Goal: Task Accomplishment & Management: Manage account settings

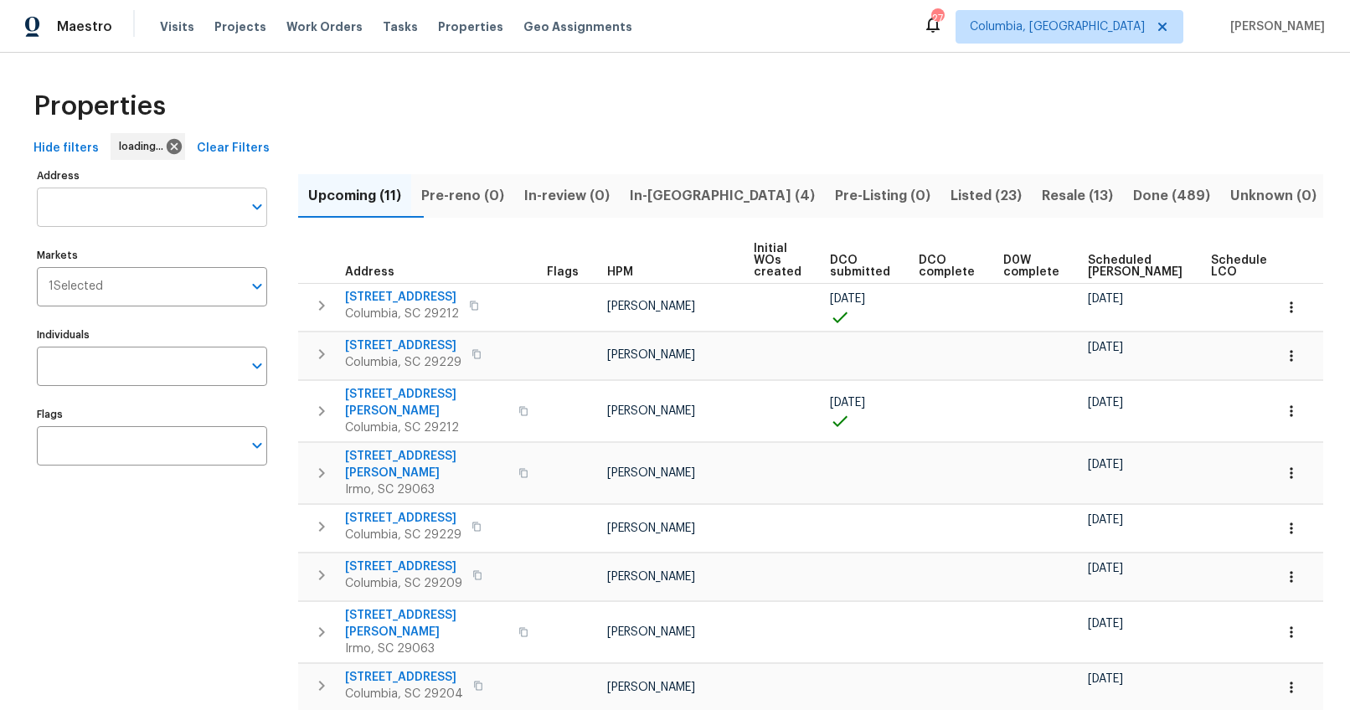
click at [138, 213] on input "Address" at bounding box center [139, 207] width 205 height 39
click at [84, 212] on input "Address" at bounding box center [139, 207] width 205 height 39
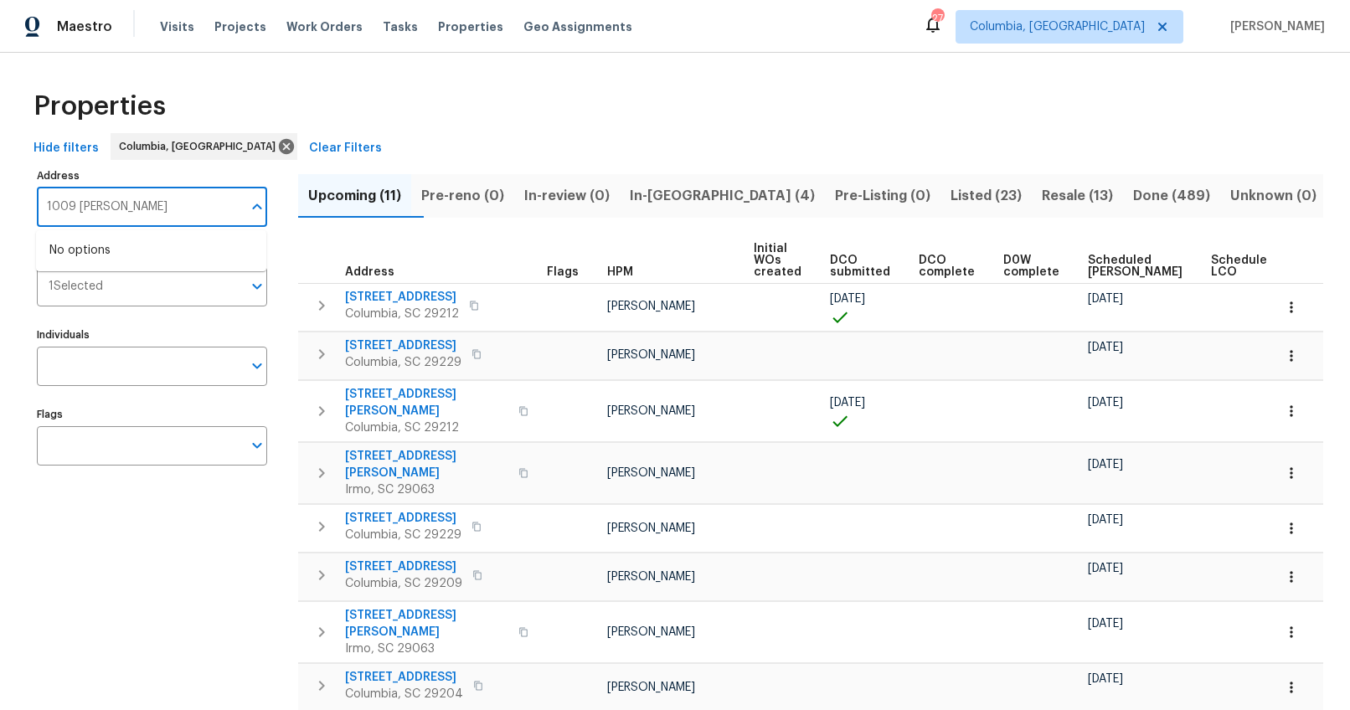
type input "1009 watson"
click at [950, 192] on span "Listed (23)" at bounding box center [985, 195] width 71 height 23
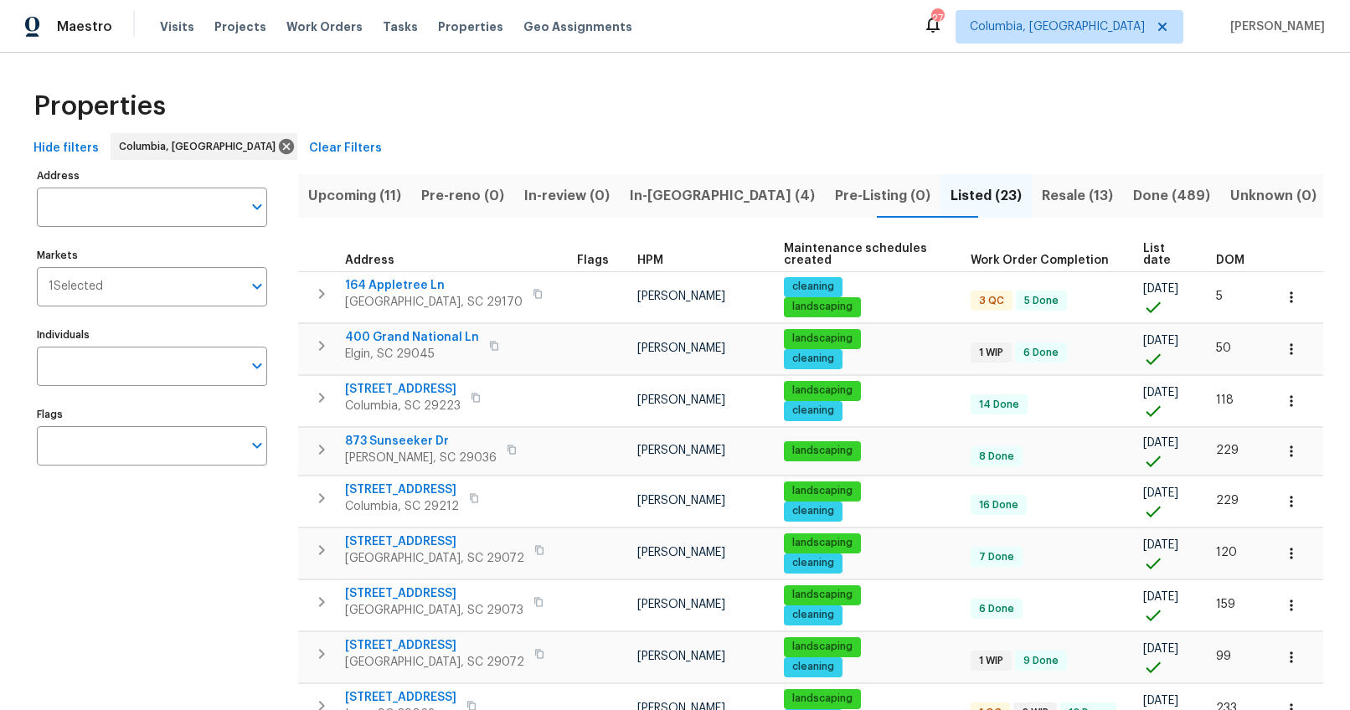
click at [1221, 257] on span "DOM" at bounding box center [1230, 260] width 28 height 12
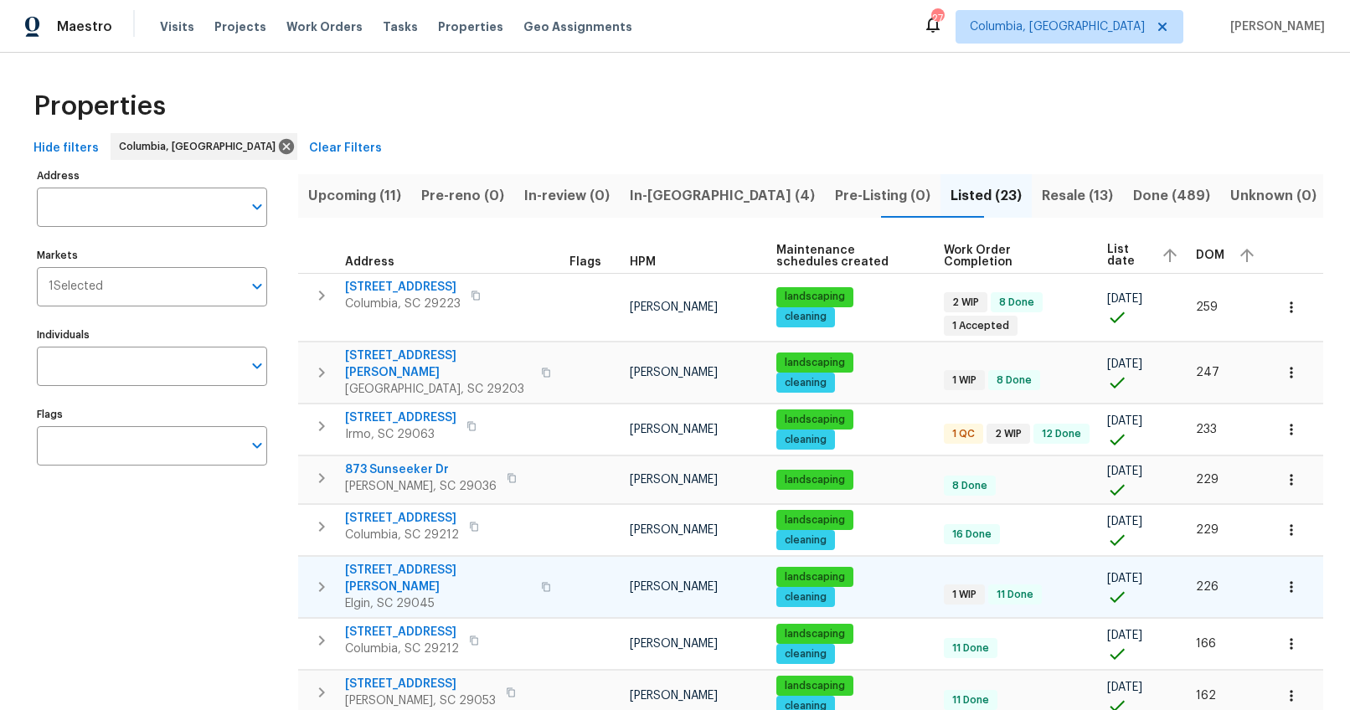
click at [382, 562] on span "1003 Watson Dr" at bounding box center [438, 578] width 186 height 33
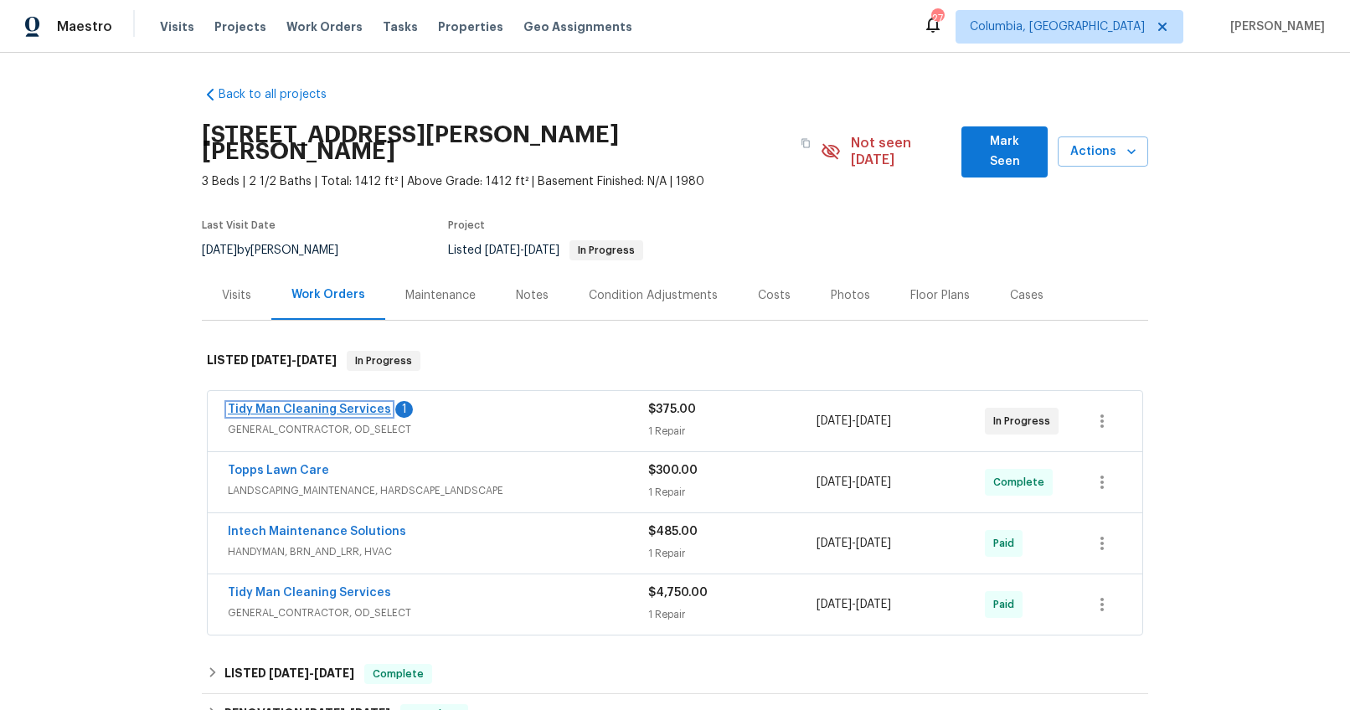
click at [313, 404] on link "Tidy Man Cleaning Services" at bounding box center [309, 410] width 163 height 12
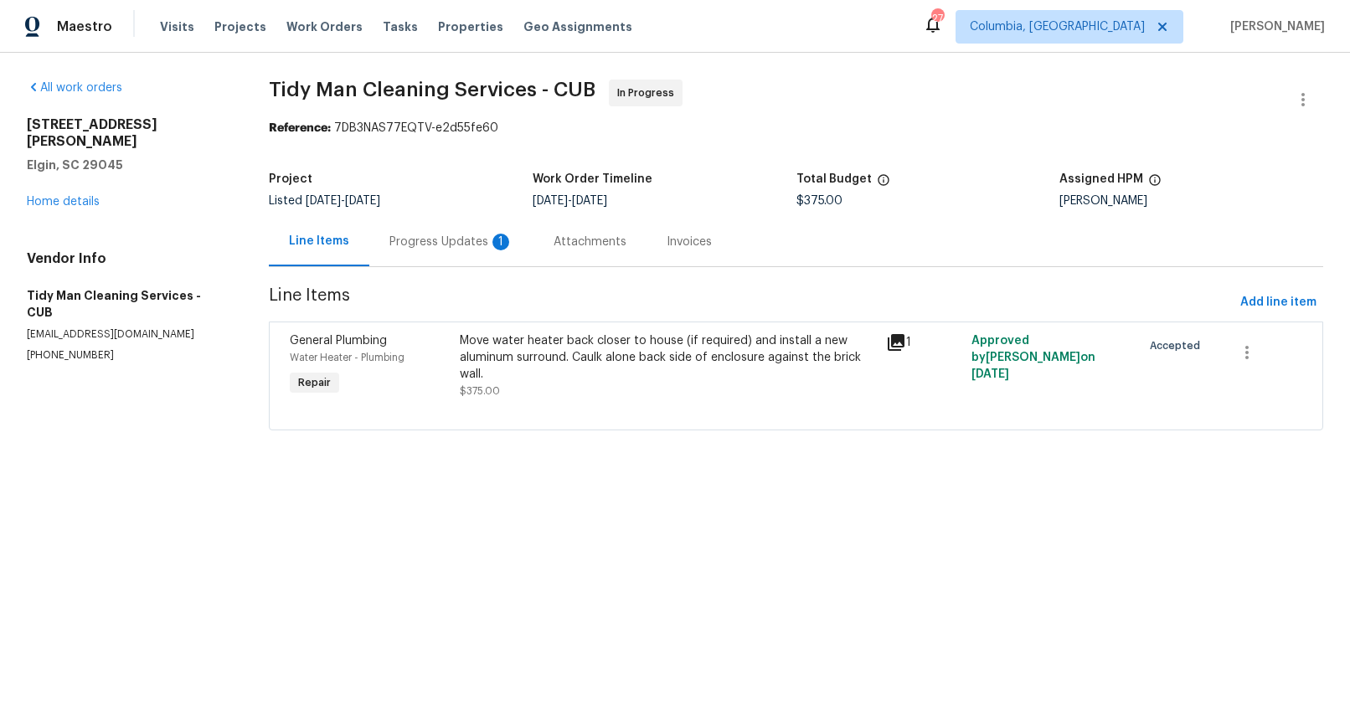
click at [430, 246] on div "Progress Updates 1" at bounding box center [451, 242] width 124 height 17
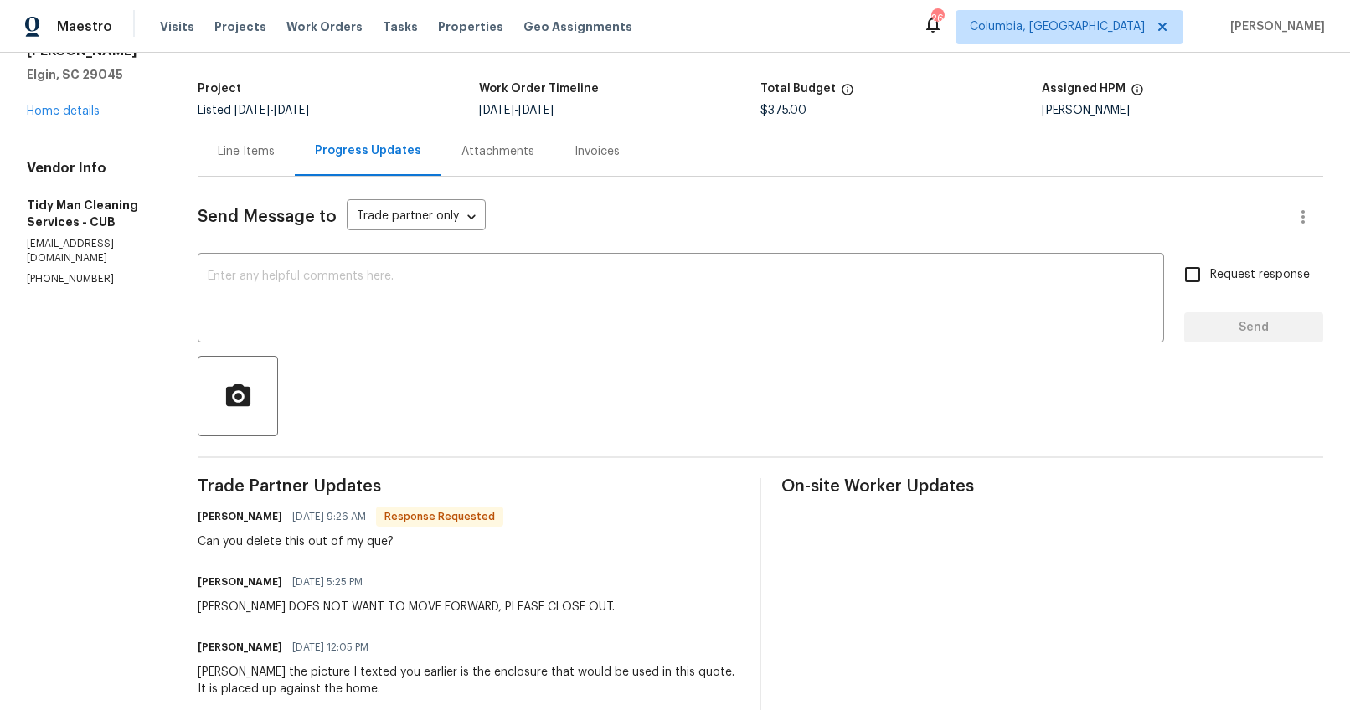
scroll to position [92, 0]
click at [459, 276] on textarea at bounding box center [681, 298] width 946 height 59
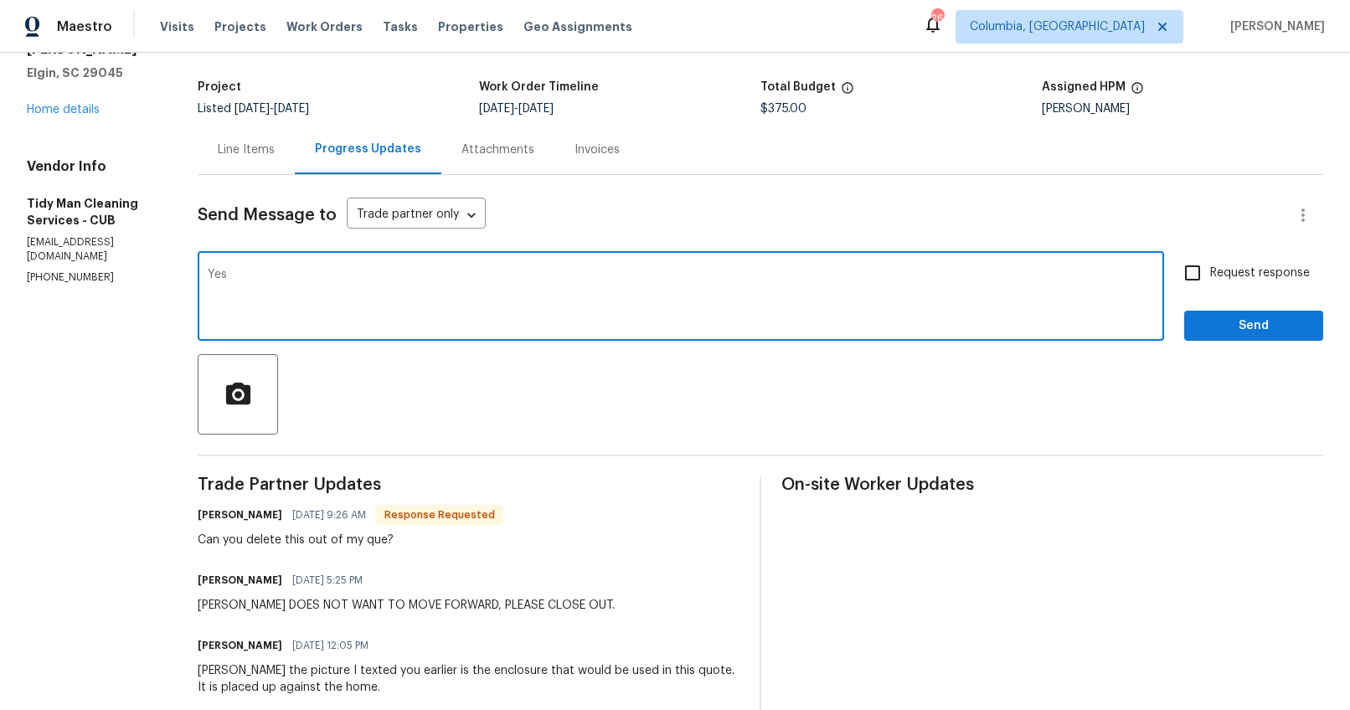
type textarea "Yes"
click at [1283, 268] on span "Request response" at bounding box center [1260, 274] width 100 height 18
click at [1210, 268] on input "Request response" at bounding box center [1192, 272] width 35 height 35
checkbox input "true"
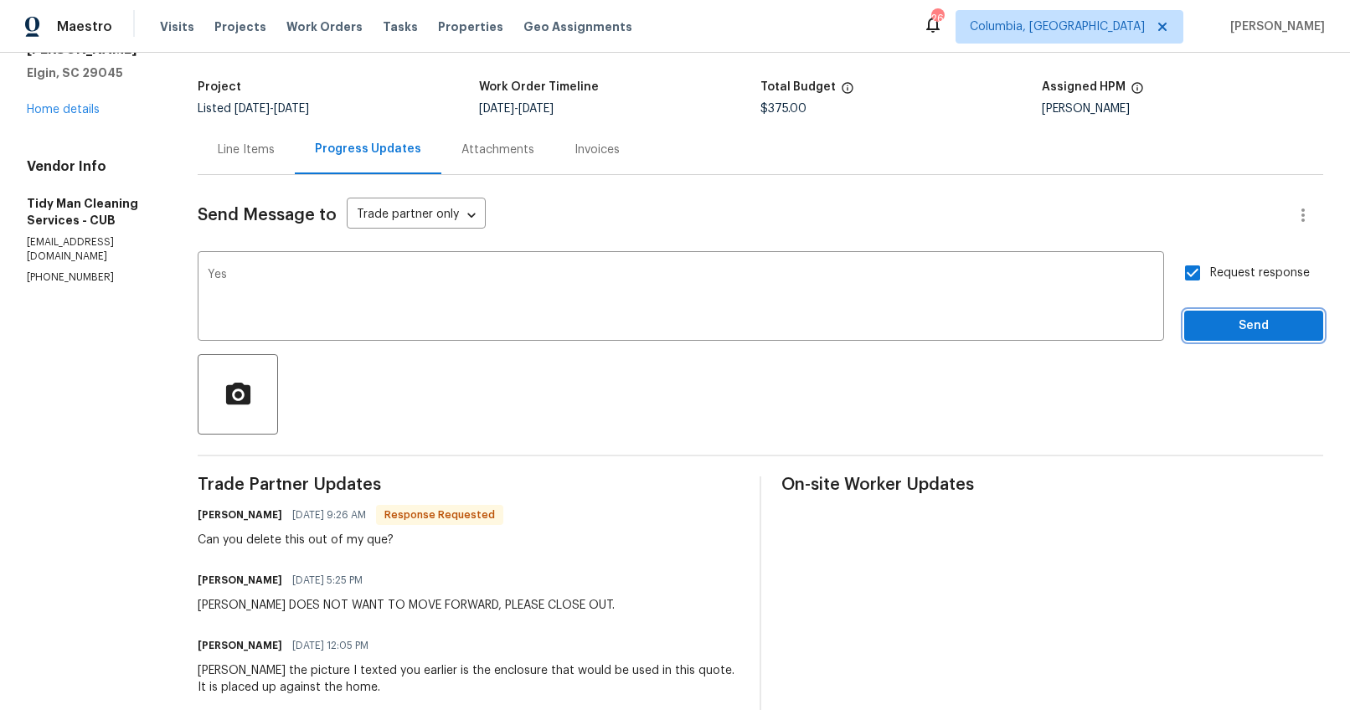
click at [1257, 329] on span "Send" at bounding box center [1253, 326] width 112 height 21
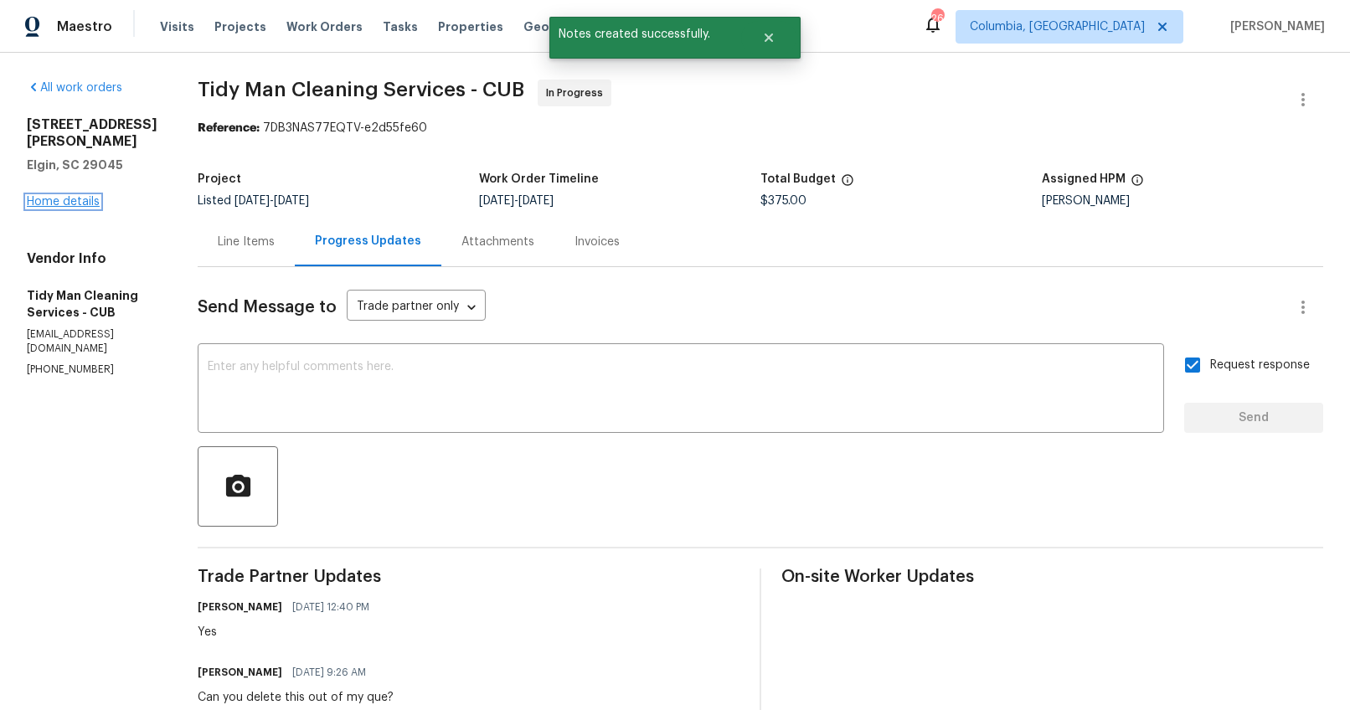
click at [61, 196] on link "Home details" at bounding box center [63, 202] width 73 height 12
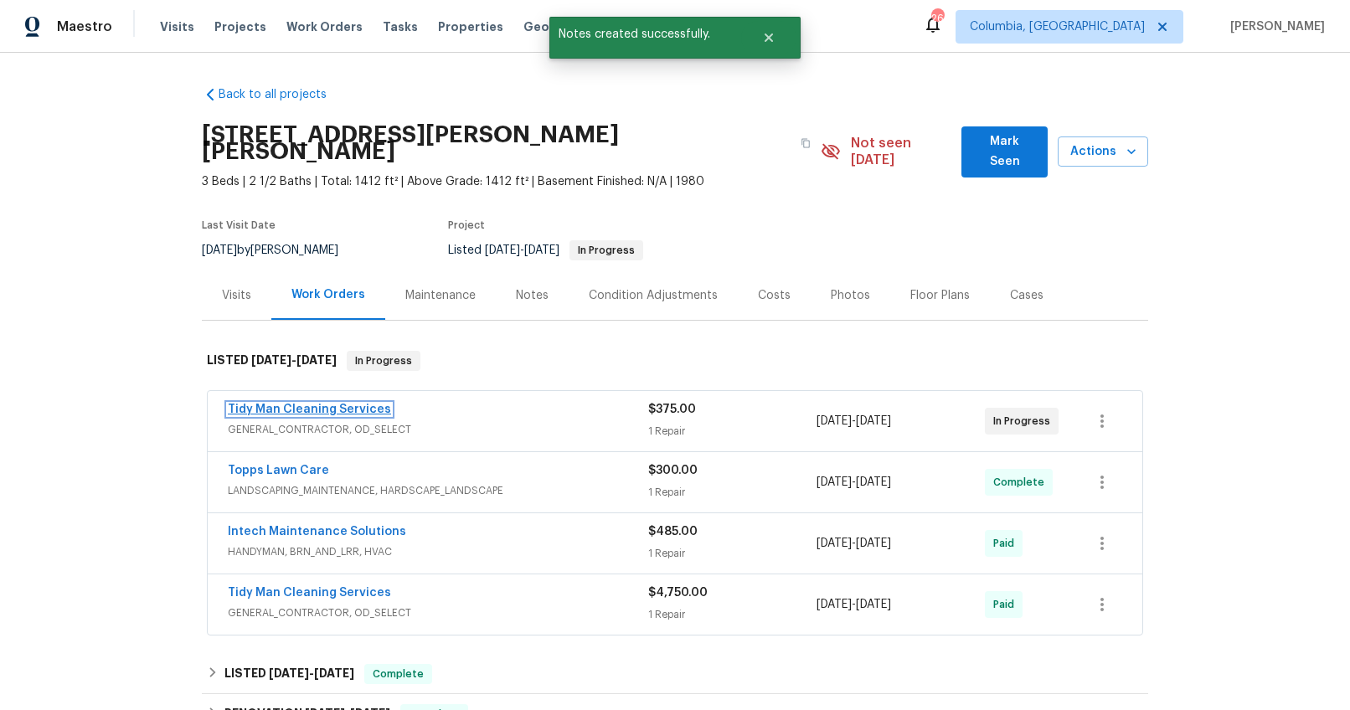
click at [349, 404] on link "Tidy Man Cleaning Services" at bounding box center [309, 410] width 163 height 12
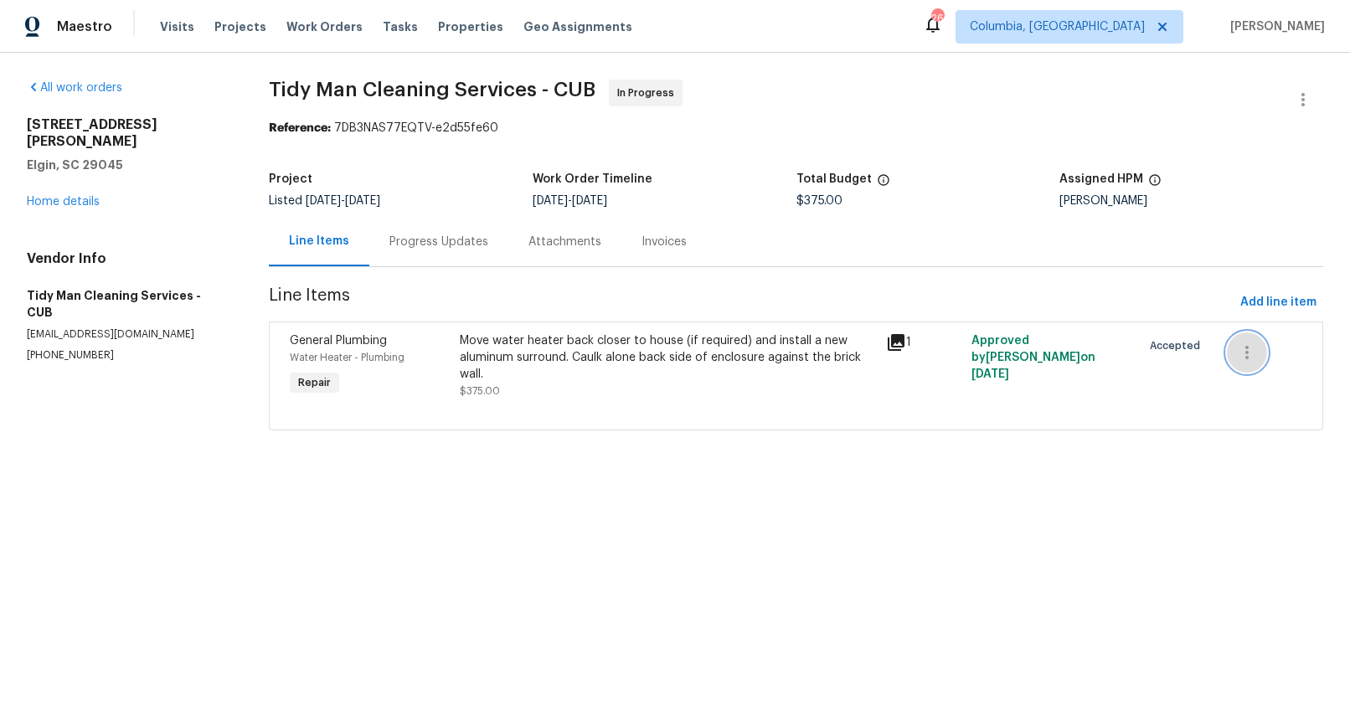
click at [1247, 357] on button "button" at bounding box center [1246, 352] width 40 height 40
click at [1247, 357] on li "Cancel" at bounding box center [1247, 353] width 64 height 28
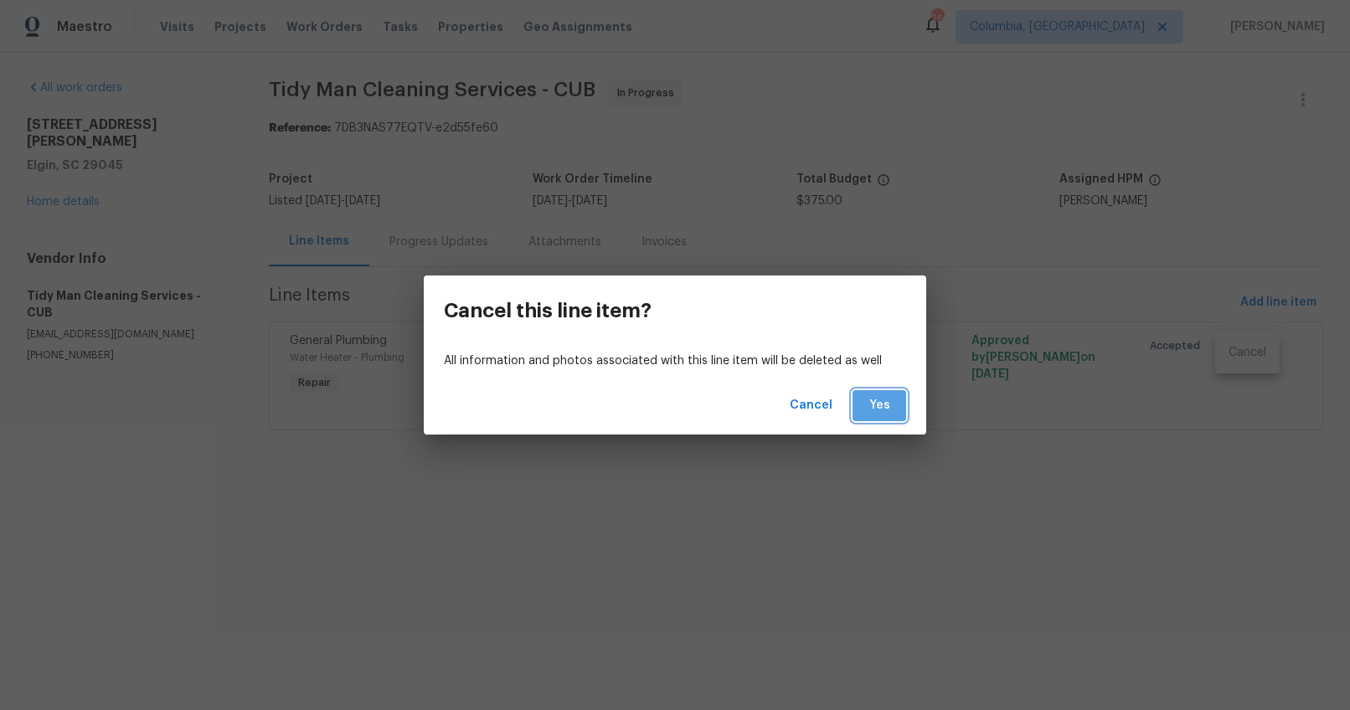
click at [874, 407] on span "Yes" at bounding box center [879, 405] width 27 height 21
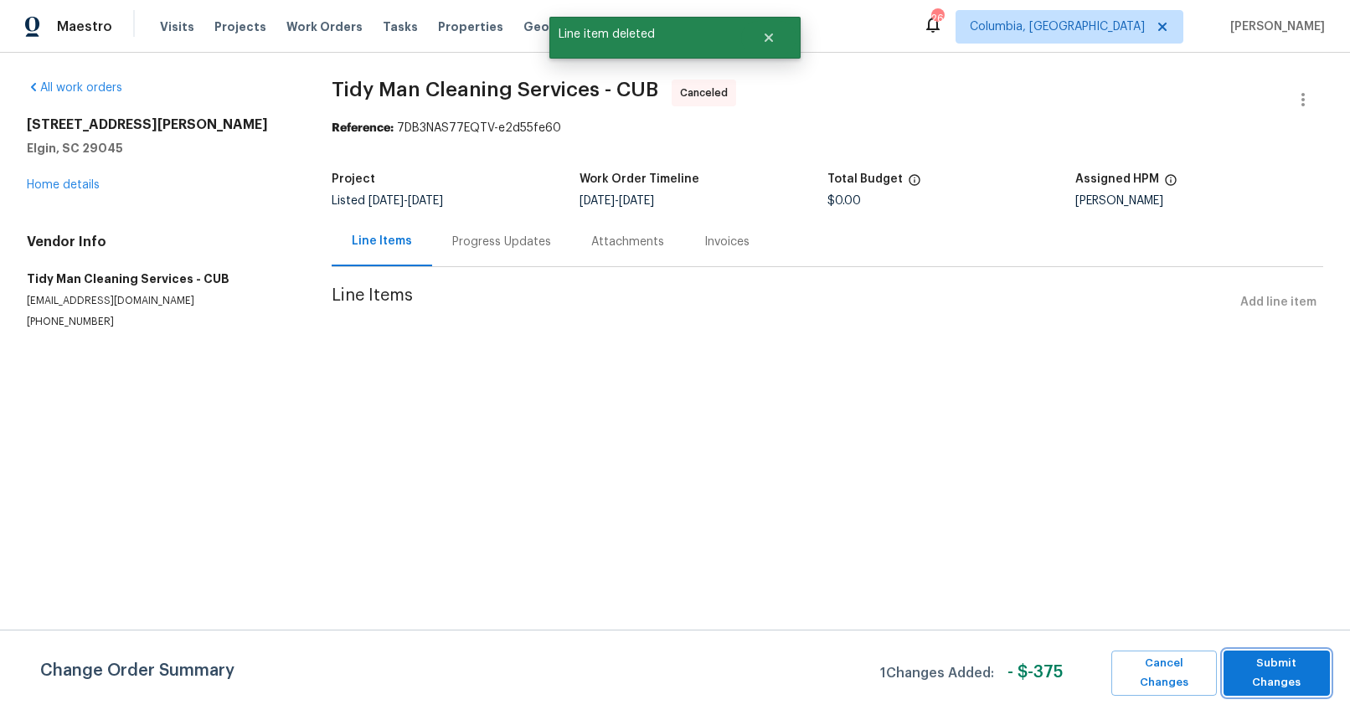
click at [1298, 666] on span "Submit Changes" at bounding box center [1276, 673] width 90 height 39
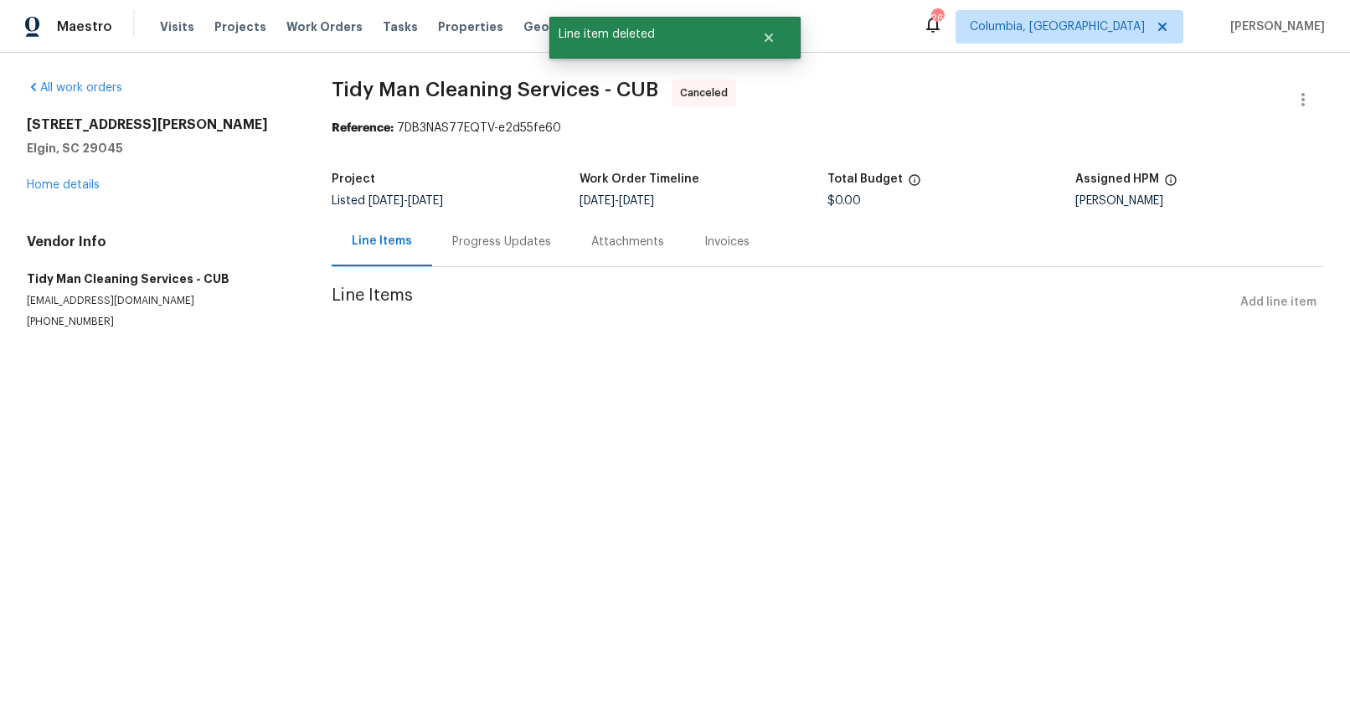
click at [74, 177] on div "1003 Watson Dr Elgin, SC 29045 Home details" at bounding box center [159, 154] width 265 height 77
click at [78, 186] on link "Home details" at bounding box center [63, 185] width 73 height 12
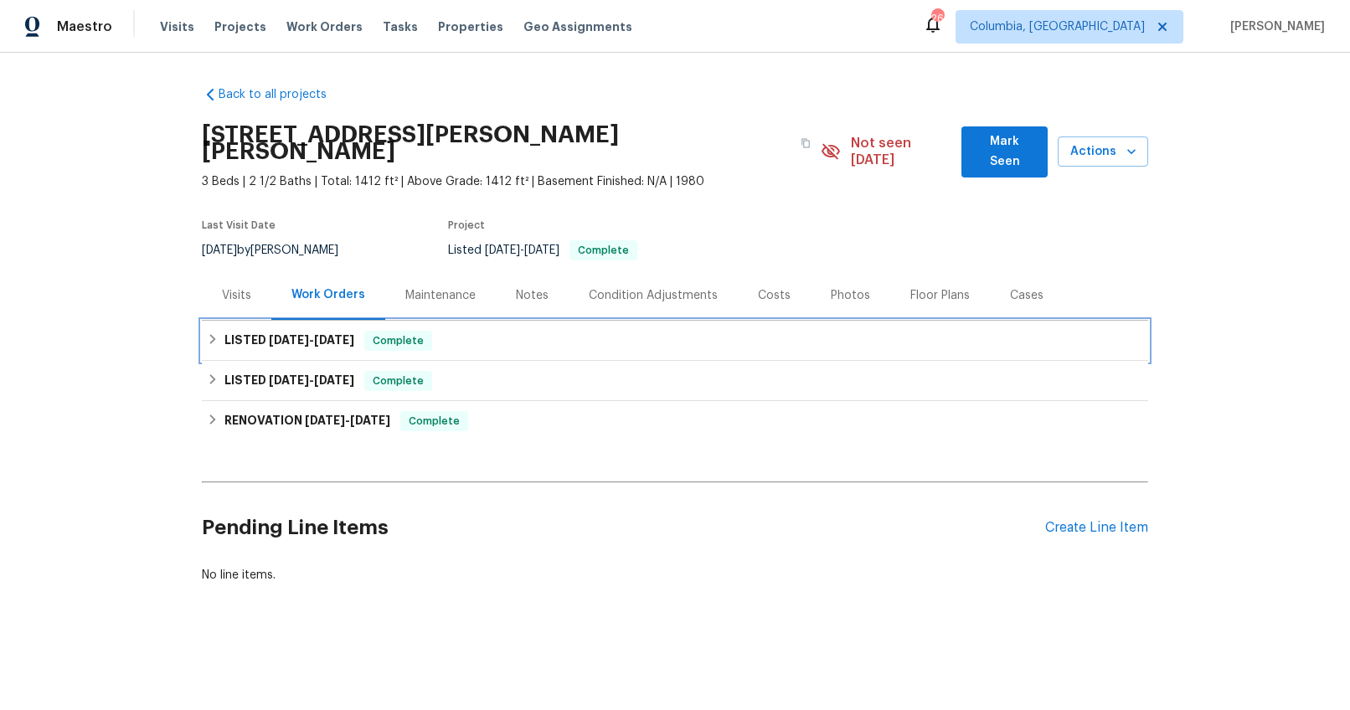
click at [269, 334] on span "8/1/25" at bounding box center [289, 340] width 40 height 12
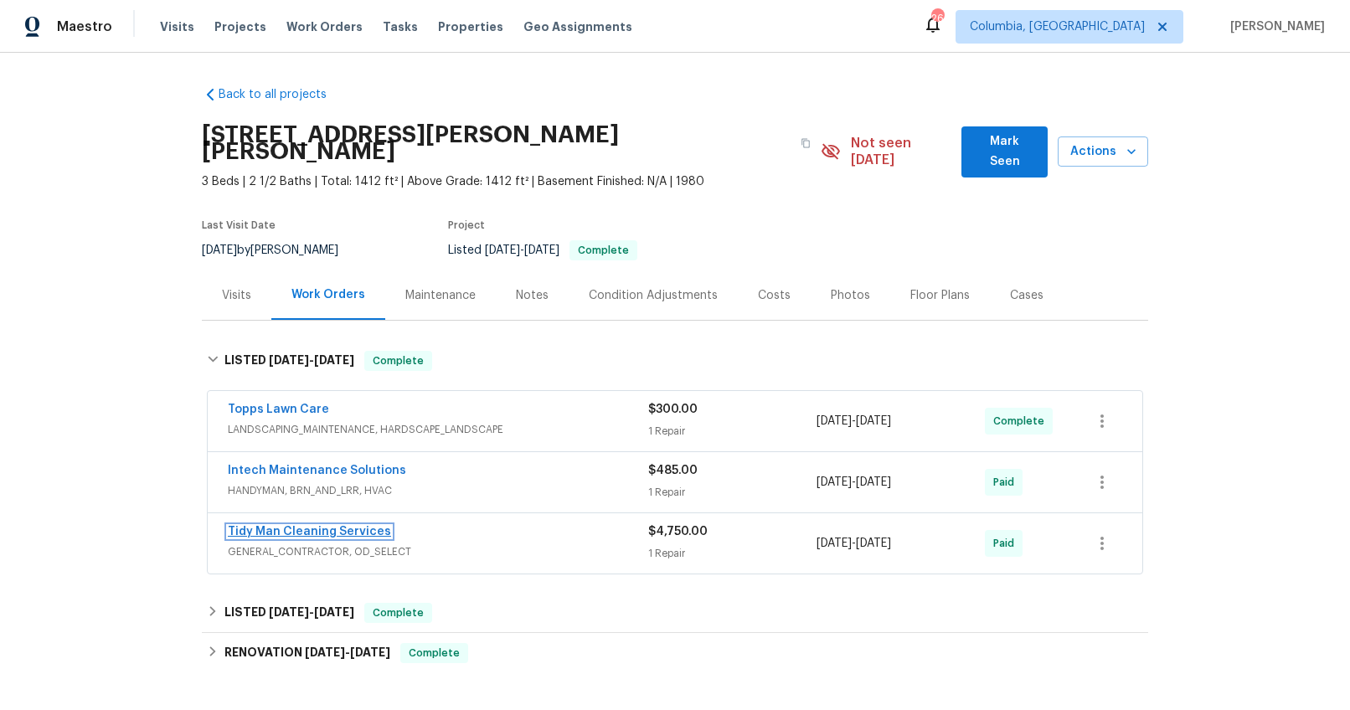
click at [325, 526] on link "Tidy Man Cleaning Services" at bounding box center [309, 532] width 163 height 12
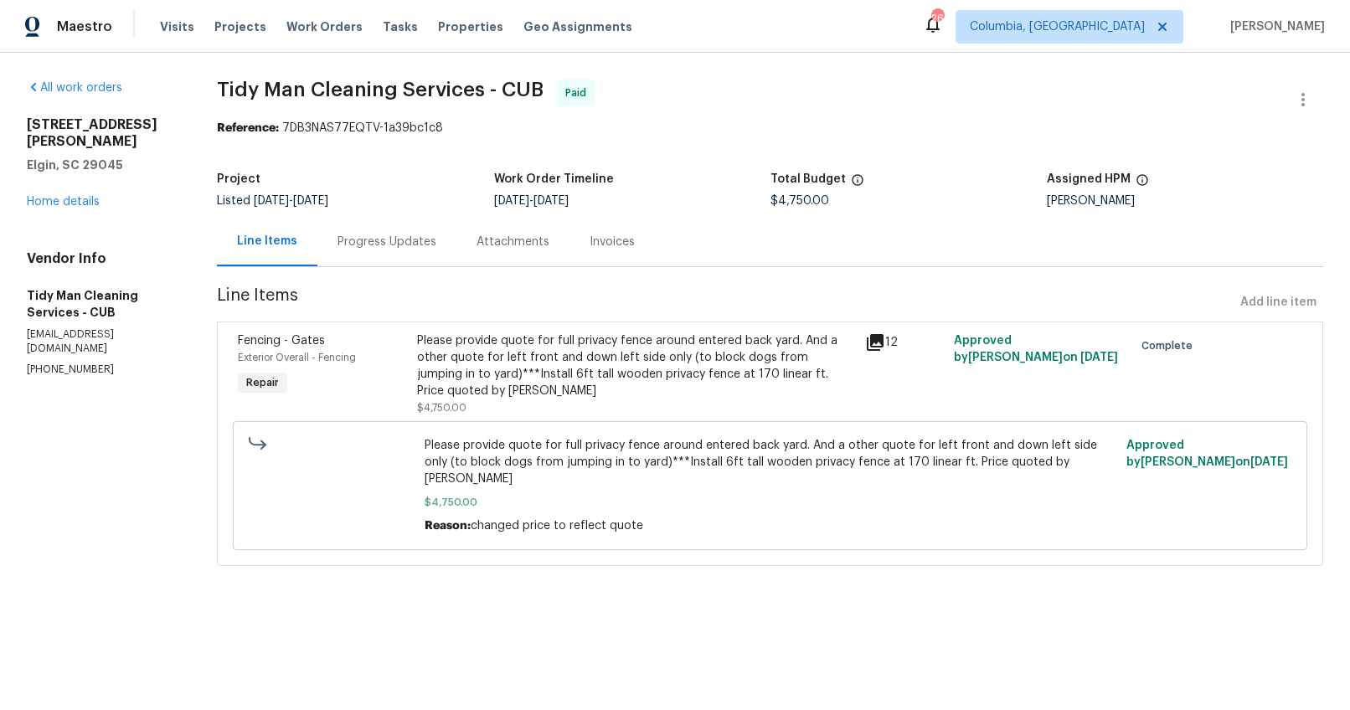
click at [407, 262] on div "Progress Updates" at bounding box center [386, 241] width 139 height 49
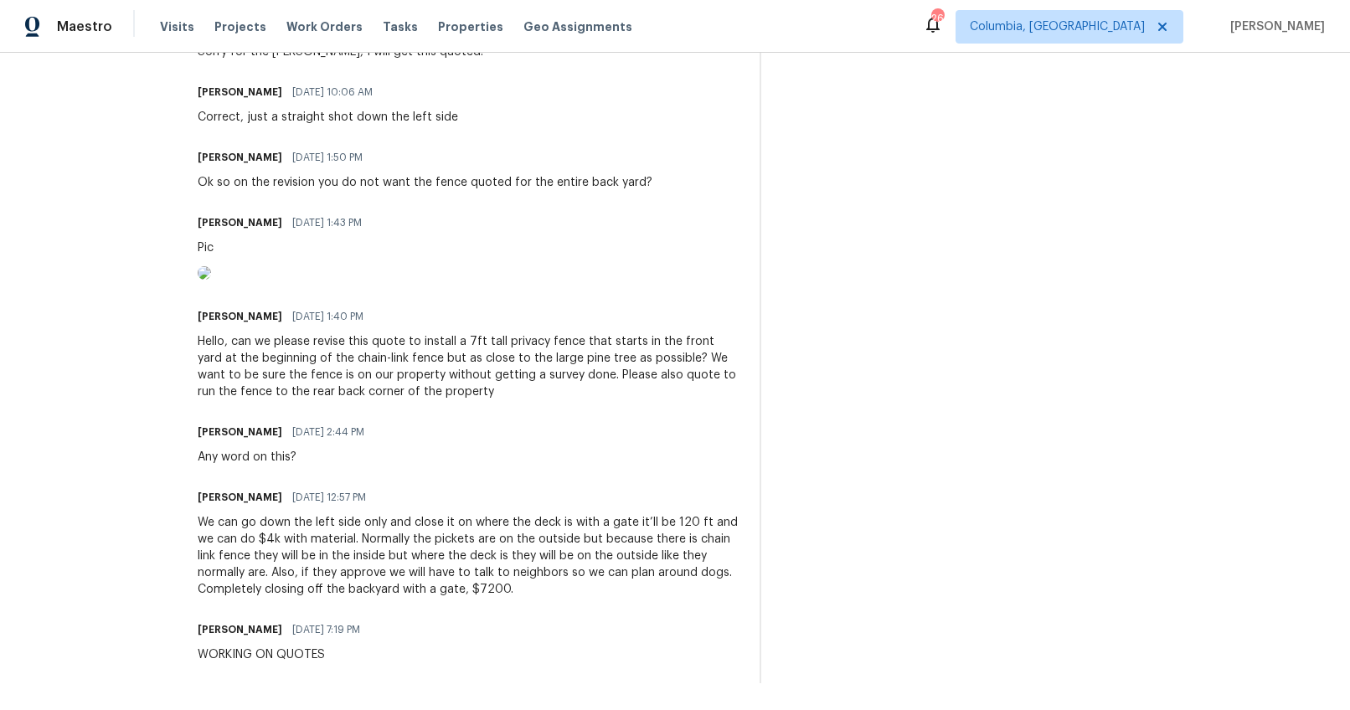
scroll to position [877, 0]
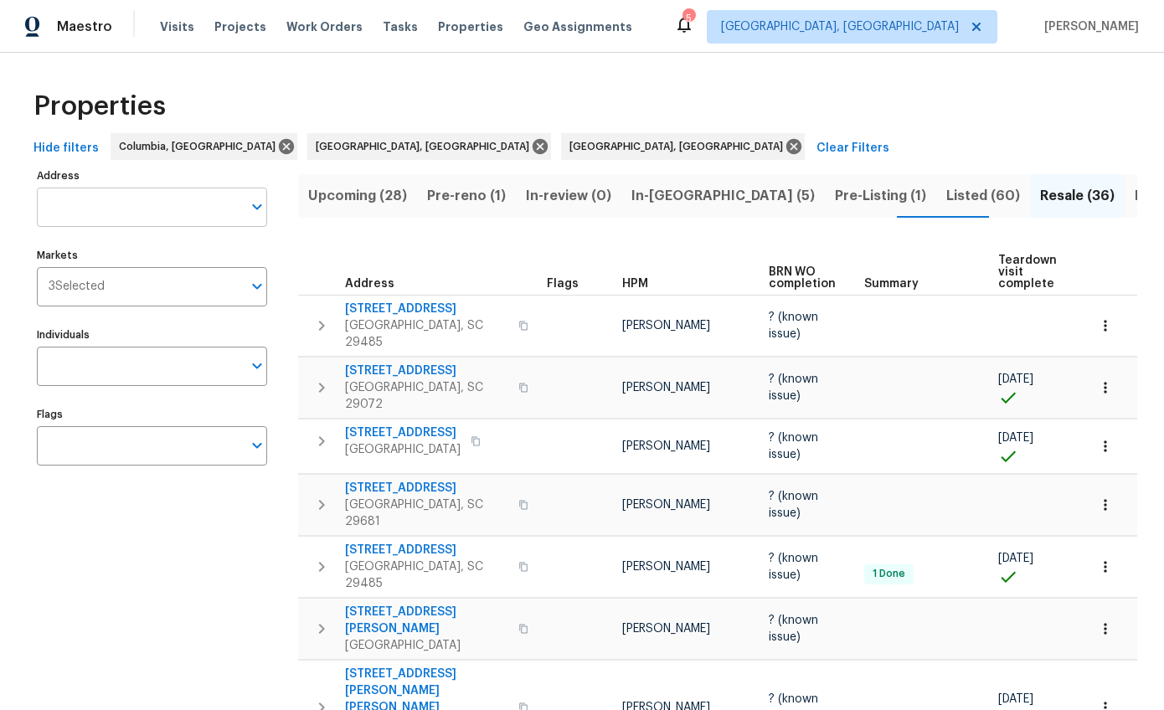
click at [174, 214] on input "Address" at bounding box center [139, 207] width 205 height 39
type input "307 sedona"
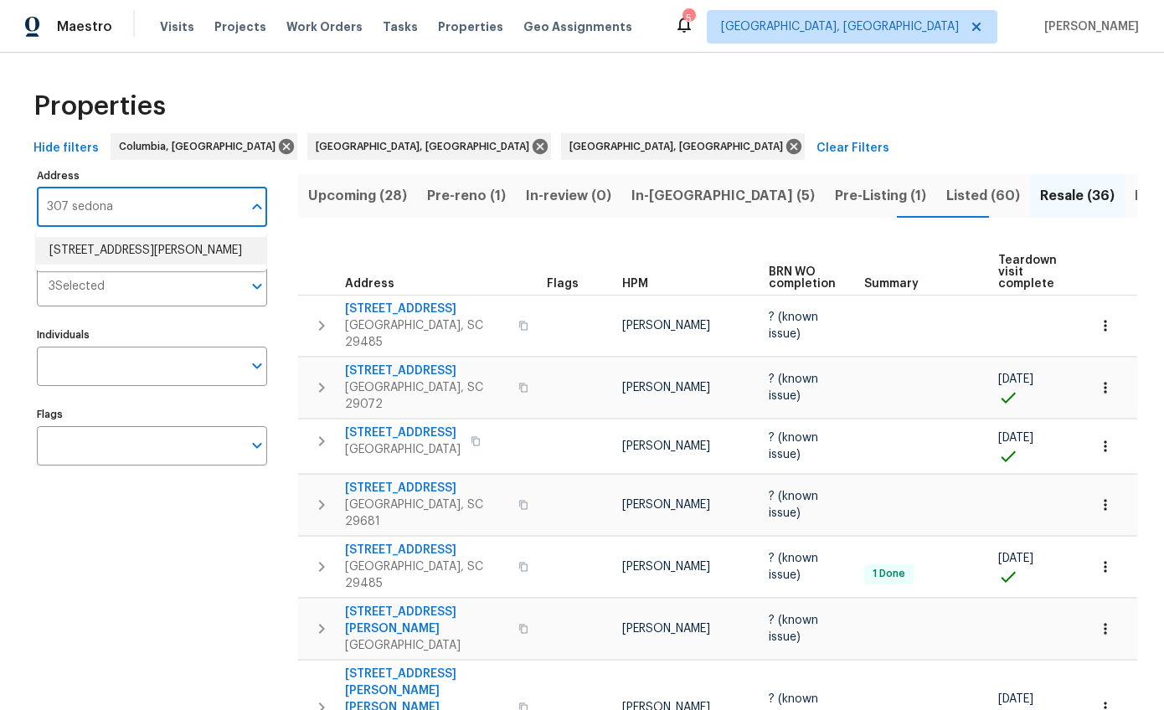
click at [188, 247] on li "307 Sedona Dr Summerville SC 29486" at bounding box center [151, 251] width 230 height 28
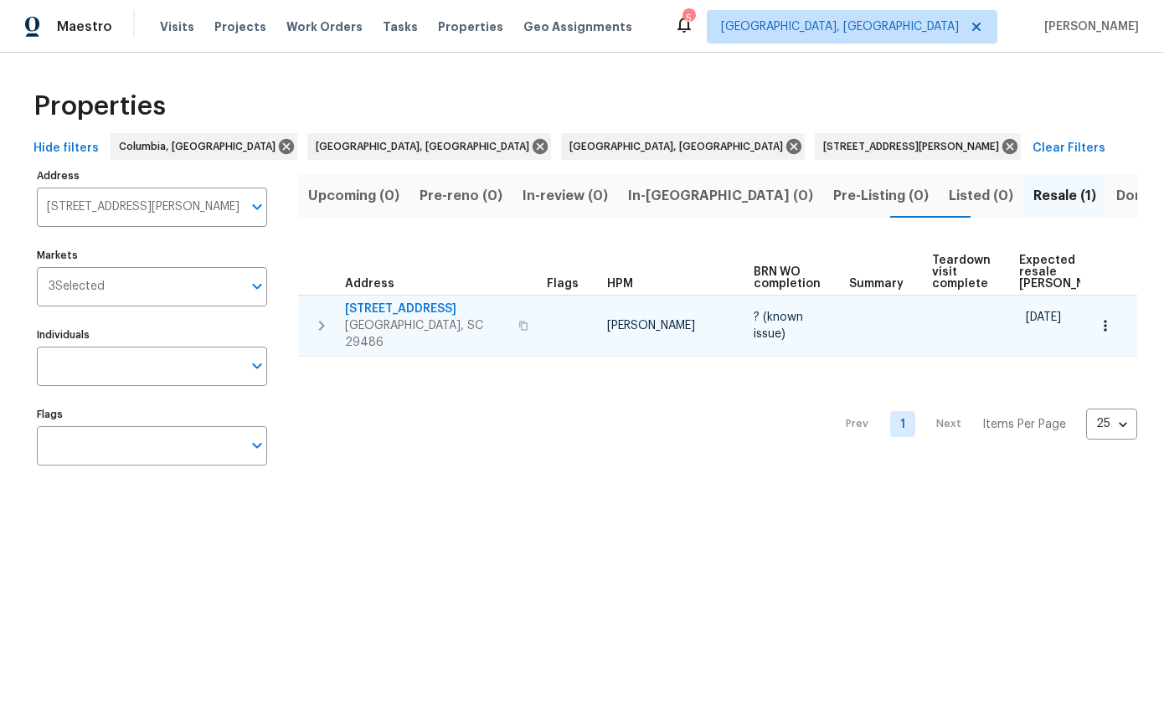
click at [352, 303] on span "307 Sedona Dr" at bounding box center [426, 309] width 163 height 17
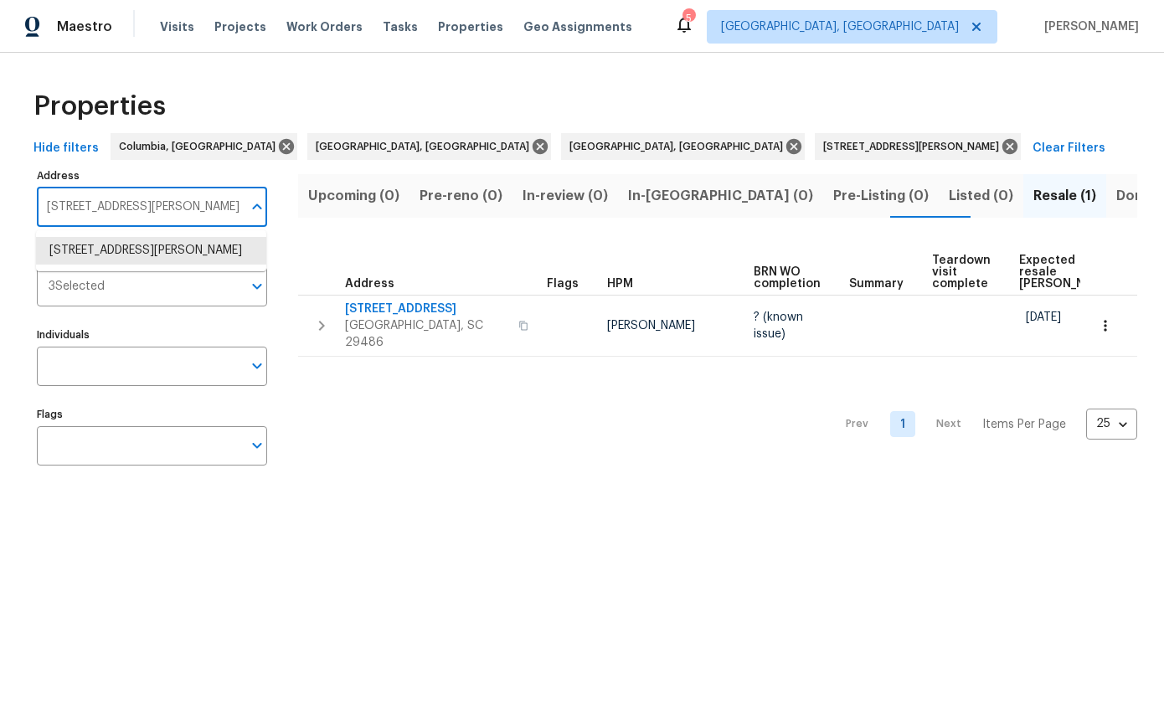
click at [164, 202] on input "307 Sedona Dr Summerville SC 29486" at bounding box center [139, 207] width 205 height 39
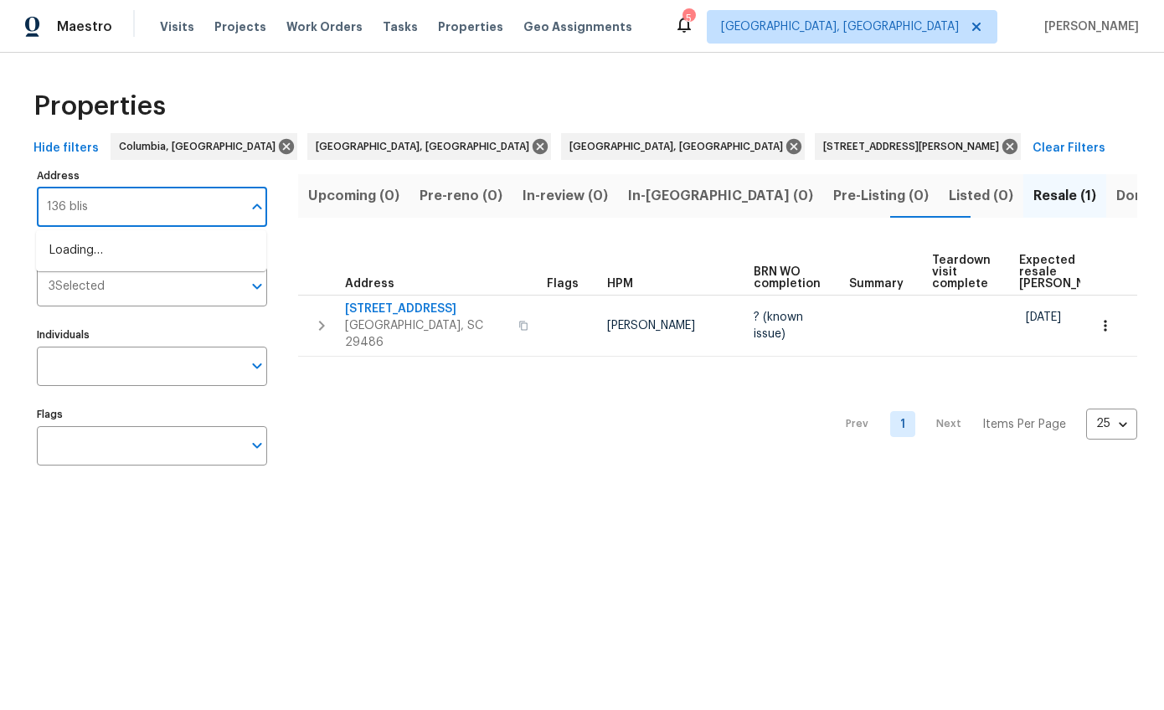
type input "136 bliss"
click at [149, 243] on li "136 Bliss Ln Columbia SC 29229" at bounding box center [151, 251] width 230 height 28
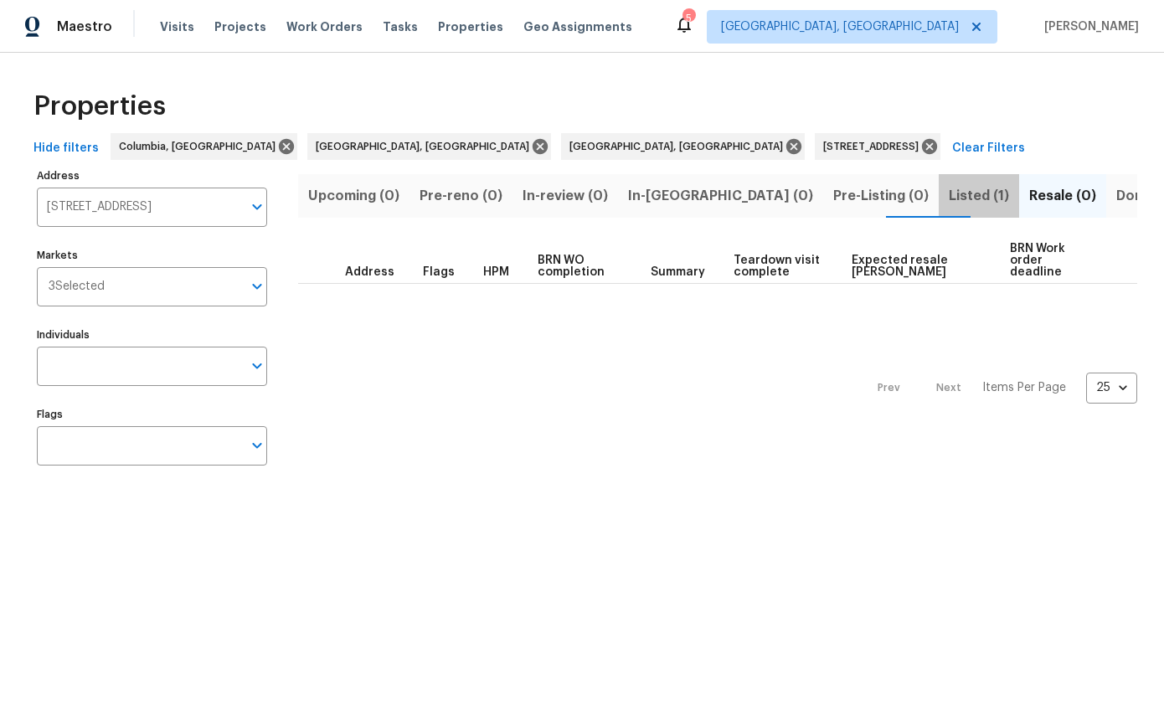
click at [949, 198] on span "Listed (1)" at bounding box center [979, 195] width 60 height 23
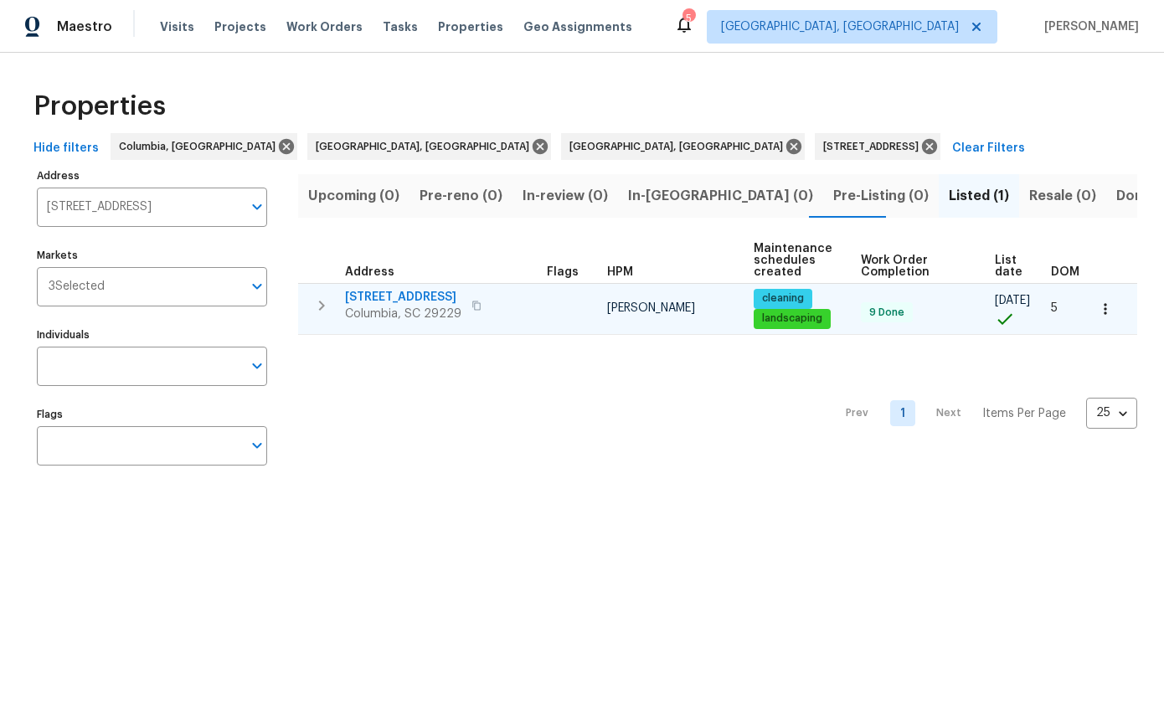
click at [391, 297] on span "[STREET_ADDRESS]" at bounding box center [403, 297] width 116 height 17
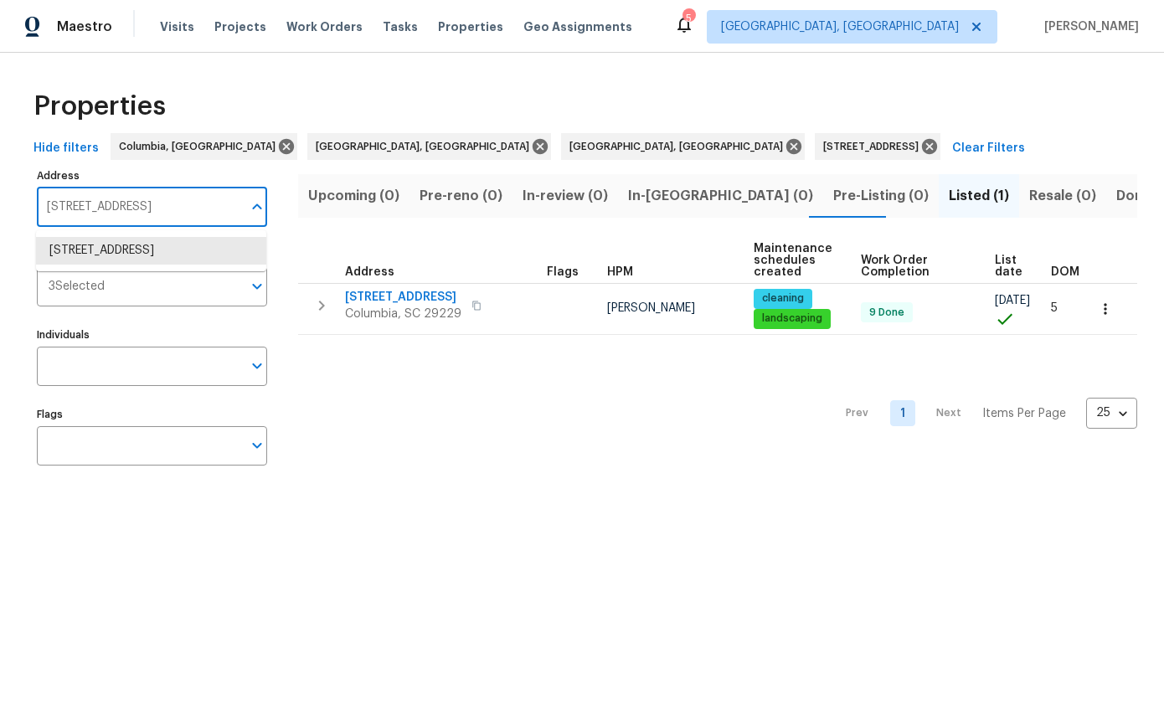
click at [147, 211] on input "136 Bliss Ln Columbia SC 29229" at bounding box center [139, 207] width 205 height 39
type input "203 heatherbrook"
click at [160, 258] on li "203 Heatherbrook Dr Lyman SC 29365" at bounding box center [151, 259] width 230 height 45
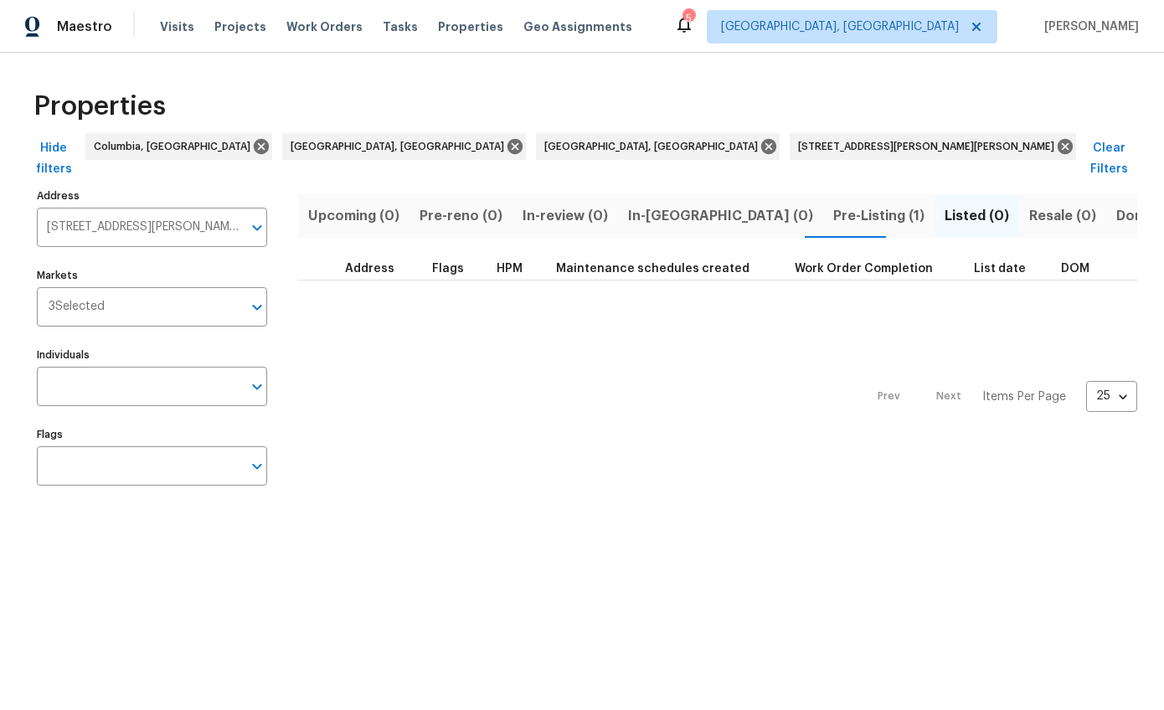
click at [833, 204] on span "Pre-Listing (1)" at bounding box center [878, 215] width 91 height 23
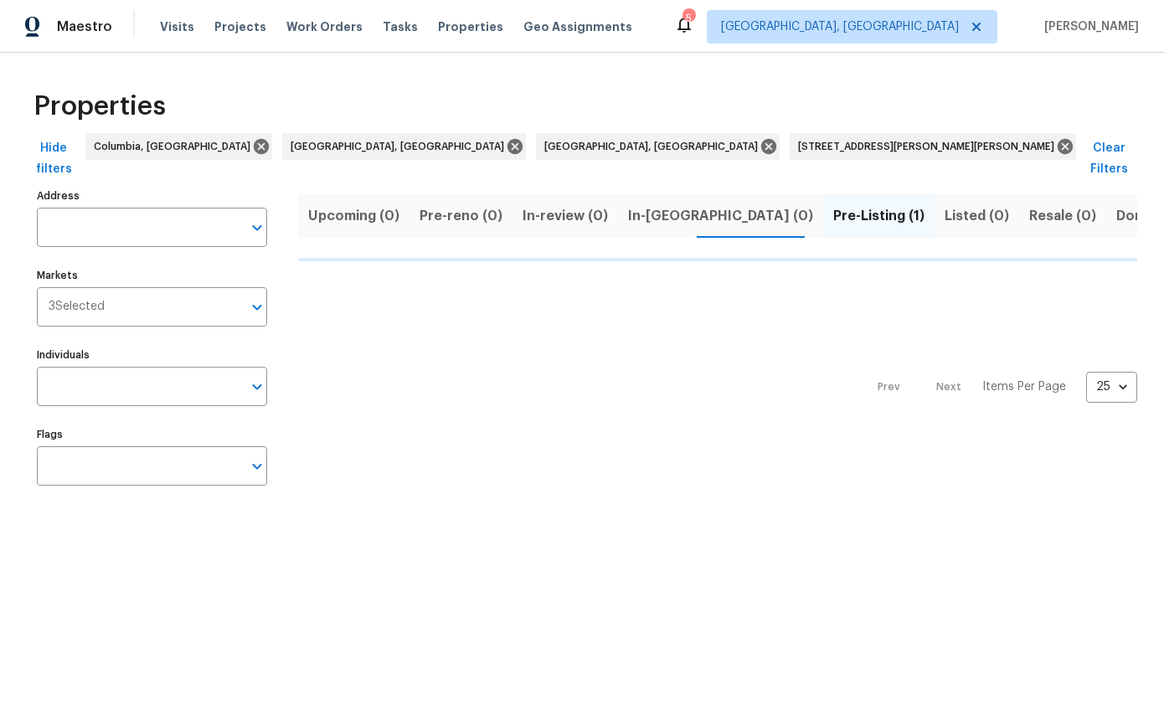
type input "203 Heatherbrook Dr Lyman SC 29365"
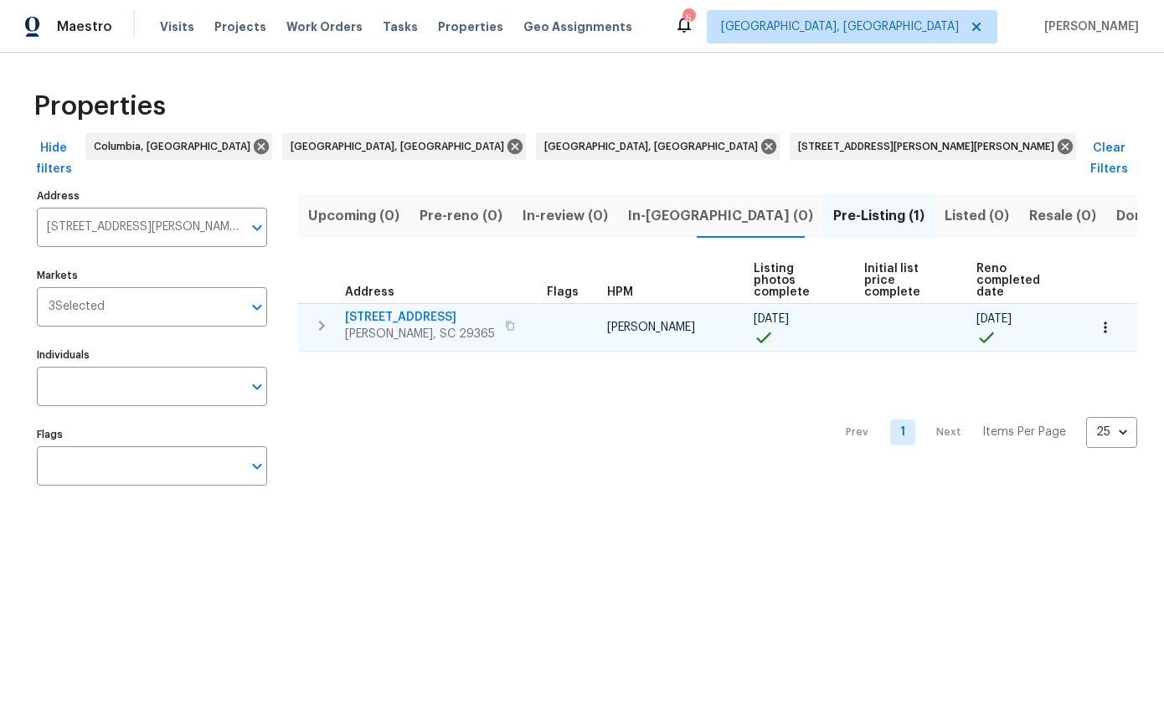
click at [453, 309] on span "203 Heatherbrook Dr" at bounding box center [420, 317] width 150 height 17
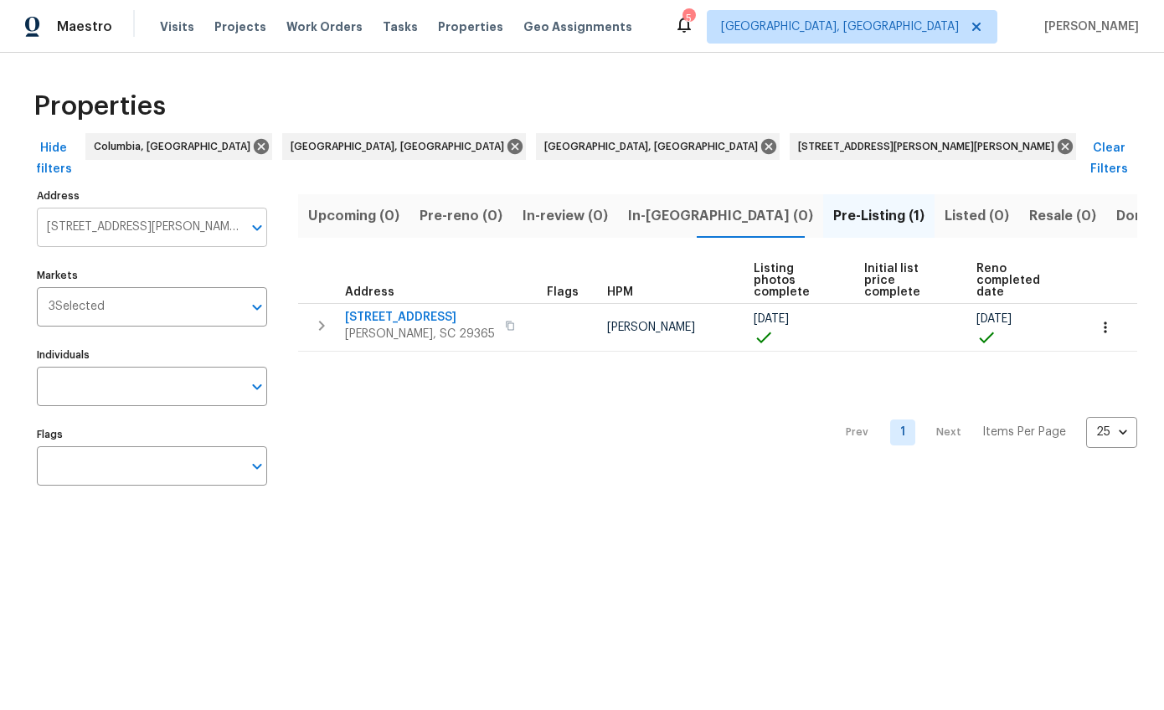
click at [247, 218] on icon "Open" at bounding box center [257, 228] width 20 height 20
type input "710 mosswood"
click at [213, 254] on li "710 Mosswood Ln Spartanburg SC 29301" at bounding box center [151, 251] width 230 height 28
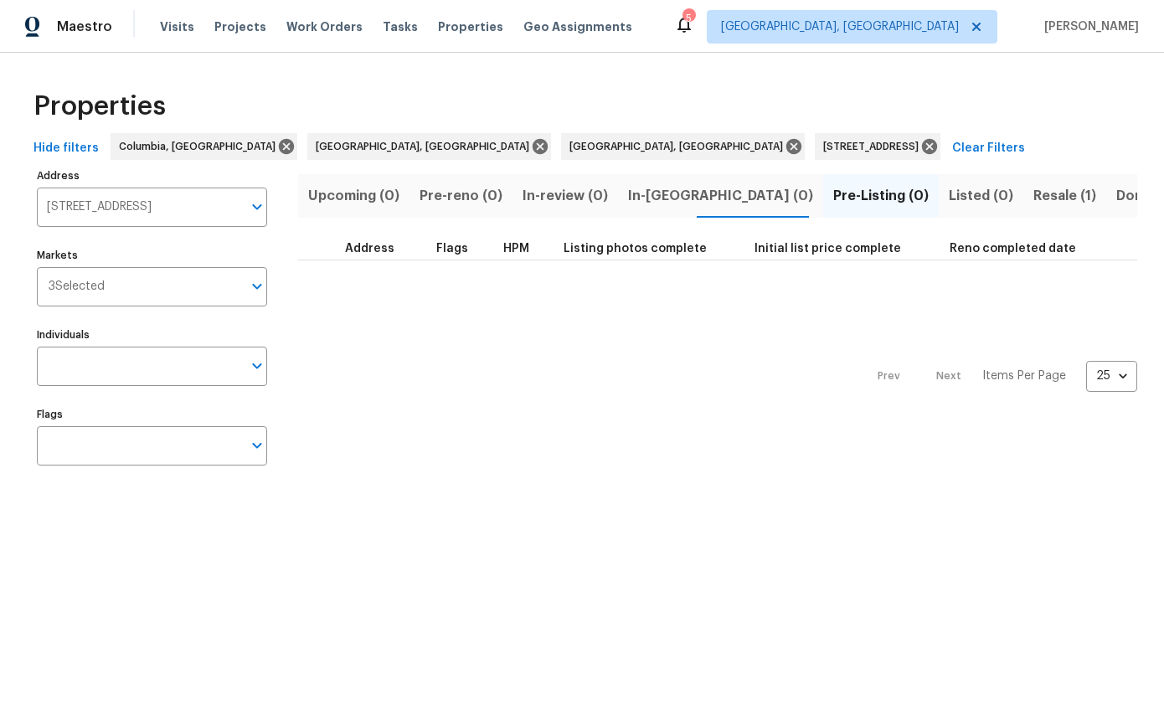
click at [1033, 196] on span "Resale (1)" at bounding box center [1064, 195] width 63 height 23
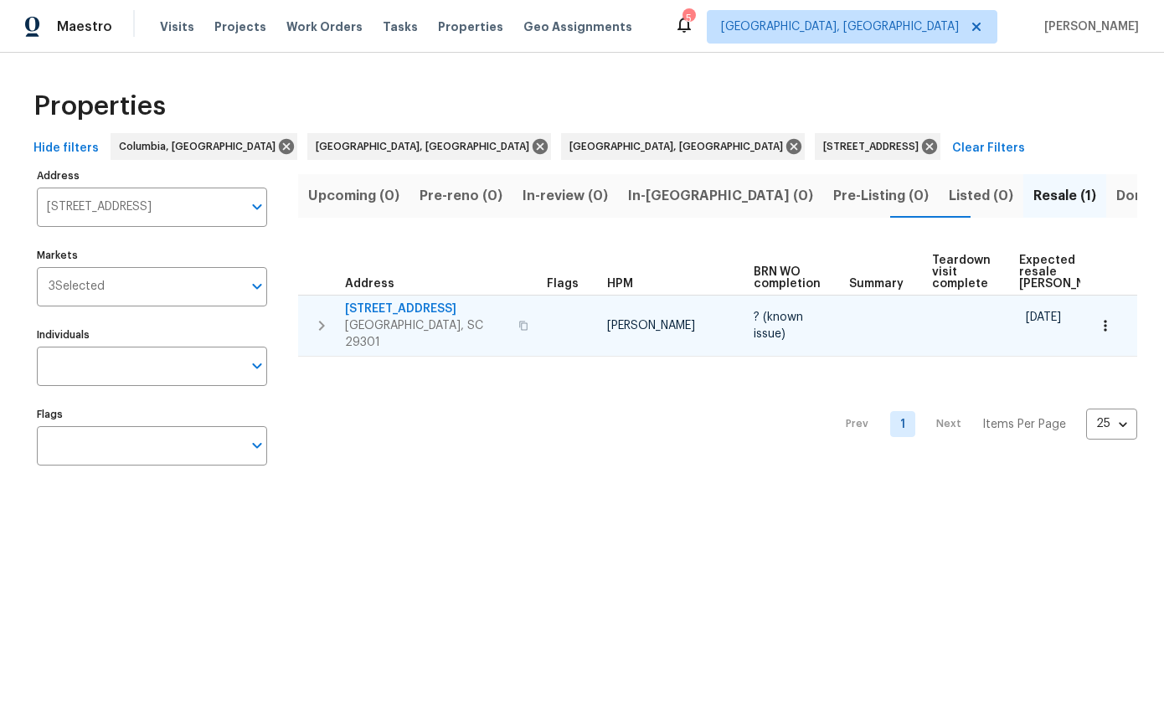
click at [404, 306] on span "710 Mosswood Ln" at bounding box center [426, 309] width 163 height 17
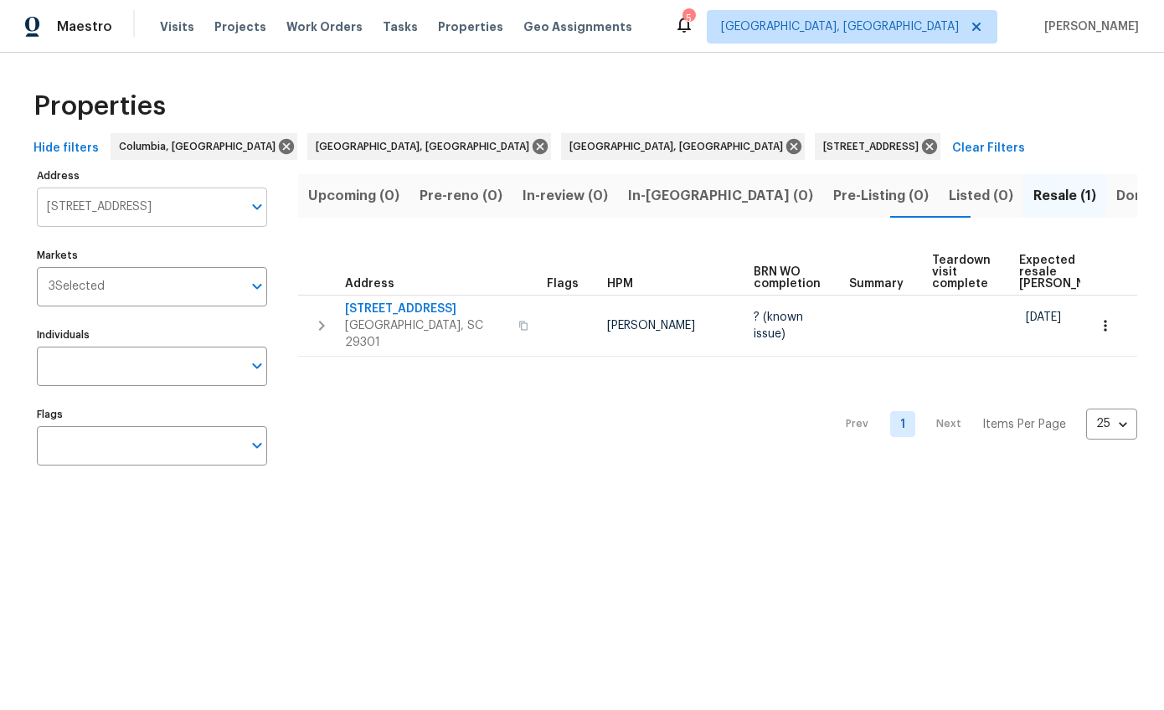
click at [133, 213] on input "710 Mosswood Ln Spartanburg SC 29301" at bounding box center [139, 207] width 205 height 39
type input "113 coulter"
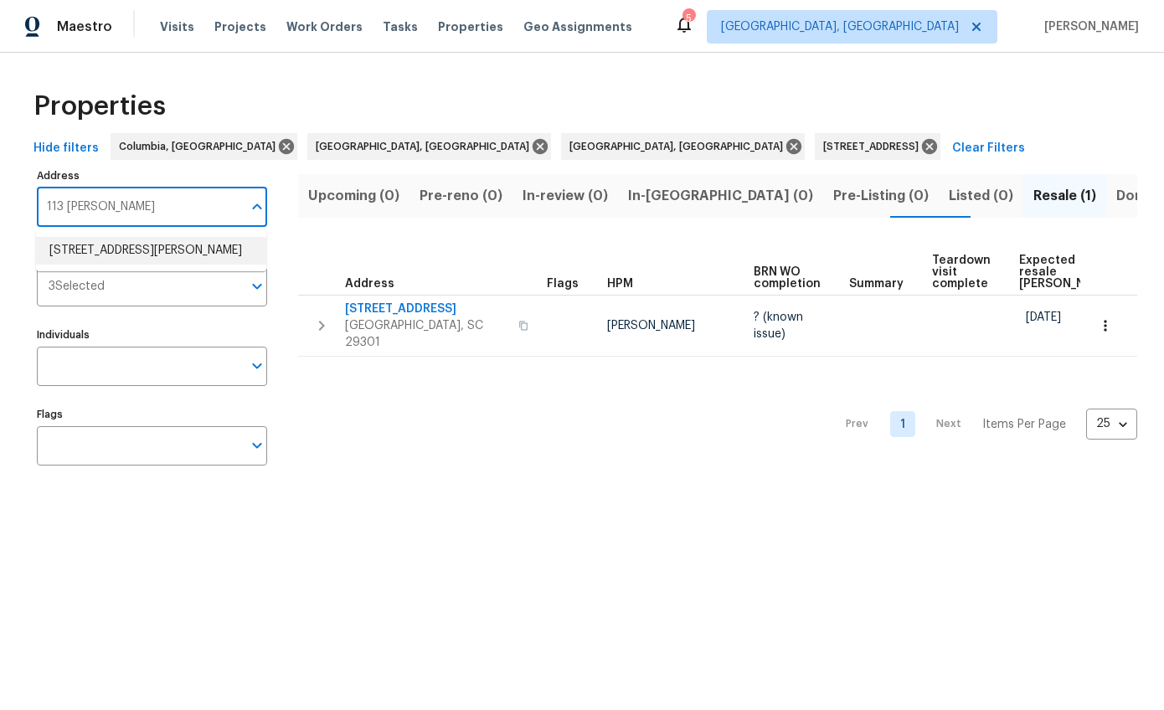
click at [135, 253] on li "113 Coulter Pine Ln Columbia SC 29229" at bounding box center [151, 251] width 230 height 28
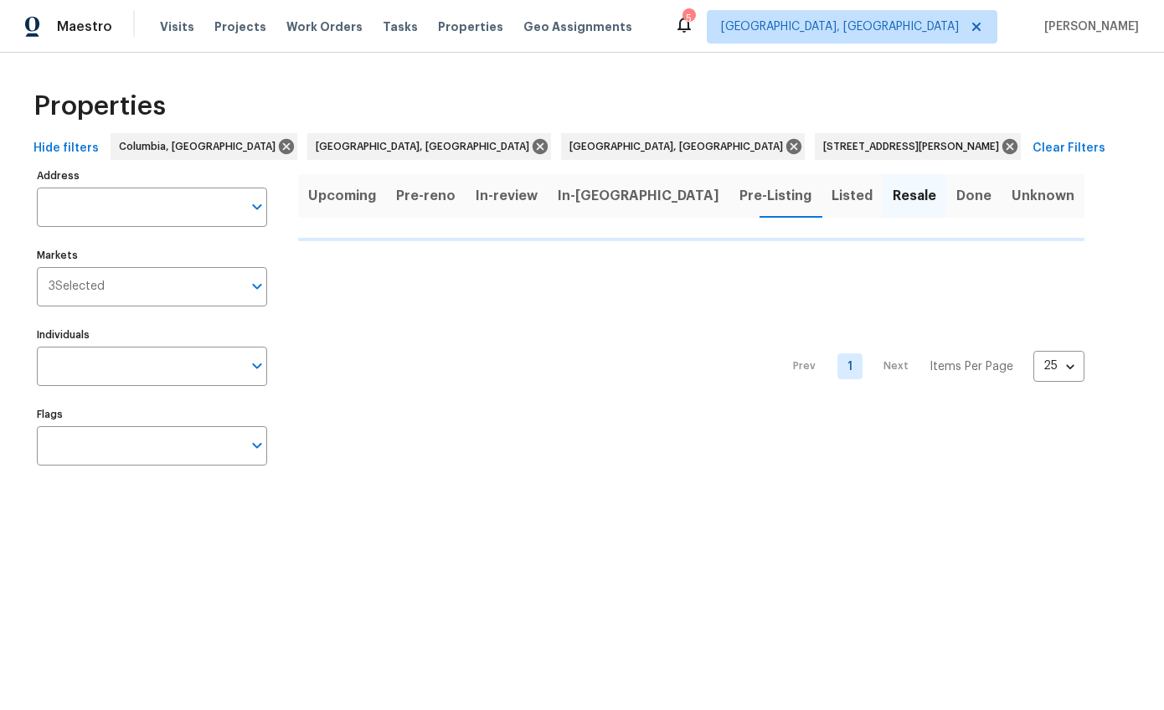
type input "113 Coulter Pine Ln Columbia SC 29229"
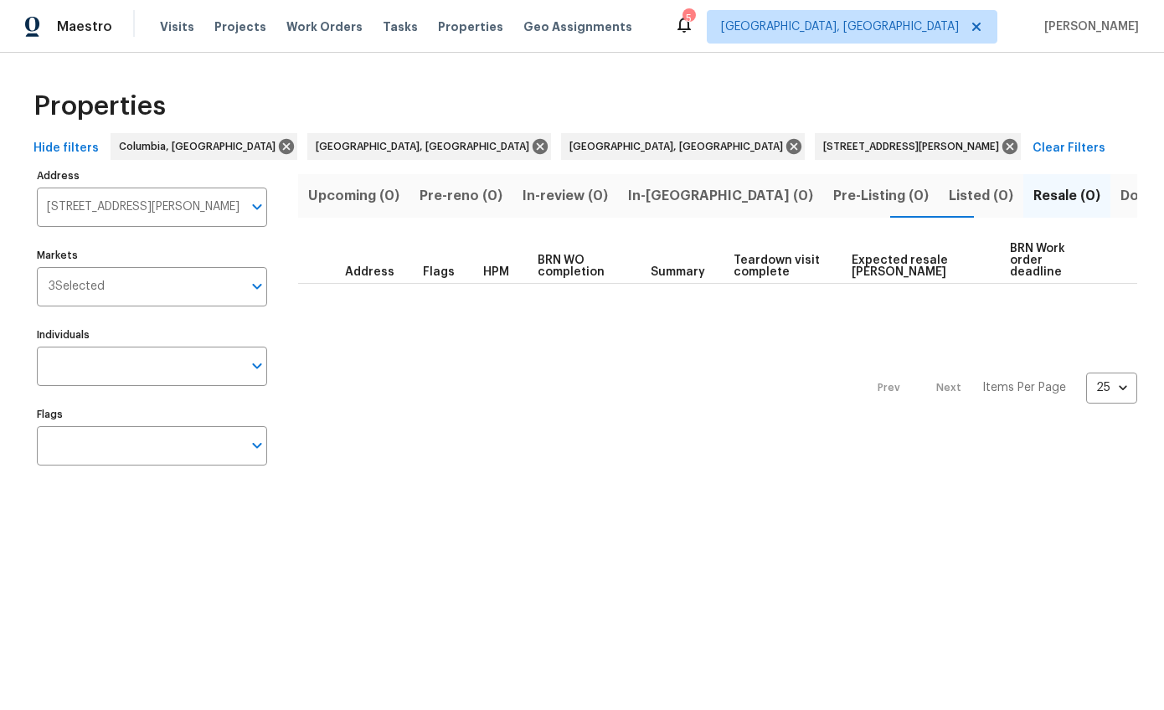
click at [1120, 191] on span "Done (1)" at bounding box center [1147, 195] width 54 height 23
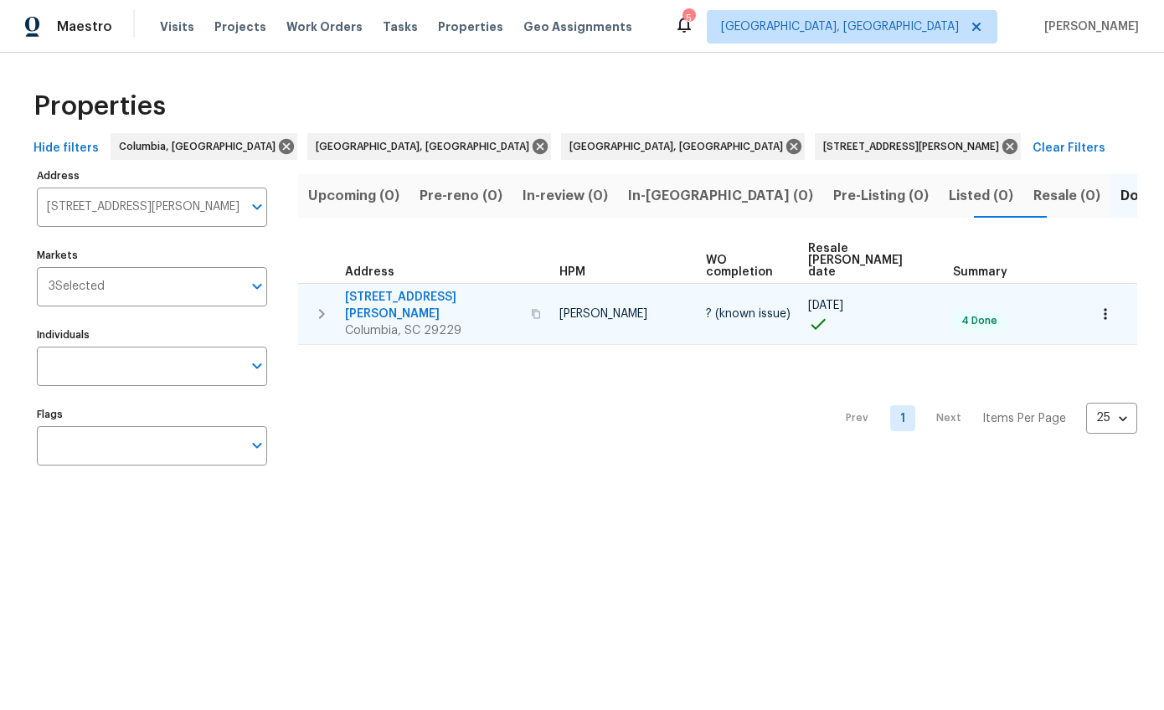
click at [429, 289] on span "113 Coulter Pine Ln" at bounding box center [433, 305] width 176 height 33
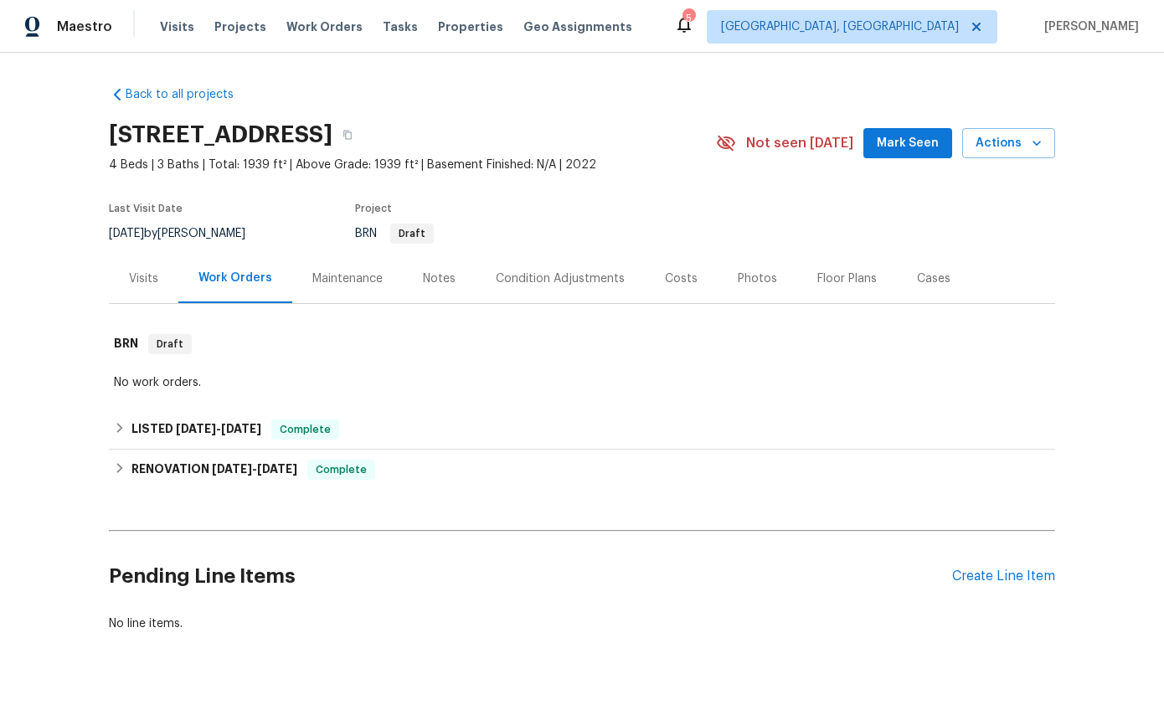
click at [671, 284] on div "Costs" at bounding box center [681, 278] width 33 height 17
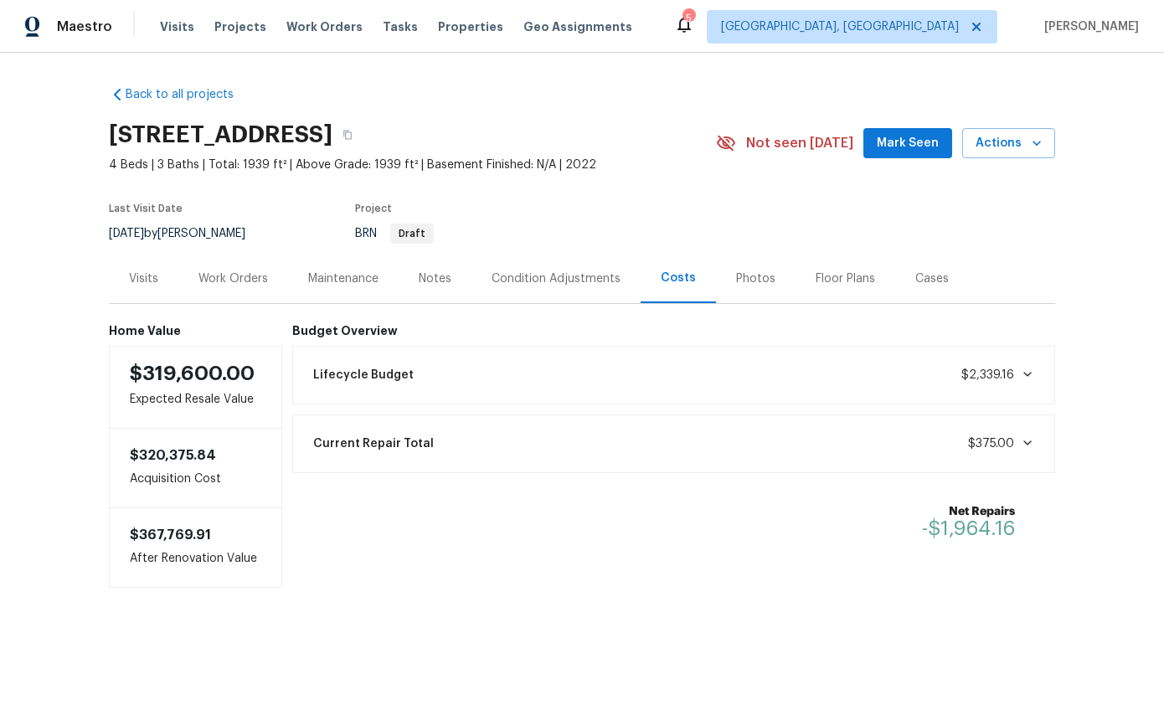
click at [146, 274] on div "Visits" at bounding box center [143, 278] width 29 height 17
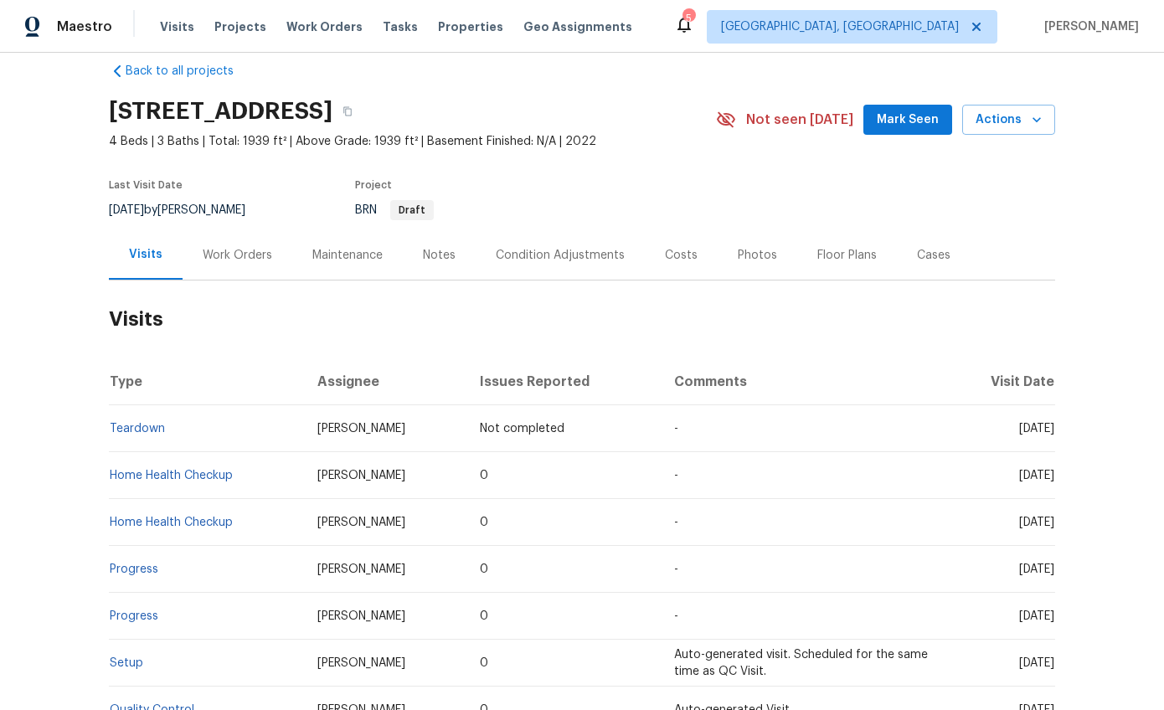
scroll to position [23, 0]
click at [436, 244] on div "Notes" at bounding box center [439, 255] width 73 height 49
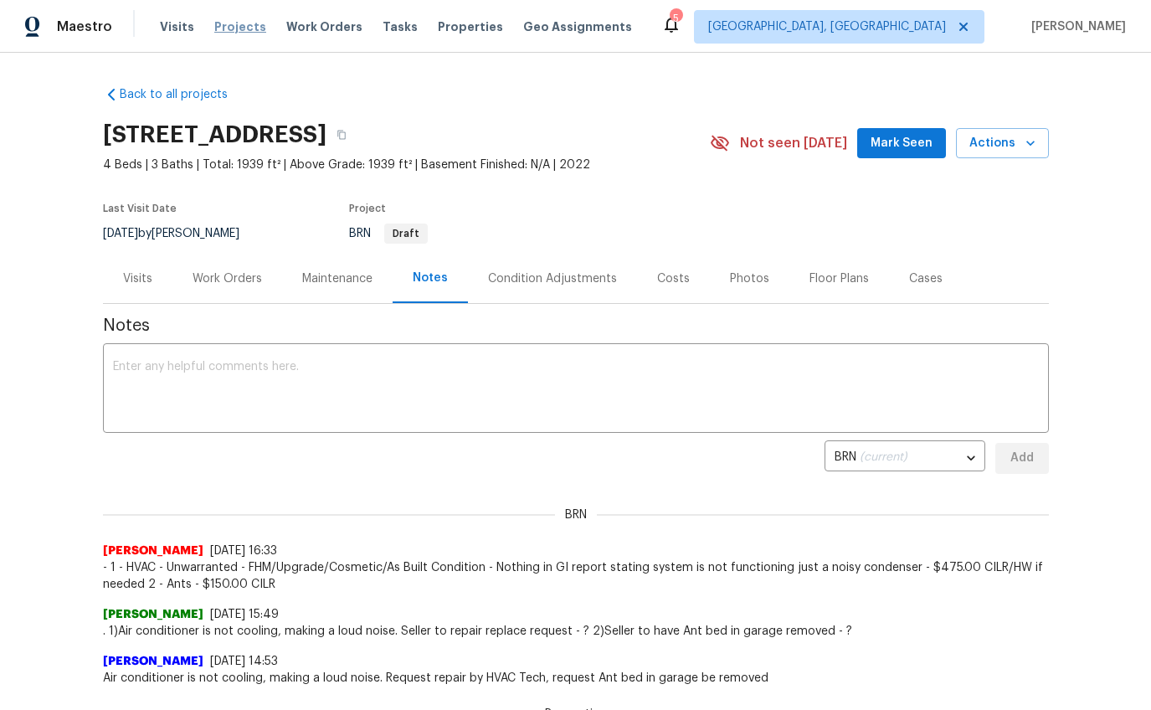
click at [214, 30] on span "Projects" at bounding box center [240, 26] width 52 height 17
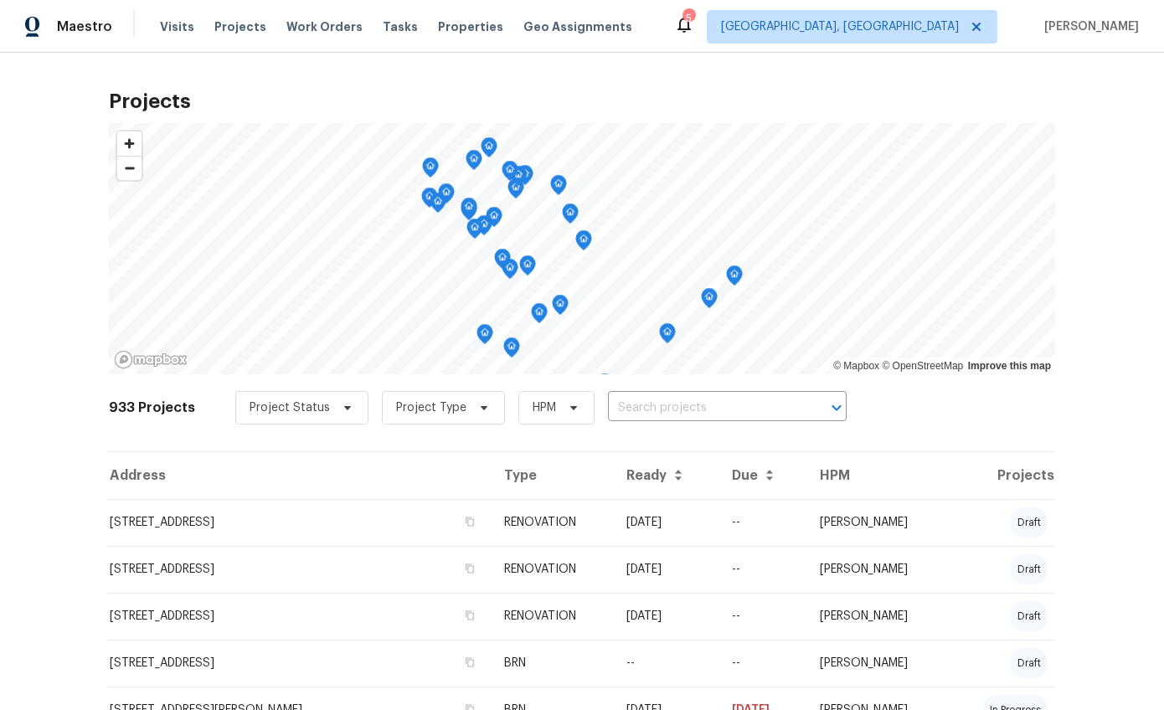
click at [643, 406] on input "text" at bounding box center [704, 408] width 192 height 26
type input "136 bliss"
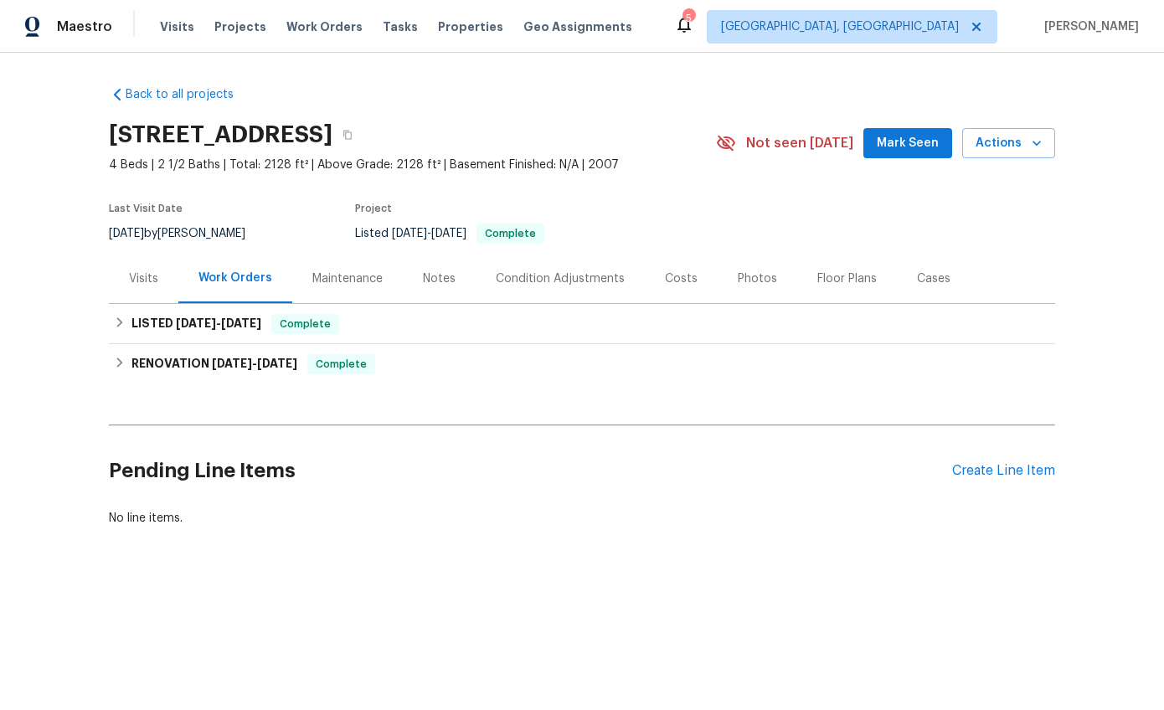
click at [691, 280] on div "Costs" at bounding box center [681, 278] width 73 height 49
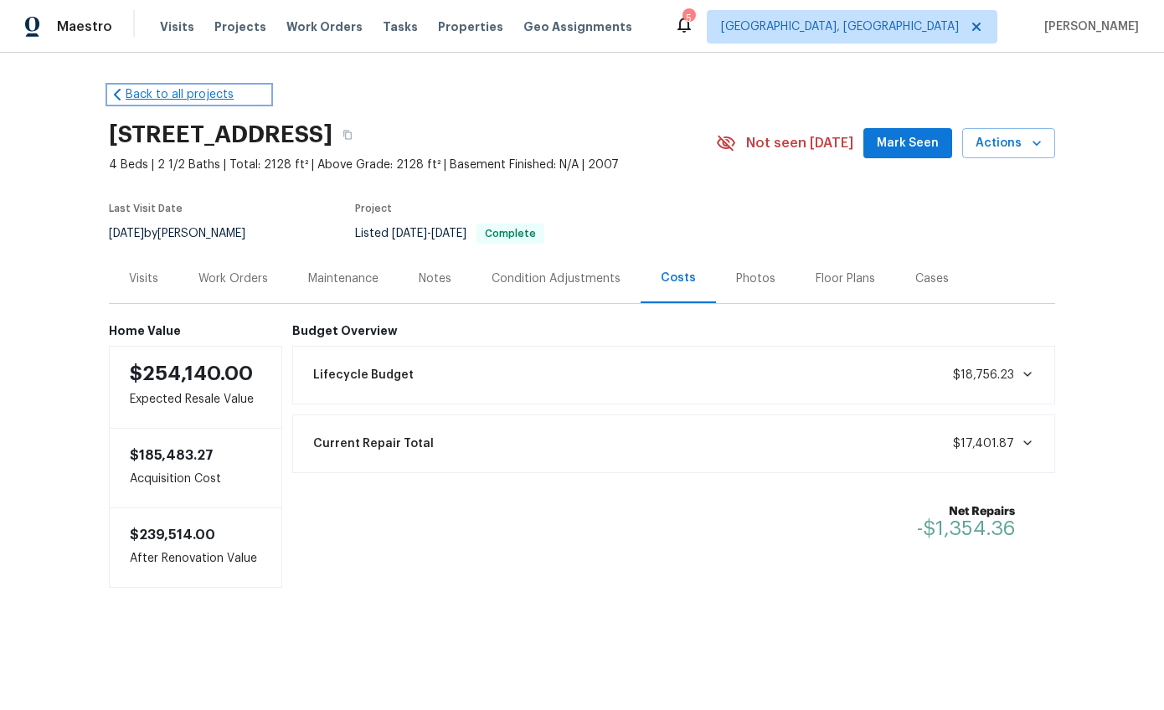
click at [131, 95] on link "Back to all projects" at bounding box center [189, 94] width 161 height 17
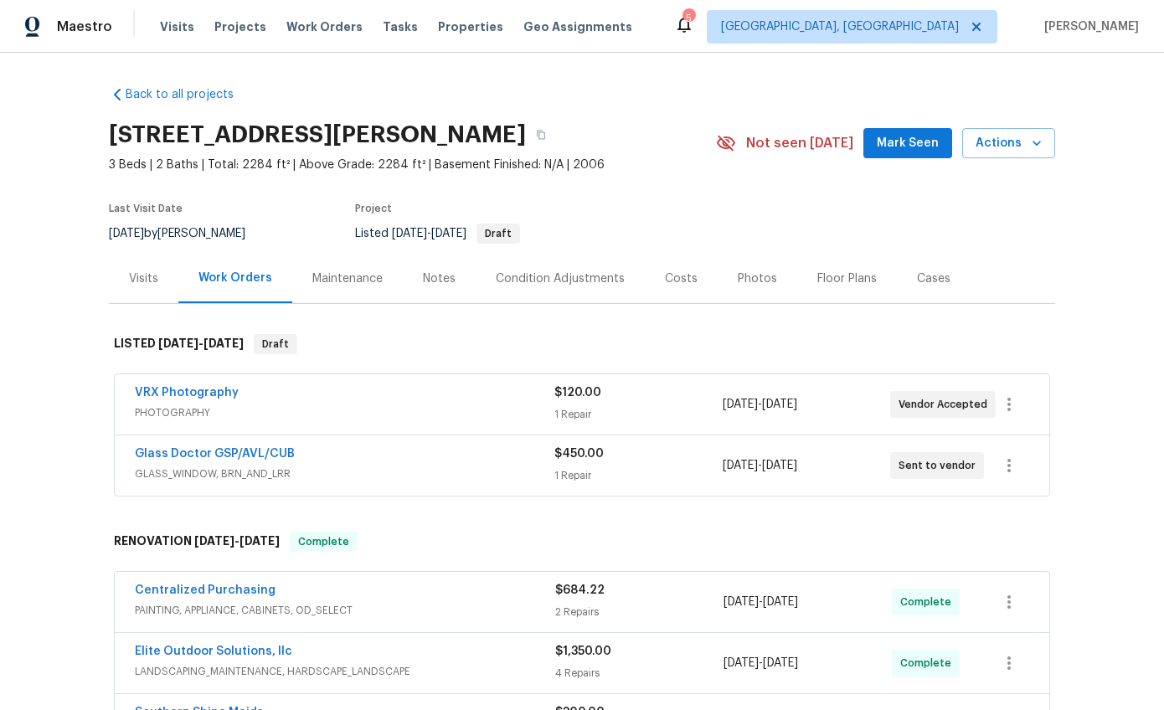
click at [680, 281] on div "Costs" at bounding box center [681, 278] width 33 height 17
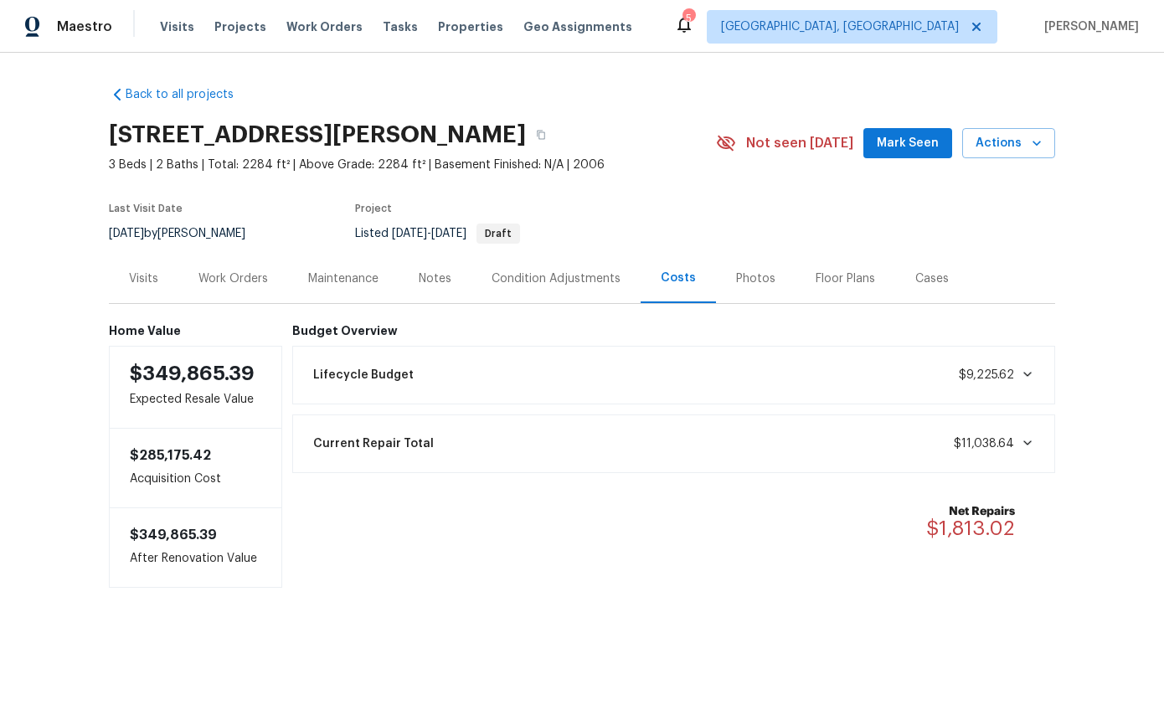
click at [239, 284] on div "Work Orders" at bounding box center [232, 278] width 69 height 17
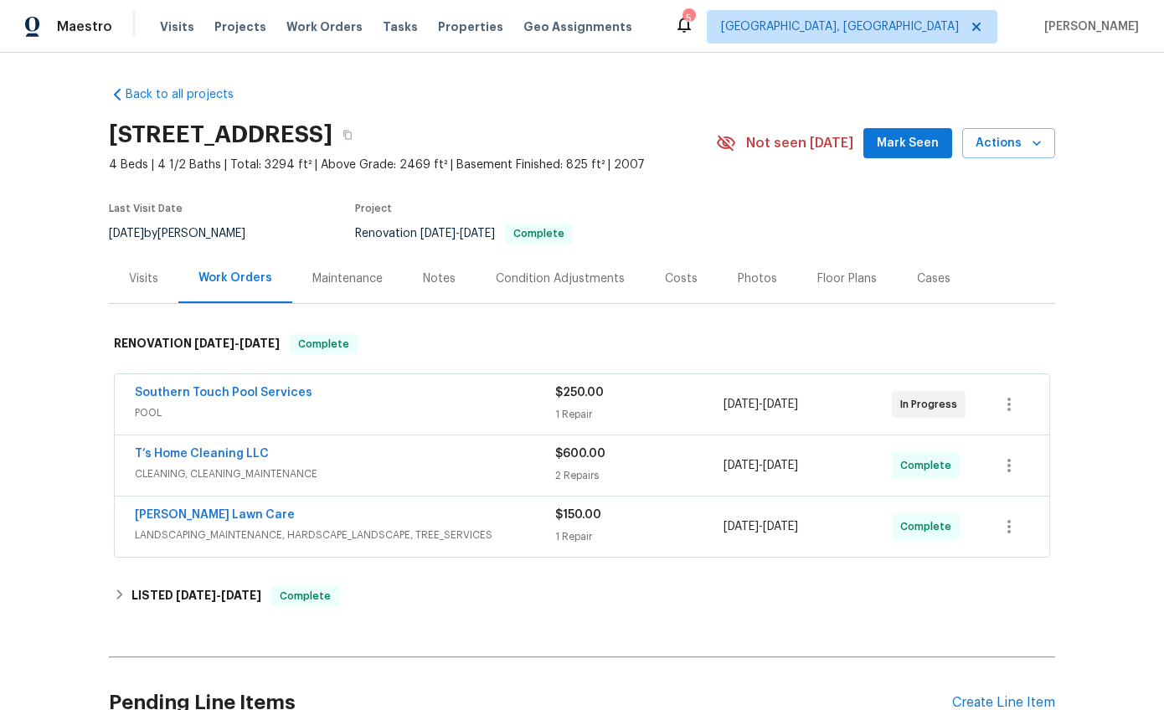
click at [650, 270] on div "Costs" at bounding box center [681, 278] width 73 height 49
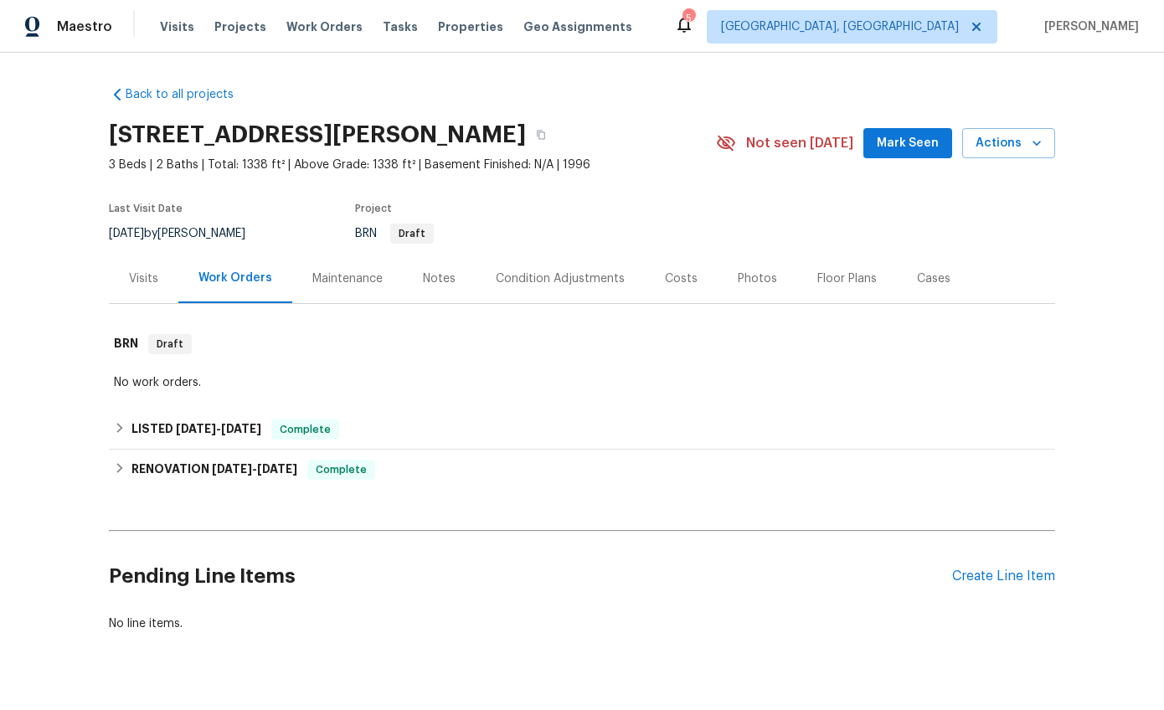
click at [432, 275] on div "Notes" at bounding box center [439, 278] width 33 height 17
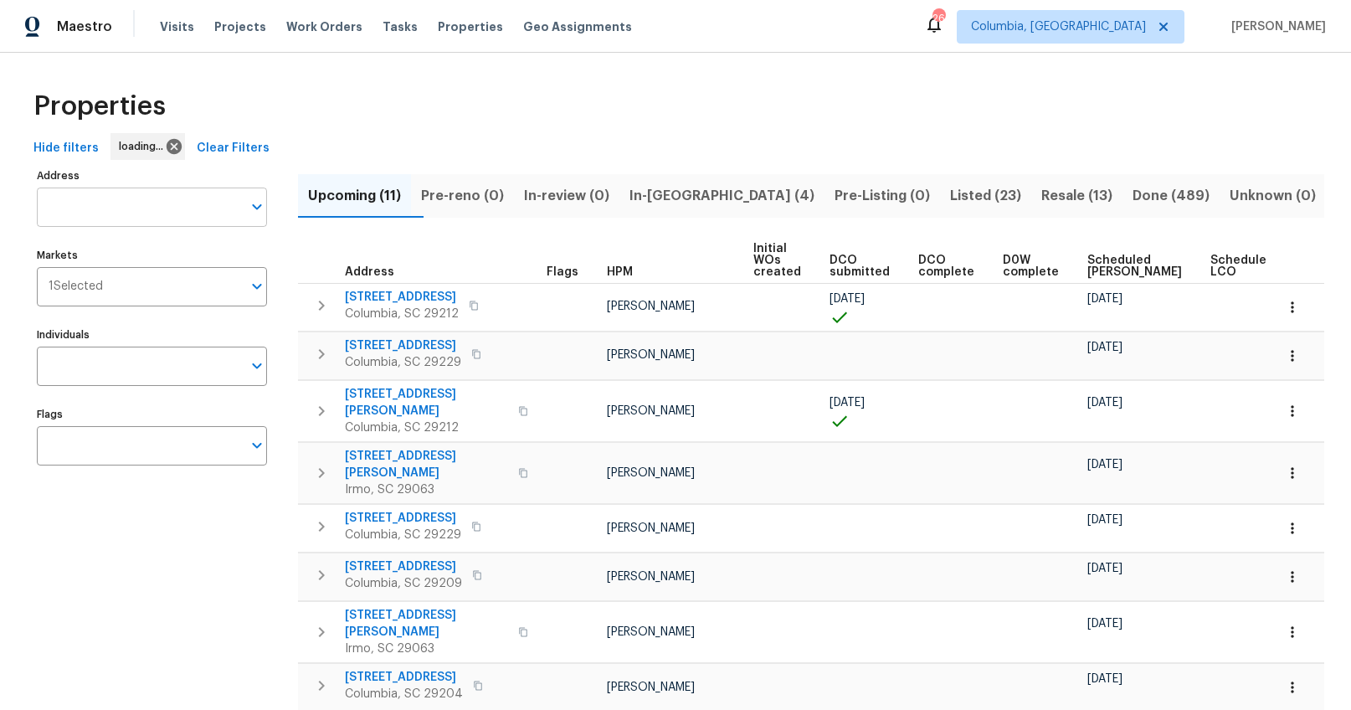
click at [136, 203] on input "Address" at bounding box center [139, 207] width 205 height 39
click at [84, 210] on input "Address" at bounding box center [139, 207] width 205 height 39
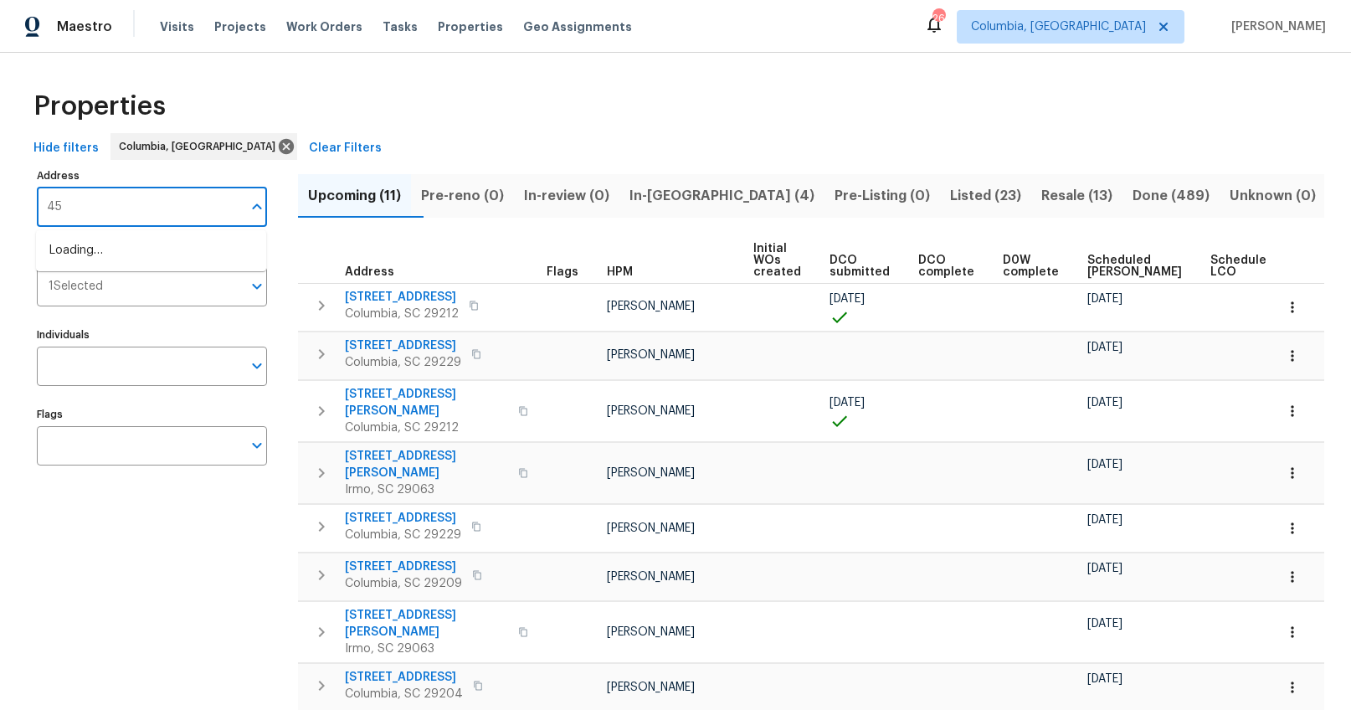
type input "457"
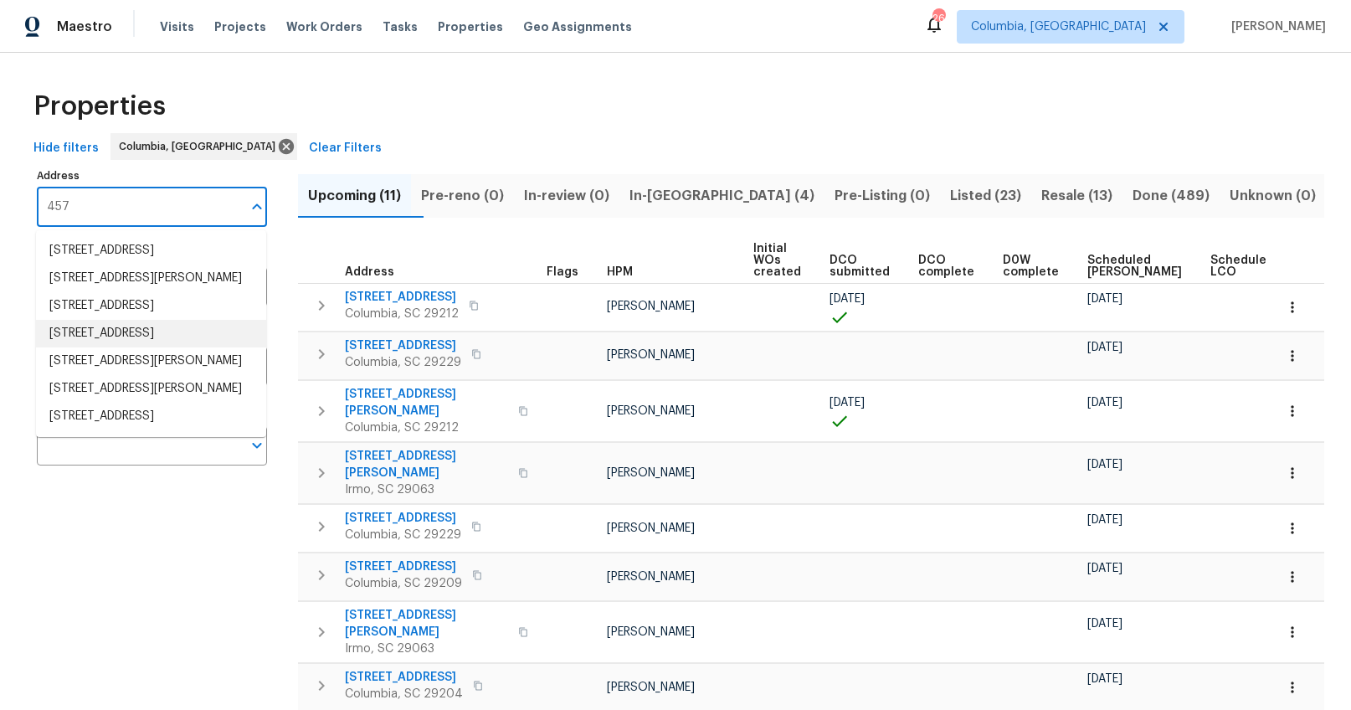
click at [133, 347] on li "457 Kingshead Ct Irmo SC 29063" at bounding box center [151, 334] width 230 height 28
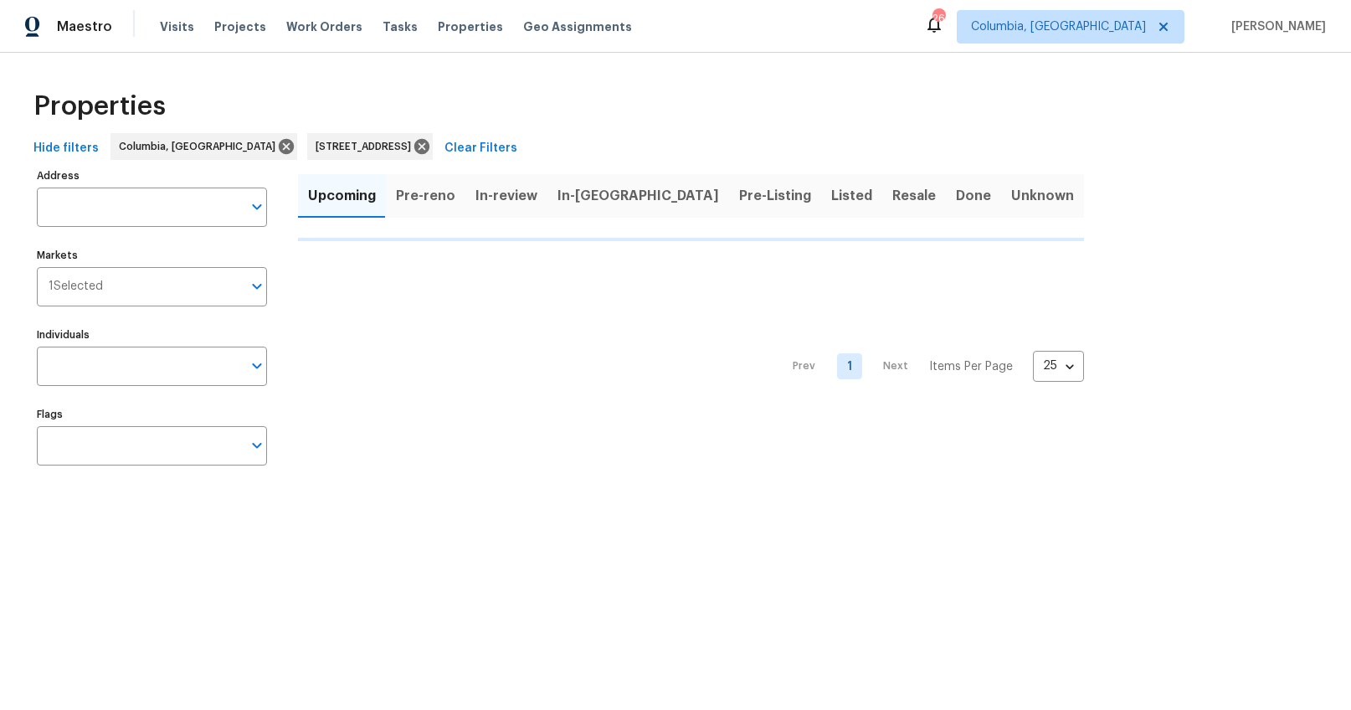
type input "457 Kingshead Ct Irmo SC 29063"
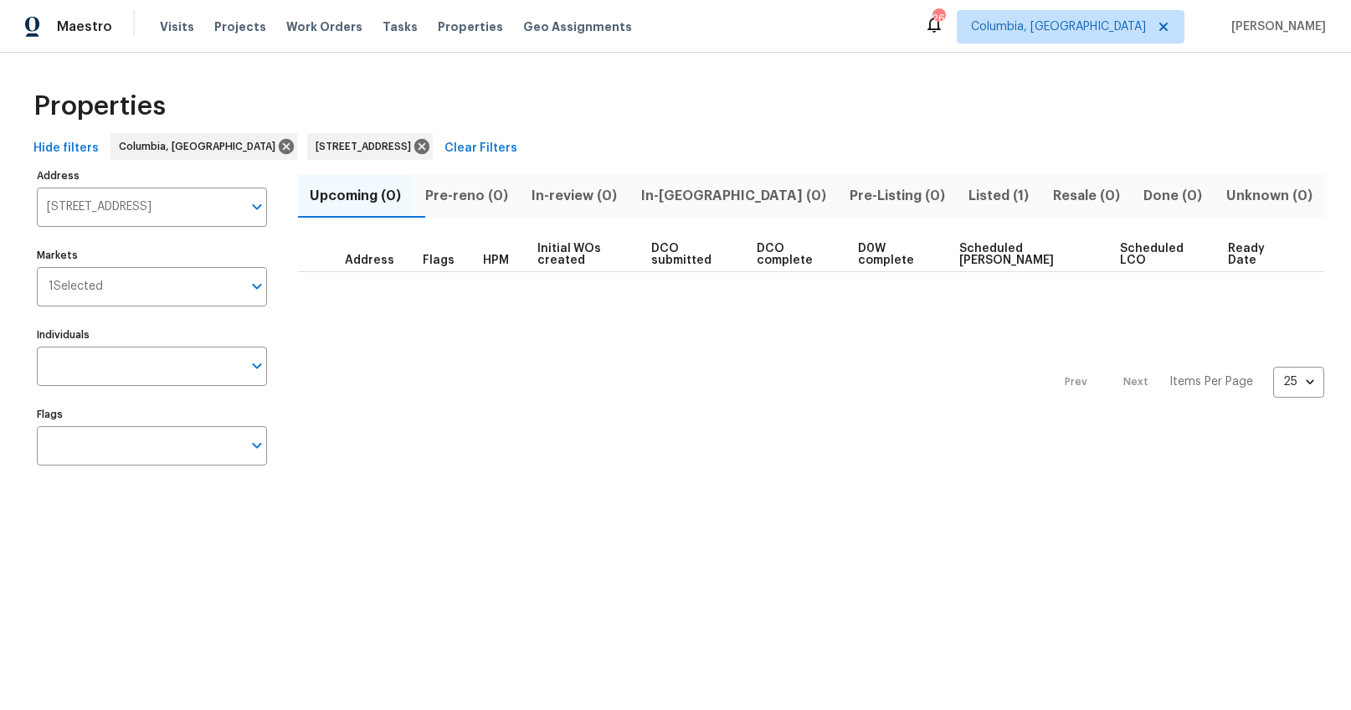
click at [967, 194] on span "Listed (1)" at bounding box center [999, 195] width 64 height 23
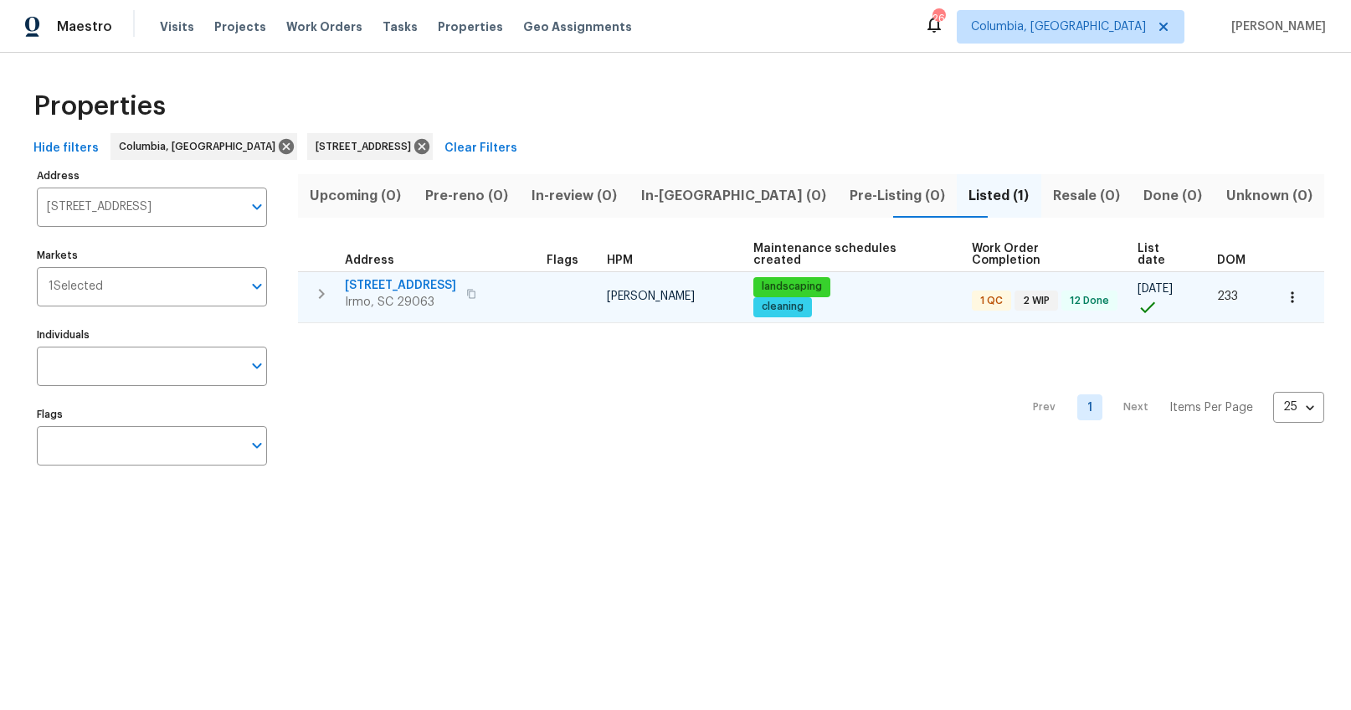
click at [409, 277] on span "457 Kingshead Ct" at bounding box center [400, 285] width 111 height 17
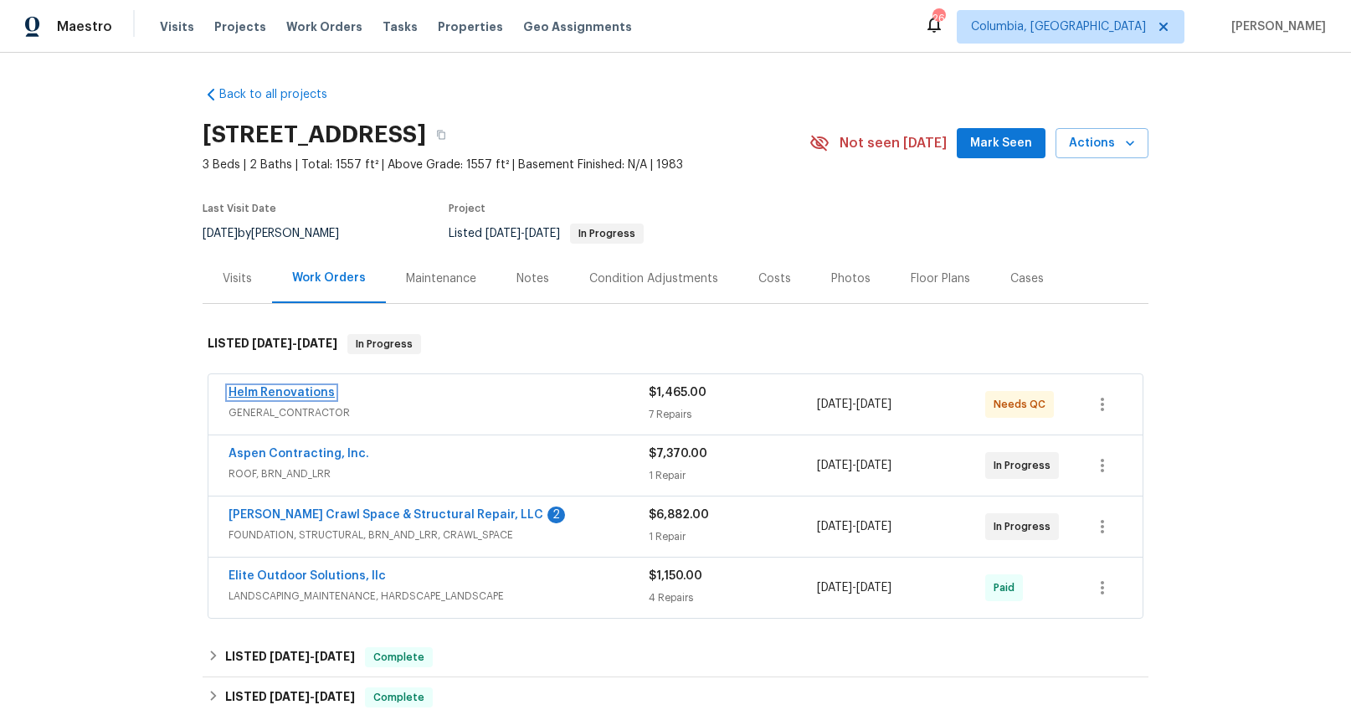
click at [300, 389] on link "Helm Renovations" at bounding box center [282, 393] width 106 height 12
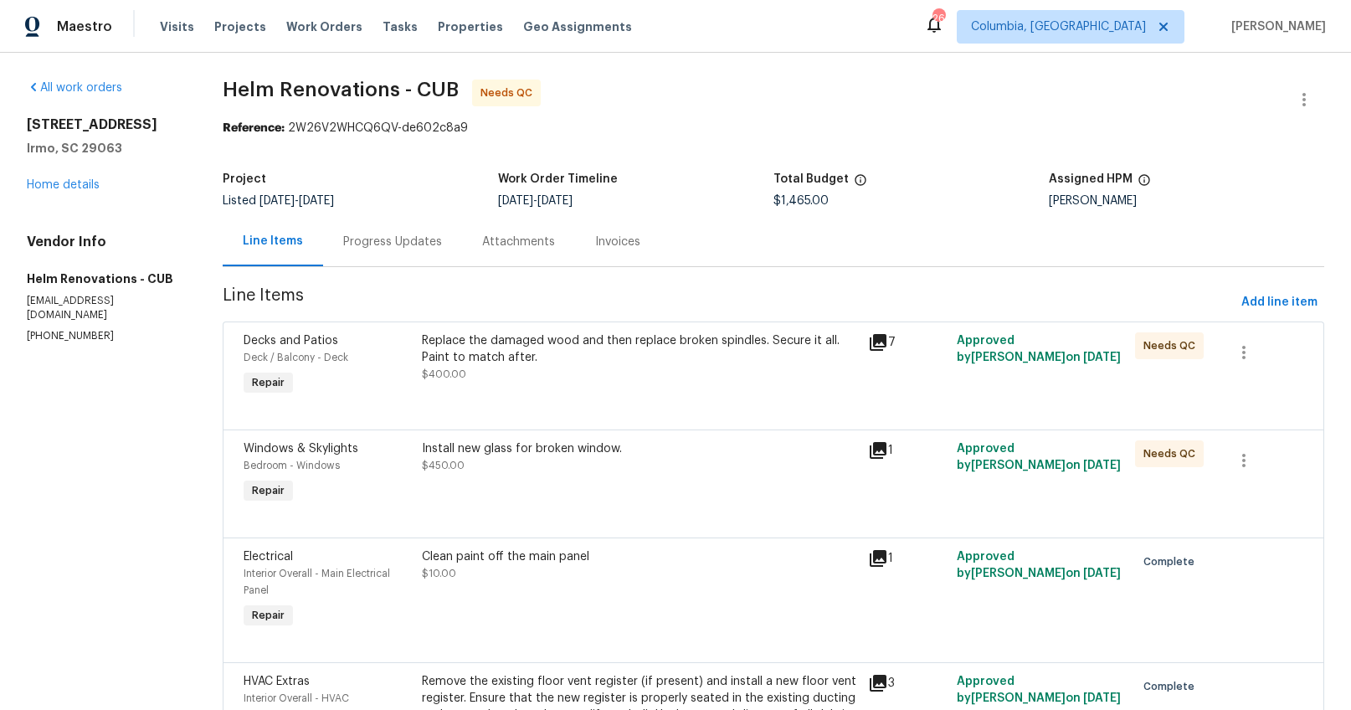
click at [510, 465] on div "Install new glass for broken window. $450.00" at bounding box center [639, 456] width 435 height 33
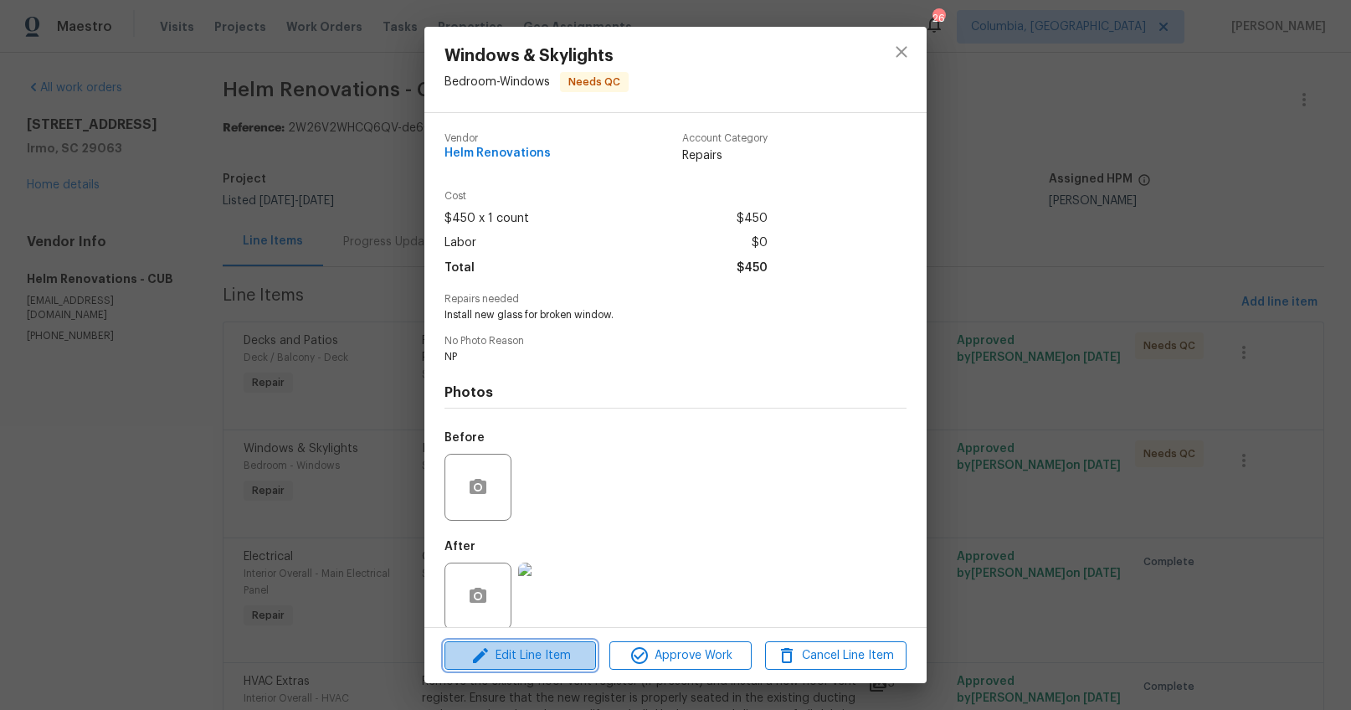
click at [542, 649] on span "Edit Line Item" at bounding box center [520, 655] width 141 height 21
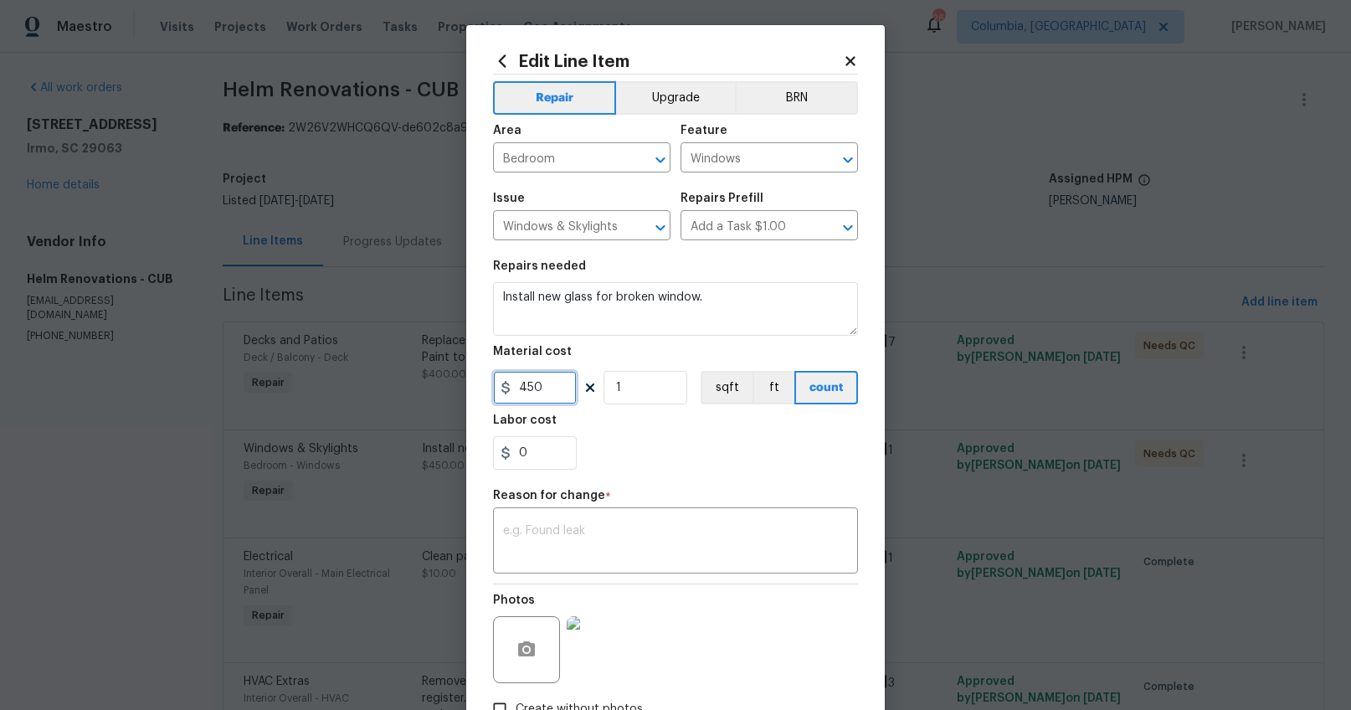
drag, startPoint x: 558, startPoint y: 398, endPoint x: 426, endPoint y: 379, distance: 132.7
click at [427, 380] on div "Edit Line Item Repair Upgrade BRN Area Bedroom ​ Feature Windows ​ Issue Window…" at bounding box center [675, 355] width 1351 height 710
type input "150"
click at [538, 504] on div "Reason for change *" at bounding box center [675, 501] width 365 height 22
click at [535, 517] on div "x ​" at bounding box center [675, 543] width 365 height 62
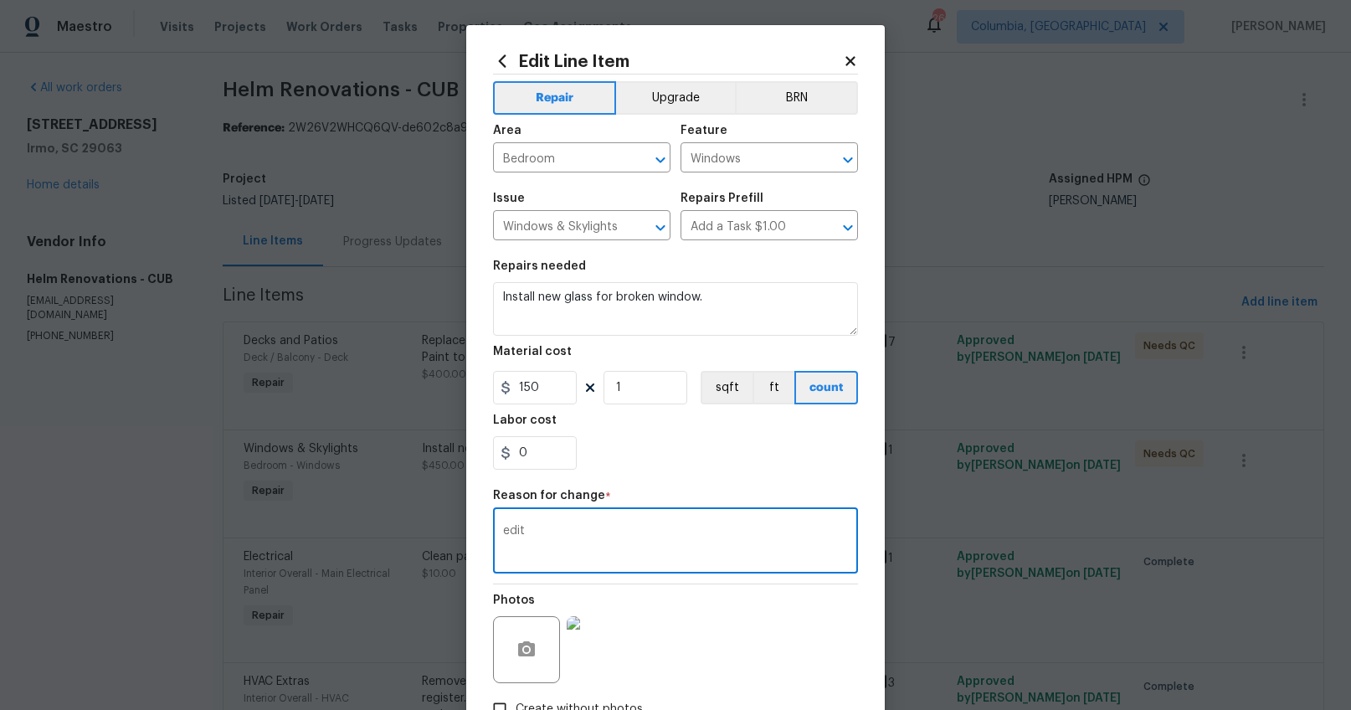
scroll to position [115, 0]
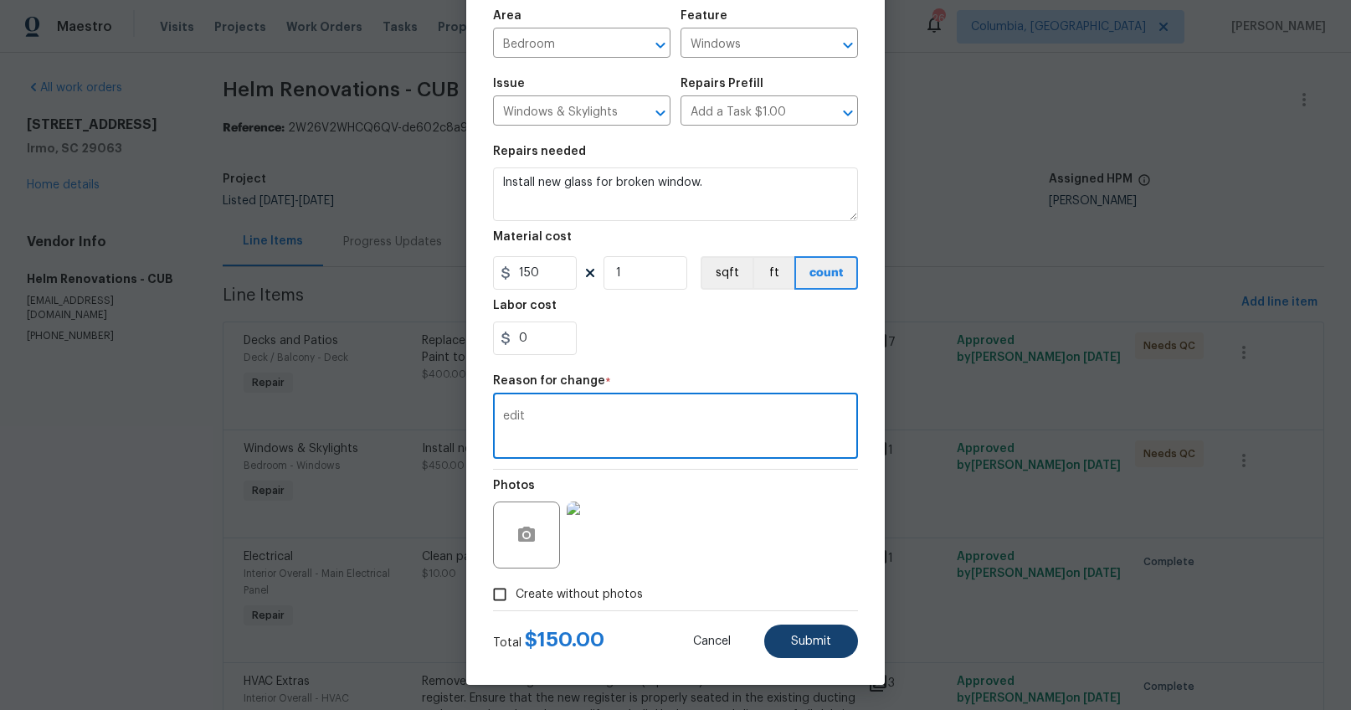
type textarea "edit"
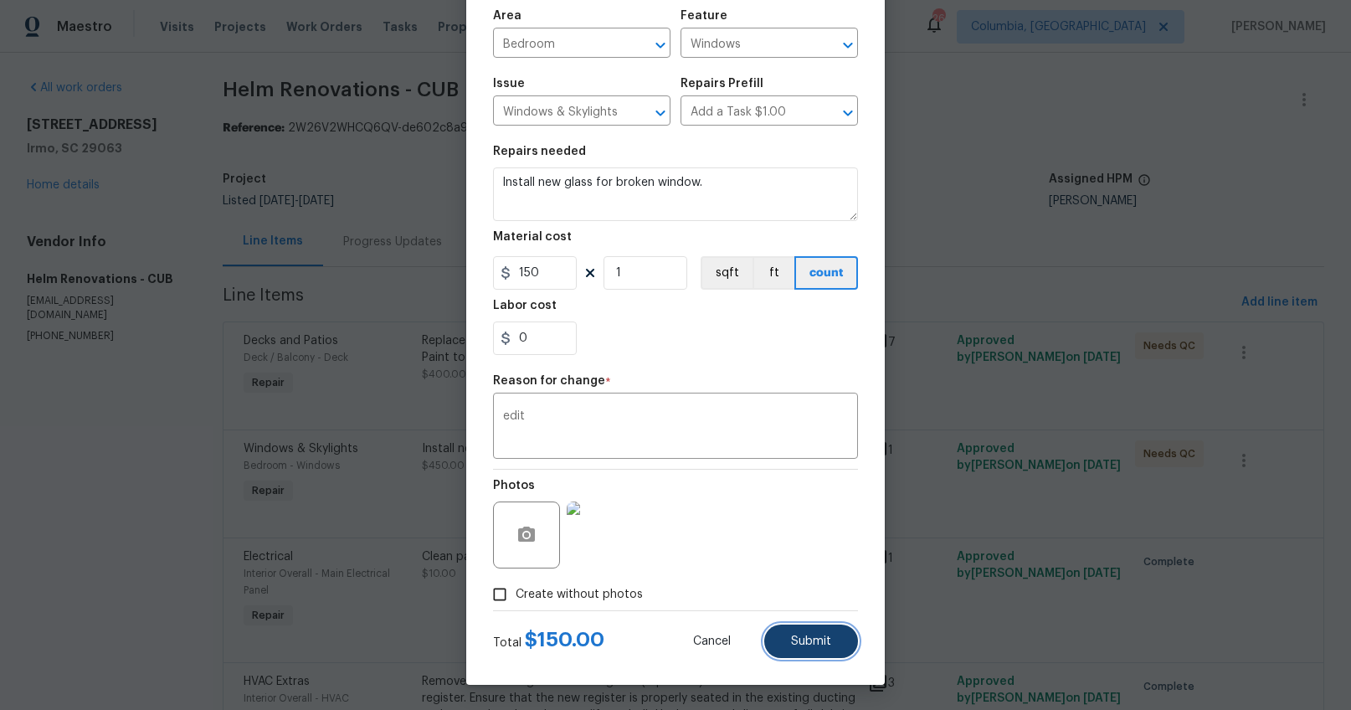
click at [829, 630] on button "Submit" at bounding box center [811, 641] width 94 height 33
type input "450"
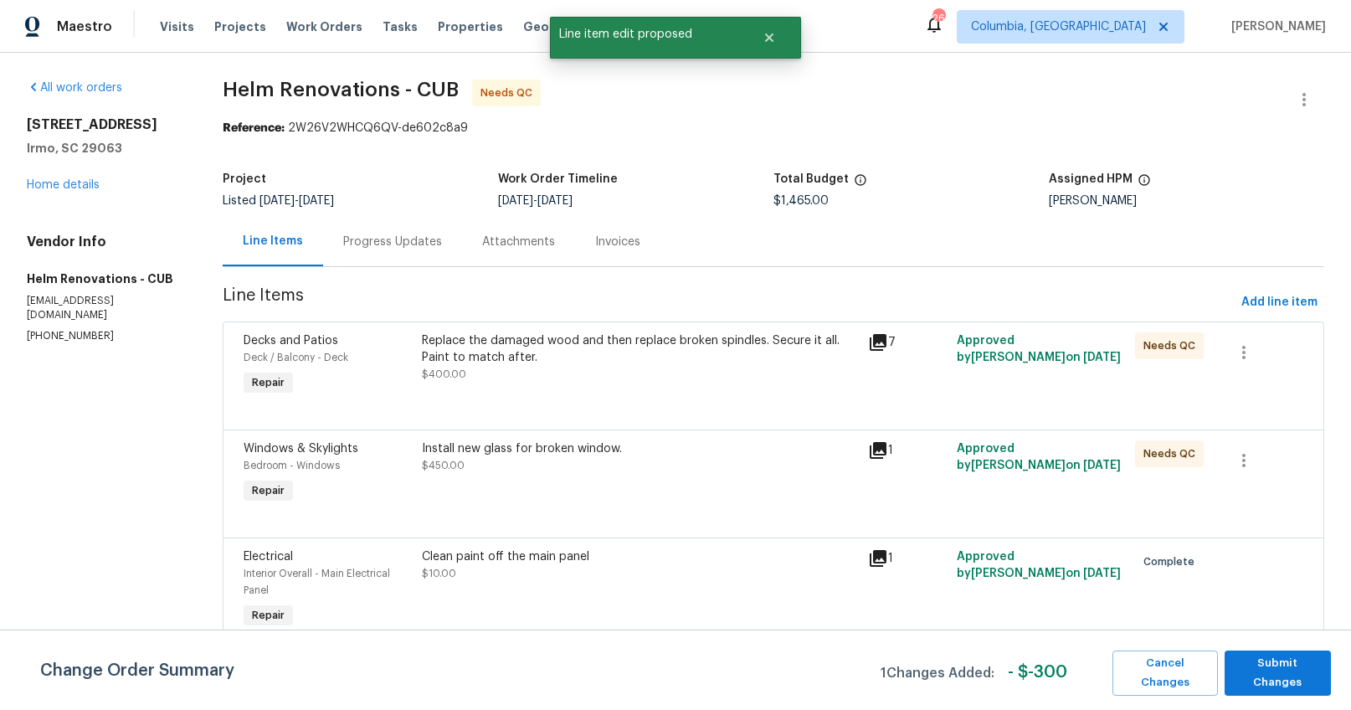
scroll to position [0, 0]
click at [1267, 670] on span "Submit Changes" at bounding box center [1278, 673] width 90 height 39
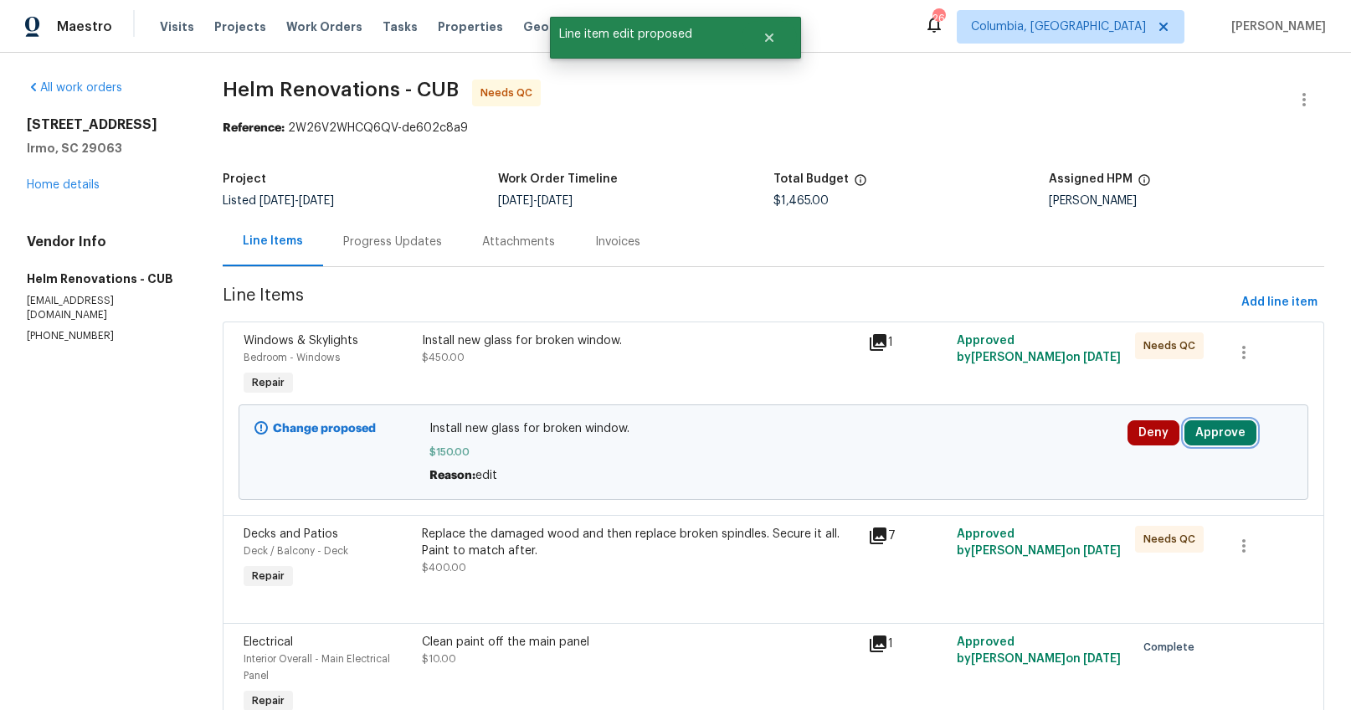
click at [1213, 428] on button "Approve" at bounding box center [1221, 432] width 72 height 25
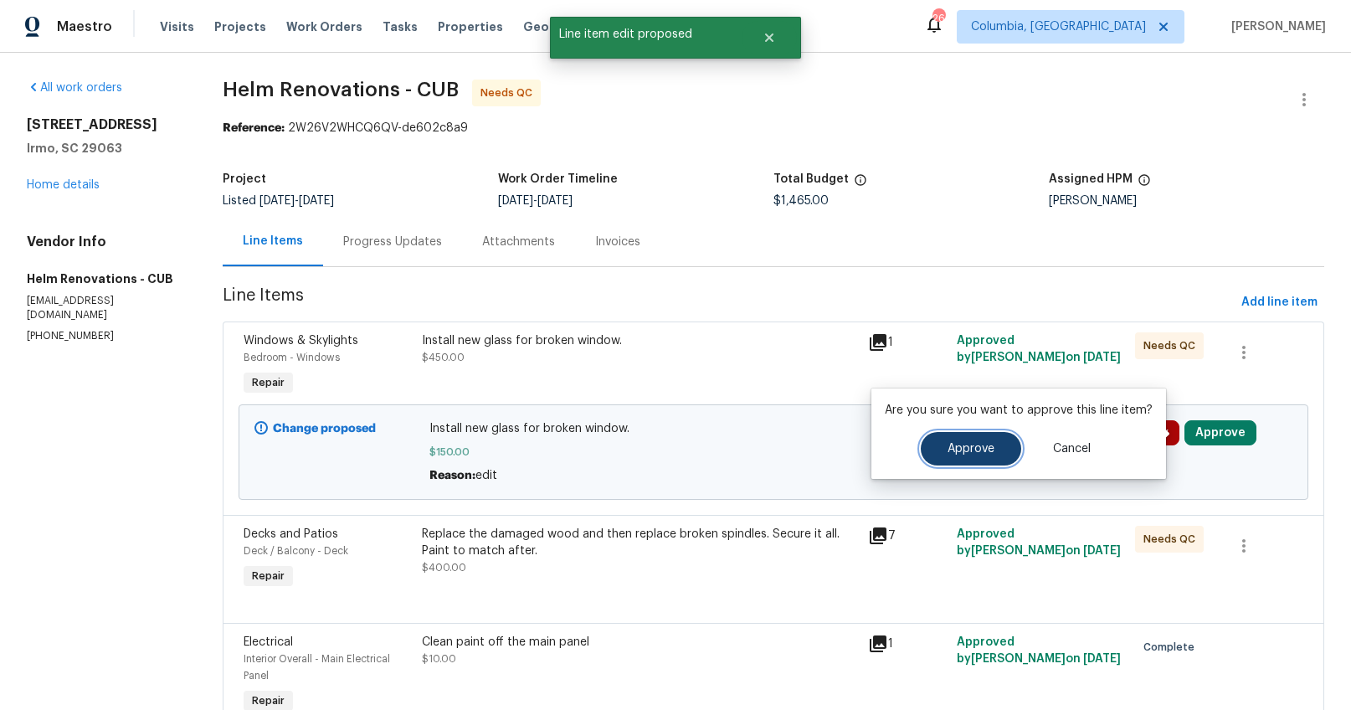
click at [971, 441] on button "Approve" at bounding box center [971, 448] width 100 height 33
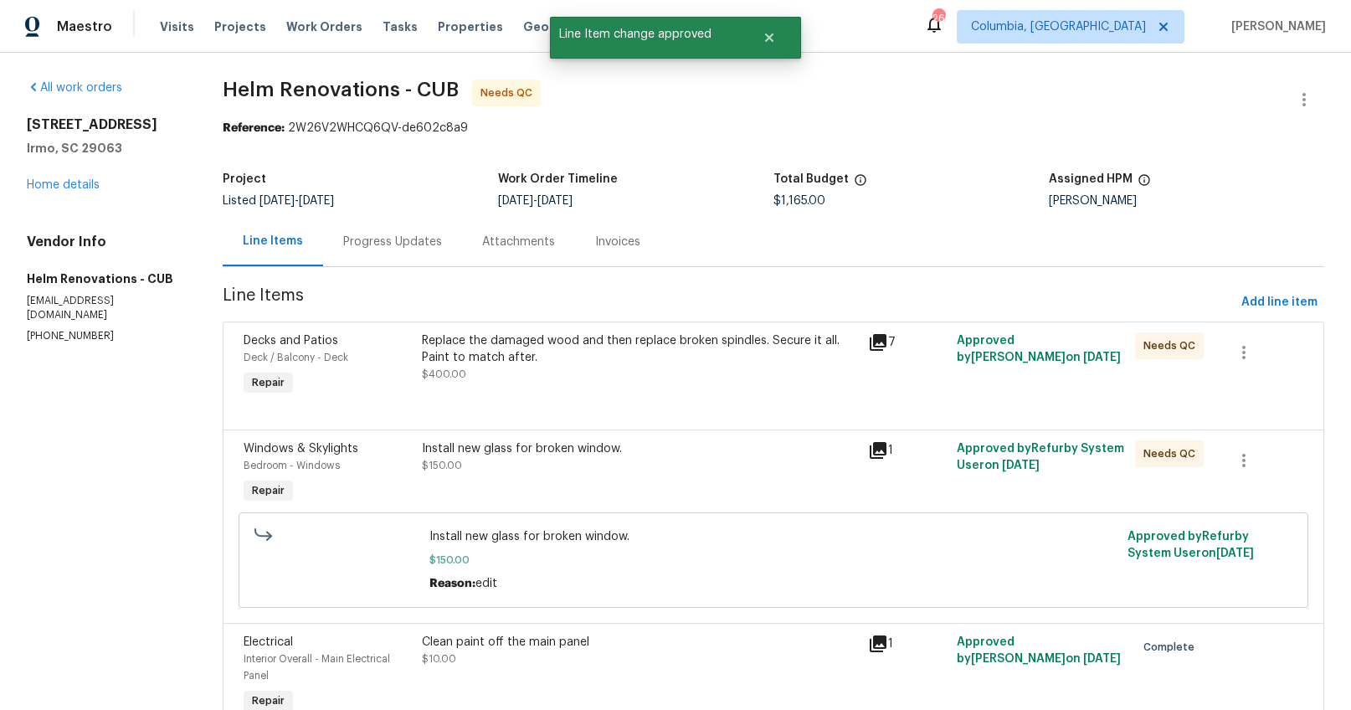
click at [538, 455] on div "Install new glass for broken window." at bounding box center [639, 448] width 435 height 17
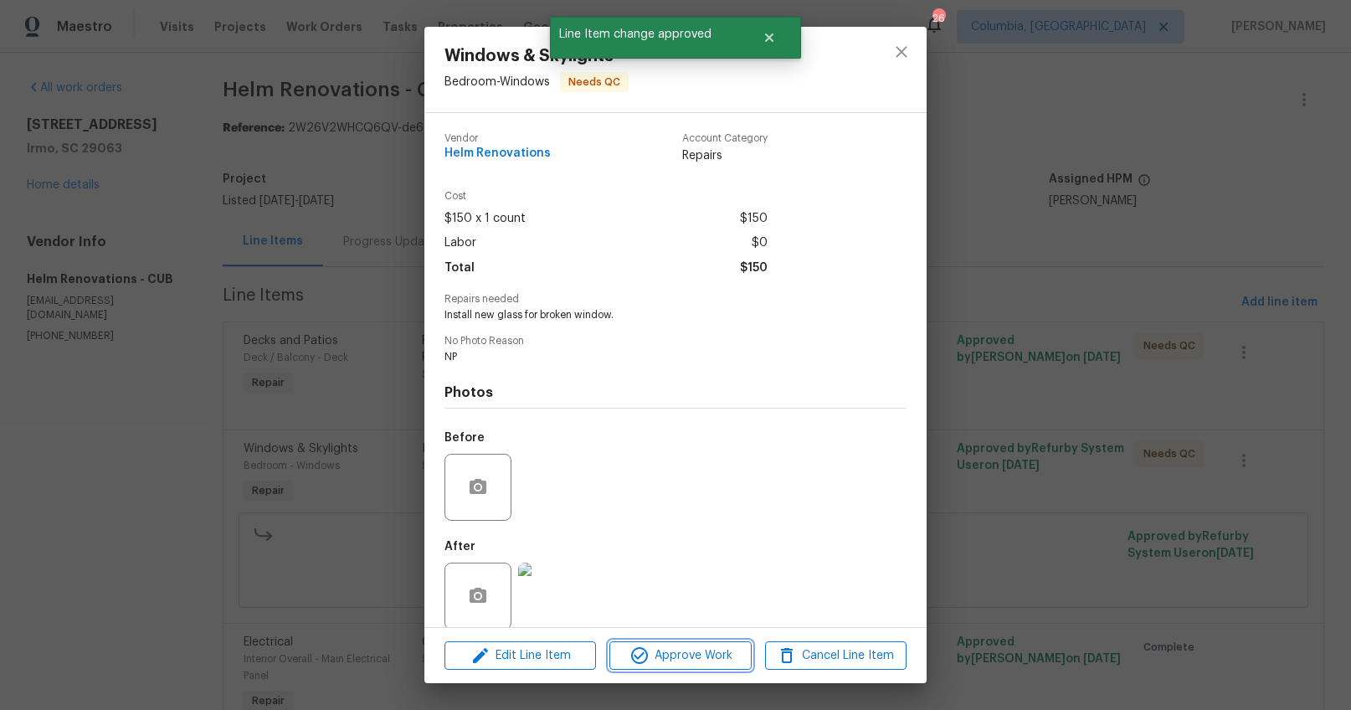
click at [632, 649] on icon "button" at bounding box center [640, 655] width 20 height 20
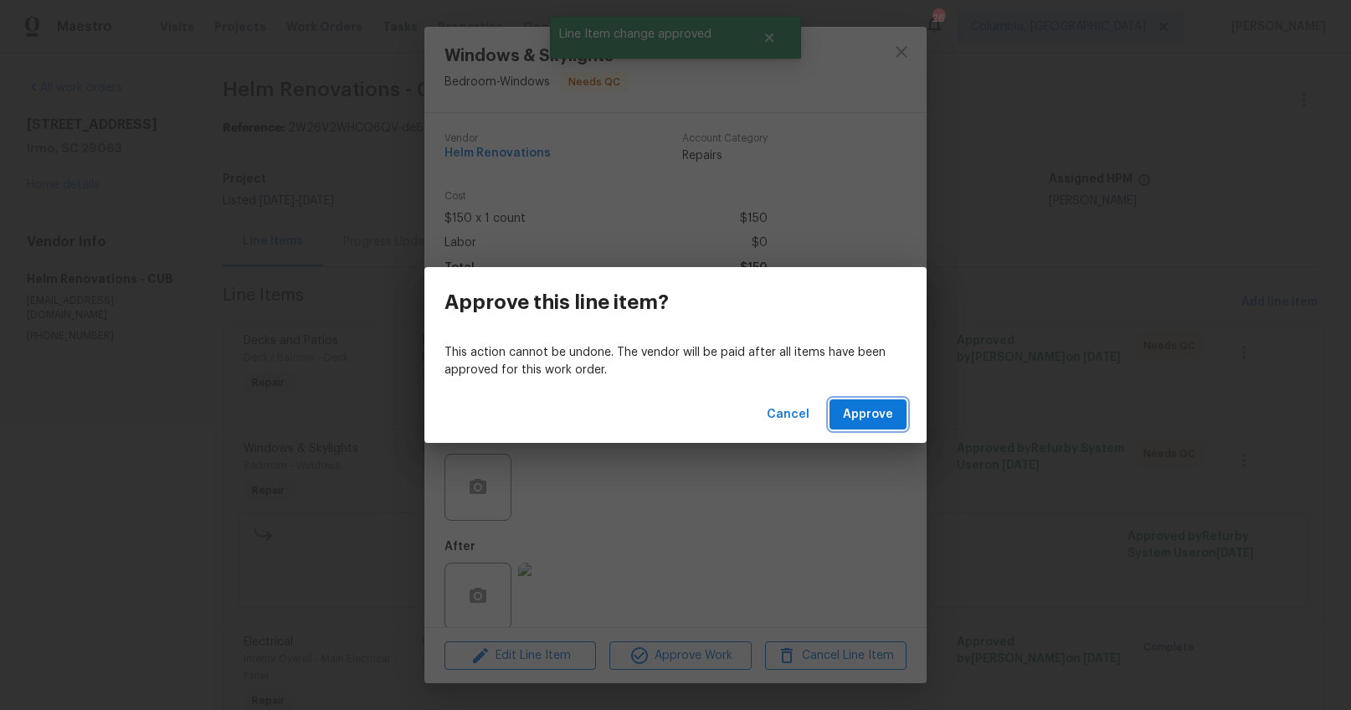
click at [851, 410] on span "Approve" at bounding box center [868, 414] width 50 height 21
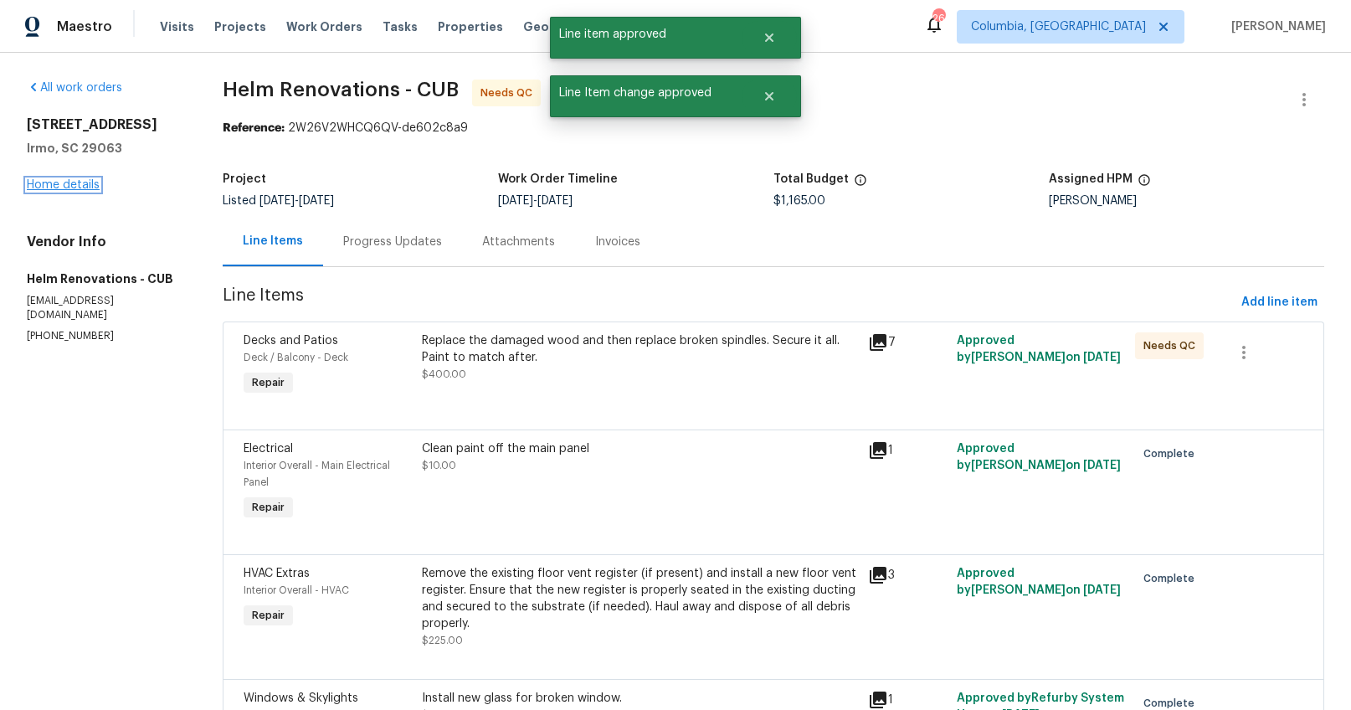
click at [40, 179] on link "Home details" at bounding box center [63, 185] width 73 height 12
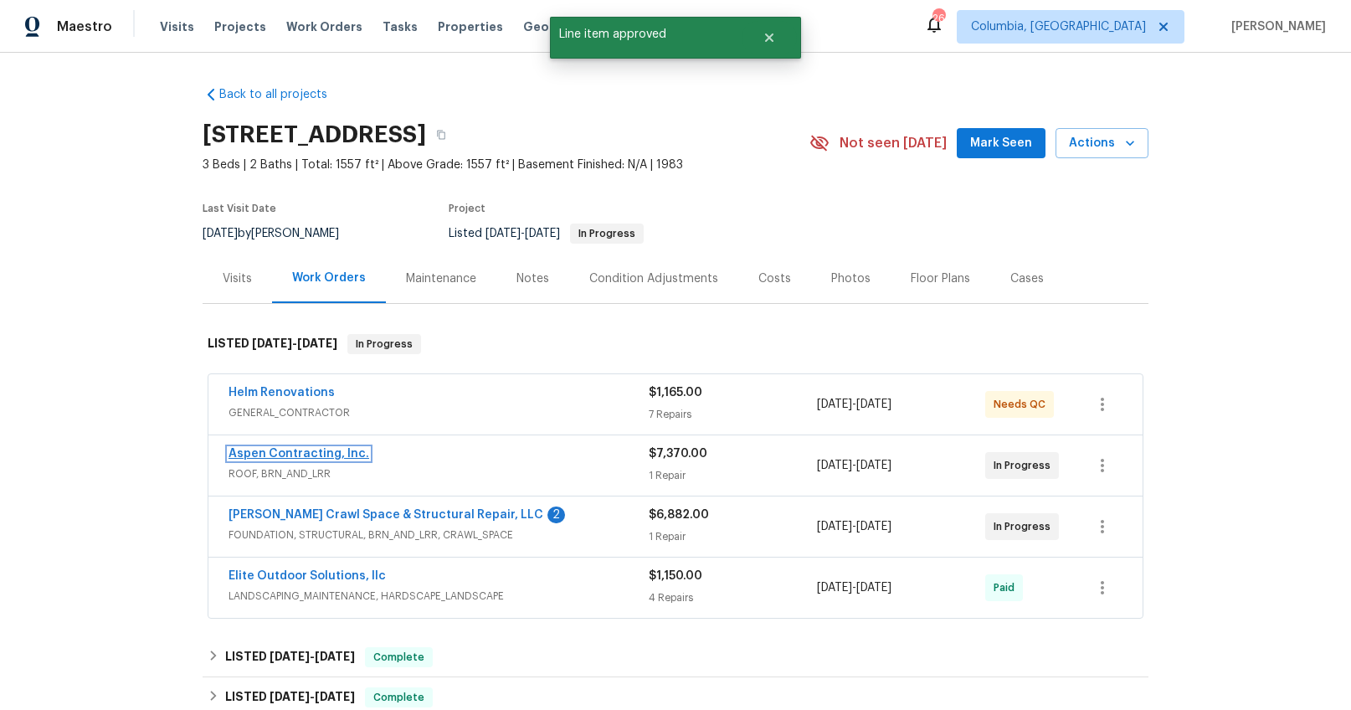
click at [299, 454] on link "Aspen Contracting, Inc." at bounding box center [299, 454] width 141 height 12
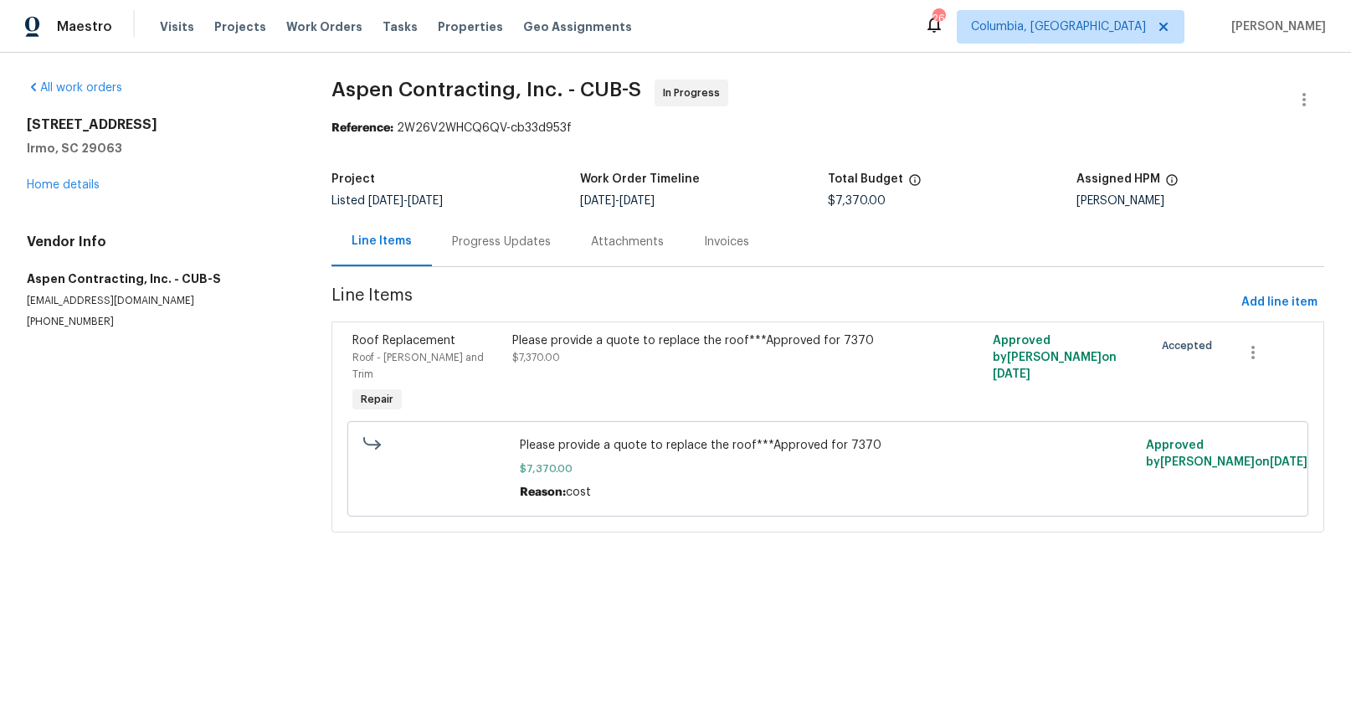
click at [470, 245] on div "Progress Updates" at bounding box center [501, 242] width 99 height 17
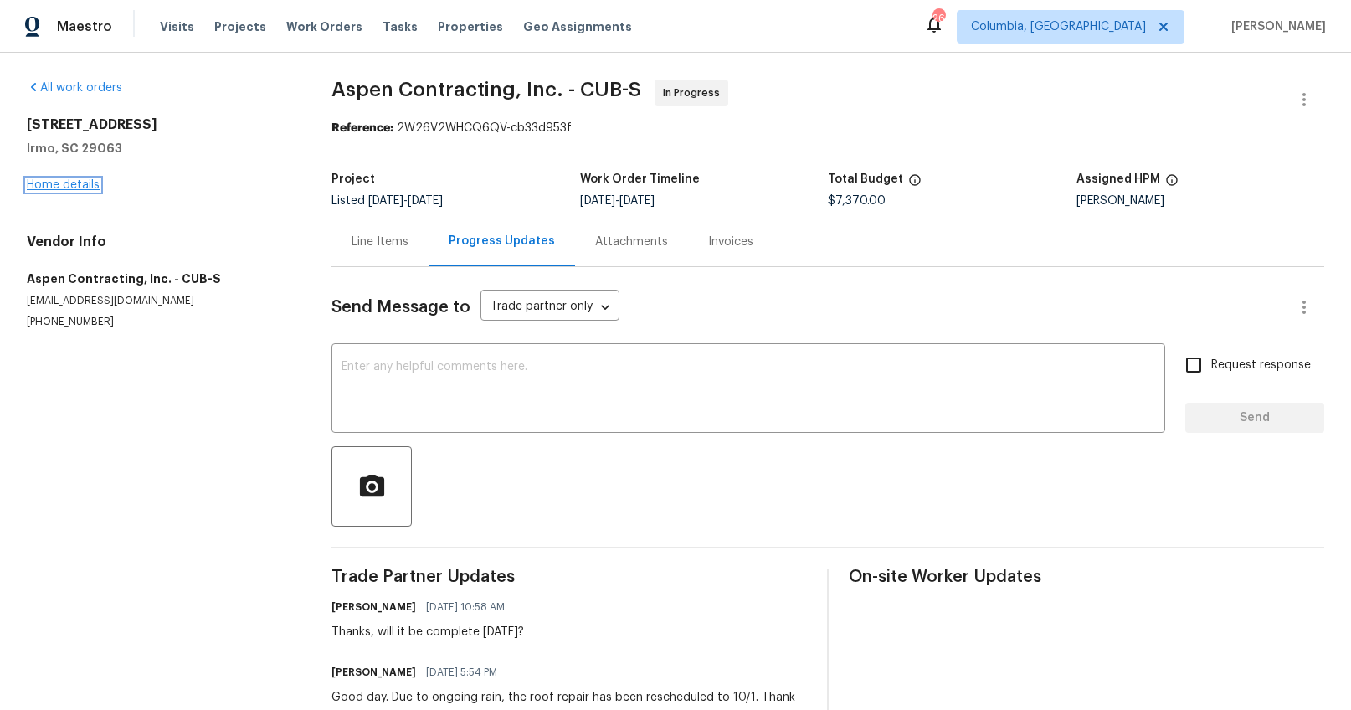
click at [39, 186] on link "Home details" at bounding box center [63, 185] width 73 height 12
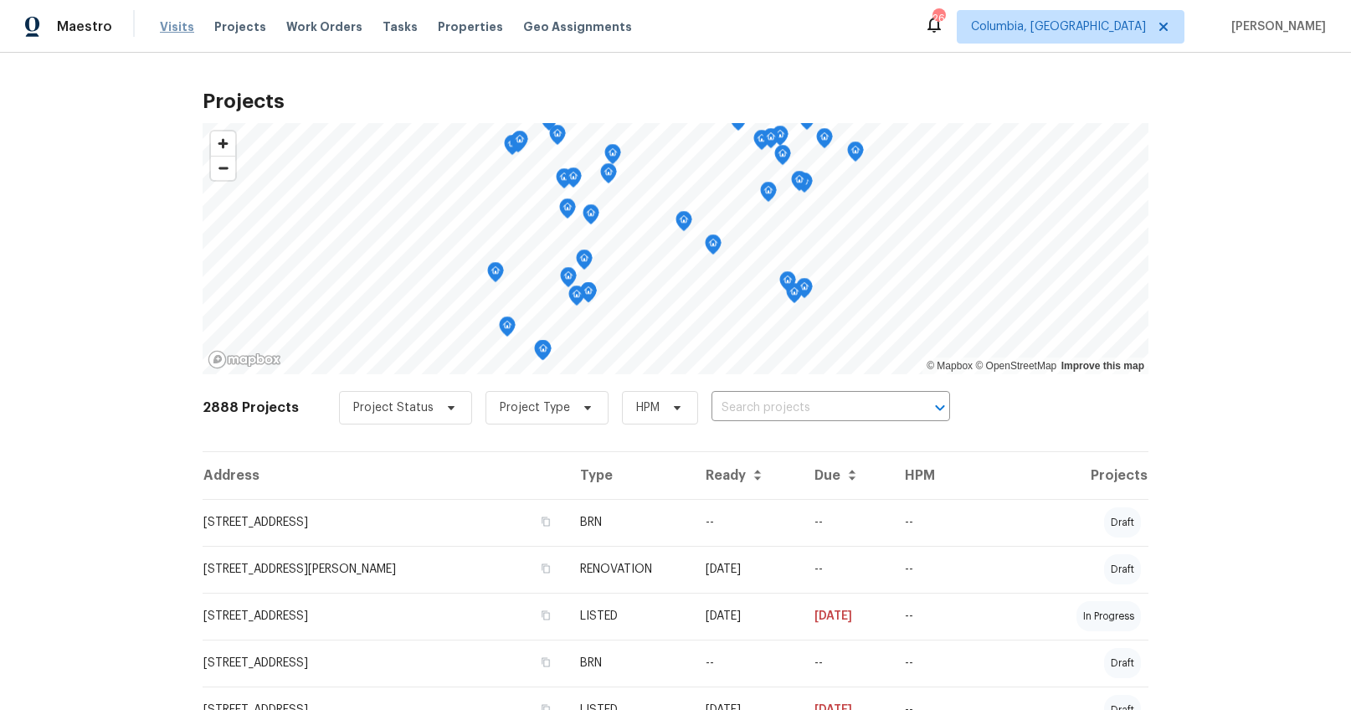
click at [169, 28] on span "Visits" at bounding box center [177, 26] width 34 height 17
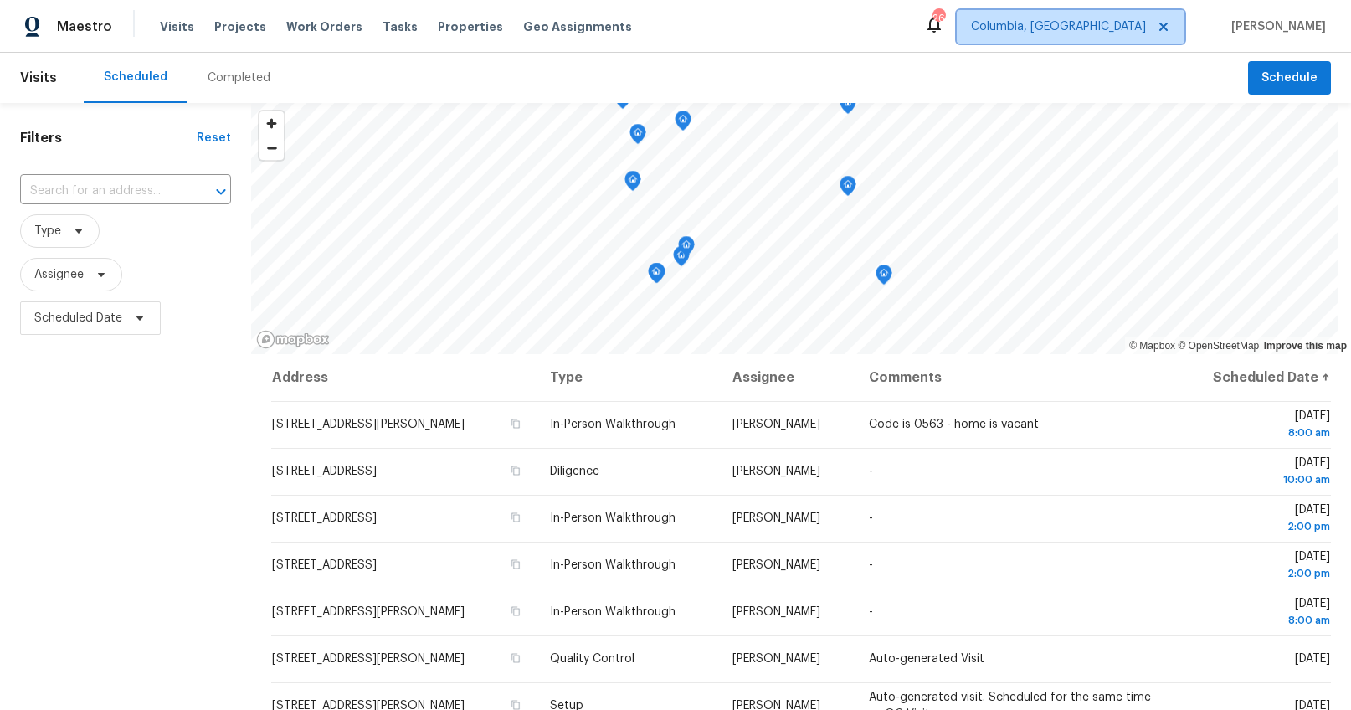
click at [1146, 24] on span "Columbia, [GEOGRAPHIC_DATA]" at bounding box center [1058, 26] width 175 height 17
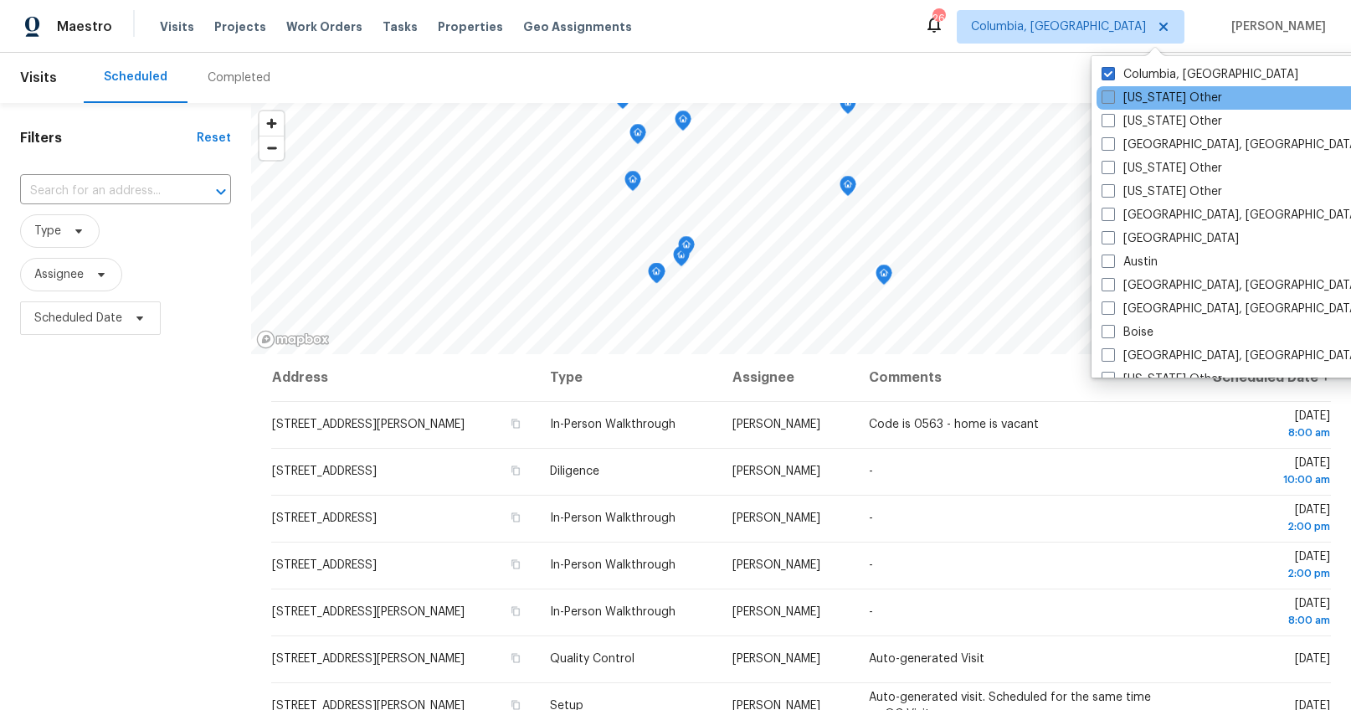
click at [1115, 96] on label "[US_STATE] Other" at bounding box center [1162, 98] width 121 height 17
click at [1113, 96] on input "[US_STATE] Other" at bounding box center [1107, 95] width 11 height 11
checkbox input "true"
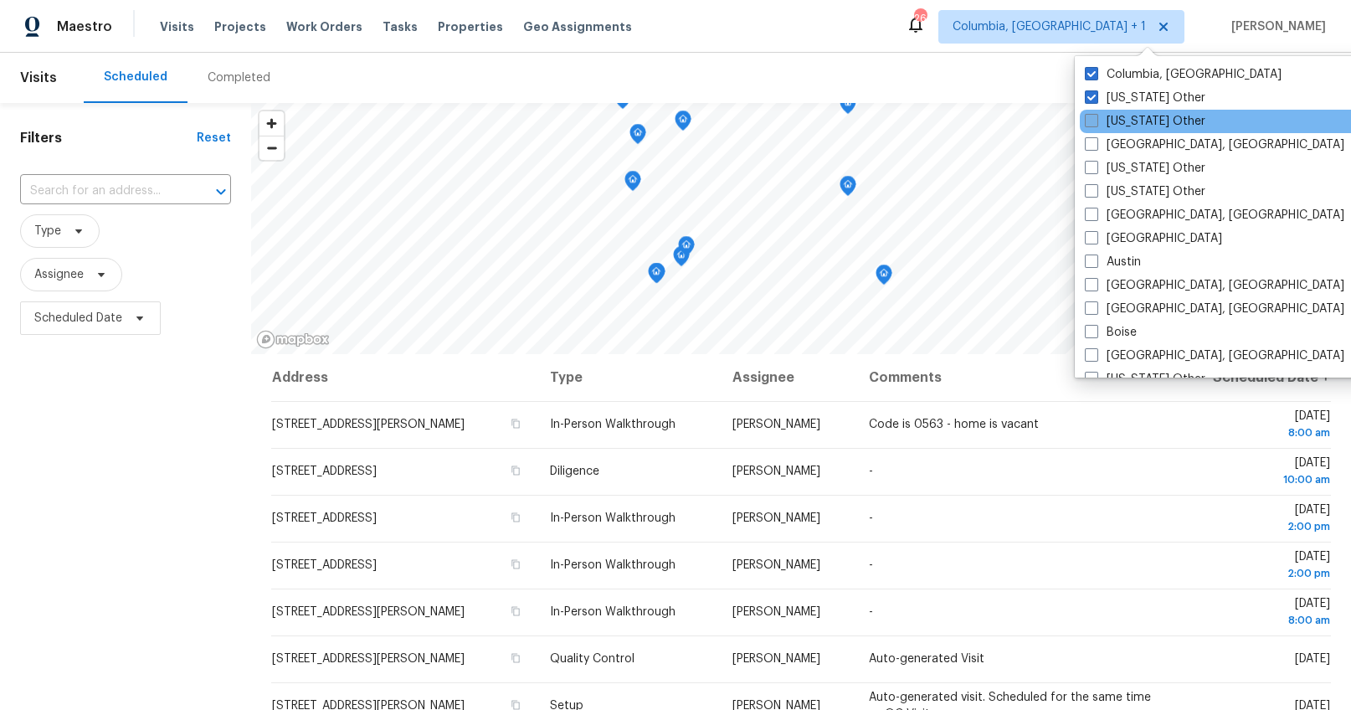
click at [1093, 120] on span at bounding box center [1091, 120] width 13 height 13
click at [1093, 120] on input "[US_STATE] Other" at bounding box center [1090, 118] width 11 height 11
checkbox input "true"
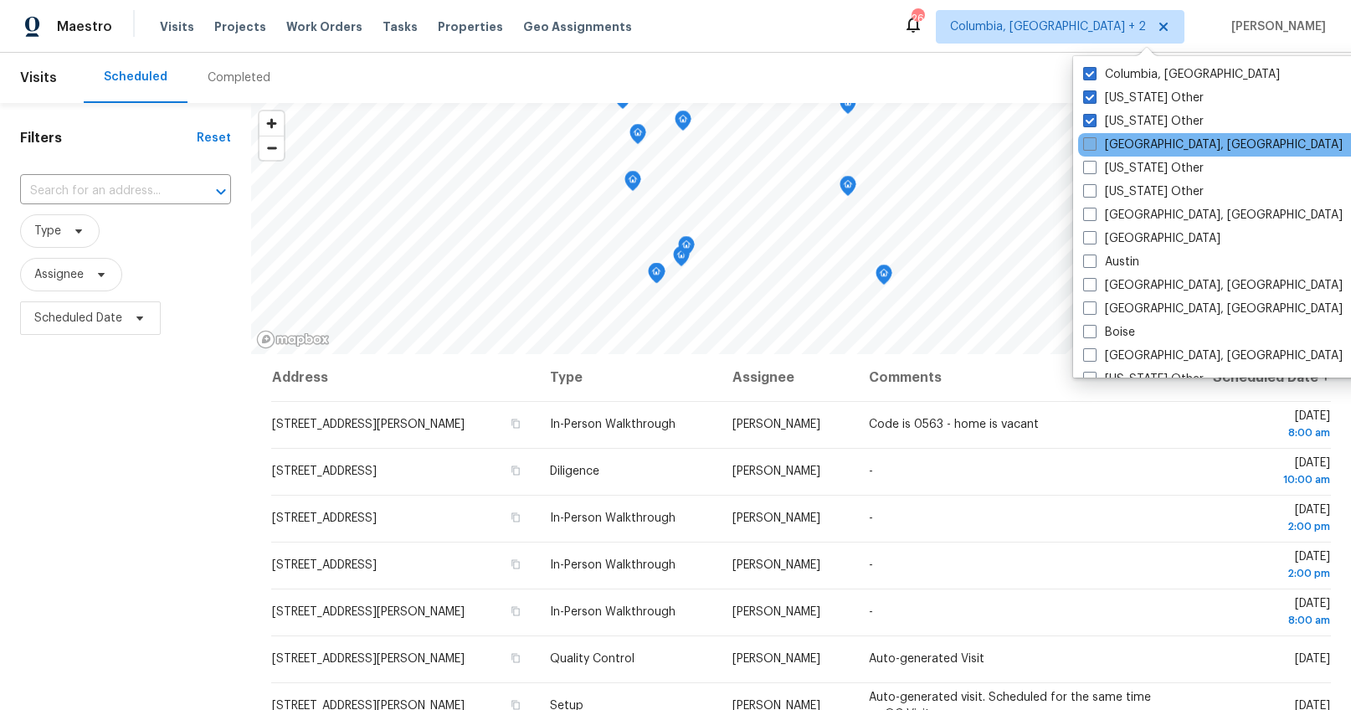
click at [1086, 143] on span at bounding box center [1089, 143] width 13 height 13
click at [1086, 143] on input "Albuquerque, NM" at bounding box center [1088, 141] width 11 height 11
checkbox input "true"
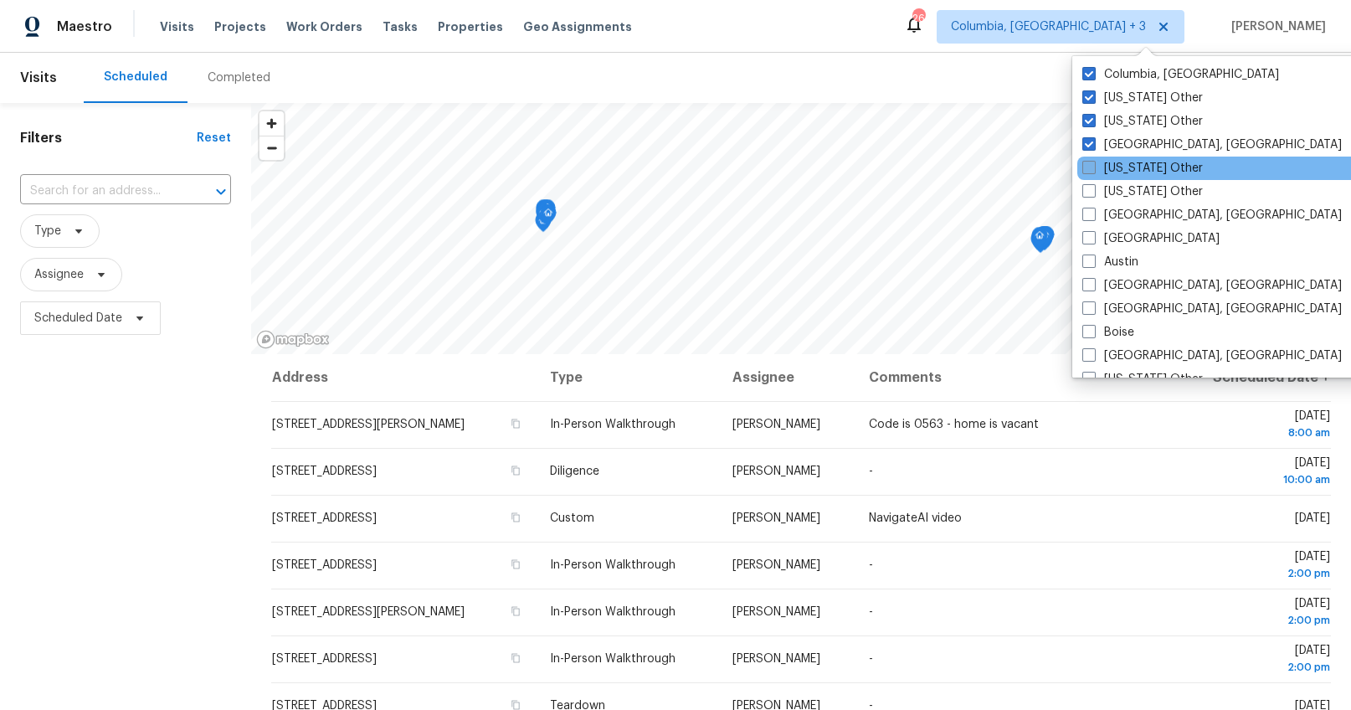
click at [1088, 167] on span at bounding box center [1088, 167] width 13 height 13
click at [1088, 167] on input "Arizona Other" at bounding box center [1087, 165] width 11 height 11
checkbox input "true"
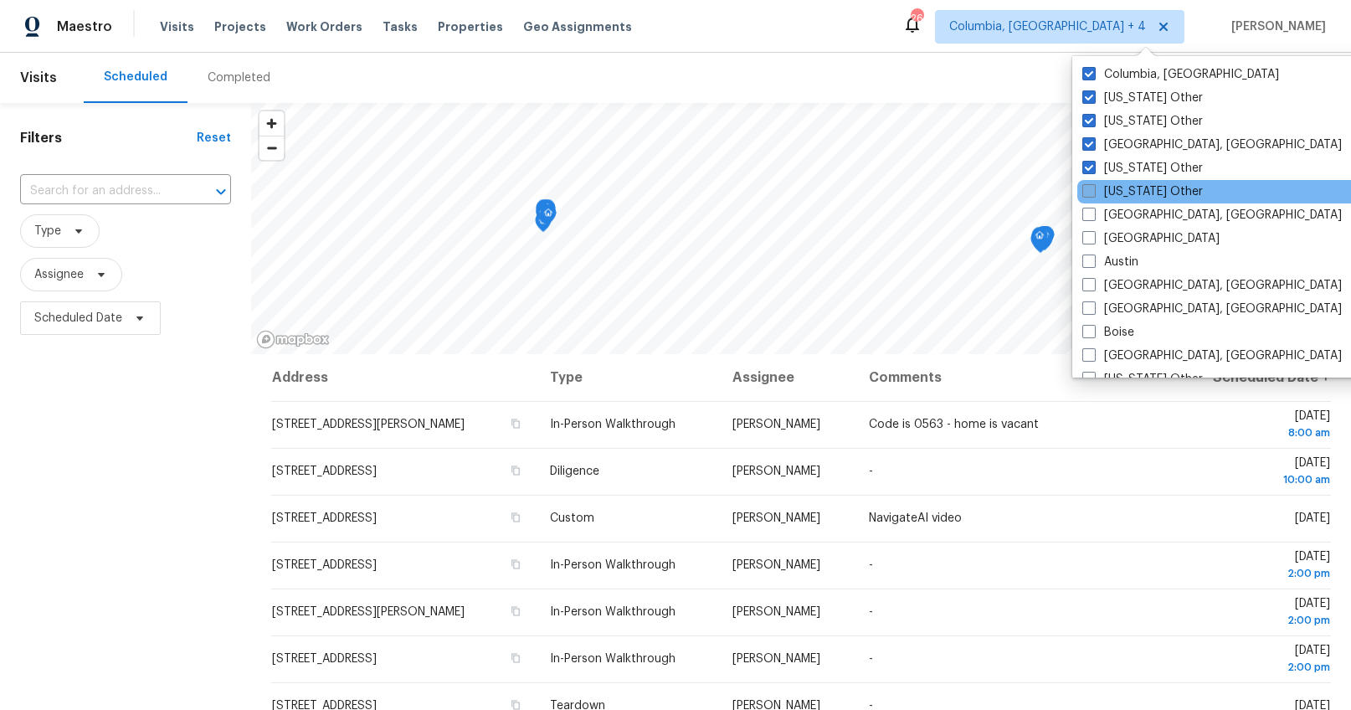
click at [1087, 191] on span at bounding box center [1088, 190] width 13 height 13
click at [1087, 191] on input "Arkansas Other" at bounding box center [1087, 188] width 11 height 11
checkbox input "true"
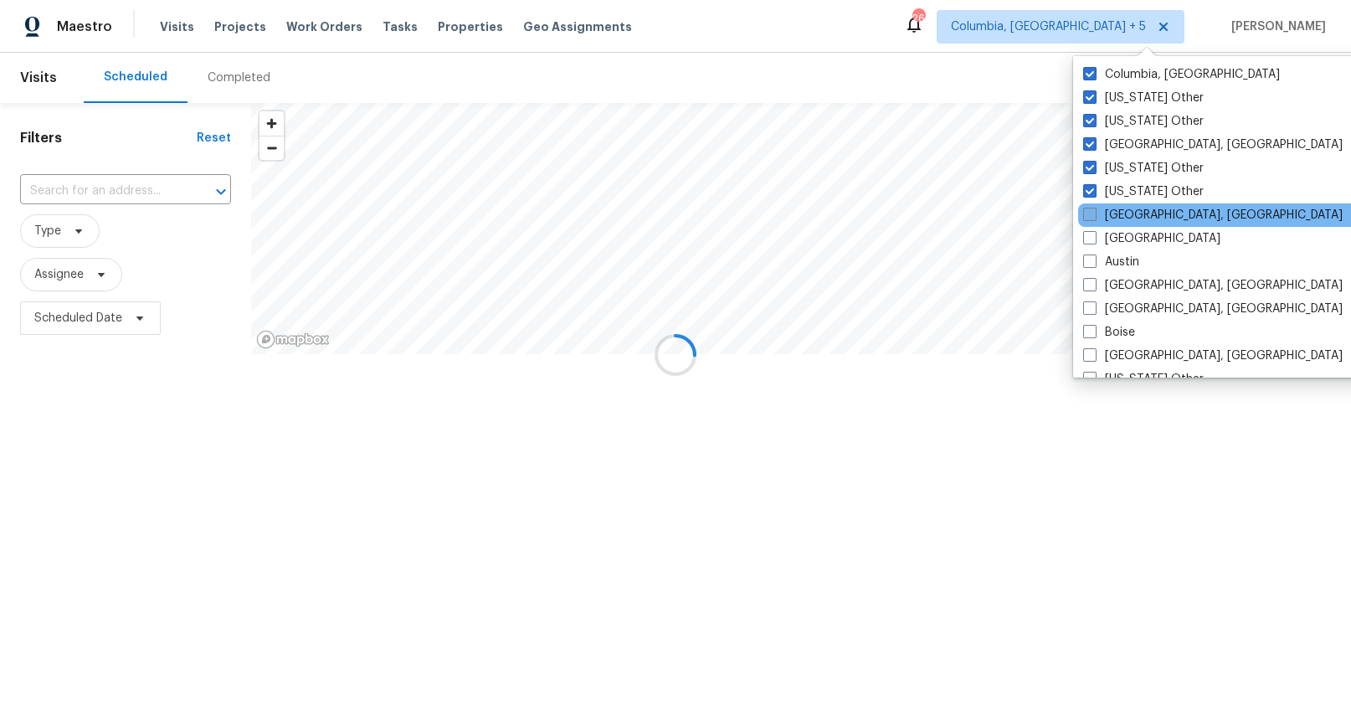
click at [1088, 218] on span at bounding box center [1089, 214] width 13 height 13
click at [1088, 218] on input "Asheville, NC" at bounding box center [1088, 212] width 11 height 11
checkbox input "true"
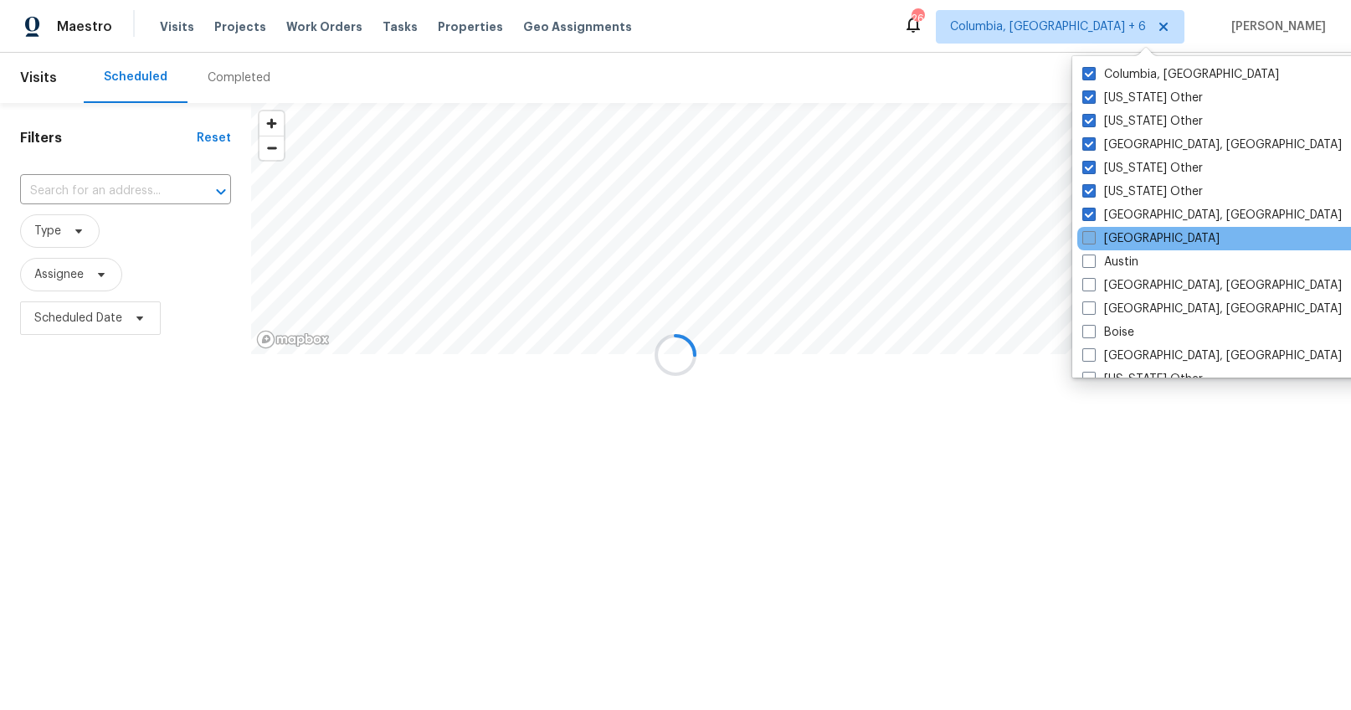
click at [1088, 237] on span at bounding box center [1088, 237] width 13 height 13
click at [1088, 237] on input "Atlanta" at bounding box center [1087, 235] width 11 height 11
checkbox input "true"
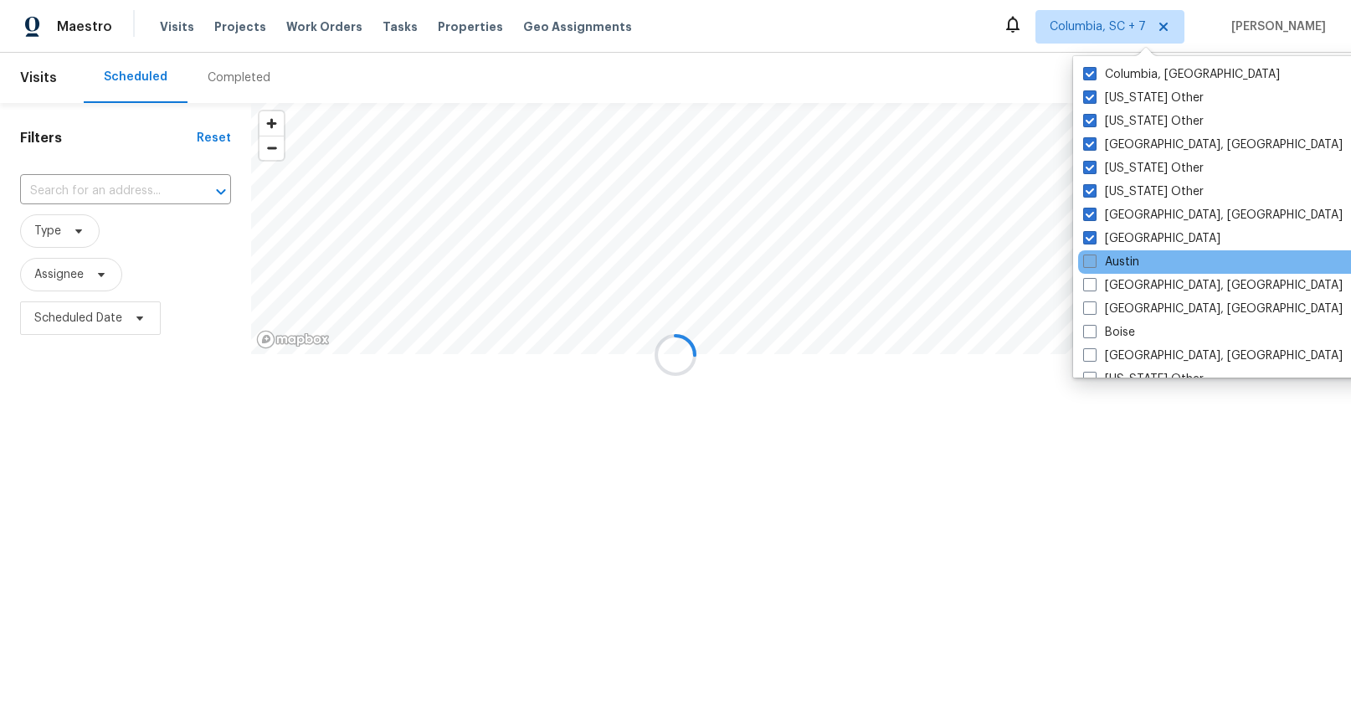
click at [1086, 260] on span at bounding box center [1089, 260] width 13 height 13
click at [1086, 260] on input "Austin" at bounding box center [1088, 259] width 11 height 11
checkbox input "true"
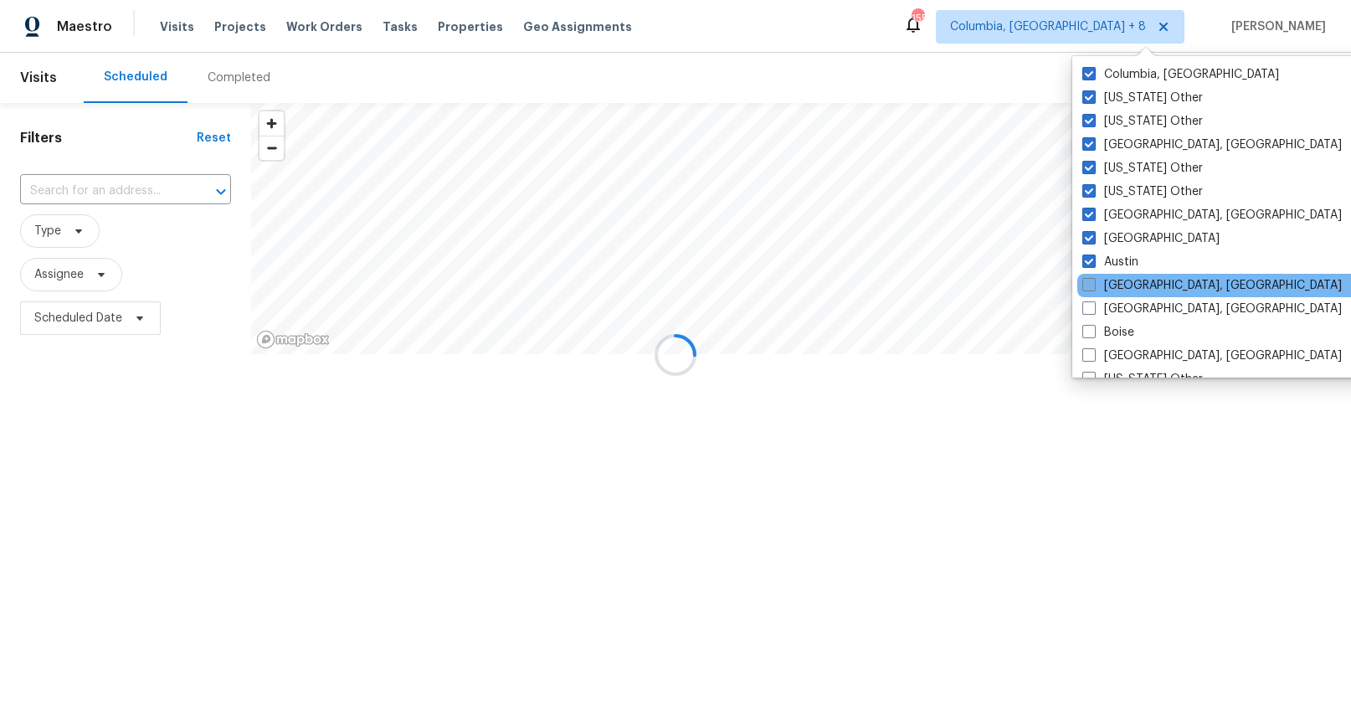
click at [1093, 288] on span at bounding box center [1088, 284] width 13 height 13
click at [1093, 288] on input "Baltimore, MD" at bounding box center [1087, 282] width 11 height 11
checkbox input "true"
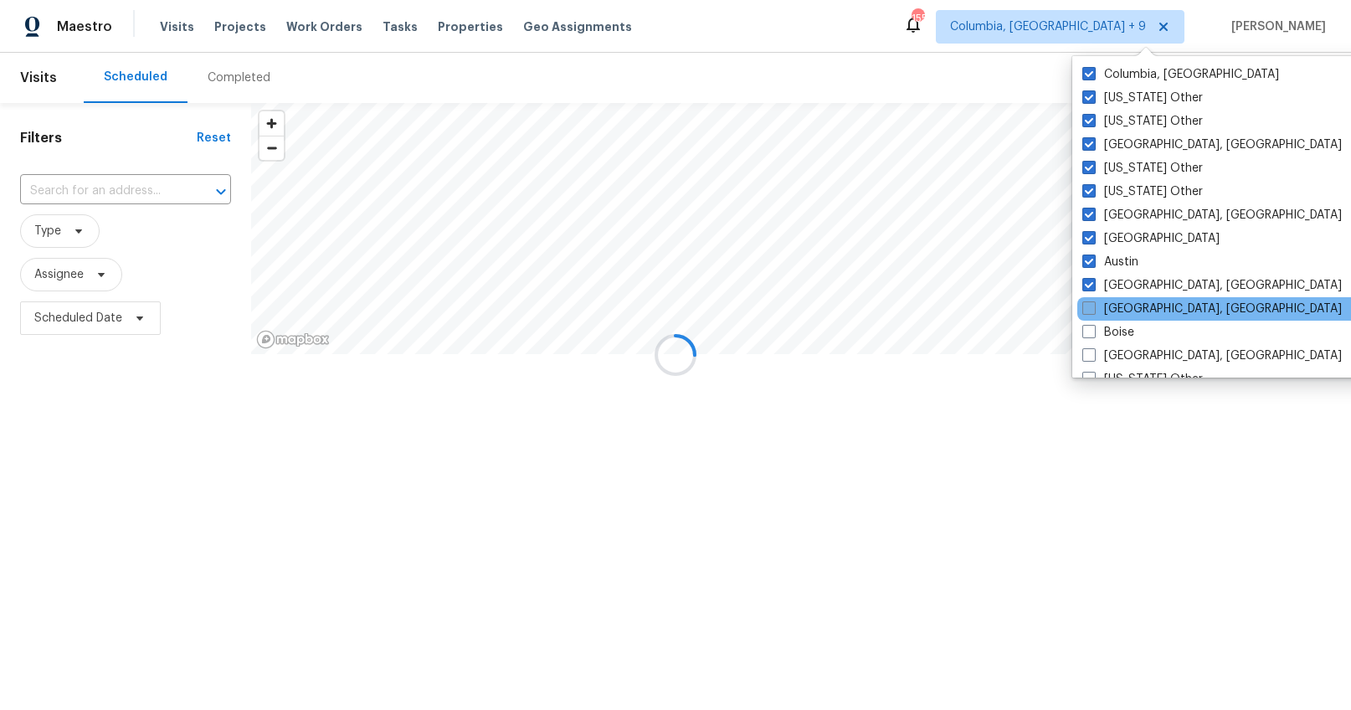
click at [1092, 306] on span at bounding box center [1088, 307] width 13 height 13
click at [1092, 306] on input "Birmingham, AL" at bounding box center [1087, 306] width 11 height 11
checkbox input "true"
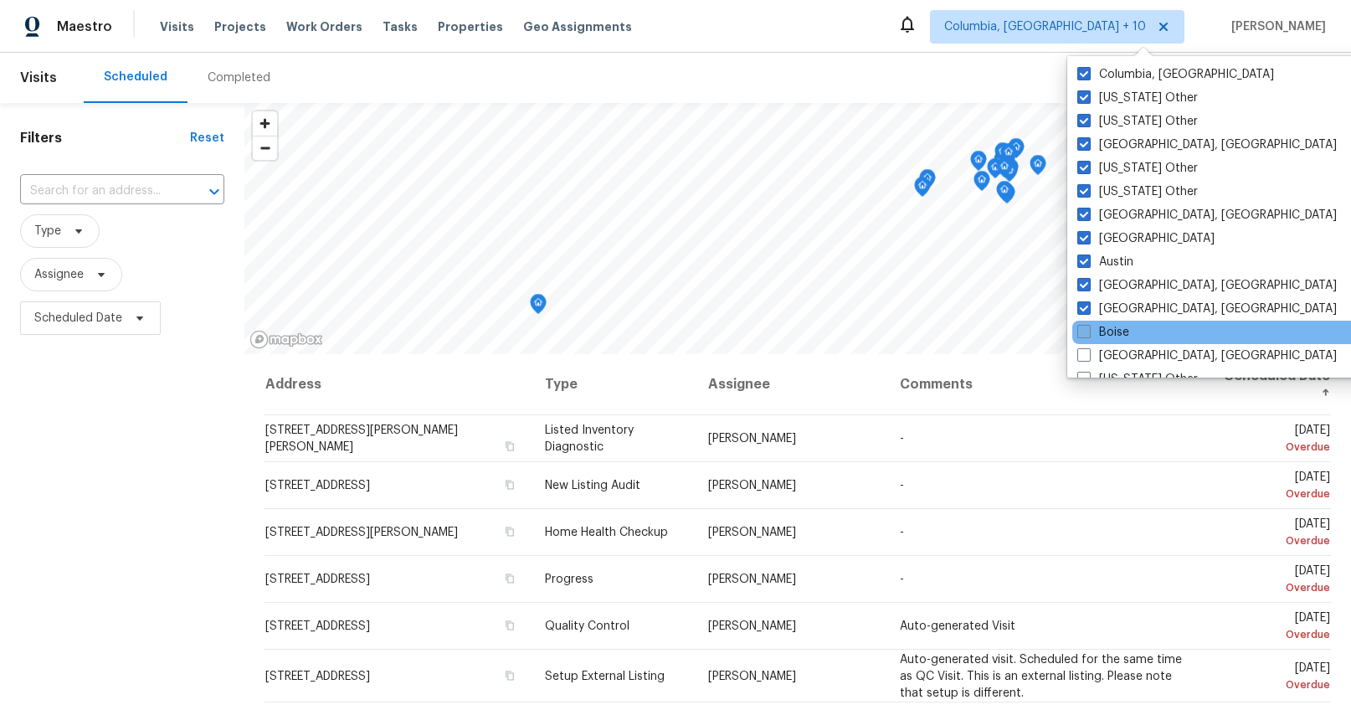
click at [1084, 334] on span at bounding box center [1083, 331] width 13 height 13
click at [1084, 334] on input "Boise" at bounding box center [1082, 329] width 11 height 11
checkbox input "true"
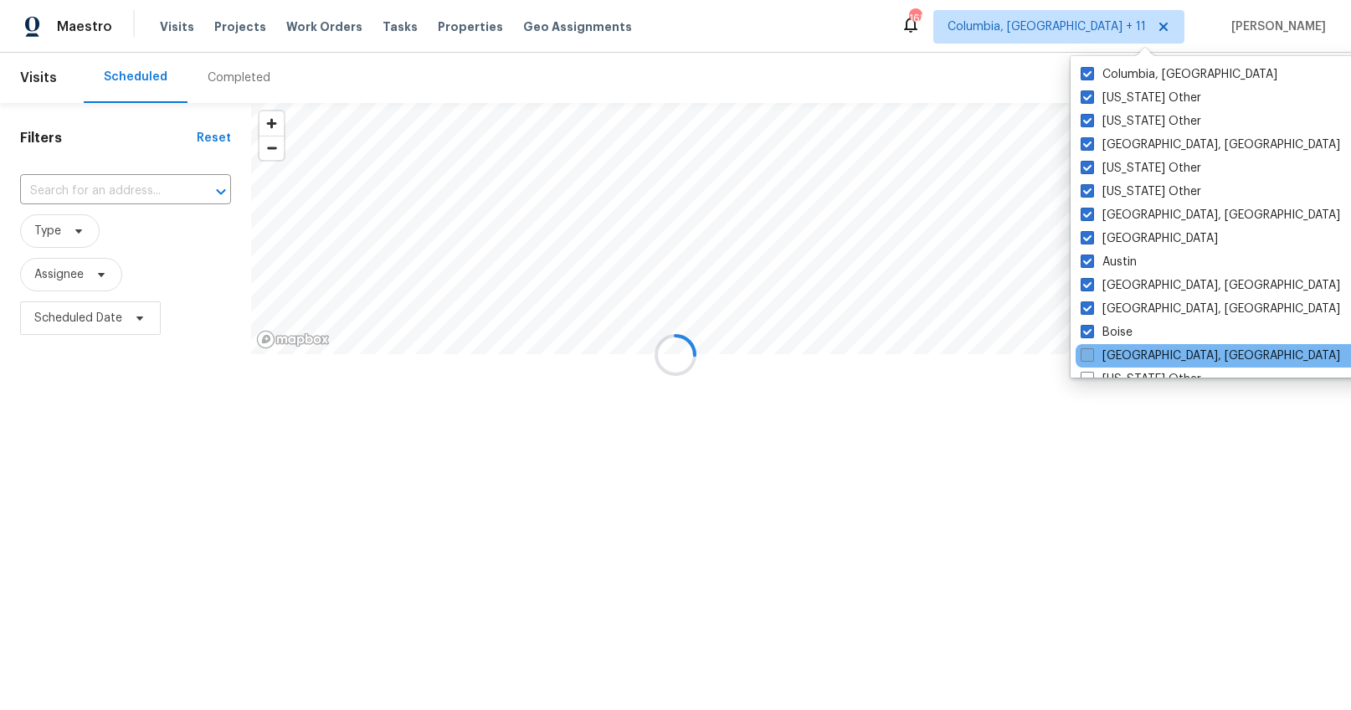
click at [1084, 352] on span at bounding box center [1087, 354] width 13 height 13
click at [1084, 352] on input "Boston, MA" at bounding box center [1086, 352] width 11 height 11
checkbox input "true"
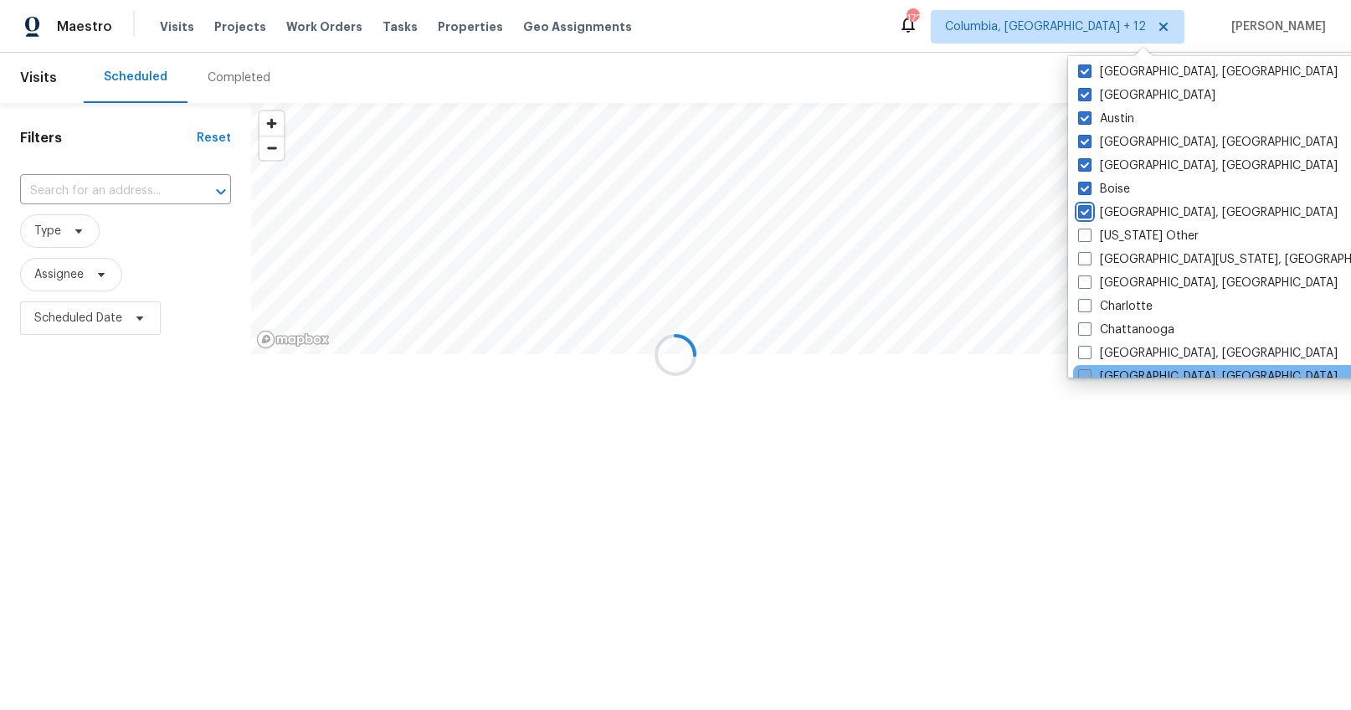
scroll to position [243, 0]
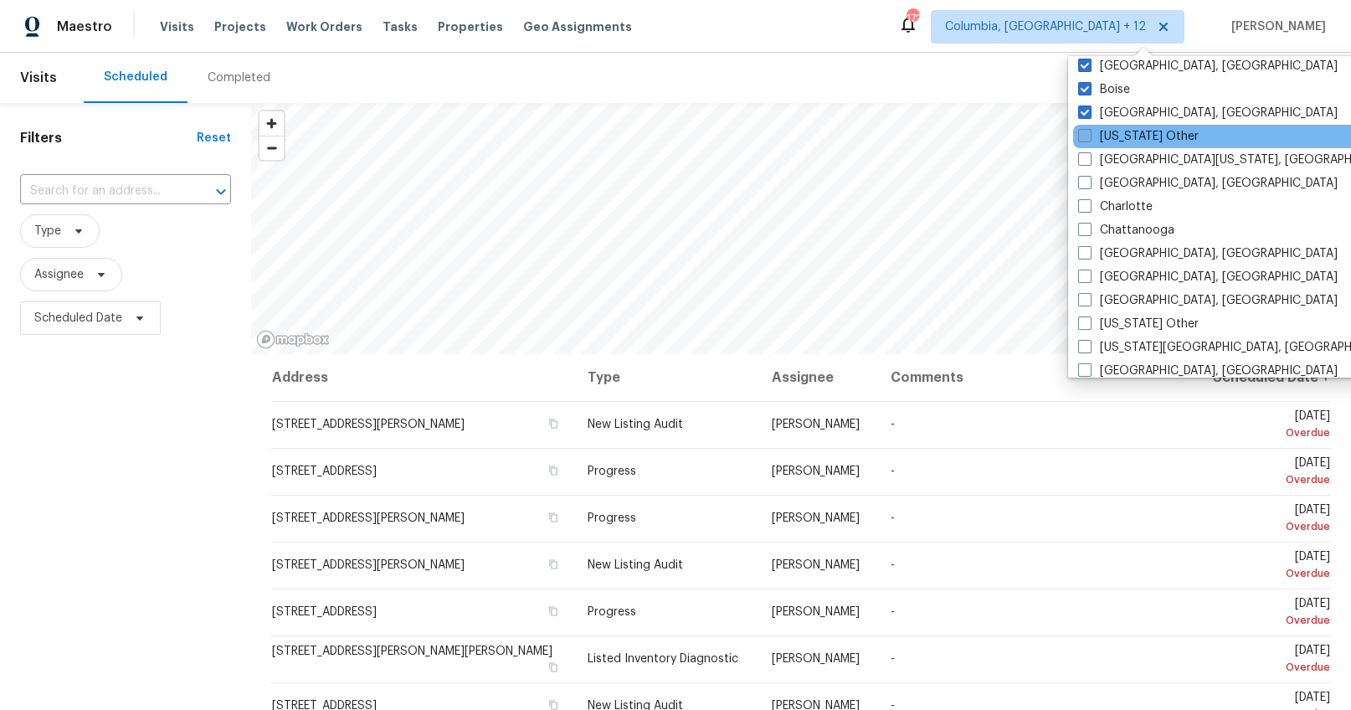
click at [1086, 134] on span at bounding box center [1084, 135] width 13 height 13
click at [1086, 134] on input "California Other" at bounding box center [1083, 133] width 11 height 11
checkbox input "true"
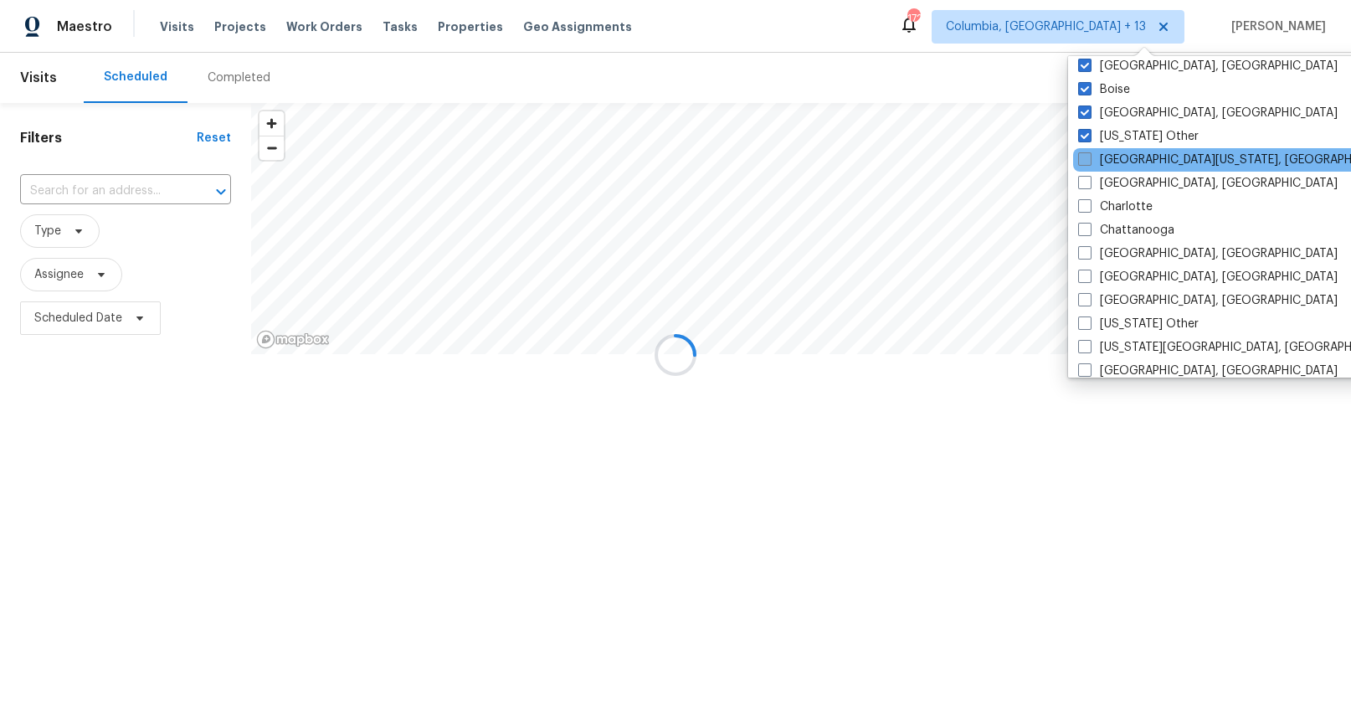
click at [1083, 152] on span at bounding box center [1084, 158] width 13 height 13
click at [1083, 152] on input "Central California, CA" at bounding box center [1083, 157] width 11 height 11
checkbox input "true"
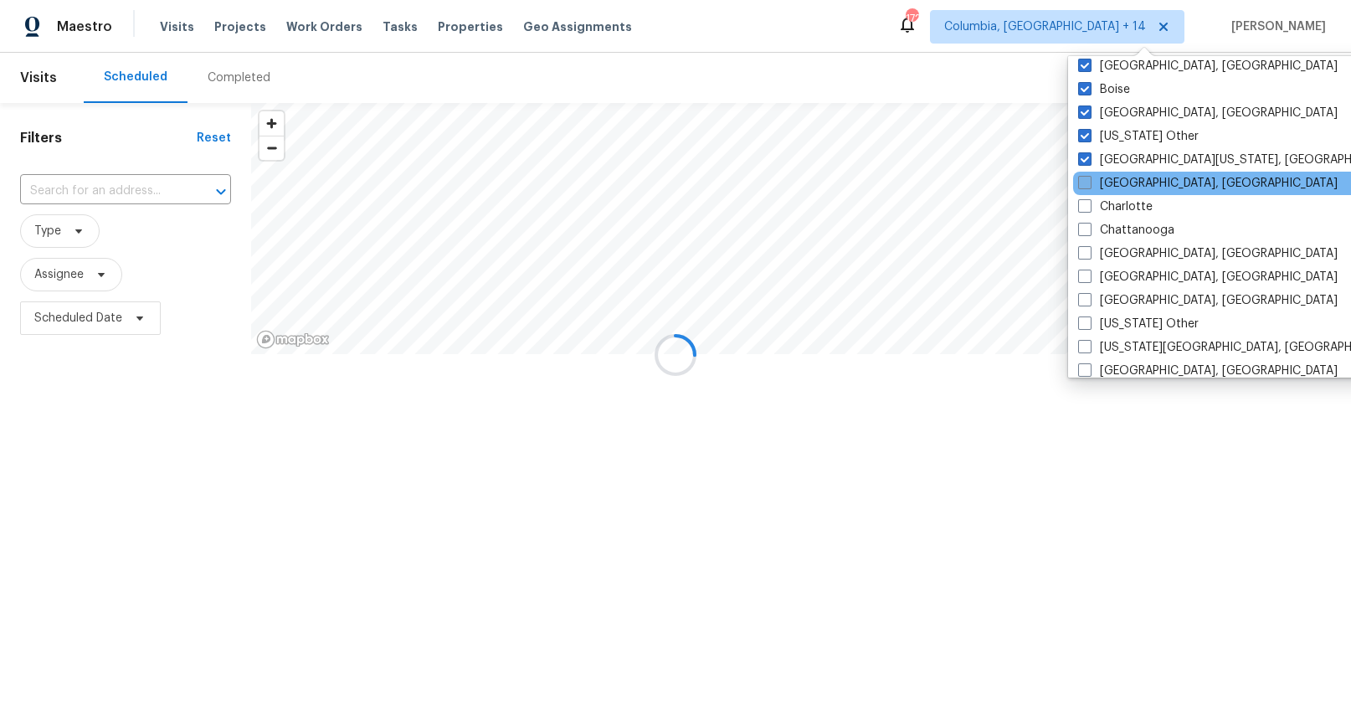
click at [1083, 177] on span at bounding box center [1084, 182] width 13 height 13
click at [1083, 177] on input "Charleston, SC" at bounding box center [1083, 180] width 11 height 11
checkbox input "true"
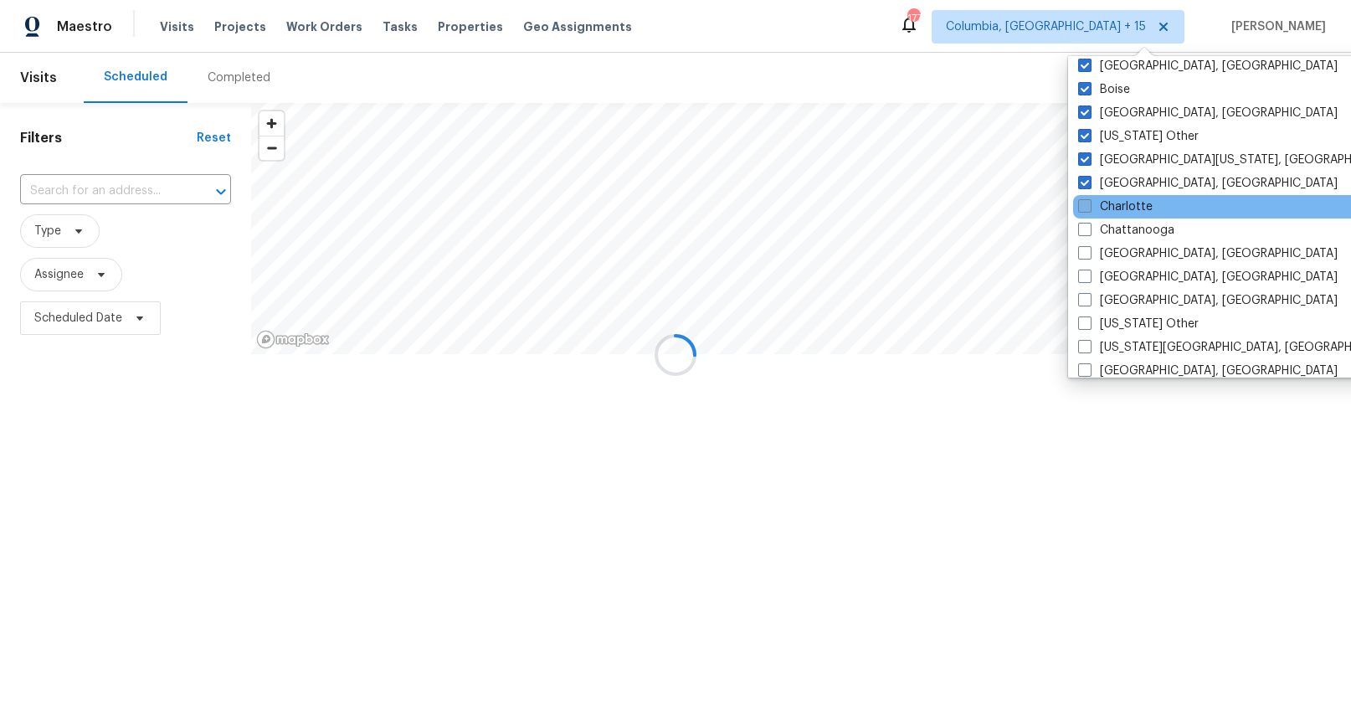
click at [1082, 204] on span at bounding box center [1084, 205] width 13 height 13
click at [1082, 204] on input "Charlotte" at bounding box center [1083, 203] width 11 height 11
checkbox input "true"
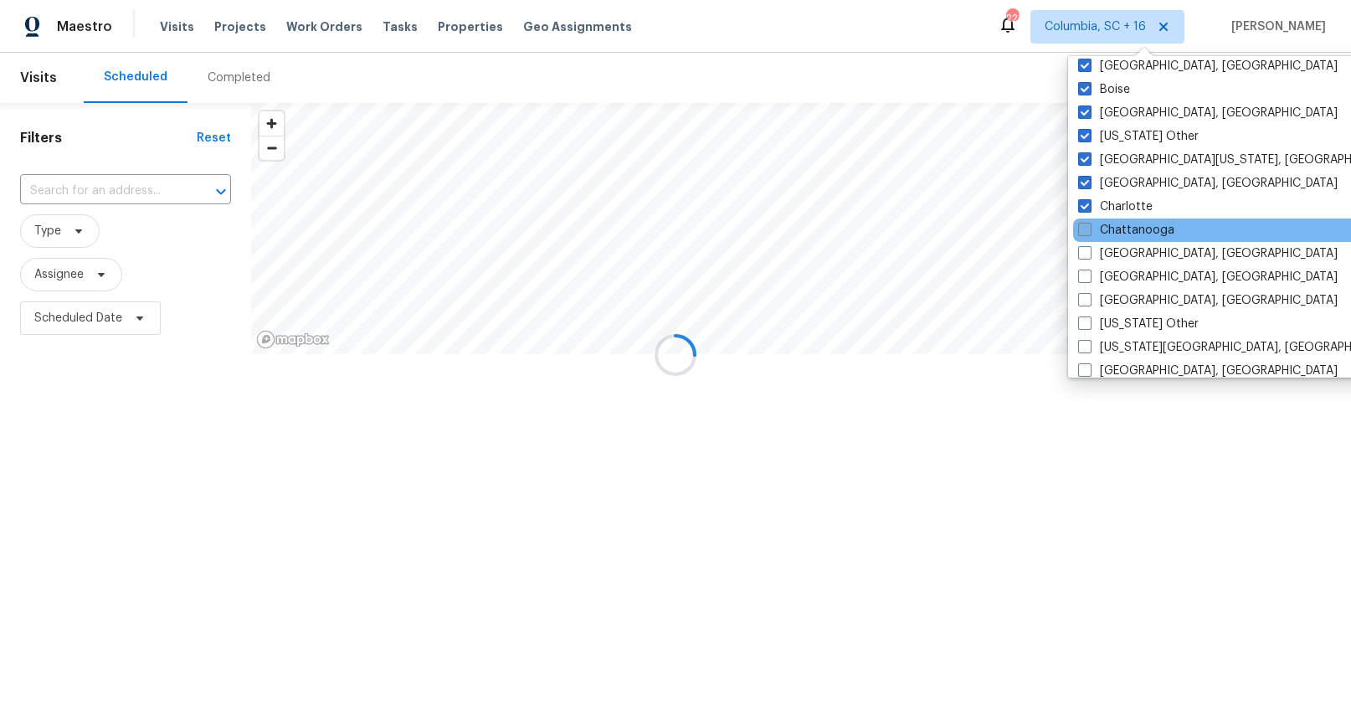
click at [1085, 236] on label "Chattanooga" at bounding box center [1126, 230] width 96 height 17
click at [1085, 233] on input "Chattanooga" at bounding box center [1083, 227] width 11 height 11
checkbox input "true"
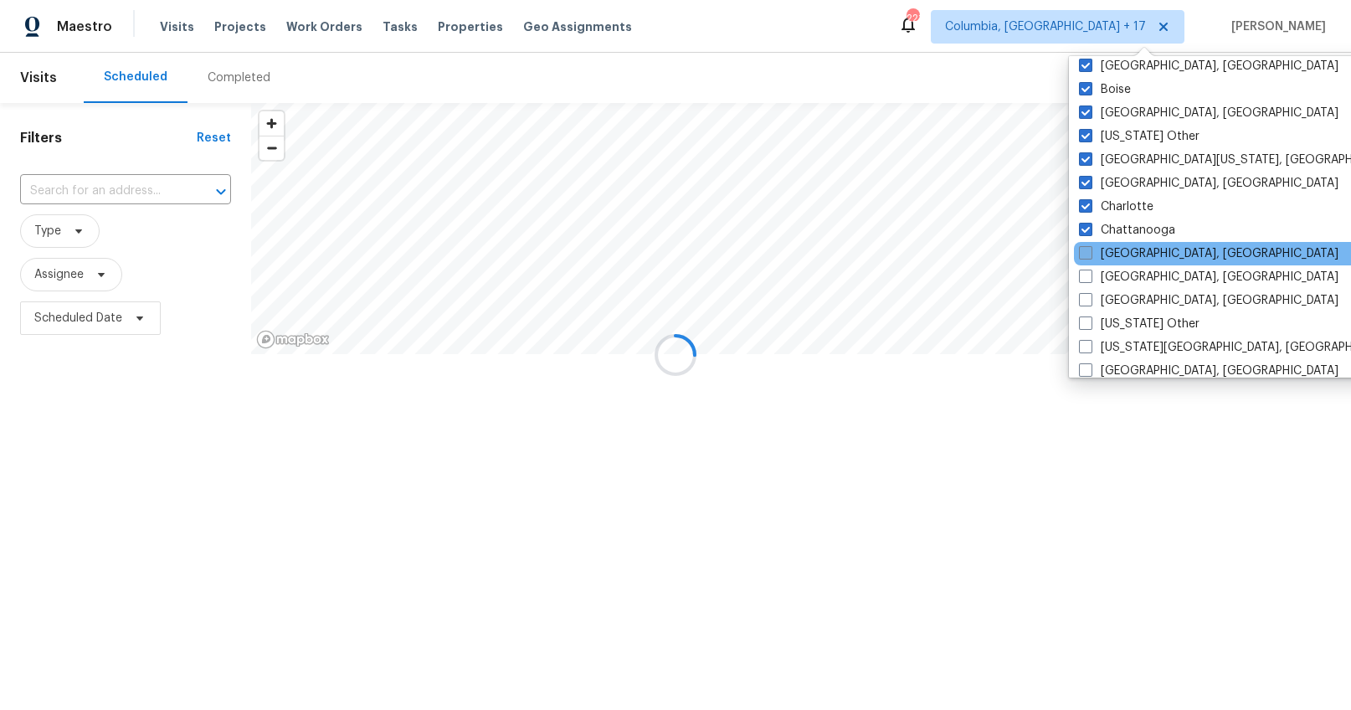
click at [1085, 251] on span at bounding box center [1085, 252] width 13 height 13
click at [1085, 251] on input "Chicago, IL" at bounding box center [1084, 250] width 11 height 11
checkbox input "true"
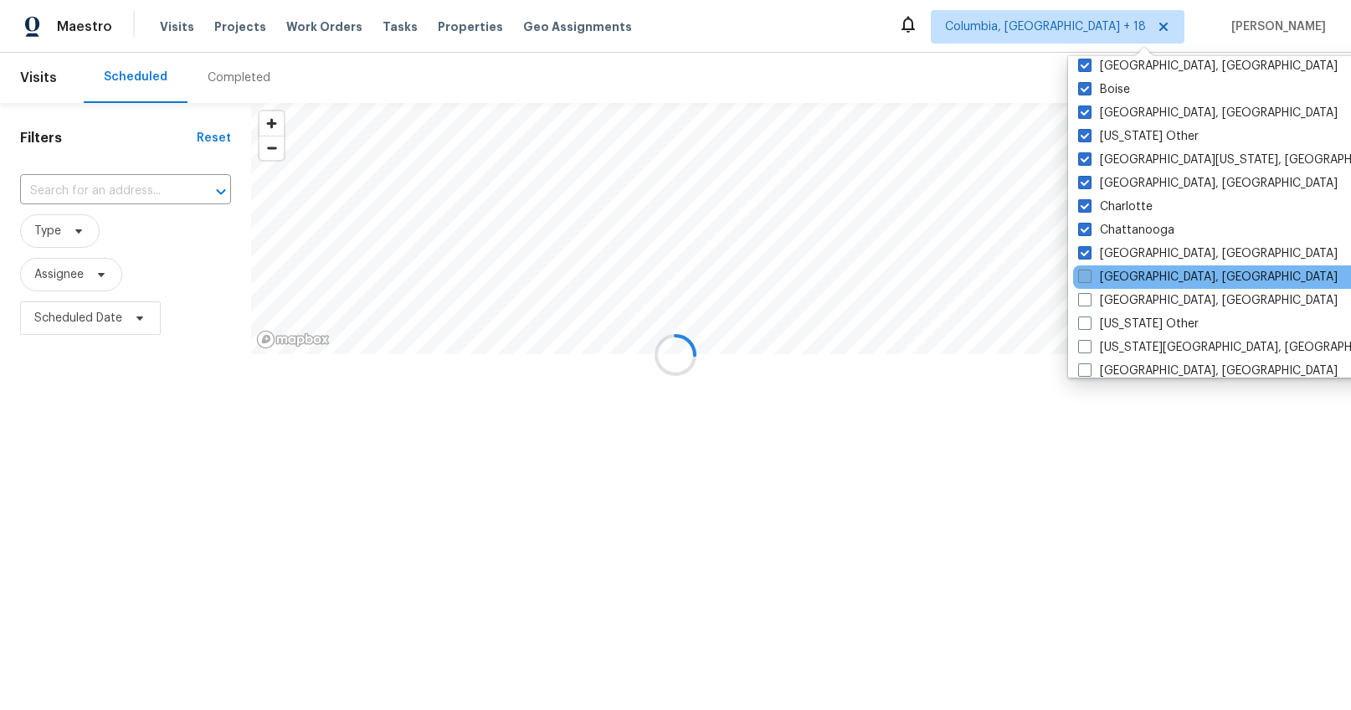
click at [1086, 272] on span at bounding box center [1084, 276] width 13 height 13
click at [1086, 272] on input "Cincinnati, OH" at bounding box center [1083, 274] width 11 height 11
checkbox input "true"
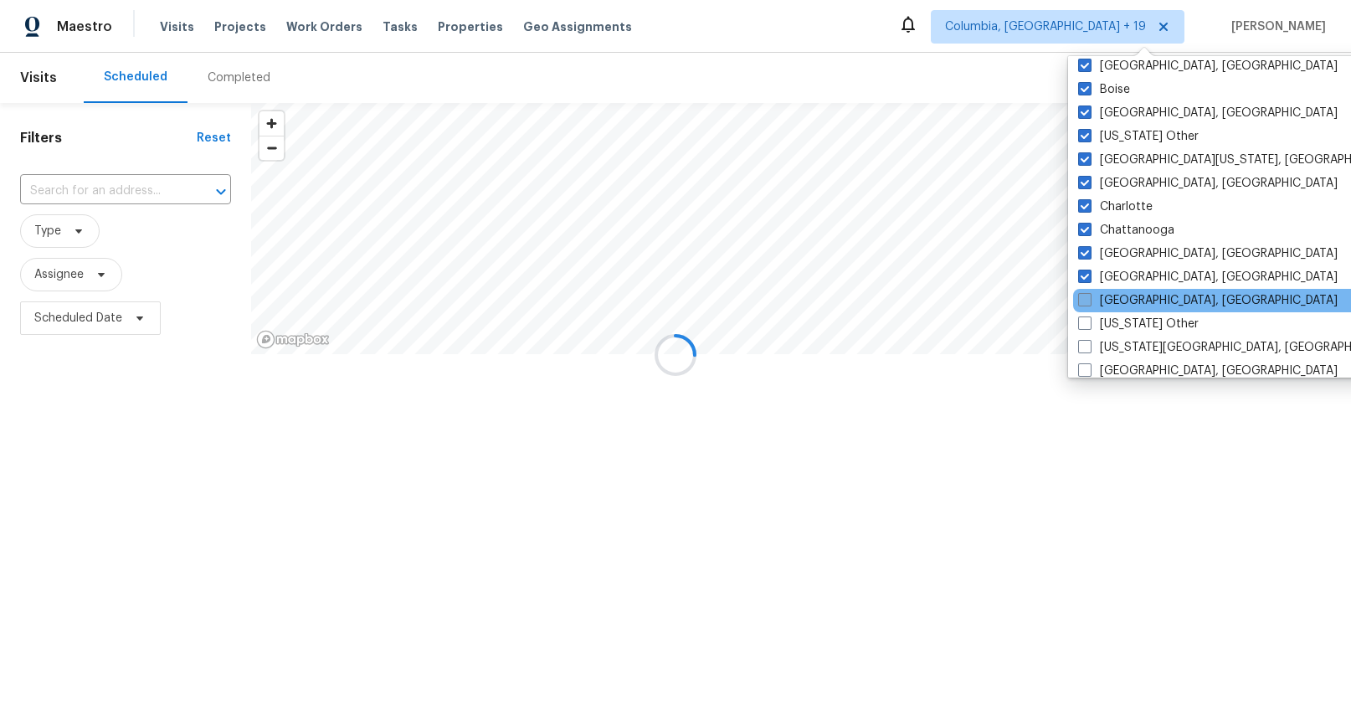
click at [1086, 293] on span at bounding box center [1084, 299] width 13 height 13
click at [1086, 293] on input "Cleveland, OH" at bounding box center [1083, 297] width 11 height 11
checkbox input "true"
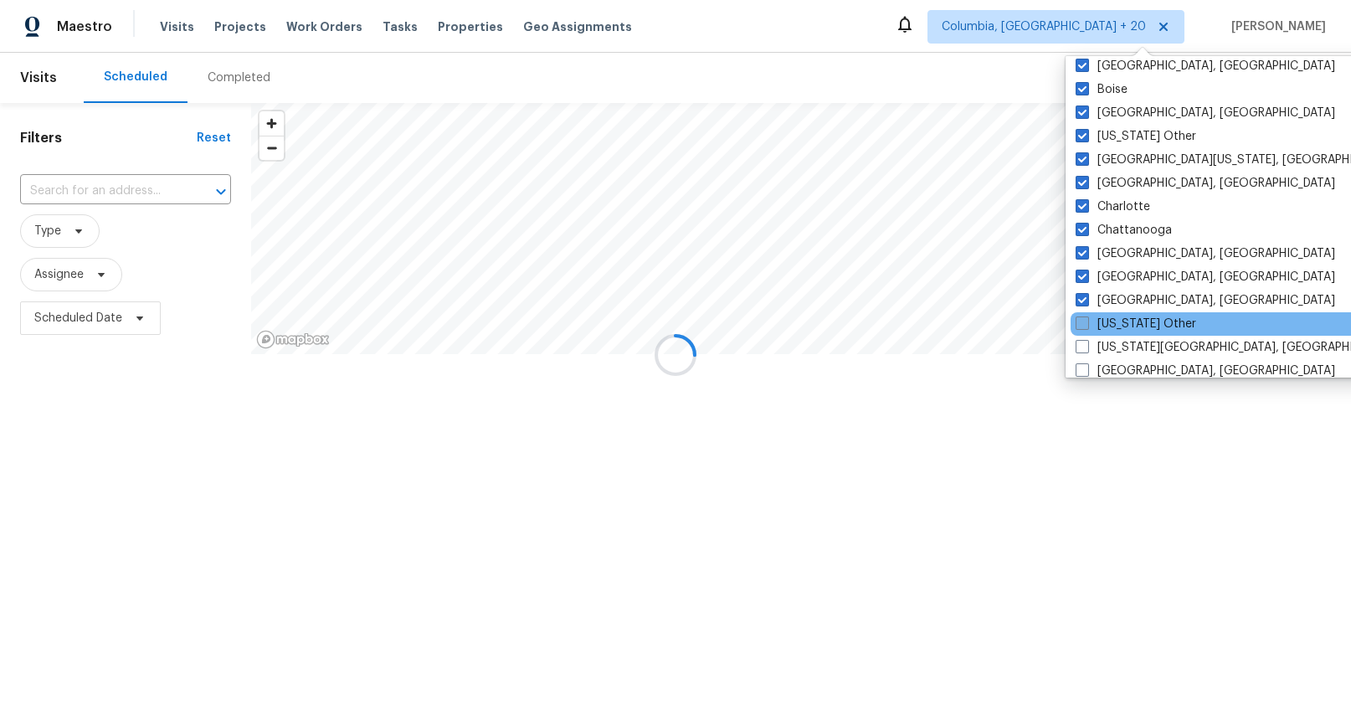
click at [1084, 324] on span at bounding box center [1082, 322] width 13 height 13
click at [1084, 324] on input "Colorado Other" at bounding box center [1081, 321] width 11 height 11
checkbox input "true"
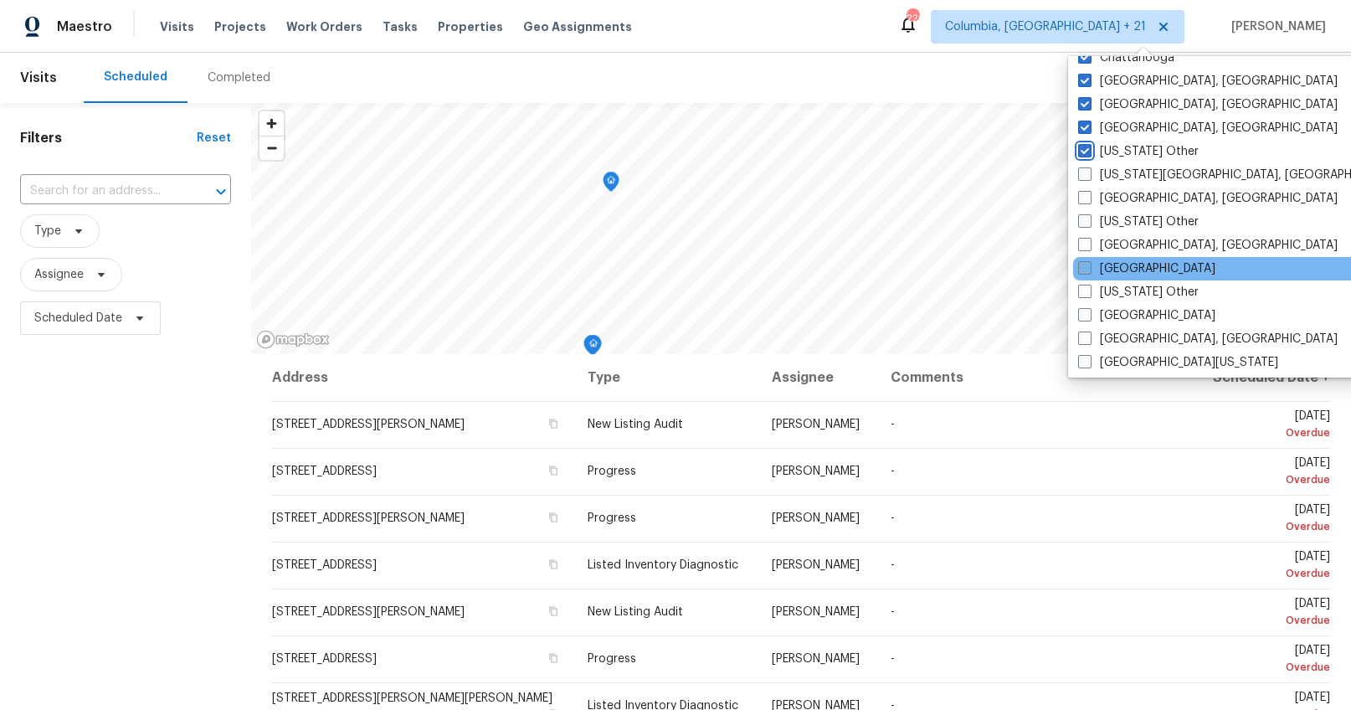
scroll to position [428, 0]
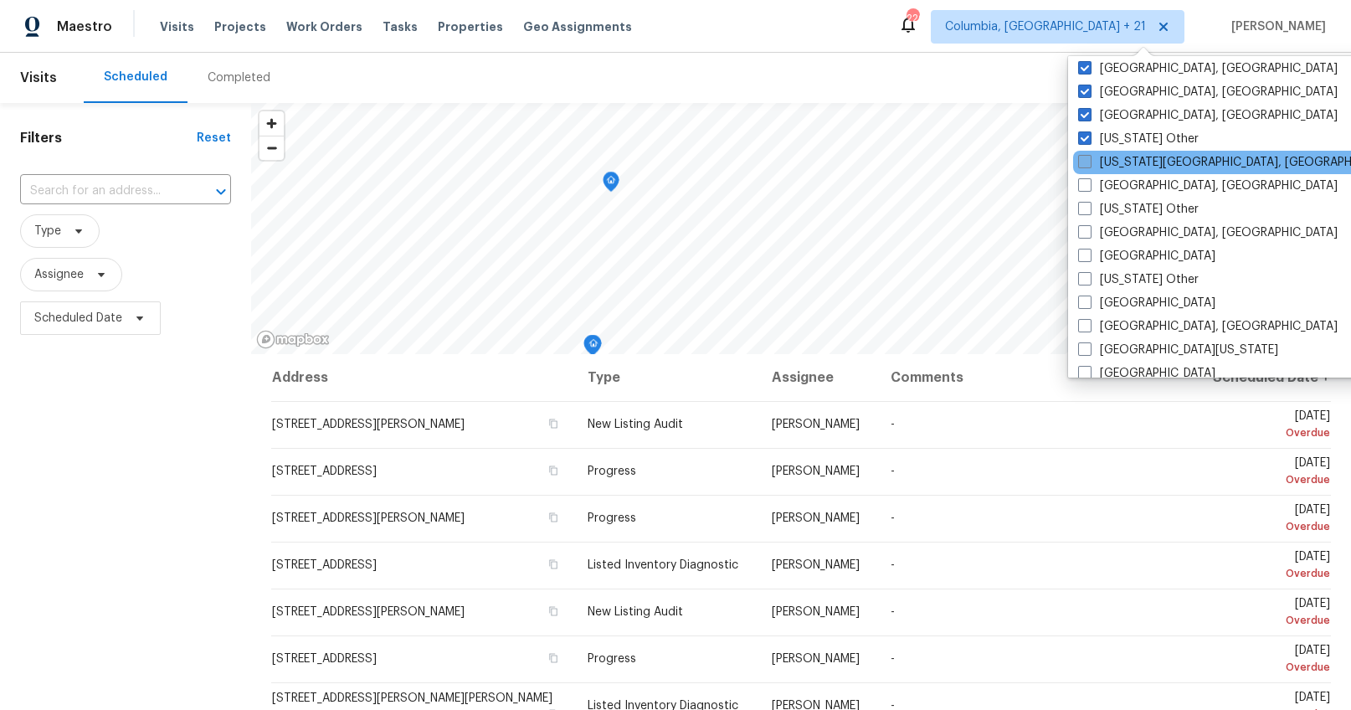
click at [1083, 162] on span at bounding box center [1084, 161] width 13 height 13
click at [1083, 162] on input "Colorado Springs, CO" at bounding box center [1083, 159] width 11 height 11
checkbox input "true"
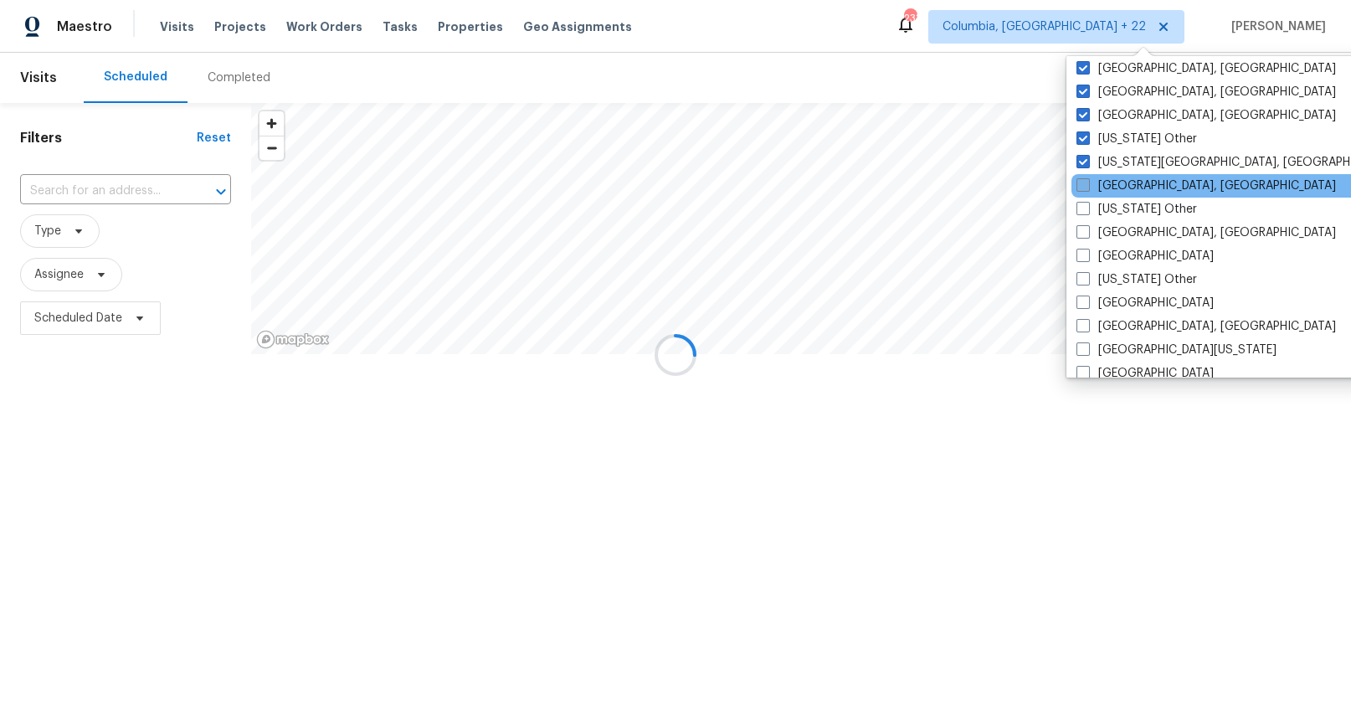
click at [1085, 188] on span at bounding box center [1083, 184] width 13 height 13
click at [1085, 188] on input "Columbus, OH" at bounding box center [1082, 182] width 11 height 11
checkbox input "true"
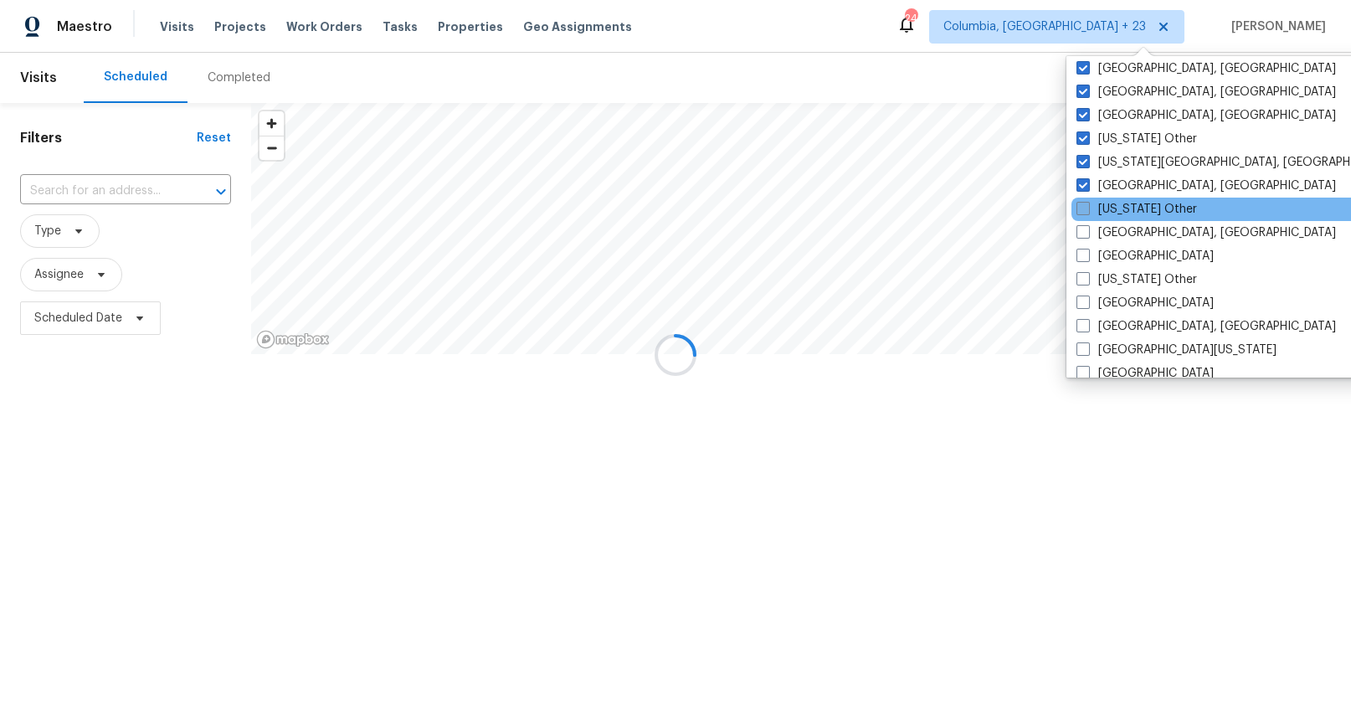
click at [1083, 214] on span at bounding box center [1083, 208] width 13 height 13
click at [1083, 212] on input "Connecticut Other" at bounding box center [1082, 206] width 11 height 11
checkbox input "true"
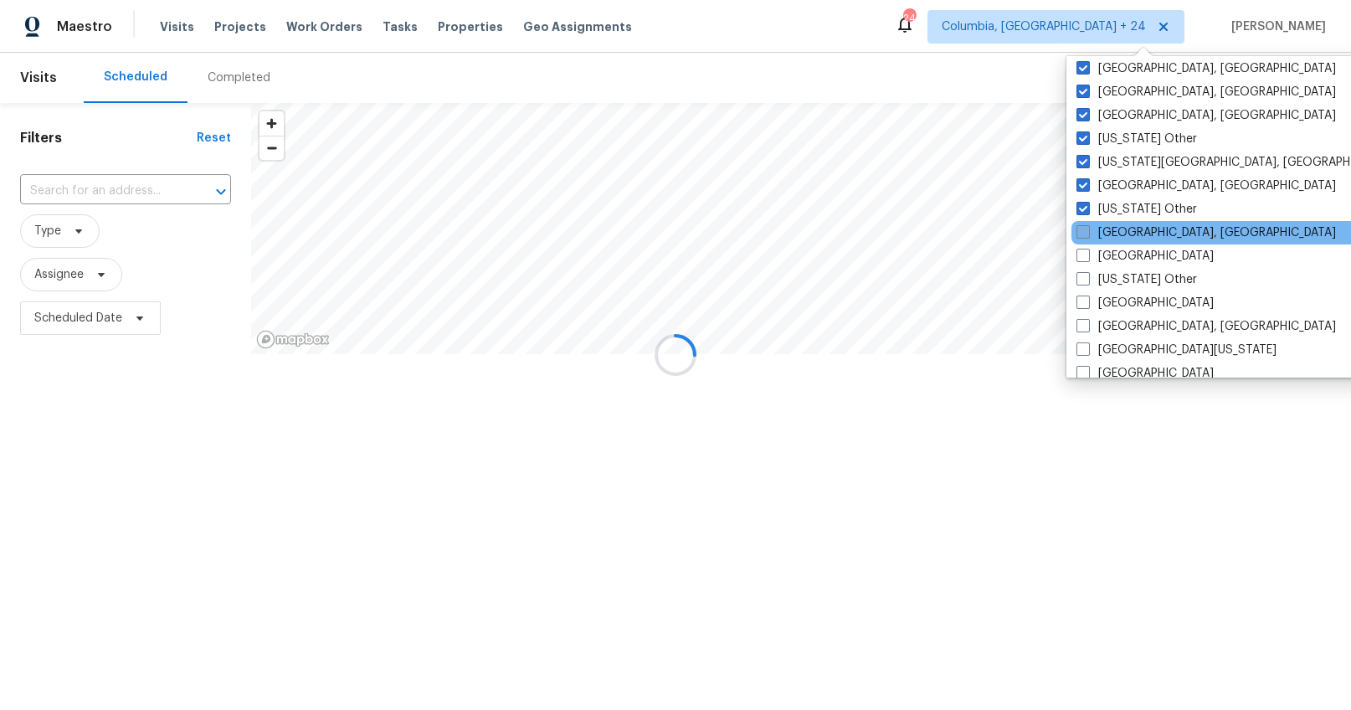
click at [1081, 228] on span at bounding box center [1083, 231] width 13 height 13
click at [1081, 228] on input "Corpus Christi, TX" at bounding box center [1082, 229] width 11 height 11
checkbox input "true"
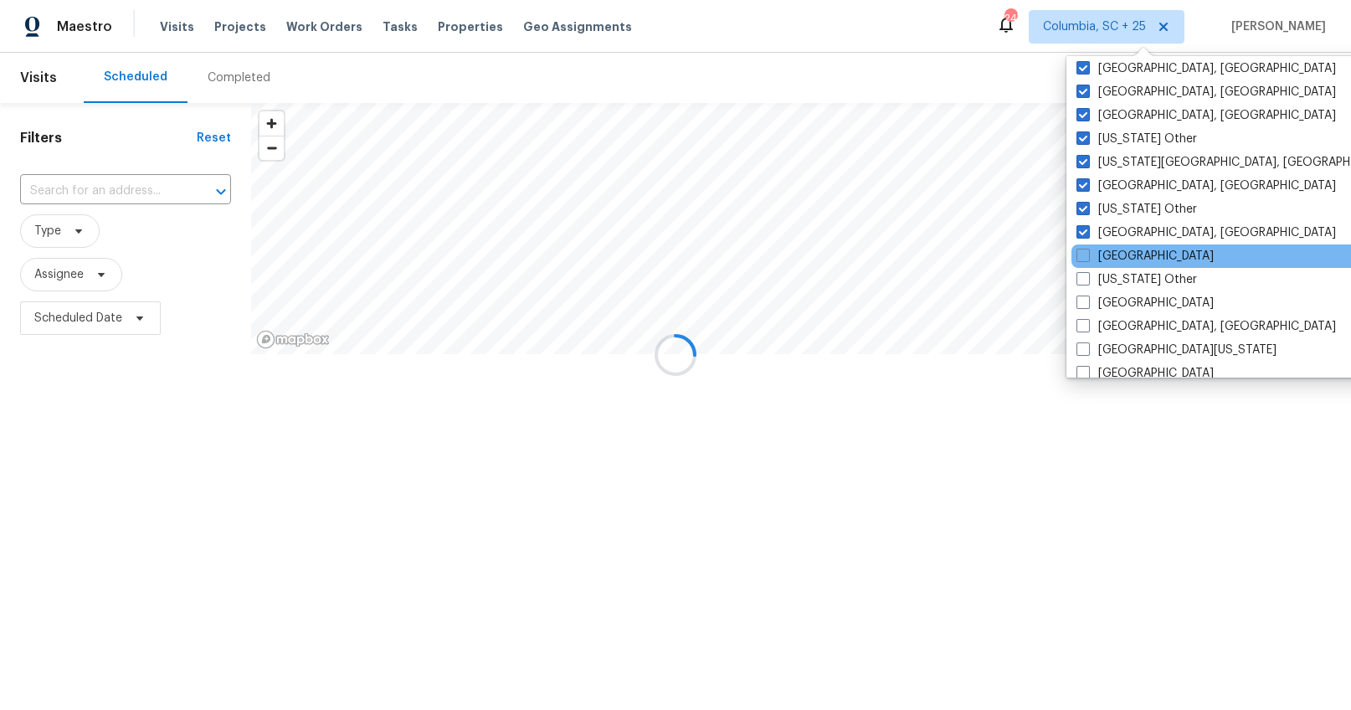
click at [1080, 246] on div "Dallas" at bounding box center [1240, 255] width 337 height 23
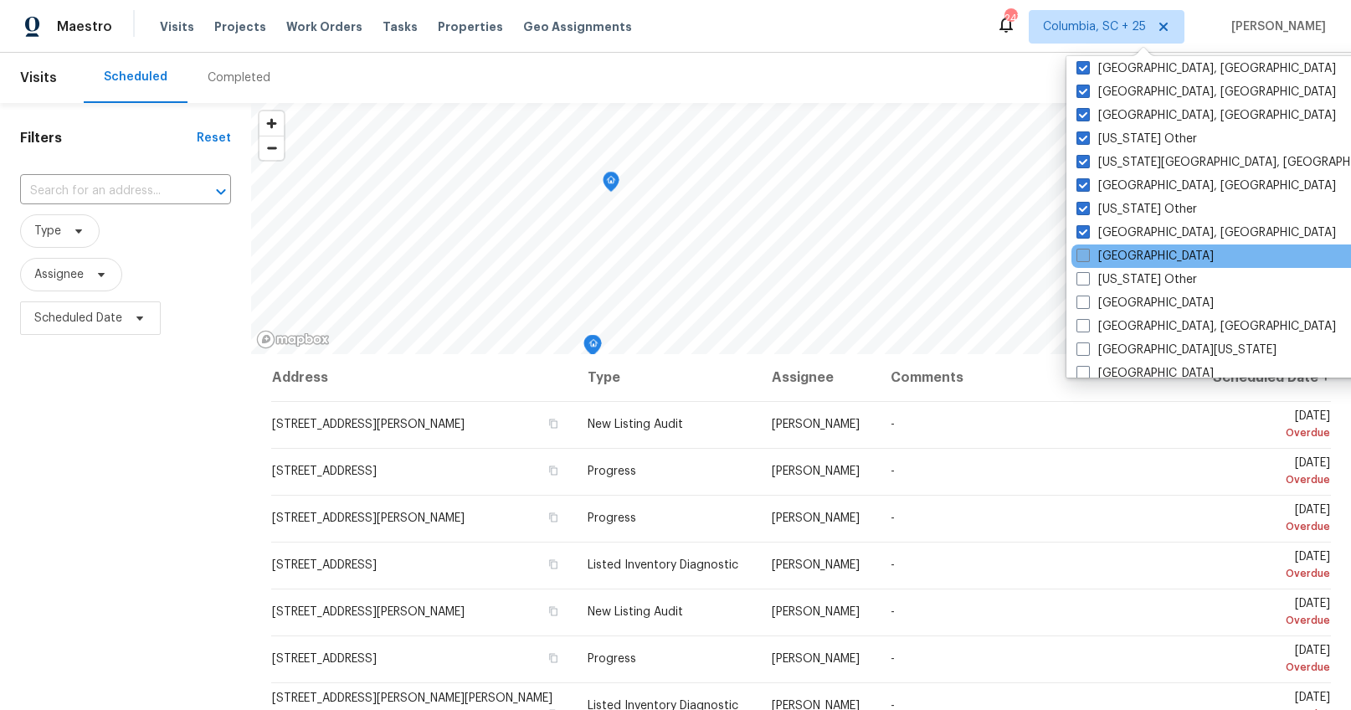
click at [1086, 254] on span at bounding box center [1083, 255] width 13 height 13
click at [1086, 254] on input "Dallas" at bounding box center [1082, 253] width 11 height 11
checkbox input "true"
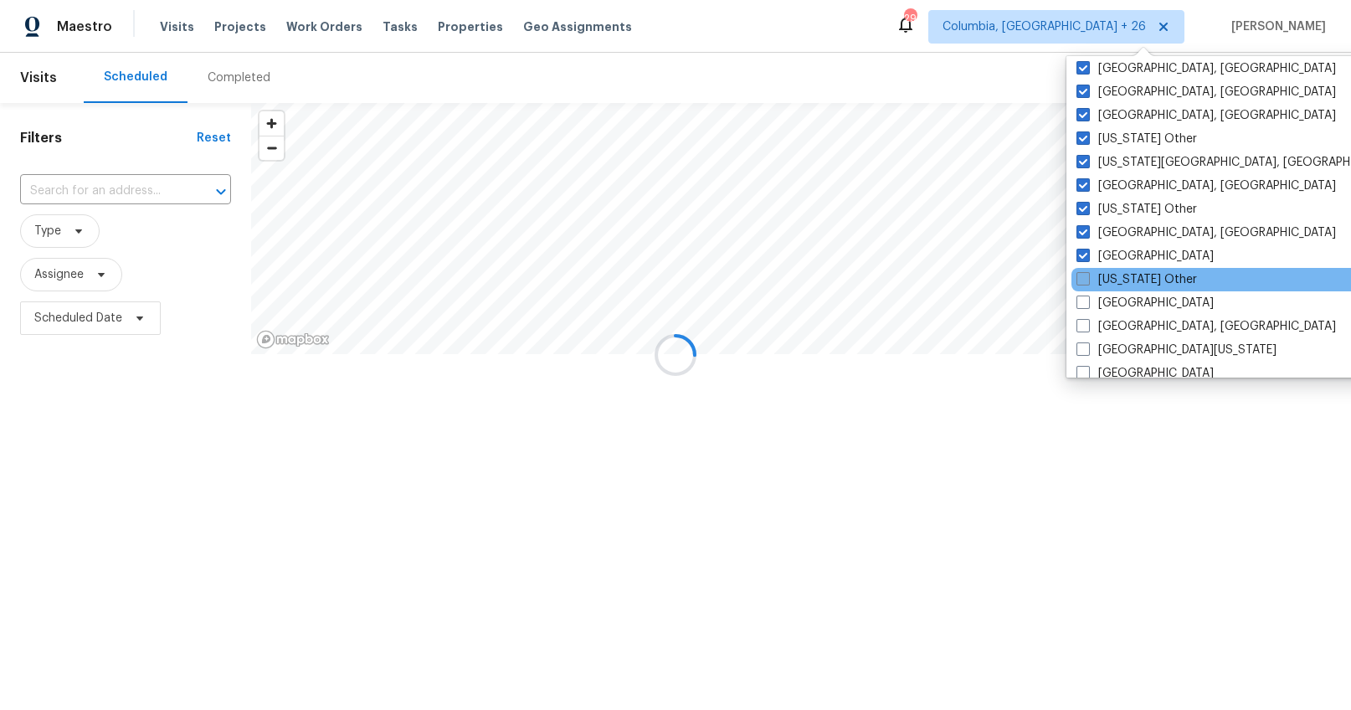
click at [1085, 280] on span at bounding box center [1083, 278] width 13 height 13
click at [1085, 280] on input "Delaware Other" at bounding box center [1082, 276] width 11 height 11
checkbox input "true"
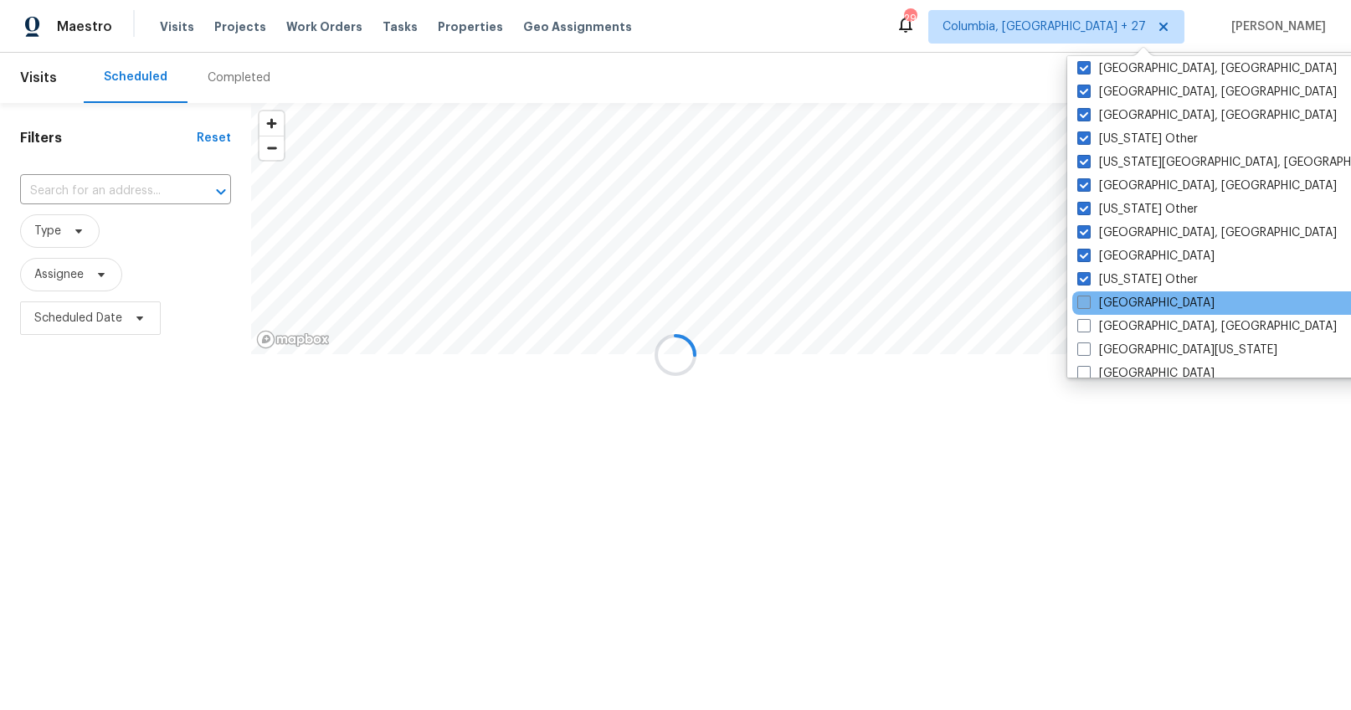
click at [1083, 302] on span at bounding box center [1083, 302] width 13 height 13
click at [1083, 302] on input "Denver" at bounding box center [1082, 300] width 11 height 11
checkbox input "true"
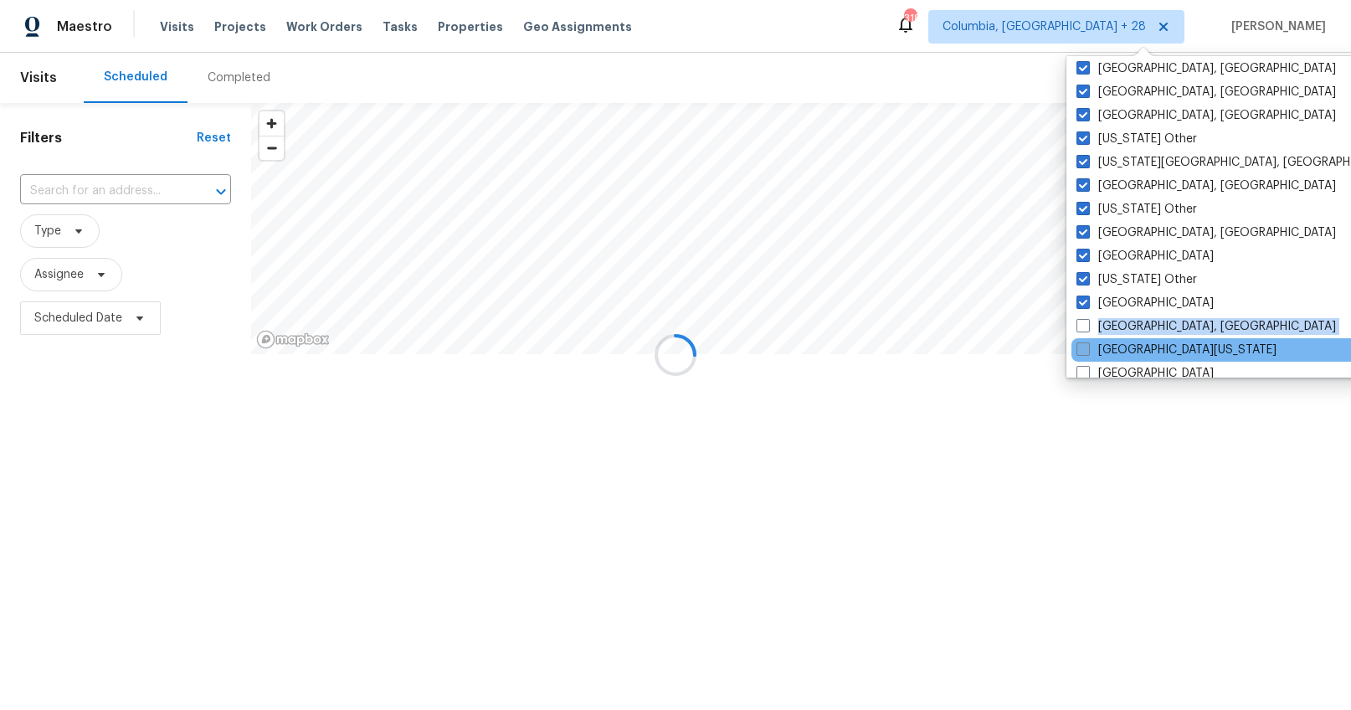
click at [1079, 342] on div "Columbia, SC Alabama Other Alaska Other Albuquerque, NM Arizona Other Arkansas …" at bounding box center [1240, 216] width 347 height 321
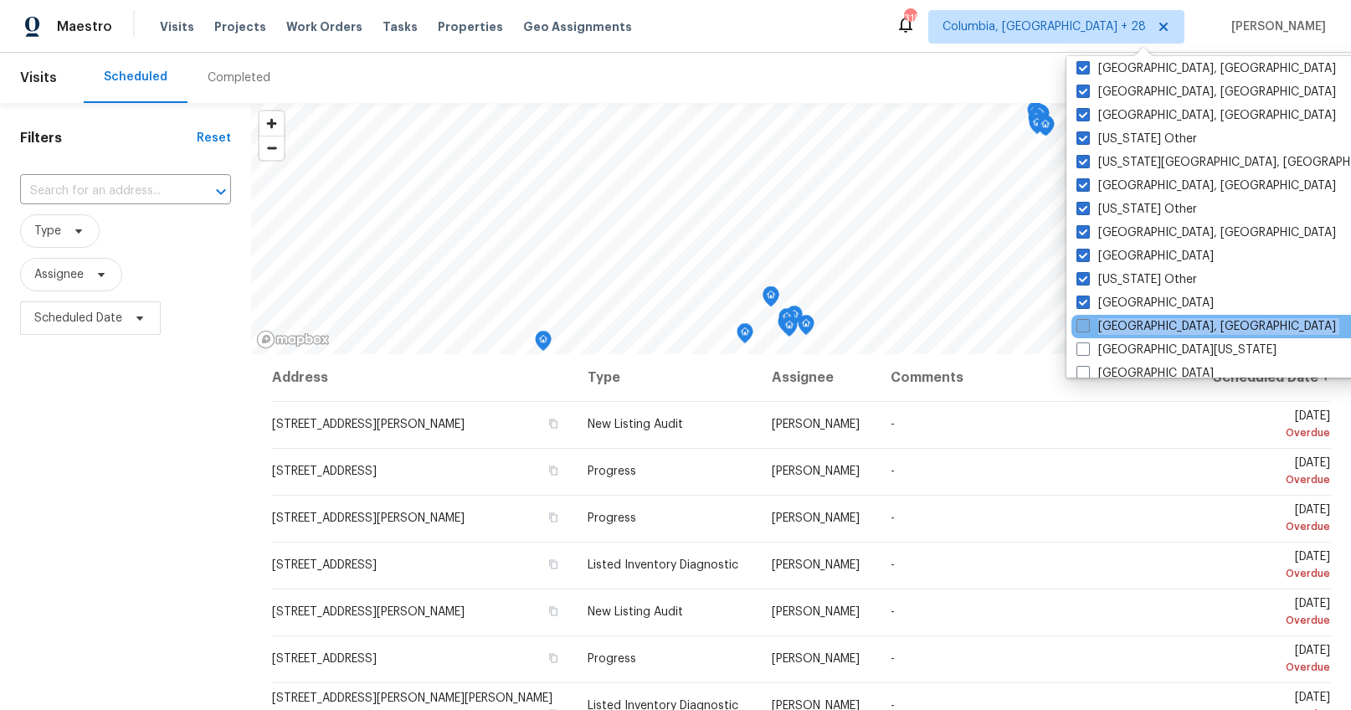
click at [1079, 327] on span at bounding box center [1083, 325] width 13 height 13
click at [1079, 327] on input "Detroit, MI" at bounding box center [1082, 323] width 11 height 11
checkbox input "true"
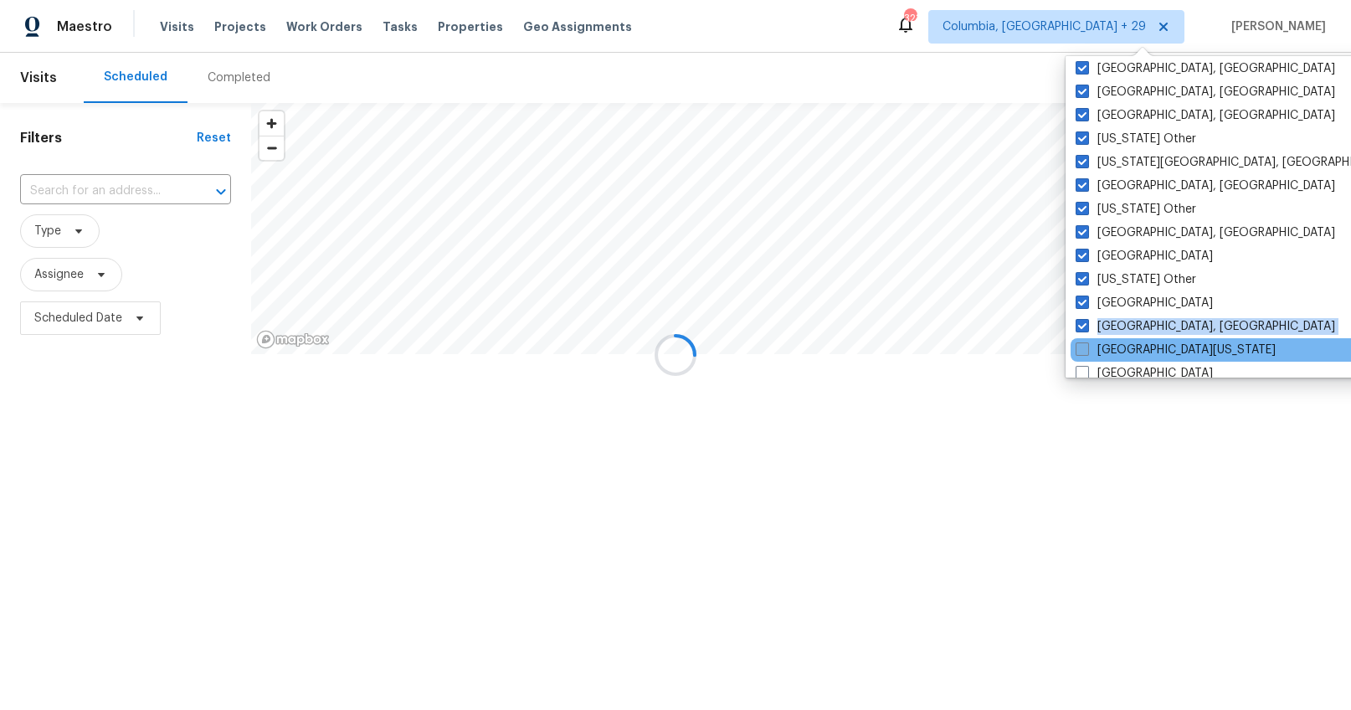
click at [1084, 343] on span at bounding box center [1082, 348] width 13 height 13
click at [1084, 343] on input "East Texas" at bounding box center [1081, 347] width 11 height 11
checkbox input "true"
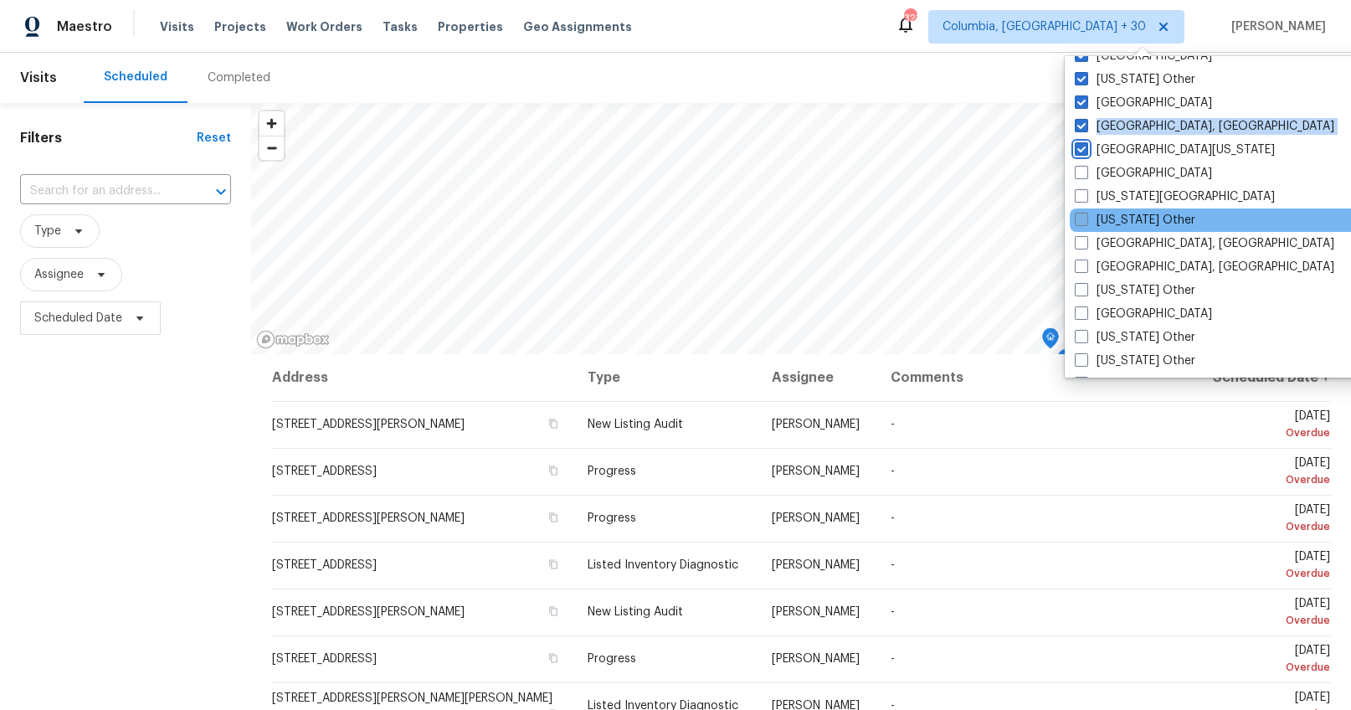
scroll to position [665, 0]
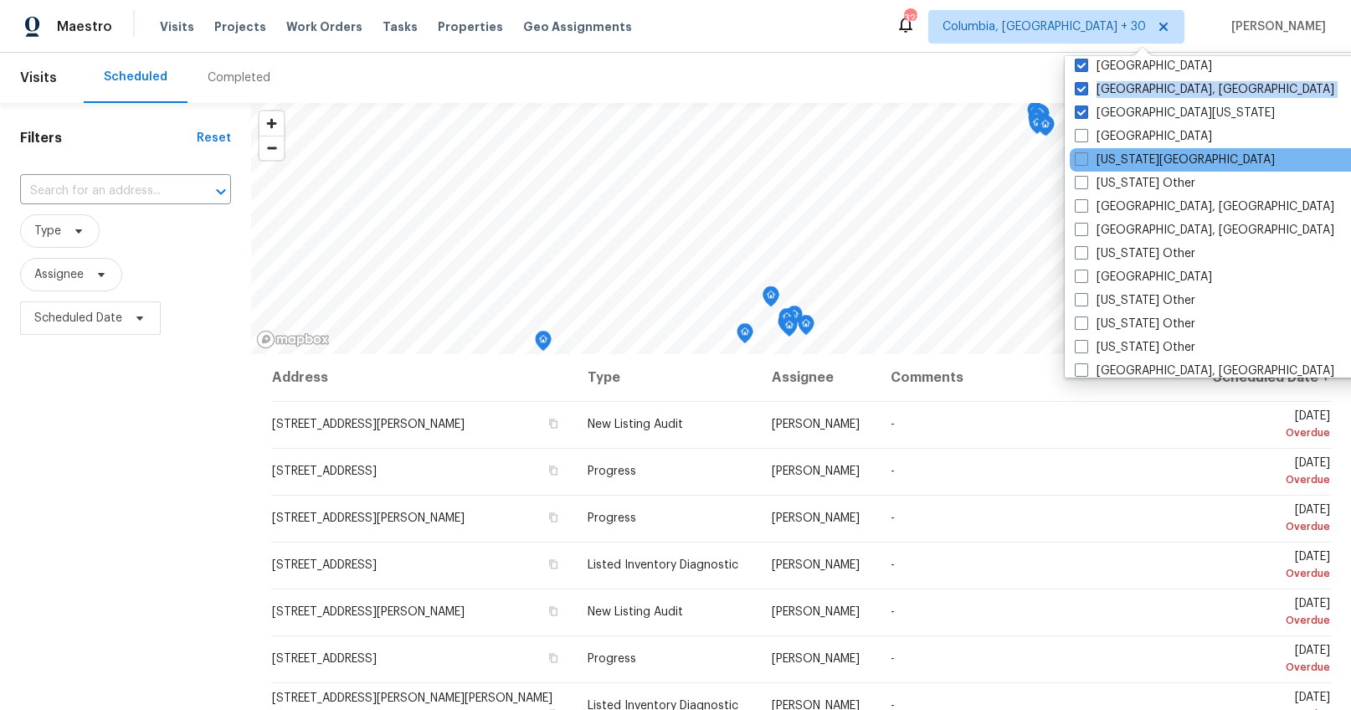
drag, startPoint x: 1085, startPoint y: 134, endPoint x: 1082, endPoint y: 149, distance: 15.4
click at [1084, 134] on span at bounding box center [1081, 135] width 13 height 13
click at [1084, 134] on input "El Paso" at bounding box center [1080, 133] width 11 height 11
checkbox input "true"
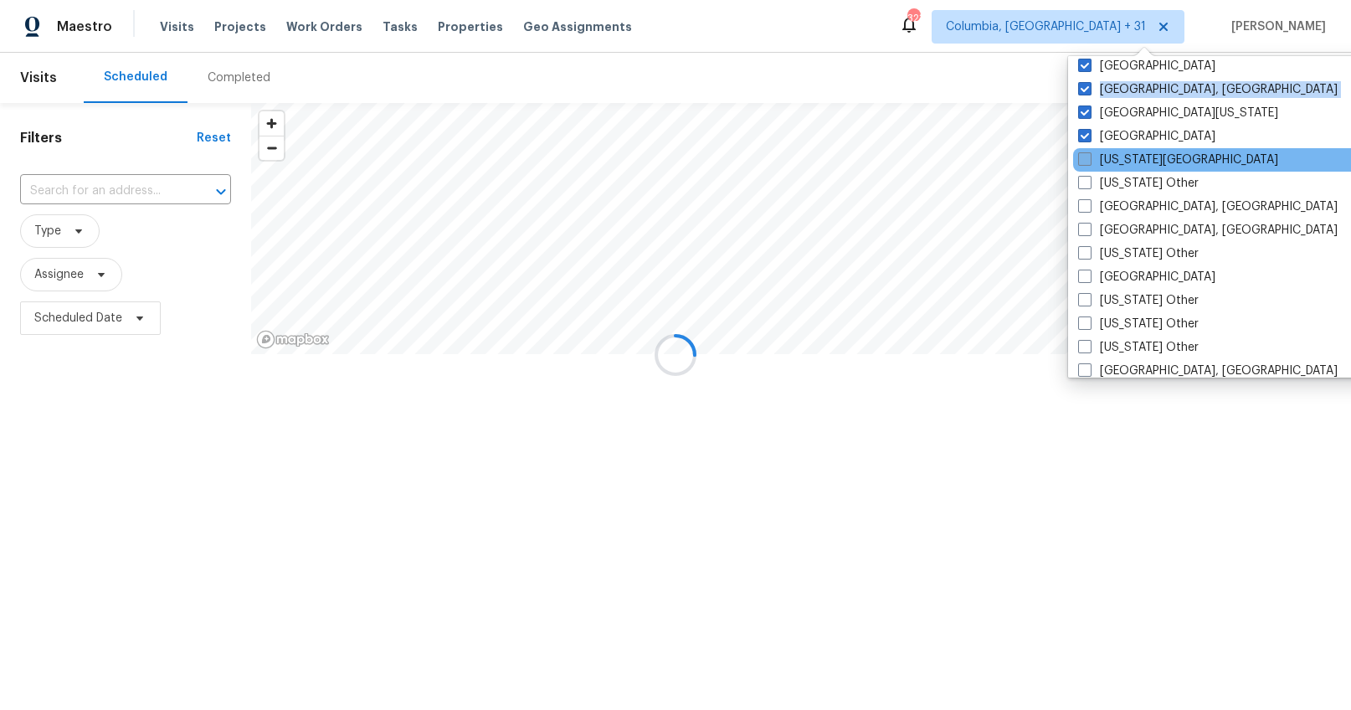
click at [1081, 161] on span at bounding box center [1084, 158] width 13 height 13
click at [1081, 161] on input "Florida Panhandle" at bounding box center [1083, 157] width 11 height 11
checkbox input "true"
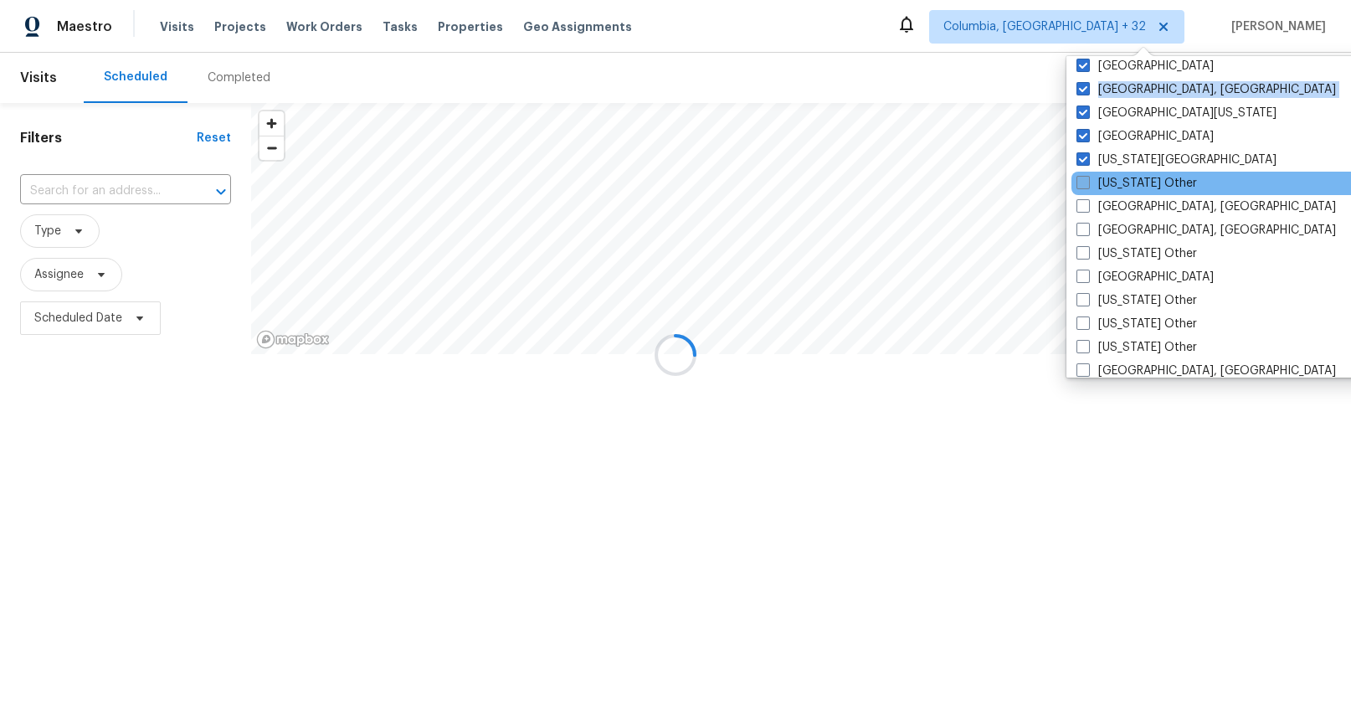
click at [1085, 188] on span at bounding box center [1083, 182] width 13 height 13
click at [1085, 186] on input "Georgia Other" at bounding box center [1082, 180] width 11 height 11
checkbox input "true"
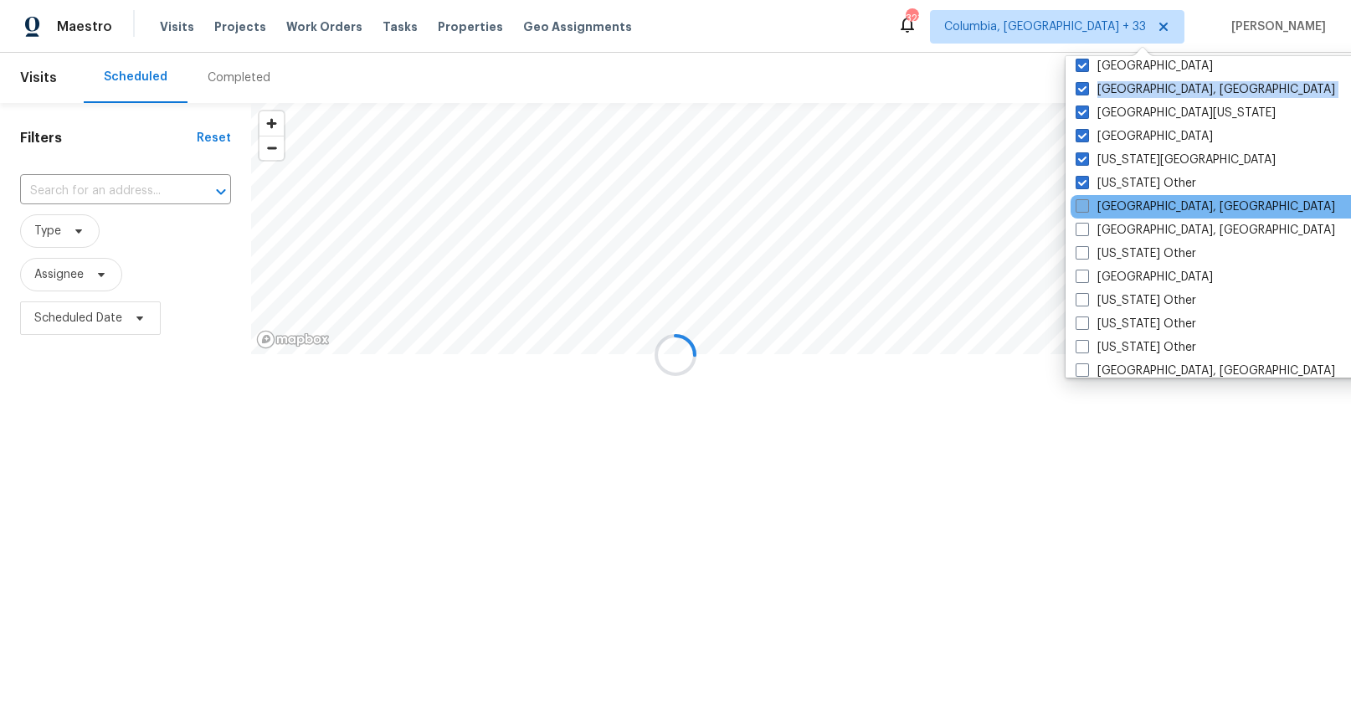
click at [1084, 206] on span at bounding box center [1082, 205] width 13 height 13
click at [1084, 206] on input "Greensboro, NC" at bounding box center [1081, 203] width 11 height 11
checkbox input "true"
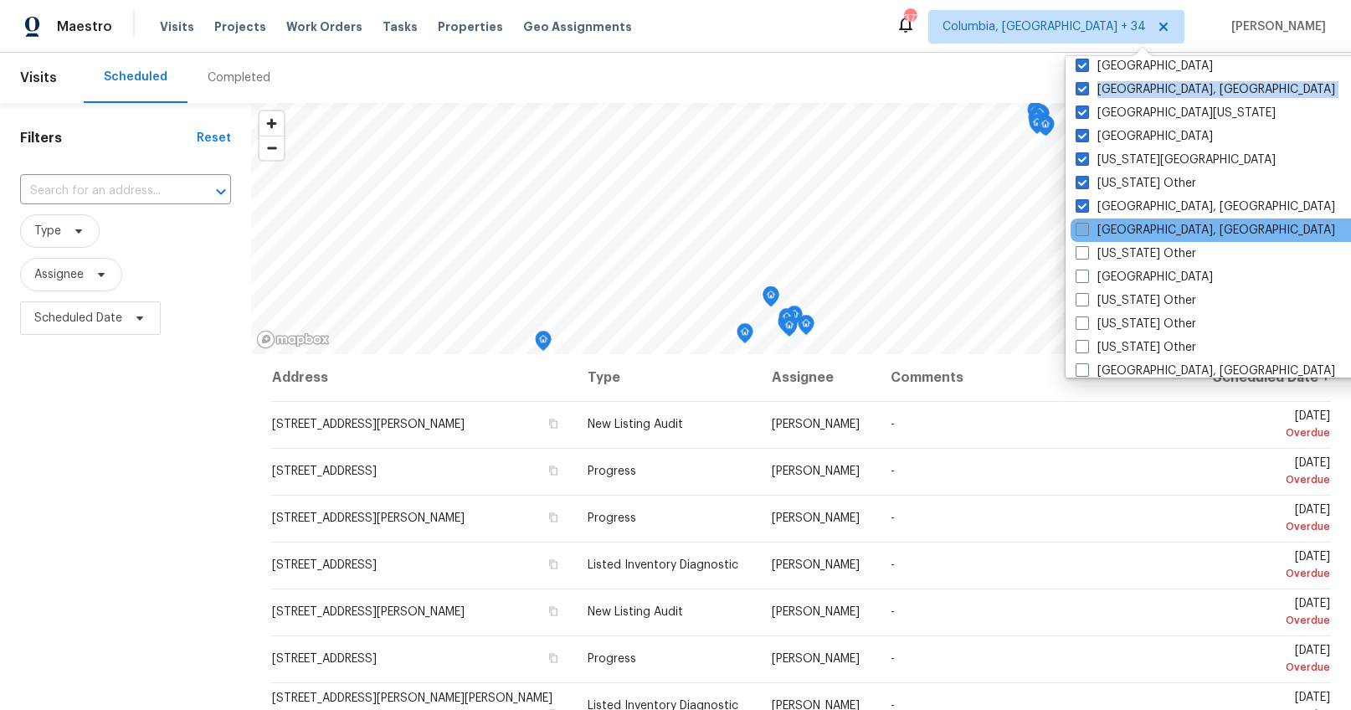
click at [1090, 230] on label "[GEOGRAPHIC_DATA], [GEOGRAPHIC_DATA]" at bounding box center [1206, 230] width 260 height 17
click at [1087, 230] on input "[GEOGRAPHIC_DATA], [GEOGRAPHIC_DATA]" at bounding box center [1081, 227] width 11 height 11
checkbox input "true"
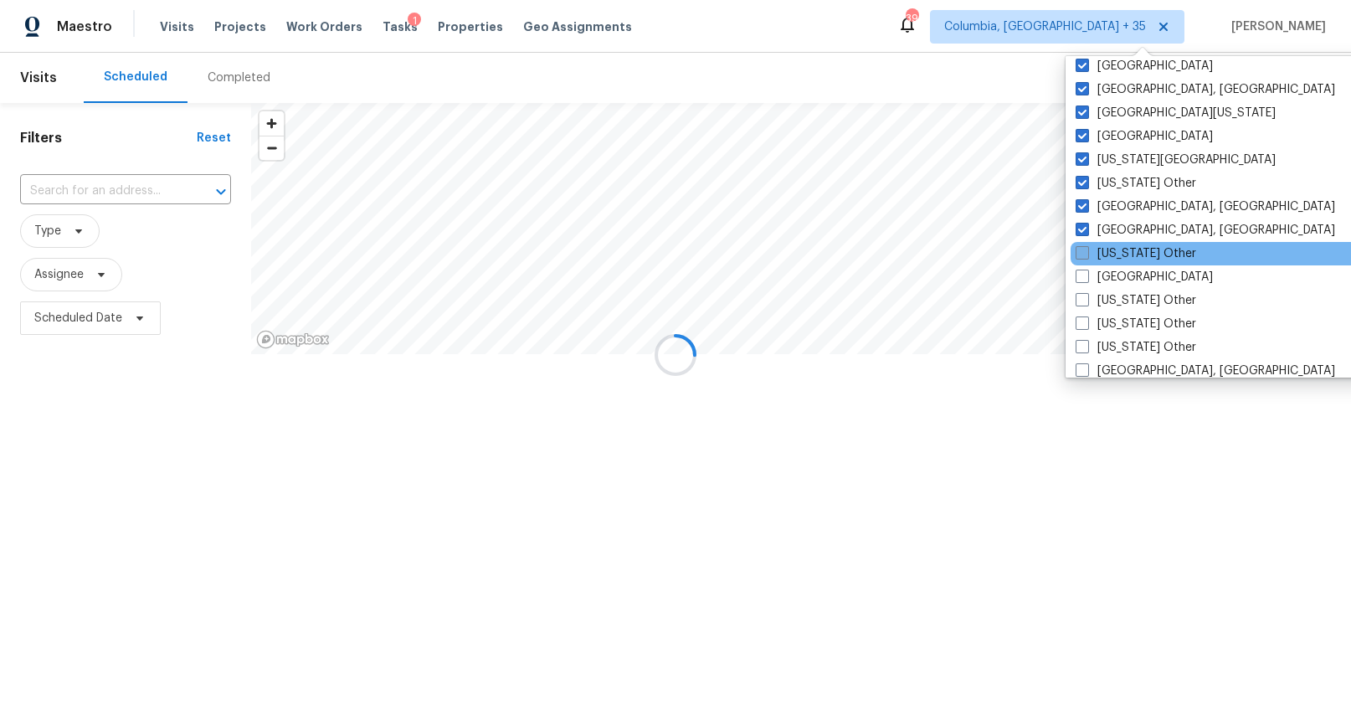
click at [1086, 248] on span at bounding box center [1082, 252] width 13 height 13
click at [1086, 248] on input "Hawaii Other" at bounding box center [1081, 250] width 11 height 11
checkbox input "true"
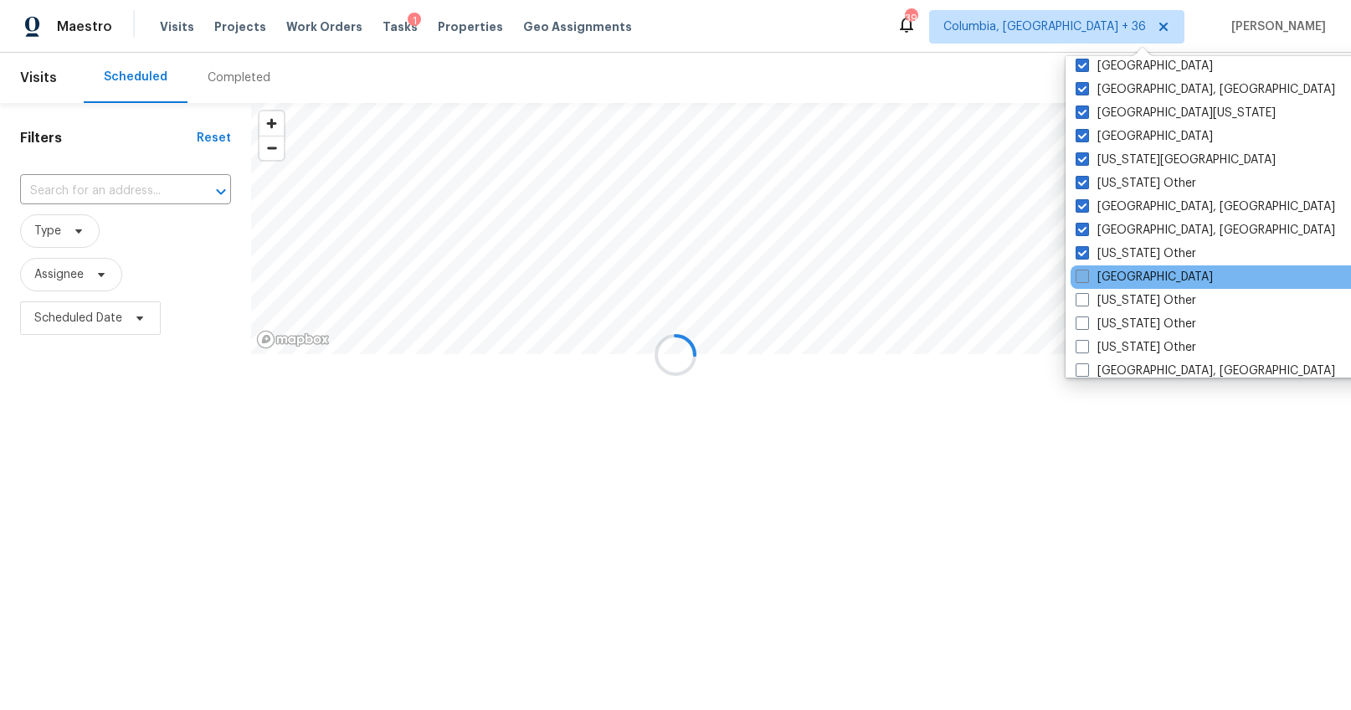
click at [1084, 270] on span at bounding box center [1082, 276] width 13 height 13
click at [1084, 270] on input "Houston" at bounding box center [1081, 274] width 11 height 11
checkbox input "true"
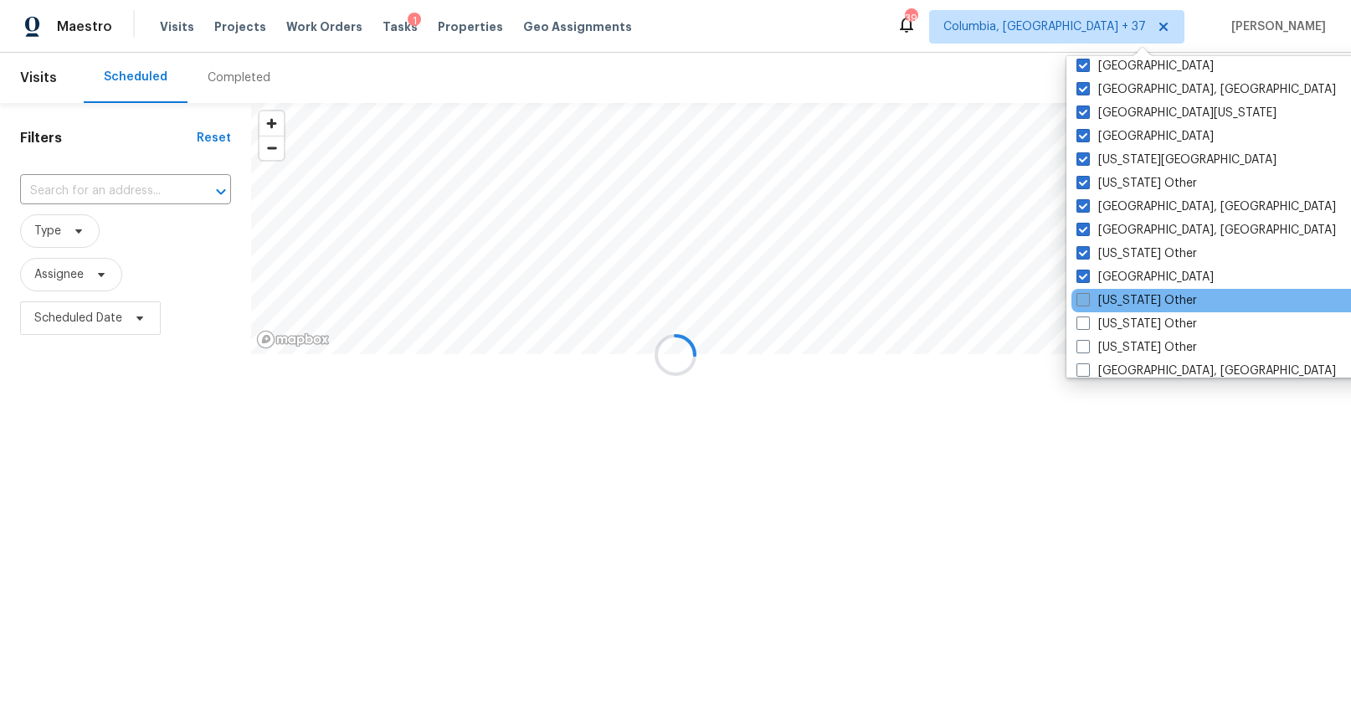
click at [1081, 296] on span at bounding box center [1083, 299] width 13 height 13
click at [1081, 296] on input "Idaho Other" at bounding box center [1082, 297] width 11 height 11
checkbox input "true"
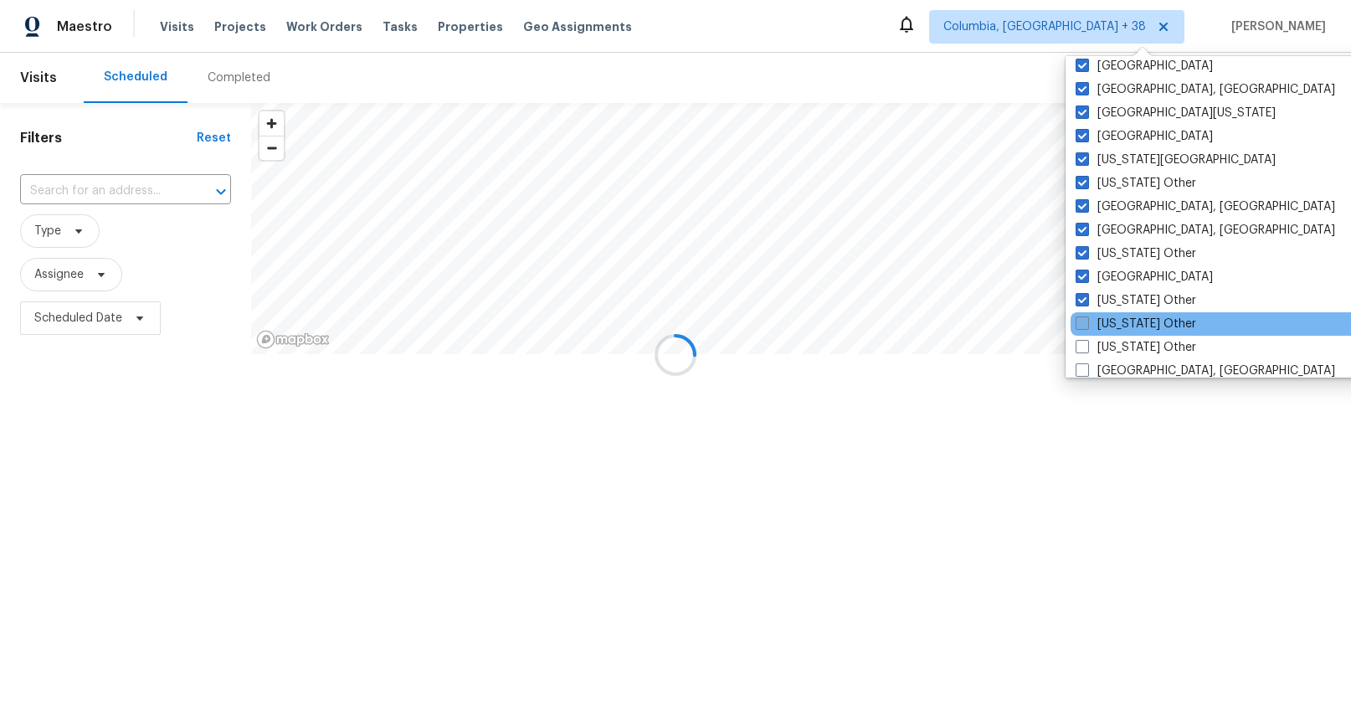
click at [1082, 317] on span at bounding box center [1082, 322] width 13 height 13
click at [1082, 317] on input "Illinois Other" at bounding box center [1081, 321] width 11 height 11
checkbox input "true"
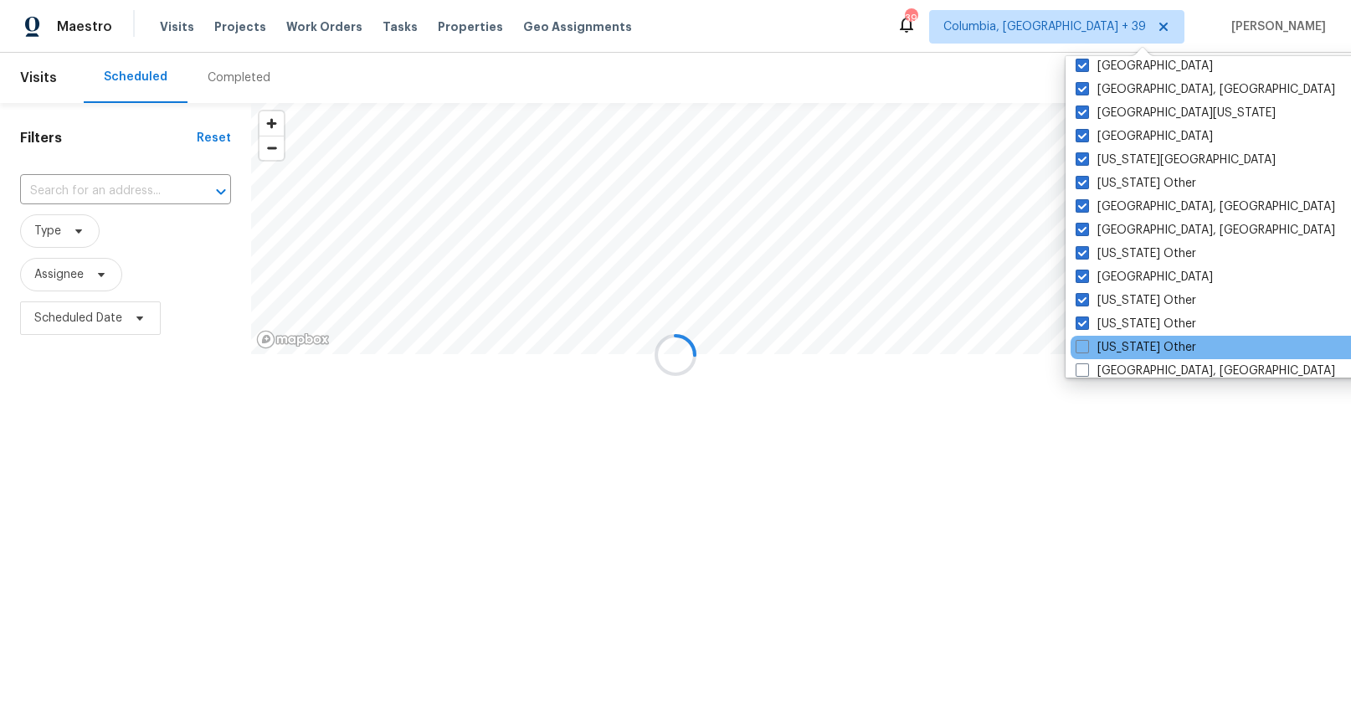
click at [1079, 337] on div "Indiana Other" at bounding box center [1239, 347] width 337 height 23
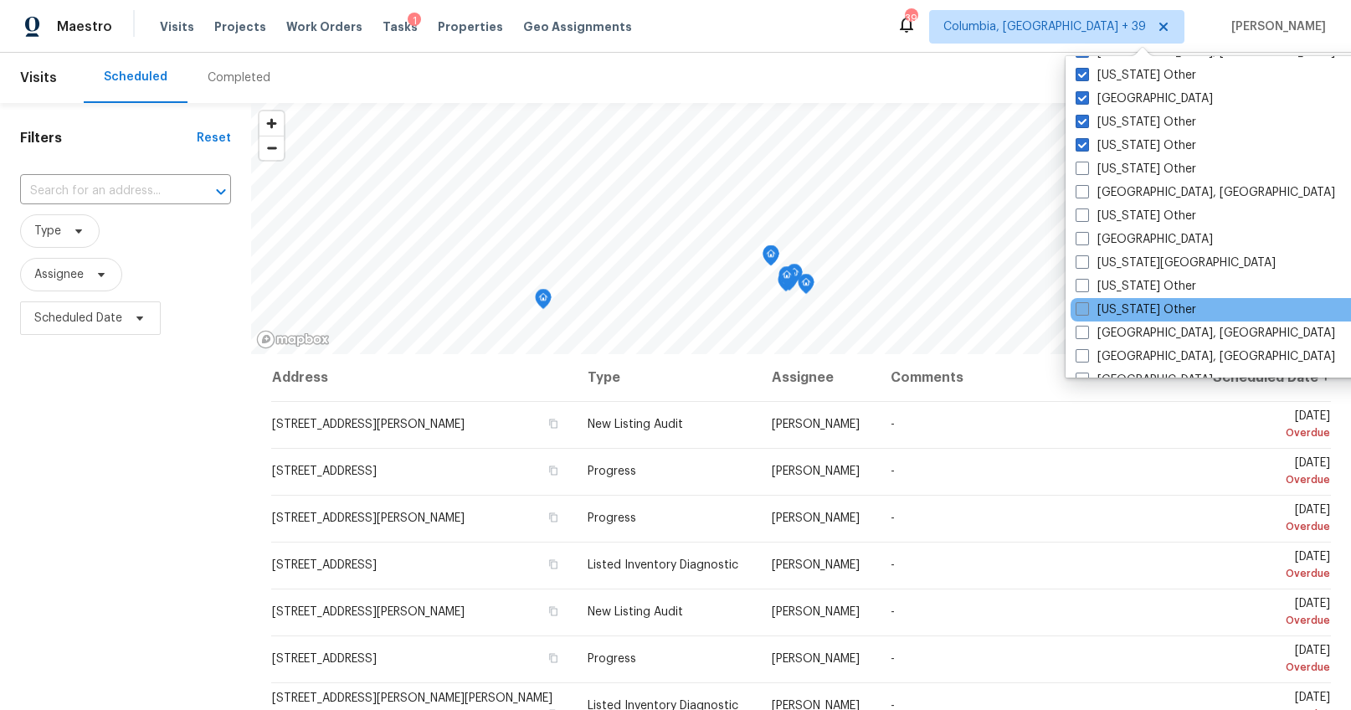
scroll to position [855, 0]
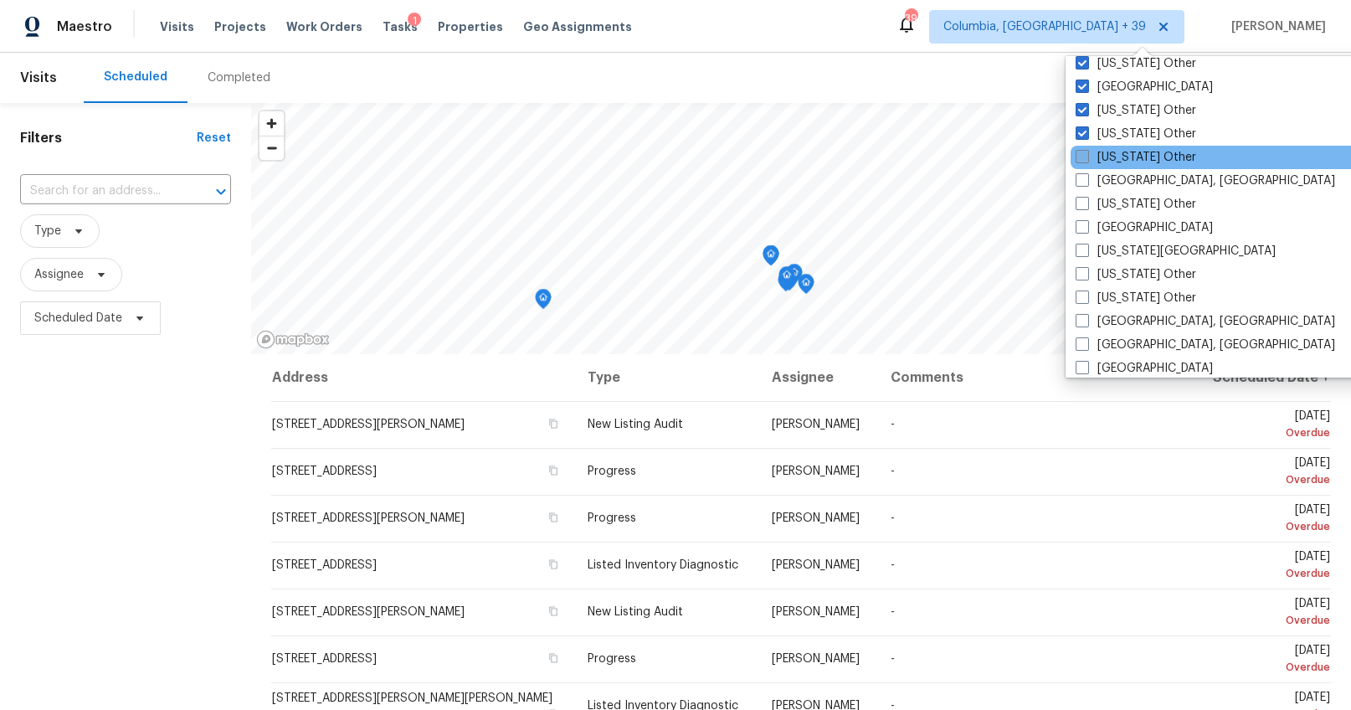
click at [1080, 155] on span at bounding box center [1082, 156] width 13 height 13
click at [1080, 155] on input "Indiana Other" at bounding box center [1081, 154] width 11 height 11
checkbox input "true"
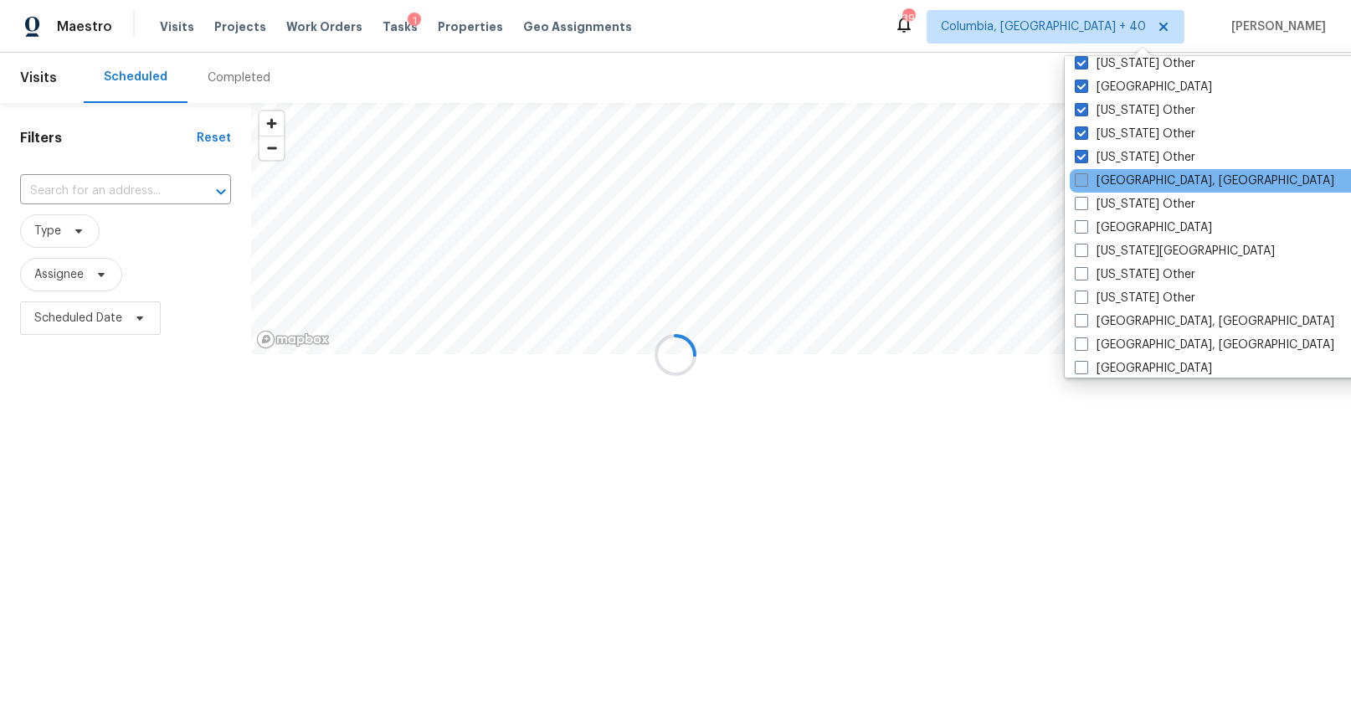
click at [1081, 181] on span at bounding box center [1081, 179] width 13 height 13
click at [1081, 181] on input "Indianapolis, IN" at bounding box center [1080, 177] width 11 height 11
checkbox input "true"
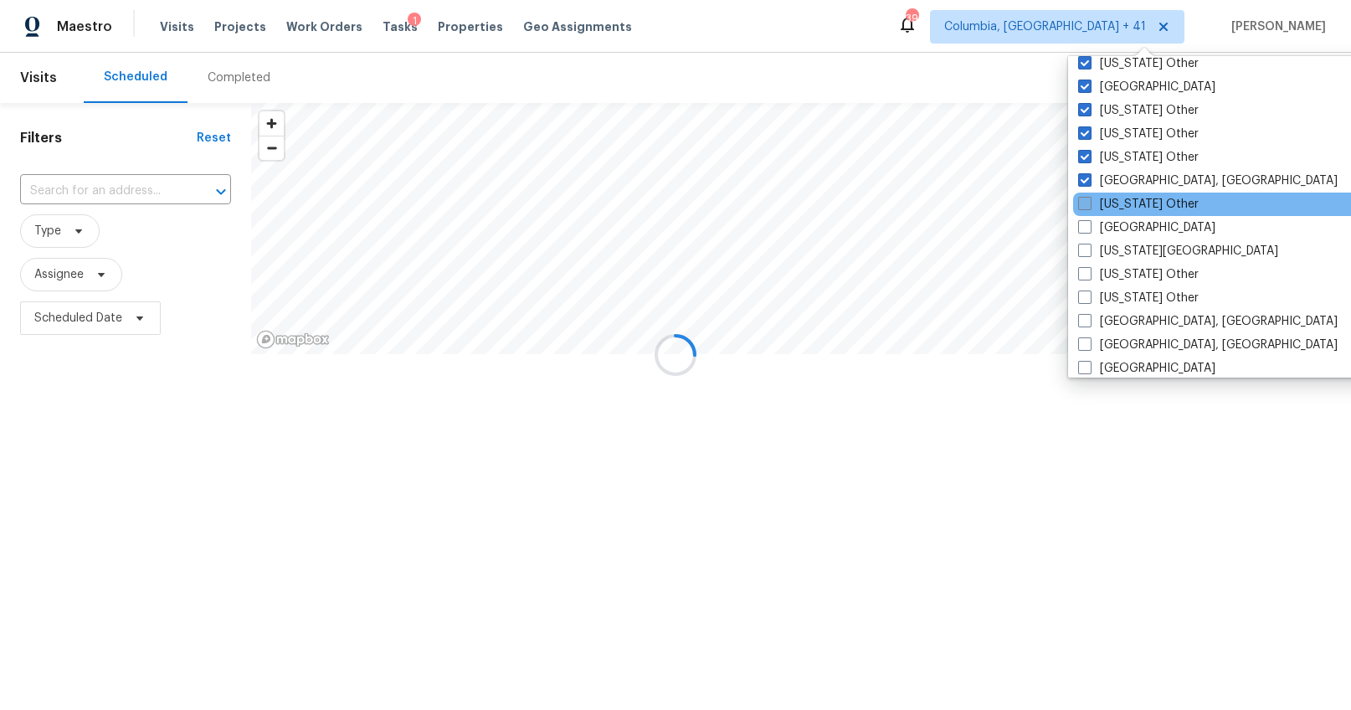
click at [1081, 206] on span at bounding box center [1084, 203] width 13 height 13
click at [1081, 206] on input "Iowa Other" at bounding box center [1083, 201] width 11 height 11
checkbox input "true"
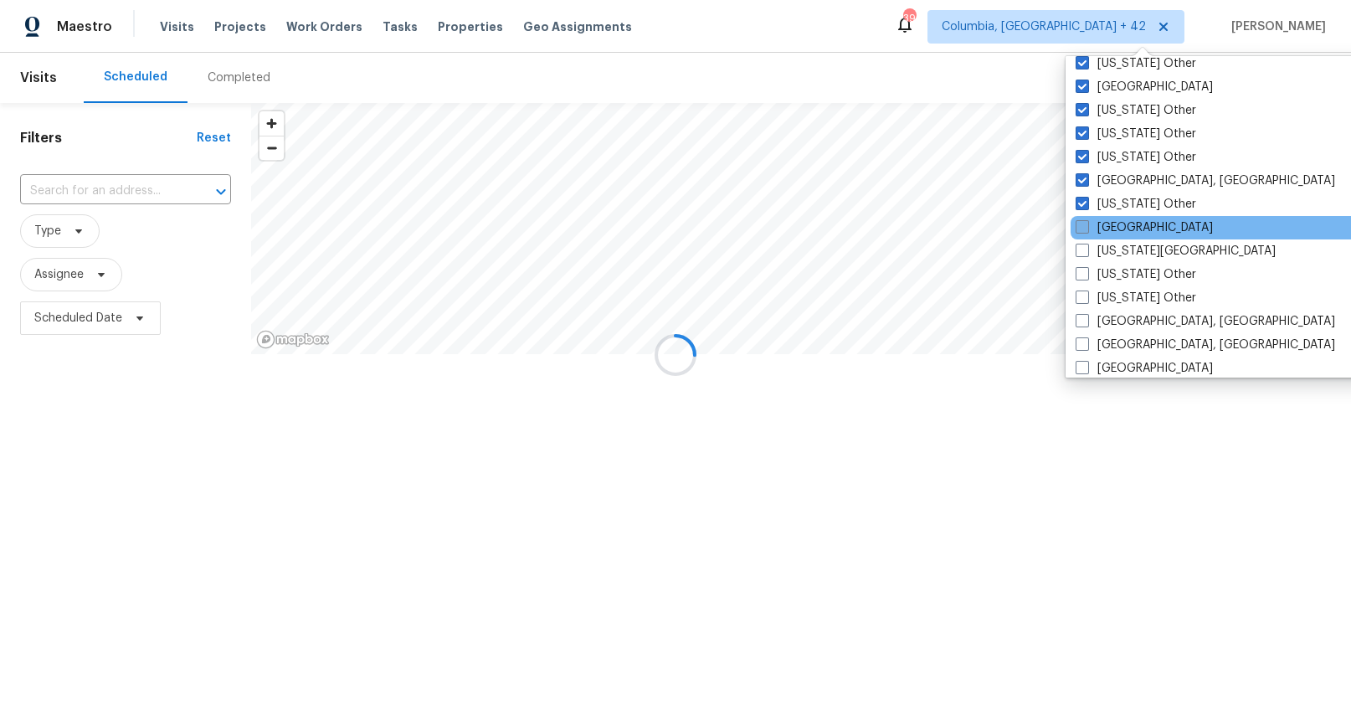
click at [1082, 227] on span at bounding box center [1082, 226] width 13 height 13
click at [1082, 227] on input "Jacksonville" at bounding box center [1081, 224] width 11 height 11
checkbox input "true"
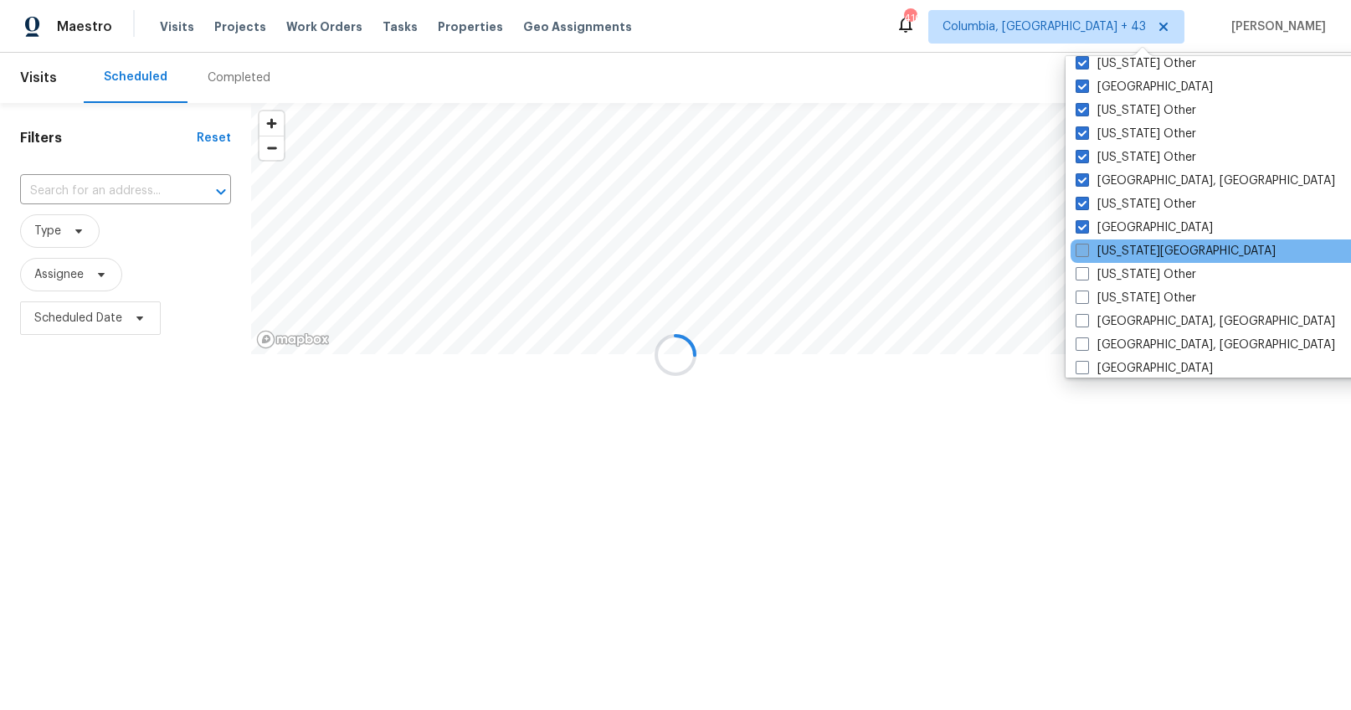
click at [1081, 244] on span at bounding box center [1082, 250] width 13 height 13
click at [1081, 243] on input "Kansas City" at bounding box center [1081, 248] width 11 height 11
checkbox input "true"
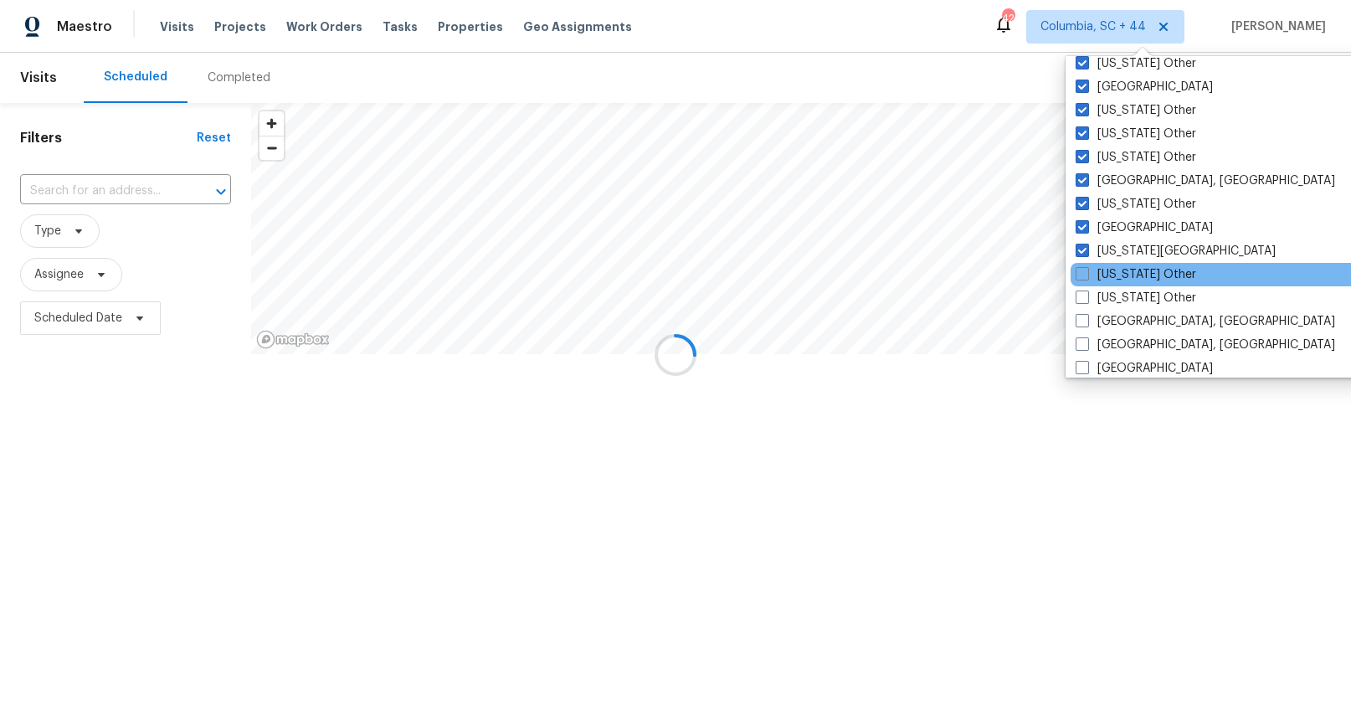
click at [1080, 263] on div "Kansas Other" at bounding box center [1239, 274] width 337 height 23
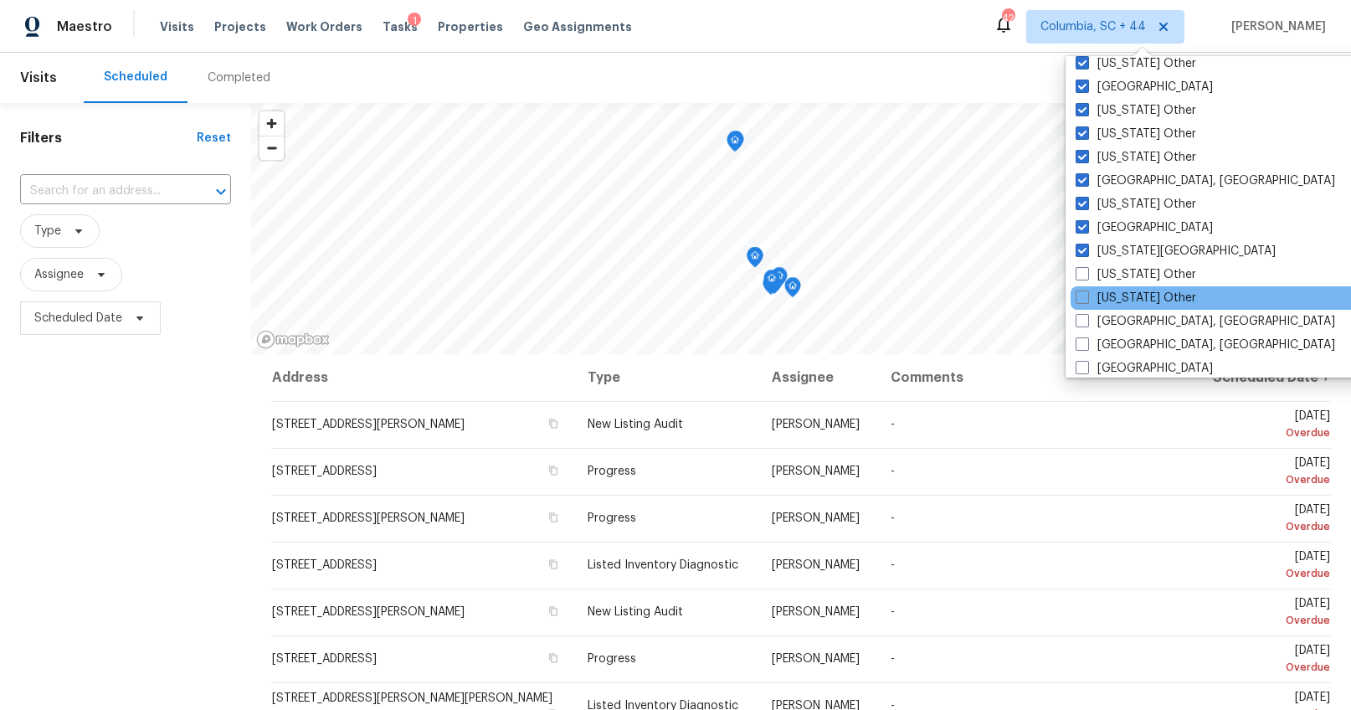
click at [1082, 290] on label "Kentucky Other" at bounding box center [1136, 298] width 121 height 17
click at [1082, 290] on input "Kentucky Other" at bounding box center [1081, 295] width 11 height 11
checkbox input "true"
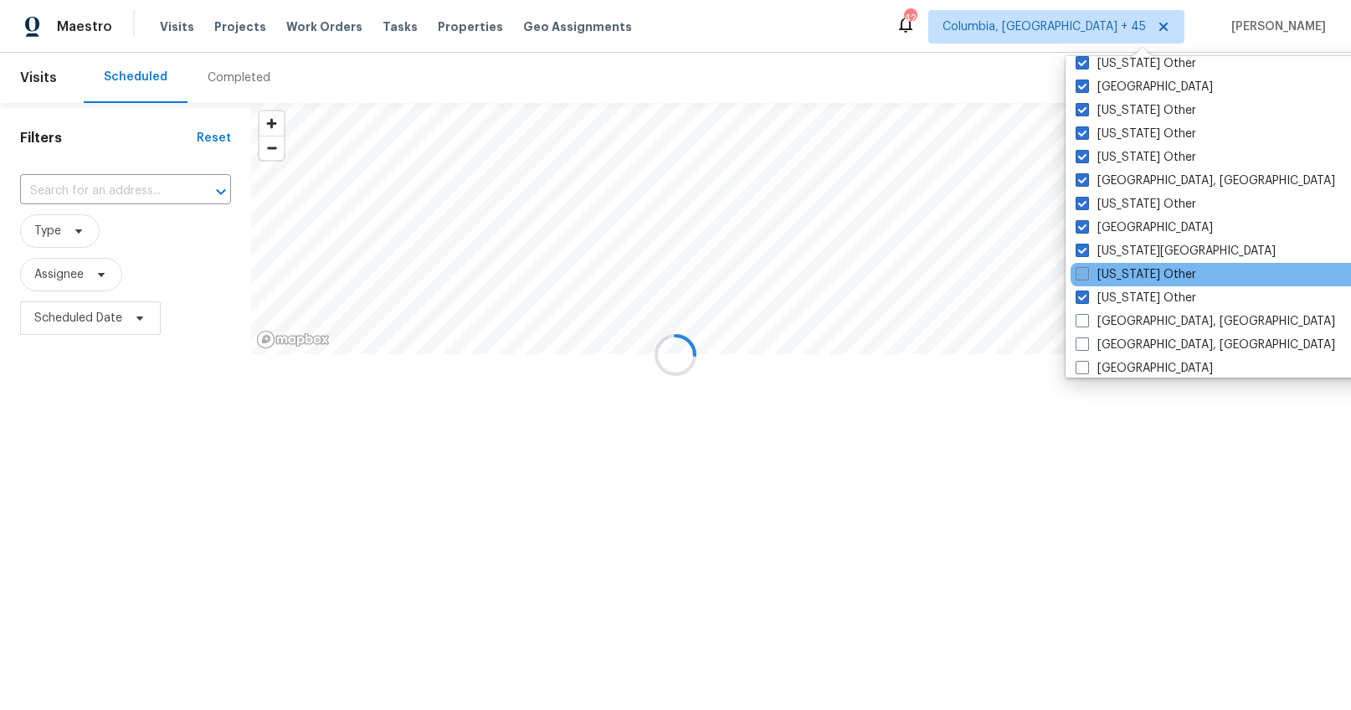
click at [1086, 267] on span at bounding box center [1082, 273] width 13 height 13
click at [1086, 266] on input "Kansas Other" at bounding box center [1081, 271] width 11 height 11
checkbox input "true"
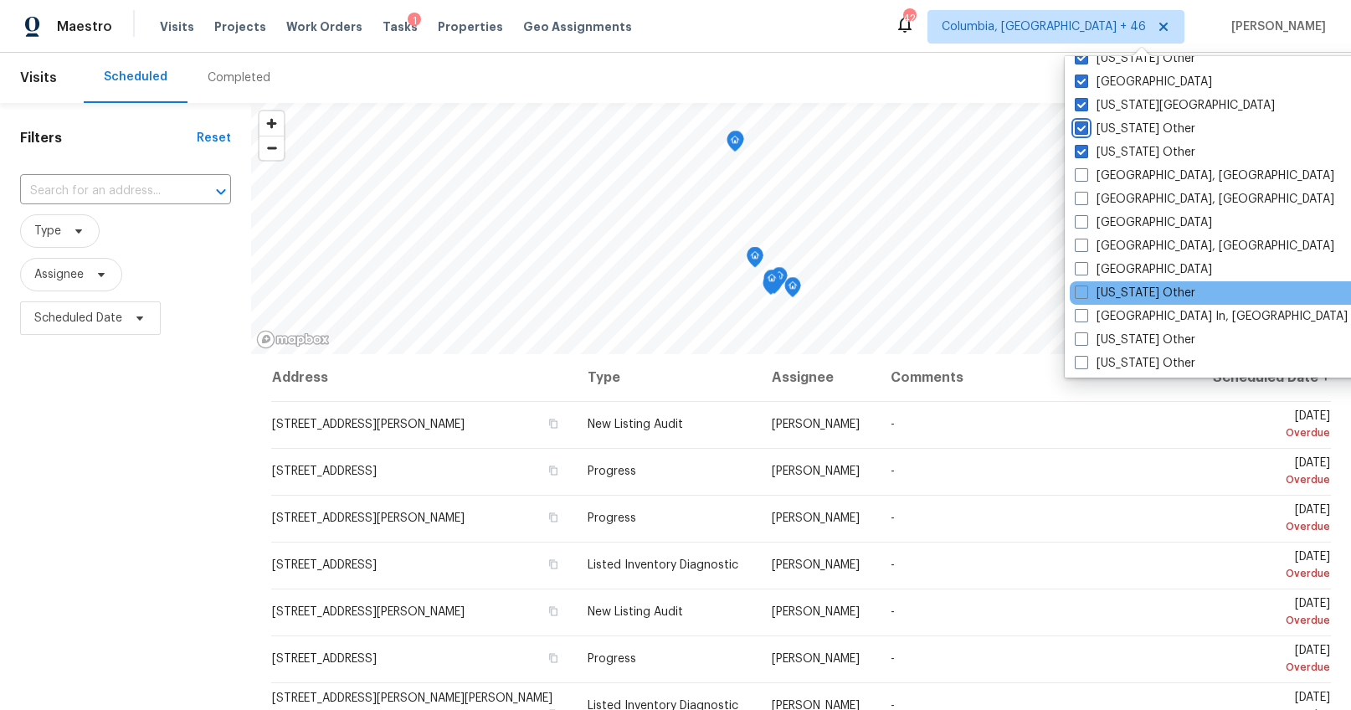
scroll to position [1037, 0]
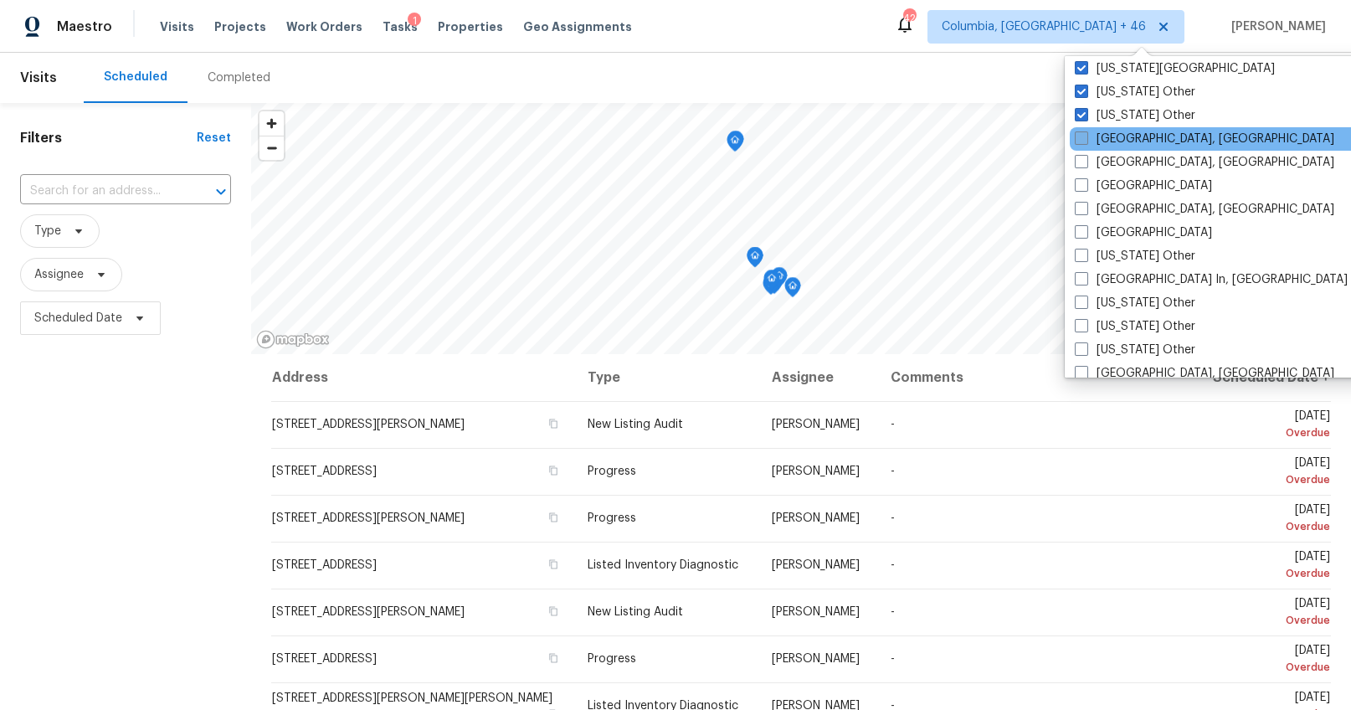
click at [1083, 138] on span at bounding box center [1081, 137] width 13 height 13
click at [1083, 138] on input "Killeen, TX" at bounding box center [1080, 136] width 11 height 11
checkbox input "true"
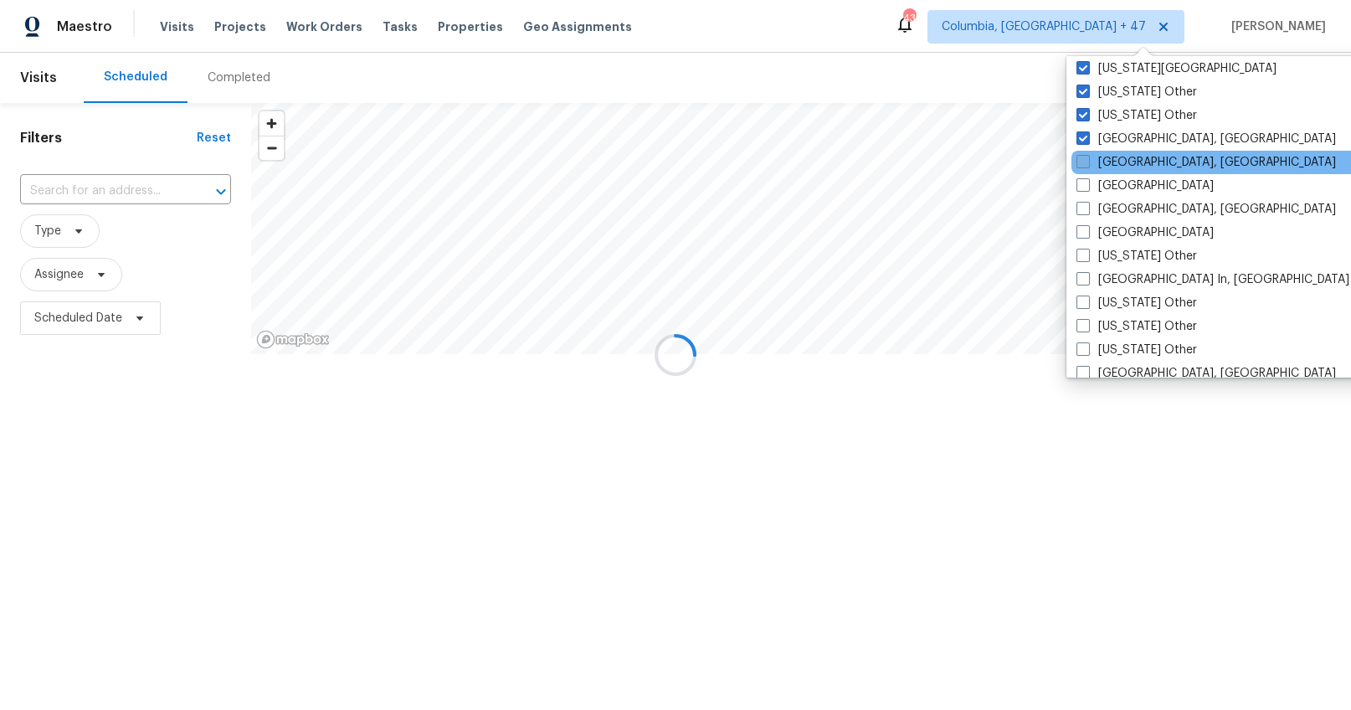
click at [1085, 163] on span at bounding box center [1083, 161] width 13 height 13
click at [1085, 163] on input "Knoxville, TN" at bounding box center [1082, 159] width 11 height 11
checkbox input "true"
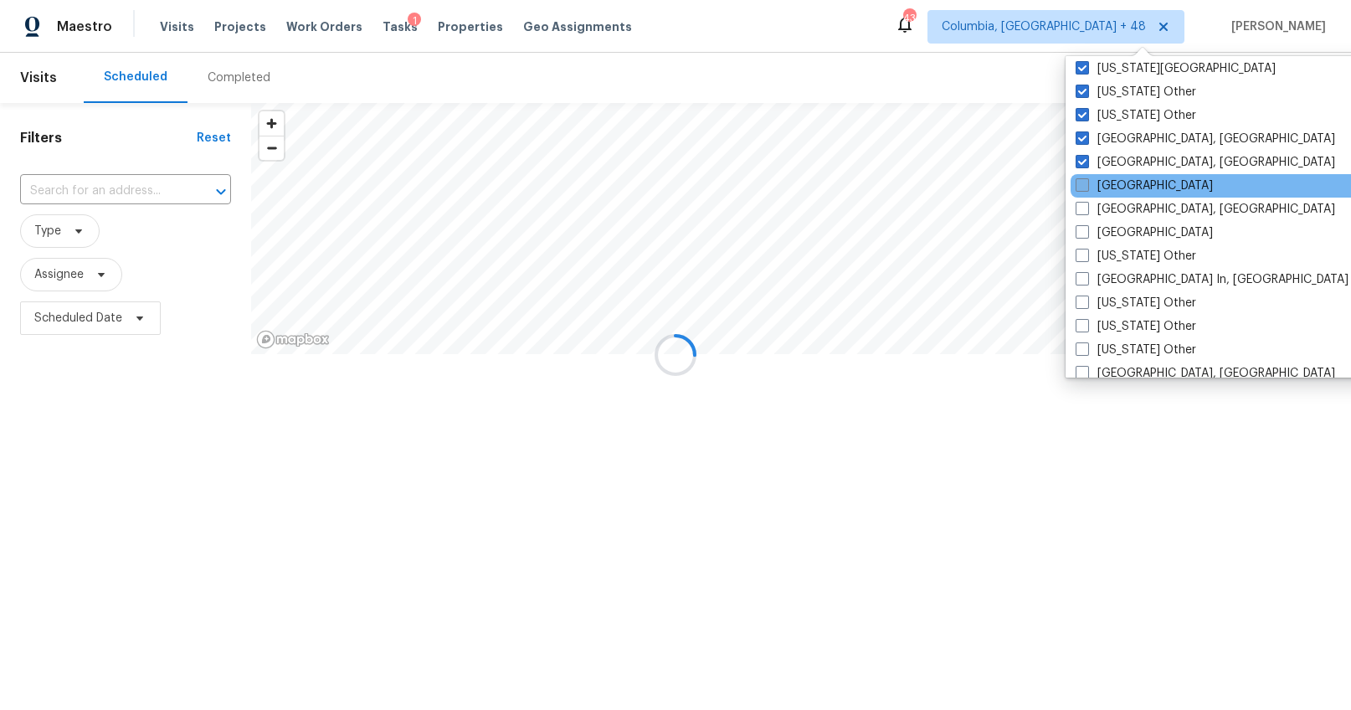
click at [1083, 186] on span at bounding box center [1082, 184] width 13 height 13
click at [1083, 186] on input "Las Vegas" at bounding box center [1081, 182] width 11 height 11
checkbox input "true"
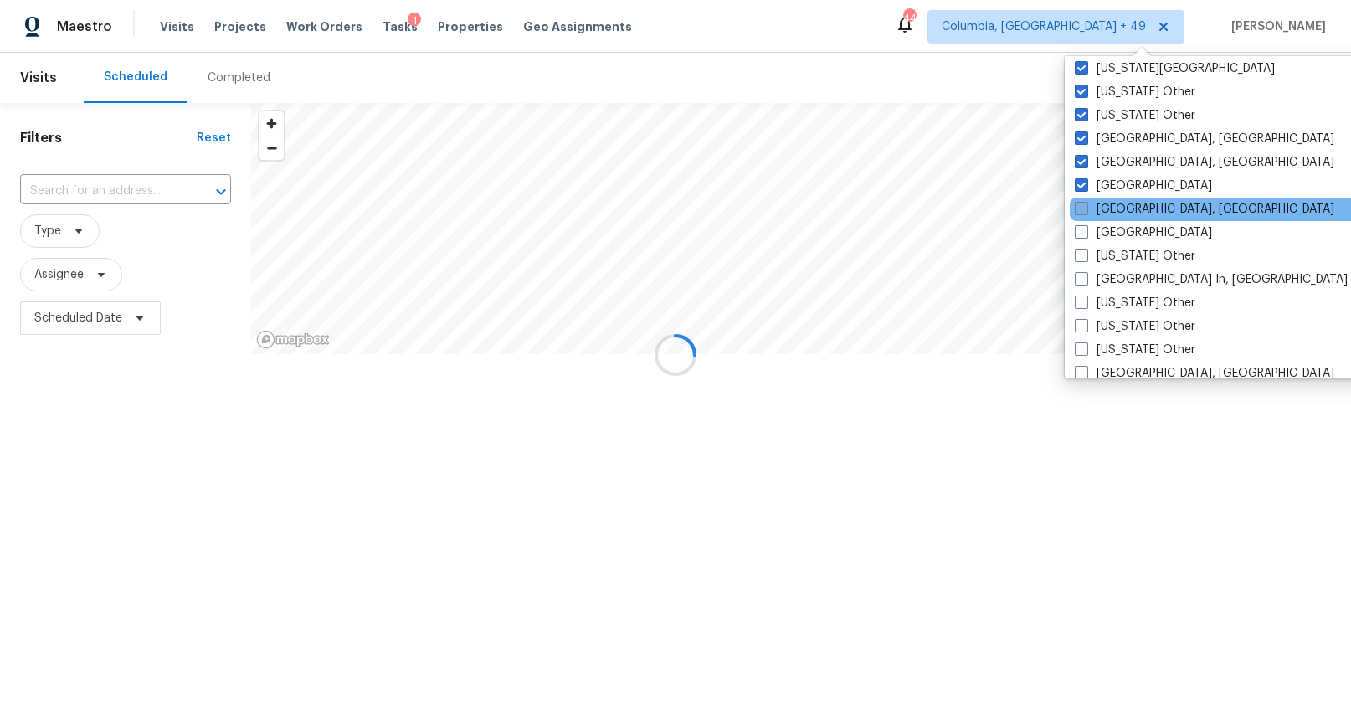
click at [1082, 212] on span at bounding box center [1081, 208] width 13 height 13
click at [1082, 212] on input "Little Rock, AR" at bounding box center [1080, 206] width 11 height 11
checkbox input "true"
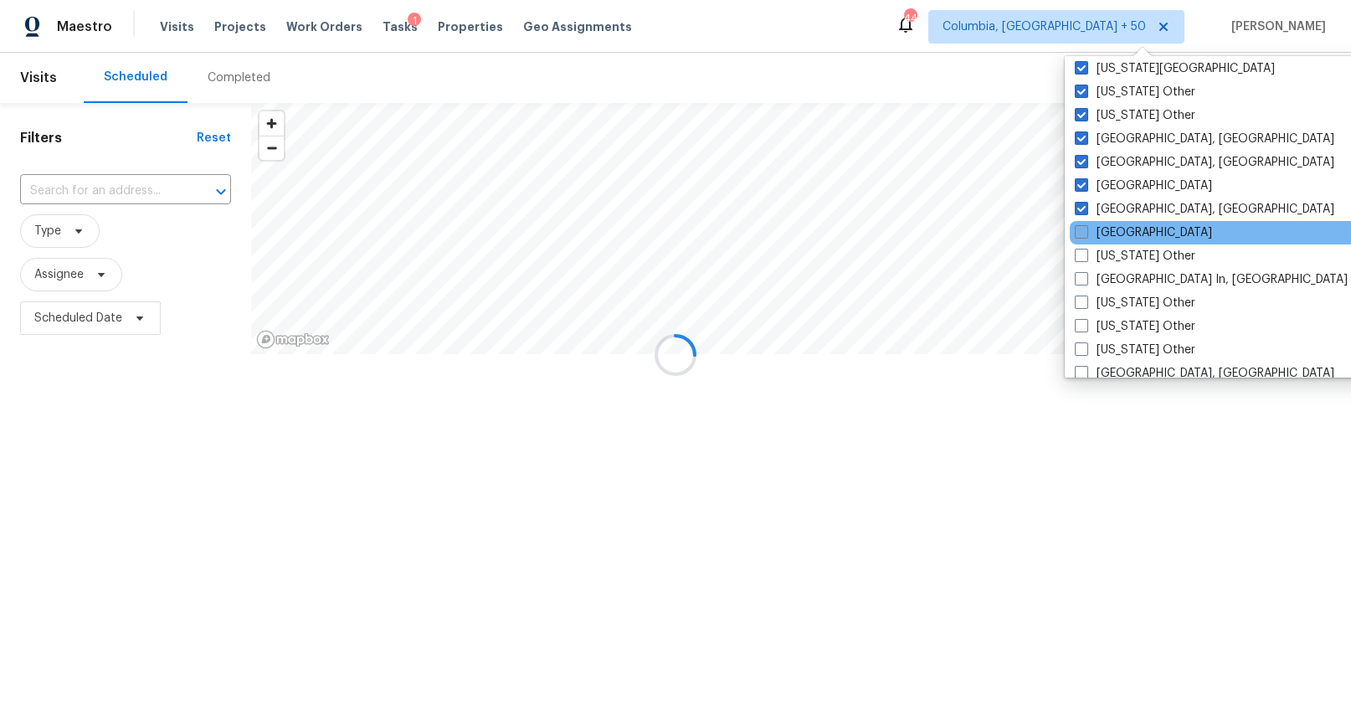
click at [1082, 229] on span at bounding box center [1081, 231] width 13 height 13
click at [1082, 229] on input "Los Angeles" at bounding box center [1080, 229] width 11 height 11
checkbox input "true"
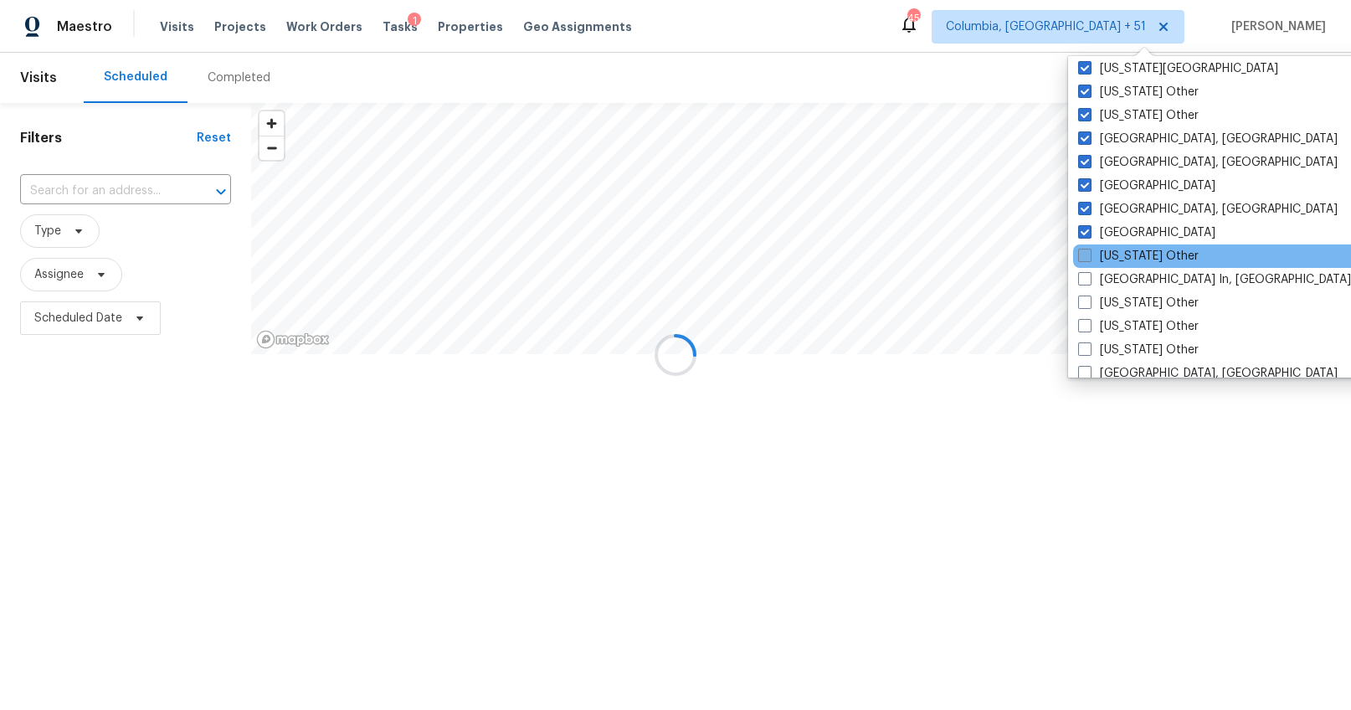
click at [1082, 250] on span at bounding box center [1084, 255] width 13 height 13
click at [1082, 250] on input "Louisiana Other" at bounding box center [1083, 253] width 11 height 11
checkbox input "true"
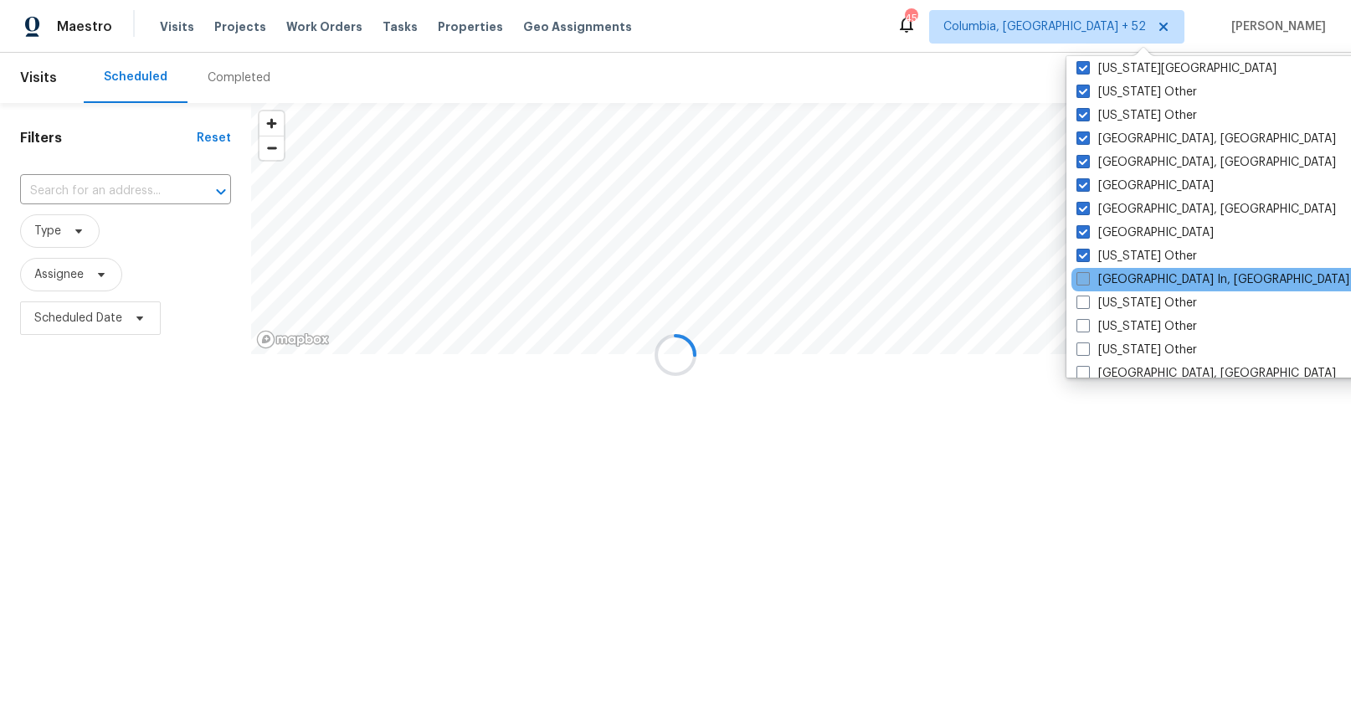
click at [1085, 275] on span at bounding box center [1083, 278] width 13 height 13
click at [1085, 275] on input "Louisville In, KY" at bounding box center [1082, 276] width 11 height 11
checkbox input "true"
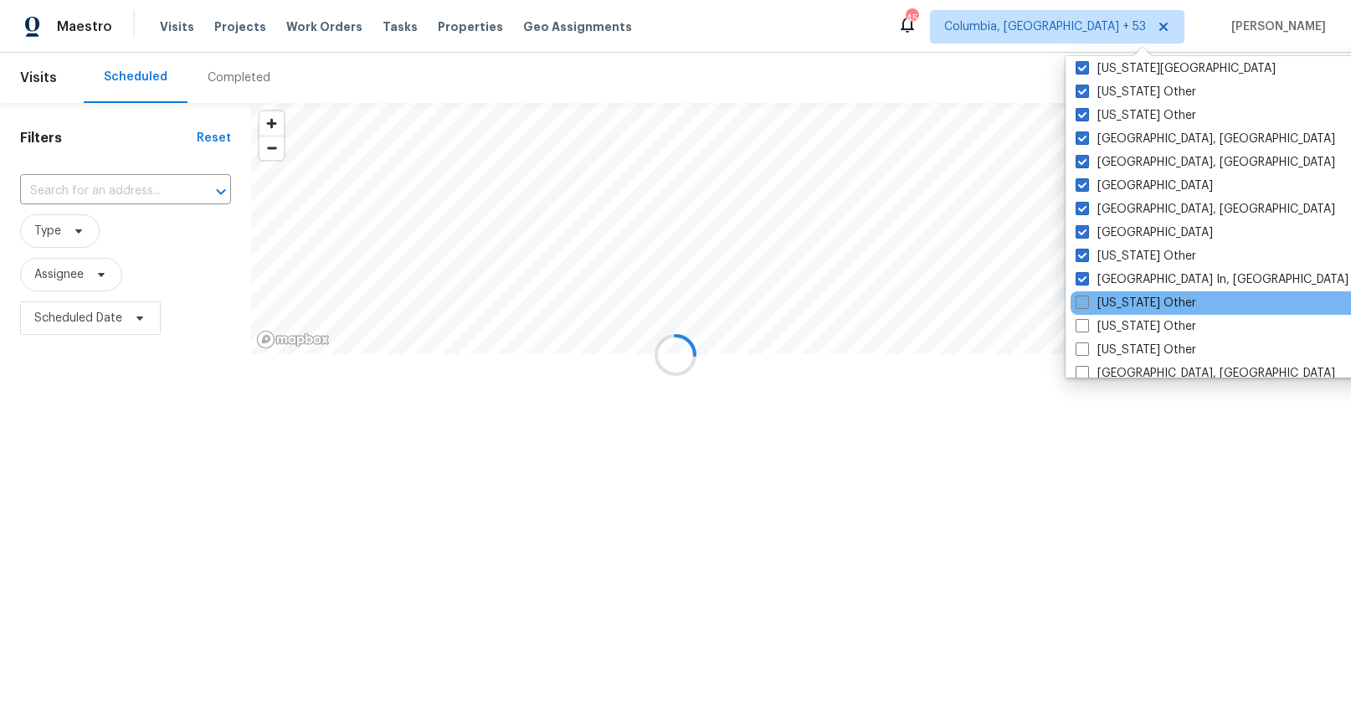
click at [1086, 296] on span at bounding box center [1082, 302] width 13 height 13
click at [1086, 296] on input "Maine Other" at bounding box center [1081, 300] width 11 height 11
checkbox input "true"
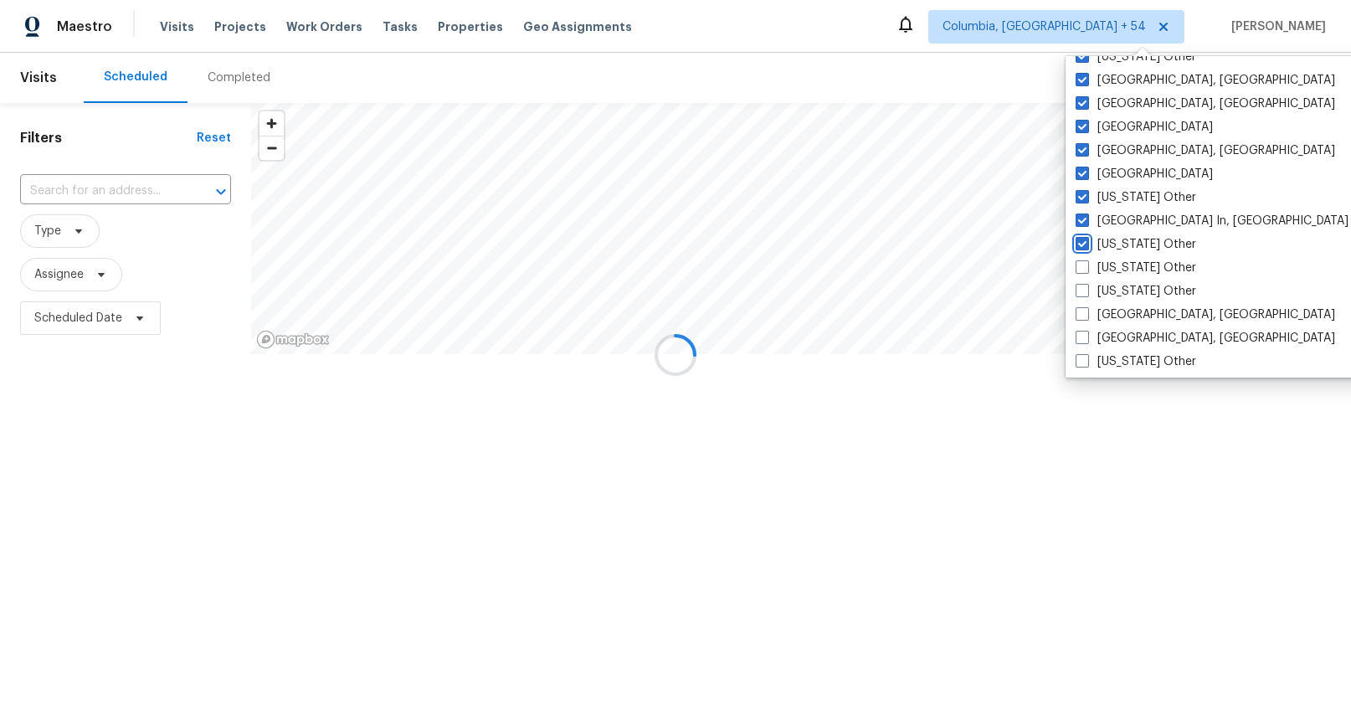
scroll to position [1244, 0]
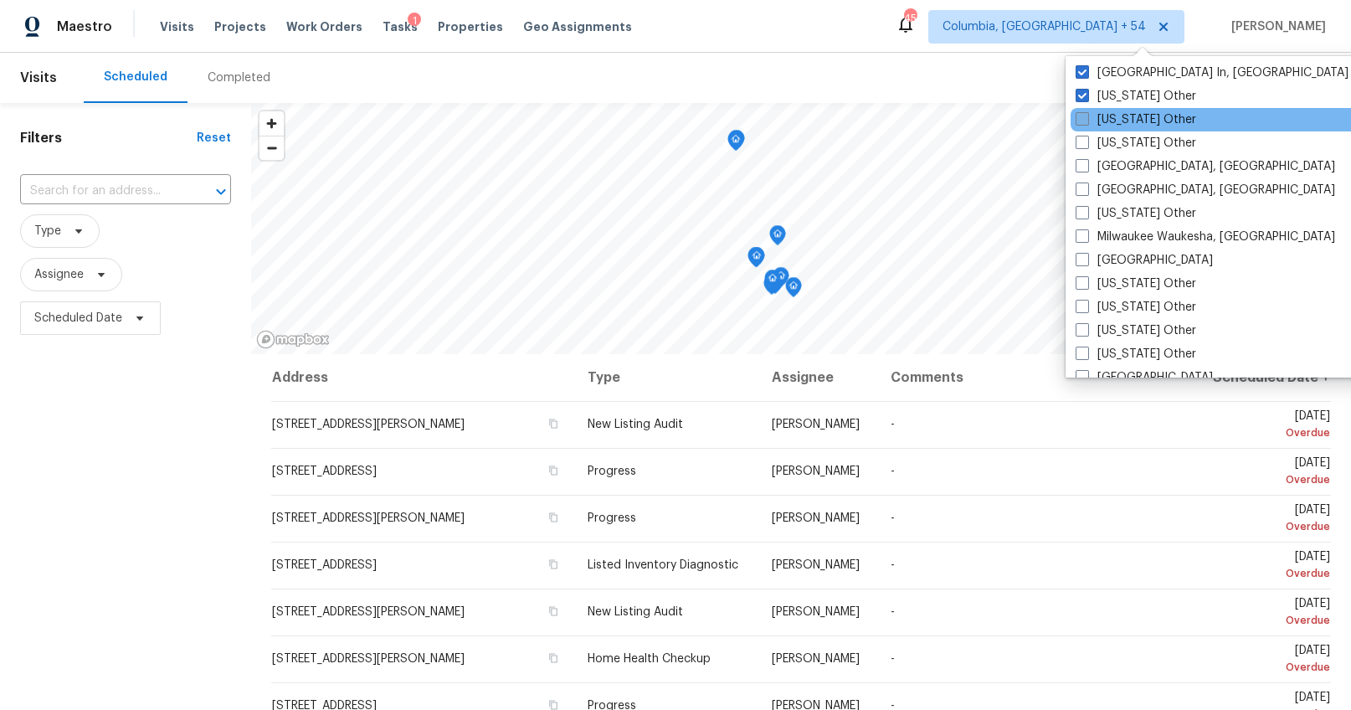
click at [1083, 120] on span at bounding box center [1082, 118] width 13 height 13
click at [1083, 120] on input "Maryland Other" at bounding box center [1081, 116] width 11 height 11
checkbox input "true"
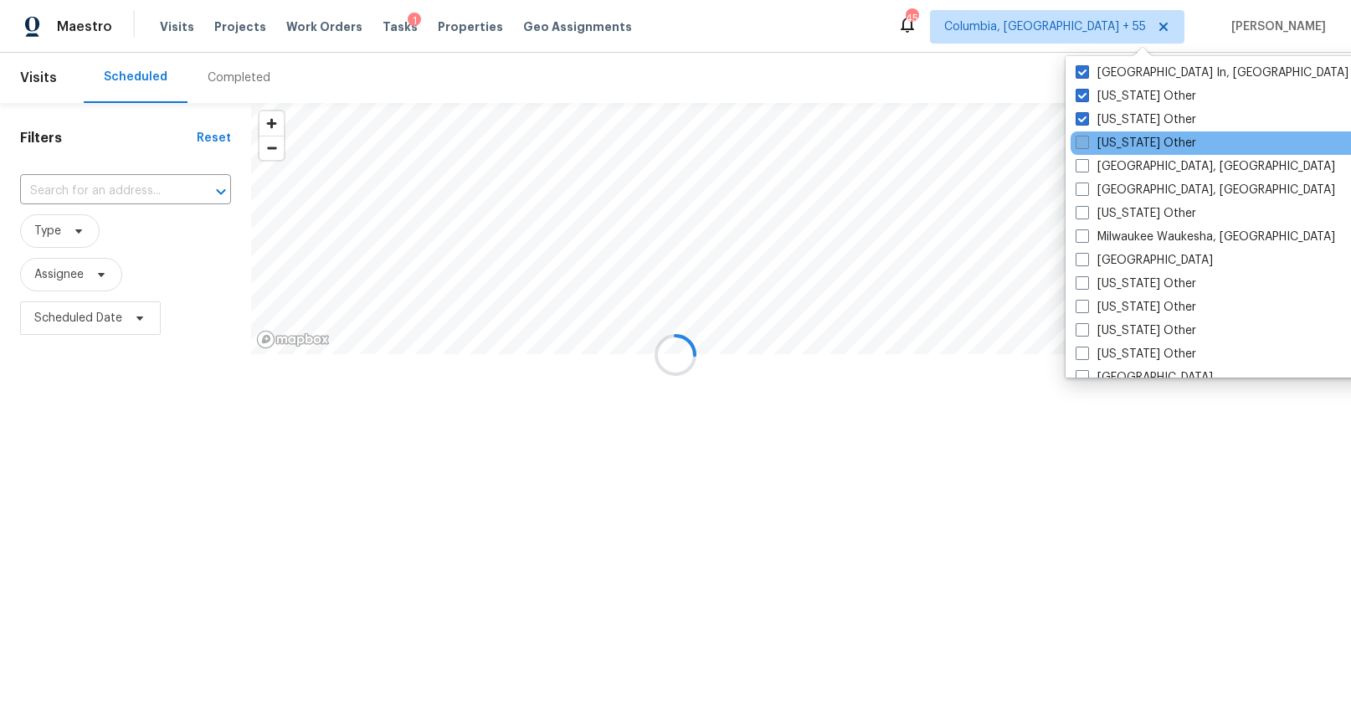
click at [1083, 136] on span at bounding box center [1082, 142] width 13 height 13
click at [1083, 136] on input "Massachusetts Other" at bounding box center [1081, 140] width 11 height 11
checkbox input "true"
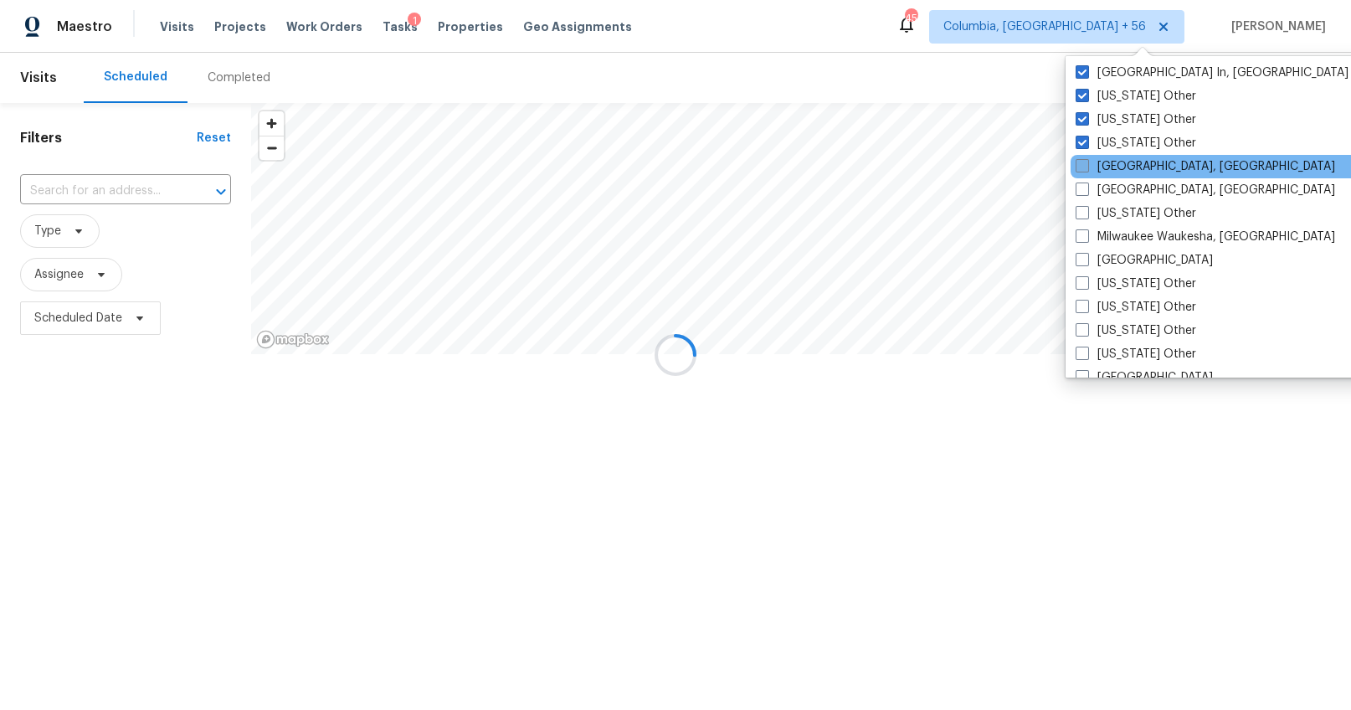
click at [1084, 163] on span at bounding box center [1082, 165] width 13 height 13
click at [1084, 163] on input "Memphis, TN" at bounding box center [1081, 163] width 11 height 11
checkbox input "true"
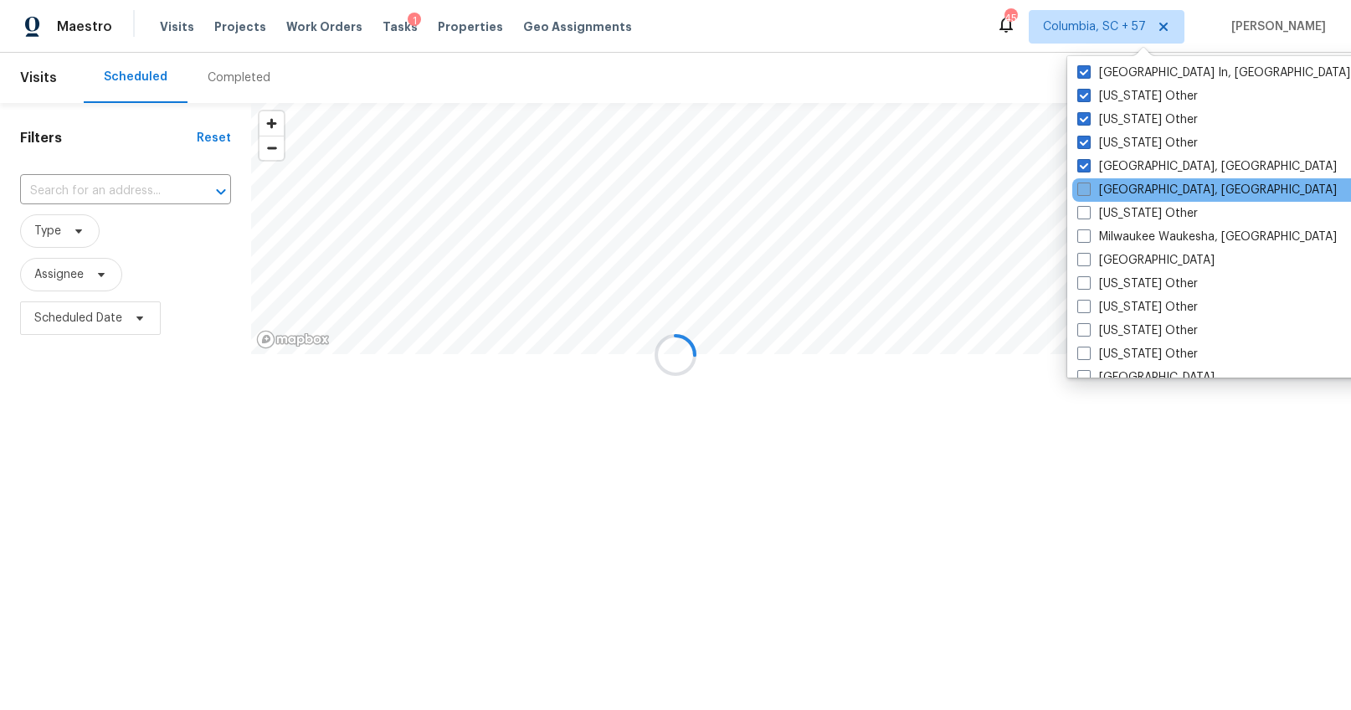
click at [1084, 193] on span at bounding box center [1083, 189] width 13 height 13
click at [1084, 193] on input "Miami, FL" at bounding box center [1082, 187] width 11 height 11
checkbox input "true"
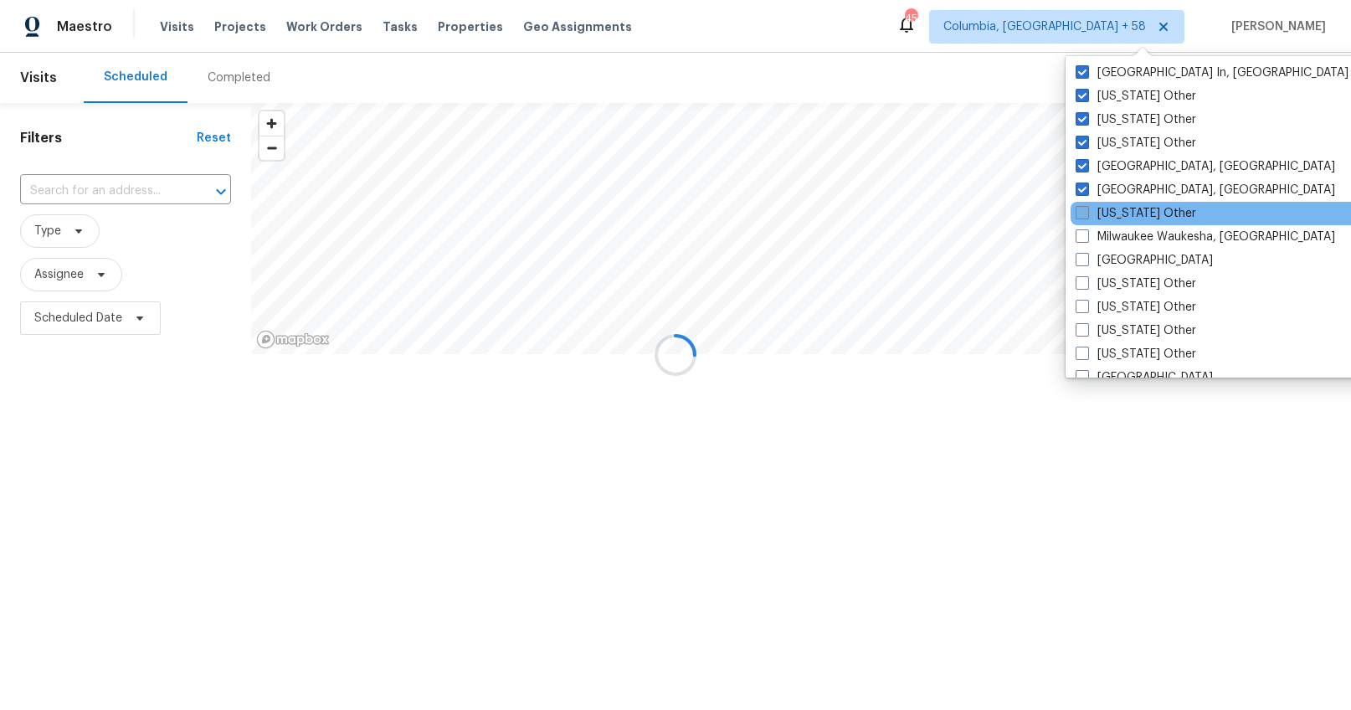
click at [1084, 212] on span at bounding box center [1082, 212] width 13 height 13
click at [1084, 212] on input "Michigan Other" at bounding box center [1081, 210] width 11 height 11
checkbox input "true"
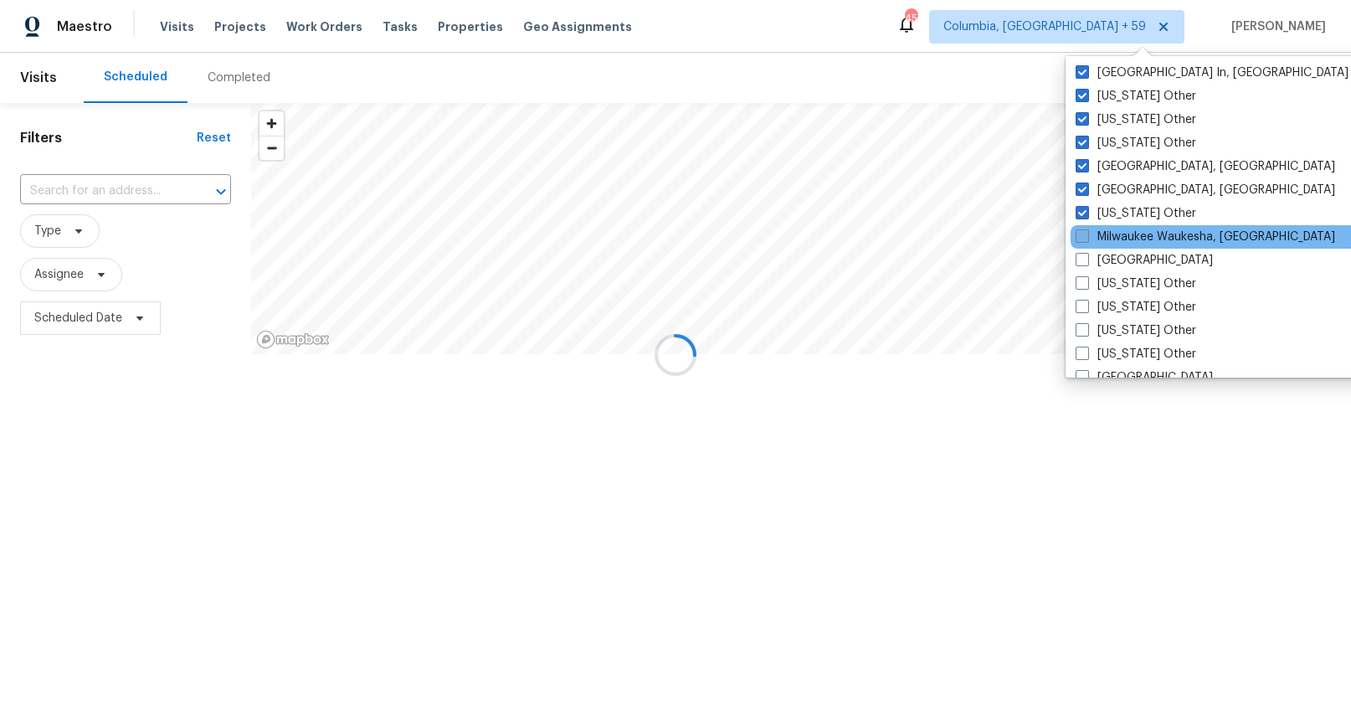
click at [1084, 232] on span at bounding box center [1082, 235] width 13 height 13
click at [1084, 232] on input "Milwaukee Waukesha, WI" at bounding box center [1081, 234] width 11 height 11
checkbox input "true"
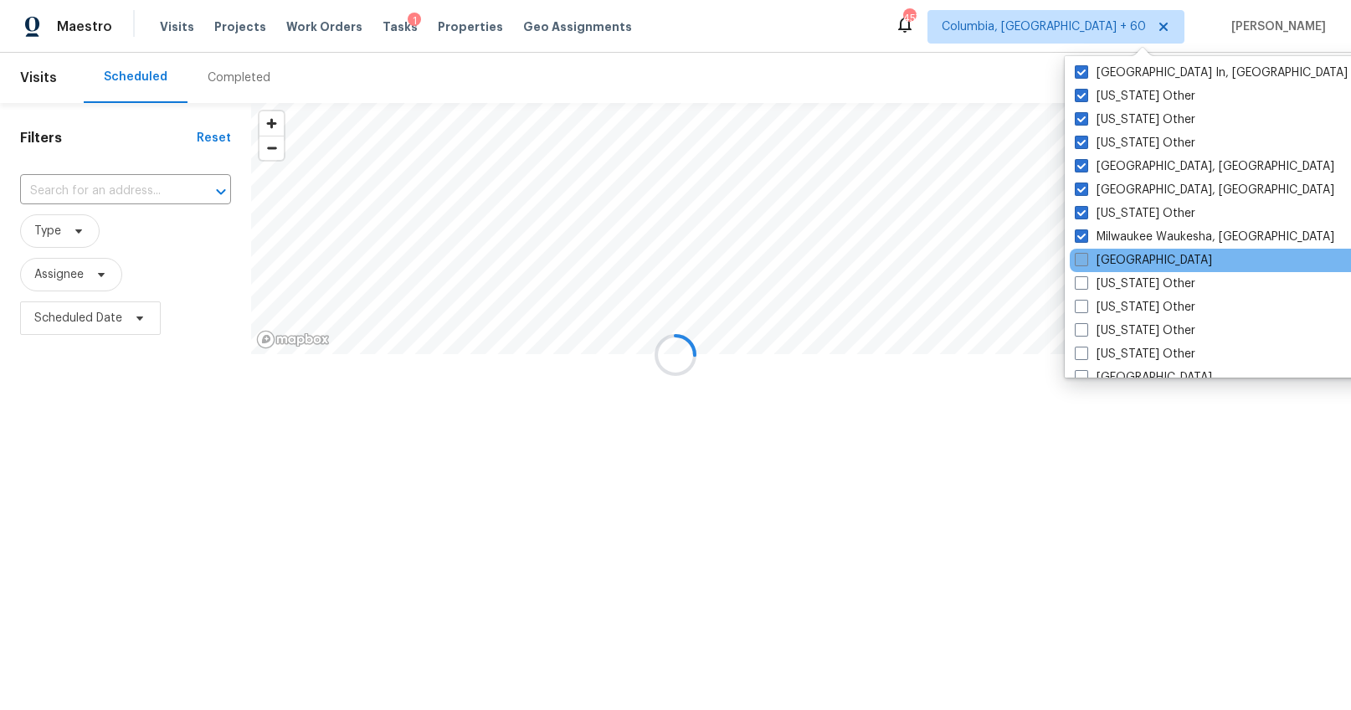
click at [1083, 255] on span at bounding box center [1081, 259] width 13 height 13
click at [1083, 255] on input "Minneapolis" at bounding box center [1080, 257] width 11 height 11
checkbox input "true"
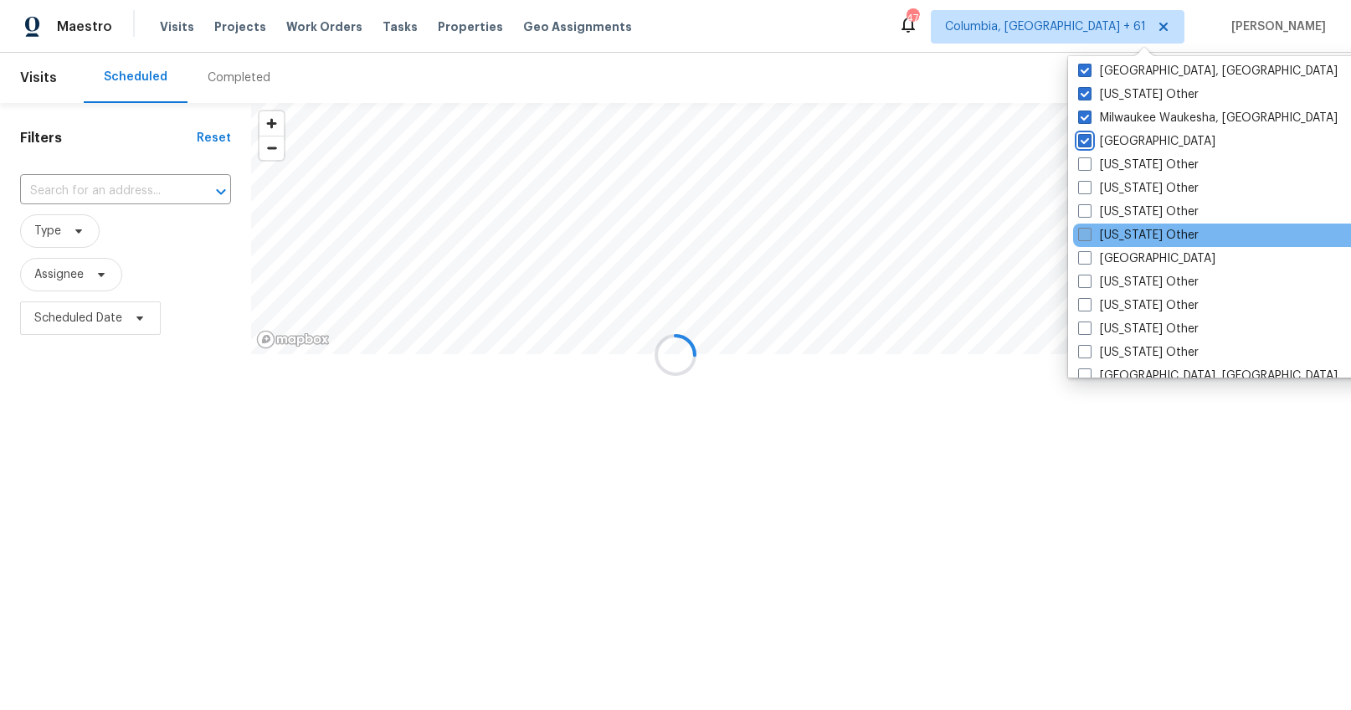
scroll to position [1365, 0]
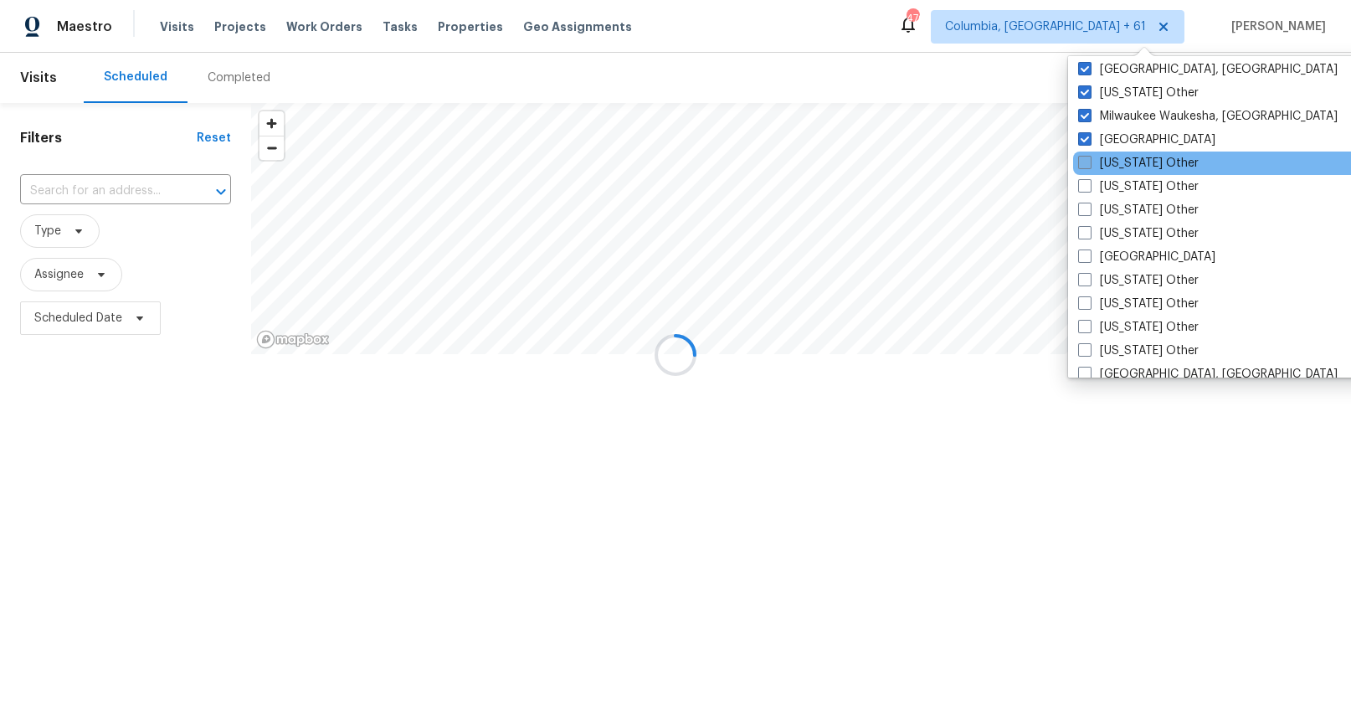
click at [1085, 162] on span at bounding box center [1084, 162] width 13 height 13
click at [1085, 162] on input "Minnesota Other" at bounding box center [1083, 160] width 11 height 11
checkbox input "true"
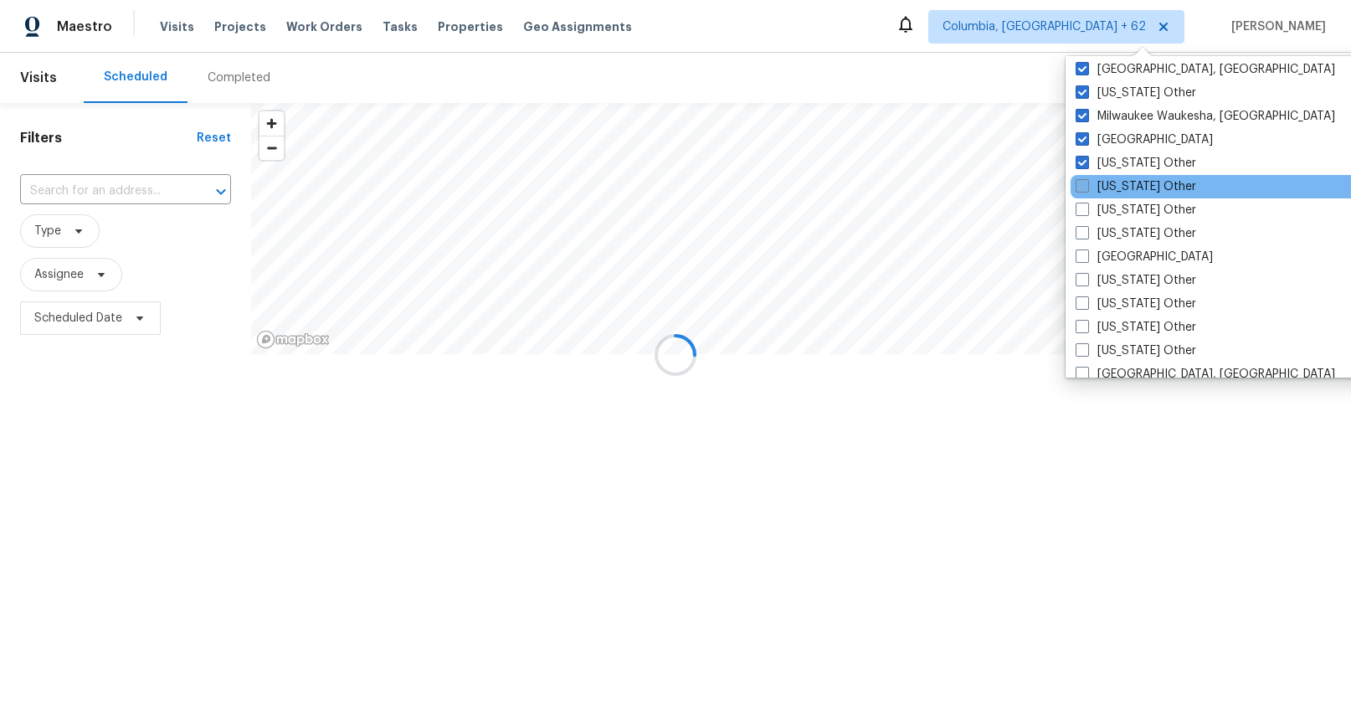
click at [1086, 182] on span at bounding box center [1082, 185] width 13 height 13
click at [1086, 182] on input "Mississippi Other" at bounding box center [1081, 183] width 11 height 11
checkbox input "true"
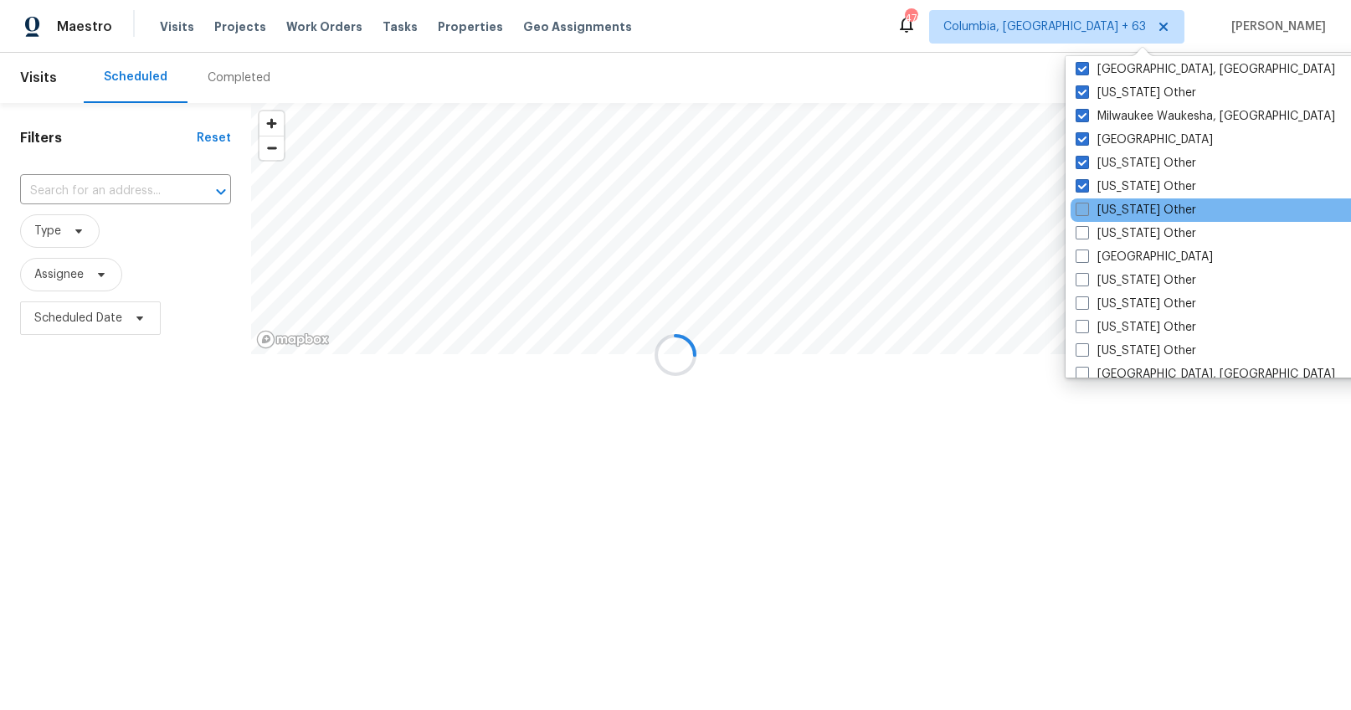
click at [1084, 206] on span at bounding box center [1082, 209] width 13 height 13
click at [1084, 206] on input "Missouri Other" at bounding box center [1081, 207] width 11 height 11
checkbox input "true"
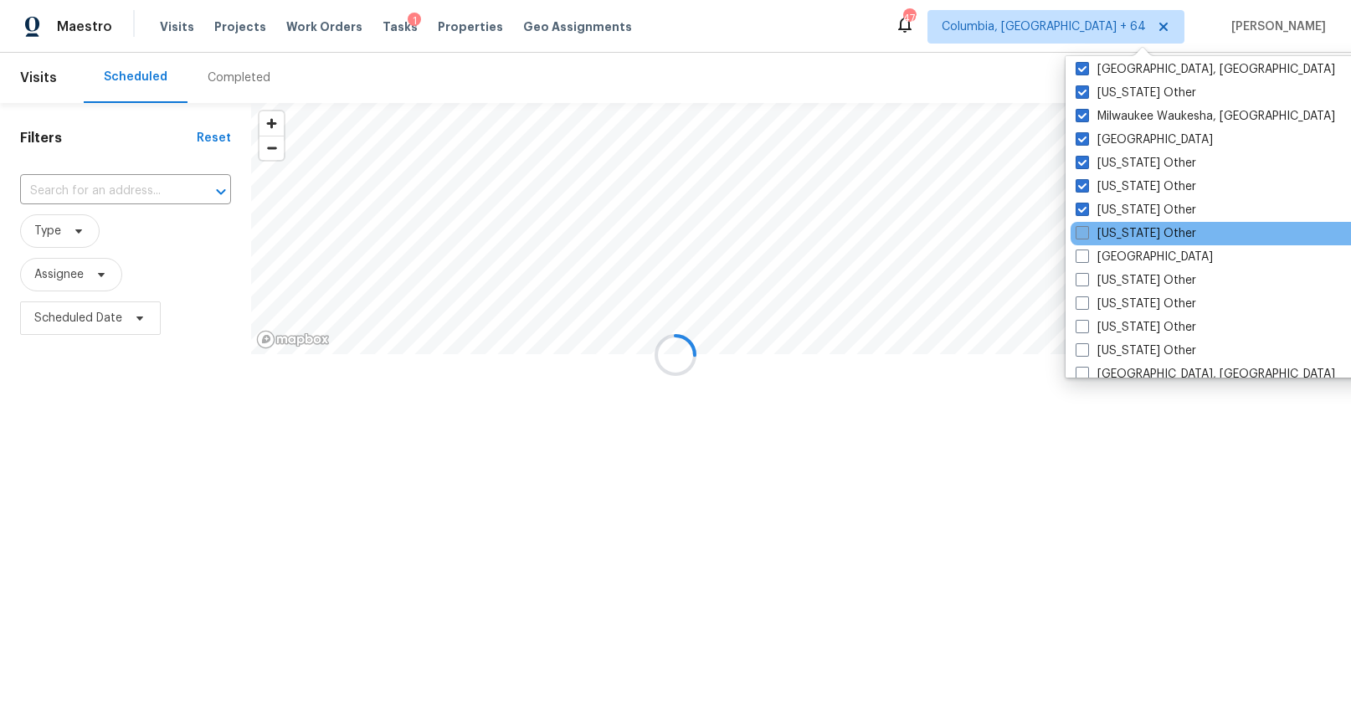
click at [1082, 225] on label "Montana Other" at bounding box center [1136, 233] width 121 height 17
click at [1082, 225] on input "Montana Other" at bounding box center [1081, 230] width 11 height 11
checkbox input "true"
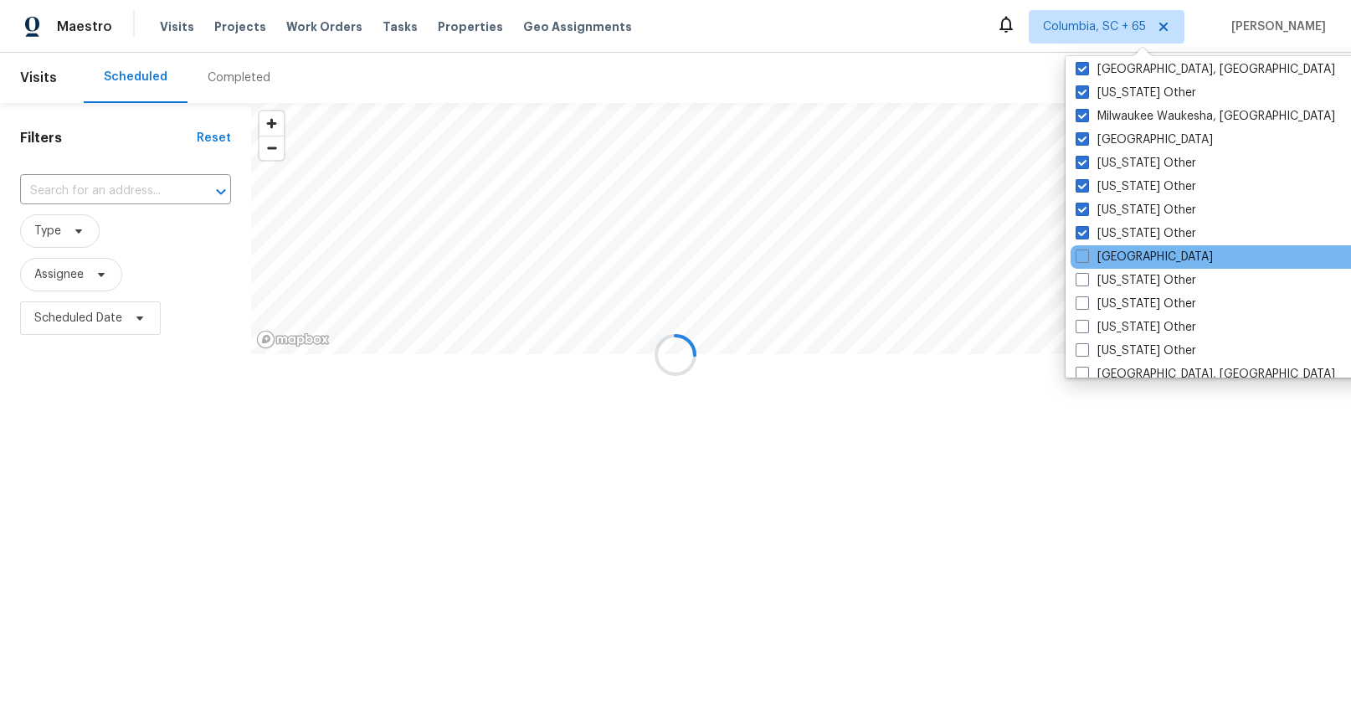
click at [1080, 245] on div "Nashville" at bounding box center [1239, 256] width 337 height 23
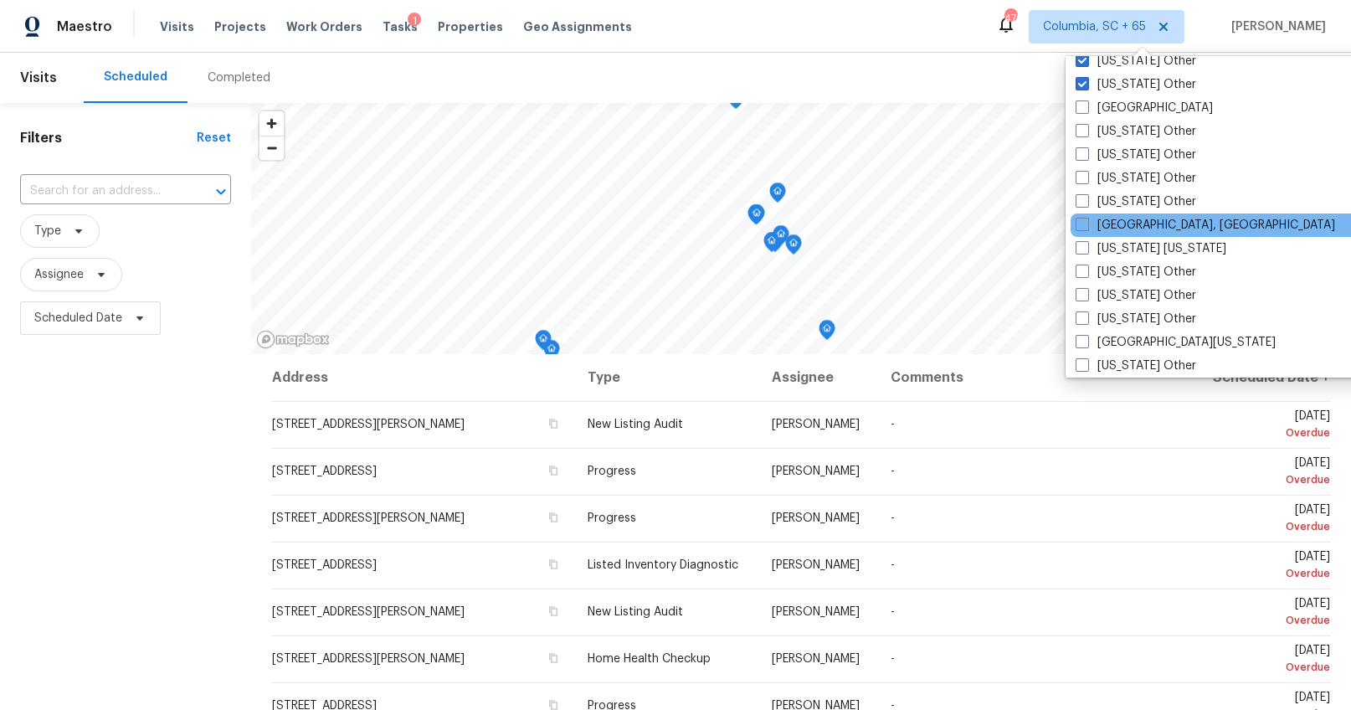
scroll to position [1515, 0]
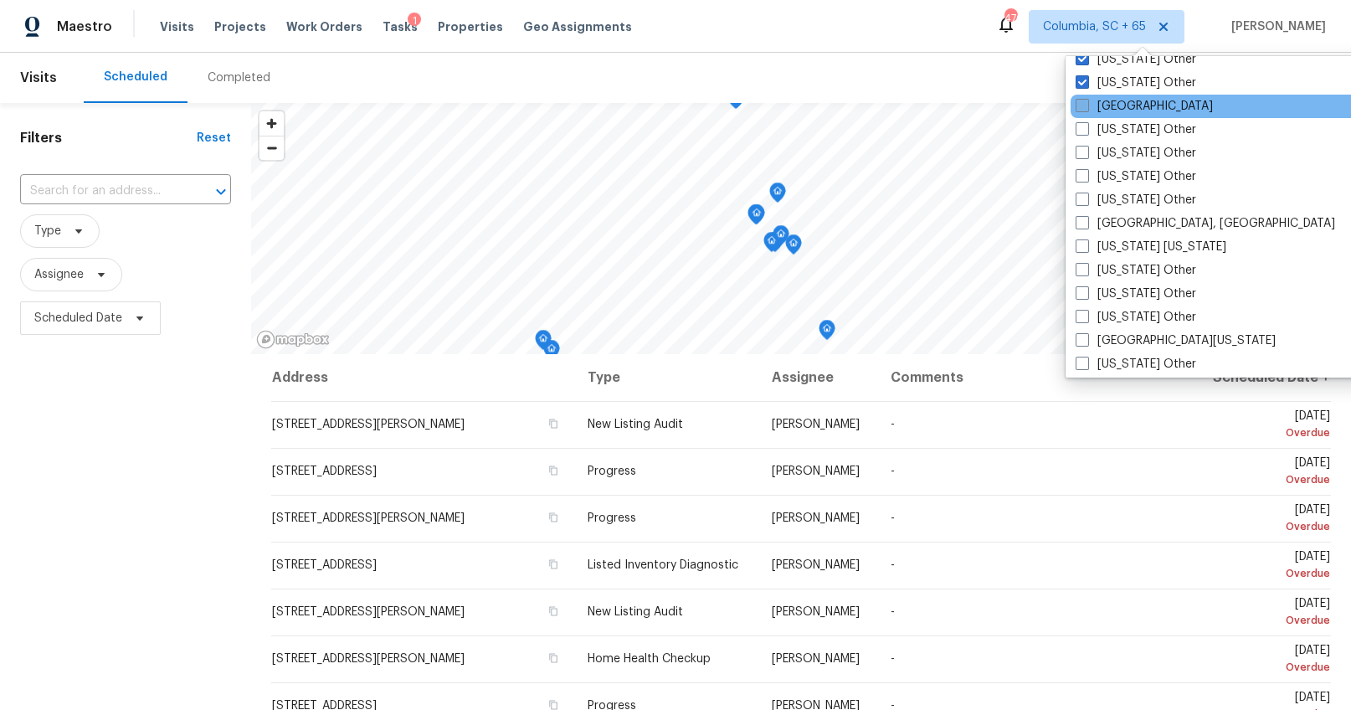
click at [1083, 111] on span at bounding box center [1082, 105] width 13 height 13
click at [1083, 109] on input "Nashville" at bounding box center [1081, 103] width 11 height 11
checkbox input "true"
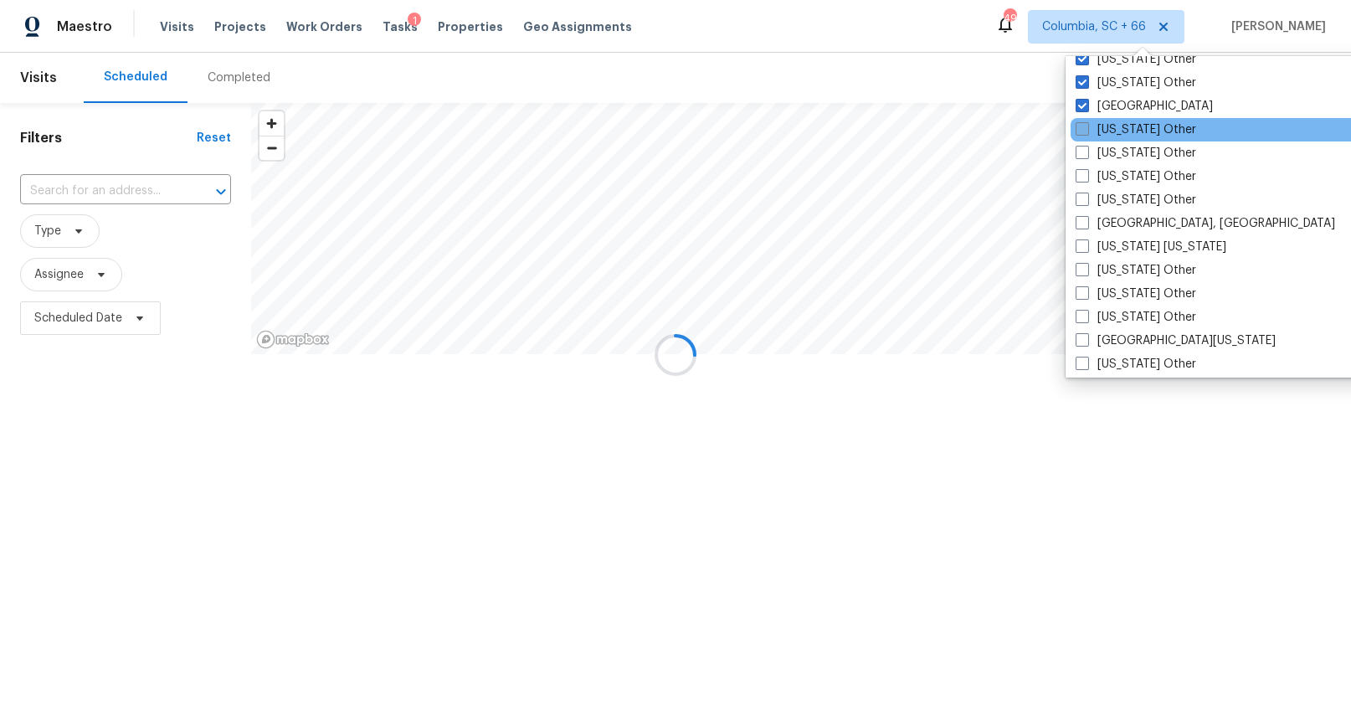
click at [1082, 129] on span at bounding box center [1082, 128] width 13 height 13
click at [1082, 129] on input "Nebraska Other" at bounding box center [1081, 126] width 11 height 11
checkbox input "true"
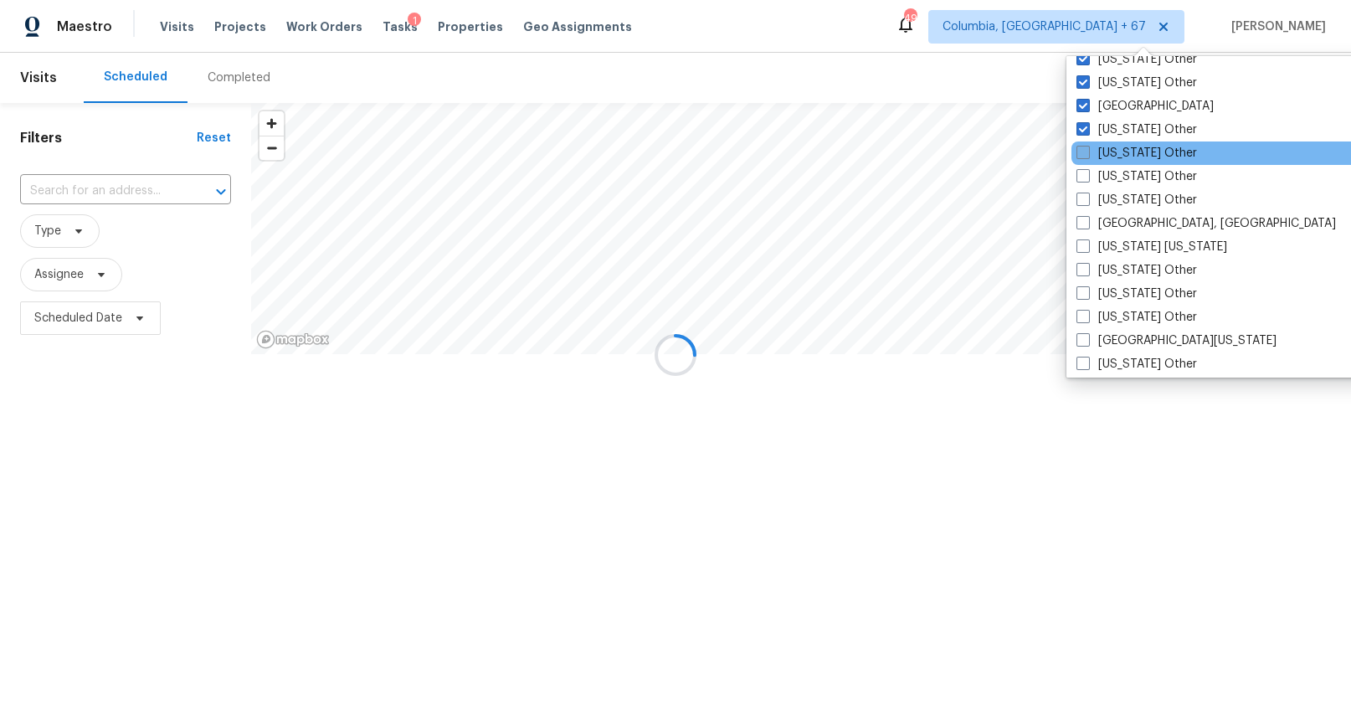
click at [1080, 151] on span at bounding box center [1083, 152] width 13 height 13
click at [1080, 151] on input "Nevada Other" at bounding box center [1082, 150] width 11 height 11
checkbox input "true"
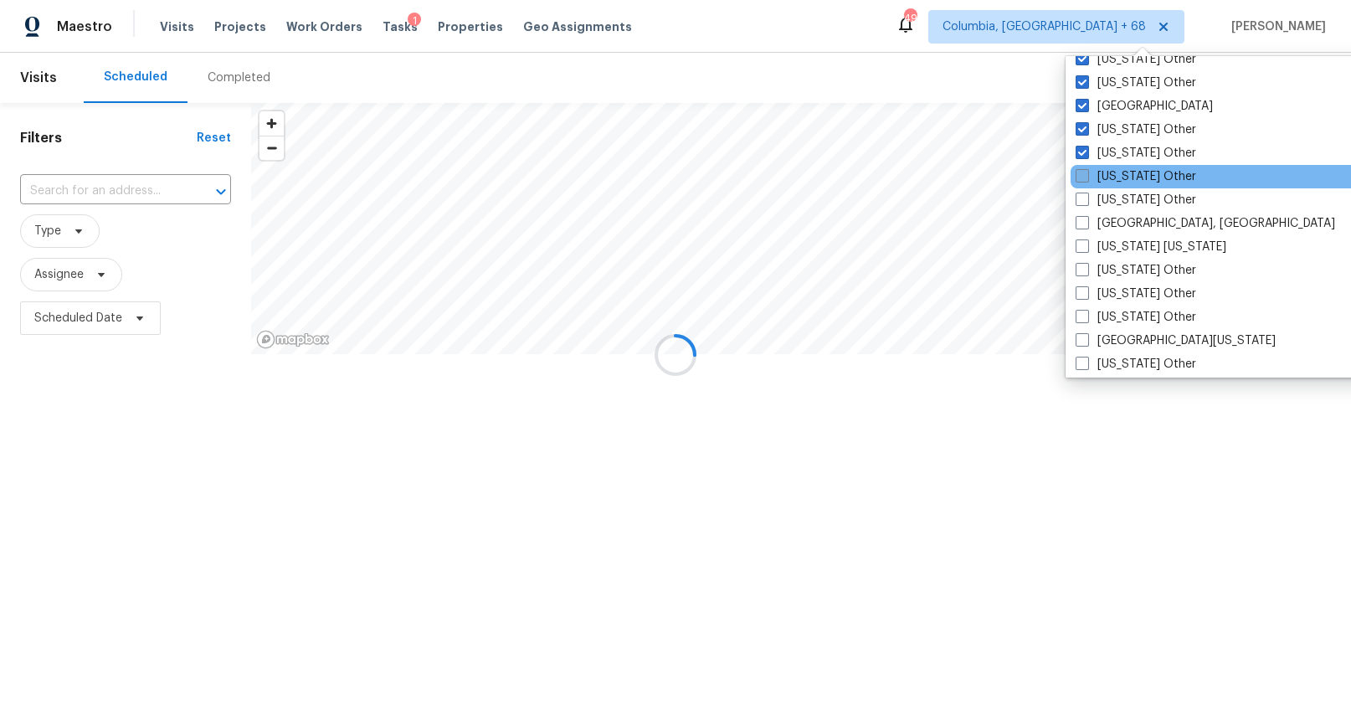
click at [1079, 169] on span at bounding box center [1082, 175] width 13 height 13
click at [1079, 168] on input "New Hampshire Other" at bounding box center [1081, 173] width 11 height 11
checkbox input "true"
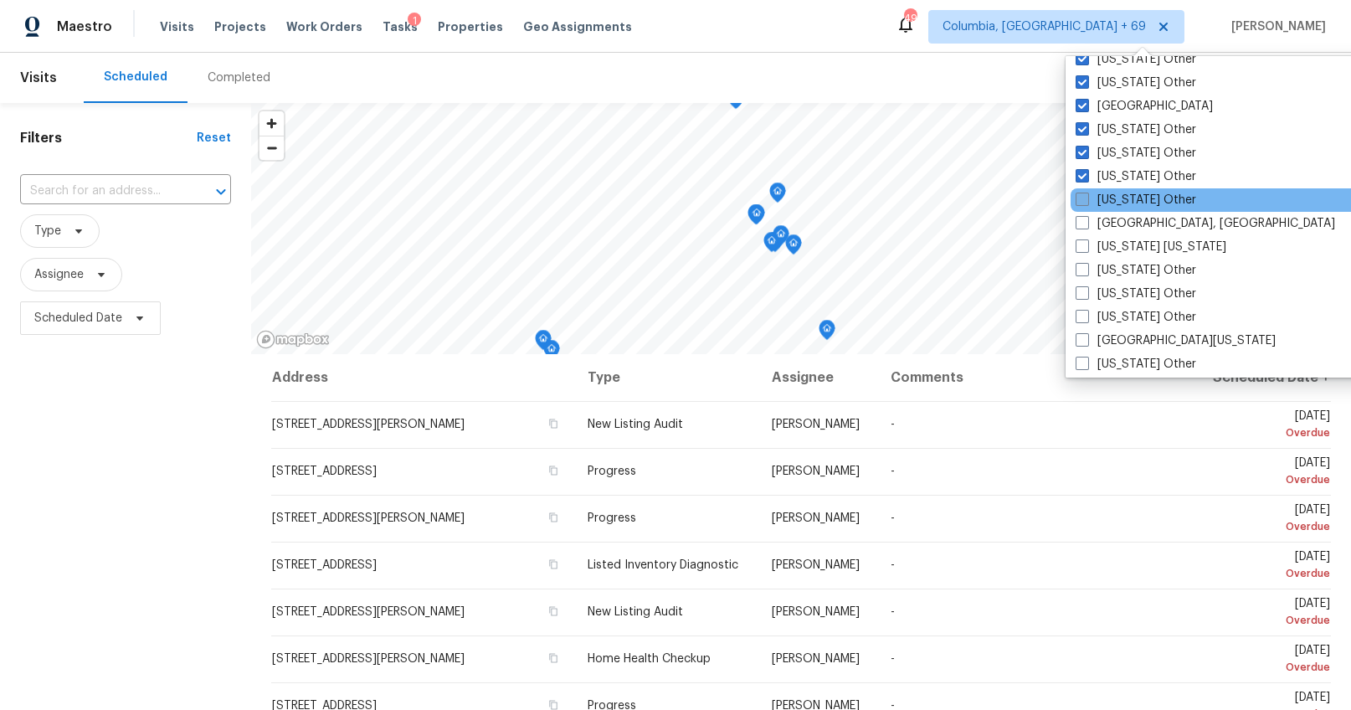
click at [1082, 193] on span at bounding box center [1082, 199] width 13 height 13
click at [1082, 193] on input "New Mexico Other" at bounding box center [1081, 197] width 11 height 11
checkbox input "true"
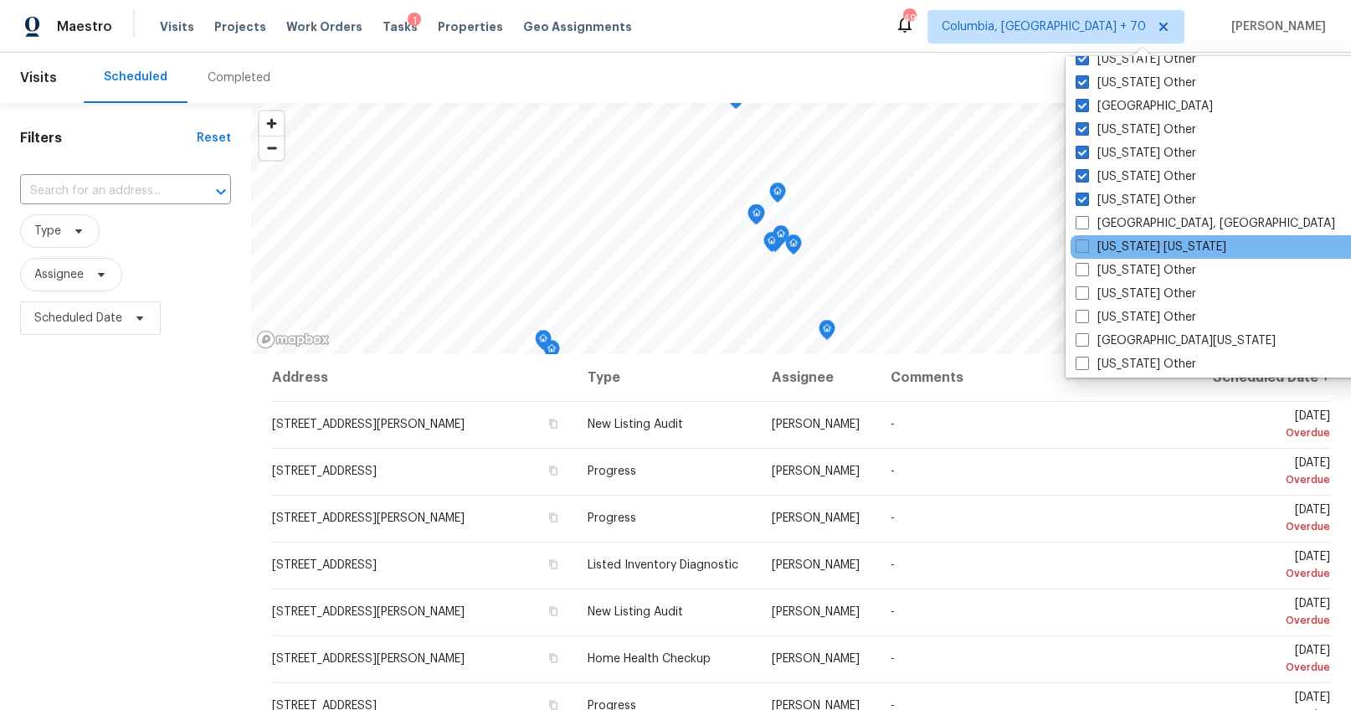
drag, startPoint x: 1087, startPoint y: 224, endPoint x: 1086, endPoint y: 237, distance: 13.4
click at [1087, 224] on span at bounding box center [1082, 222] width 13 height 13
click at [1087, 224] on input "New Orleans, LA" at bounding box center [1081, 220] width 11 height 11
checkbox input "true"
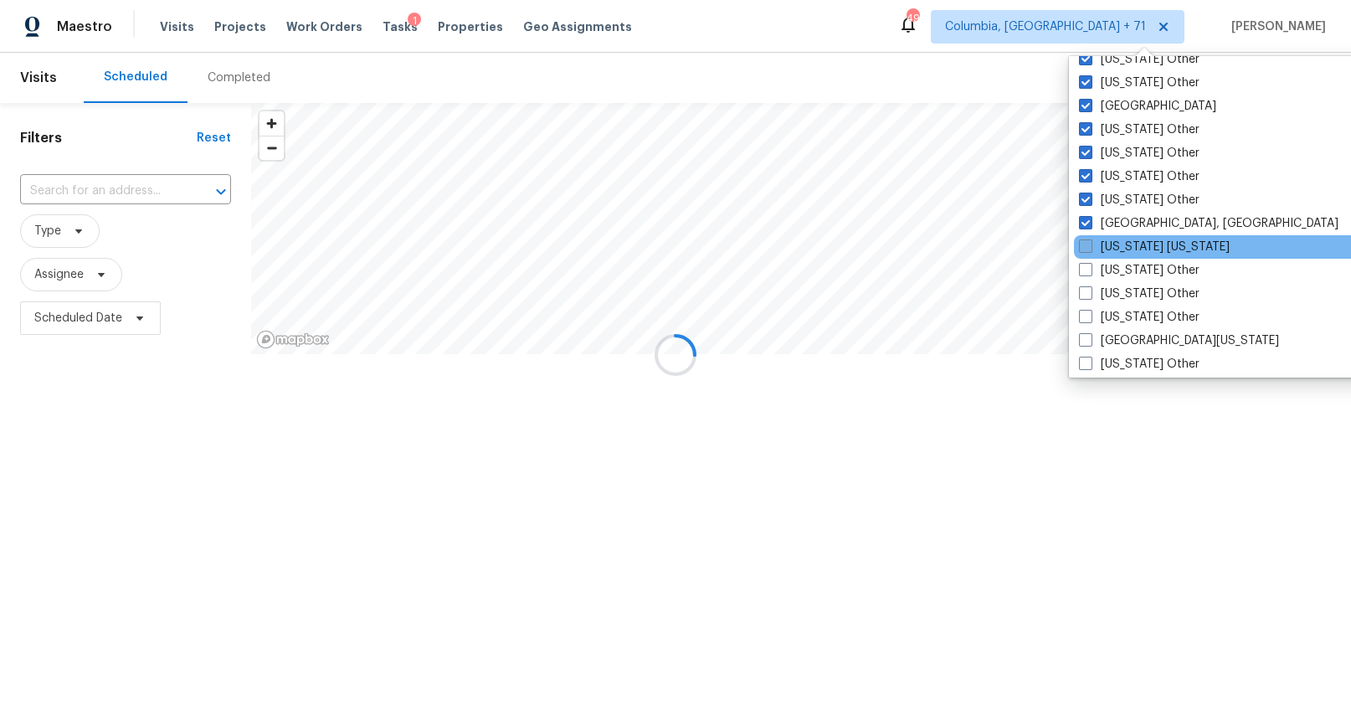
click at [1083, 250] on span at bounding box center [1085, 245] width 13 height 13
click at [1083, 249] on input "New York New Jersey" at bounding box center [1084, 244] width 11 height 11
checkbox input "true"
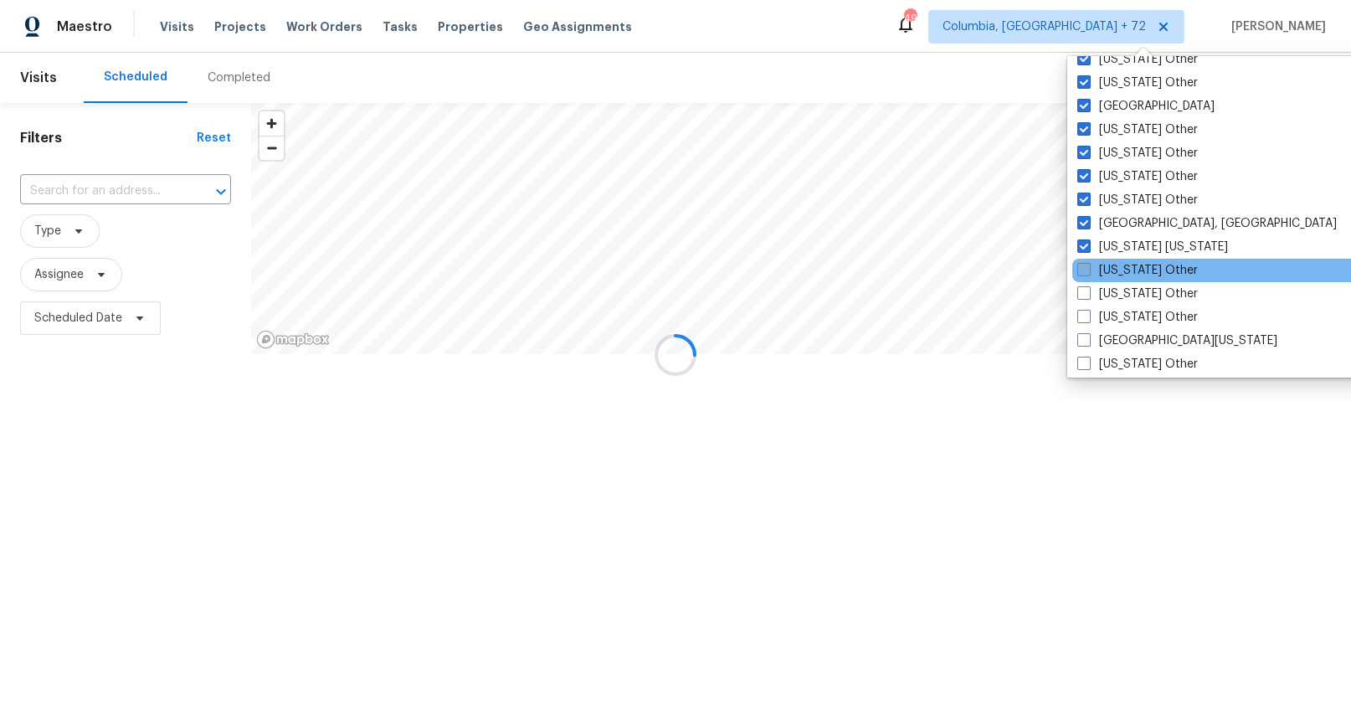
click at [1085, 275] on span at bounding box center [1083, 269] width 13 height 13
click at [1085, 273] on input "New York Other" at bounding box center [1082, 267] width 11 height 11
checkbox input "true"
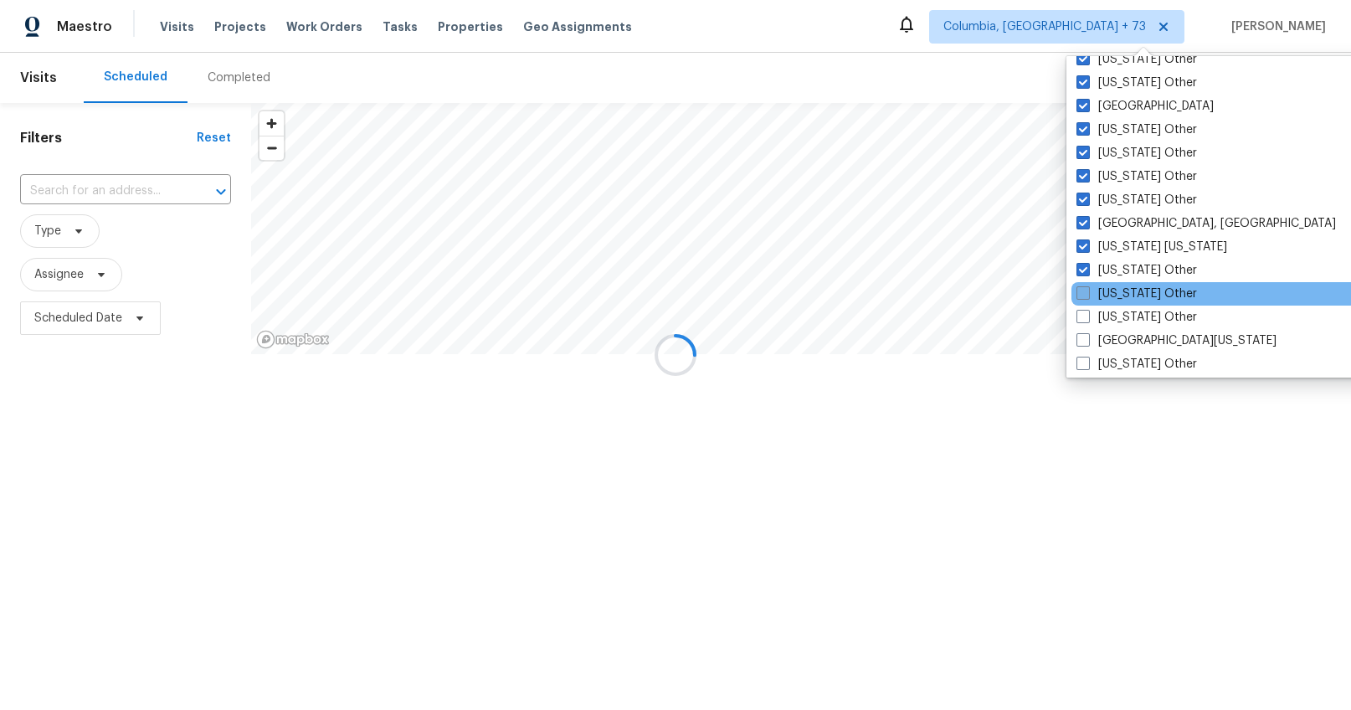
click at [1086, 296] on span at bounding box center [1083, 292] width 13 height 13
click at [1086, 296] on input "North Carolina Other" at bounding box center [1082, 290] width 11 height 11
checkbox input "true"
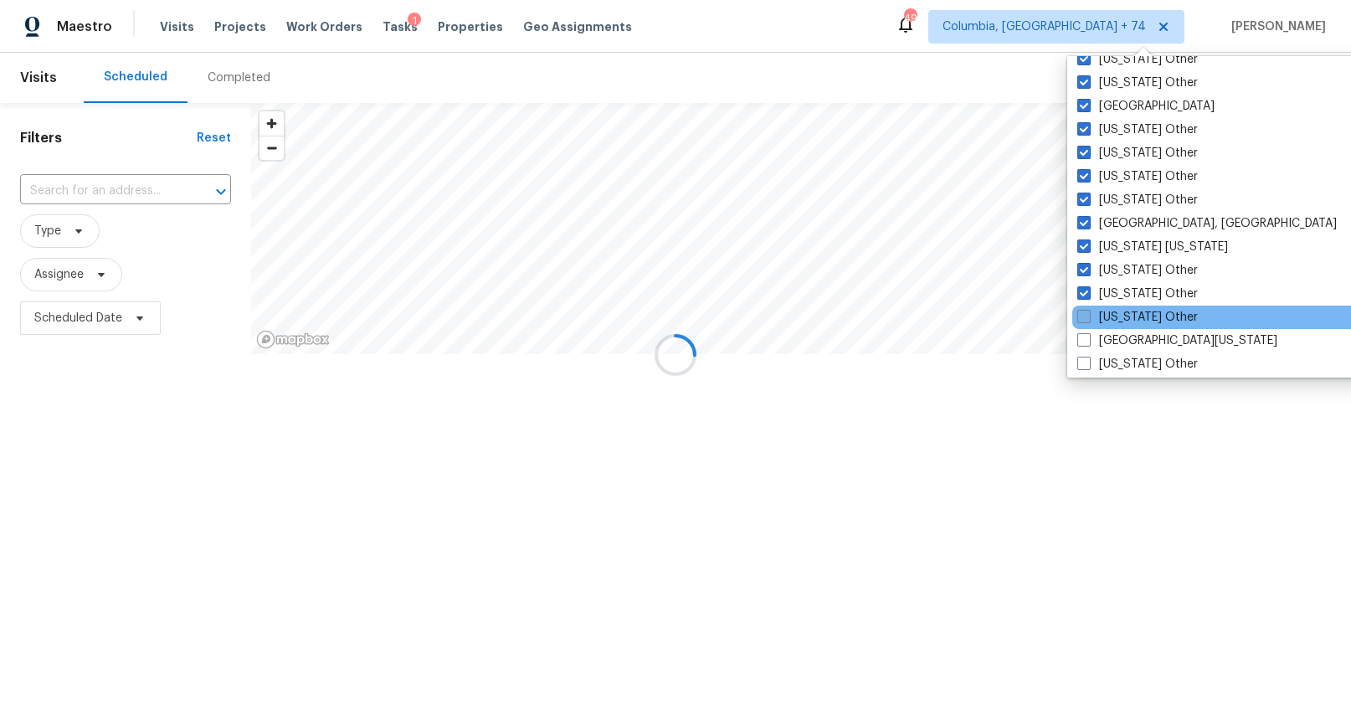
click at [1085, 311] on span at bounding box center [1083, 316] width 13 height 13
click at [1085, 311] on input "North Dakota Other" at bounding box center [1082, 314] width 11 height 11
checkbox input "true"
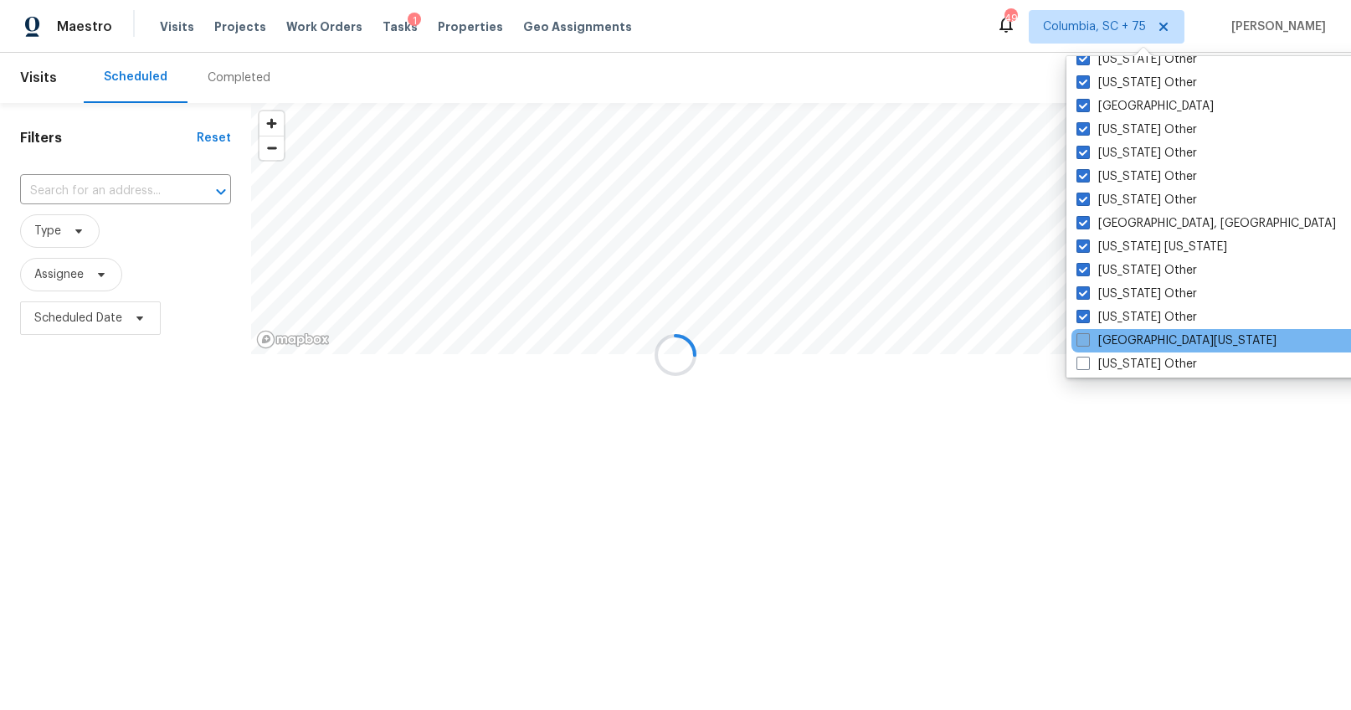
click at [1082, 346] on span at bounding box center [1083, 339] width 13 height 13
click at [1082, 343] on input "Northern Colorado" at bounding box center [1082, 337] width 11 height 11
checkbox input "true"
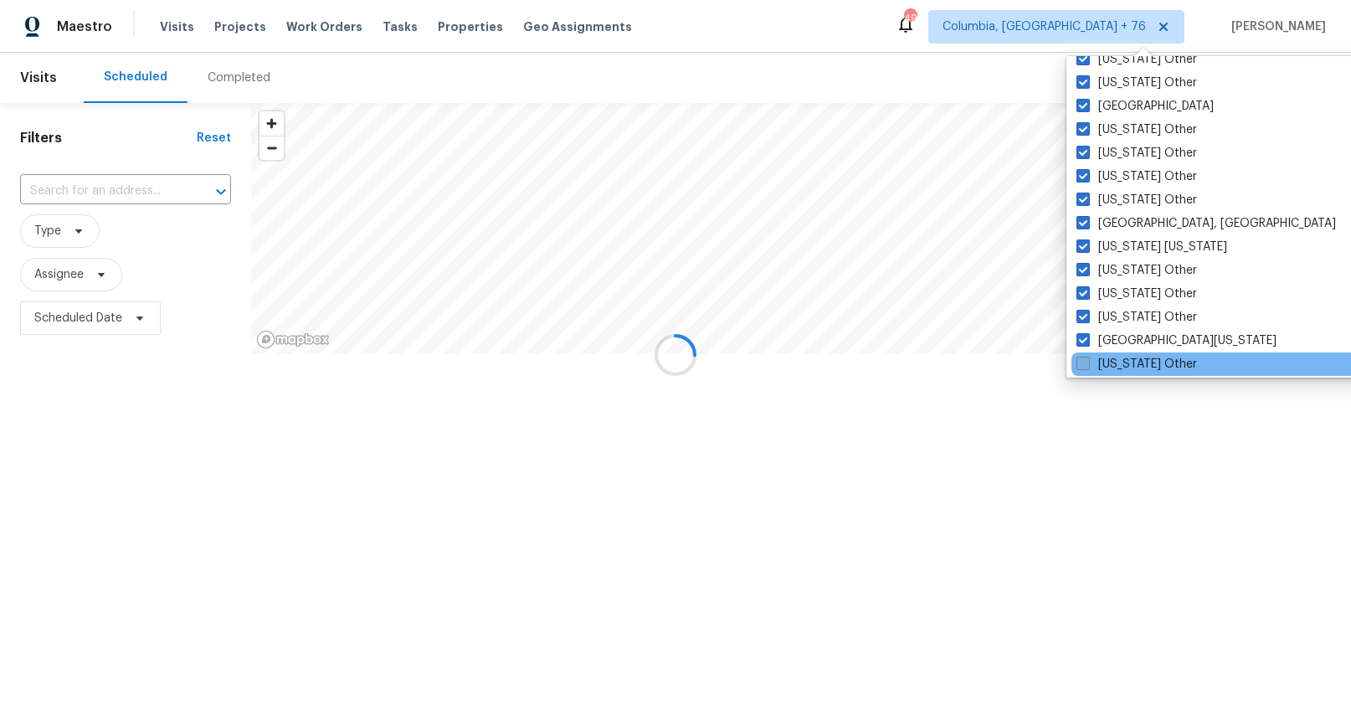
click at [1083, 359] on span at bounding box center [1083, 363] width 13 height 13
click at [1083, 359] on input "Ohio Other" at bounding box center [1082, 361] width 11 height 11
checkbox input "true"
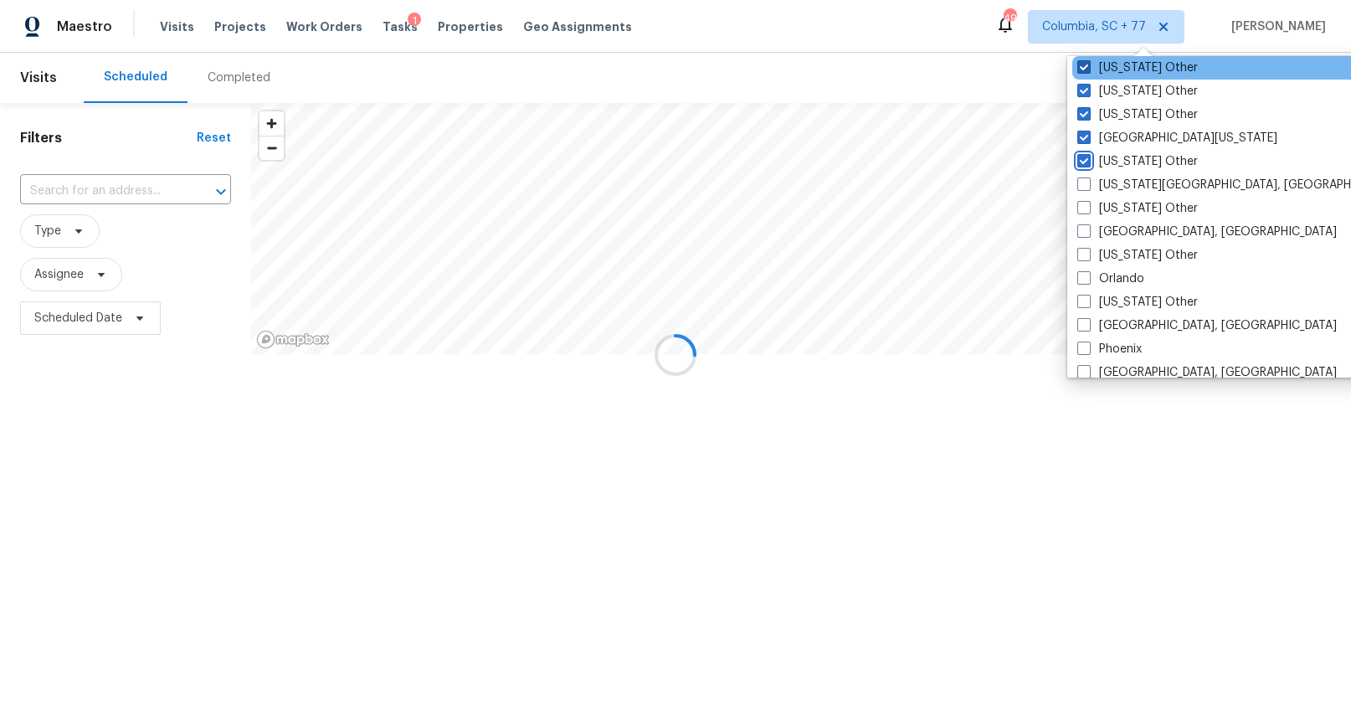
scroll to position [1730, 0]
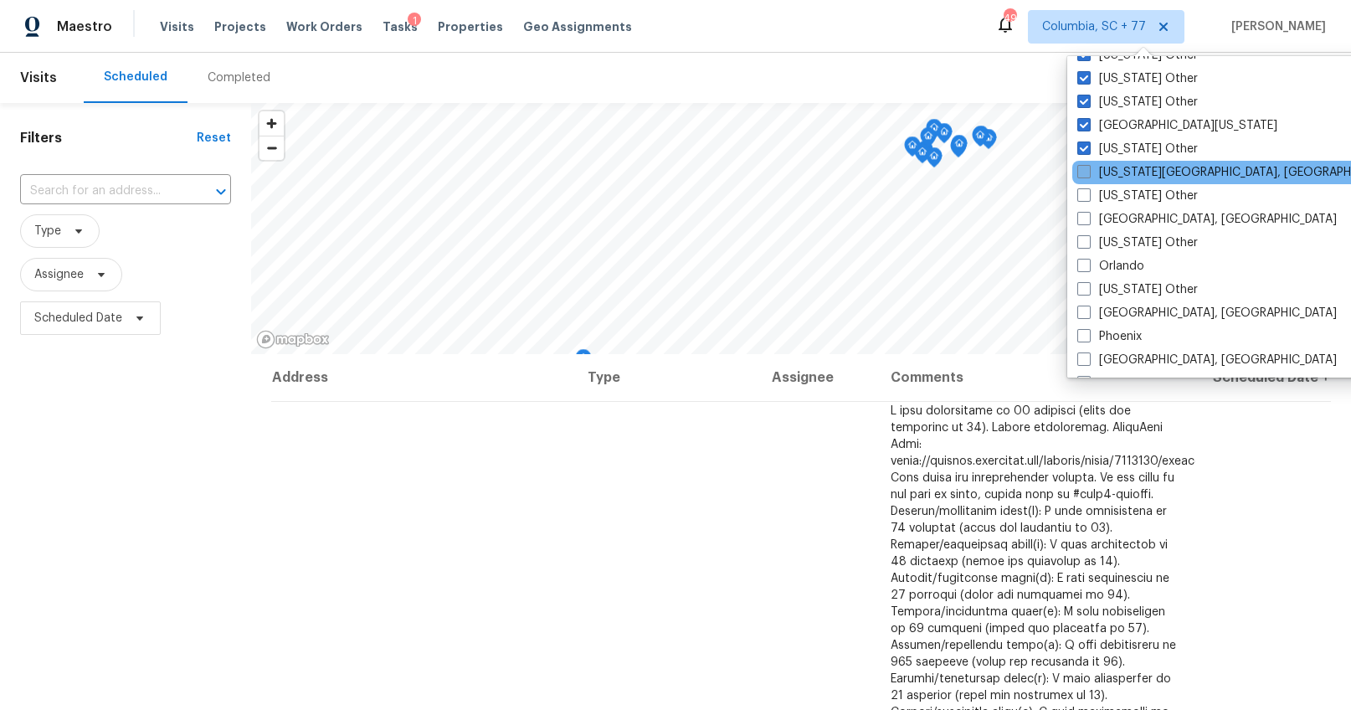
click at [1080, 172] on span at bounding box center [1083, 171] width 13 height 13
click at [1080, 172] on input "Oklahoma City, OK" at bounding box center [1082, 169] width 11 height 11
checkbox input "true"
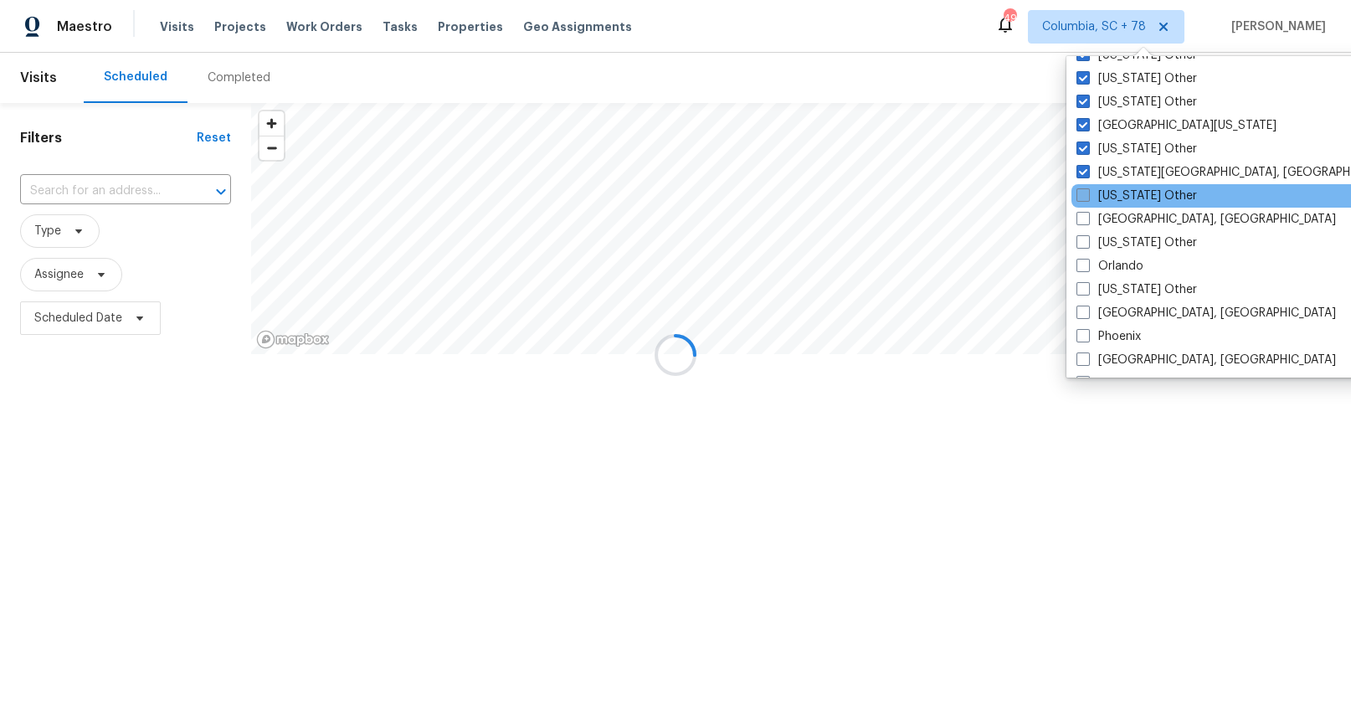
click at [1081, 195] on span at bounding box center [1083, 194] width 13 height 13
click at [1081, 195] on input "Oklahoma Other" at bounding box center [1082, 193] width 11 height 11
checkbox input "true"
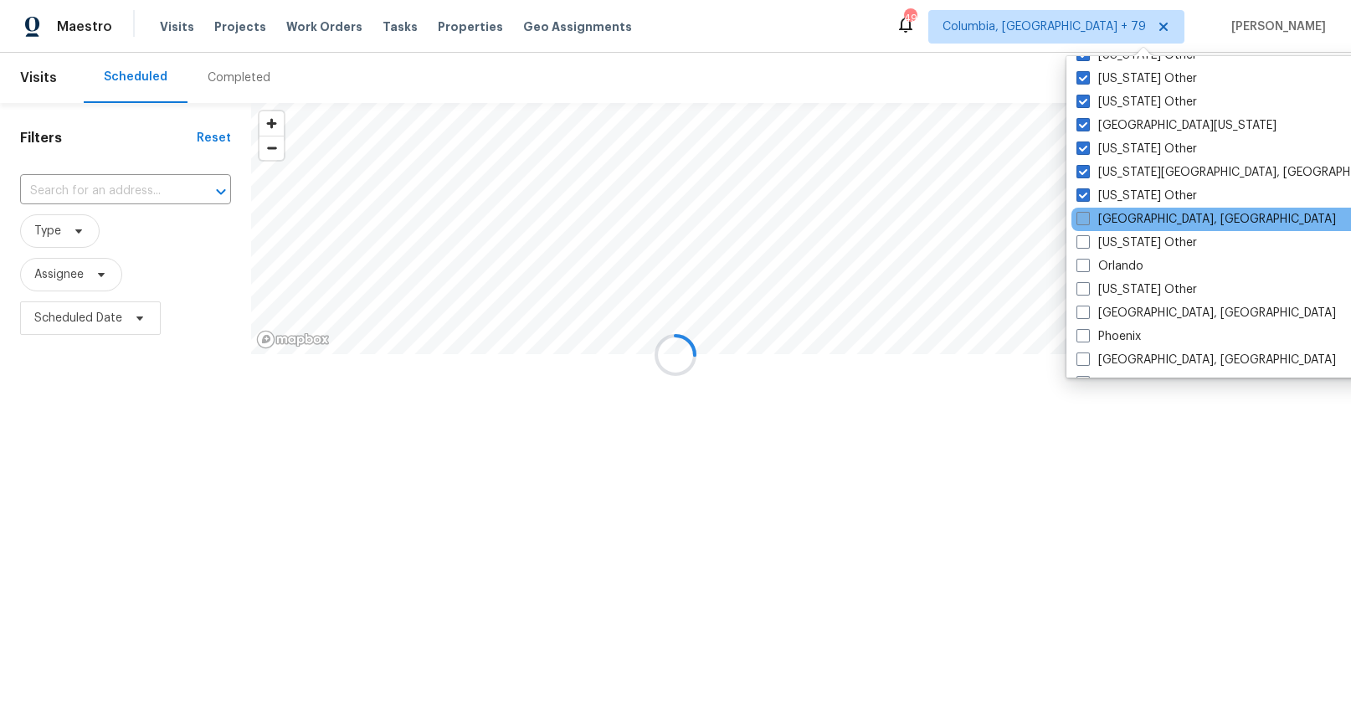
click at [1081, 219] on span at bounding box center [1083, 218] width 13 height 13
click at [1081, 219] on input "Omaha, NE" at bounding box center [1082, 216] width 11 height 11
checkbox input "true"
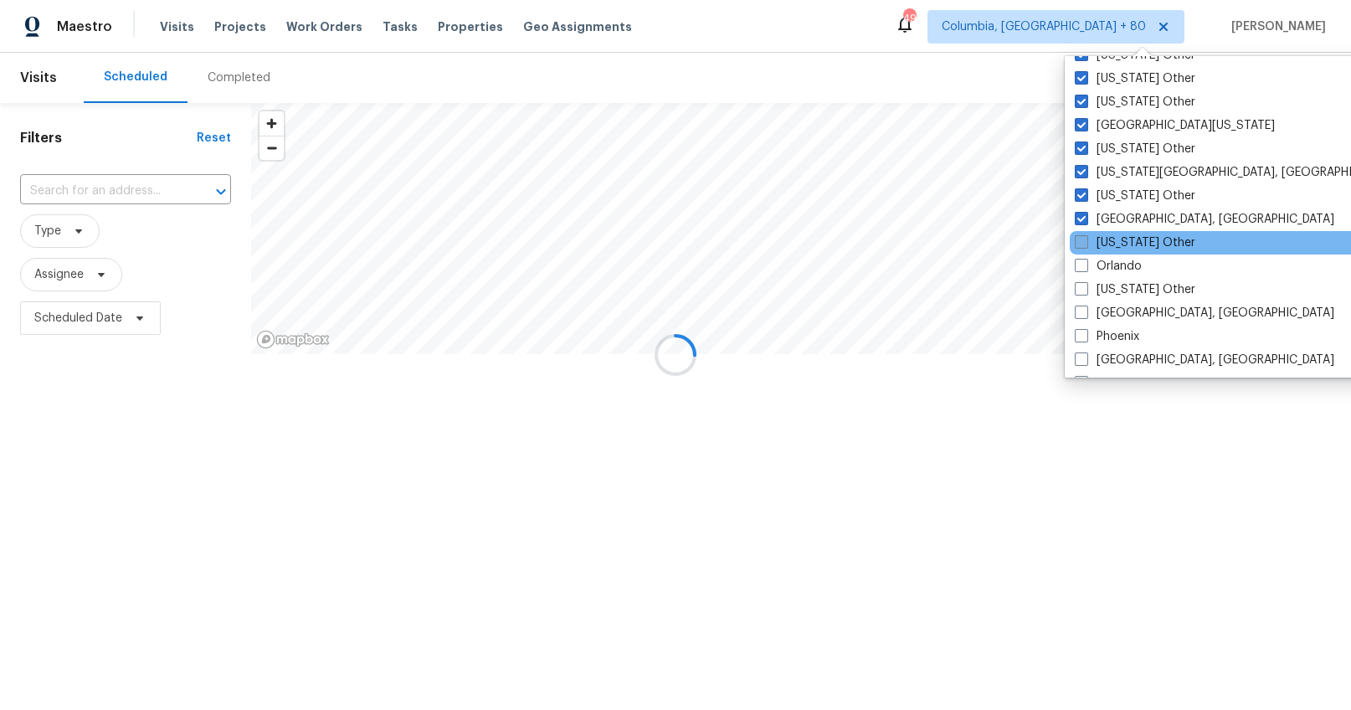
click at [1077, 241] on span at bounding box center [1081, 241] width 13 height 13
click at [1077, 241] on input "Oregon Other" at bounding box center [1080, 239] width 11 height 11
checkbox input "true"
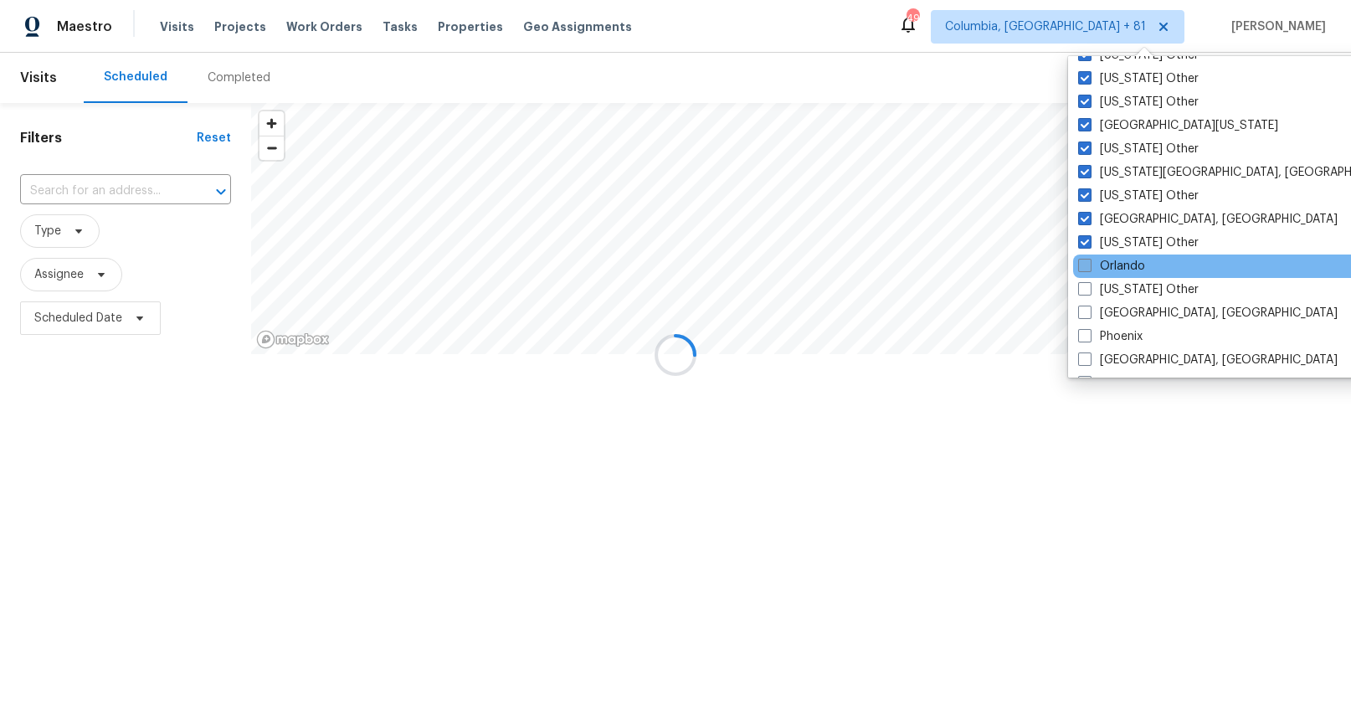
click at [1081, 269] on span at bounding box center [1084, 265] width 13 height 13
click at [1081, 269] on input "Orlando" at bounding box center [1083, 263] width 11 height 11
checkbox input "true"
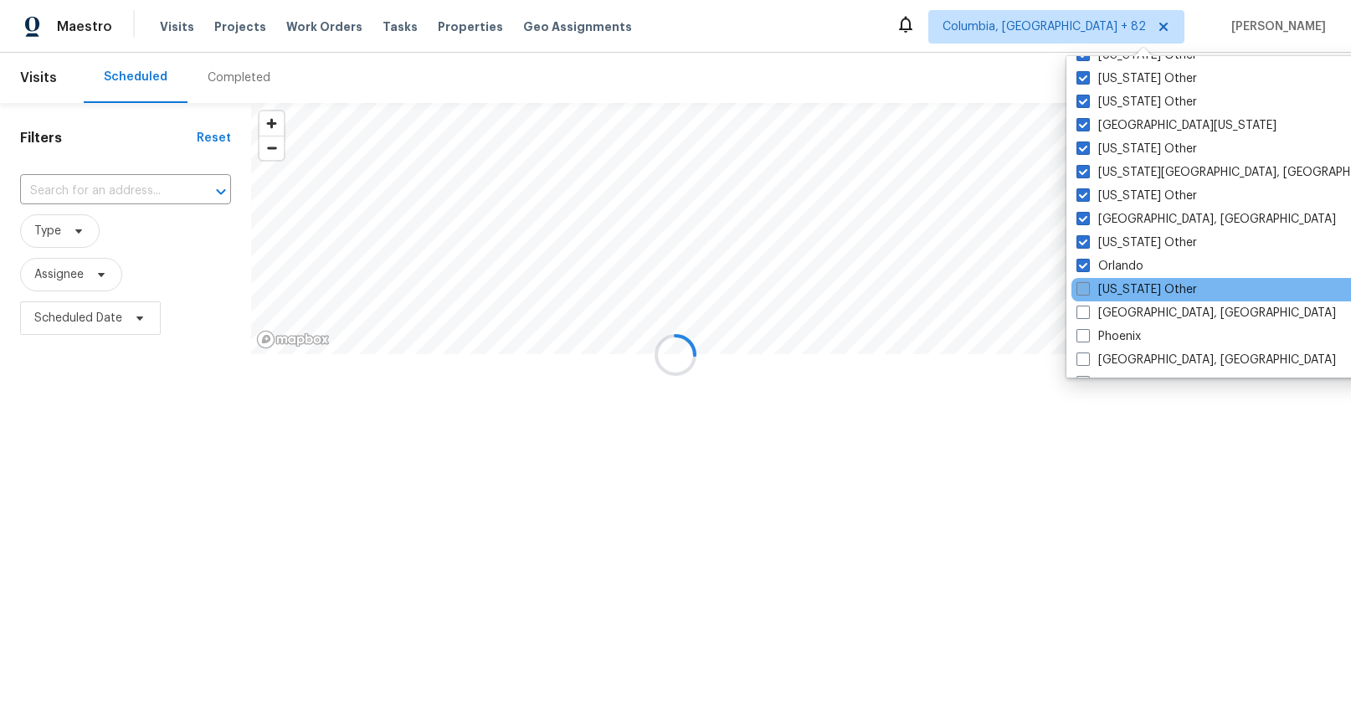
click at [1082, 293] on span at bounding box center [1083, 288] width 13 height 13
click at [1082, 292] on input "Pennsylvania Other" at bounding box center [1082, 286] width 11 height 11
checkbox input "true"
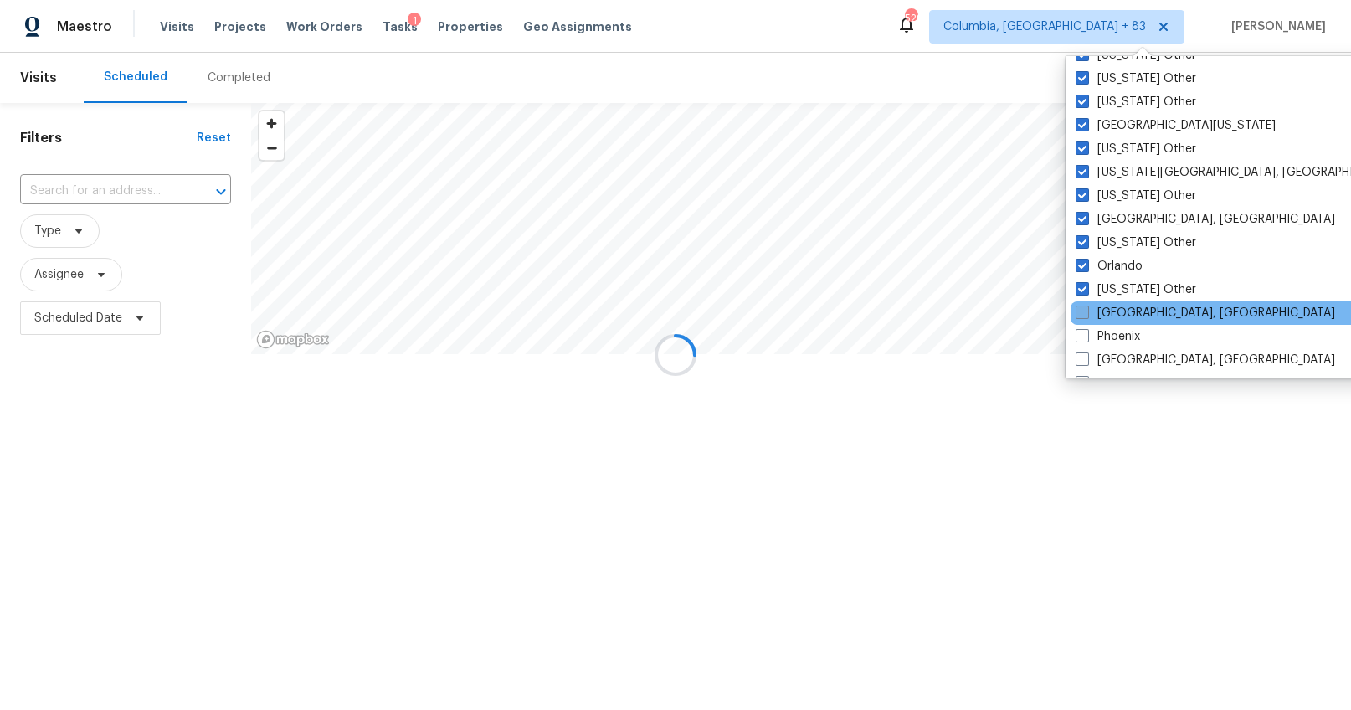
click at [1080, 320] on label "Philadelphia, PA" at bounding box center [1206, 313] width 260 height 17
click at [1080, 316] on input "Philadelphia, PA" at bounding box center [1081, 310] width 11 height 11
checkbox input "true"
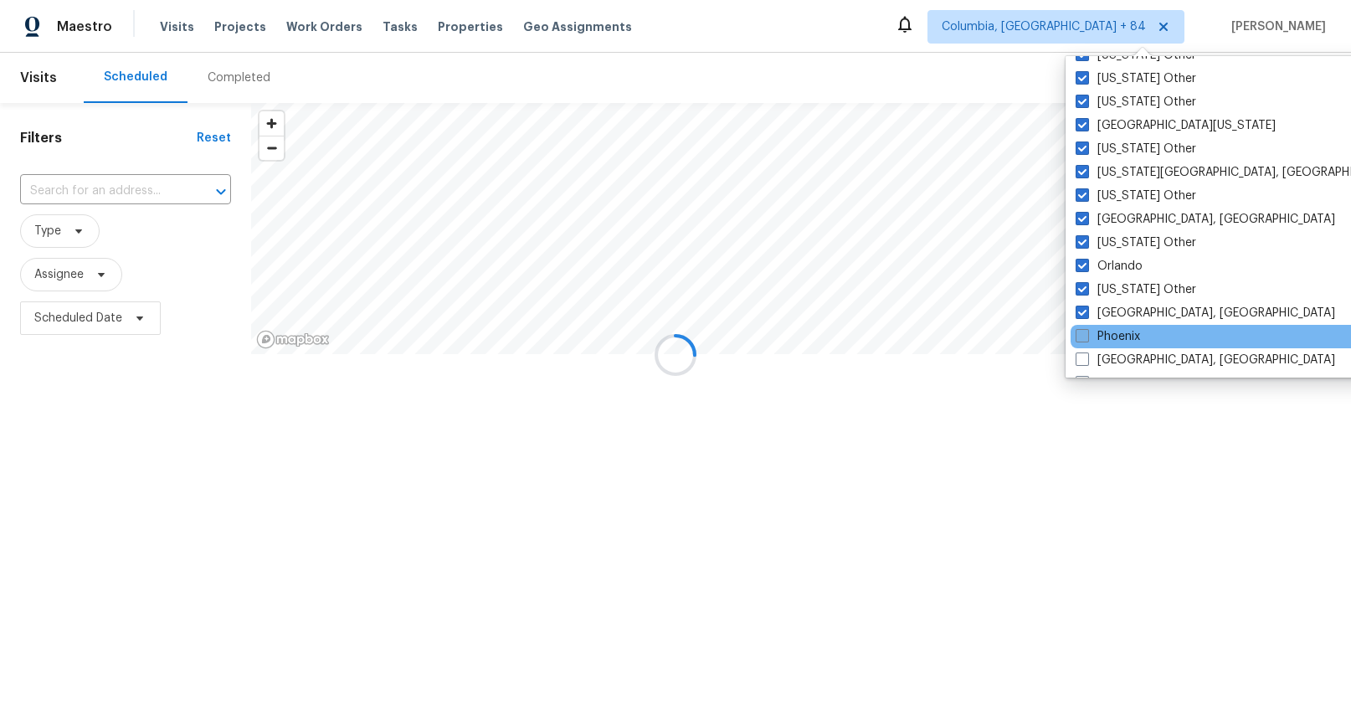
click at [1082, 337] on span at bounding box center [1082, 335] width 13 height 13
click at [1082, 337] on input "Phoenix" at bounding box center [1081, 333] width 11 height 11
checkbox input "true"
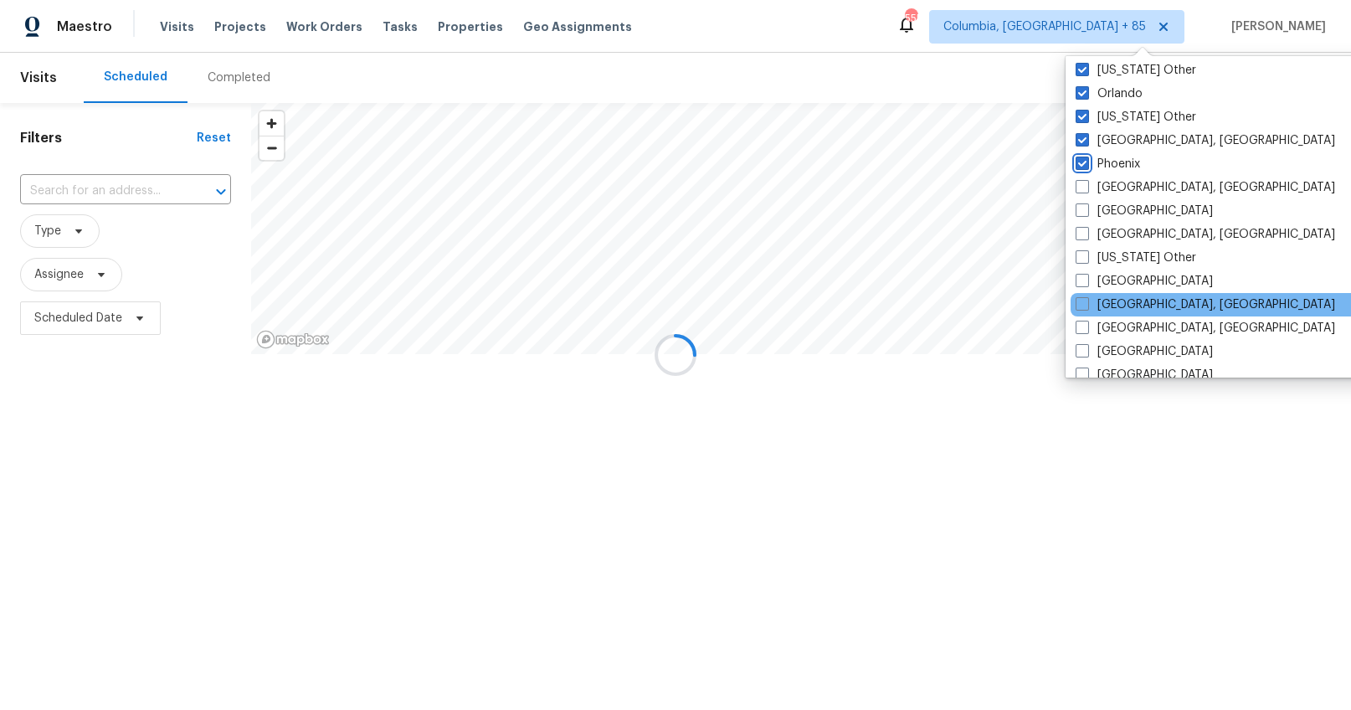
scroll to position [1915, 0]
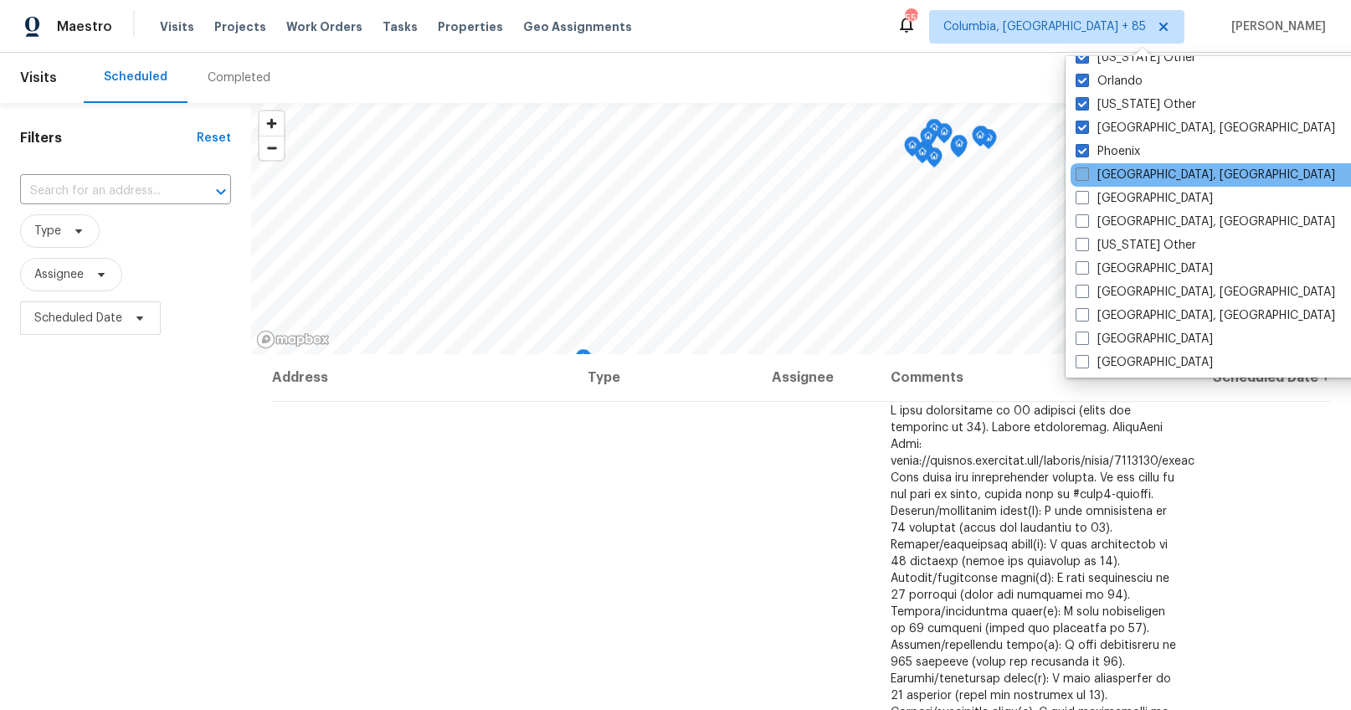
click at [1085, 175] on span at bounding box center [1082, 173] width 13 height 13
click at [1085, 175] on input "Pittsburgh, PA" at bounding box center [1081, 172] width 11 height 11
checkbox input "true"
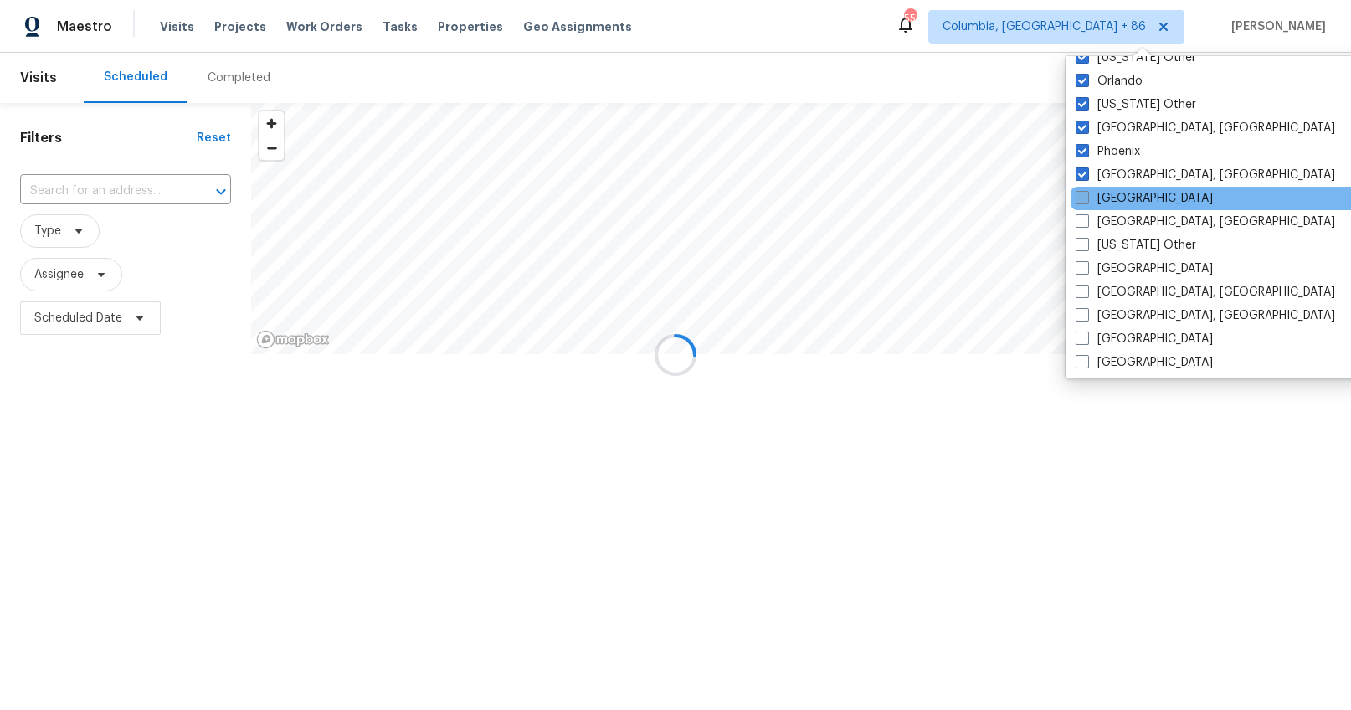
click at [1087, 193] on span at bounding box center [1082, 197] width 13 height 13
click at [1087, 193] on input "Portland" at bounding box center [1081, 195] width 11 height 11
checkbox input "true"
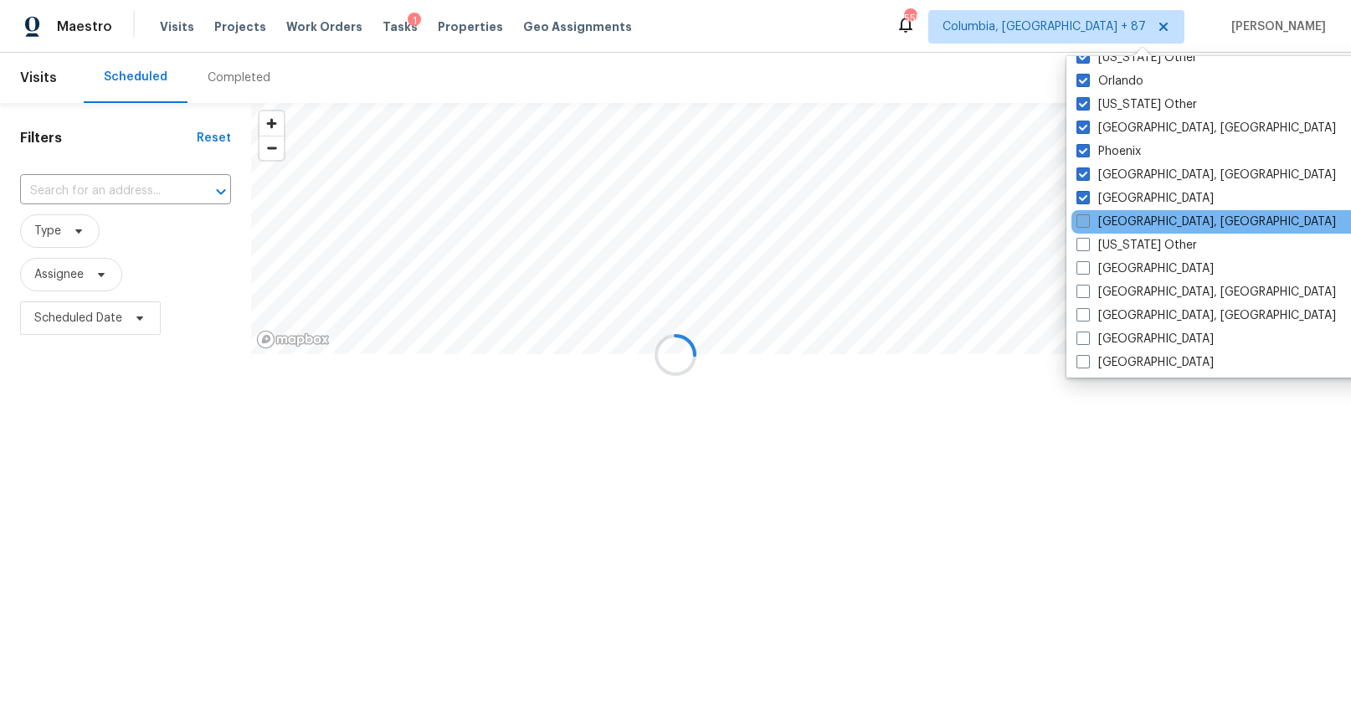
click at [1083, 223] on span at bounding box center [1083, 220] width 13 height 13
click at [1083, 223] on input "Prescott, AZ" at bounding box center [1082, 218] width 11 height 11
checkbox input "true"
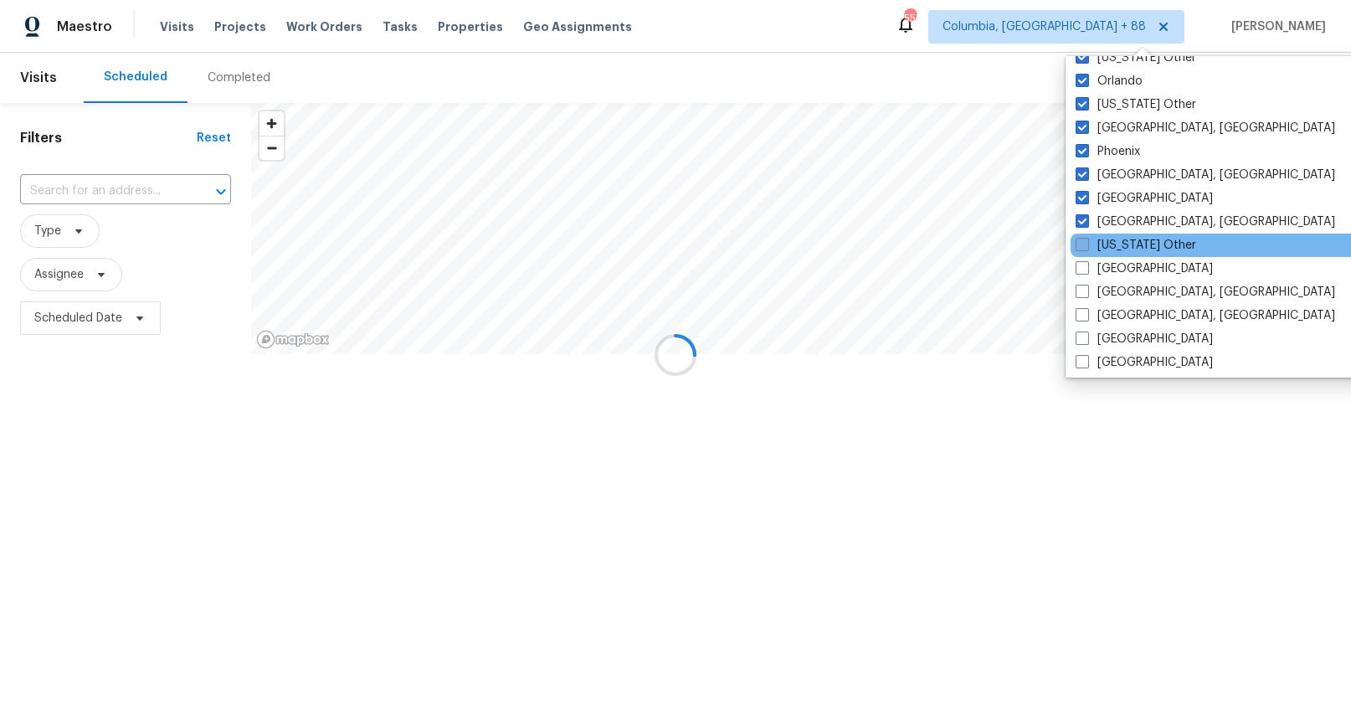
click at [1081, 245] on span at bounding box center [1082, 244] width 13 height 13
click at [1081, 245] on input "Puerto Rico Other" at bounding box center [1081, 242] width 11 height 11
checkbox input "true"
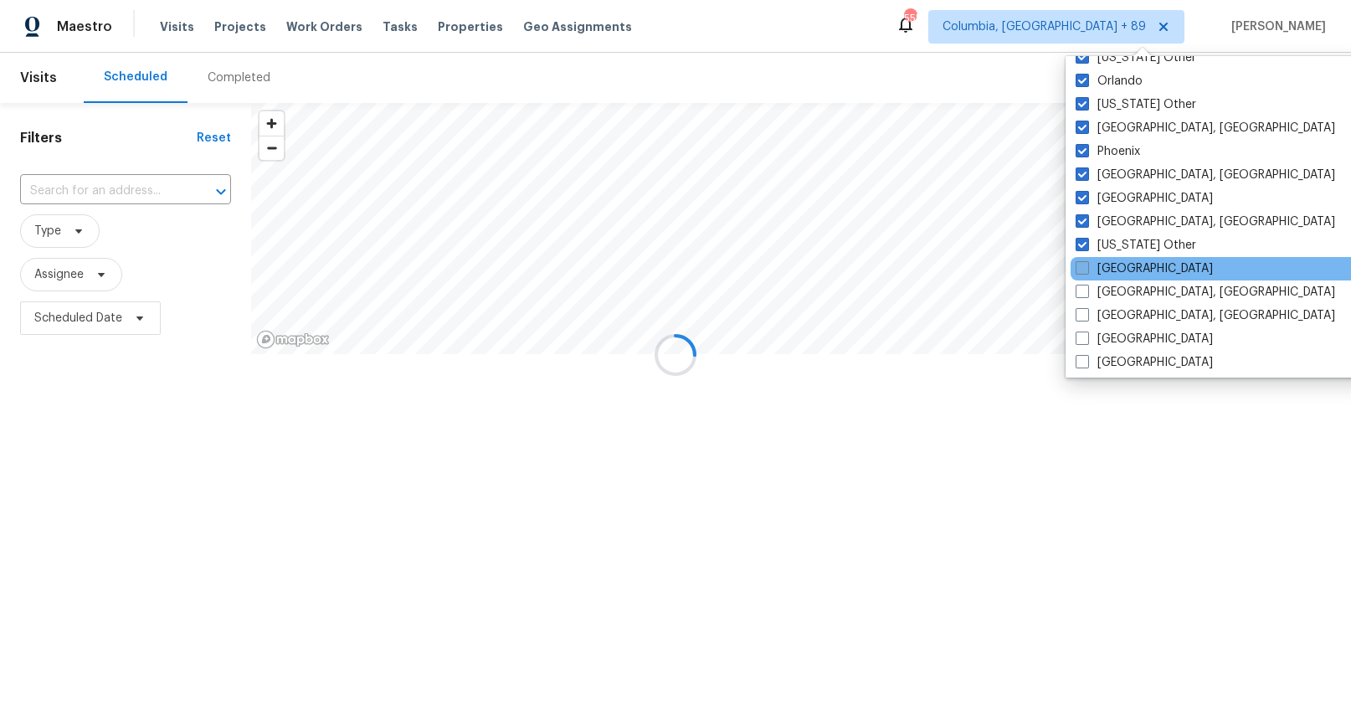
click at [1081, 272] on span at bounding box center [1082, 267] width 13 height 13
click at [1081, 271] on input "Raleigh" at bounding box center [1081, 265] width 11 height 11
checkbox input "true"
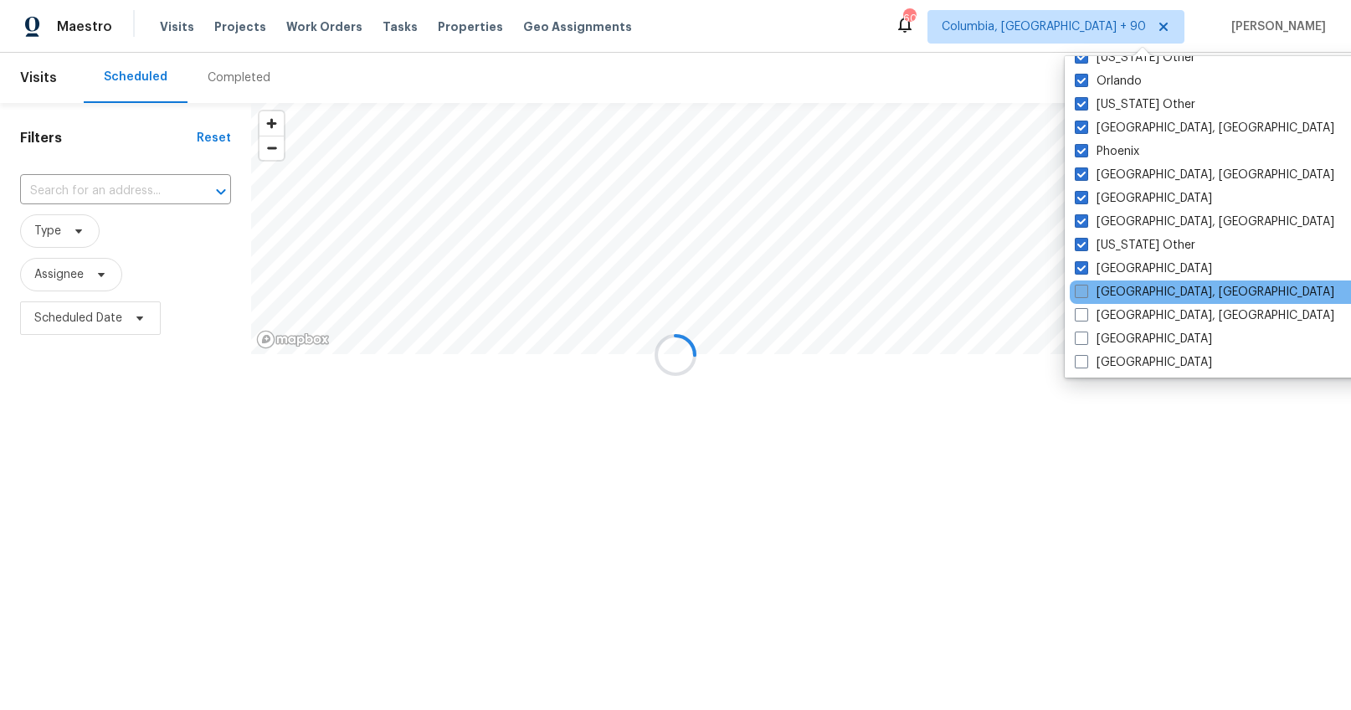
click at [1082, 293] on span at bounding box center [1081, 291] width 13 height 13
click at [1082, 293] on input "Reno, NV" at bounding box center [1080, 289] width 11 height 11
checkbox input "true"
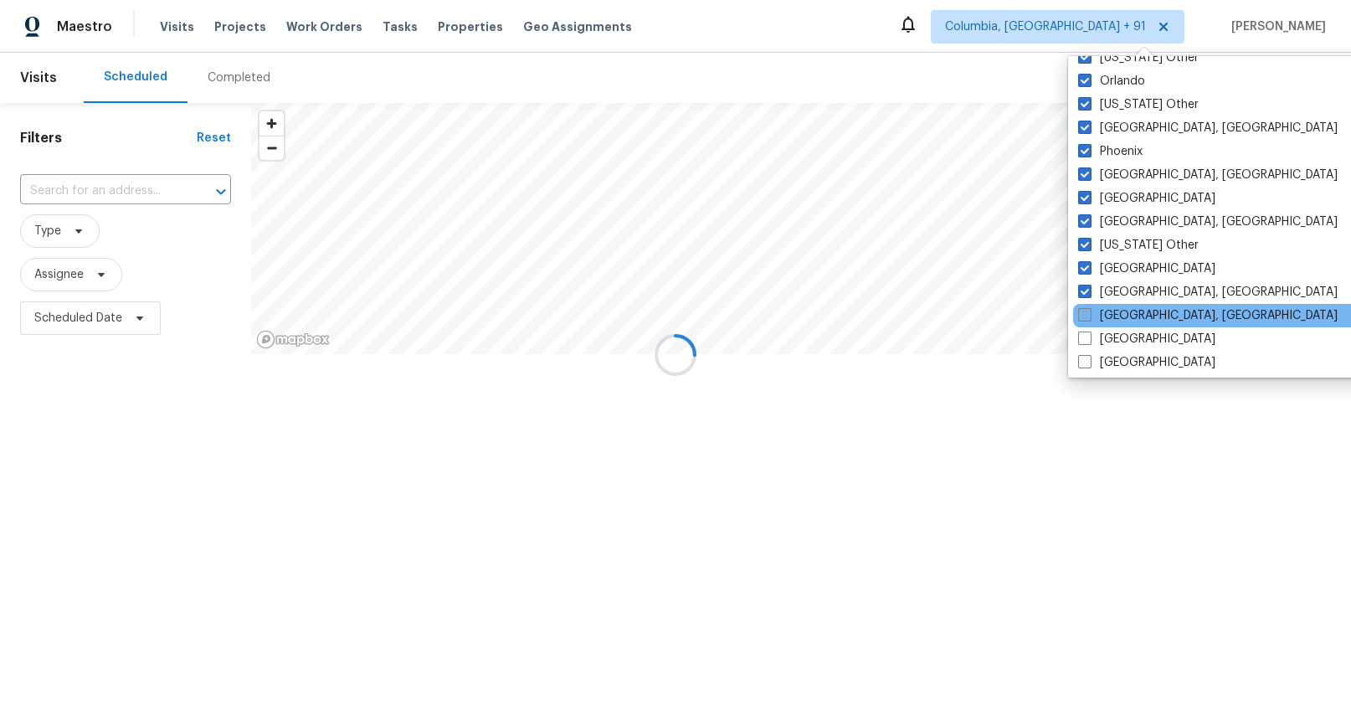
click at [1081, 309] on span at bounding box center [1084, 314] width 13 height 13
click at [1081, 309] on input "Richmond, VA" at bounding box center [1083, 312] width 11 height 11
checkbox input "true"
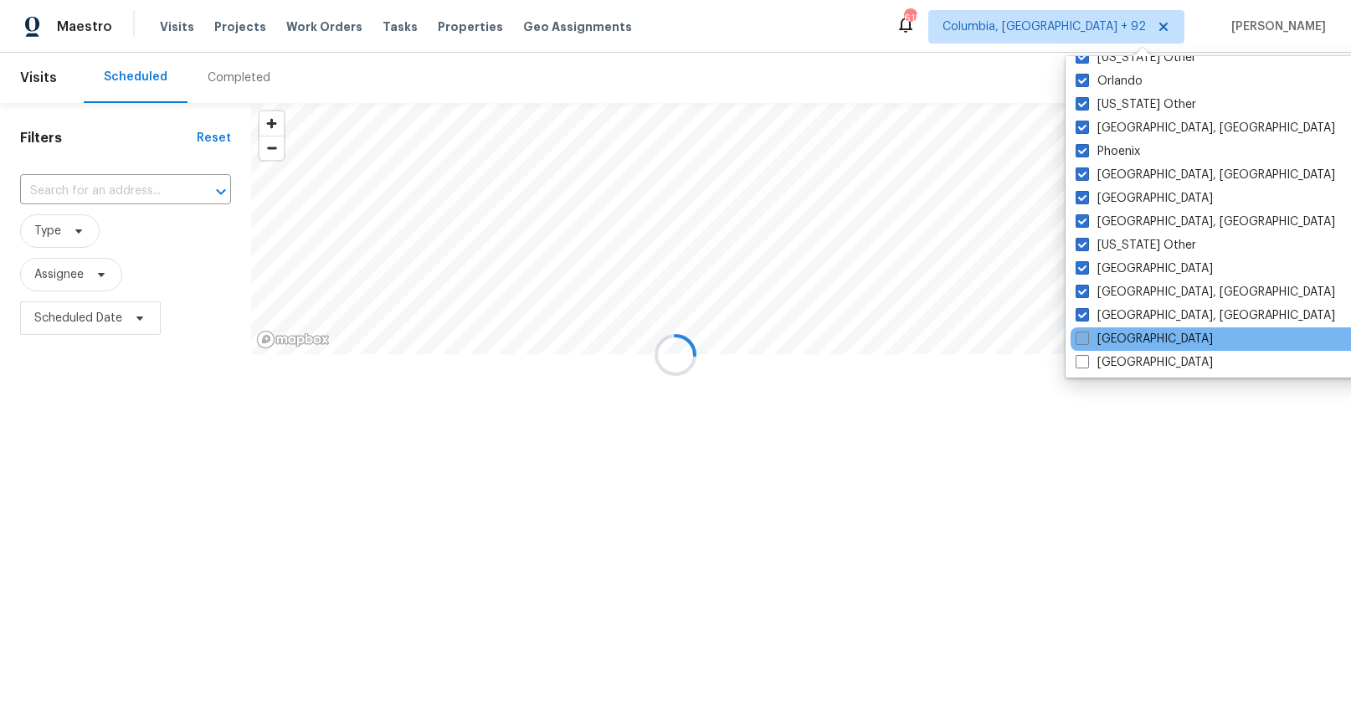
click at [1082, 336] on span at bounding box center [1082, 338] width 13 height 13
click at [1082, 336] on input "Riverside" at bounding box center [1081, 336] width 11 height 11
checkbox input "true"
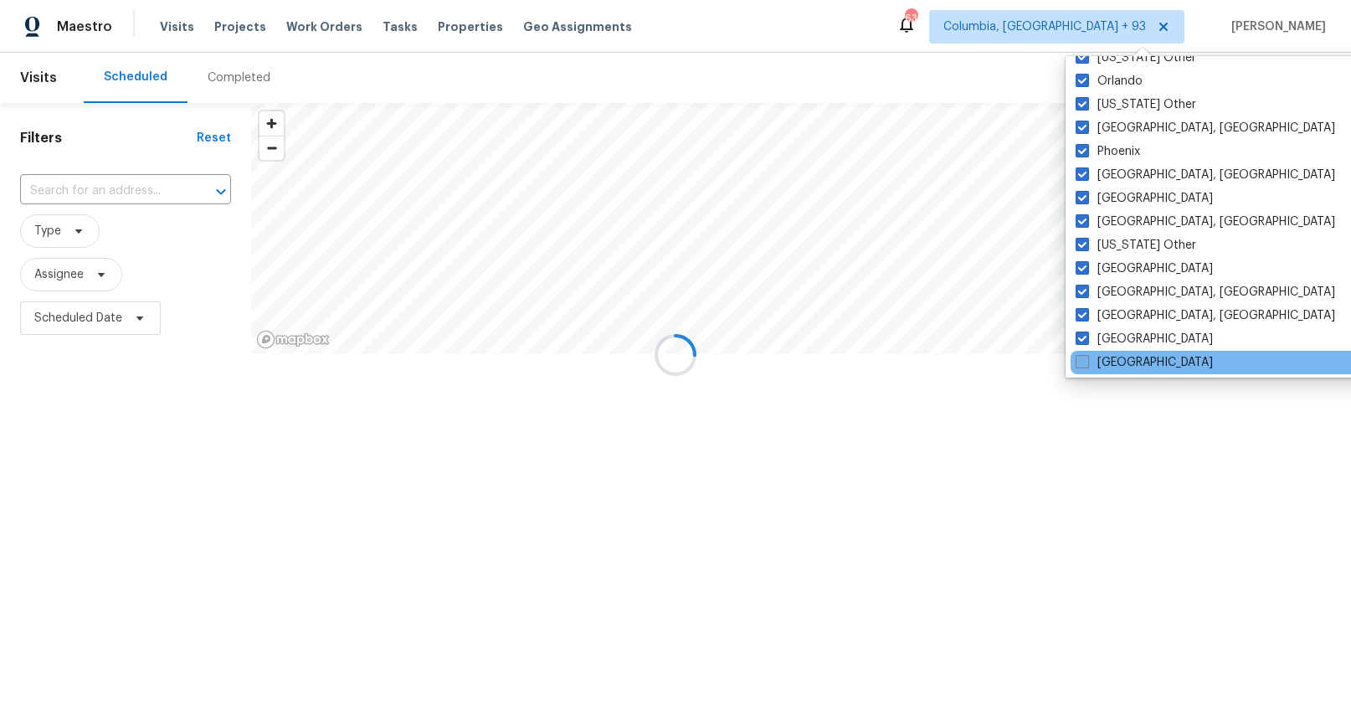
click at [1084, 360] on span at bounding box center [1082, 361] width 13 height 13
click at [1084, 360] on input "Sacramento" at bounding box center [1081, 359] width 11 height 11
checkbox input "true"
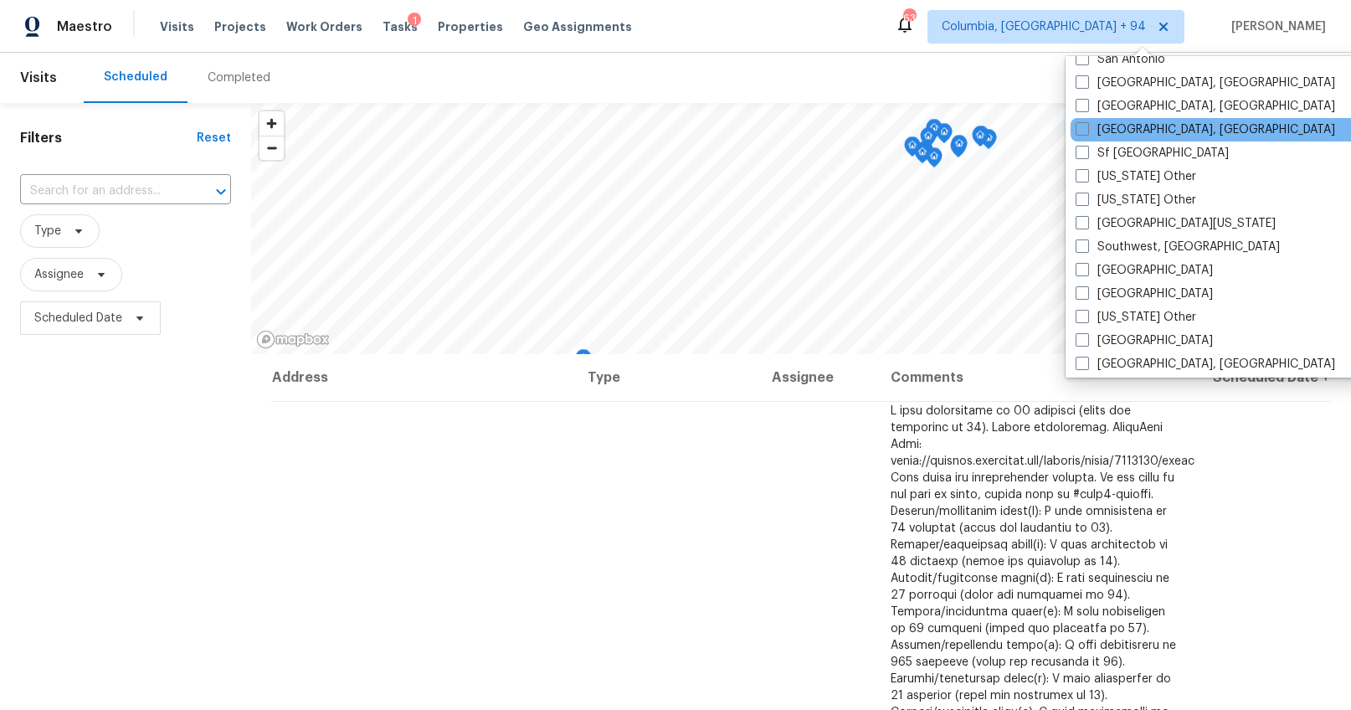
scroll to position [2177, 0]
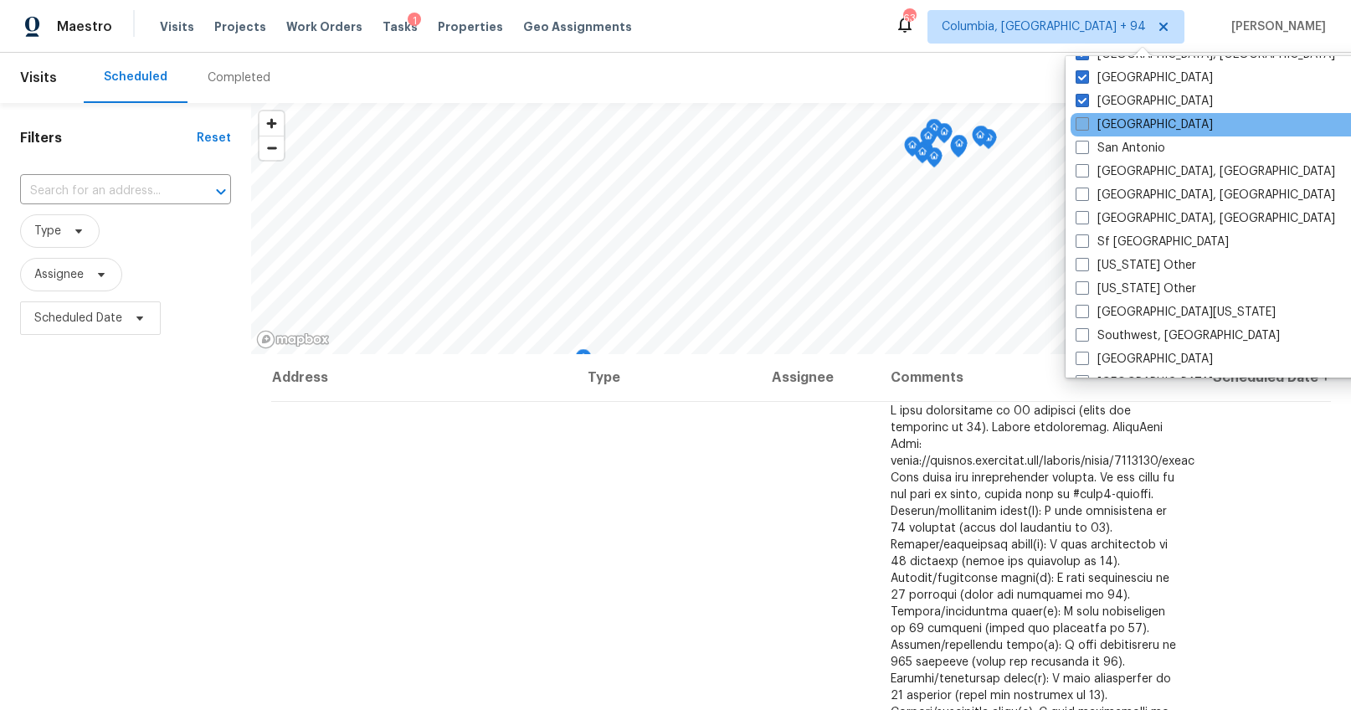
click at [1084, 122] on span at bounding box center [1082, 123] width 13 height 13
click at [1084, 122] on input "Salt Lake City" at bounding box center [1081, 121] width 11 height 11
checkbox input "true"
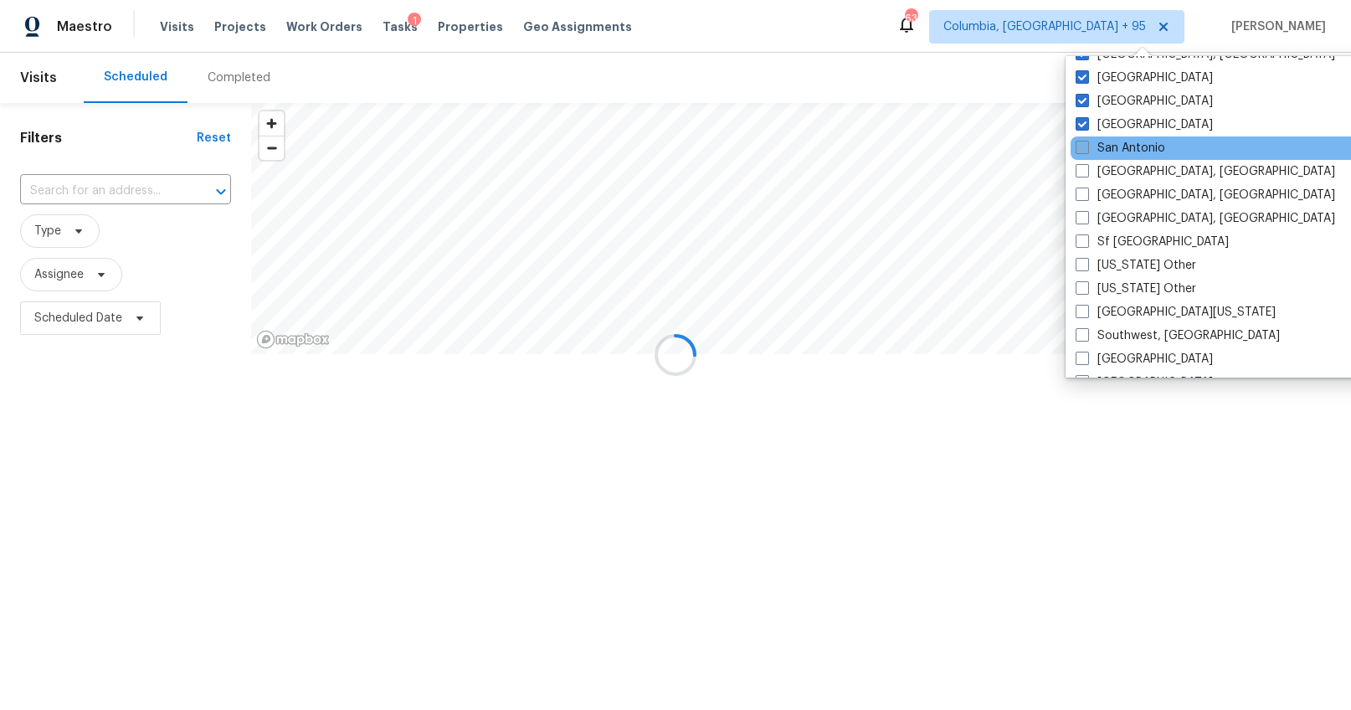
click at [1082, 142] on span at bounding box center [1082, 147] width 13 height 13
click at [1082, 142] on input "San Antonio" at bounding box center [1081, 145] width 11 height 11
checkbox input "true"
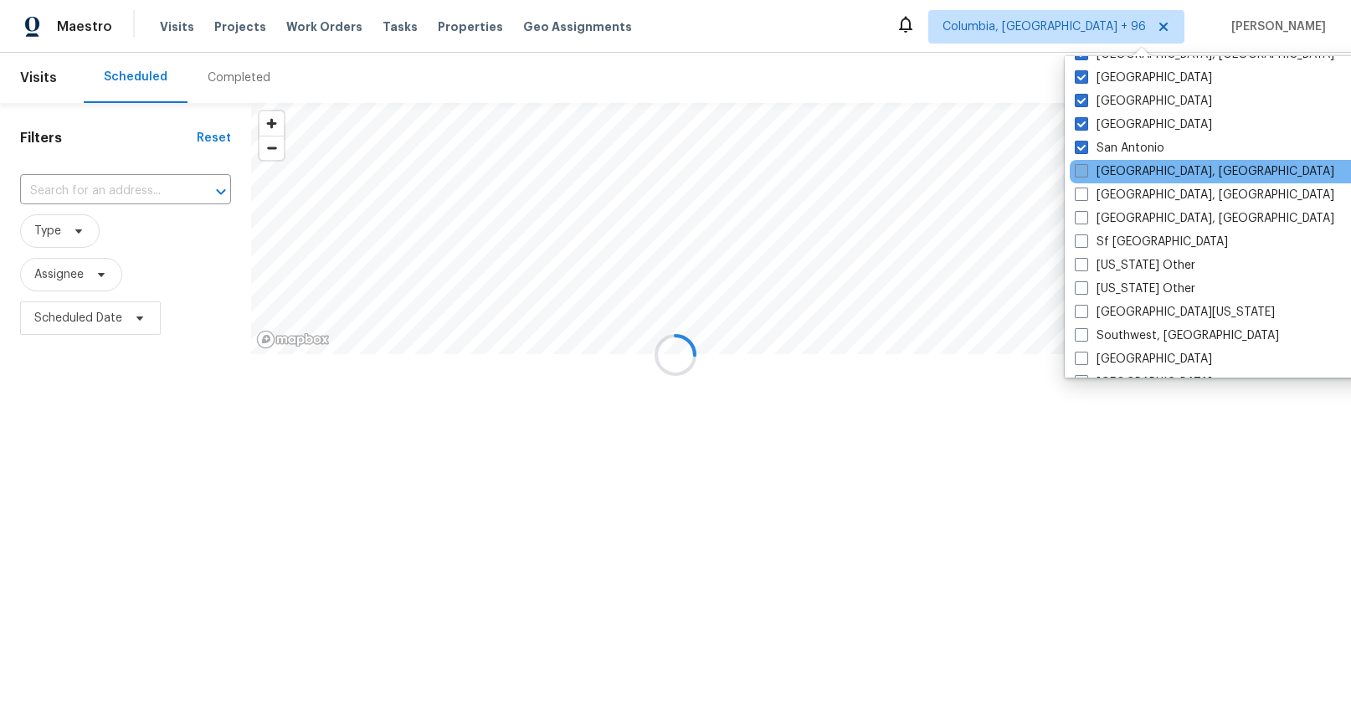
click at [1077, 172] on span at bounding box center [1081, 170] width 13 height 13
click at [1077, 172] on input "San Diego, CA" at bounding box center [1080, 168] width 11 height 11
checkbox input "true"
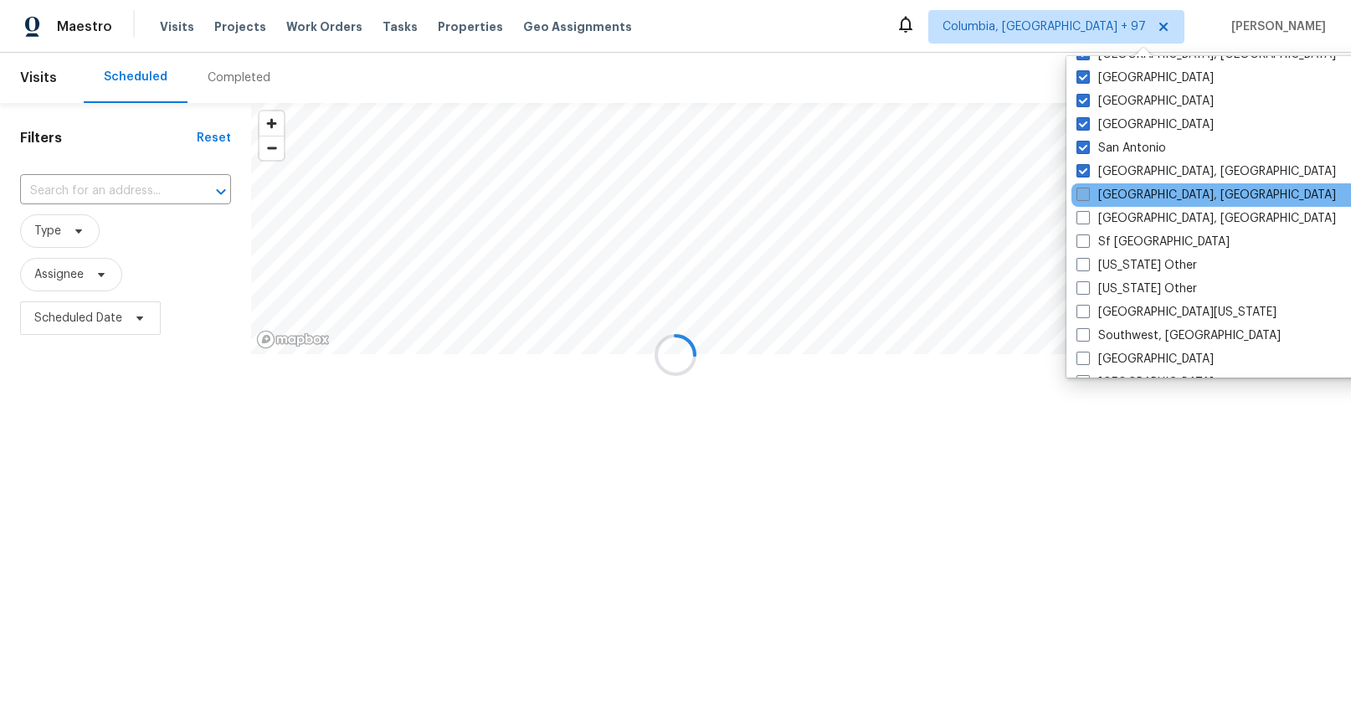
click at [1077, 198] on span at bounding box center [1083, 194] width 13 height 13
click at [1077, 198] on input "Savannah, GA" at bounding box center [1082, 192] width 11 height 11
checkbox input "true"
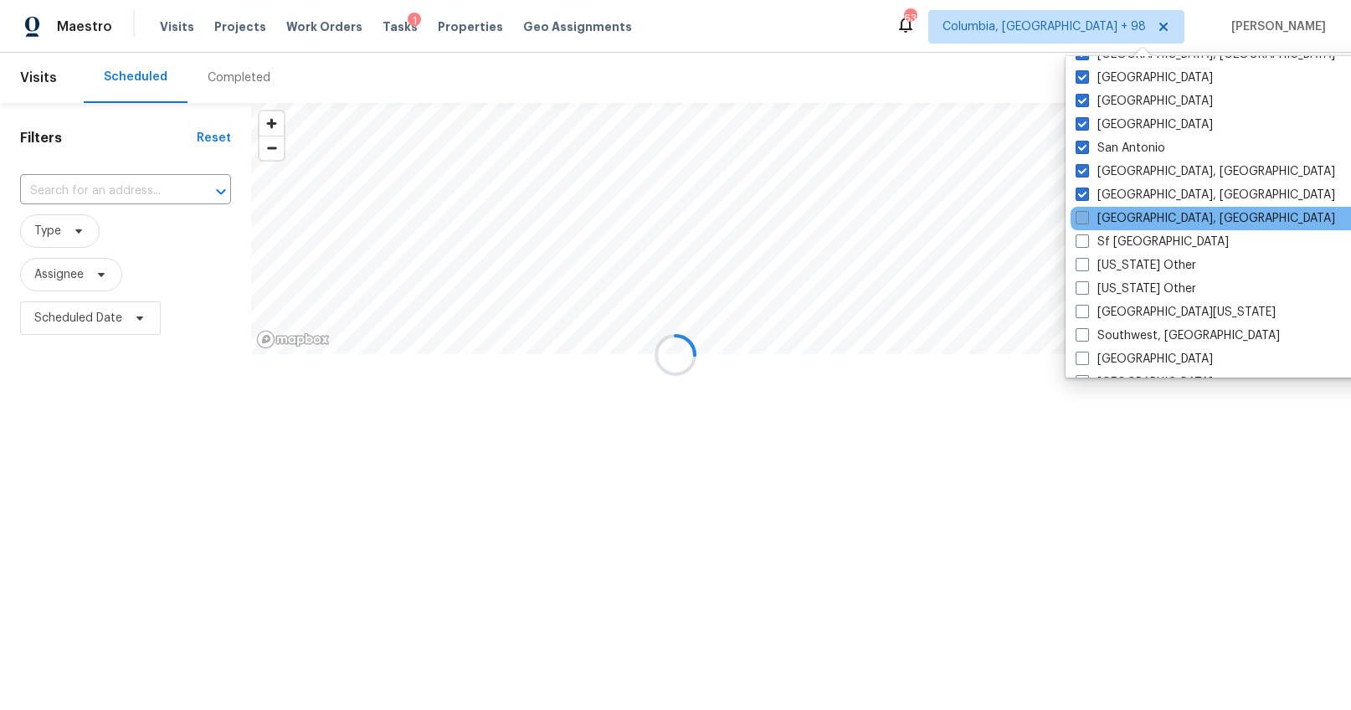
click at [1081, 219] on span at bounding box center [1082, 217] width 13 height 13
click at [1081, 219] on input "Seattle, WA" at bounding box center [1081, 215] width 11 height 11
checkbox input "true"
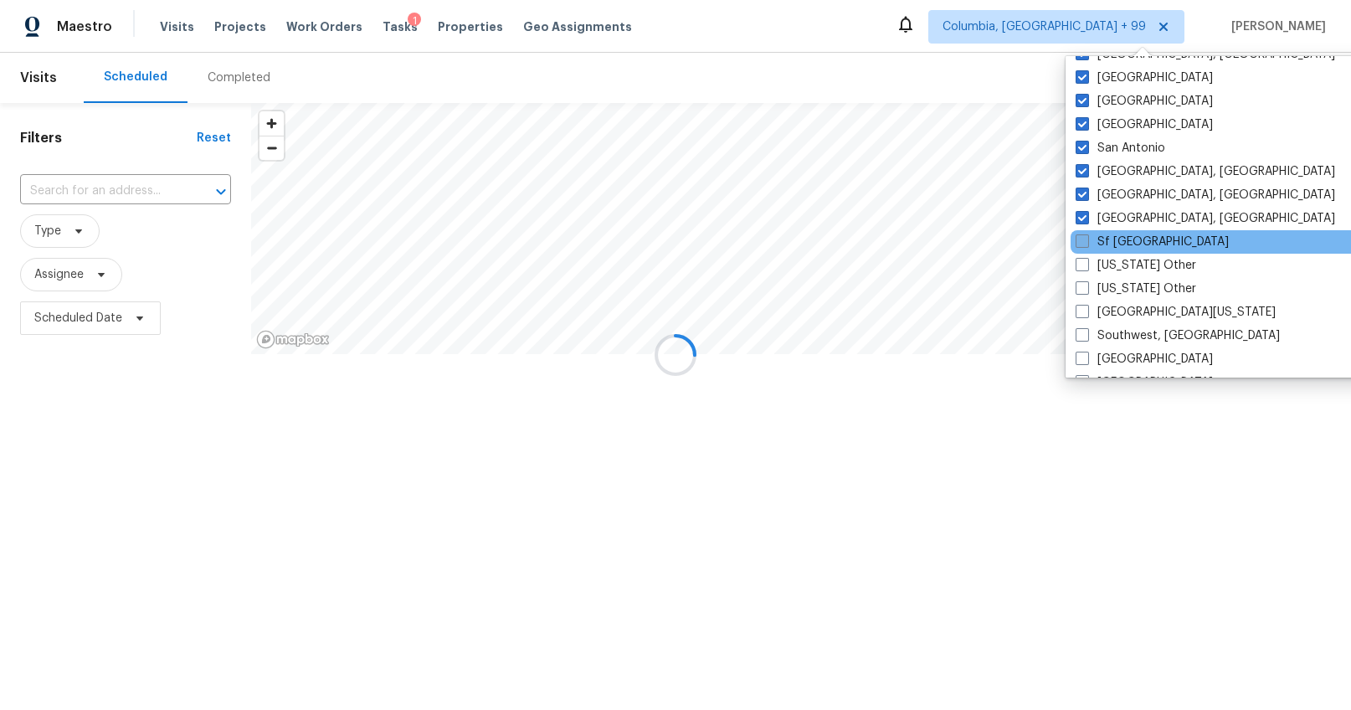
click at [1082, 239] on span at bounding box center [1082, 240] width 13 height 13
click at [1082, 239] on input "Sf Bay Area" at bounding box center [1081, 239] width 11 height 11
checkbox input "true"
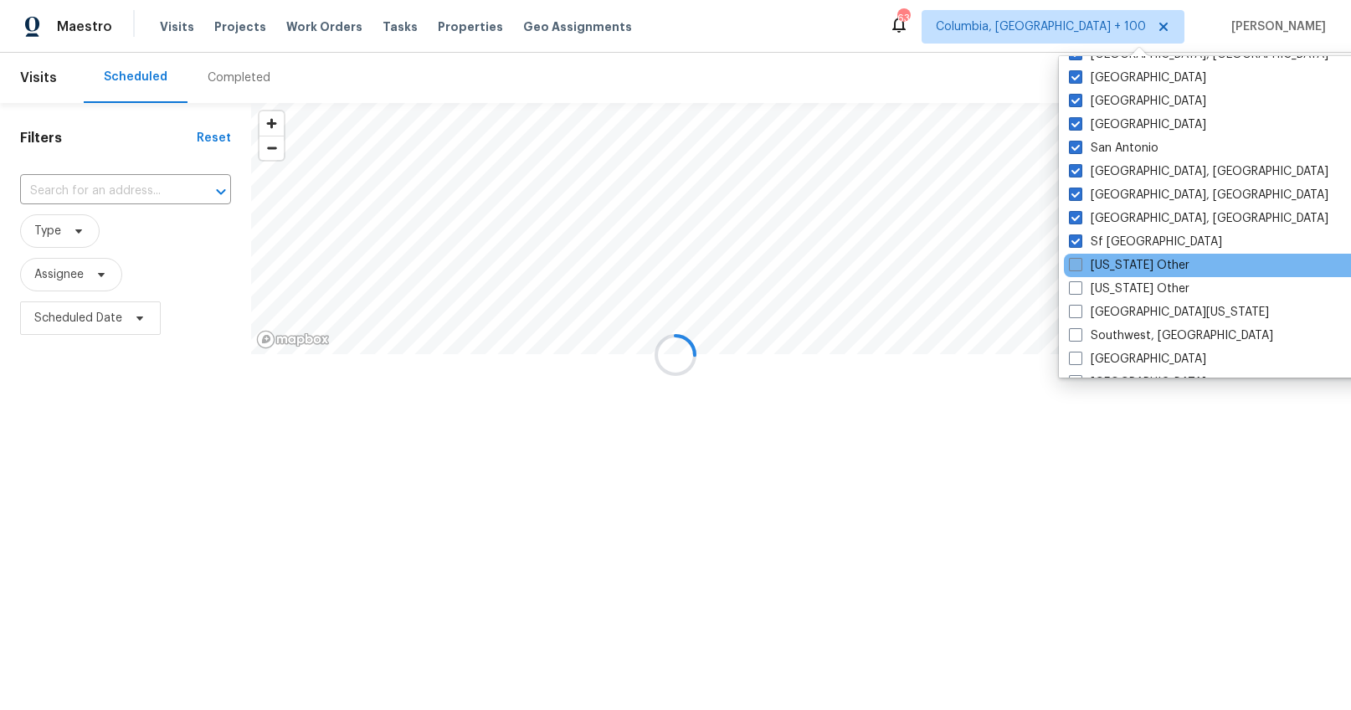
click at [1081, 260] on span at bounding box center [1075, 264] width 13 height 13
click at [1080, 260] on input "South Carolina Other" at bounding box center [1074, 262] width 11 height 11
checkbox input "true"
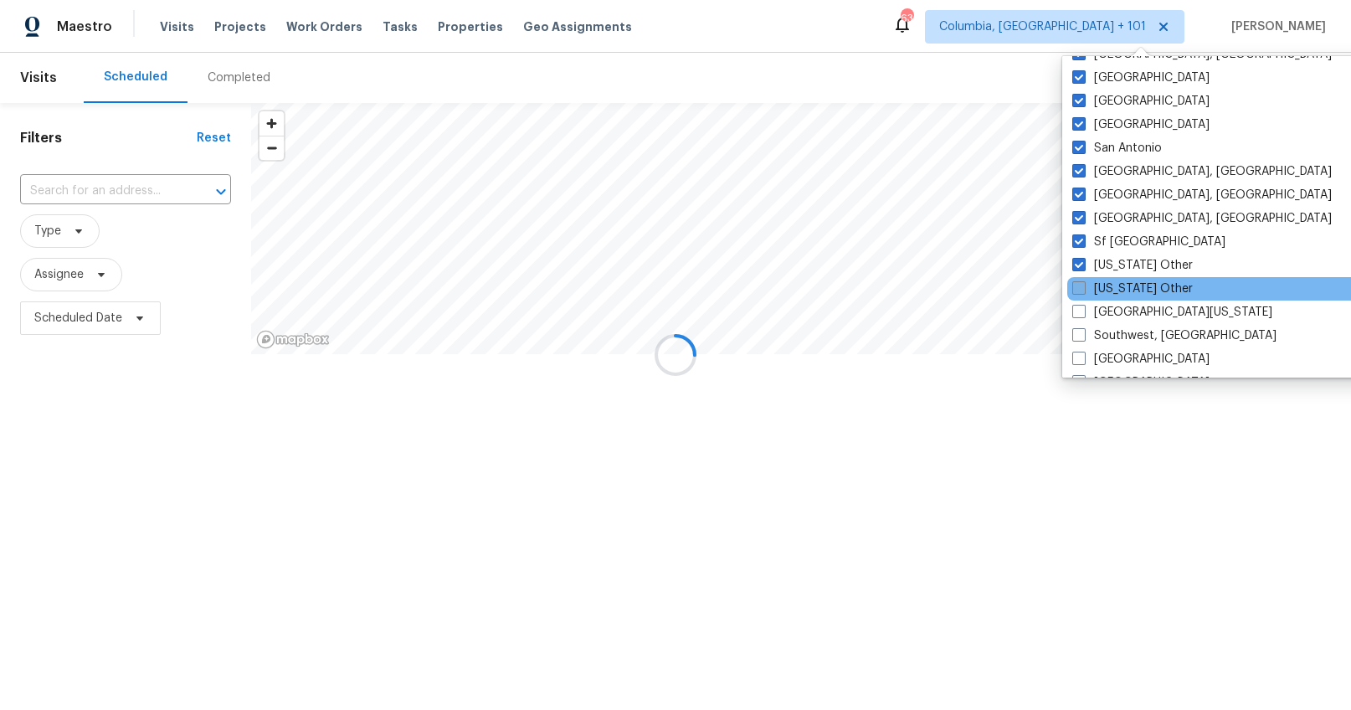
click at [1082, 290] on span at bounding box center [1078, 287] width 13 height 13
click at [1082, 290] on input "South Dakota Other" at bounding box center [1077, 285] width 11 height 11
checkbox input "true"
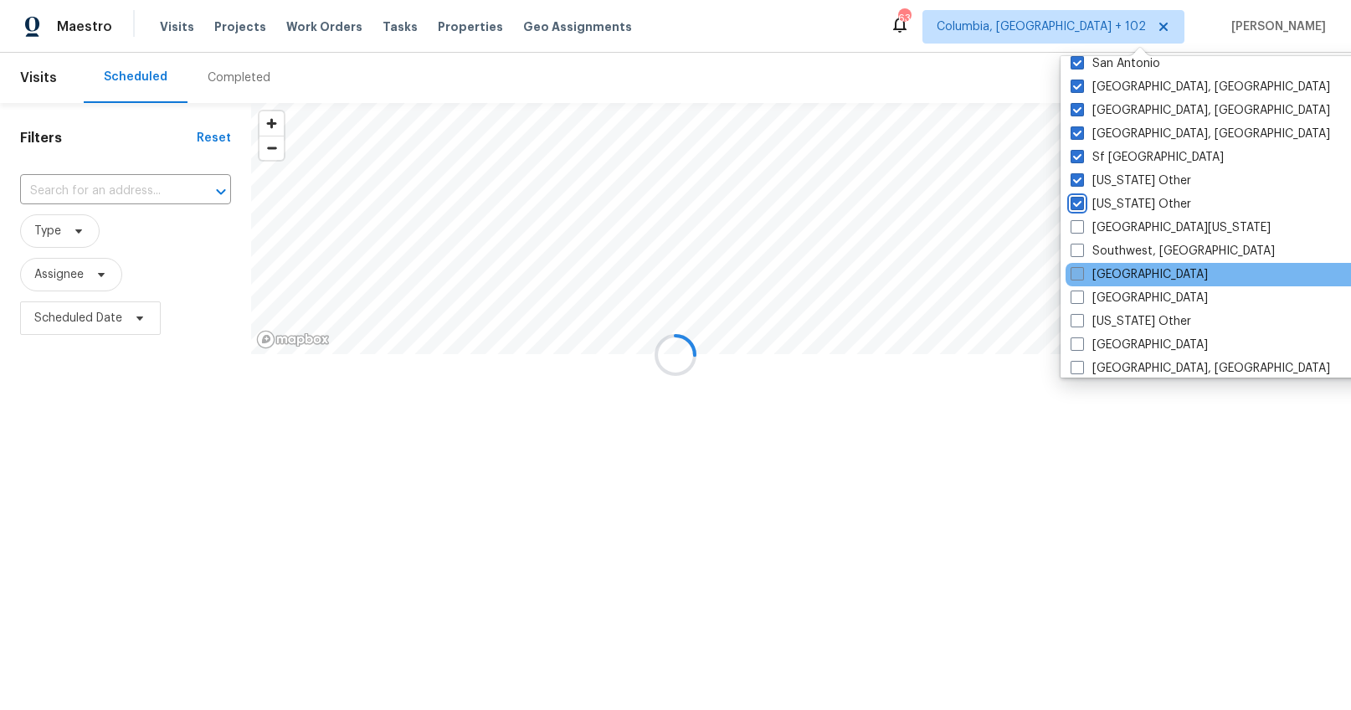
scroll to position [2274, 0]
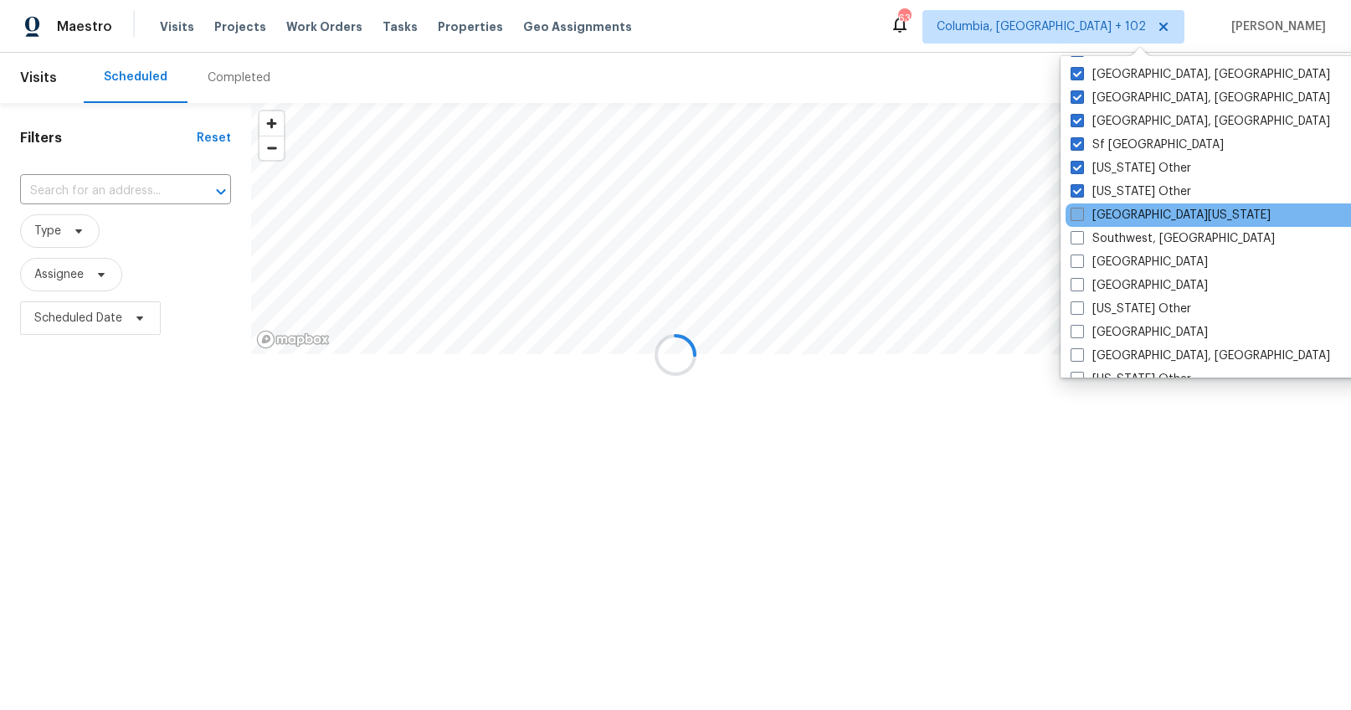
click at [1074, 216] on span at bounding box center [1077, 214] width 13 height 13
click at [1074, 216] on input "South Texas" at bounding box center [1076, 212] width 11 height 11
checkbox input "true"
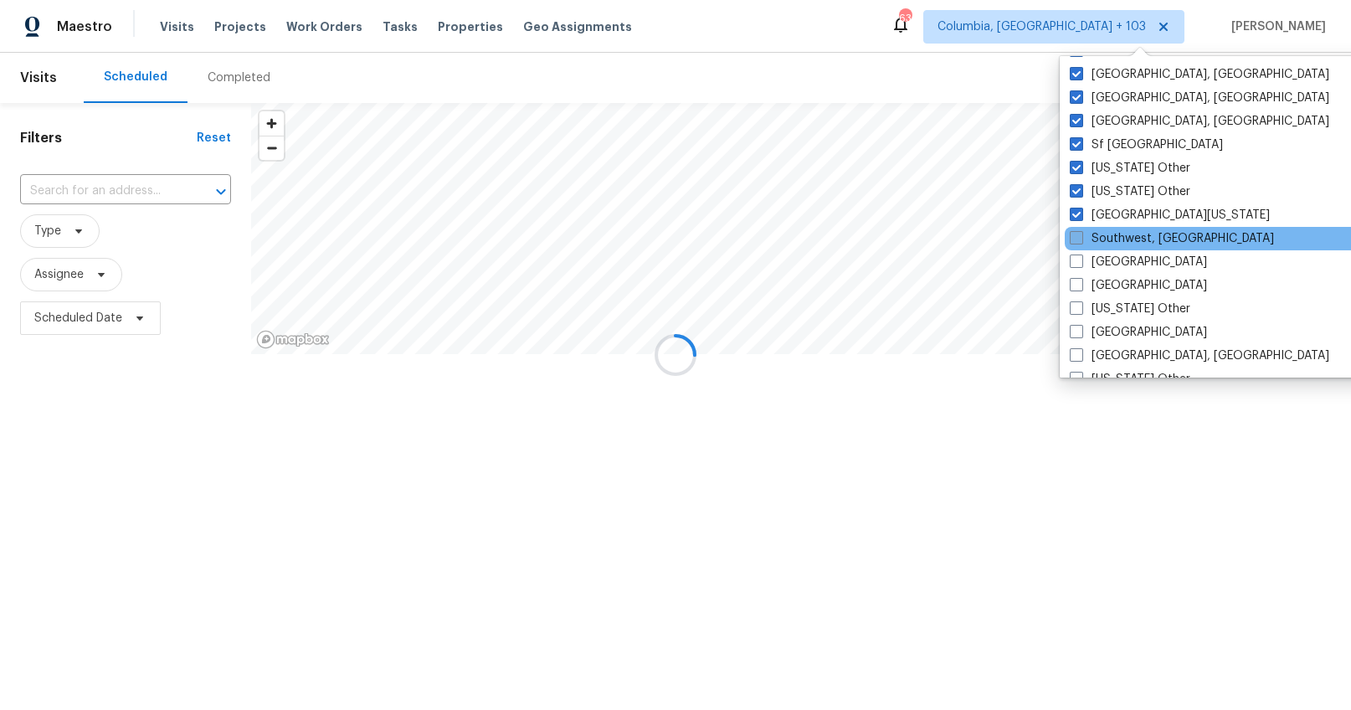
click at [1077, 234] on span at bounding box center [1076, 237] width 13 height 13
click at [1077, 234] on input "Southwest, FL" at bounding box center [1075, 235] width 11 height 11
checkbox input "true"
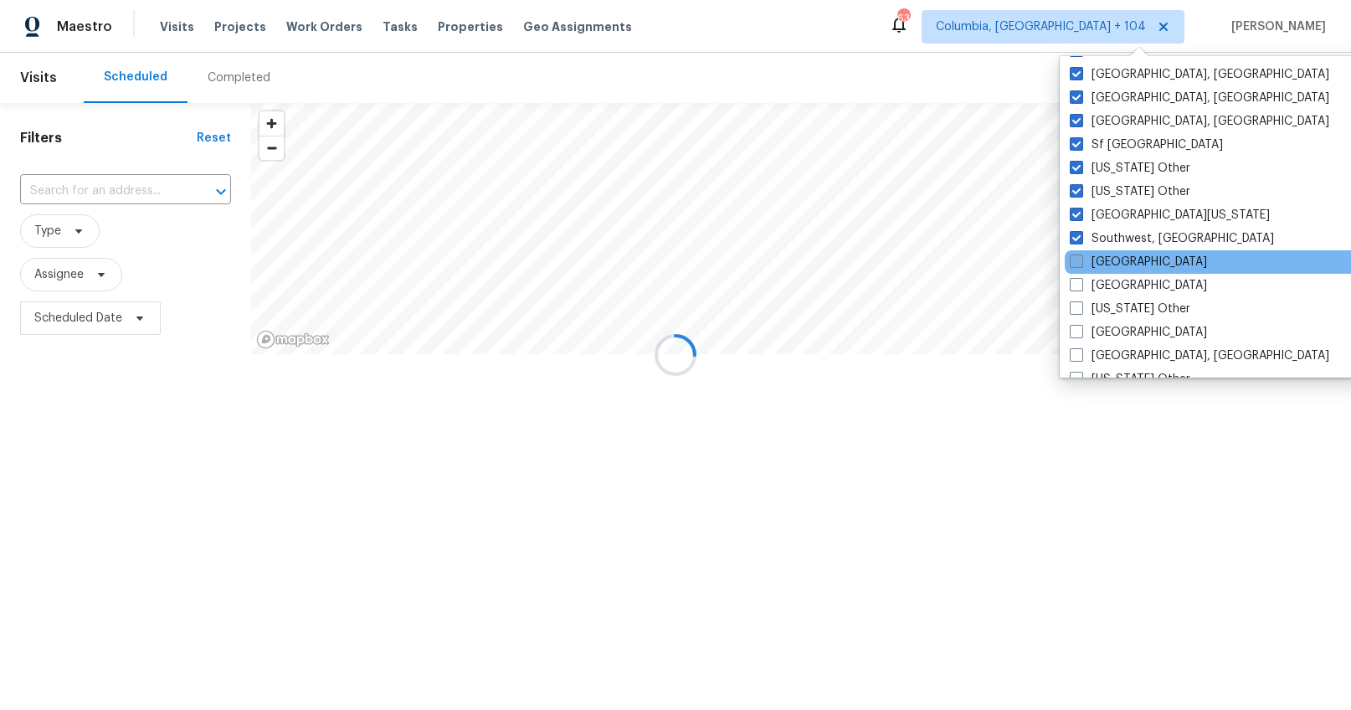
click at [1077, 260] on span at bounding box center [1076, 260] width 13 height 13
click at [1077, 260] on input "St Louis" at bounding box center [1075, 259] width 11 height 11
checkbox input "true"
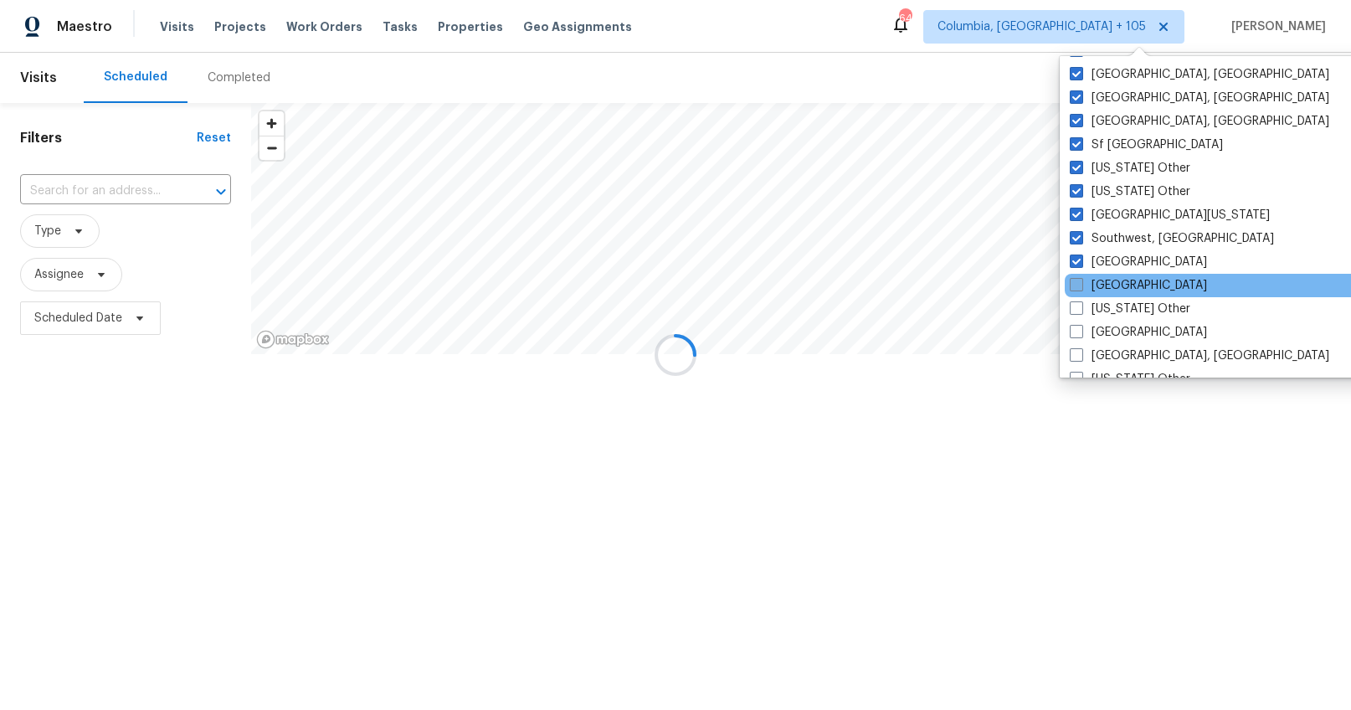
click at [1077, 282] on span at bounding box center [1076, 284] width 13 height 13
click at [1077, 282] on input "Tampa" at bounding box center [1075, 282] width 11 height 11
checkbox input "true"
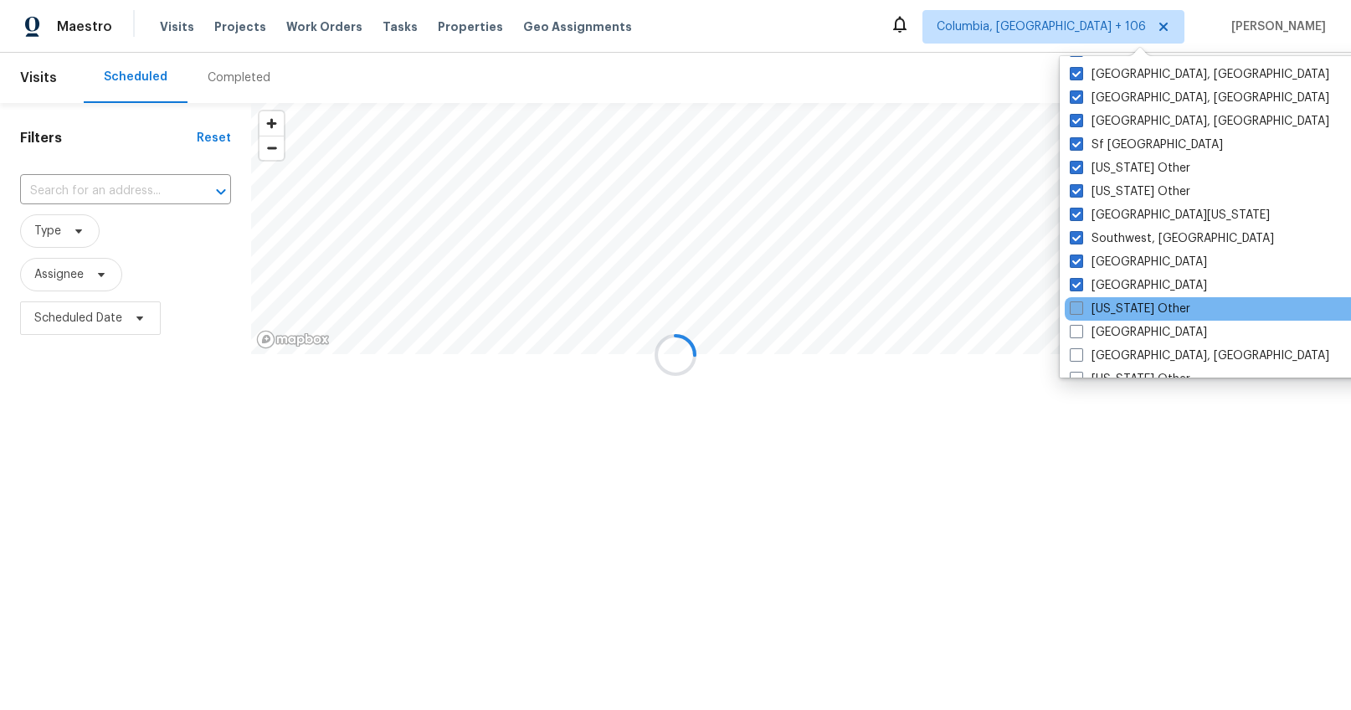
click at [1072, 309] on span at bounding box center [1076, 307] width 13 height 13
click at [1072, 309] on input "Tennessee Other" at bounding box center [1075, 306] width 11 height 11
checkbox input "true"
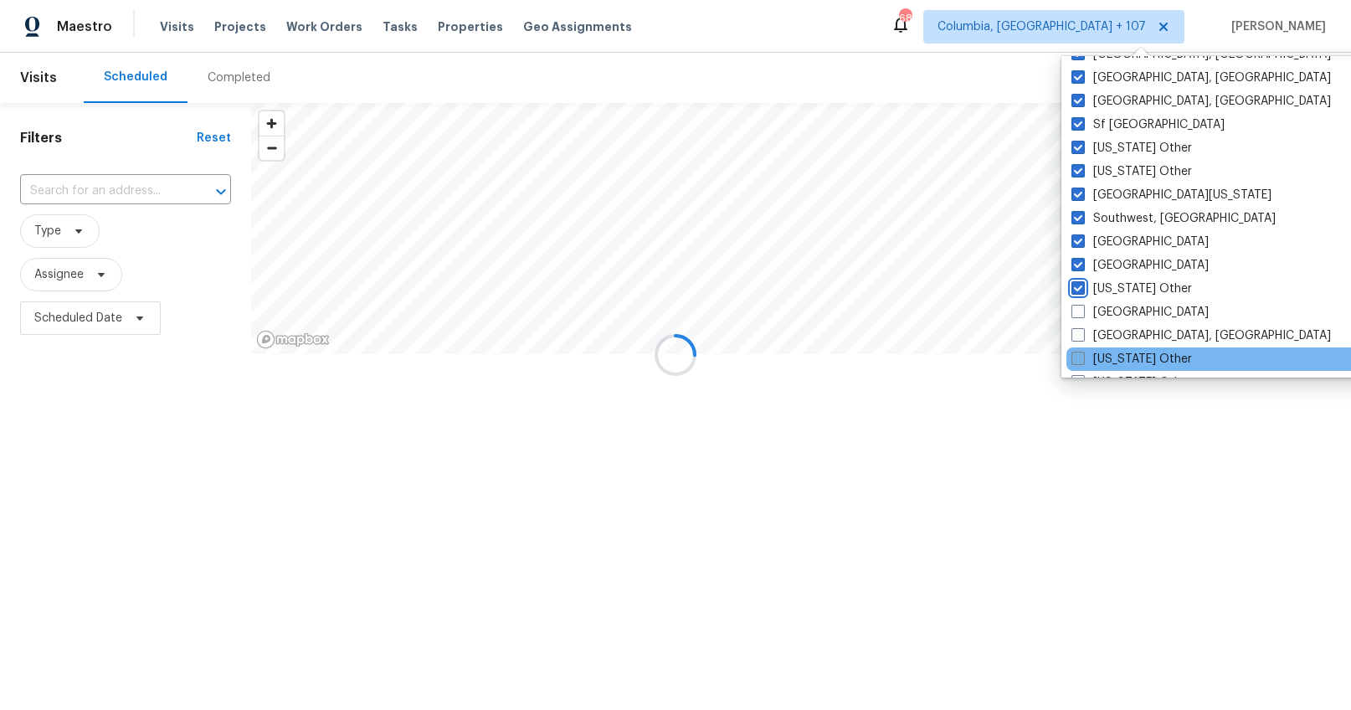
scroll to position [2385, 0]
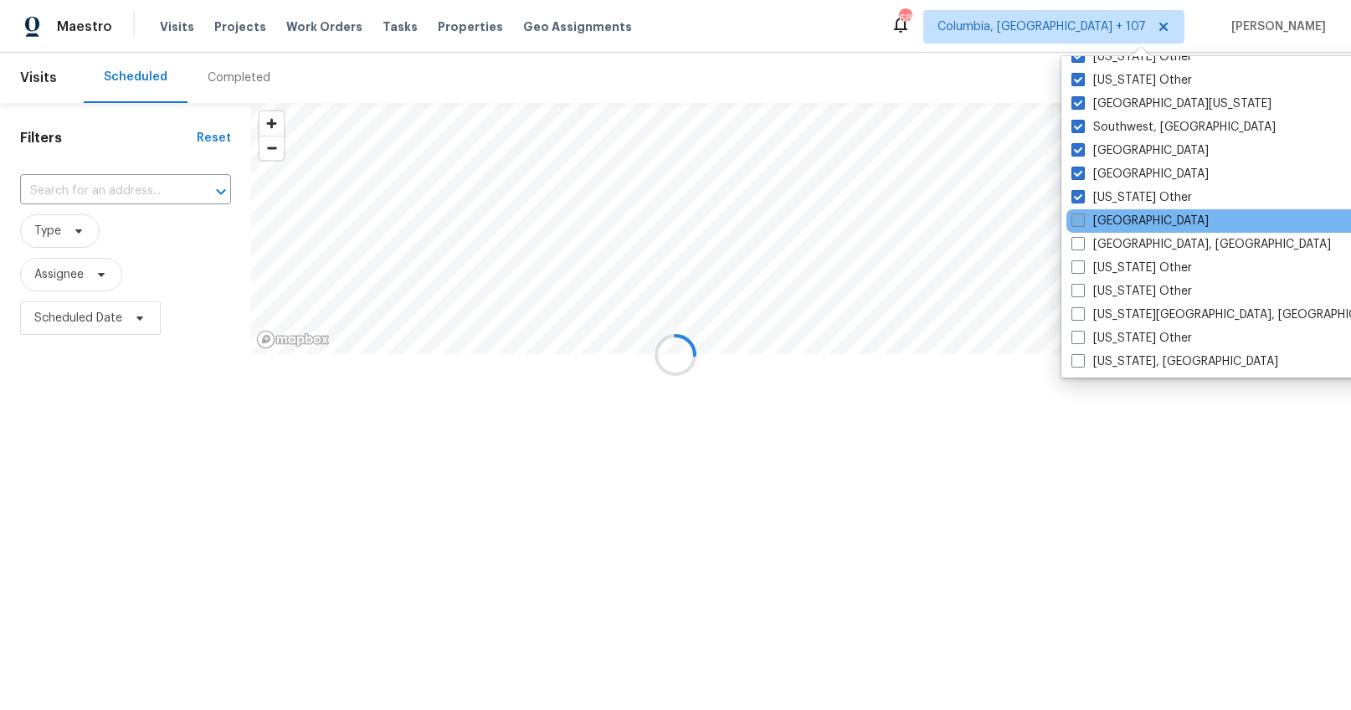
click at [1082, 223] on span at bounding box center [1078, 219] width 13 height 13
click at [1082, 223] on input "Tucson" at bounding box center [1077, 218] width 11 height 11
checkbox input "true"
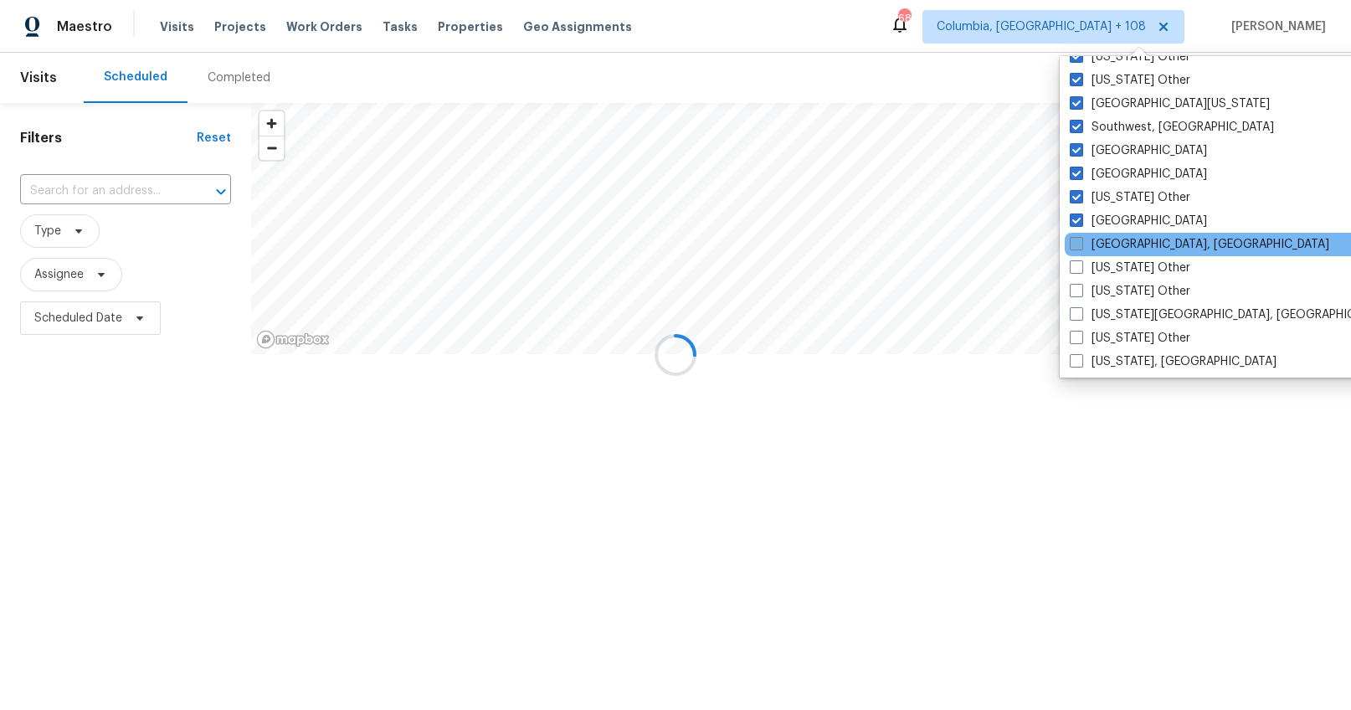
click at [1080, 242] on span at bounding box center [1076, 243] width 13 height 13
click at [1080, 242] on input "Tulsa, OK" at bounding box center [1075, 241] width 11 height 11
checkbox input "true"
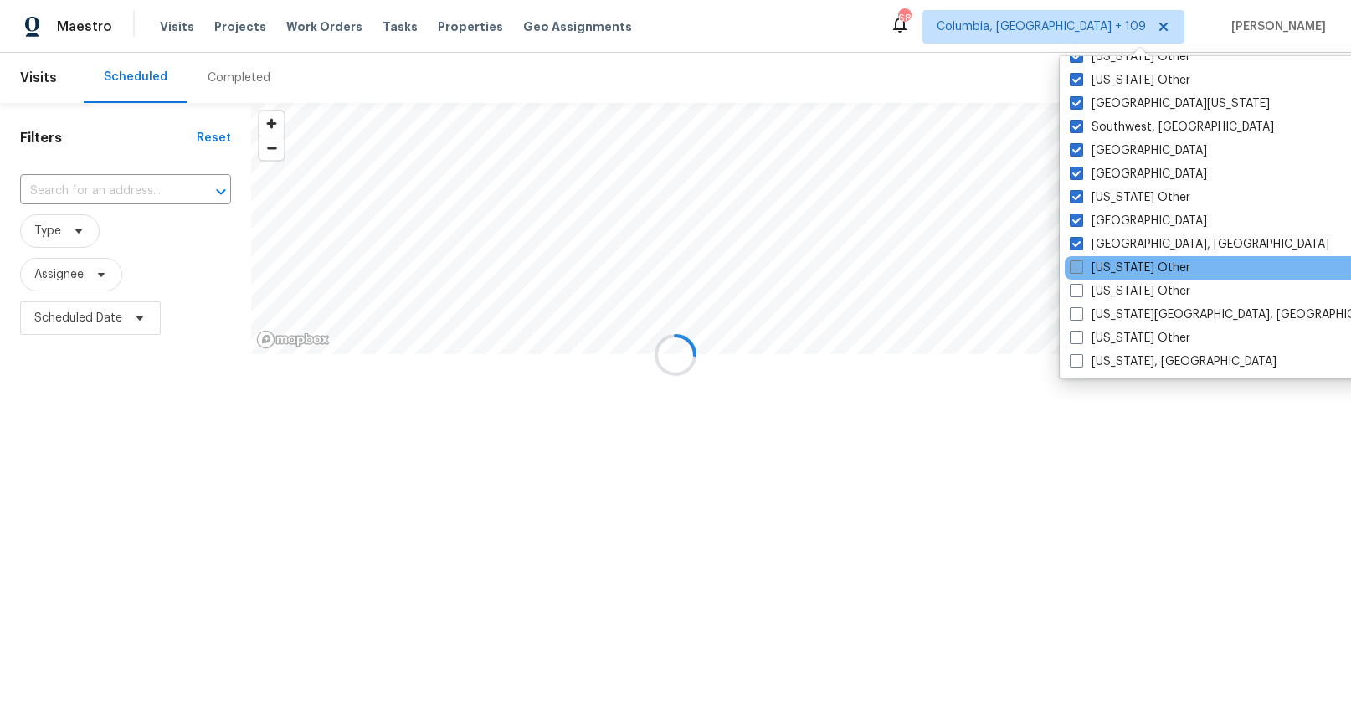
click at [1079, 260] on label "Utah Other" at bounding box center [1130, 268] width 121 height 17
click at [1079, 260] on input "Utah Other" at bounding box center [1075, 265] width 11 height 11
checkbox input "true"
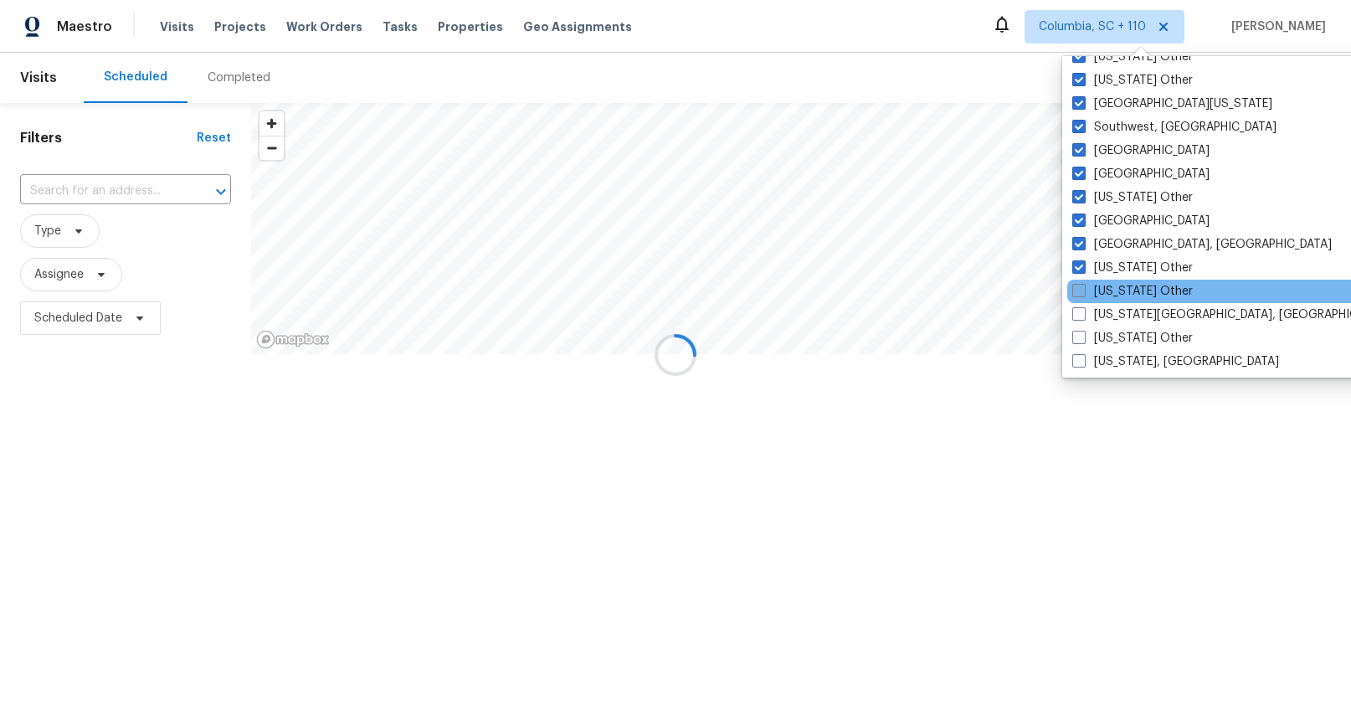
click at [1080, 287] on span at bounding box center [1078, 290] width 13 height 13
click at [1080, 287] on input "Vermont Other" at bounding box center [1077, 288] width 11 height 11
checkbox input "true"
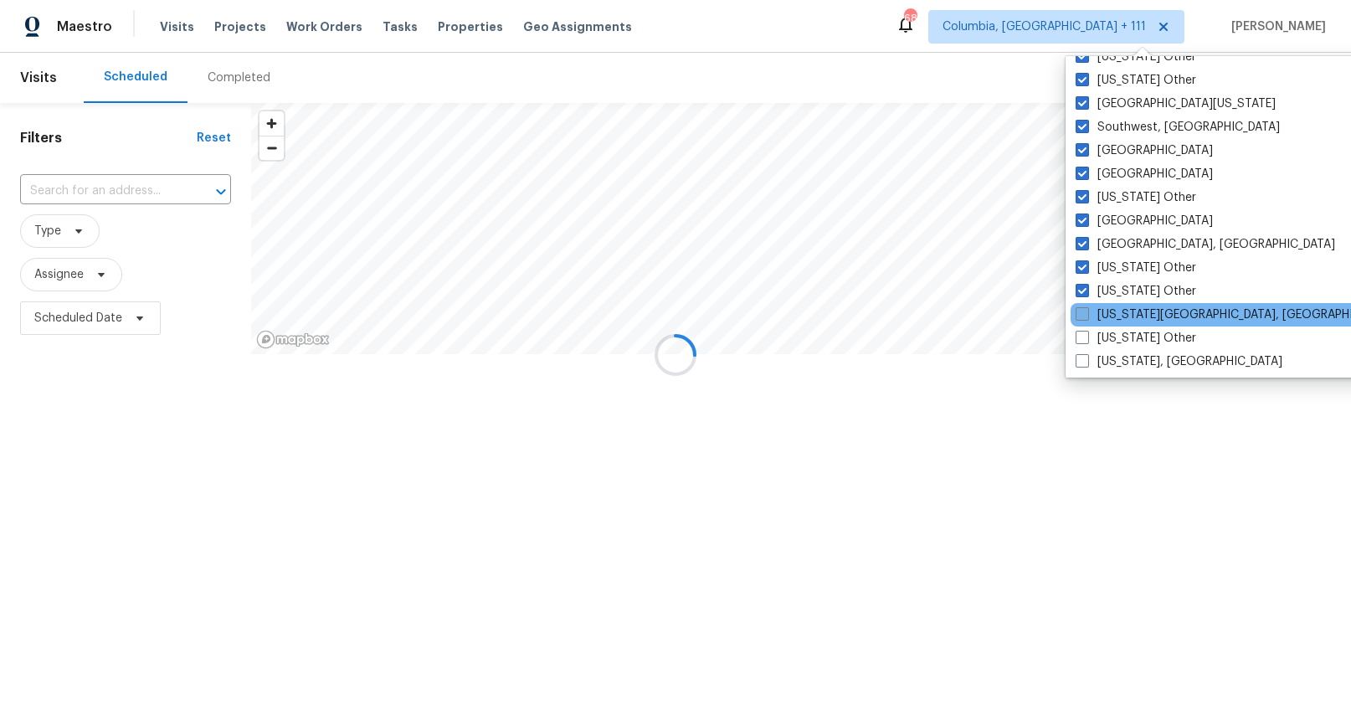
click at [1081, 315] on span at bounding box center [1082, 313] width 13 height 13
click at [1081, 315] on input "Virginia Beach, VA" at bounding box center [1081, 311] width 11 height 11
checkbox input "true"
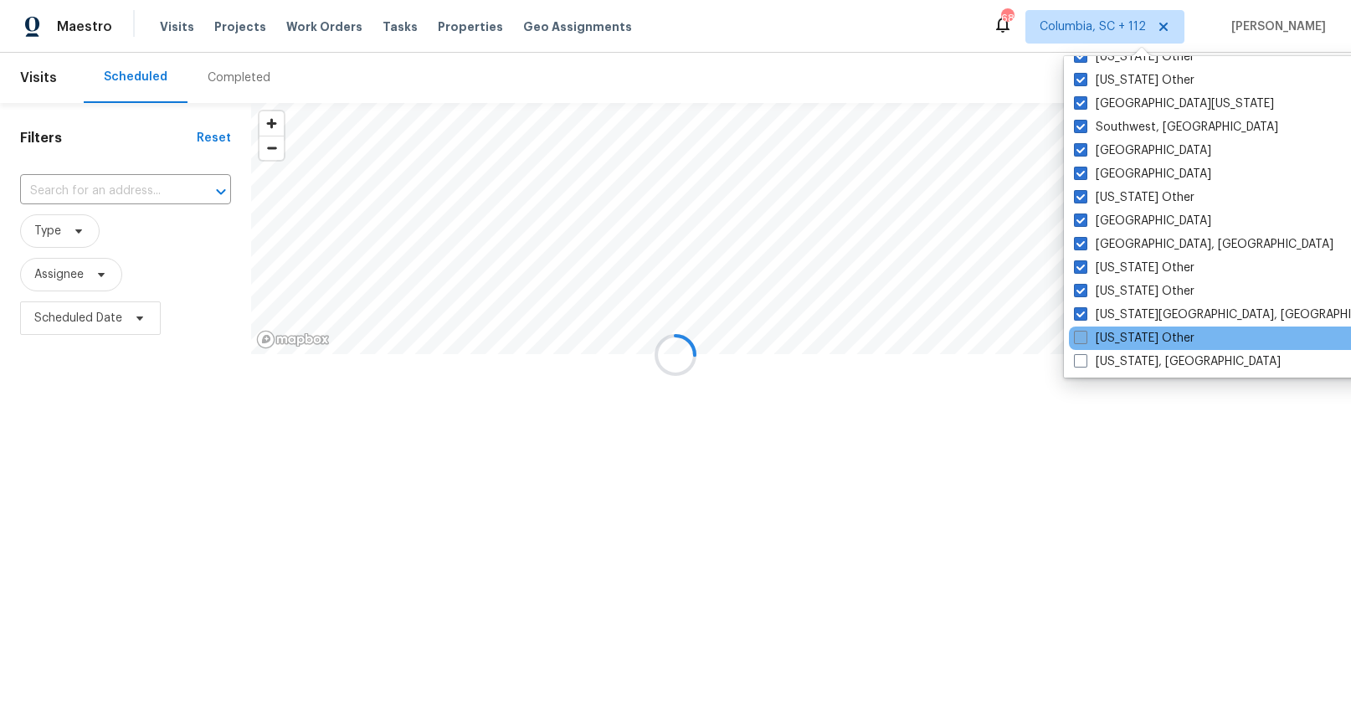
click at [1081, 338] on span at bounding box center [1080, 337] width 13 height 13
click at [1081, 338] on input "Virginia Other" at bounding box center [1079, 335] width 11 height 11
checkbox input "true"
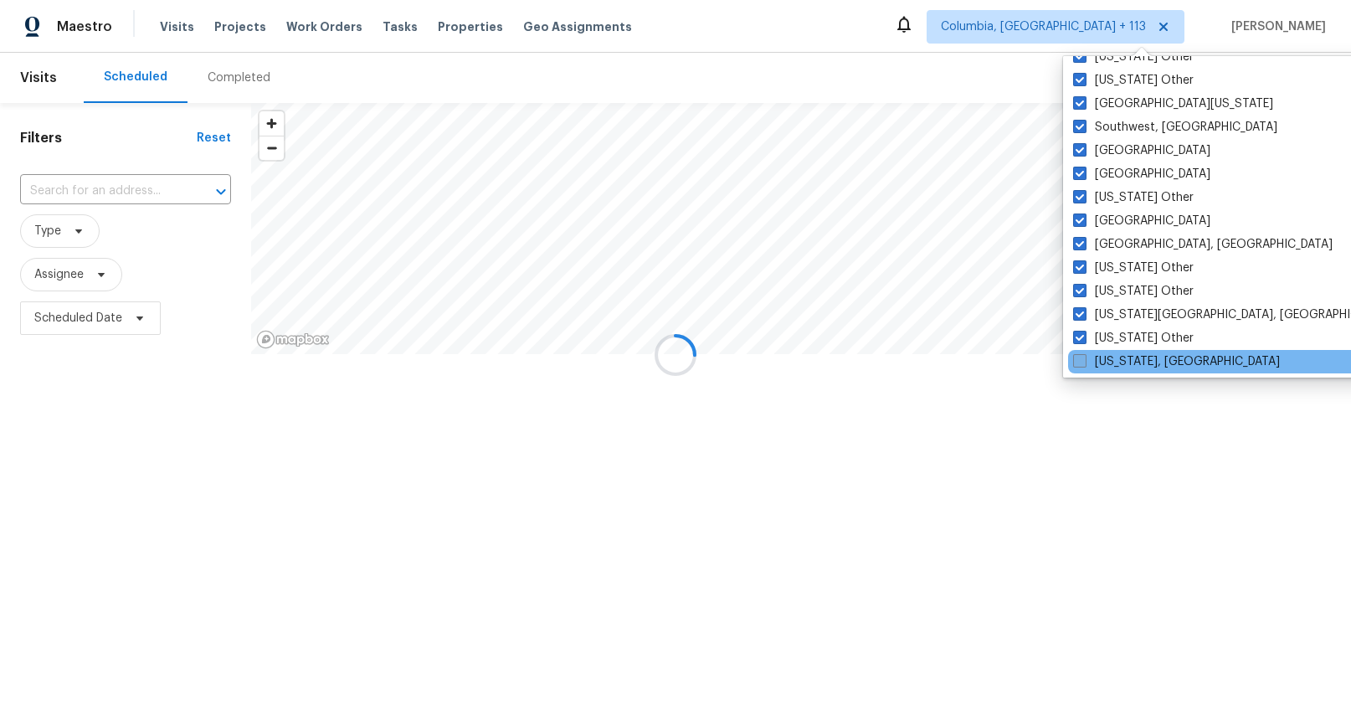
click at [1080, 365] on span at bounding box center [1079, 360] width 13 height 13
click at [1080, 364] on input "Washington, DC" at bounding box center [1078, 358] width 11 height 11
checkbox input "true"
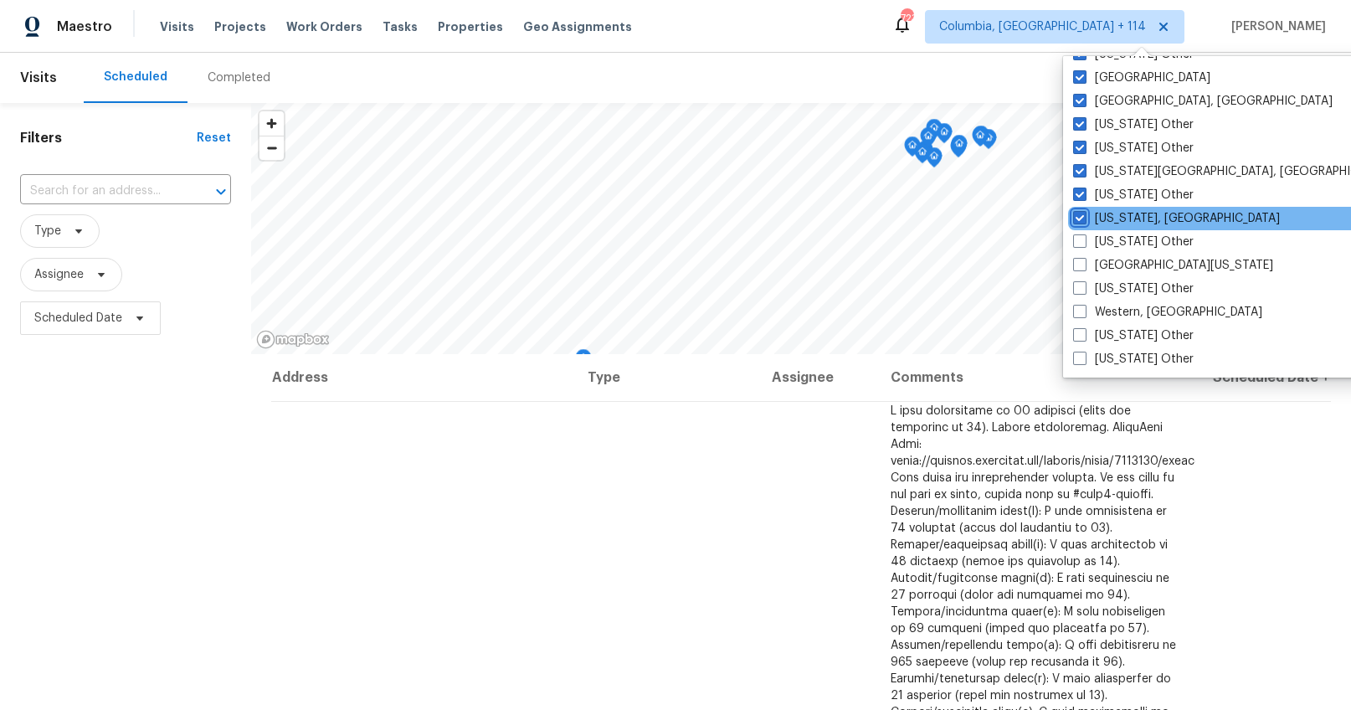
scroll to position [2525, 0]
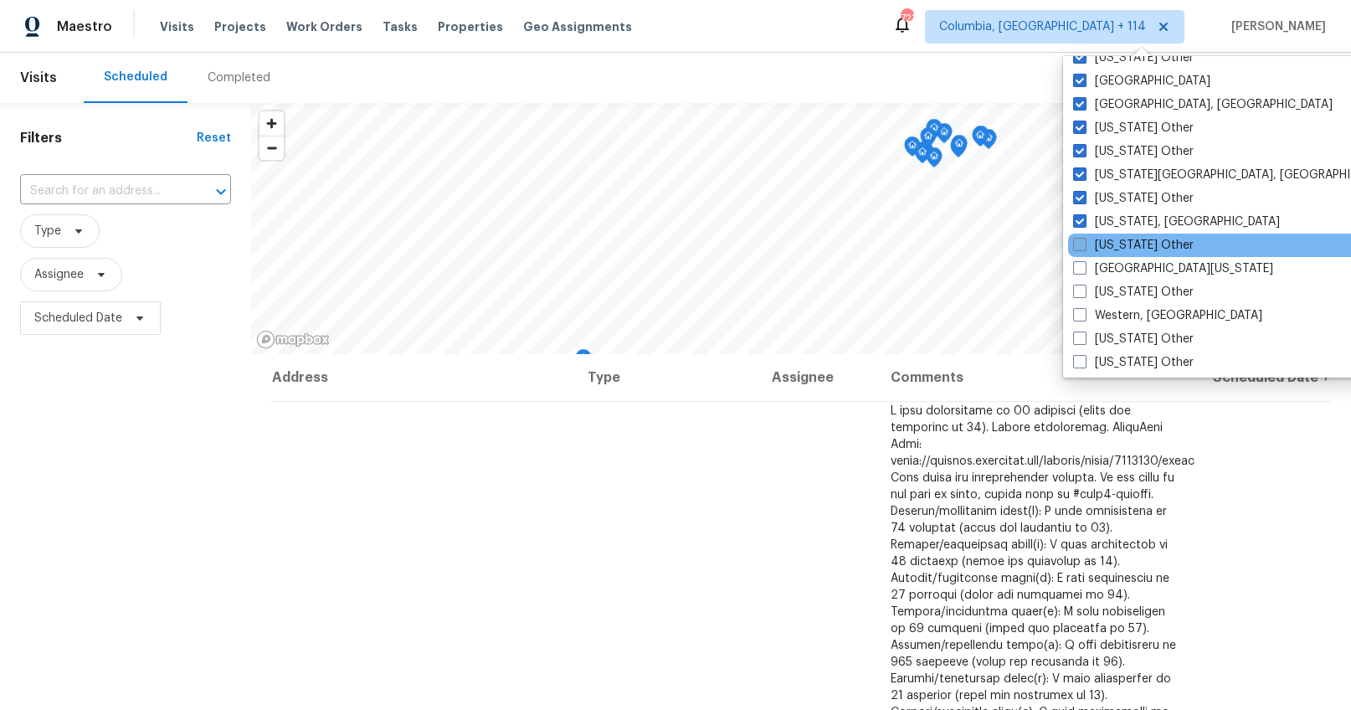
click at [1077, 246] on span at bounding box center [1079, 244] width 13 height 13
click at [1077, 246] on input "Washington Other" at bounding box center [1078, 242] width 11 height 11
checkbox input "true"
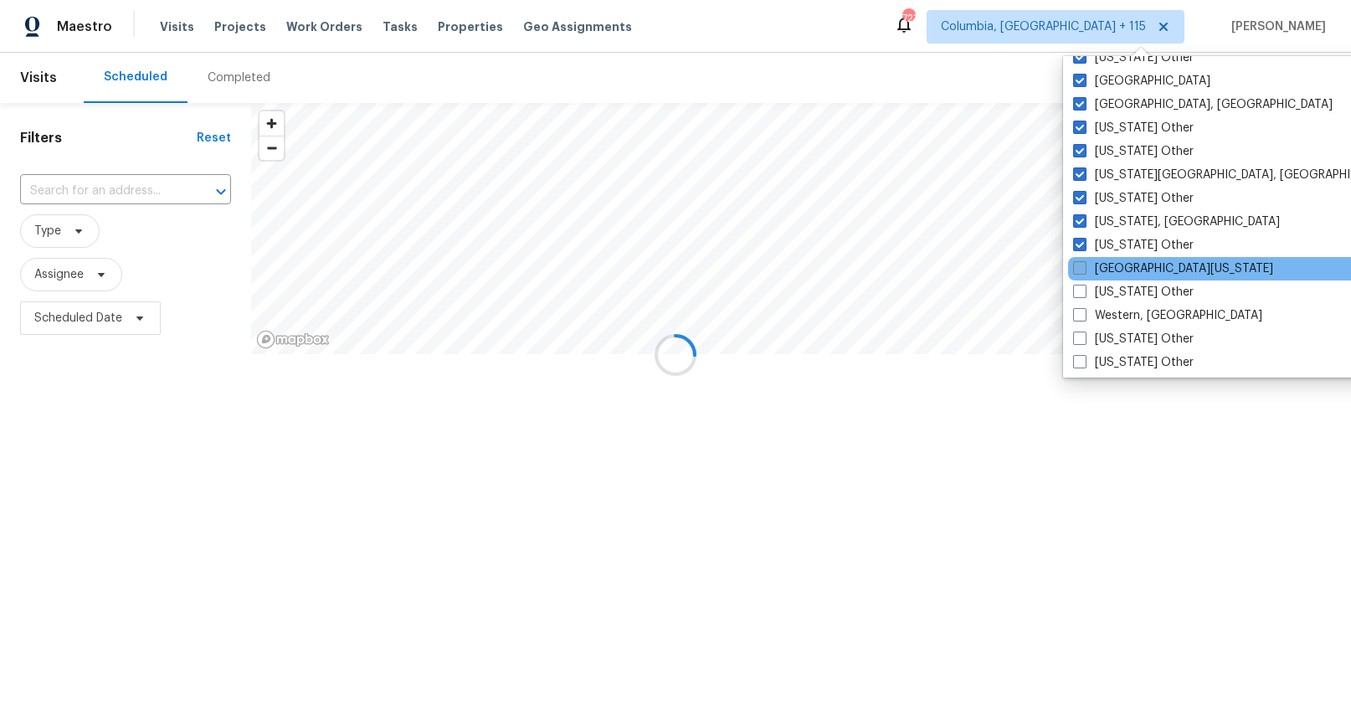
click at [1080, 265] on span at bounding box center [1079, 267] width 13 height 13
click at [1080, 265] on input "West Texas" at bounding box center [1078, 265] width 11 height 11
checkbox input "true"
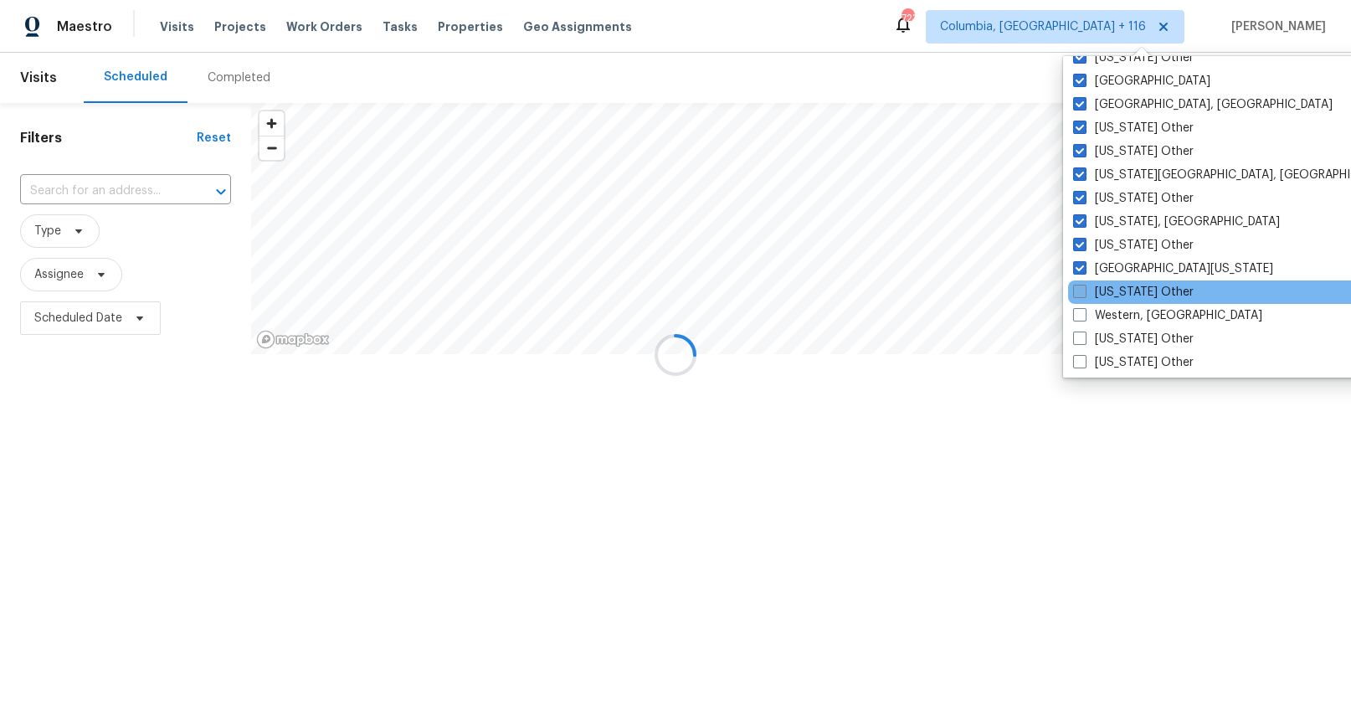
click at [1085, 290] on span at bounding box center [1079, 291] width 13 height 13
click at [1084, 290] on input "West Virginia Other" at bounding box center [1078, 289] width 11 height 11
checkbox input "true"
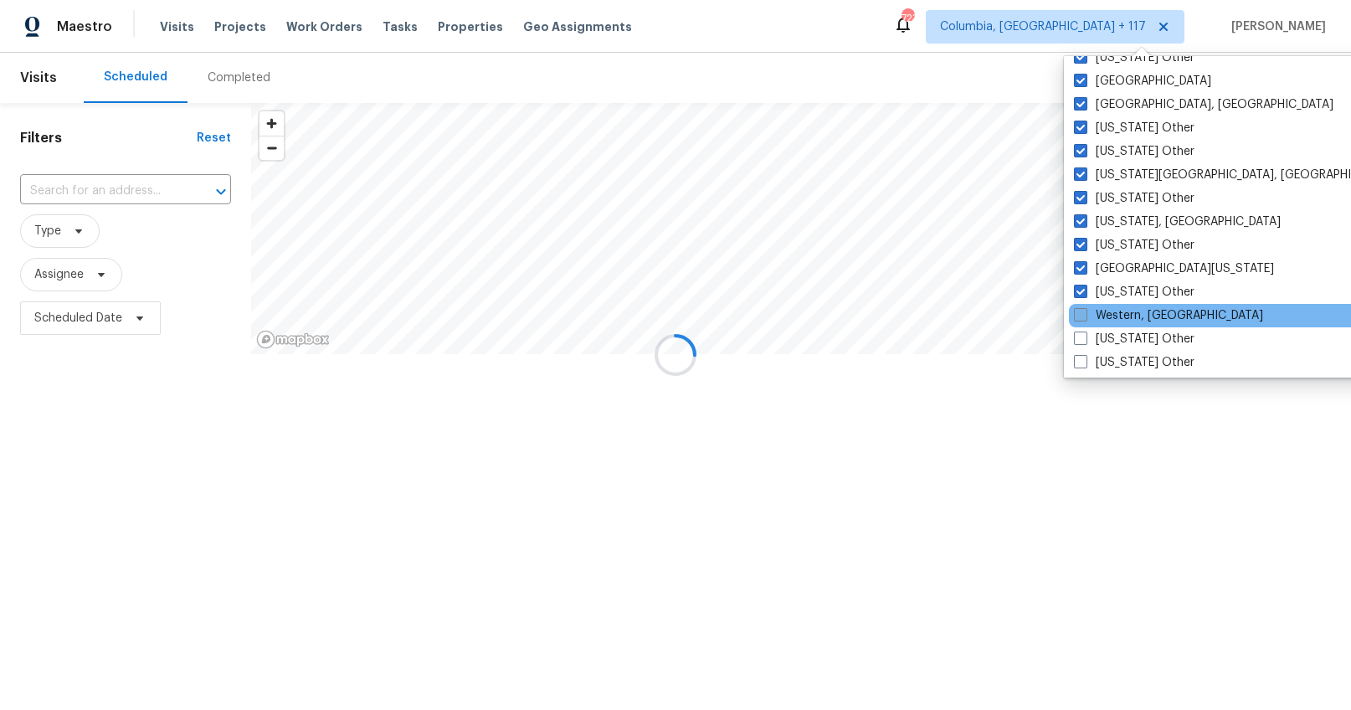
click at [1083, 310] on span at bounding box center [1080, 314] width 13 height 13
click at [1083, 310] on input "Western, NY" at bounding box center [1079, 312] width 11 height 11
checkbox input "true"
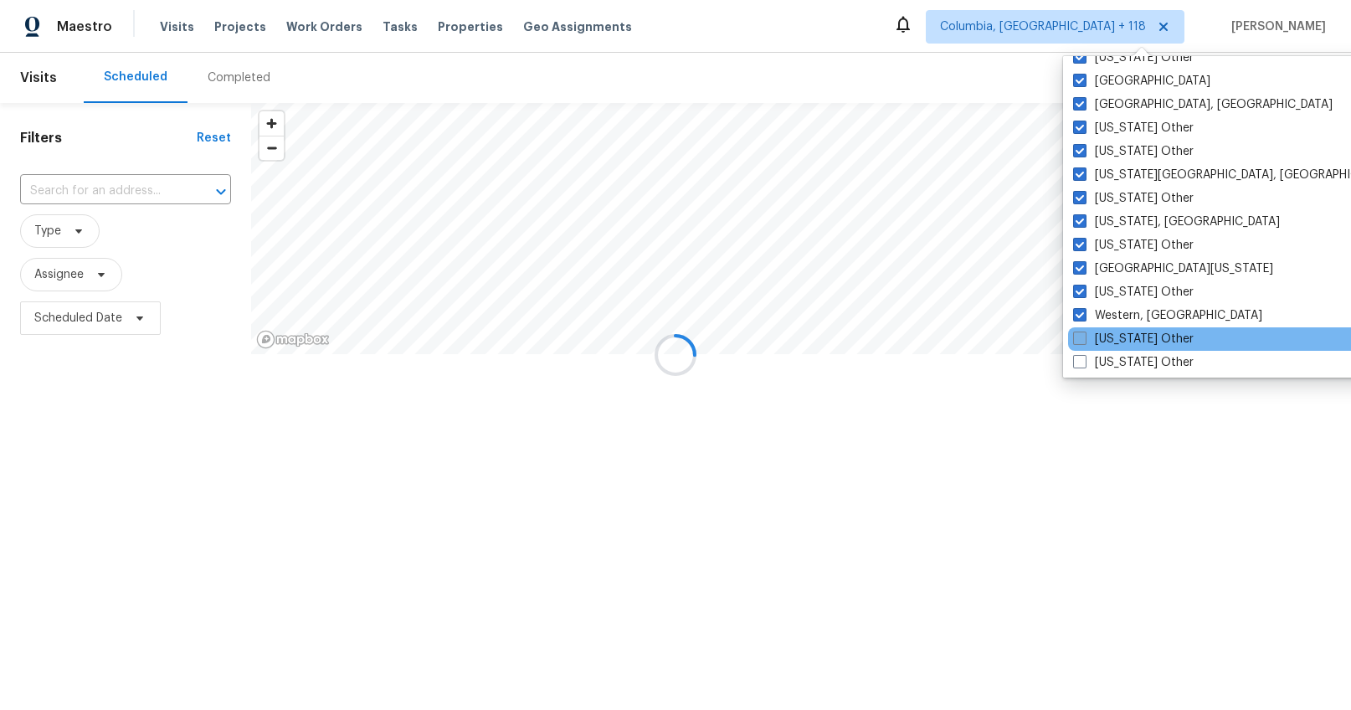
click at [1082, 337] on span at bounding box center [1079, 338] width 13 height 13
click at [1082, 337] on input "Wisconsin Other" at bounding box center [1078, 336] width 11 height 11
checkbox input "true"
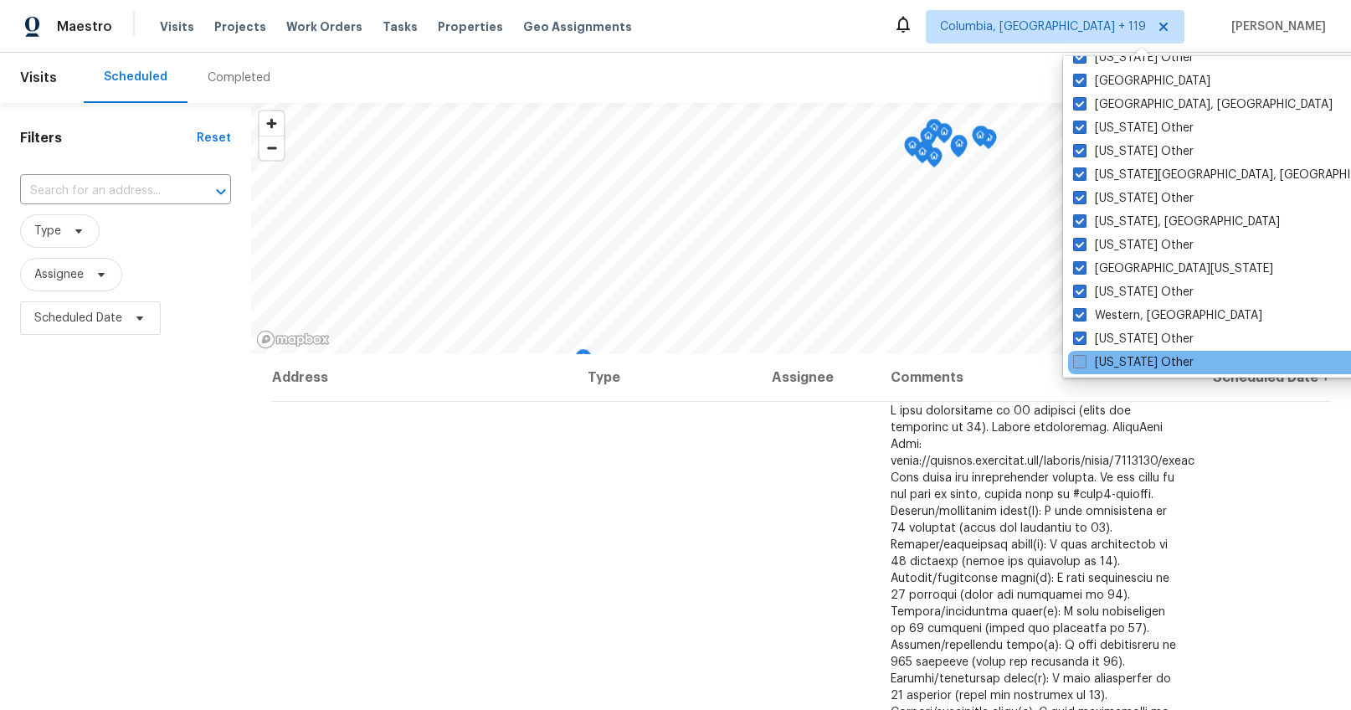
click at [1082, 357] on span at bounding box center [1079, 361] width 13 height 13
click at [1082, 357] on input "Wyoming Other" at bounding box center [1078, 359] width 11 height 11
checkbox input "true"
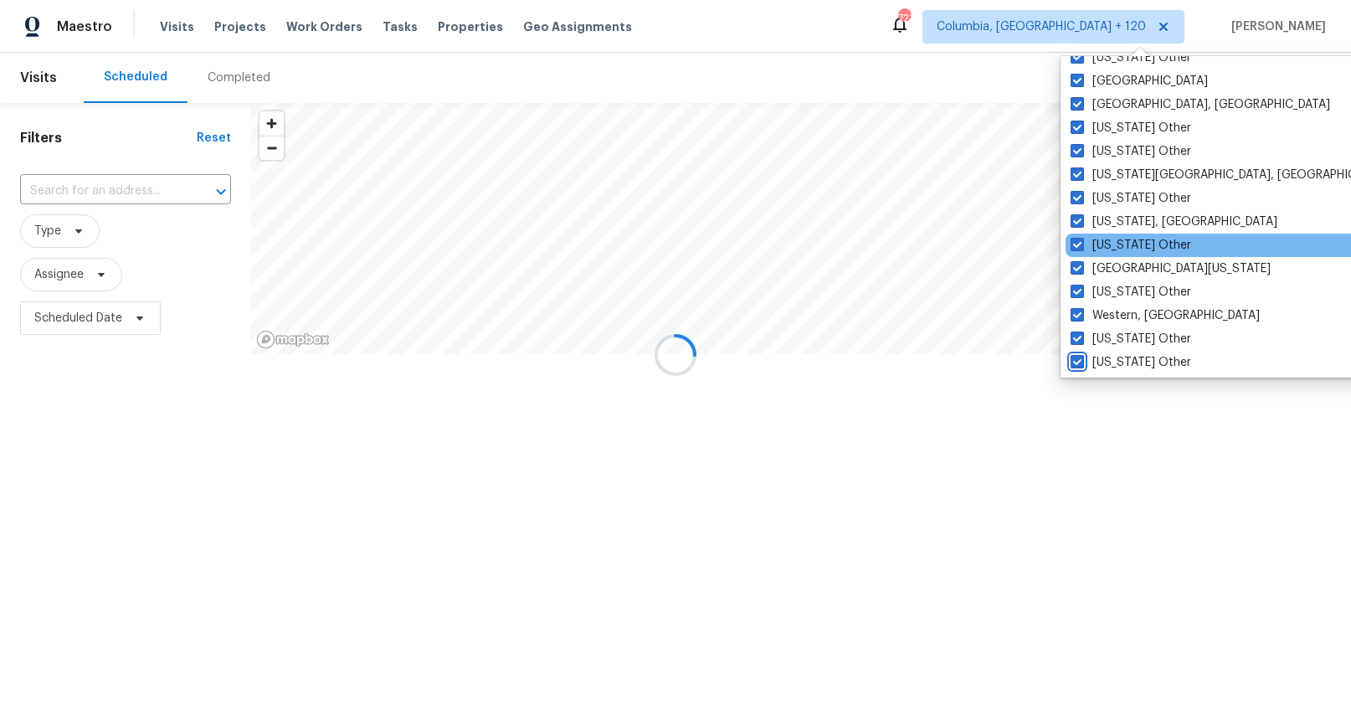
scroll to position [2528, 0]
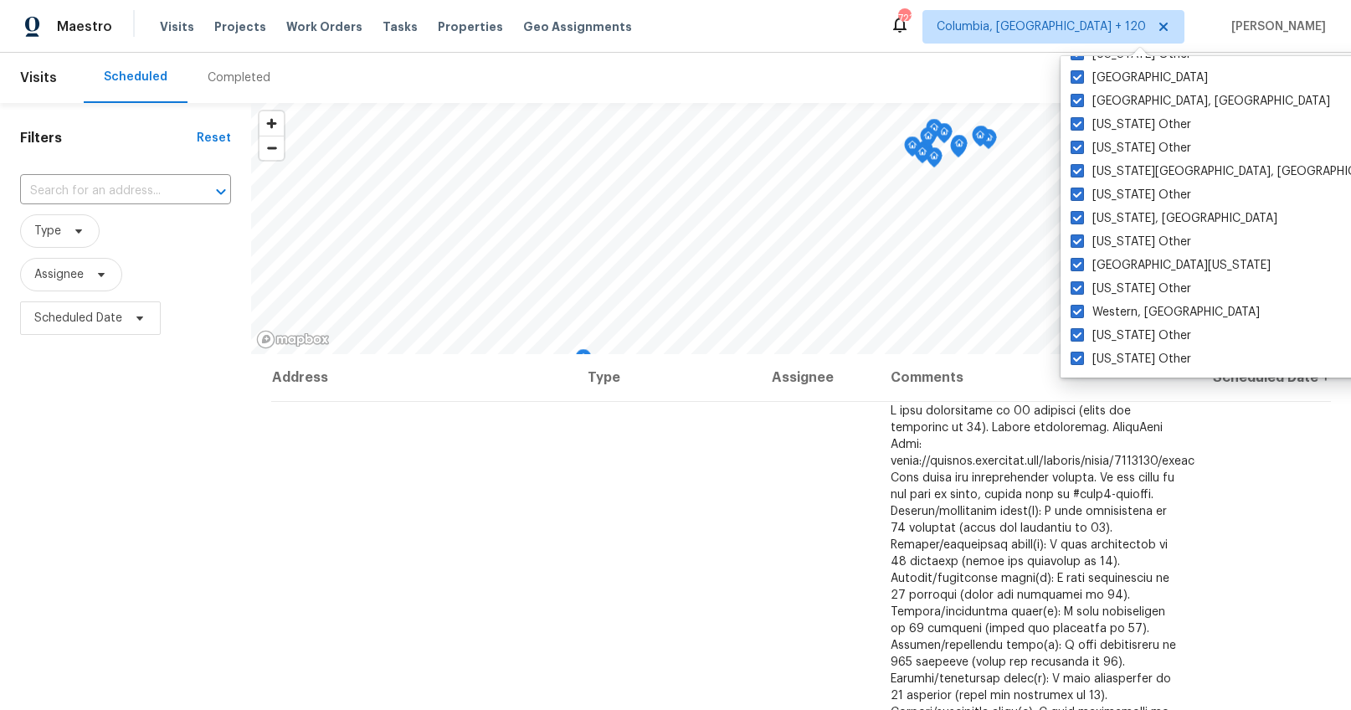
click at [115, 216] on span "Type" at bounding box center [125, 230] width 211 height 33
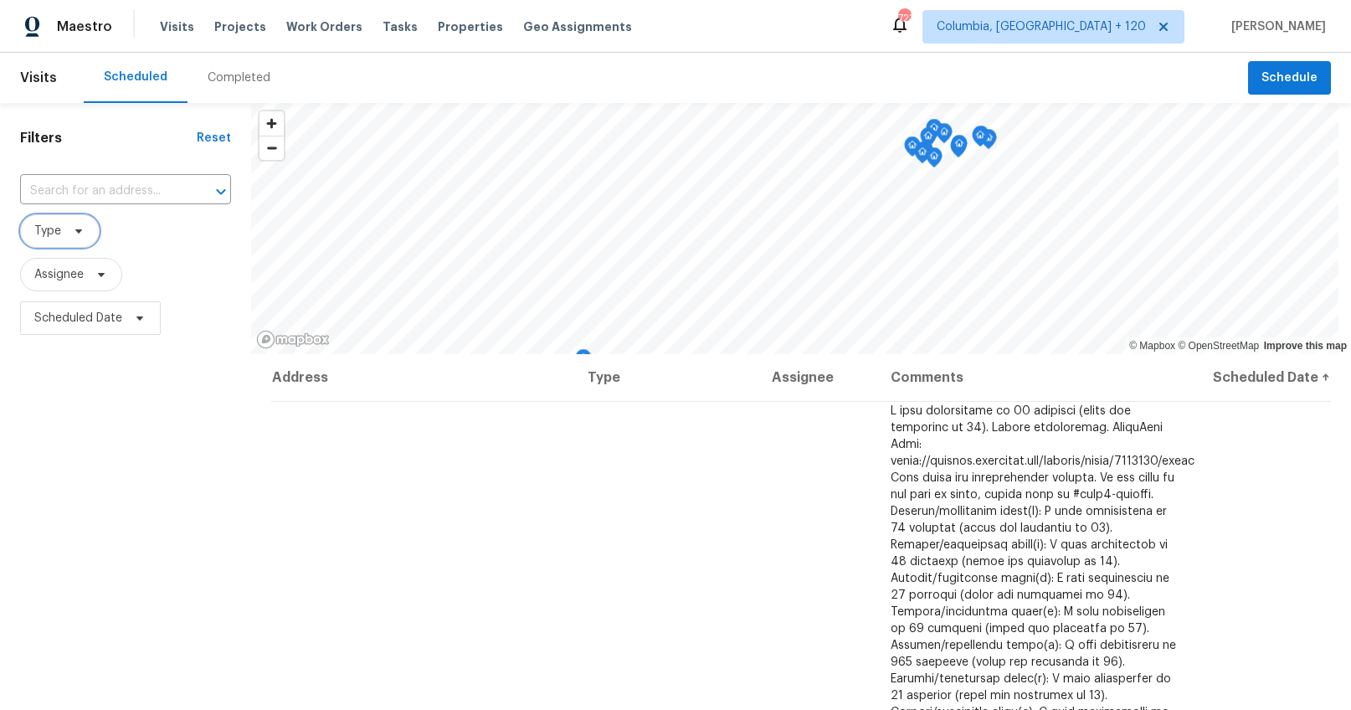
click at [72, 227] on icon at bounding box center [78, 230] width 13 height 13
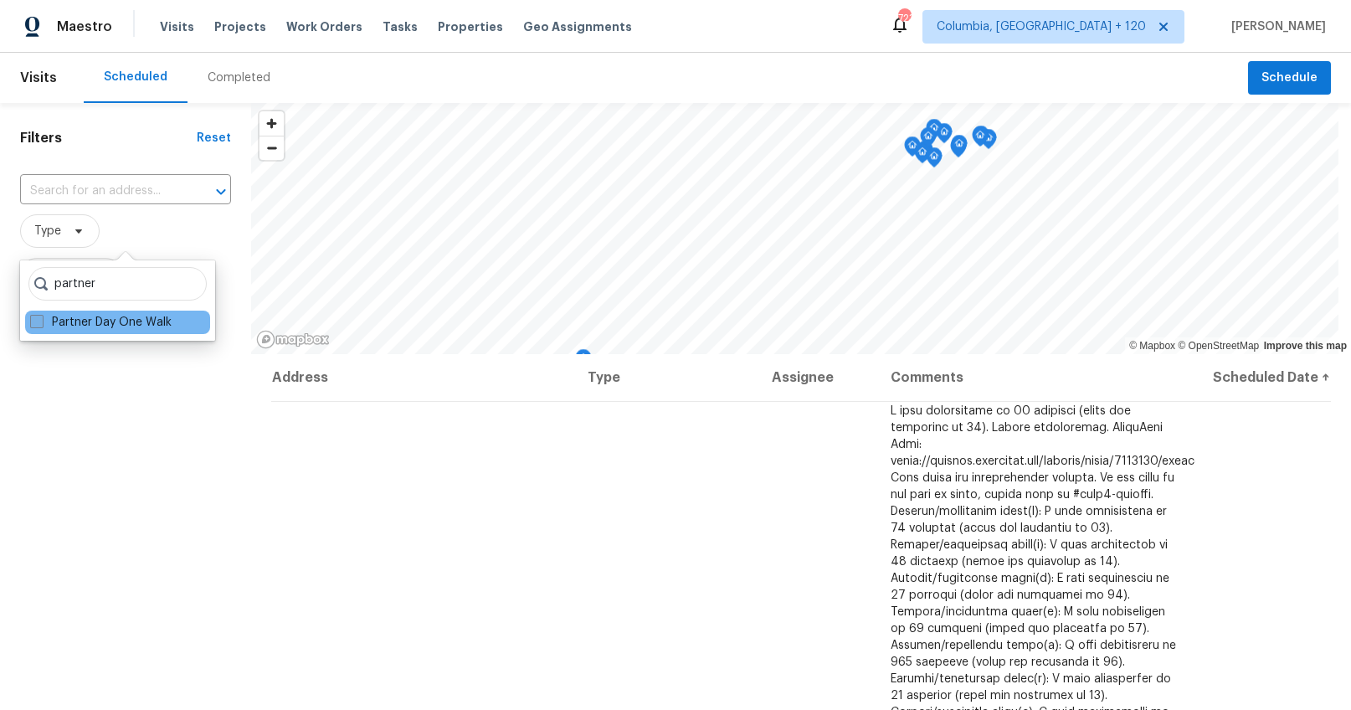
type input "partner"
click at [89, 325] on label "Partner Day One Walk" at bounding box center [100, 322] width 141 height 17
click at [41, 325] on input "Partner Day One Walk" at bounding box center [35, 319] width 11 height 11
checkbox input "true"
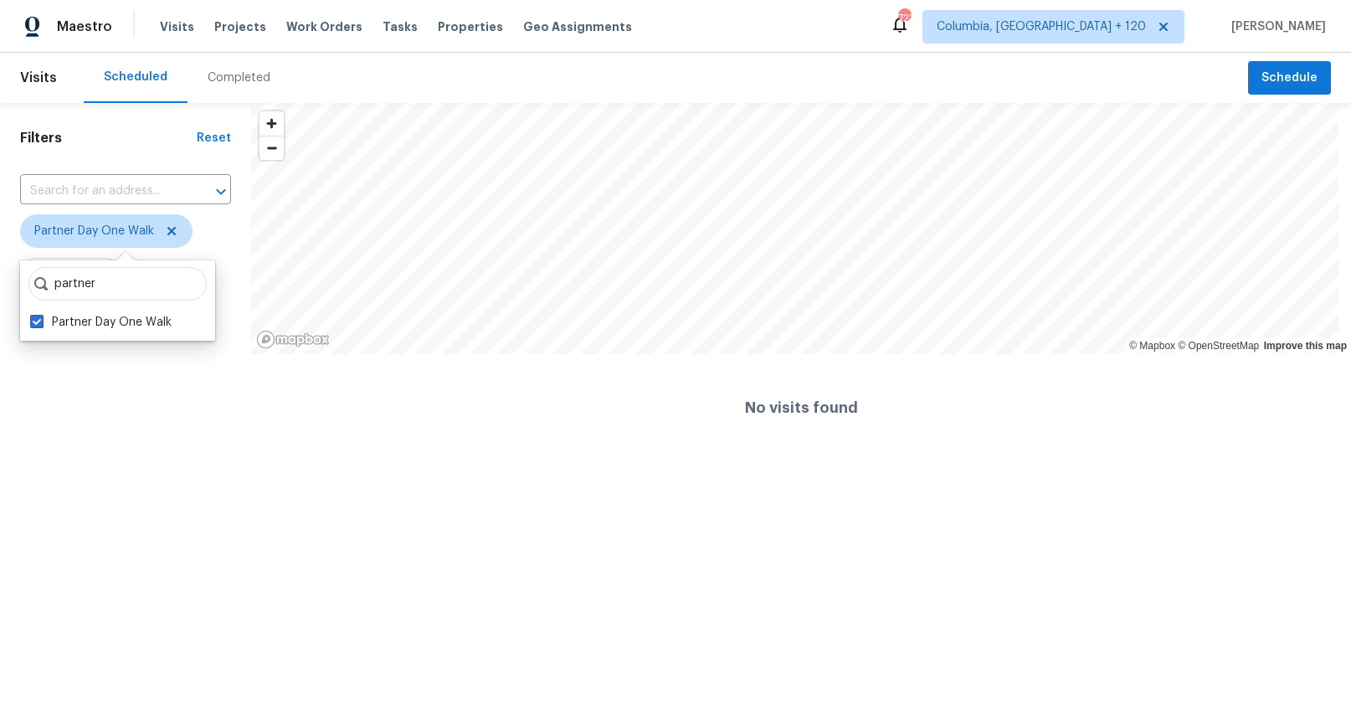
click at [166, 148] on div "Filters Reset ​ Partner Day One Walk Assignee Scheduled Date" at bounding box center [125, 282] width 251 height 358
click at [229, 66] on div "Completed" at bounding box center [239, 78] width 103 height 50
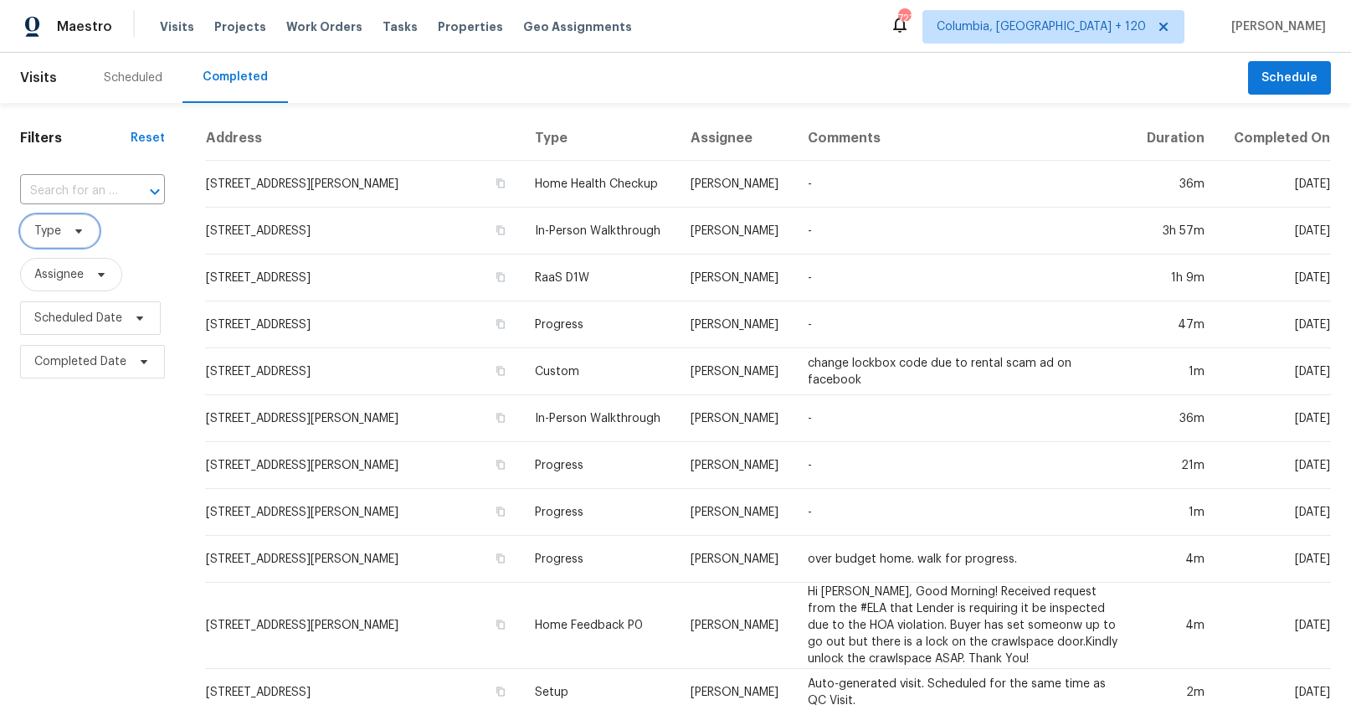
click at [85, 223] on span "Type" at bounding box center [60, 230] width 80 height 33
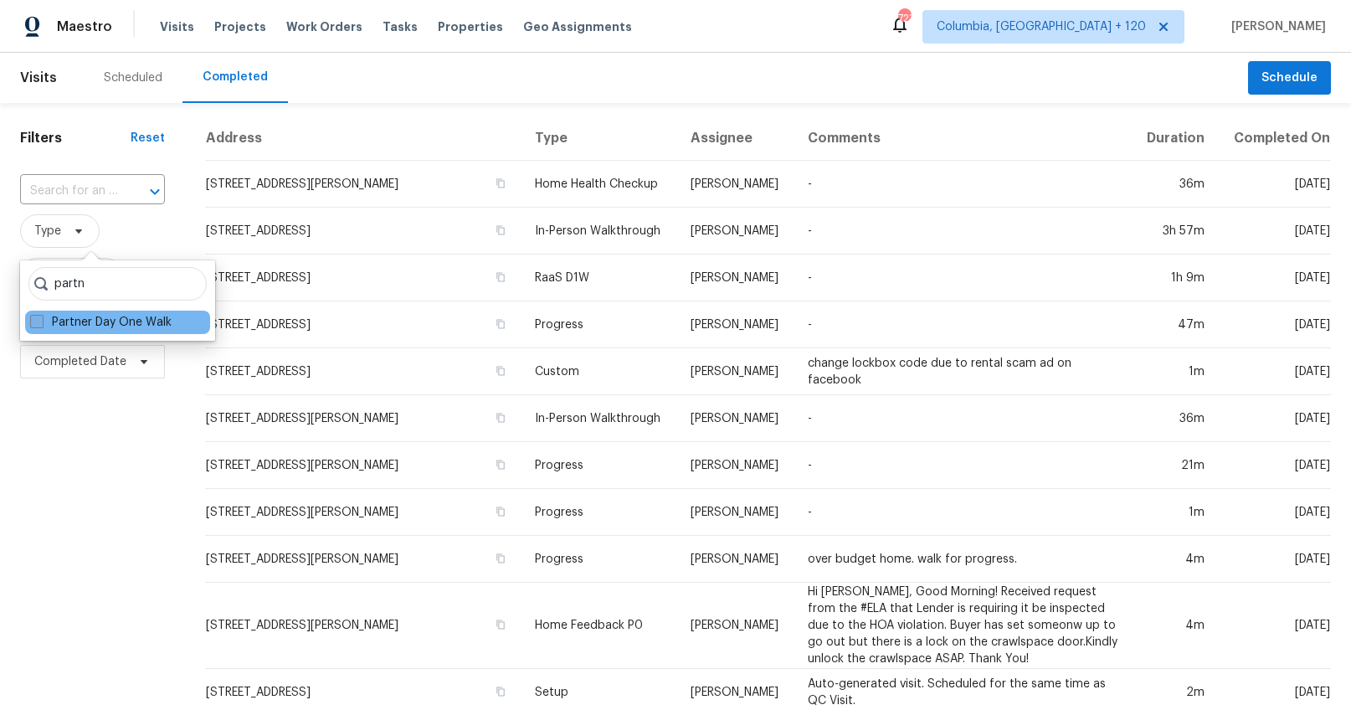
type input "partn"
click at [74, 325] on label "Partner Day One Walk" at bounding box center [100, 322] width 141 height 17
click at [41, 325] on input "Partner Day One Walk" at bounding box center [35, 319] width 11 height 11
checkbox input "true"
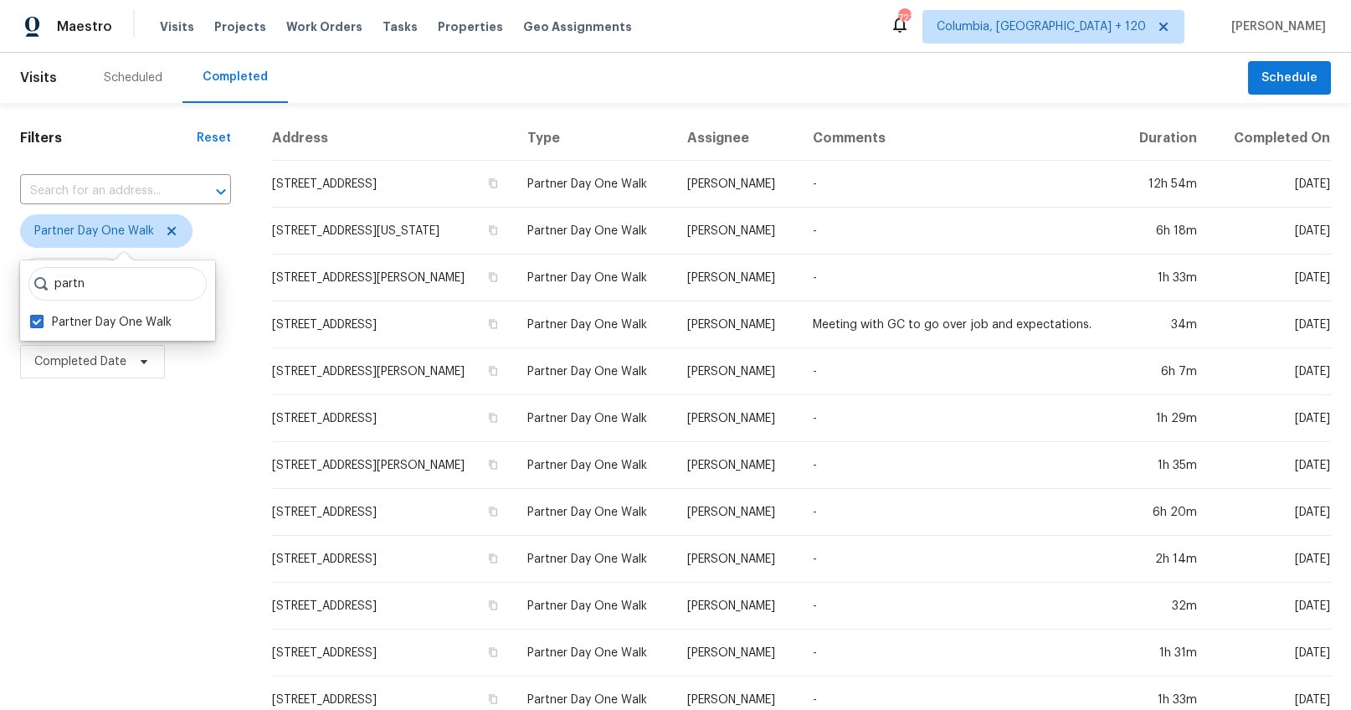
click at [44, 481] on div "Filters Reset ​ Partner Day One Walk Assignee Scheduled Date Completed Date" at bounding box center [125, 623] width 251 height 1040
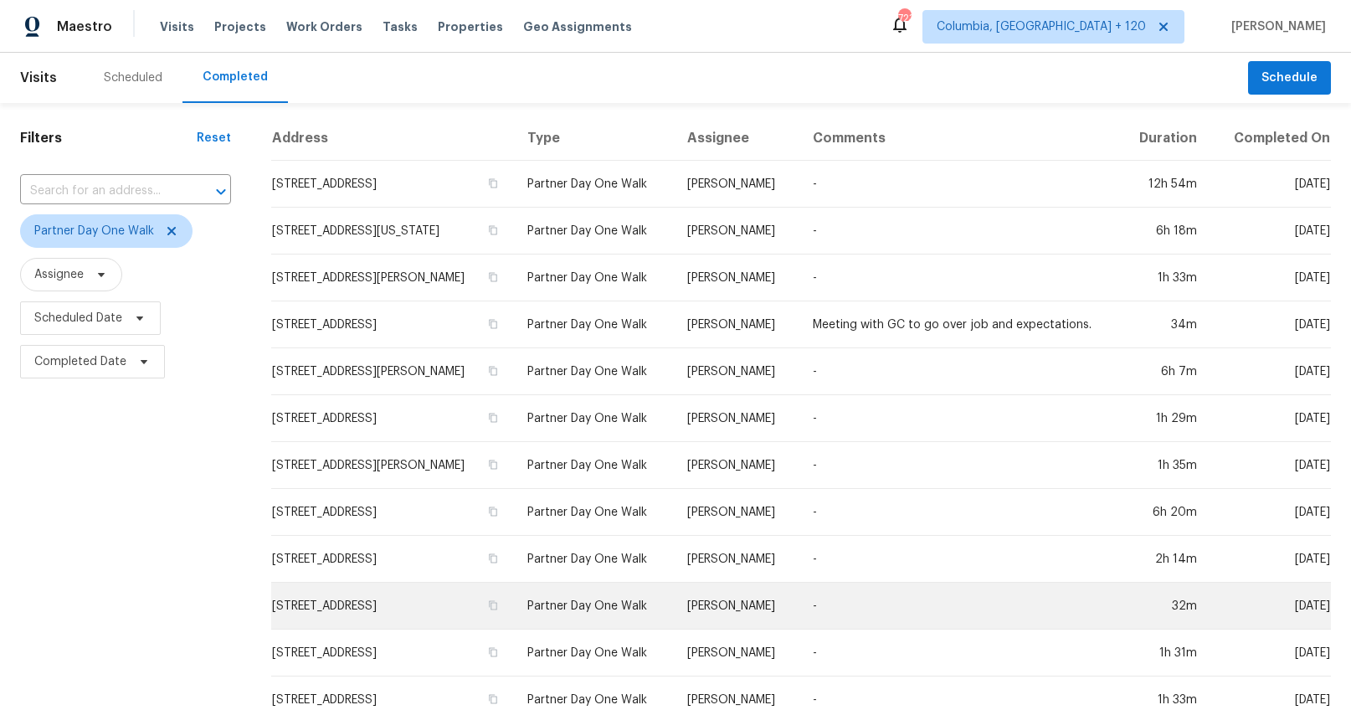
scroll to position [1, 0]
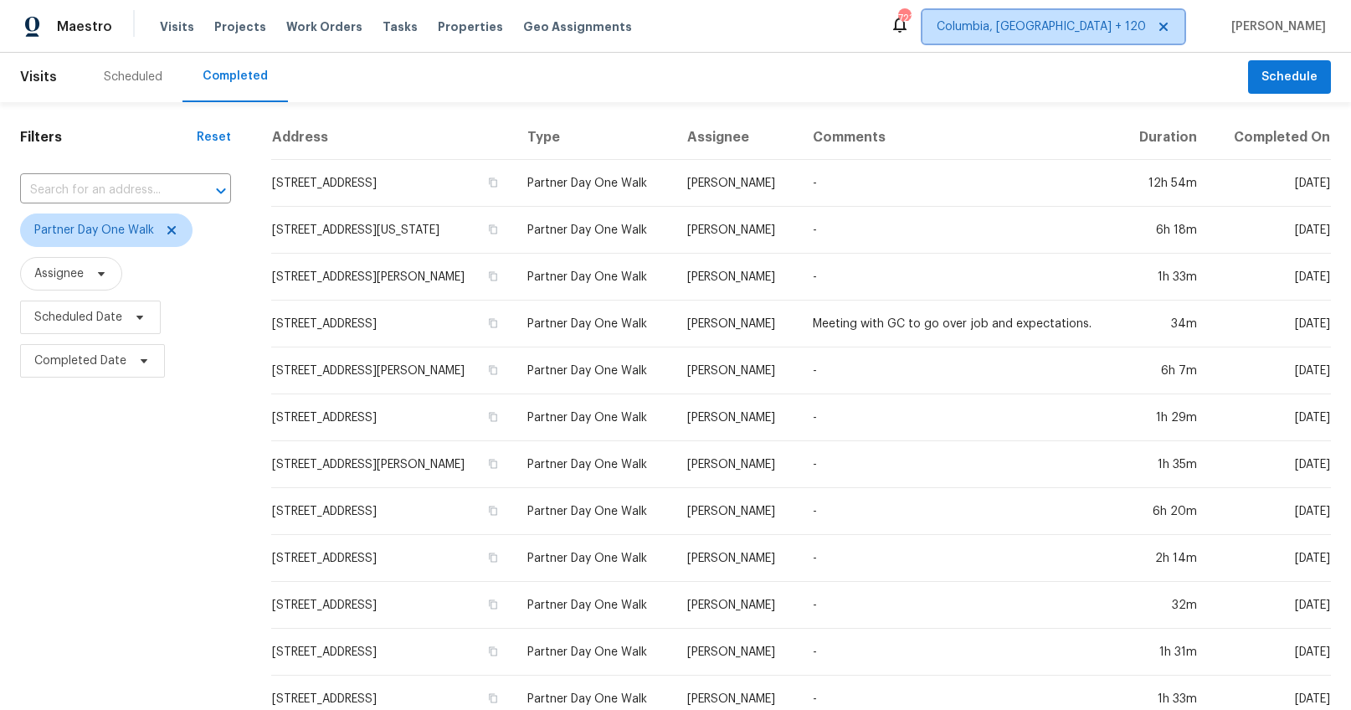
click at [1168, 23] on icon at bounding box center [1163, 27] width 8 height 8
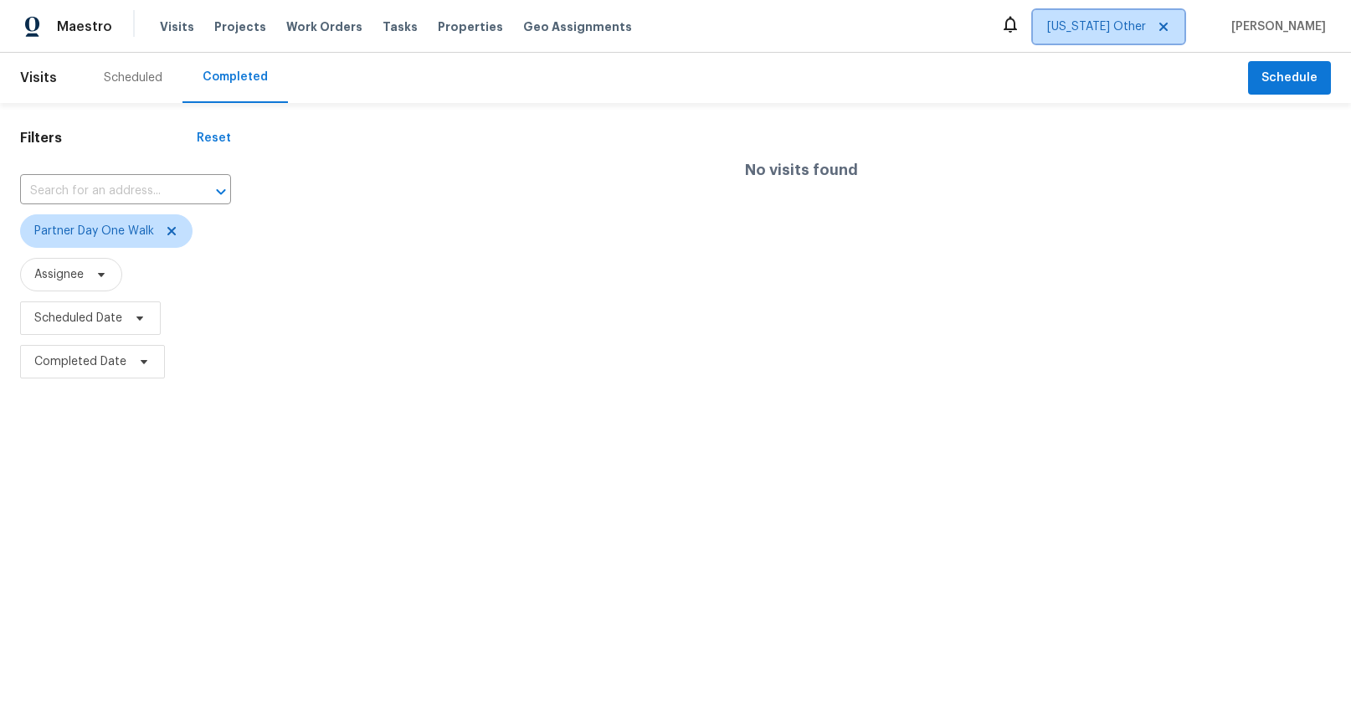
click at [1146, 24] on span "Alabama Other" at bounding box center [1096, 26] width 99 height 17
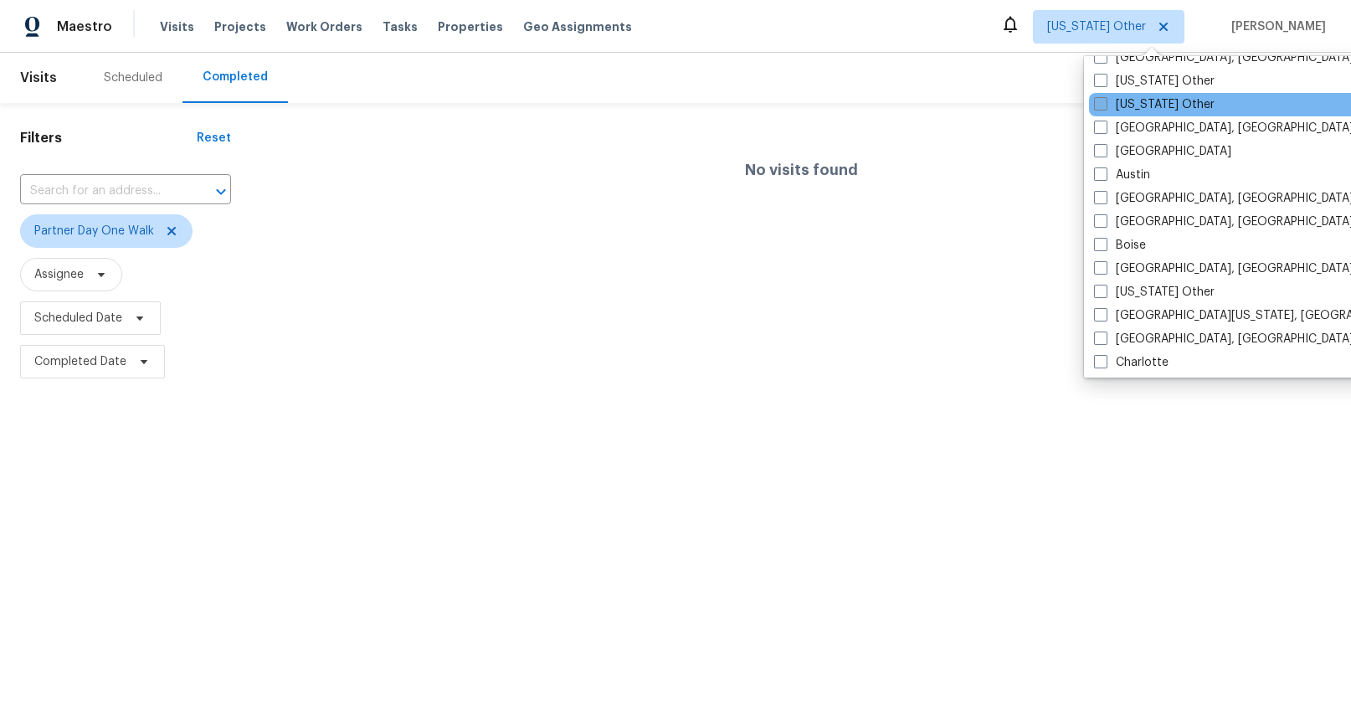
scroll to position [86, 0]
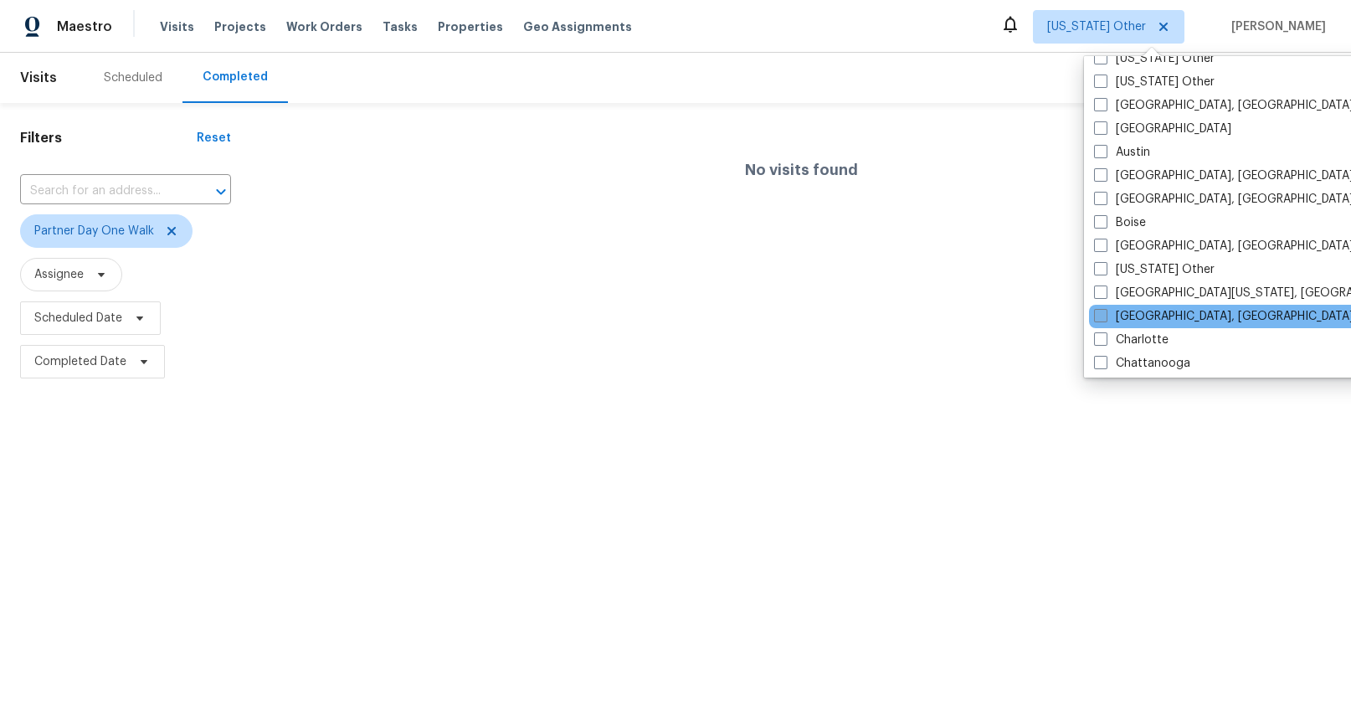
click at [1098, 317] on span at bounding box center [1100, 315] width 13 height 13
click at [1098, 317] on input "Charleston, SC" at bounding box center [1099, 313] width 11 height 11
checkbox input "true"
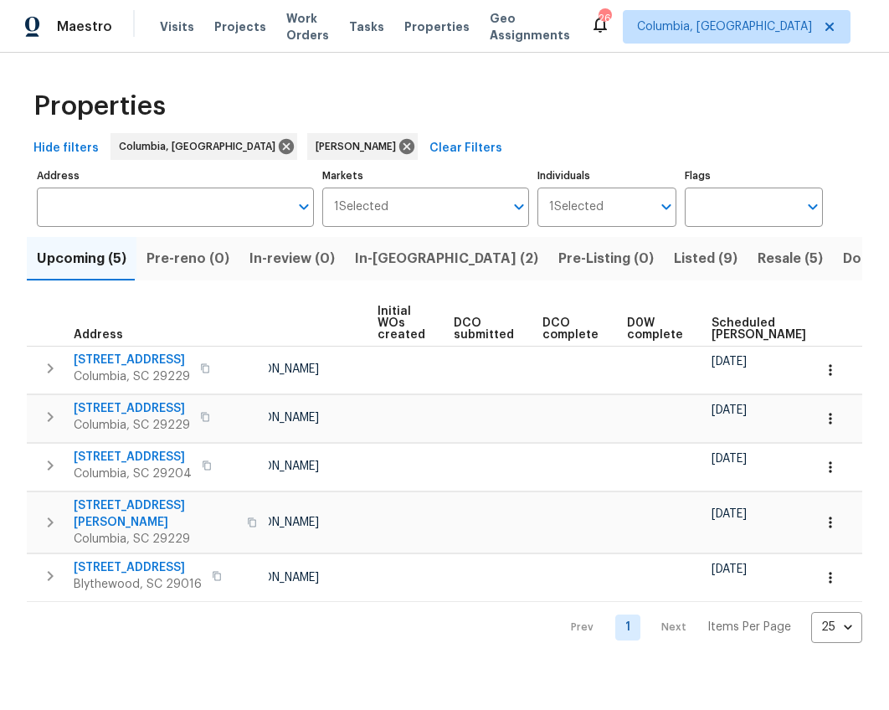
scroll to position [0, 192]
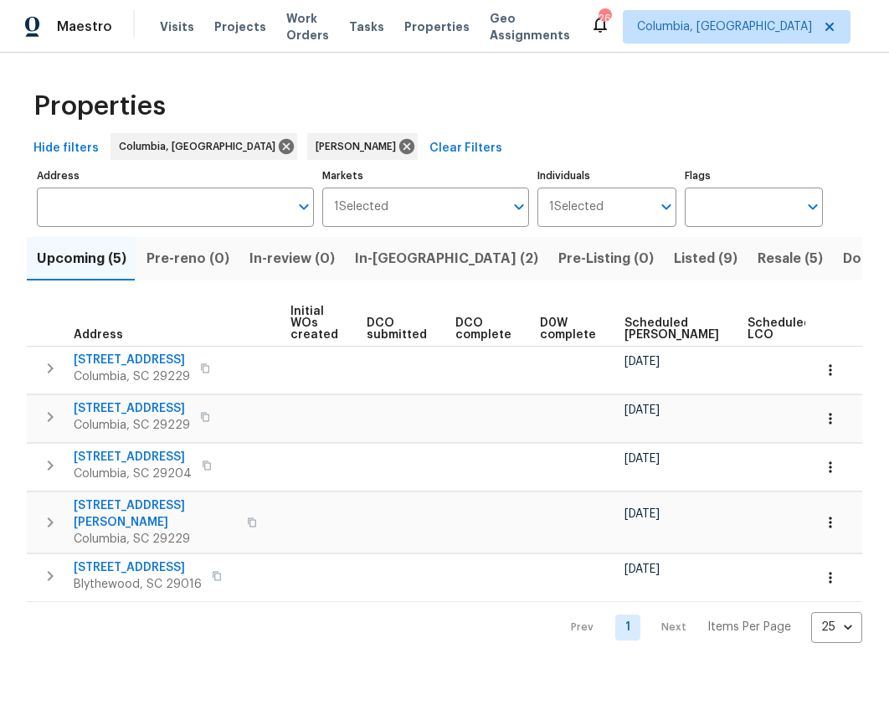
click at [840, 327] on span "Ready Date" at bounding box center [858, 328] width 37 height 23
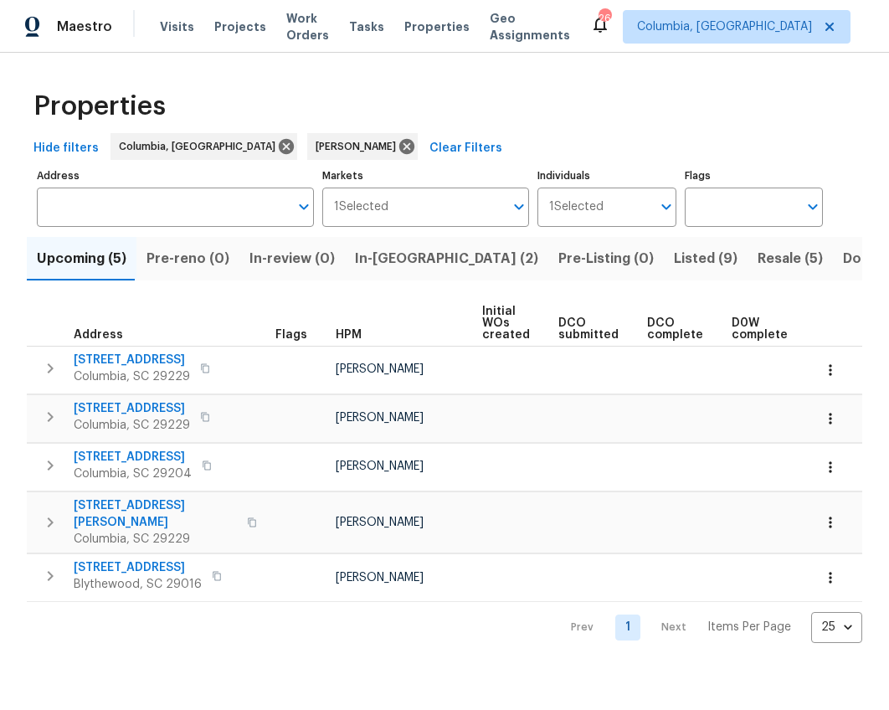
click at [365, 258] on span "In-[GEOGRAPHIC_DATA] (2)" at bounding box center [446, 258] width 183 height 23
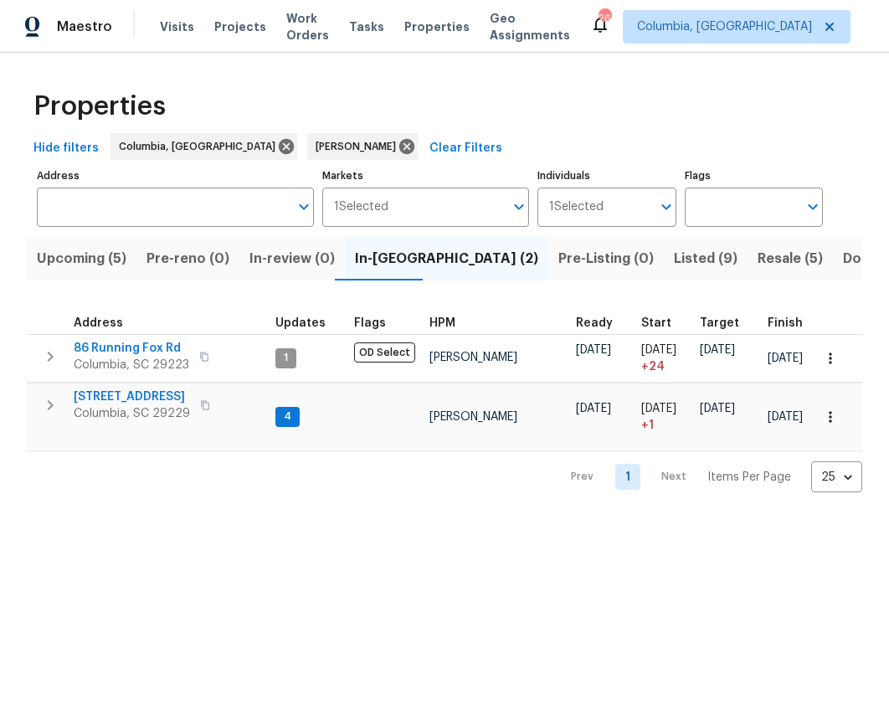
click at [758, 264] on span "Resale (5)" at bounding box center [790, 258] width 65 height 23
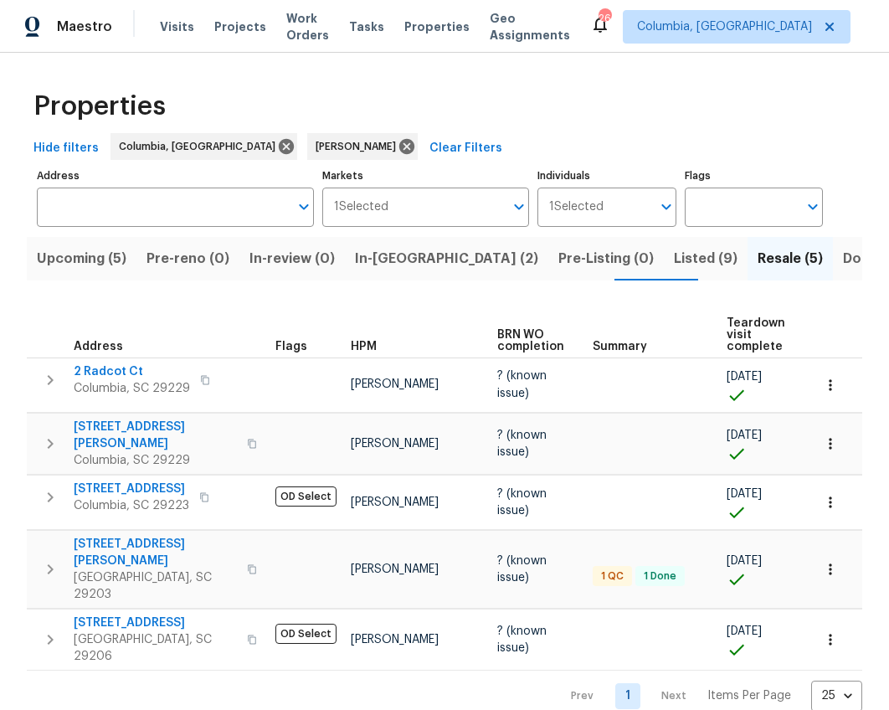
click at [674, 262] on span "Listed (9)" at bounding box center [706, 258] width 64 height 23
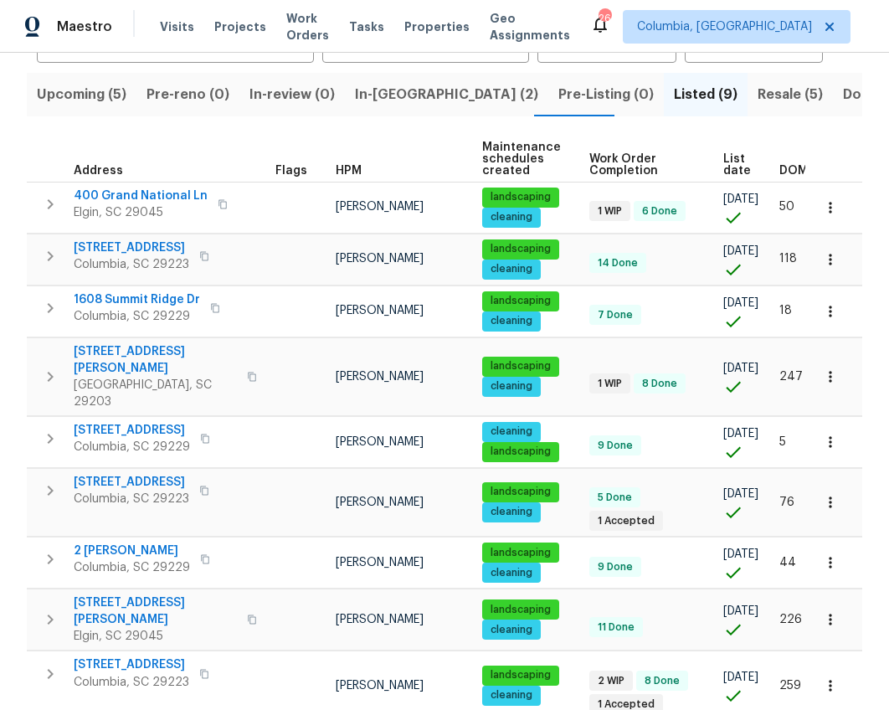
scroll to position [177, 0]
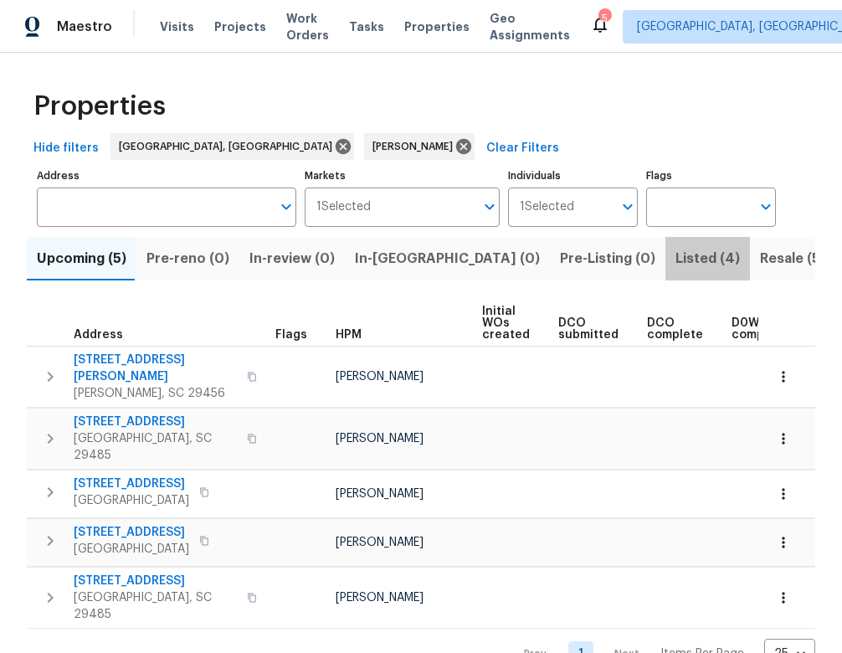
click at [676, 260] on span "Listed (4)" at bounding box center [708, 258] width 64 height 23
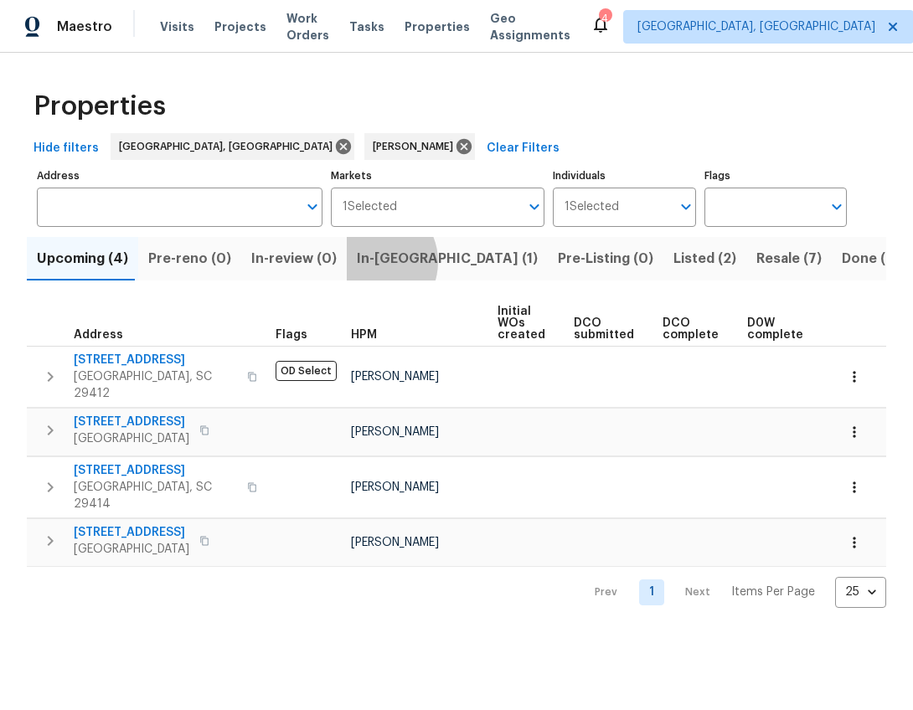
click at [361, 261] on span "In-[GEOGRAPHIC_DATA] (1)" at bounding box center [447, 258] width 181 height 23
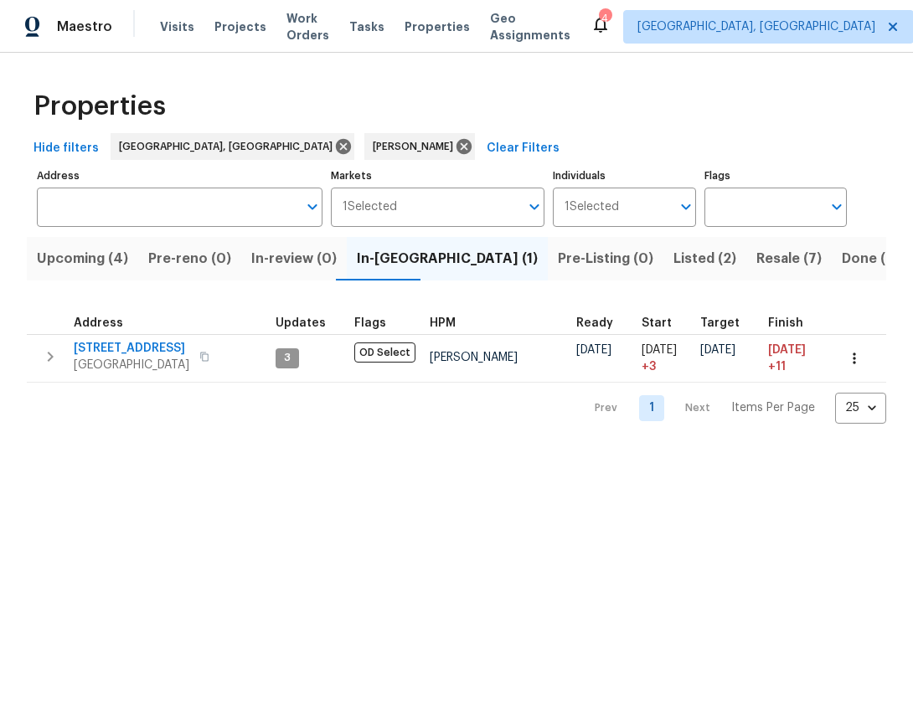
click at [673, 268] on span "Listed (2)" at bounding box center [704, 258] width 63 height 23
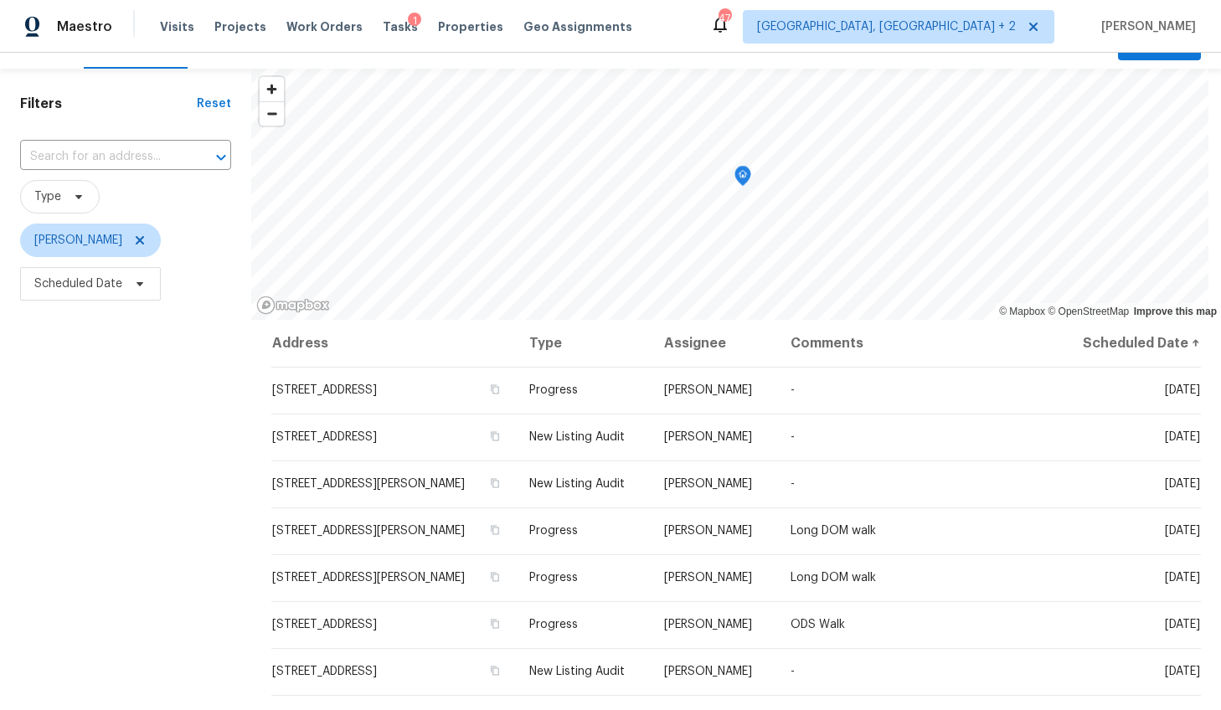
scroll to position [58, 0]
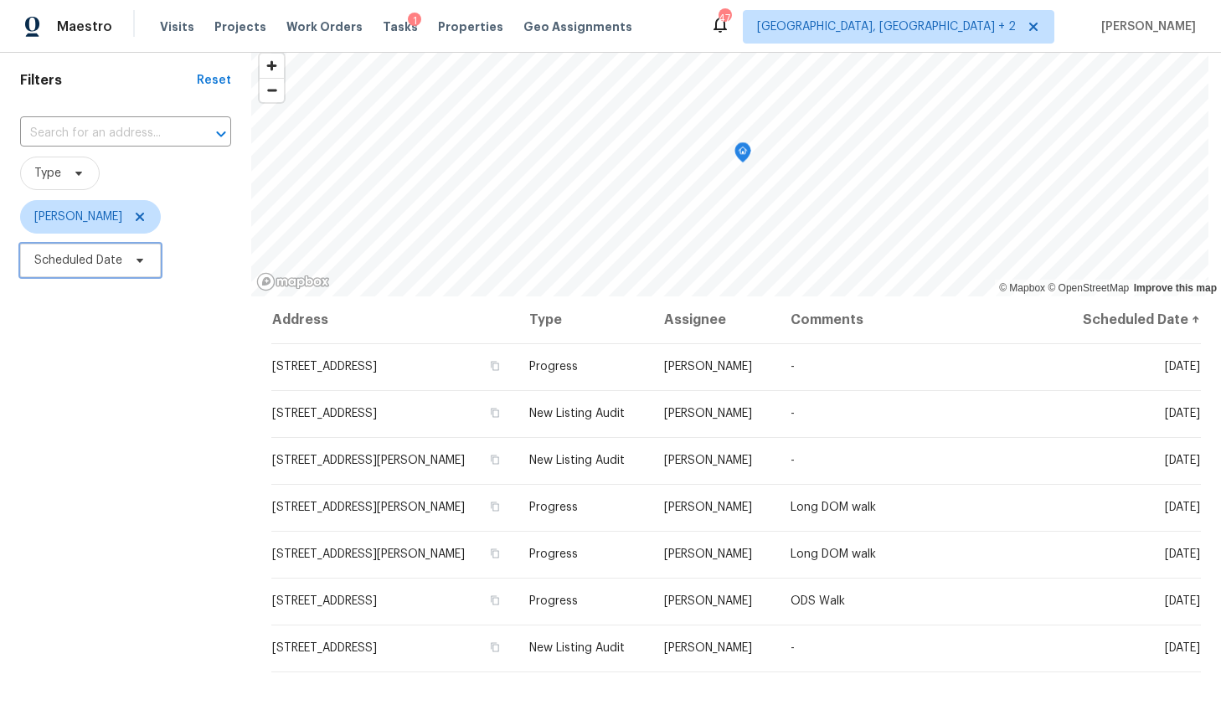
click at [89, 250] on span "Scheduled Date" at bounding box center [90, 260] width 141 height 33
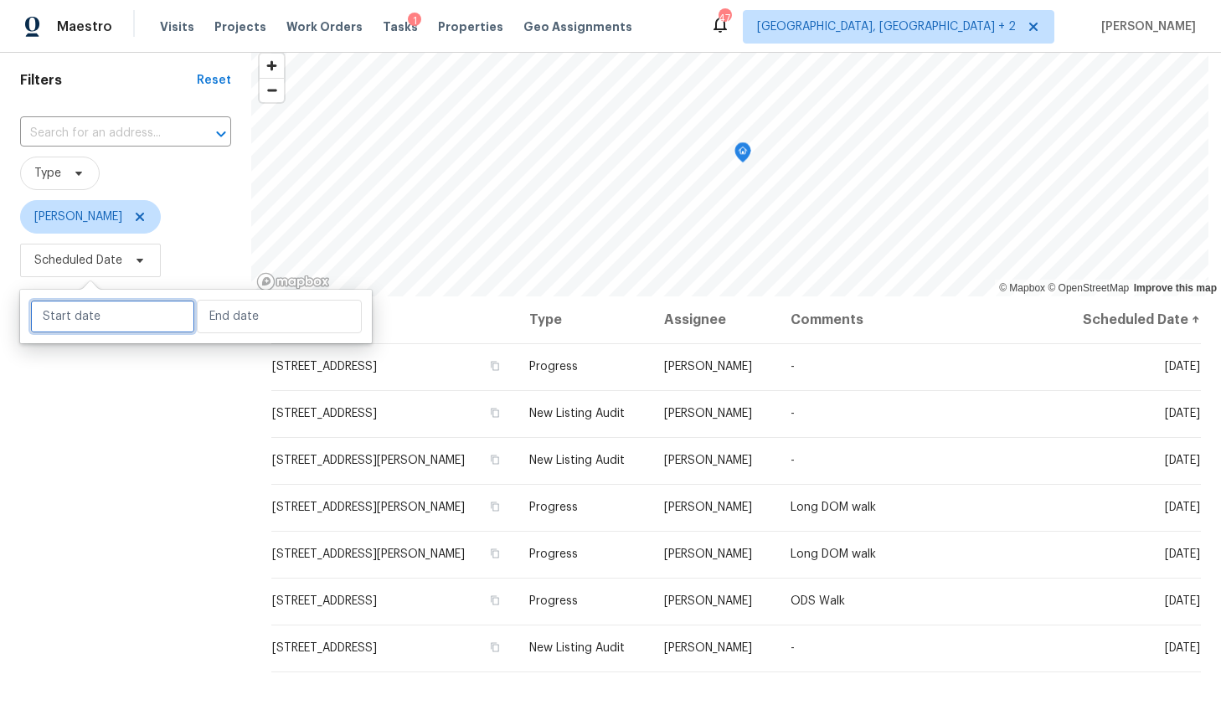
click at [109, 316] on input "text" at bounding box center [112, 316] width 165 height 33
select select "9"
select select "2025"
select select "10"
select select "2025"
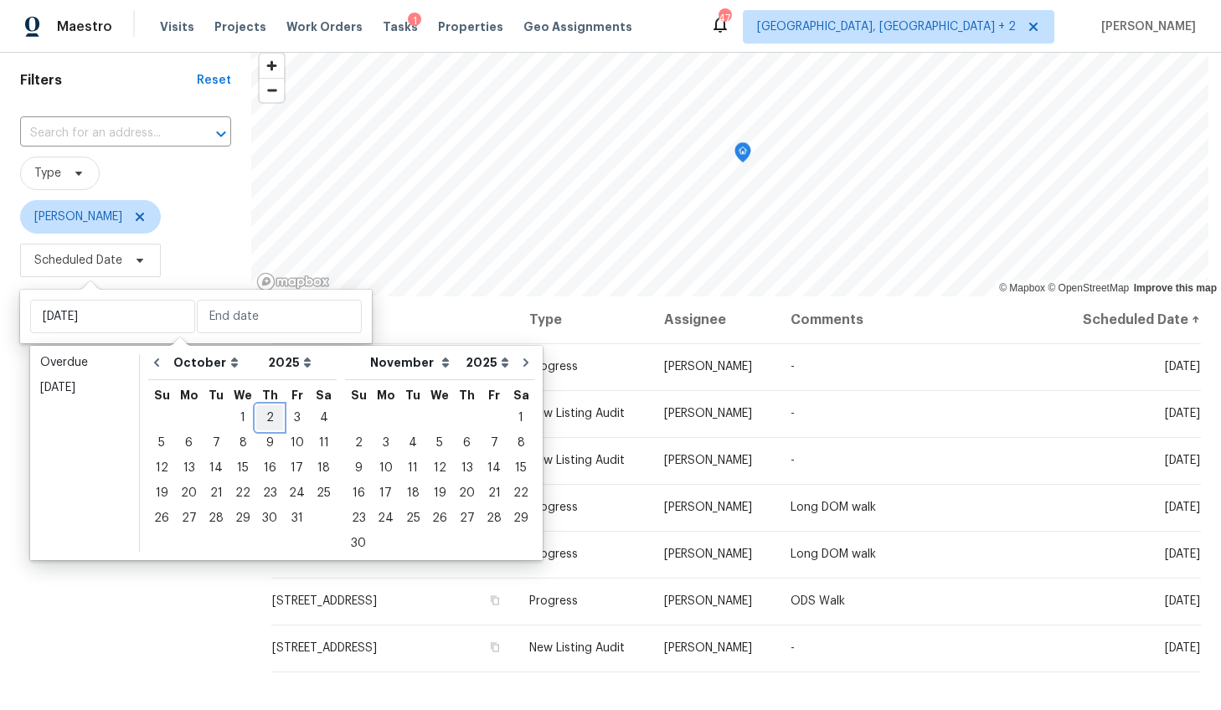
click at [261, 413] on div "2" at bounding box center [269, 417] width 27 height 23
type input "Thu, Oct 02"
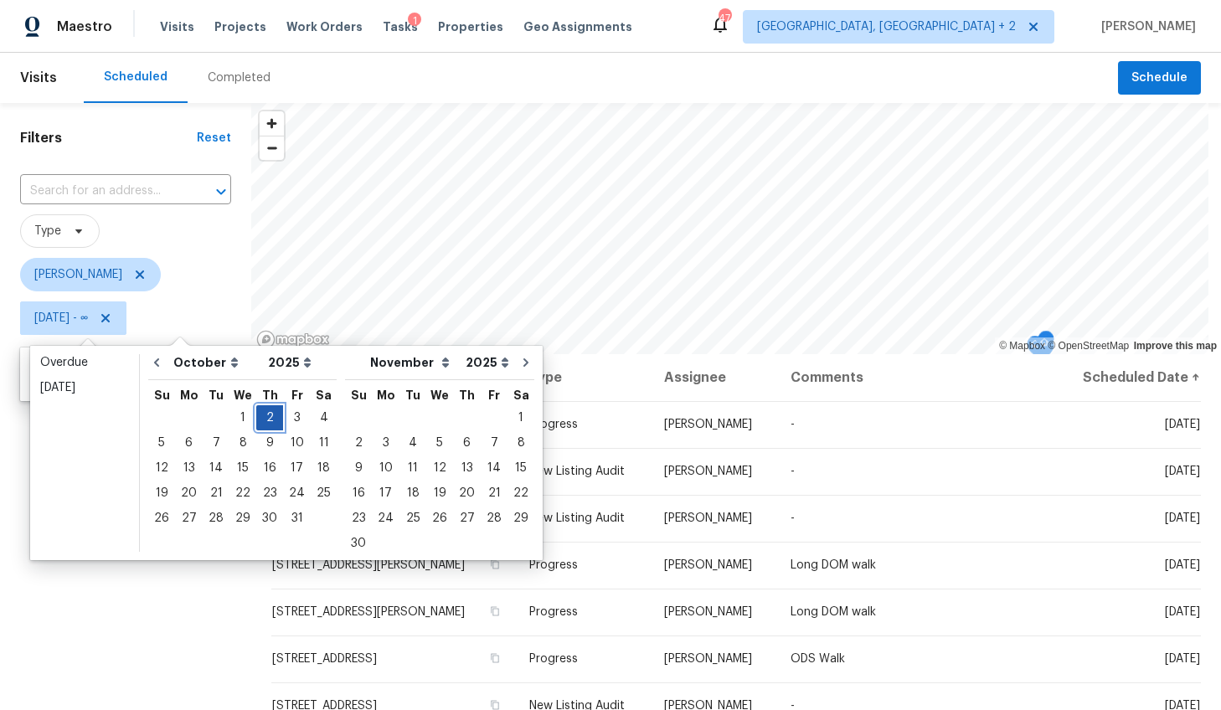
click at [261, 413] on div "2" at bounding box center [269, 417] width 27 height 23
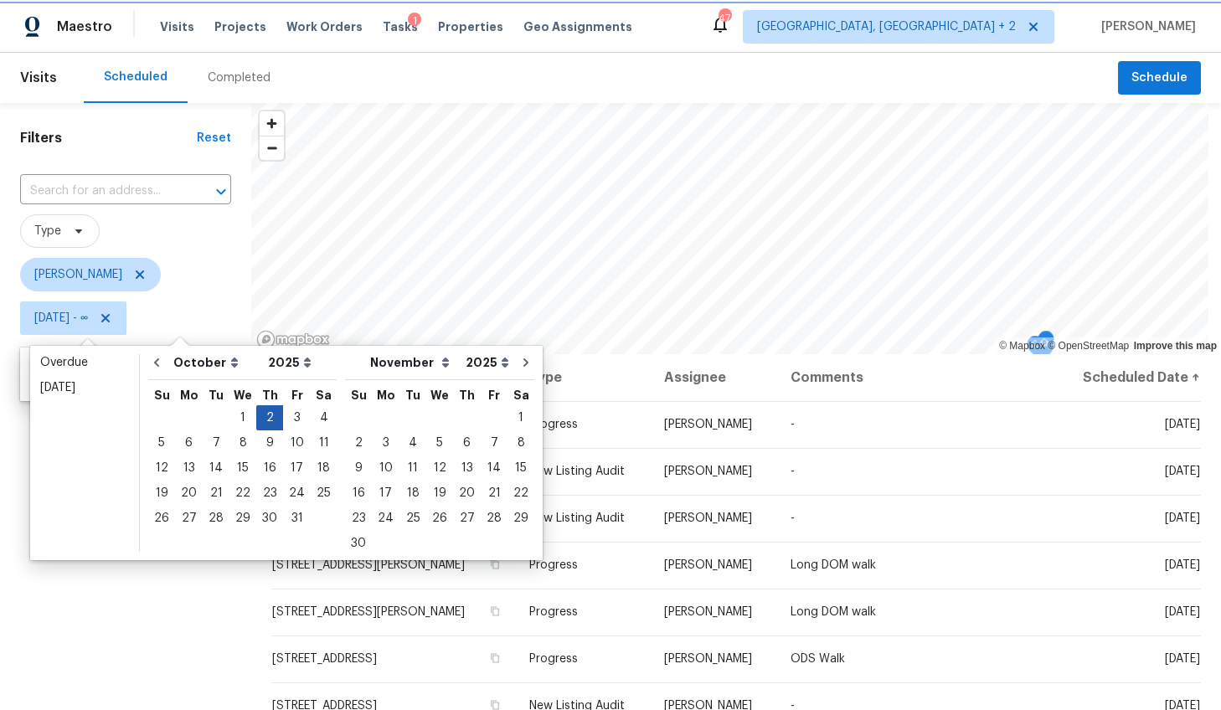
type input "Thu, Oct 02"
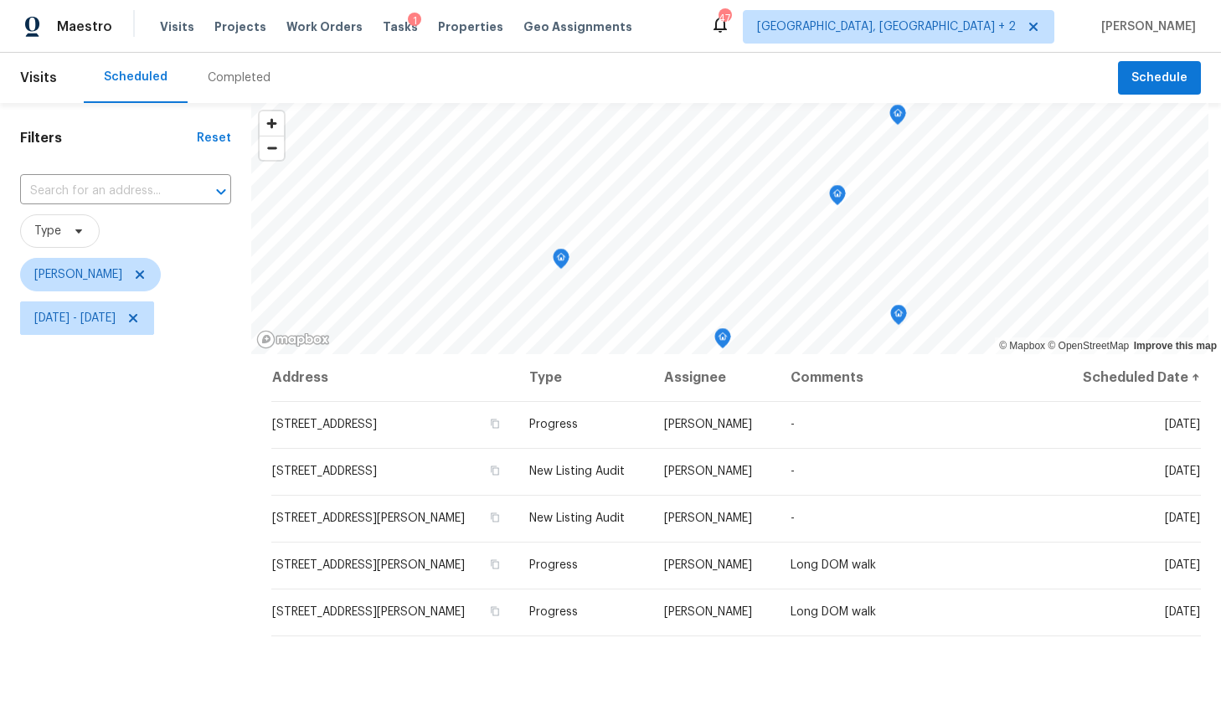
click at [110, 509] on div "Filters Reset ​ Type Alex Baum Thu, Oct 02 - Thu, Oct 02" at bounding box center [125, 512] width 251 height 819
click at [1177, 77] on button "Schedule" at bounding box center [1159, 78] width 83 height 34
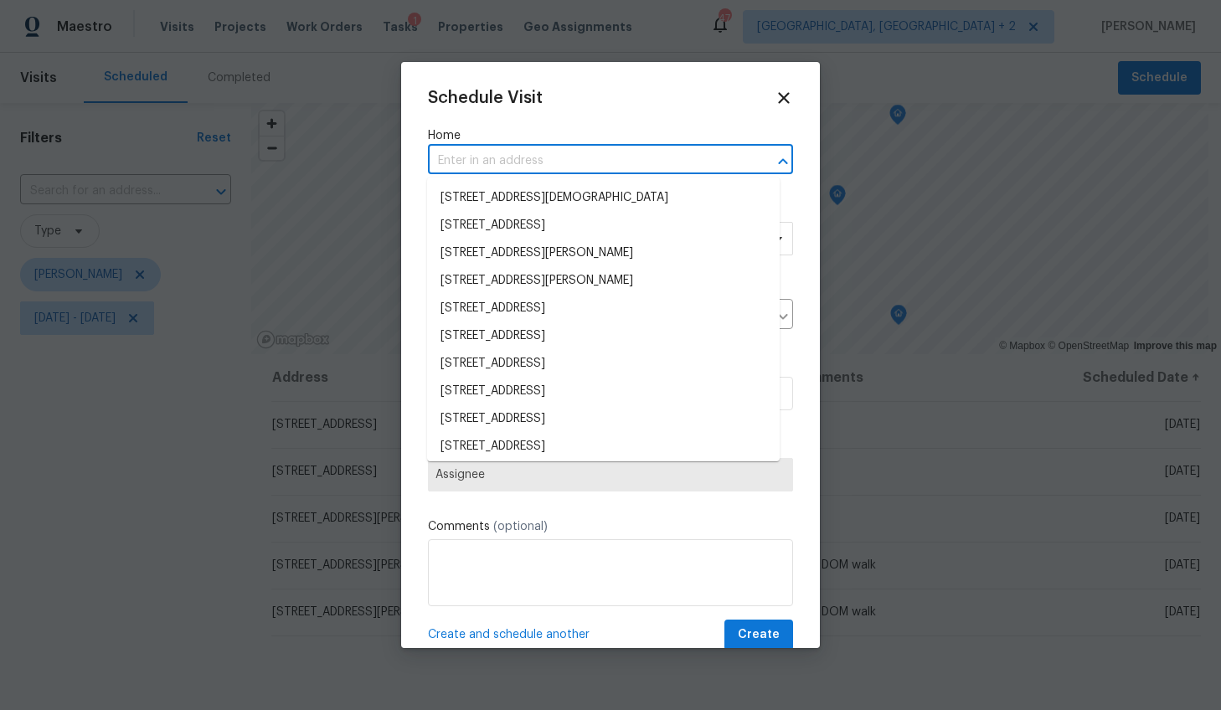
click at [528, 152] on input "text" at bounding box center [587, 161] width 318 height 26
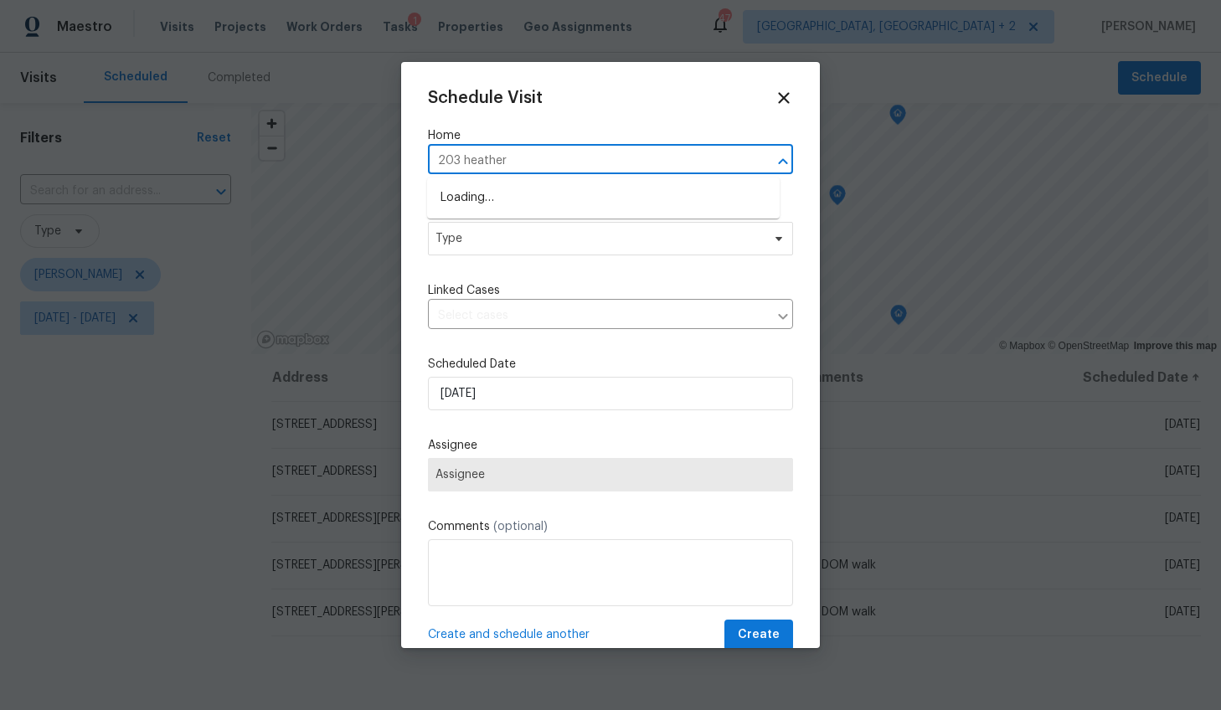
type input "203 heatherb"
click at [517, 192] on li "203 Heatherbrook Dr, Lyman, SC 29365" at bounding box center [603, 198] width 352 height 28
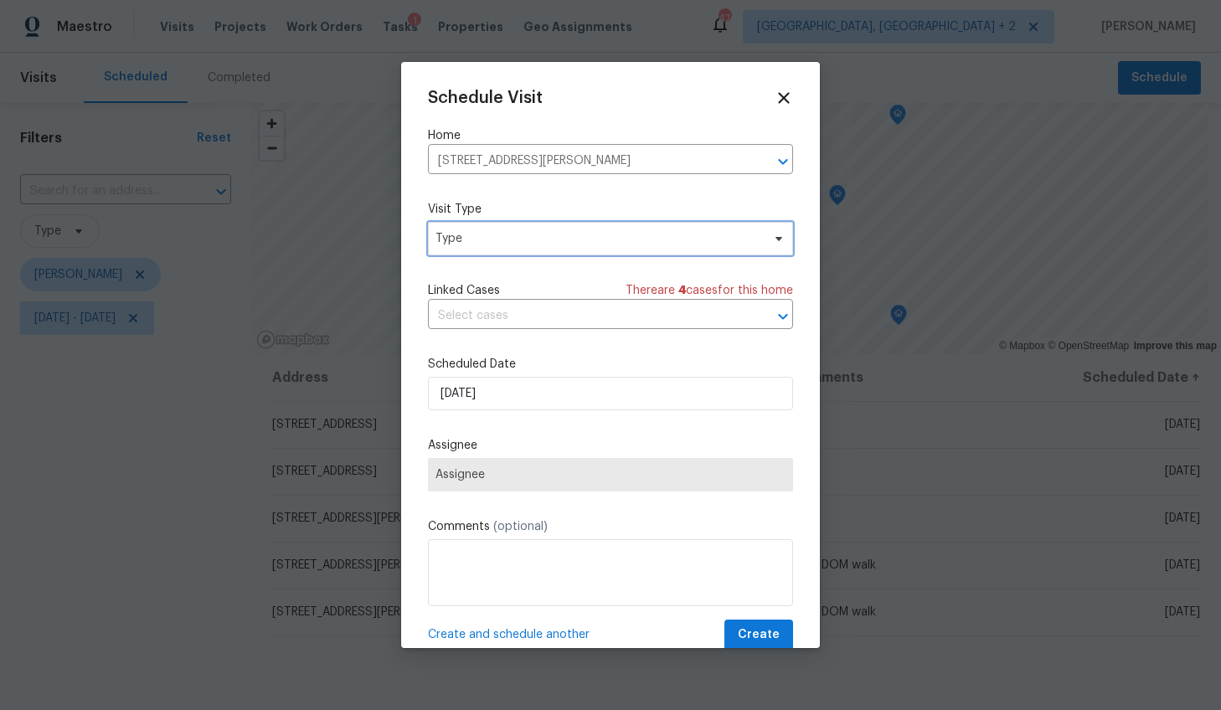
click at [491, 225] on span "Type" at bounding box center [610, 238] width 365 height 33
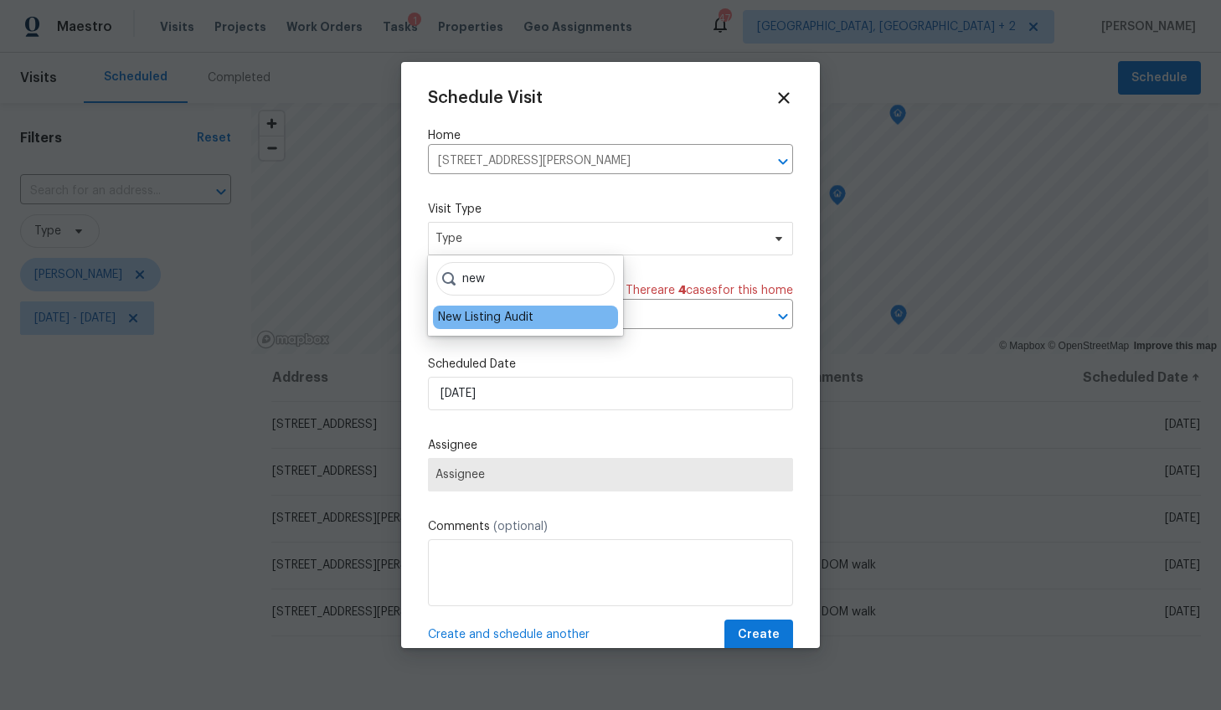
type input "new"
click at [480, 310] on div "New Listing Audit" at bounding box center [485, 317] width 95 height 17
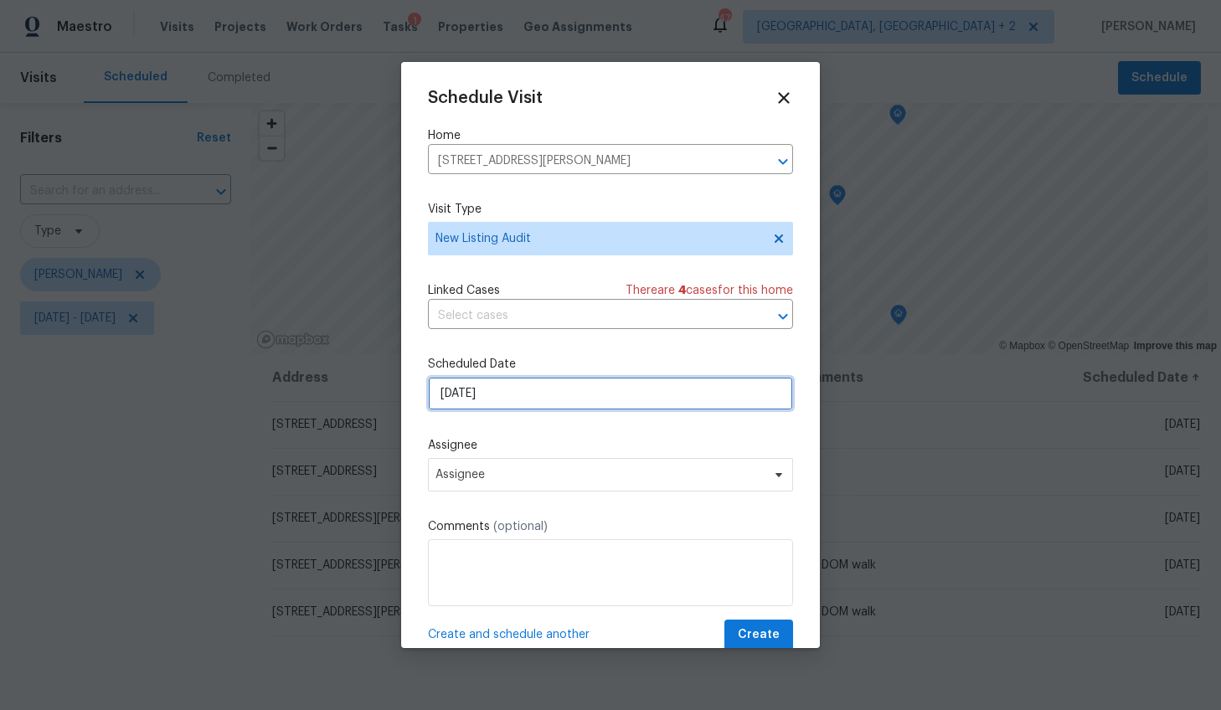
click at [456, 393] on input "[DATE]" at bounding box center [610, 393] width 365 height 33
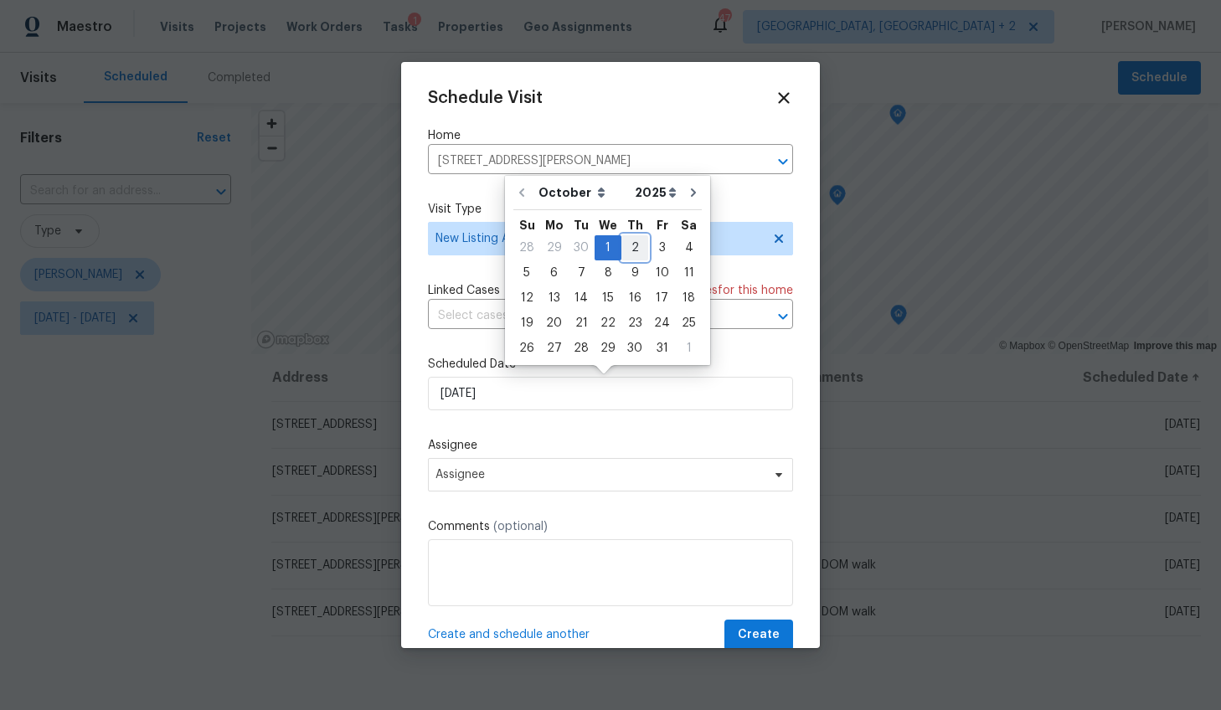
click at [622, 242] on div "2" at bounding box center [634, 247] width 27 height 23
type input "[DATE]"
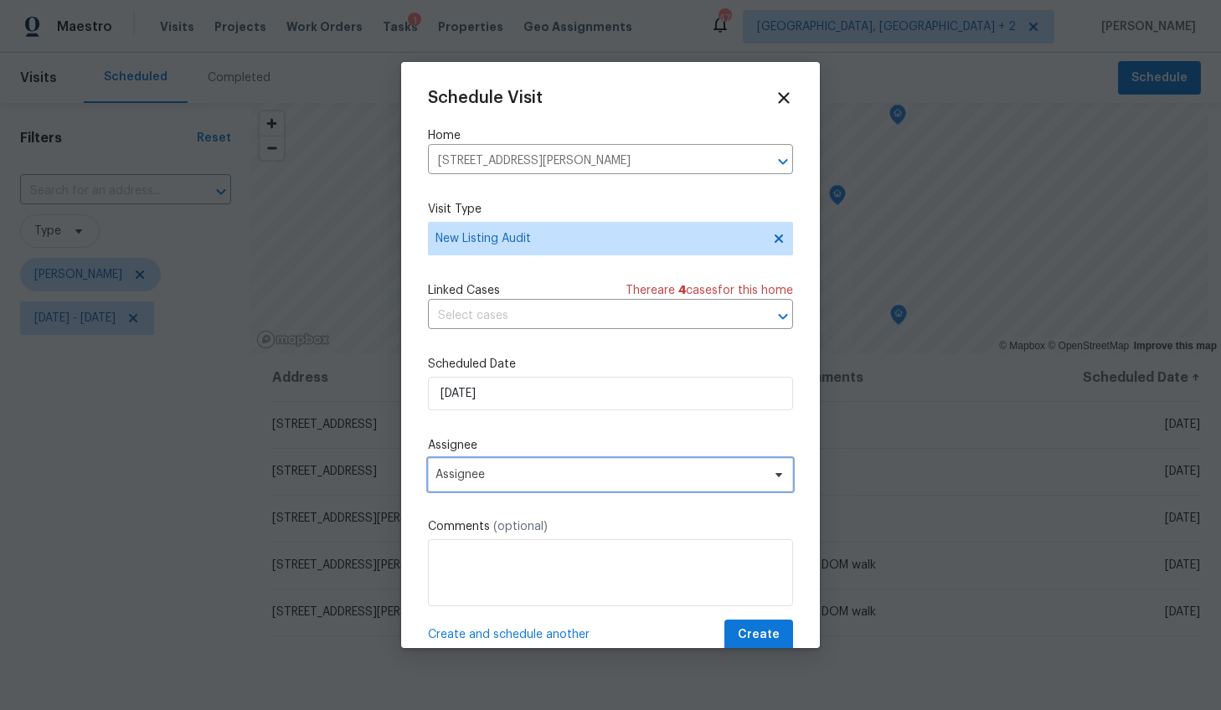
click at [534, 481] on span "Assignee" at bounding box center [599, 474] width 328 height 13
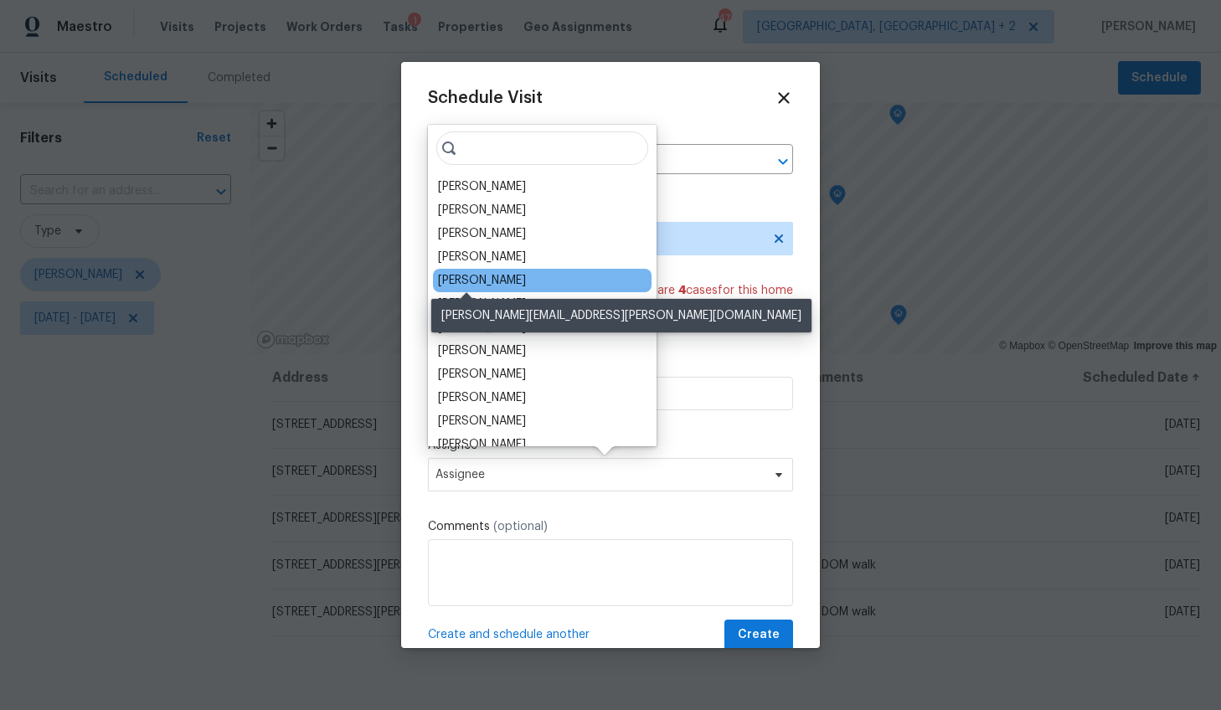
click at [481, 287] on div "[PERSON_NAME]" at bounding box center [482, 280] width 88 height 17
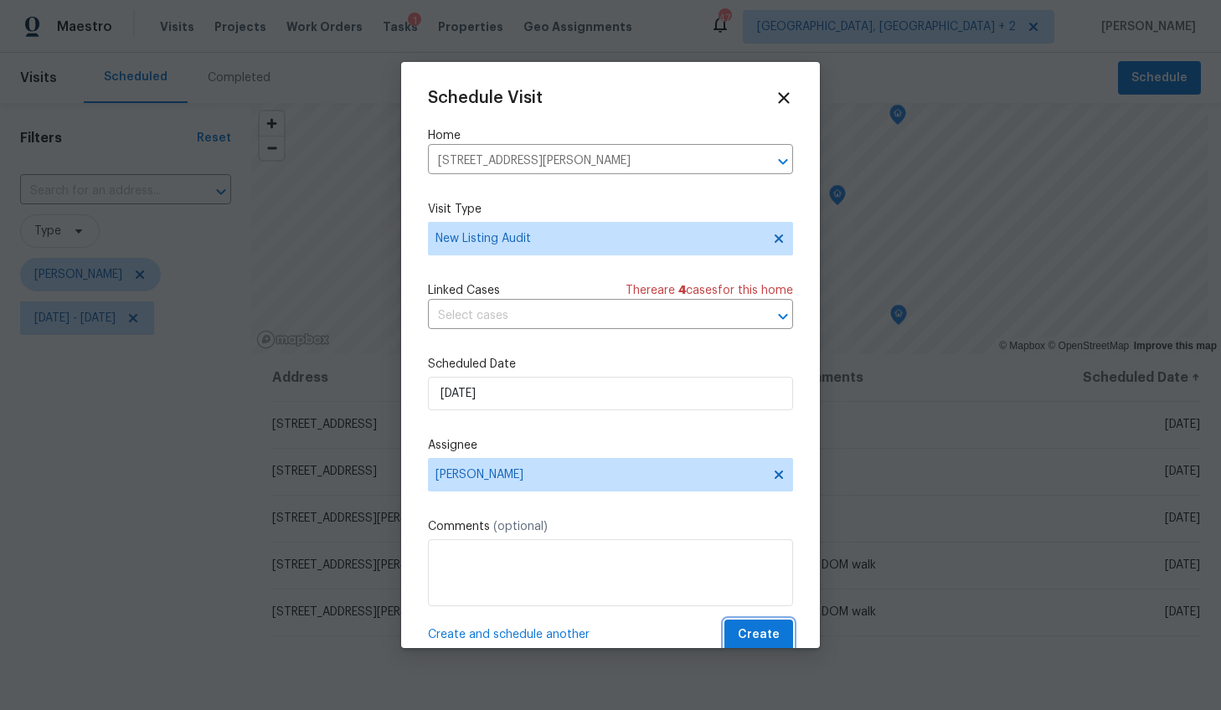
click at [738, 628] on span "Create" at bounding box center [759, 635] width 42 height 21
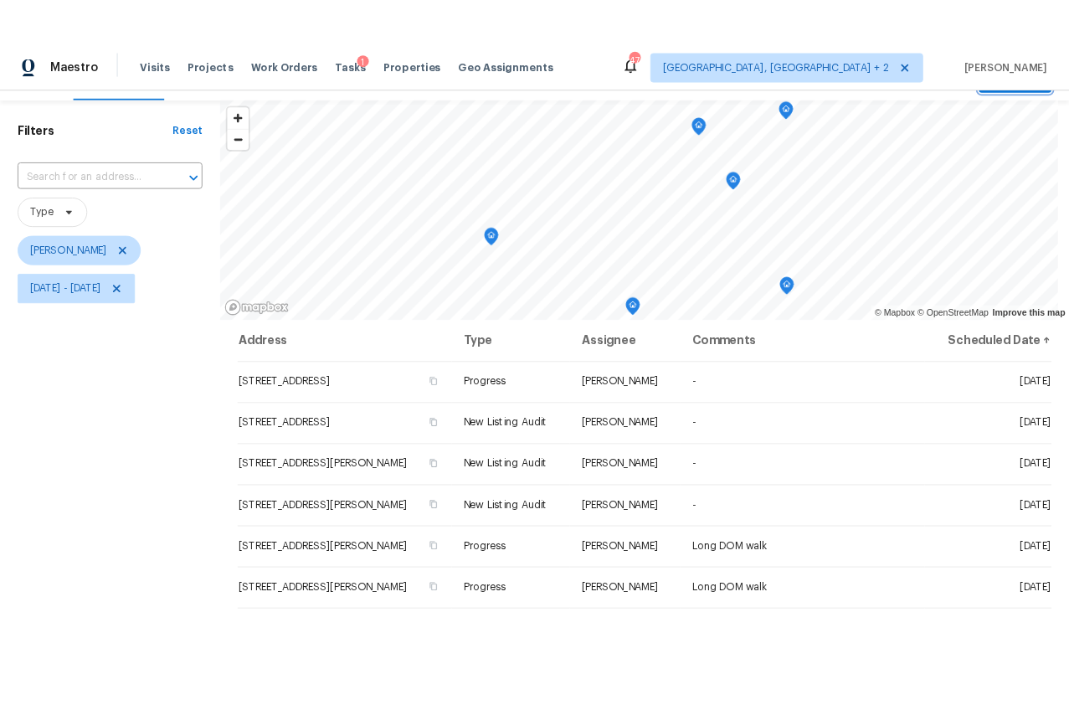
scroll to position [59, 0]
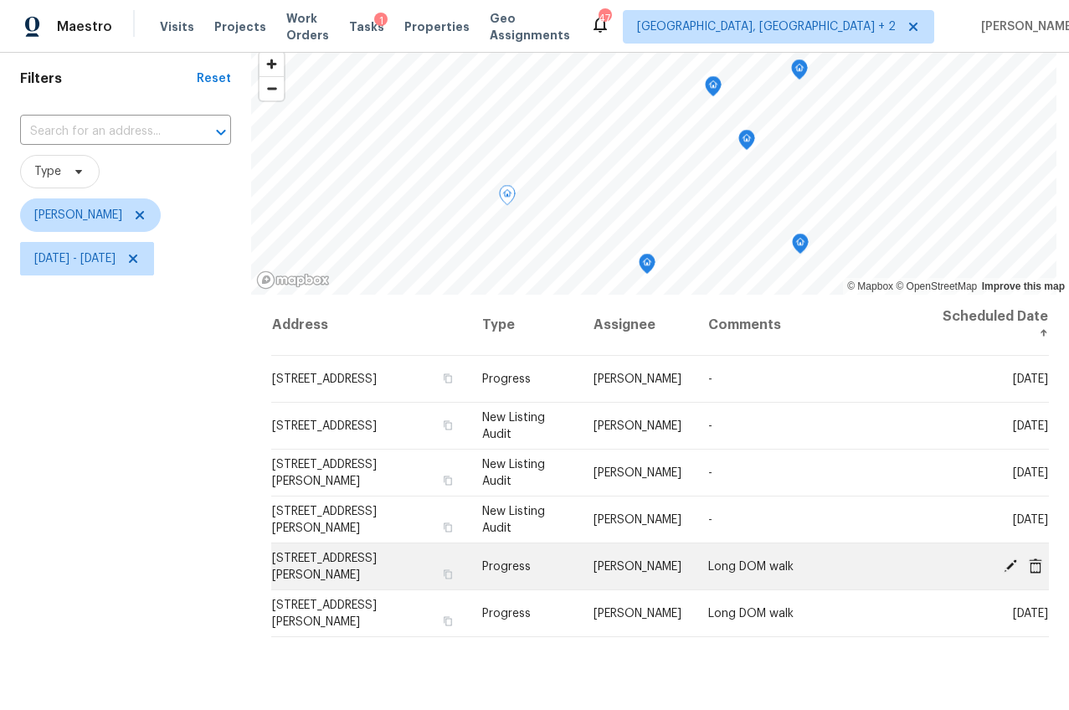
click at [1004, 566] on icon at bounding box center [1010, 564] width 13 height 13
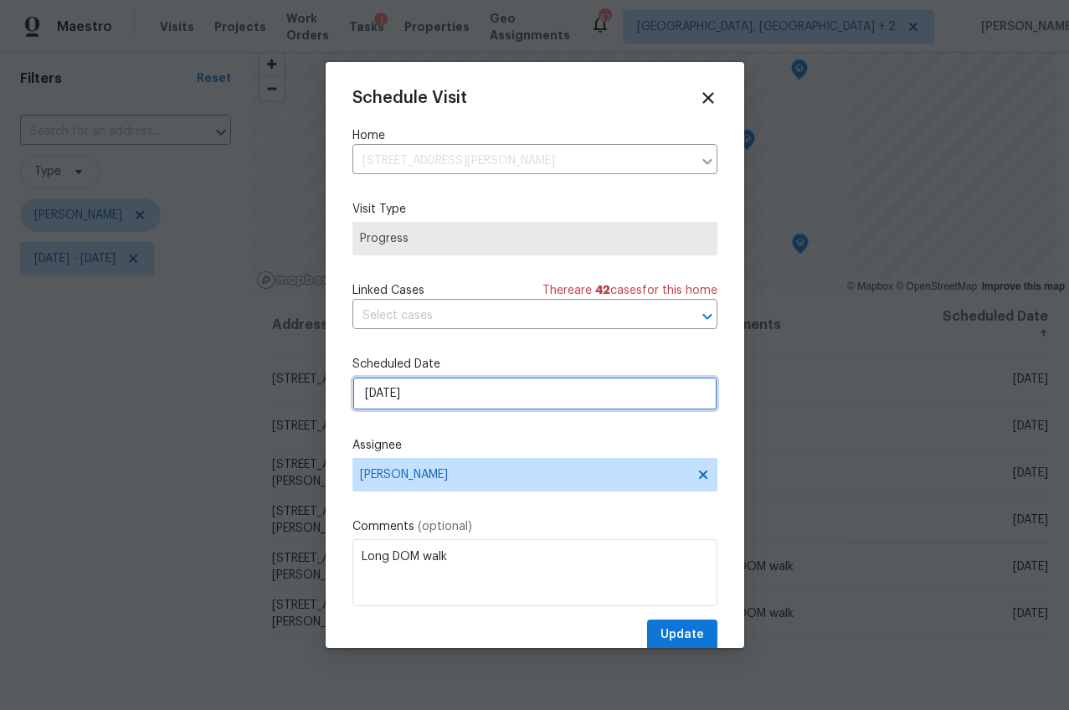
click at [382, 398] on input "[DATE]" at bounding box center [534, 393] width 365 height 33
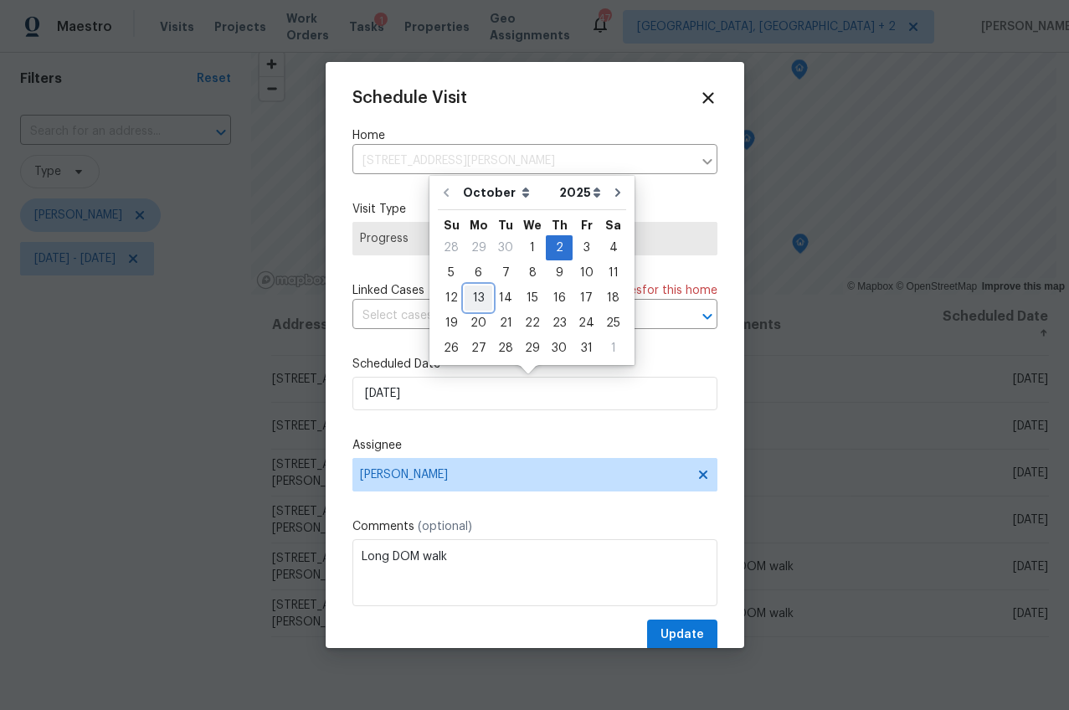
click at [483, 296] on div "13" at bounding box center [479, 297] width 28 height 23
type input "10/13/2025"
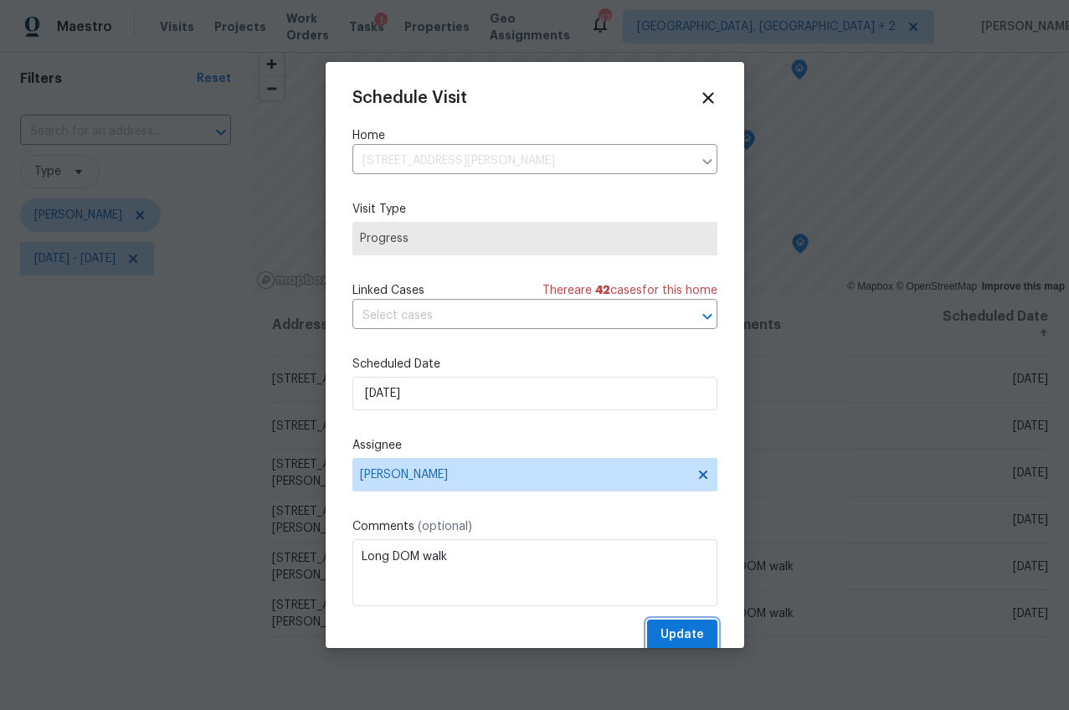
click at [662, 634] on span "Update" at bounding box center [683, 635] width 44 height 21
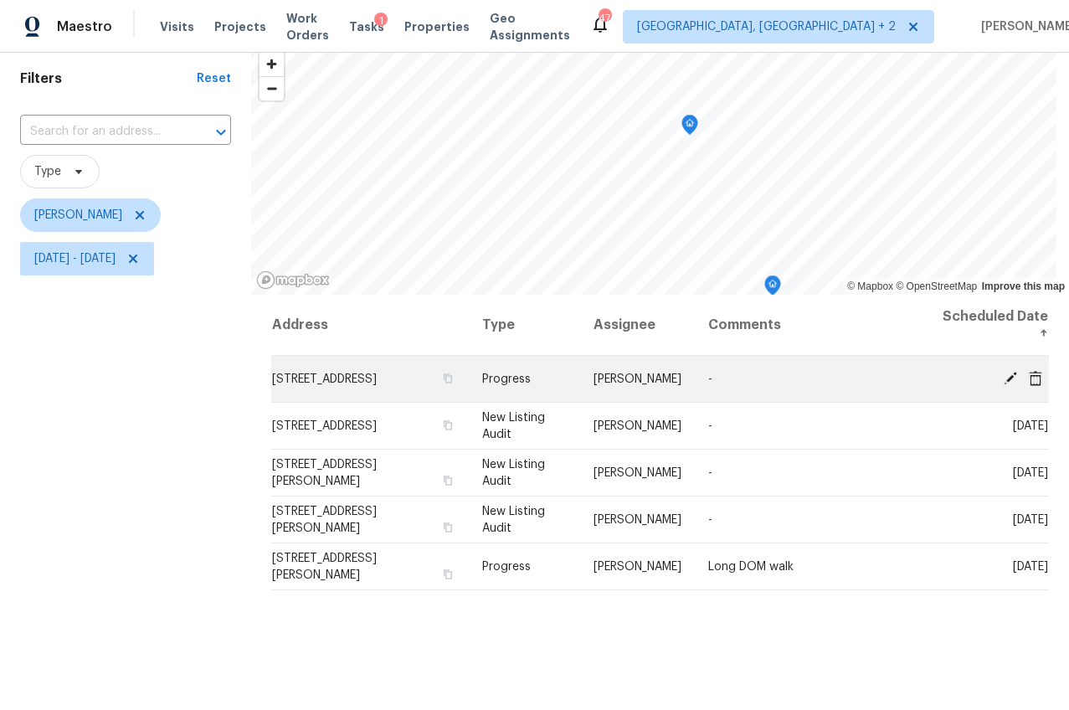
click at [1003, 377] on icon at bounding box center [1010, 377] width 15 height 15
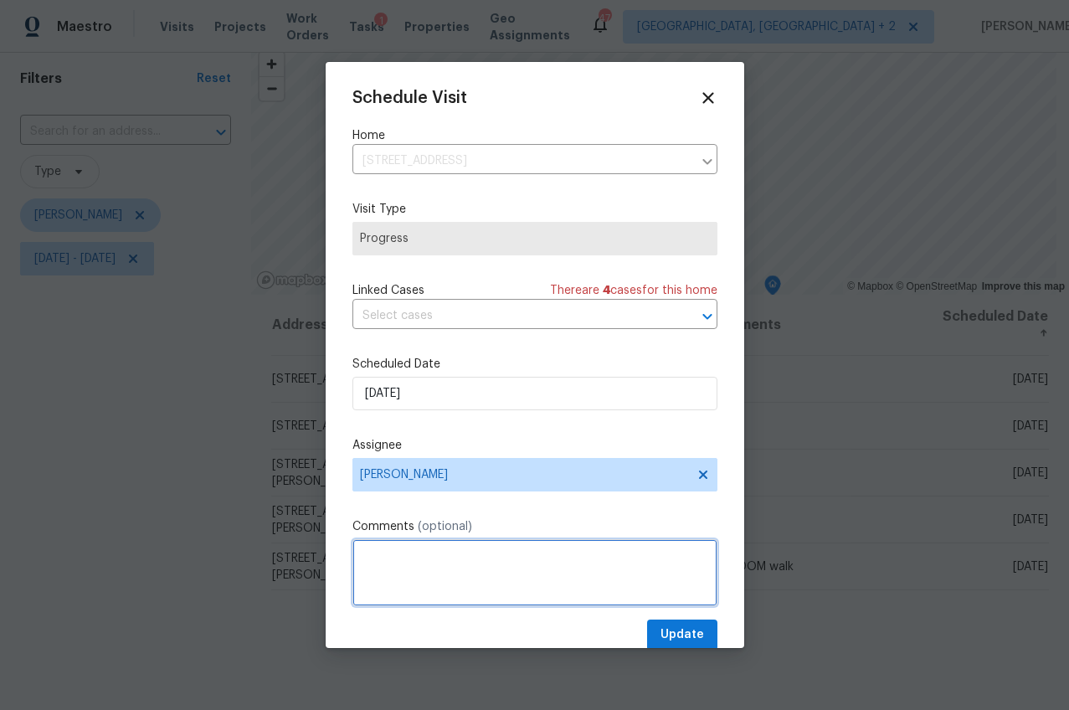
click at [419, 602] on textarea at bounding box center [534, 572] width 365 height 67
type textarea "D1W Shadow"
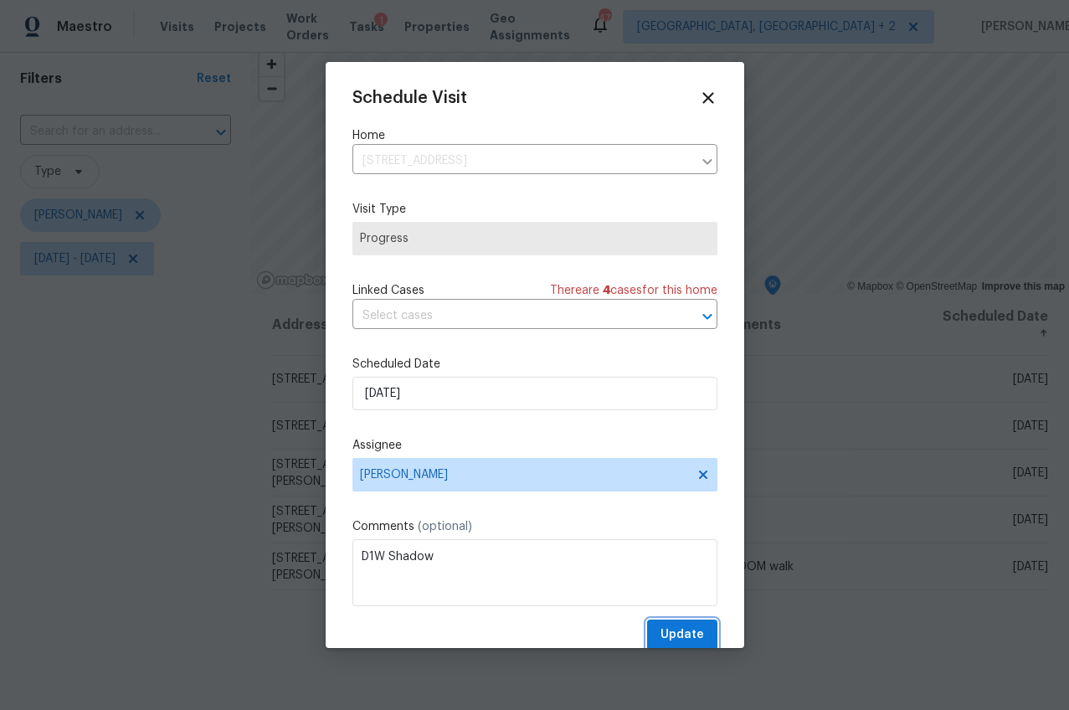
click at [661, 628] on span "Update" at bounding box center [683, 635] width 44 height 21
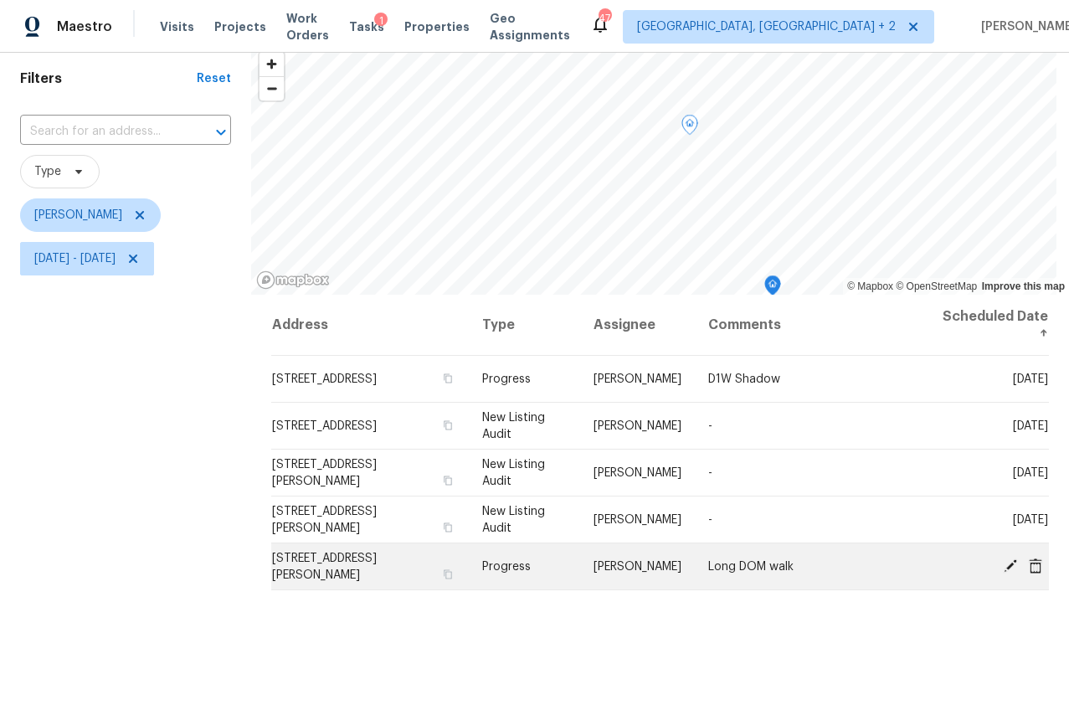
scroll to position [0, 0]
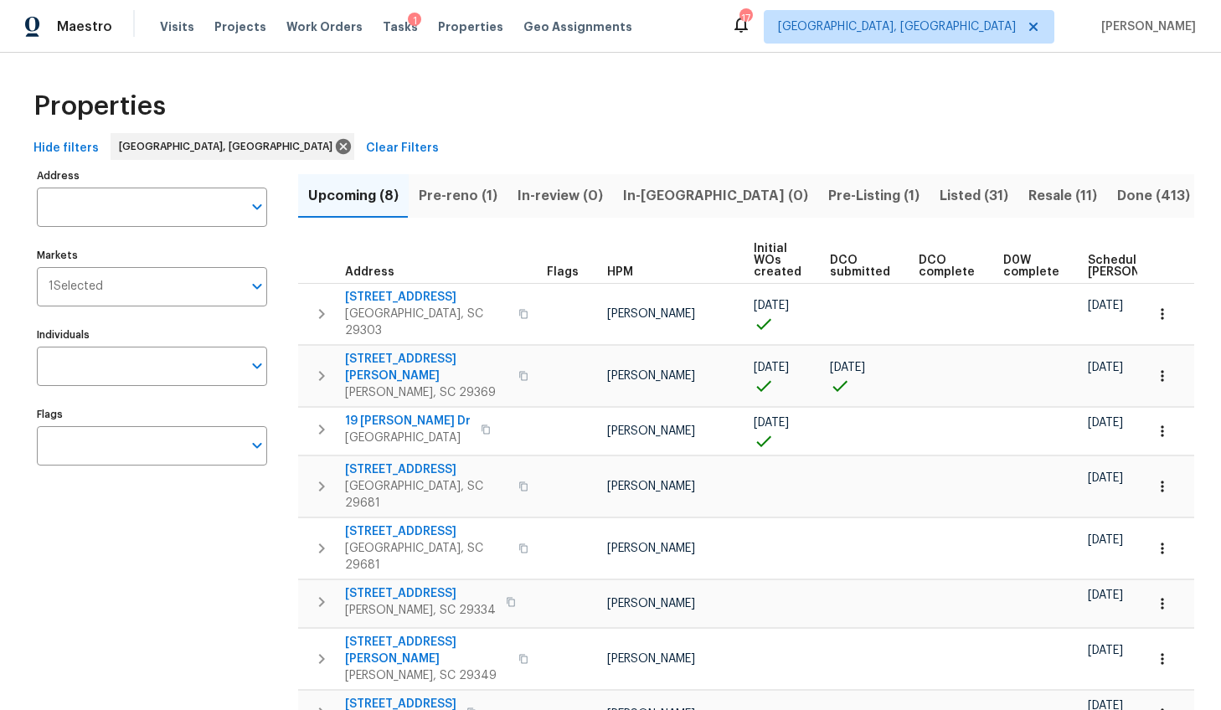
click at [487, 194] on span "Pre-reno (1)" at bounding box center [458, 195] width 79 height 23
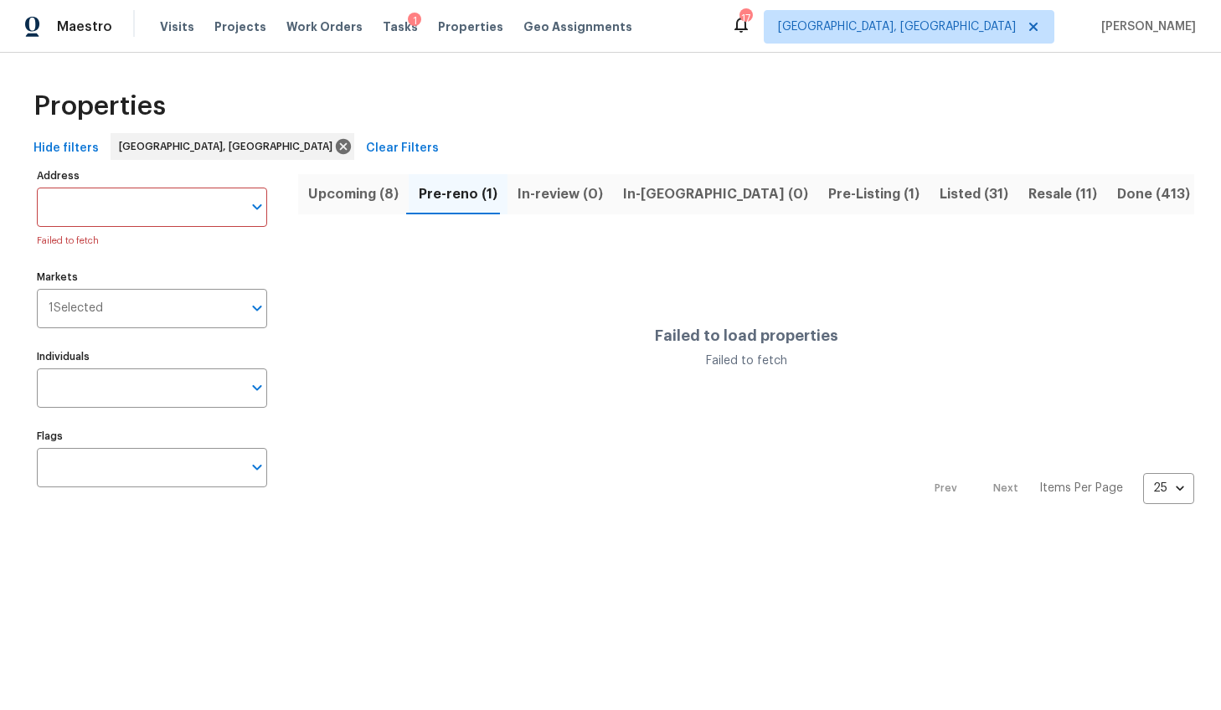
click at [481, 195] on span "Pre-reno (1)" at bounding box center [458, 194] width 79 height 23
click at [349, 184] on span "Upcoming (8)" at bounding box center [353, 194] width 90 height 23
click at [410, 196] on button "Pre-reno (1)" at bounding box center [458, 194] width 99 height 44
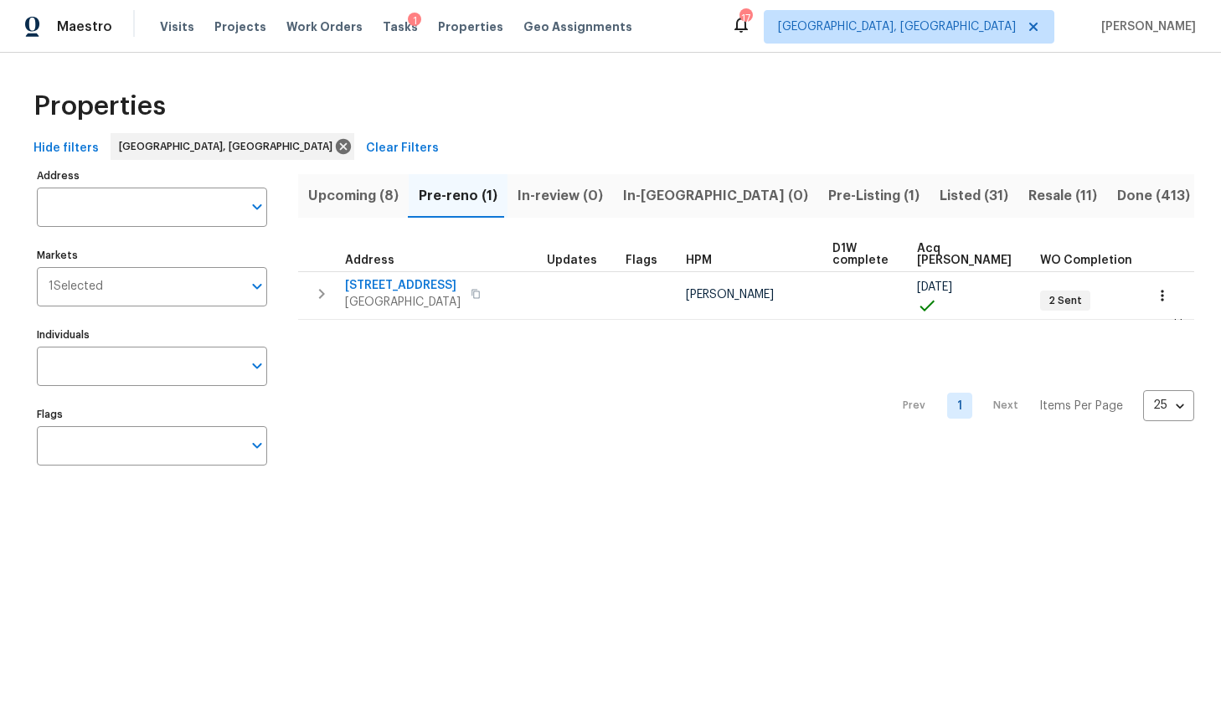
click at [828, 204] on span "Pre-Listing (1)" at bounding box center [873, 195] width 91 height 23
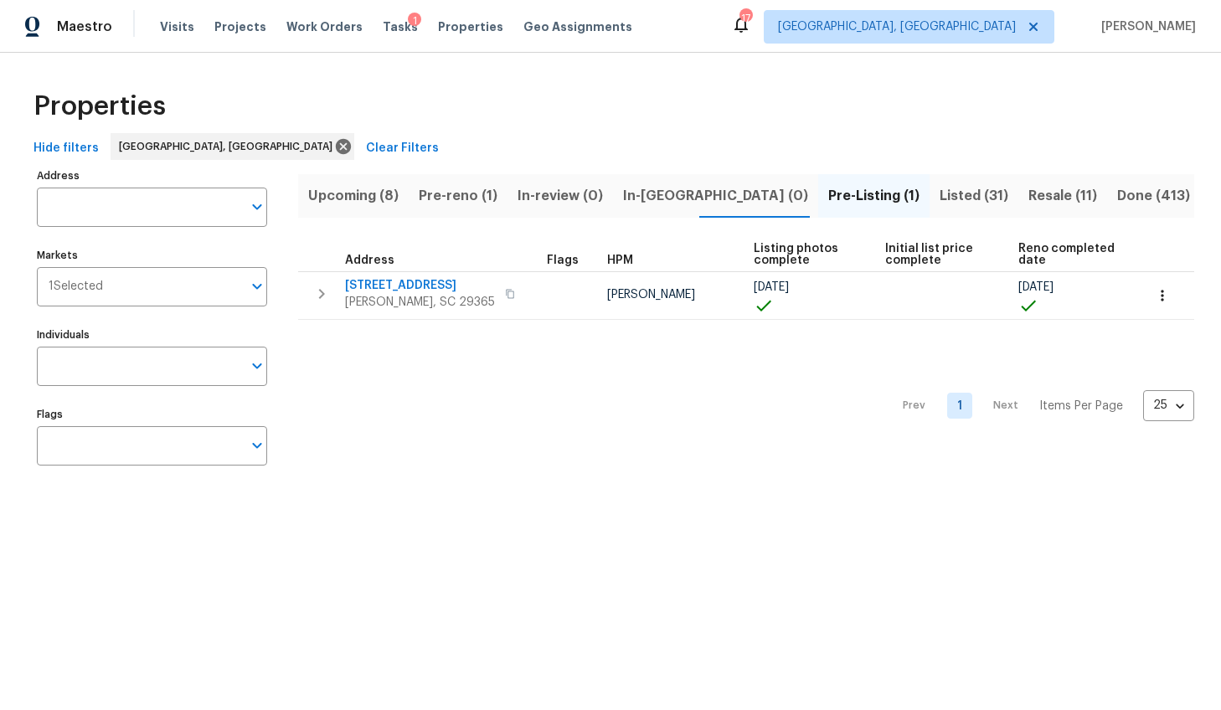
click at [939, 203] on span "Listed (31)" at bounding box center [973, 195] width 69 height 23
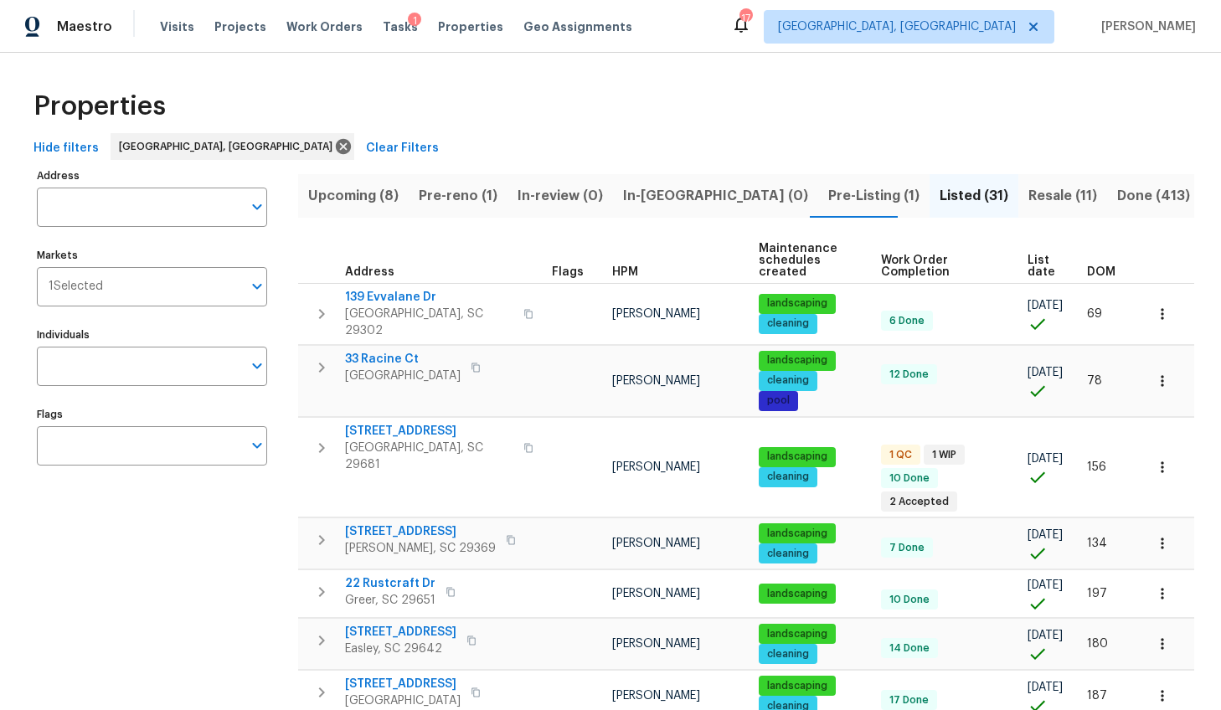
click at [1087, 266] on span "DOM" at bounding box center [1101, 272] width 28 height 12
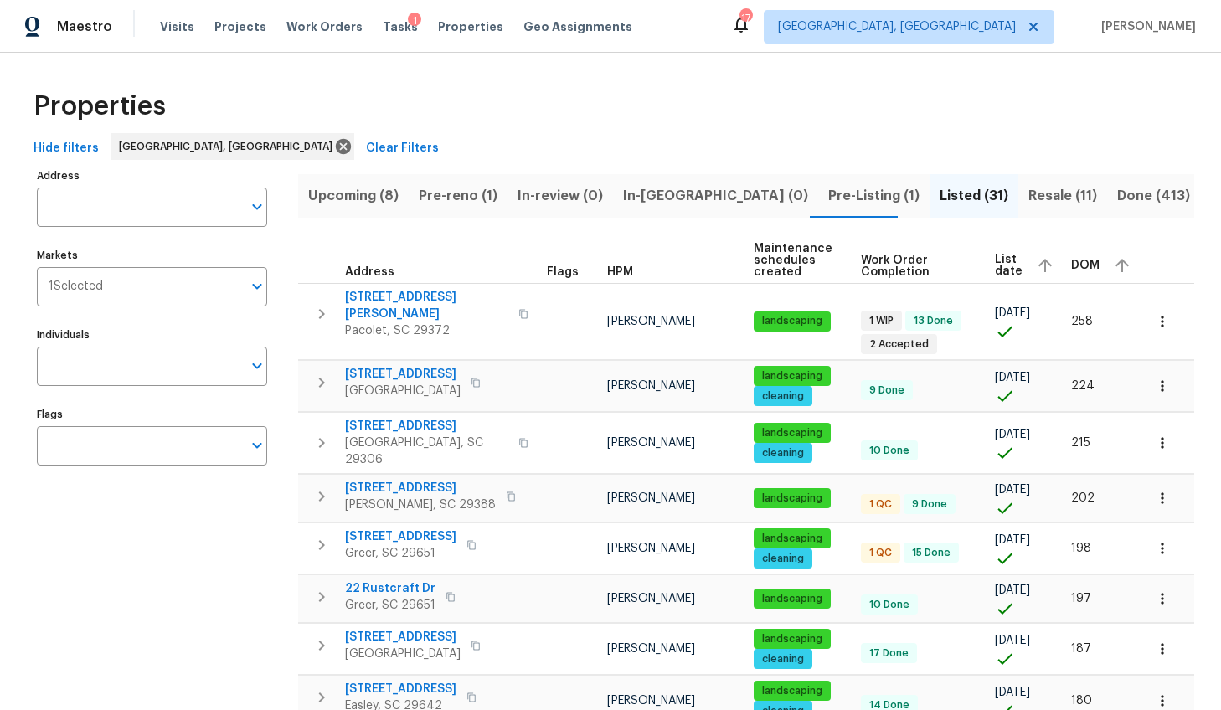
click at [1087, 263] on span "DOM" at bounding box center [1085, 266] width 28 height 12
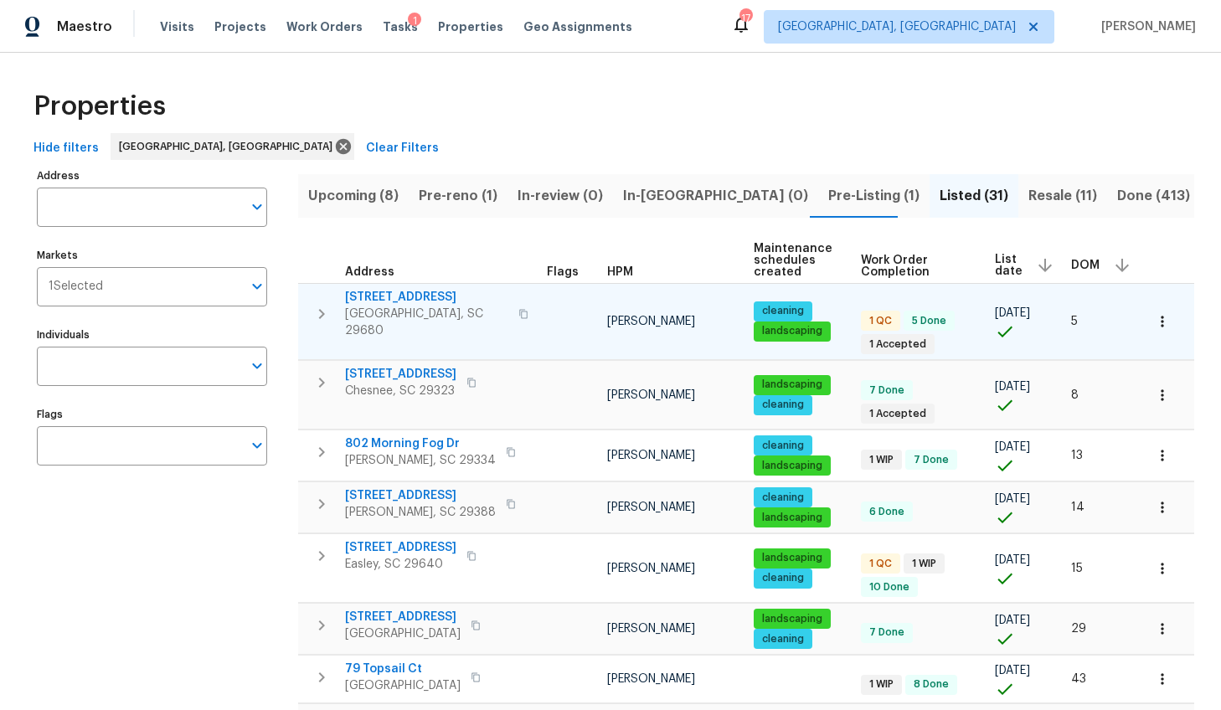
click at [416, 296] on span "126 Blue Springs Way" at bounding box center [426, 297] width 163 height 17
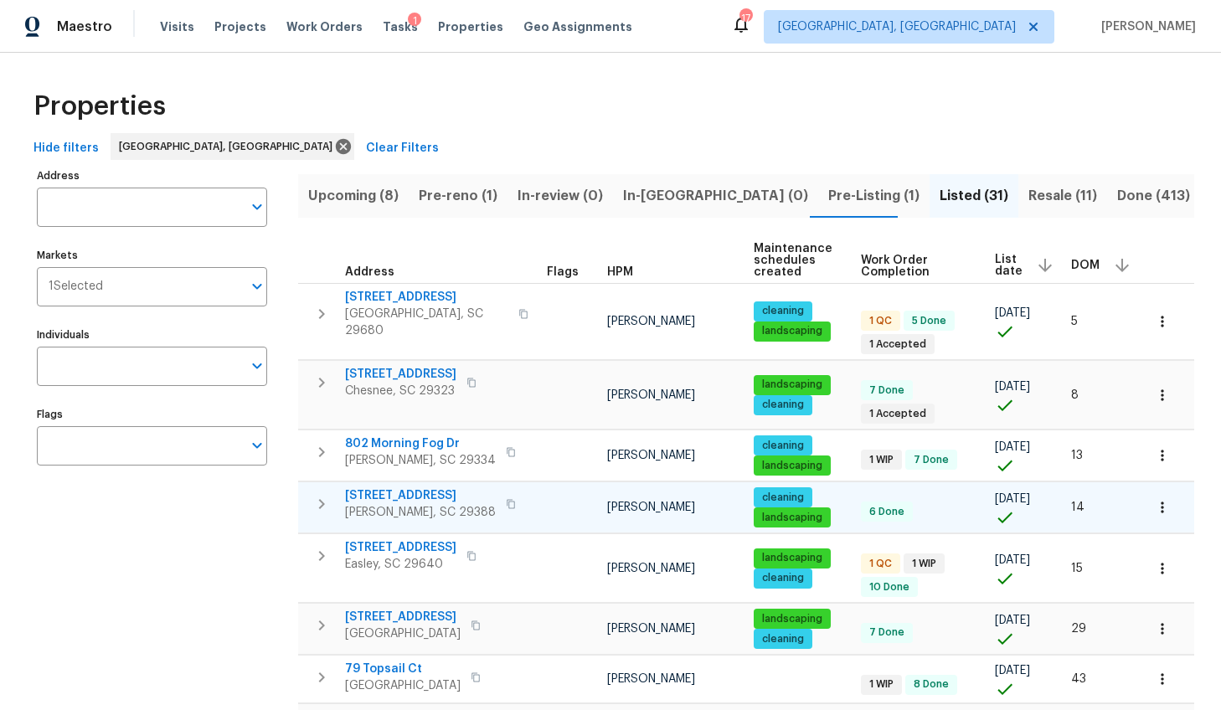
click at [419, 487] on span "353 Timberwood Dr" at bounding box center [420, 495] width 151 height 17
click at [1081, 260] on span "DOM" at bounding box center [1085, 266] width 28 height 12
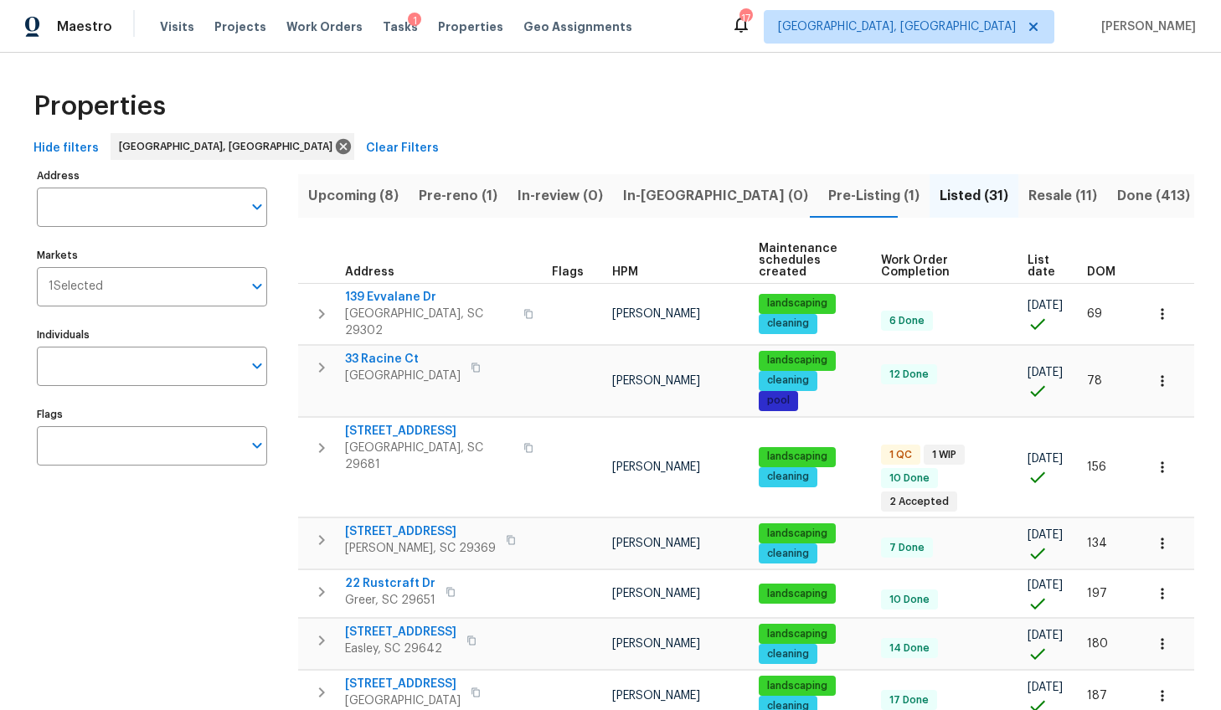
click at [1096, 277] on span "DOM" at bounding box center [1101, 272] width 28 height 12
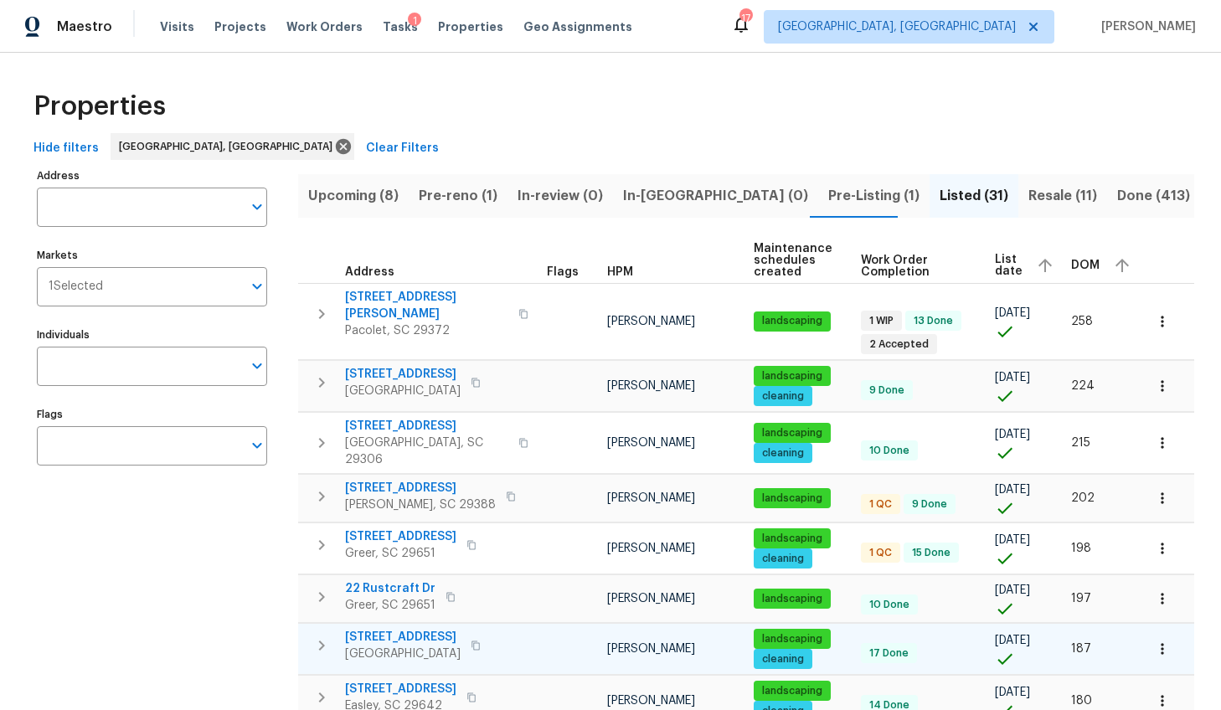
click at [414, 629] on span "103 Nut Leaf Ln" at bounding box center [403, 637] width 116 height 17
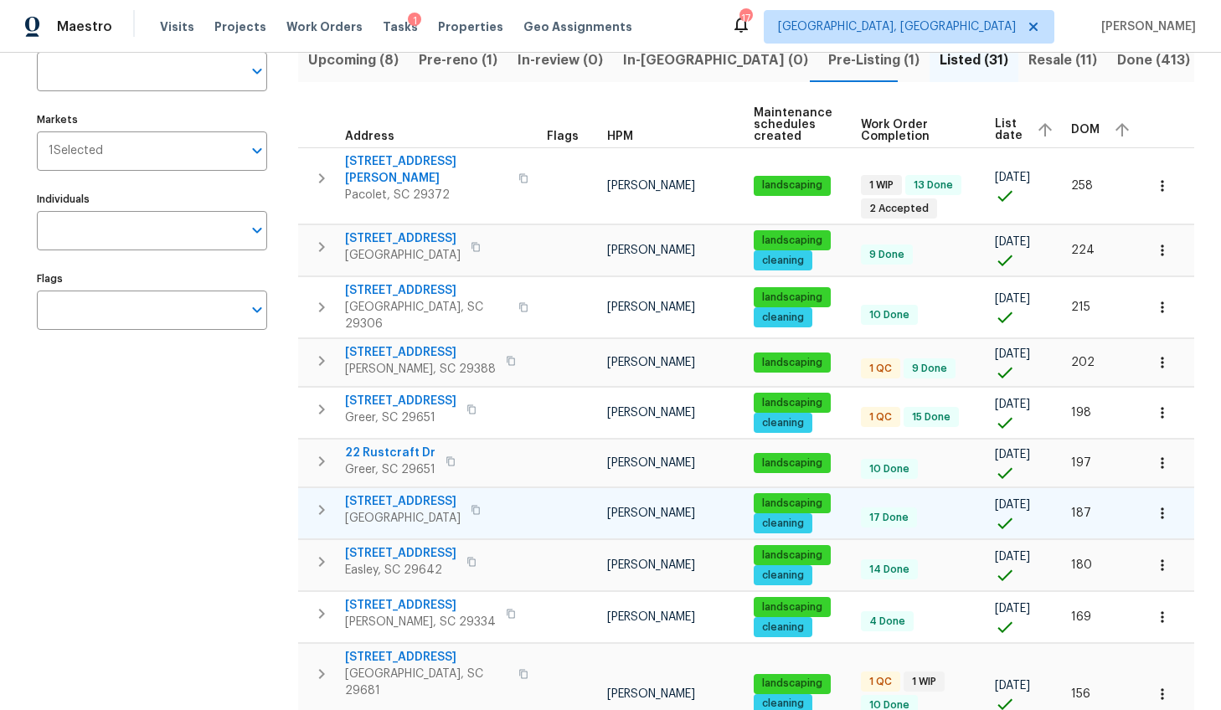
scroll to position [63, 0]
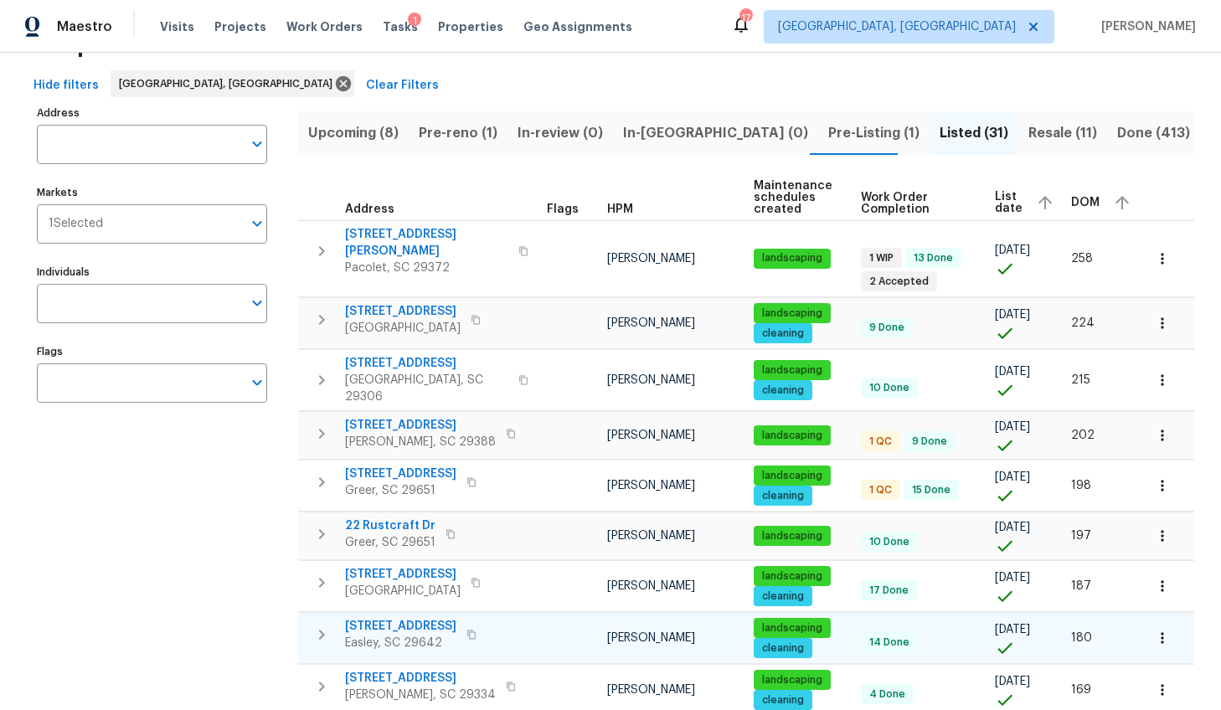
click at [440, 618] on span "323 Springfield Cir" at bounding box center [400, 626] width 111 height 17
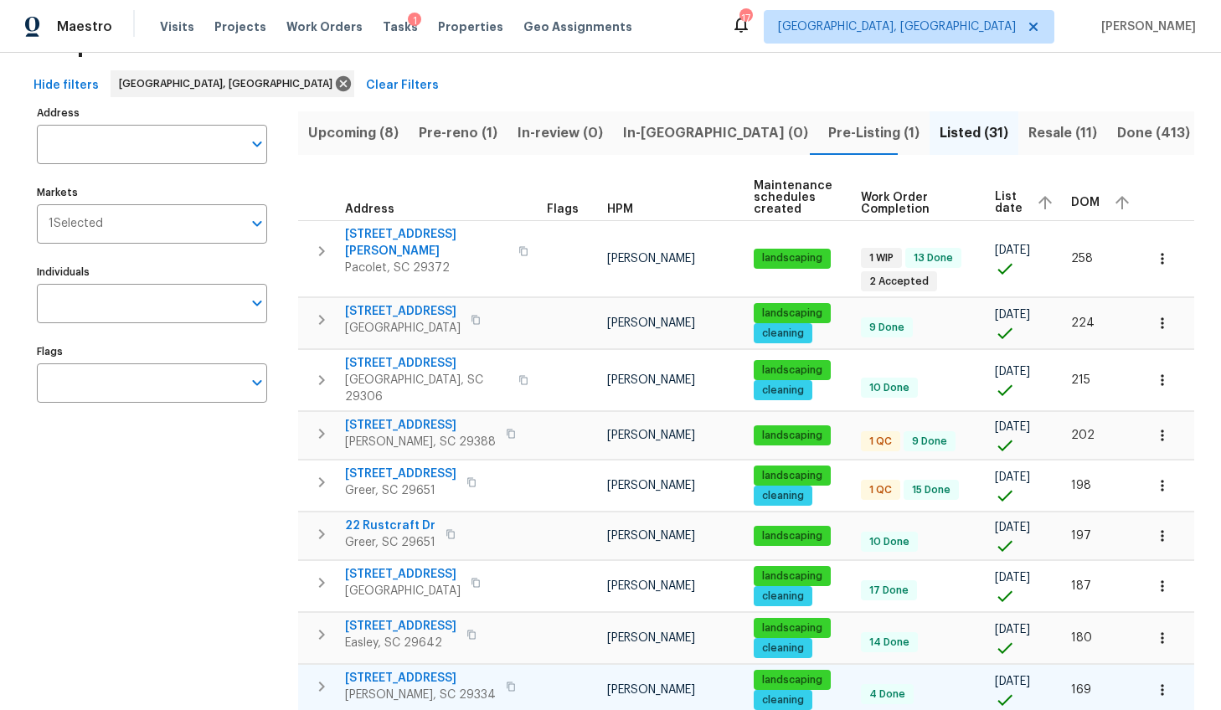
click at [424, 670] on span "208 Moonstone Ln" at bounding box center [420, 678] width 151 height 17
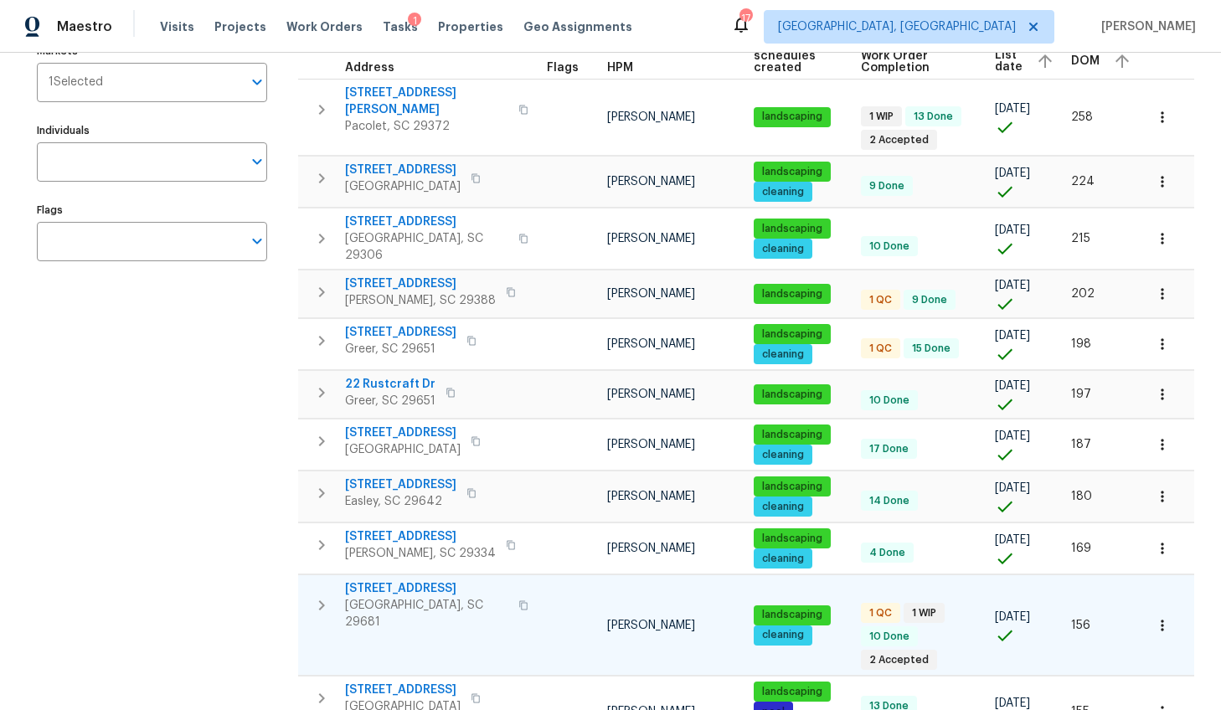
scroll to position [244, 0]
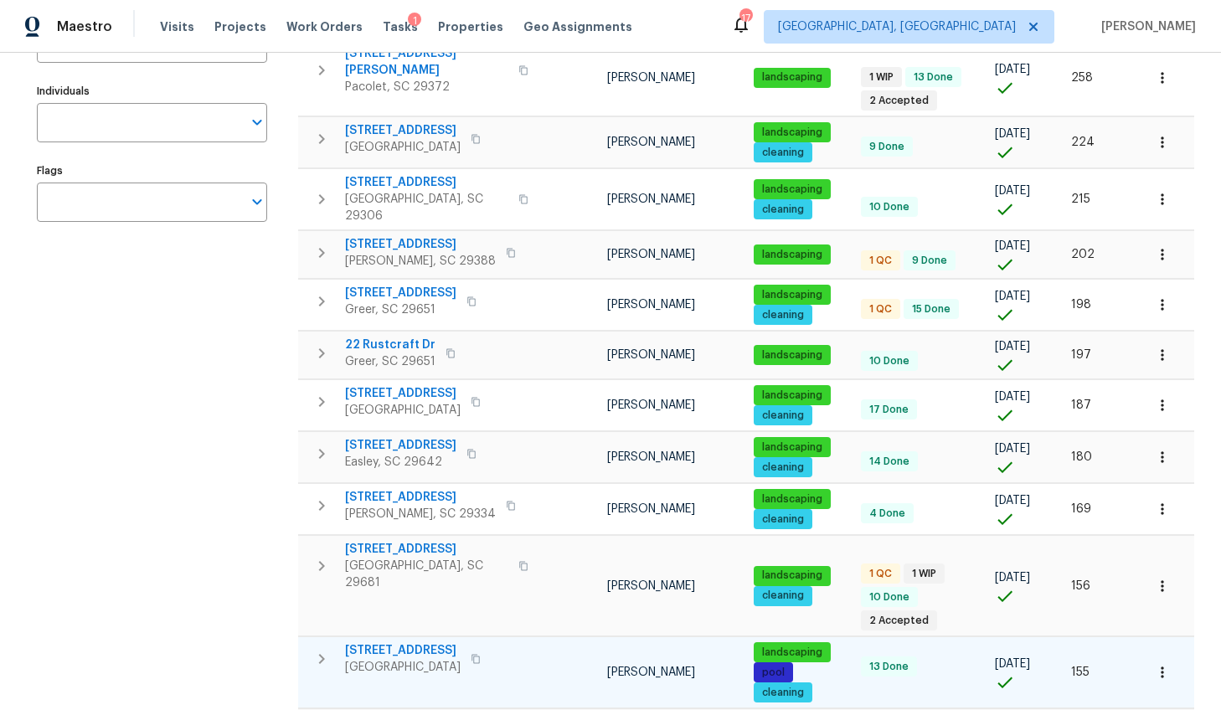
click at [443, 642] on span "1611 Scuffletown Rd" at bounding box center [403, 650] width 116 height 17
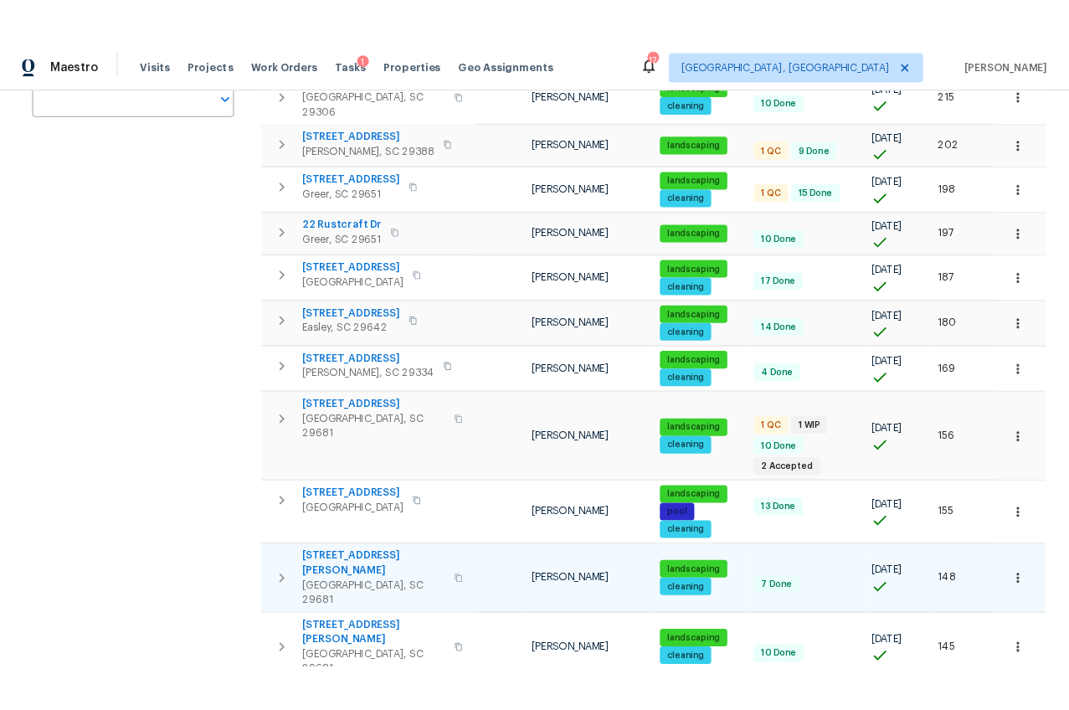
scroll to position [384, 0]
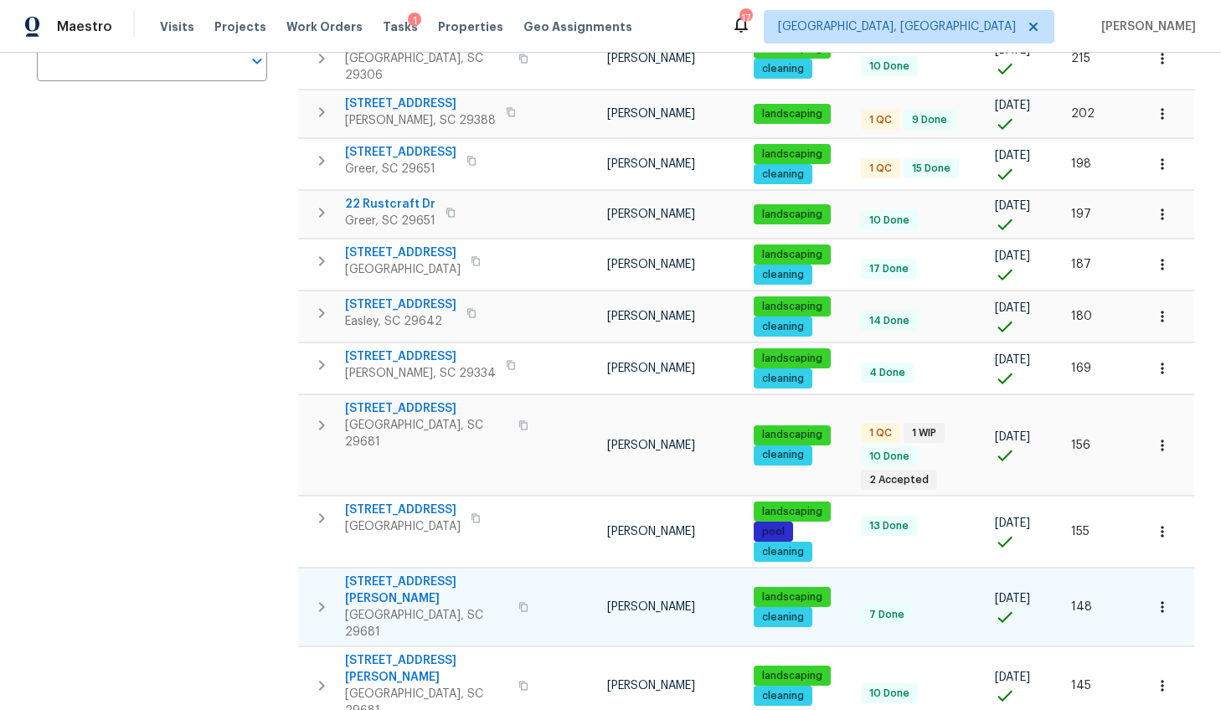
click at [424, 573] on span "102 Thurber Way" at bounding box center [426, 589] width 163 height 33
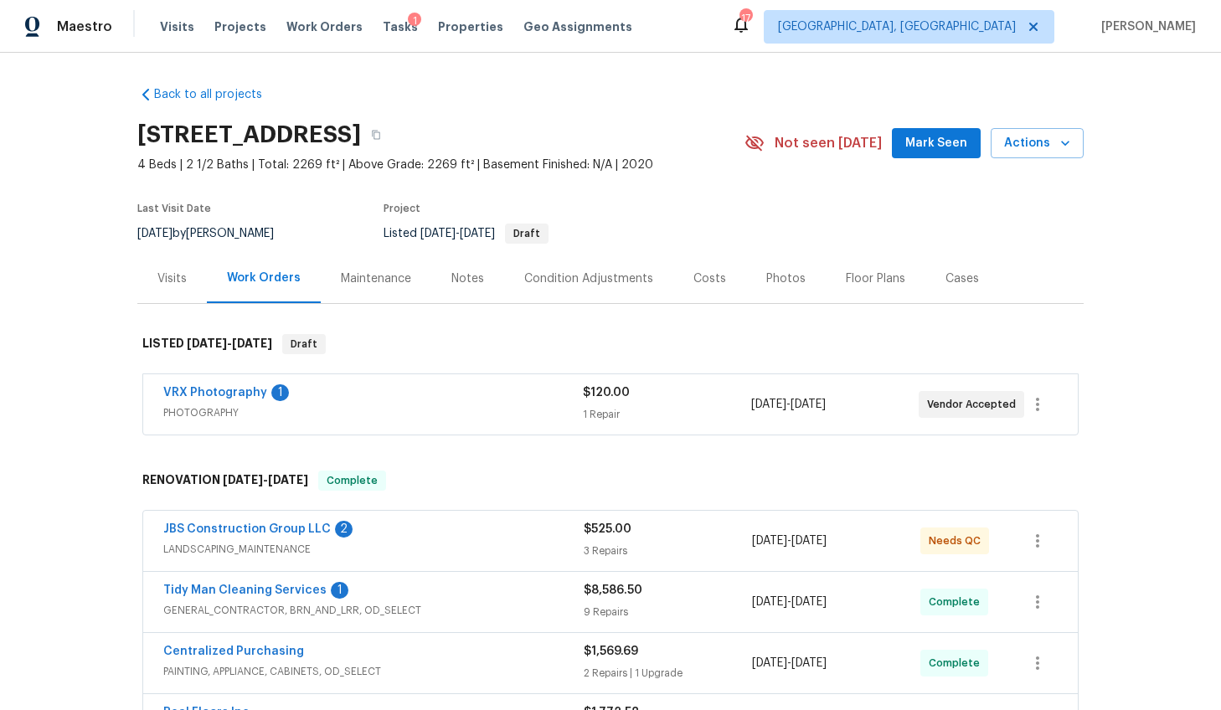
click at [181, 286] on div "Visits" at bounding box center [171, 278] width 69 height 49
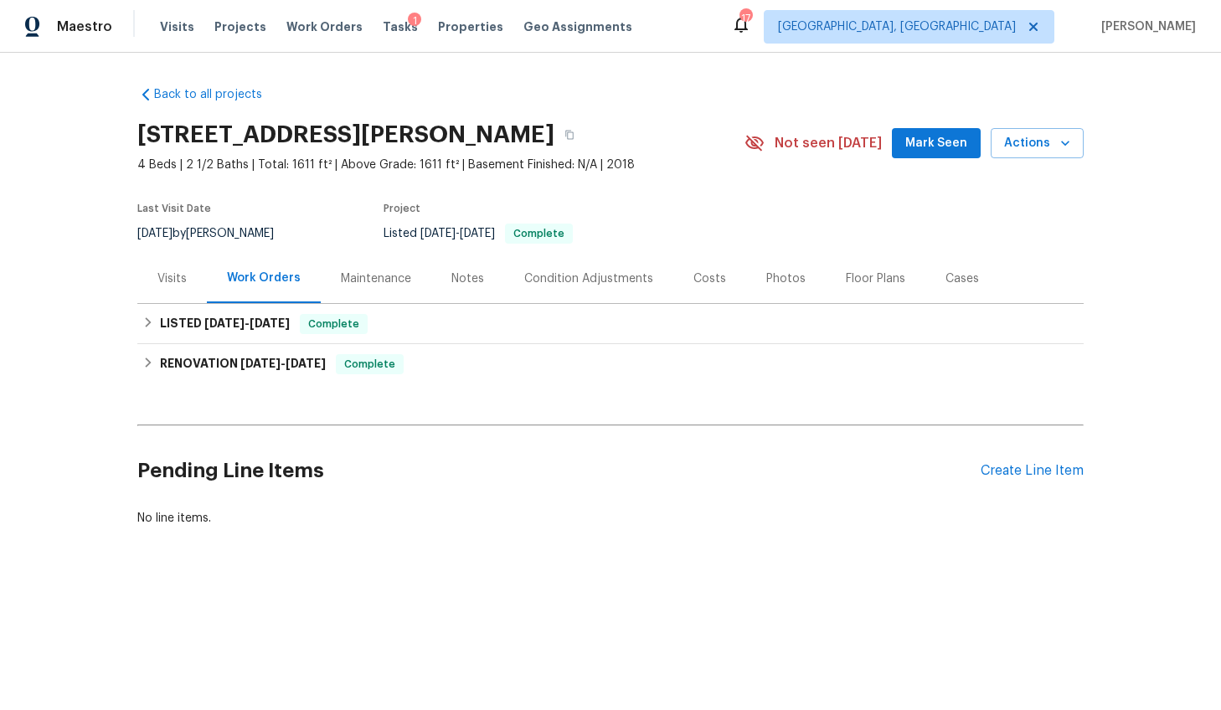
click at [157, 277] on div "Visits" at bounding box center [171, 278] width 29 height 17
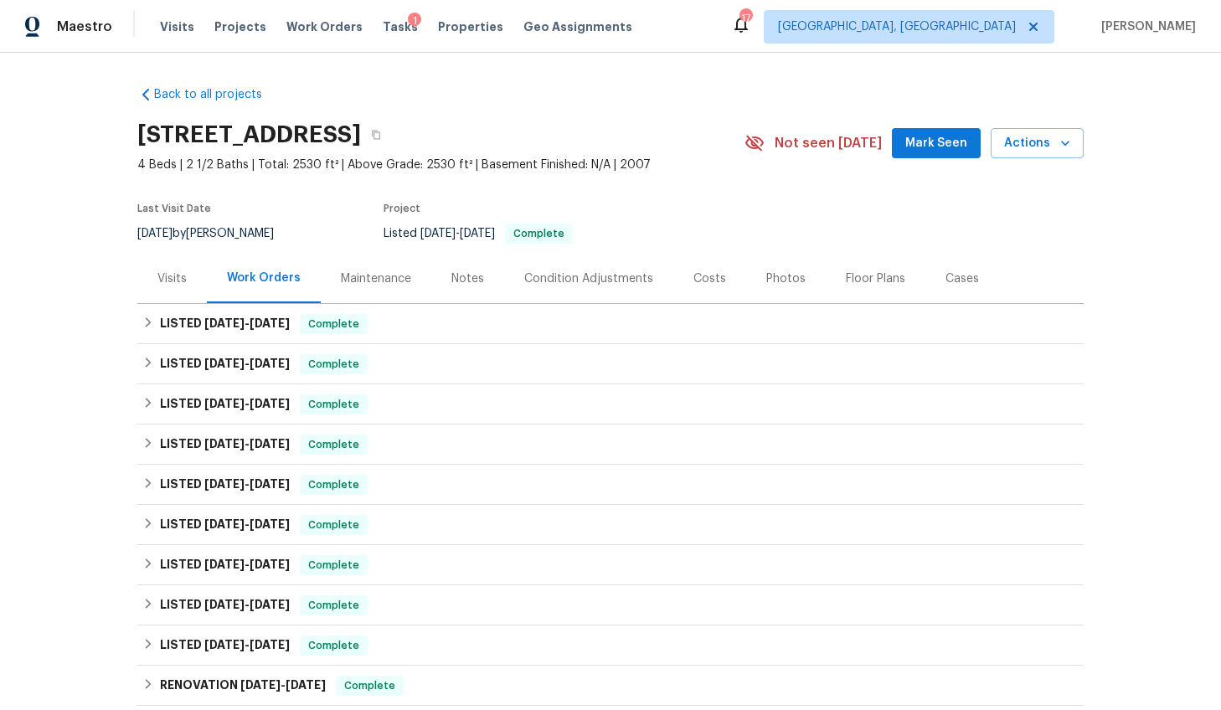
click at [157, 280] on div "Visits" at bounding box center [171, 278] width 29 height 17
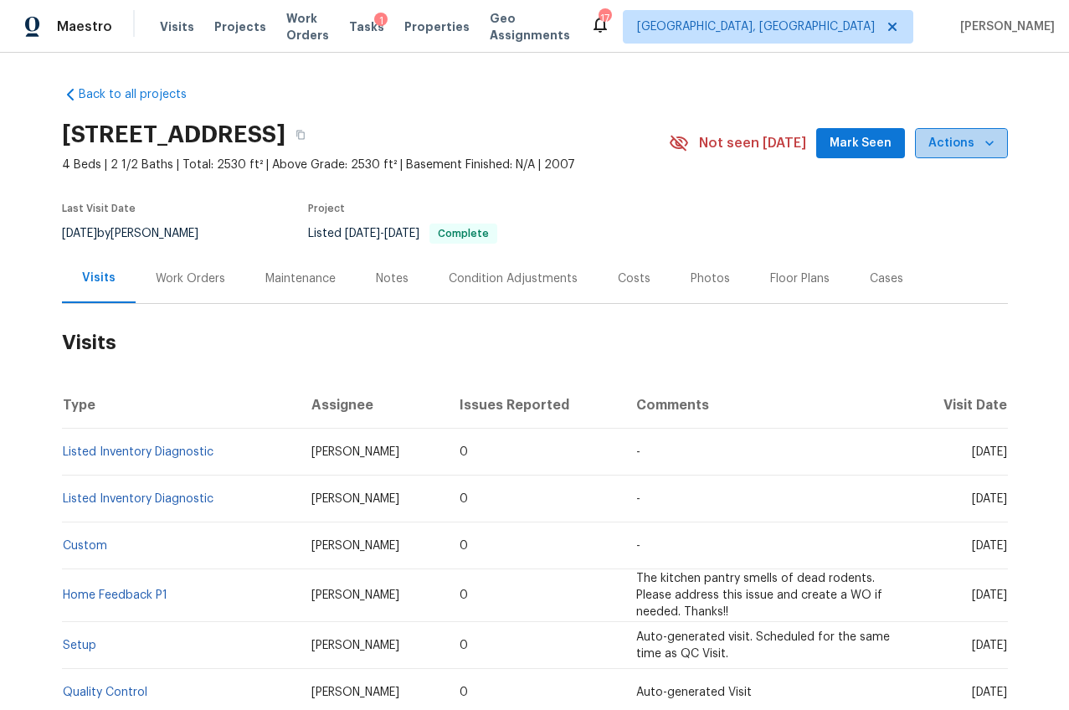
click at [962, 143] on span "Actions" at bounding box center [961, 143] width 66 height 21
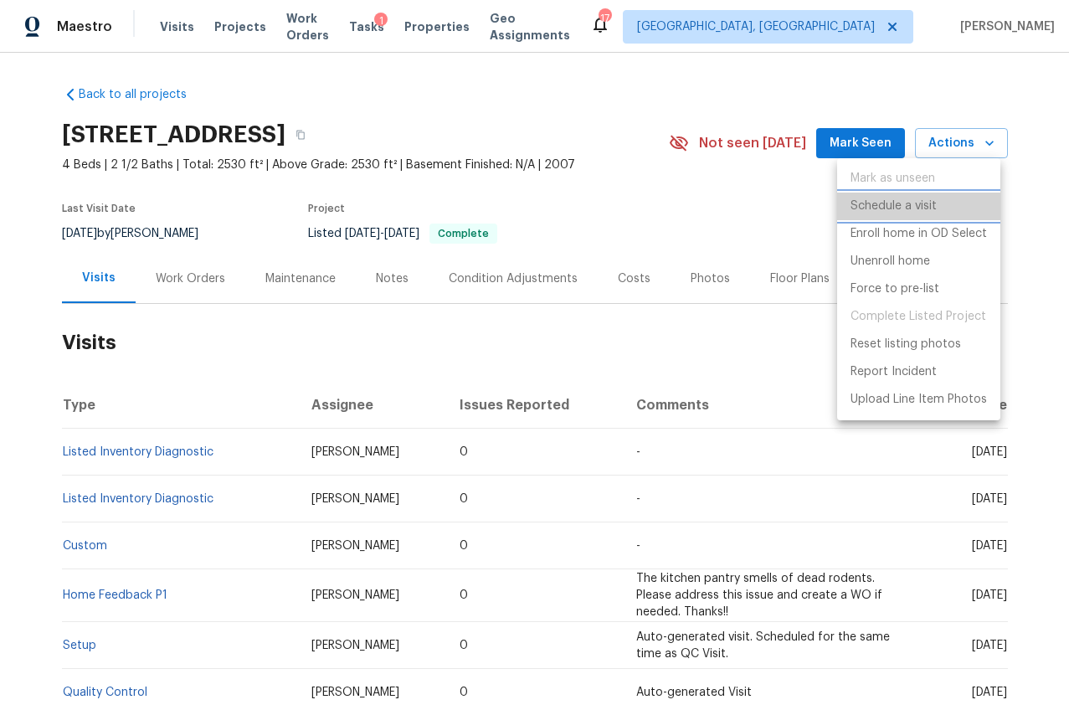
click at [926, 198] on p "Schedule a visit" at bounding box center [894, 207] width 86 height 18
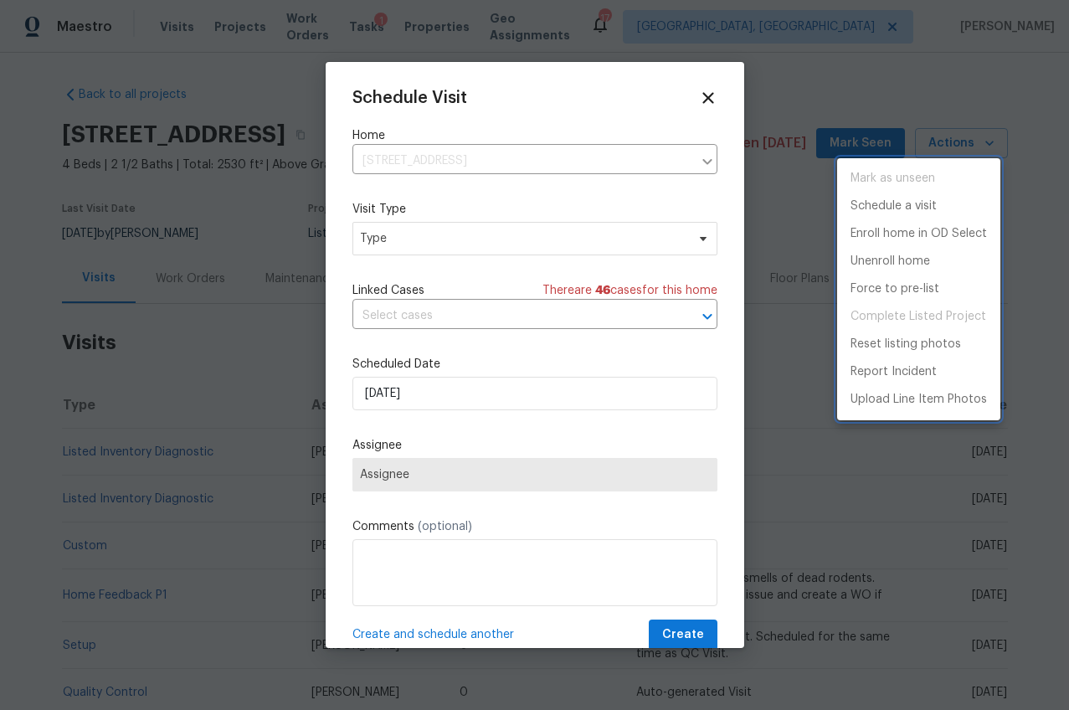
click at [452, 235] on div at bounding box center [534, 355] width 1069 height 710
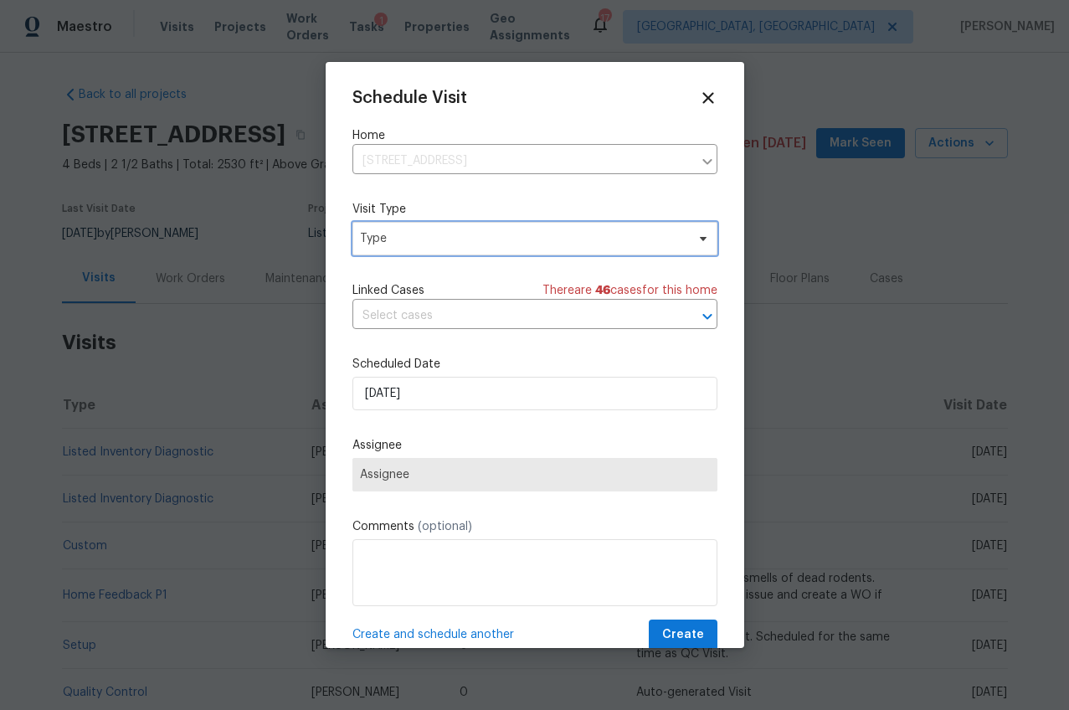
click at [444, 236] on span "Type" at bounding box center [523, 238] width 326 height 17
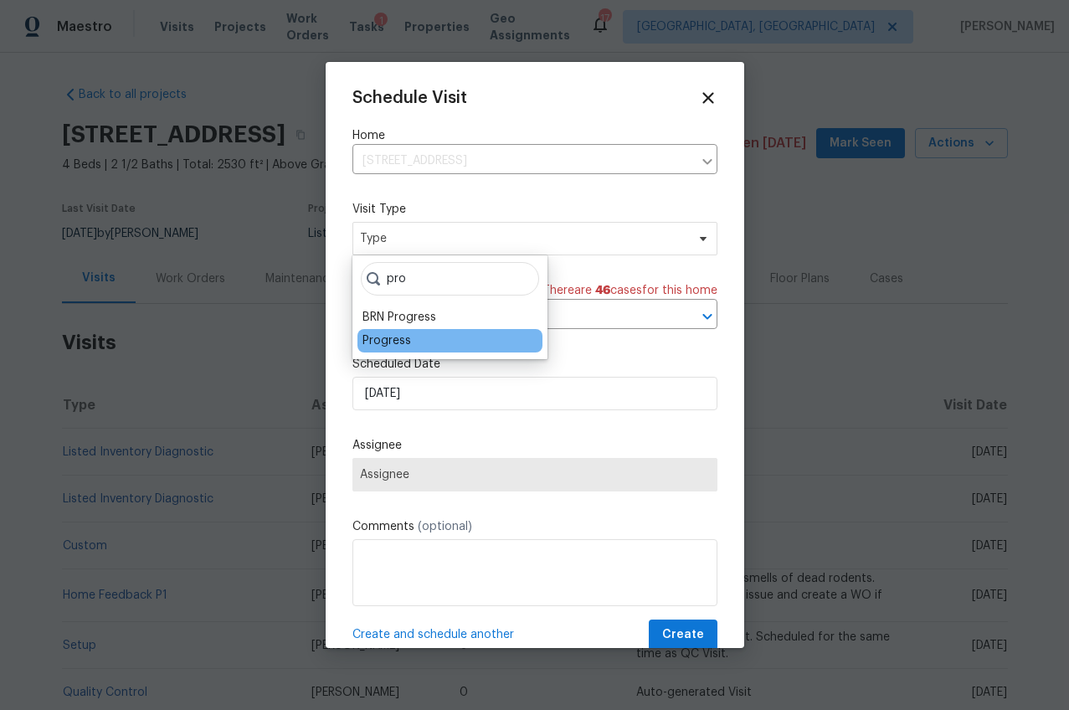
type input "pro"
click at [394, 339] on div "Progress" at bounding box center [386, 340] width 49 height 17
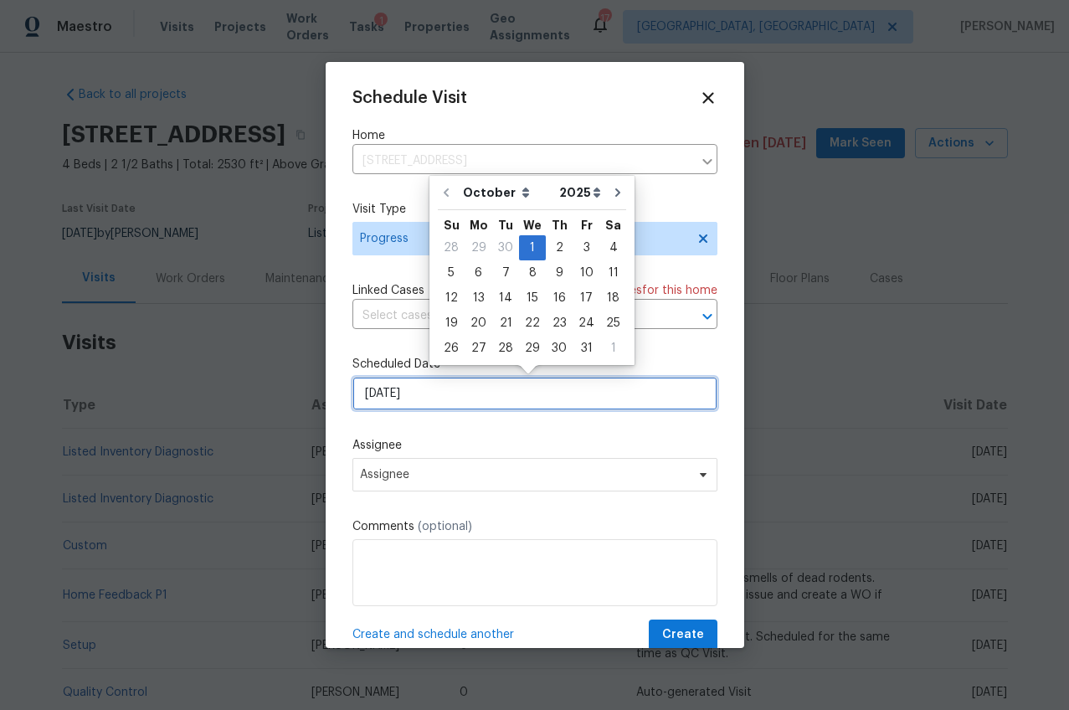
click at [383, 388] on input "[DATE]" at bounding box center [534, 393] width 365 height 33
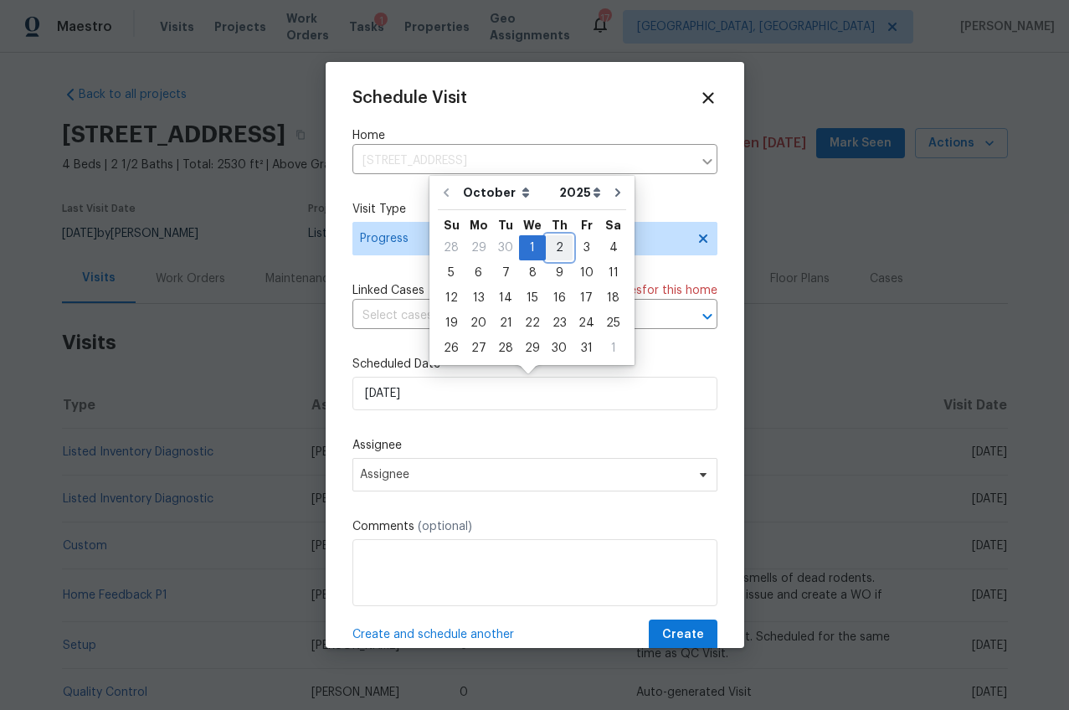
click at [561, 247] on div "2" at bounding box center [559, 247] width 27 height 23
type input "[DATE]"
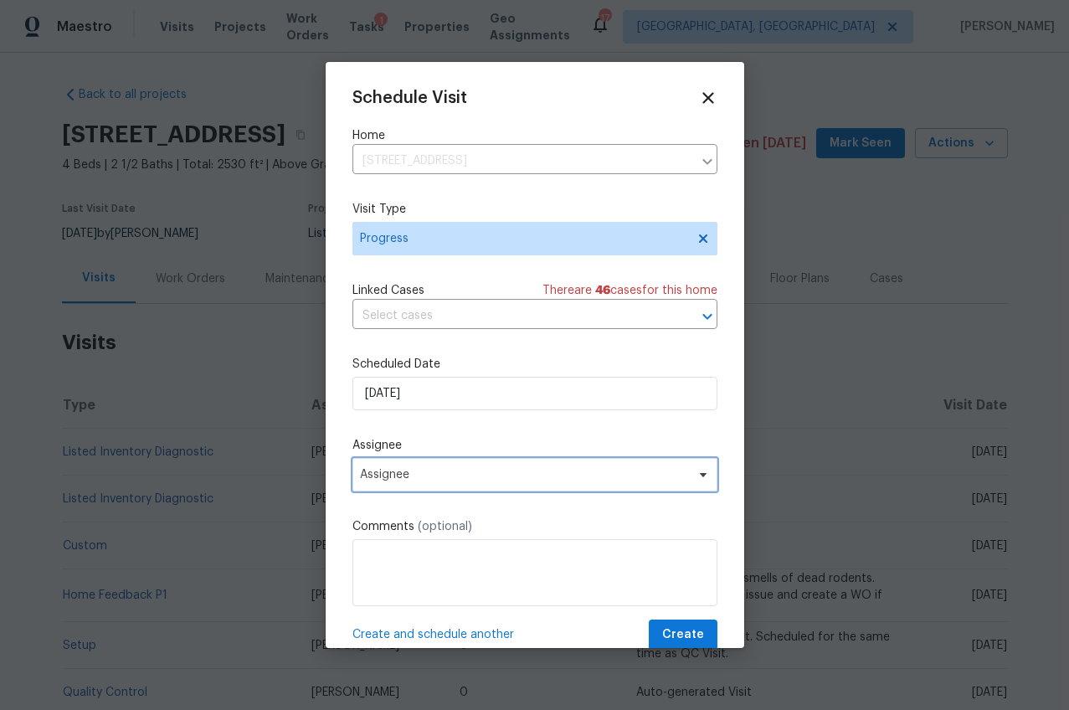
click at [400, 474] on span "Assignee" at bounding box center [524, 474] width 328 height 13
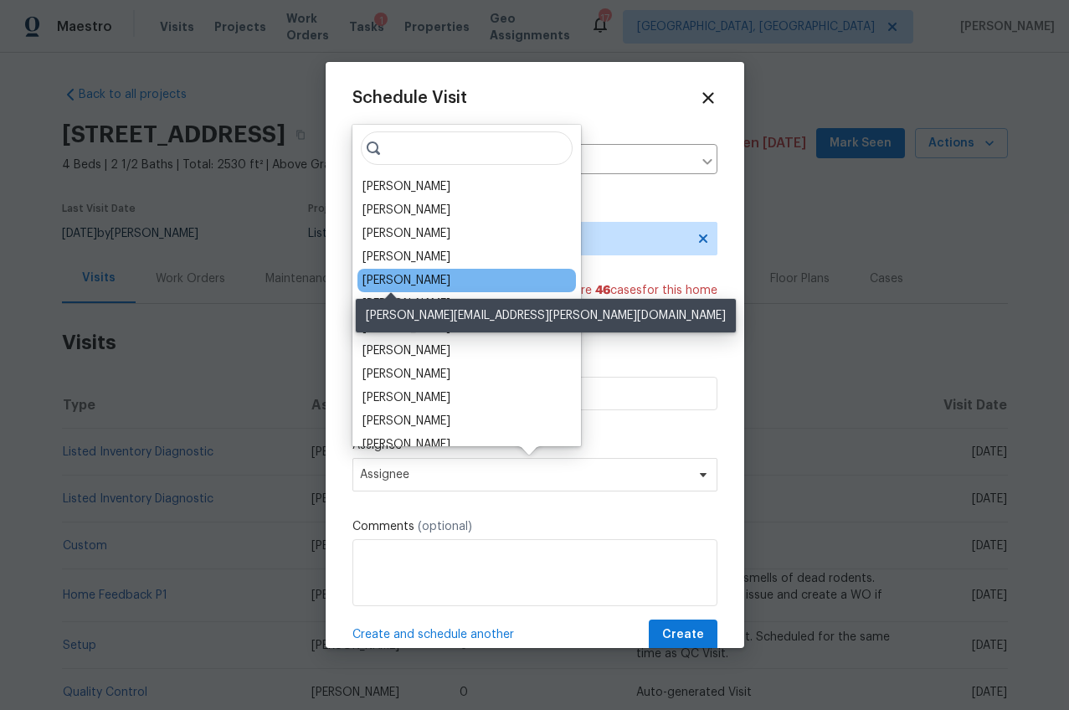
click at [388, 275] on div "[PERSON_NAME]" at bounding box center [406, 280] width 88 height 17
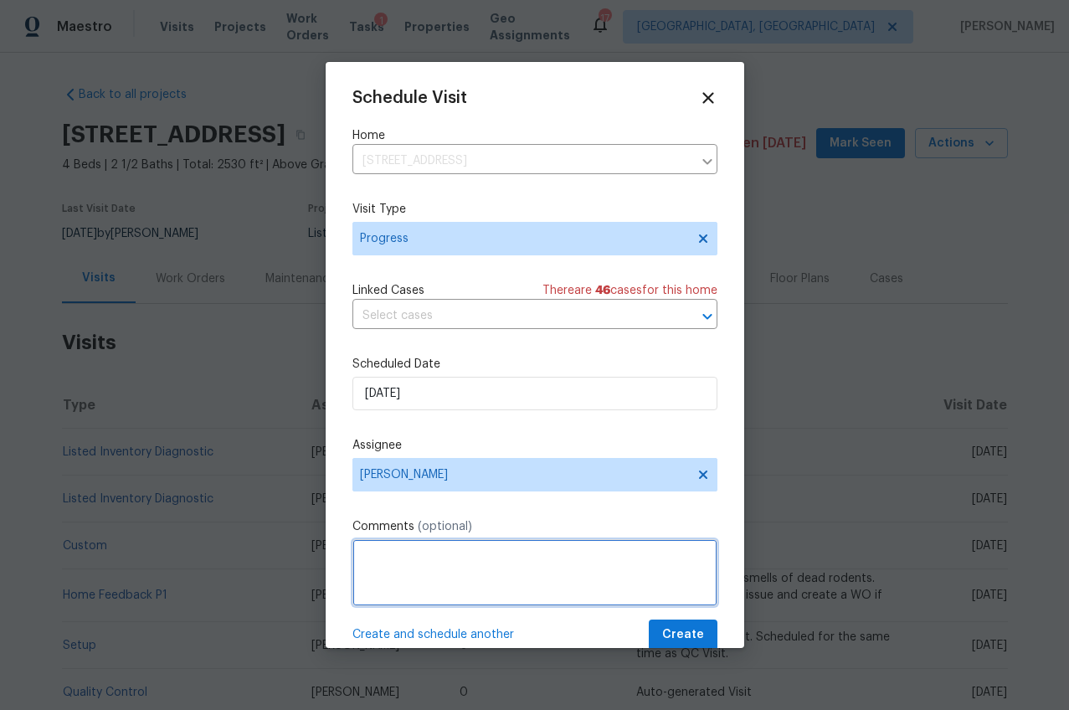
click at [412, 560] on textarea at bounding box center [534, 572] width 365 height 67
type textarea "Long DOM walk"
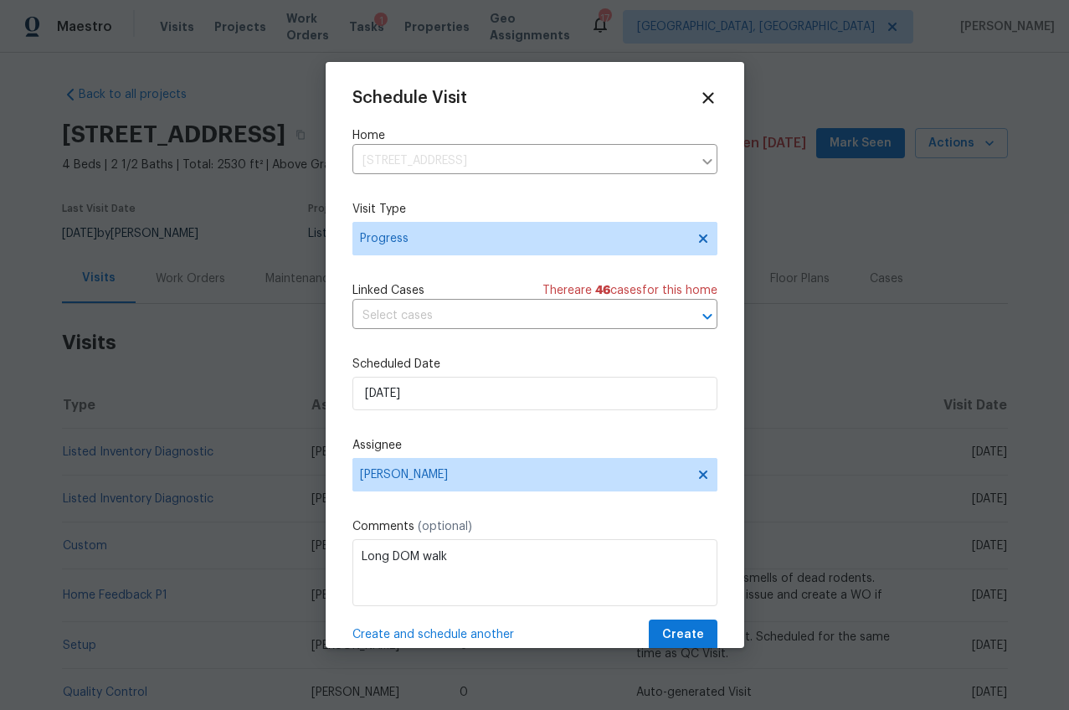
click at [436, 634] on span "Create and schedule another" at bounding box center [433, 634] width 162 height 17
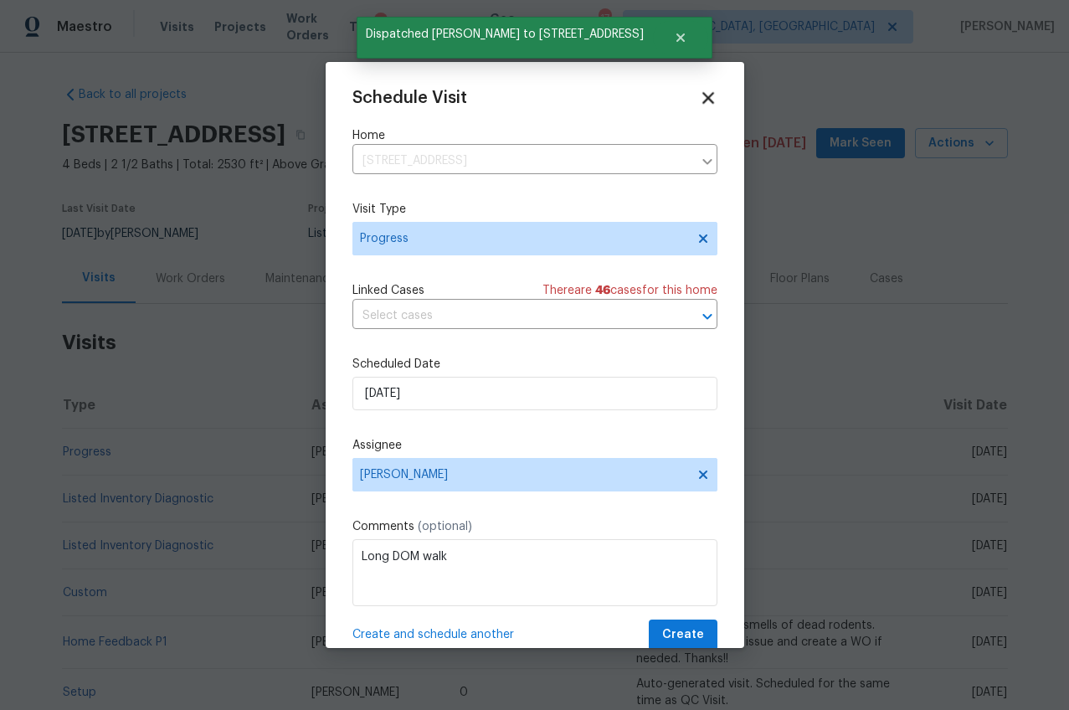
click at [698, 95] on icon at bounding box center [707, 97] width 19 height 19
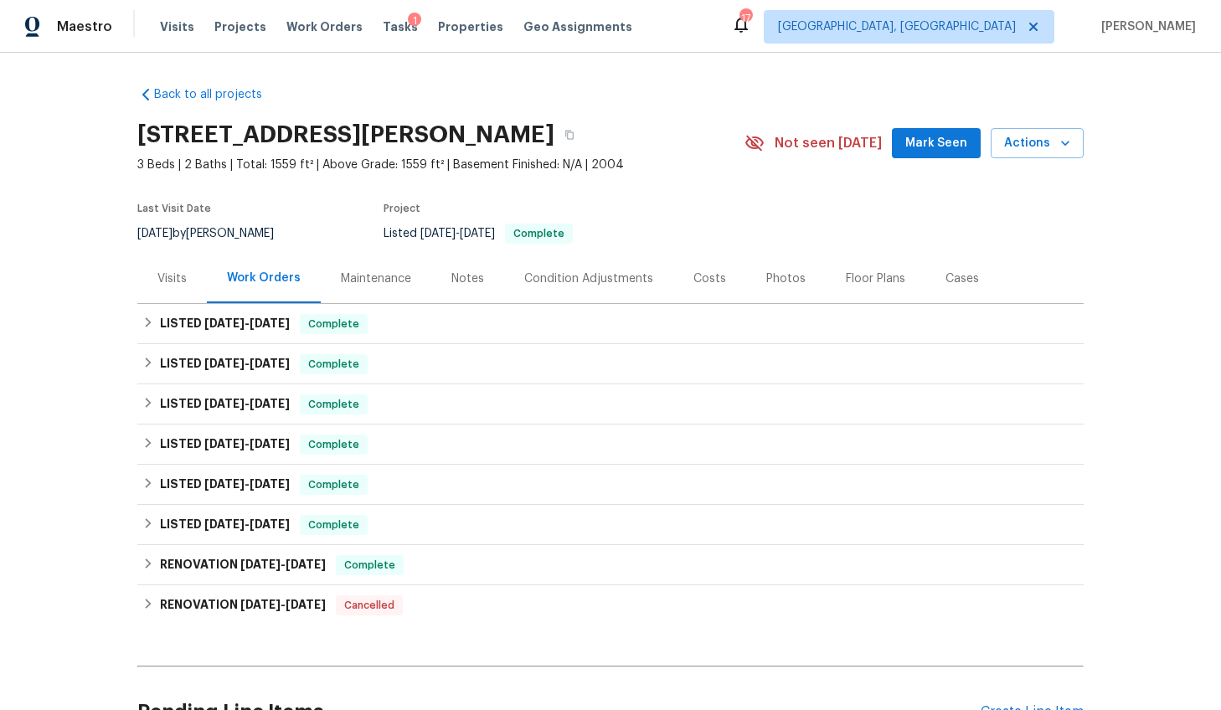
click at [171, 279] on div "Visits" at bounding box center [171, 278] width 29 height 17
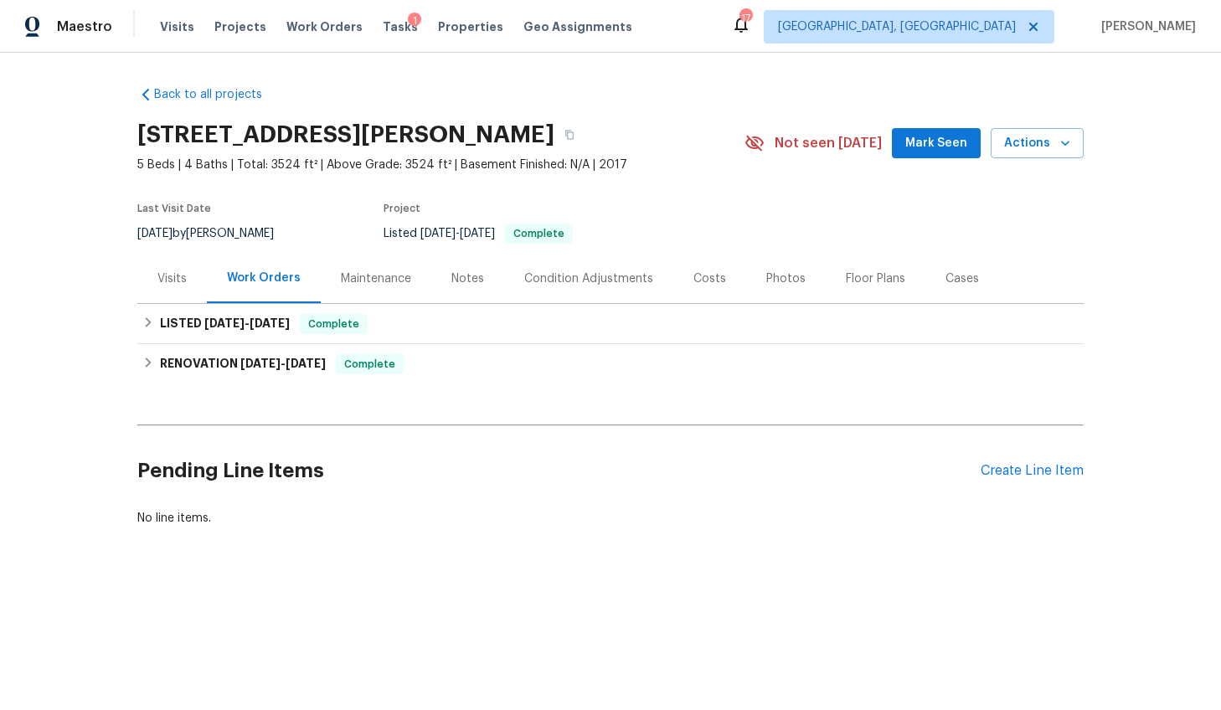
click at [162, 284] on div "Visits" at bounding box center [171, 278] width 29 height 17
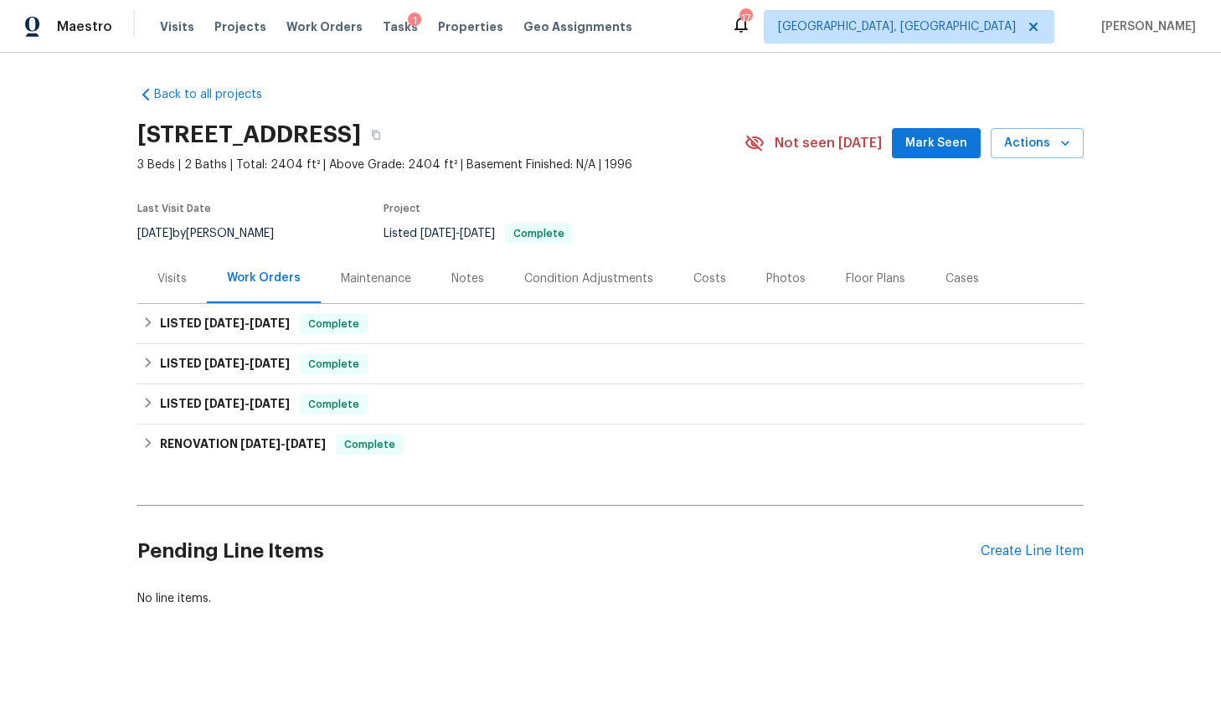
click at [177, 278] on div "Visits" at bounding box center [171, 278] width 29 height 17
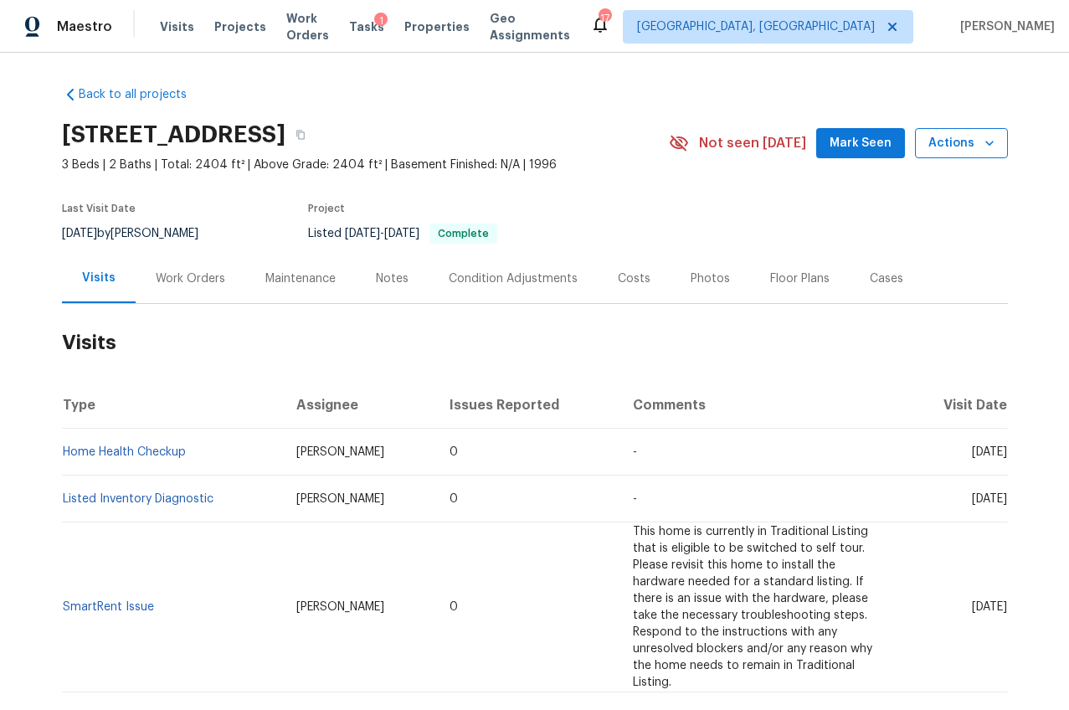
click at [964, 141] on span "Actions" at bounding box center [961, 143] width 66 height 21
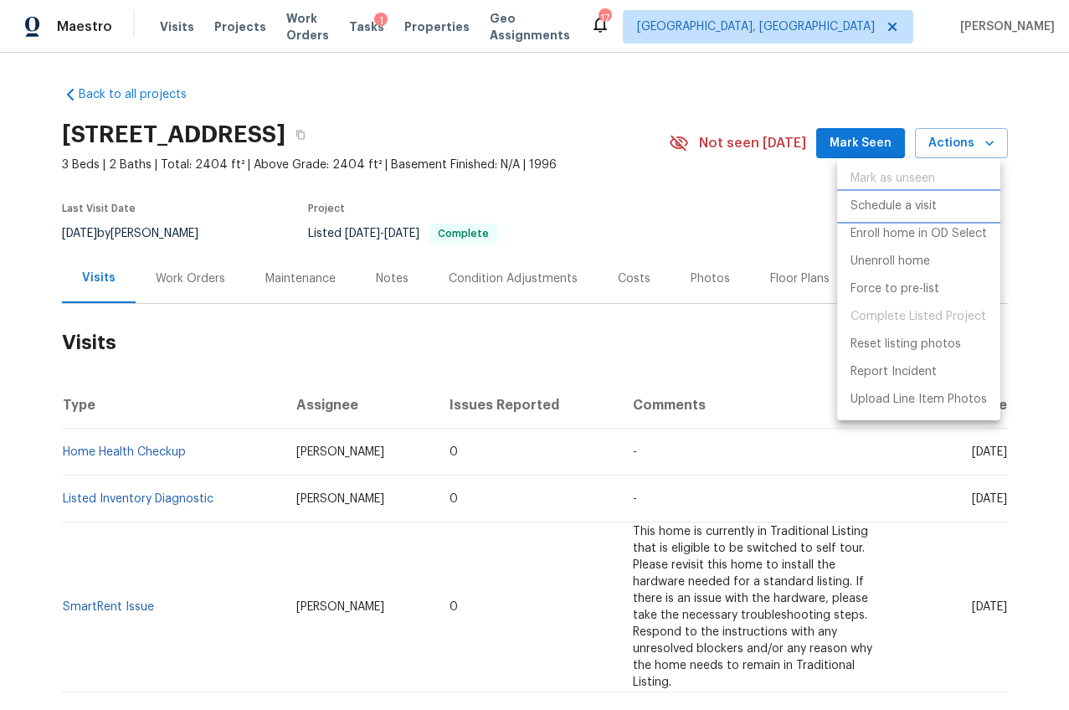
click at [927, 203] on p "Schedule a visit" at bounding box center [894, 207] width 86 height 18
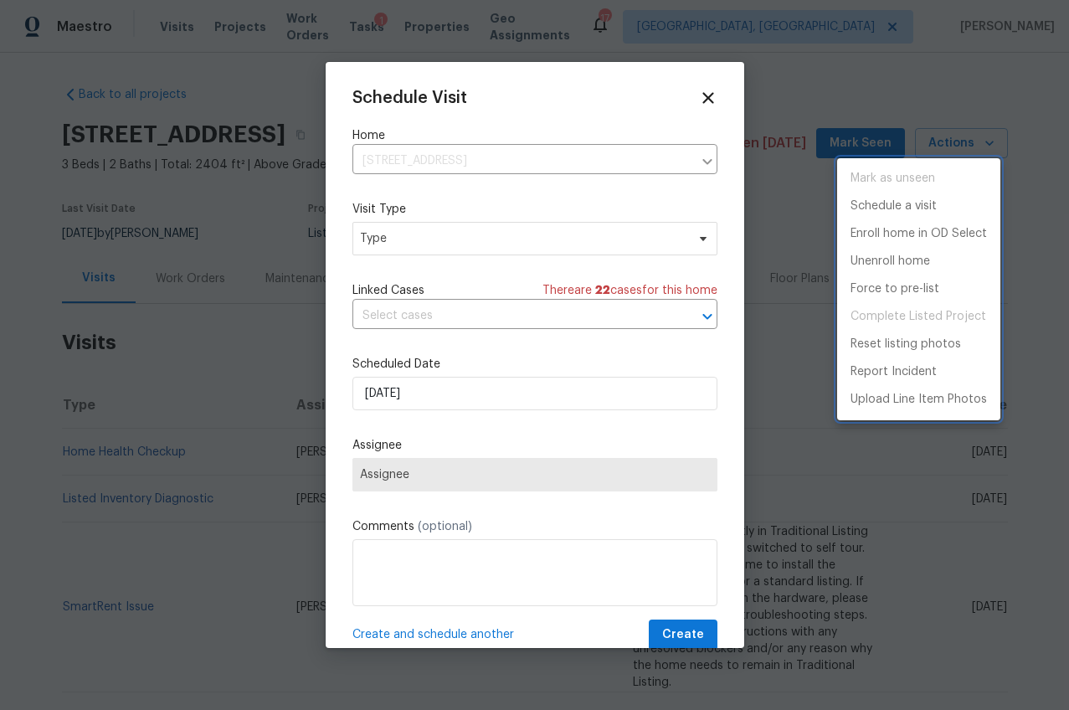
click at [517, 243] on div at bounding box center [534, 355] width 1069 height 710
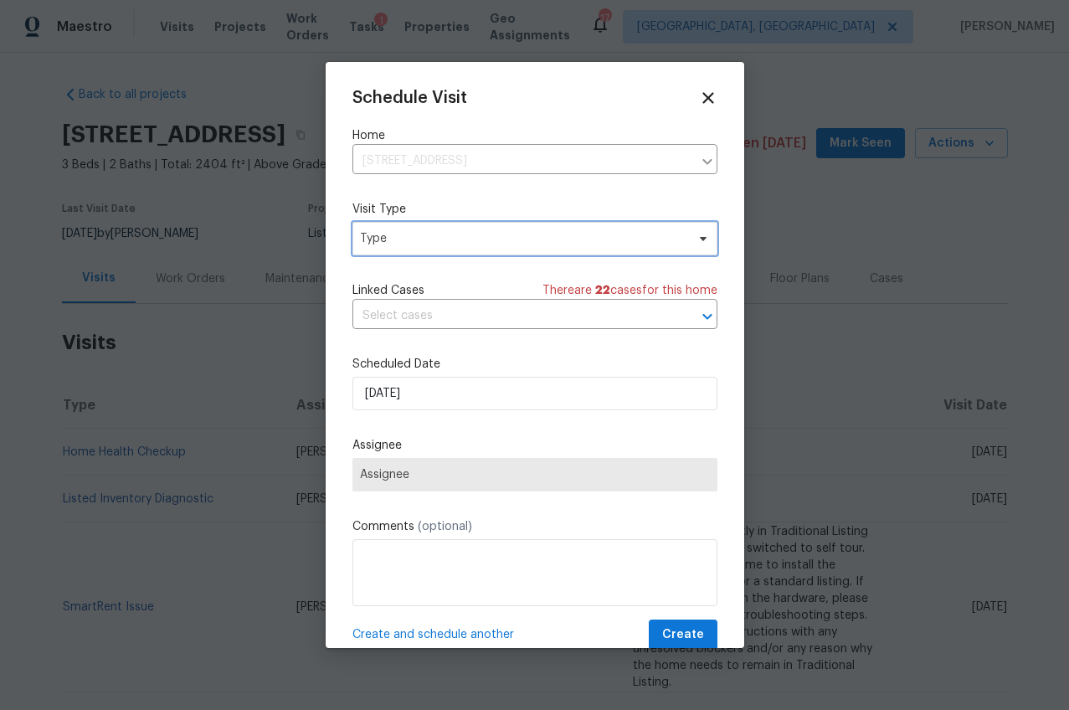
click at [486, 242] on span "Type" at bounding box center [523, 238] width 326 height 17
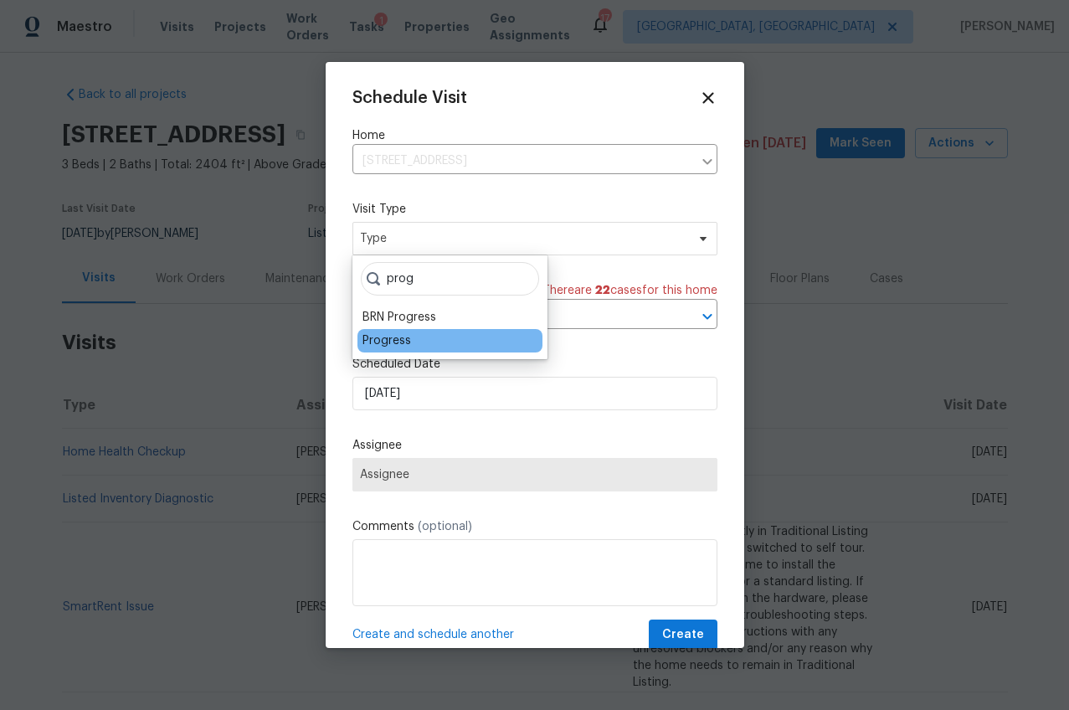
type input "prog"
click at [391, 337] on div "Progress" at bounding box center [386, 340] width 49 height 17
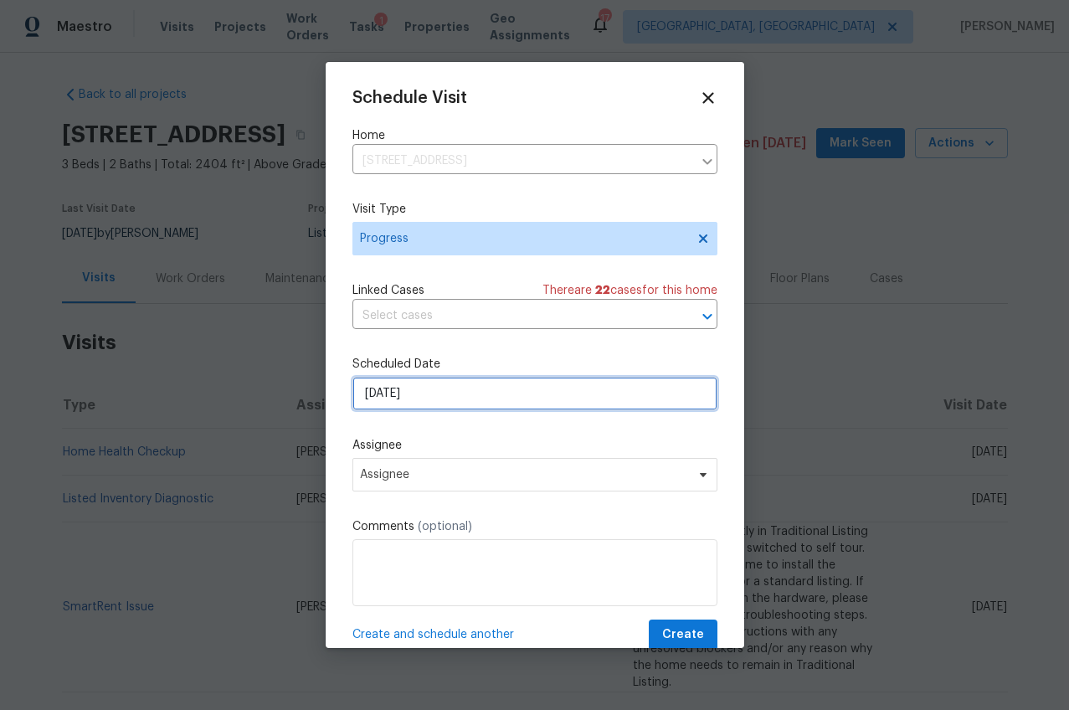
click at [388, 387] on input "10/1/2025" at bounding box center [534, 393] width 365 height 33
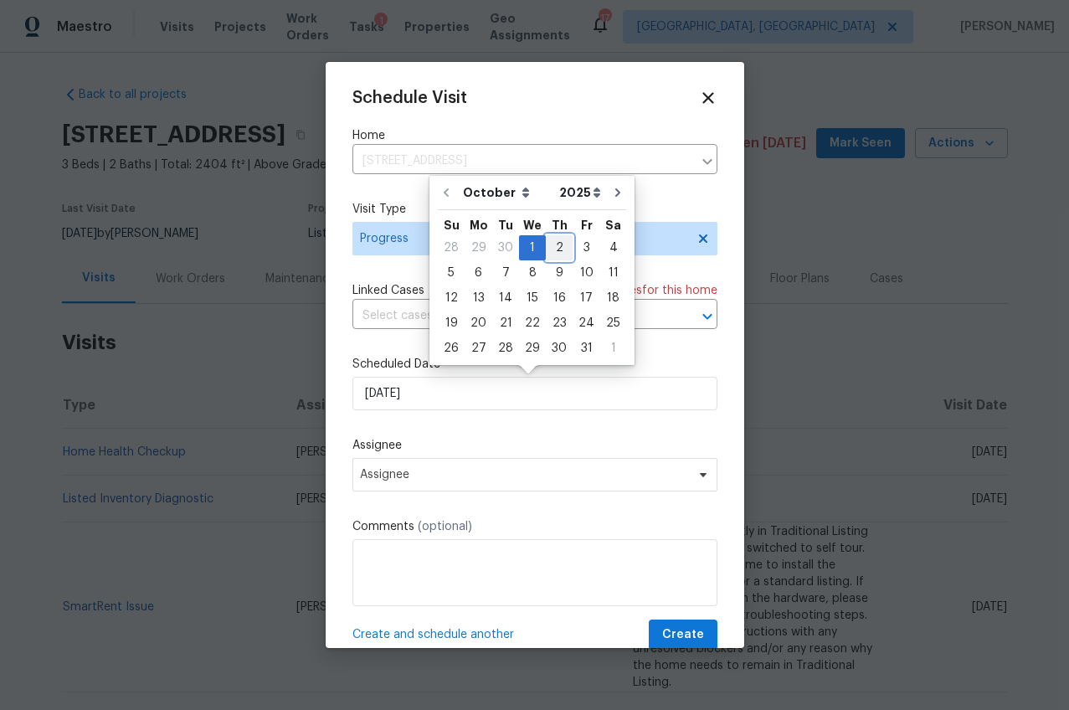
click at [558, 251] on div "2" at bounding box center [559, 247] width 27 height 23
type input "10/2/2025"
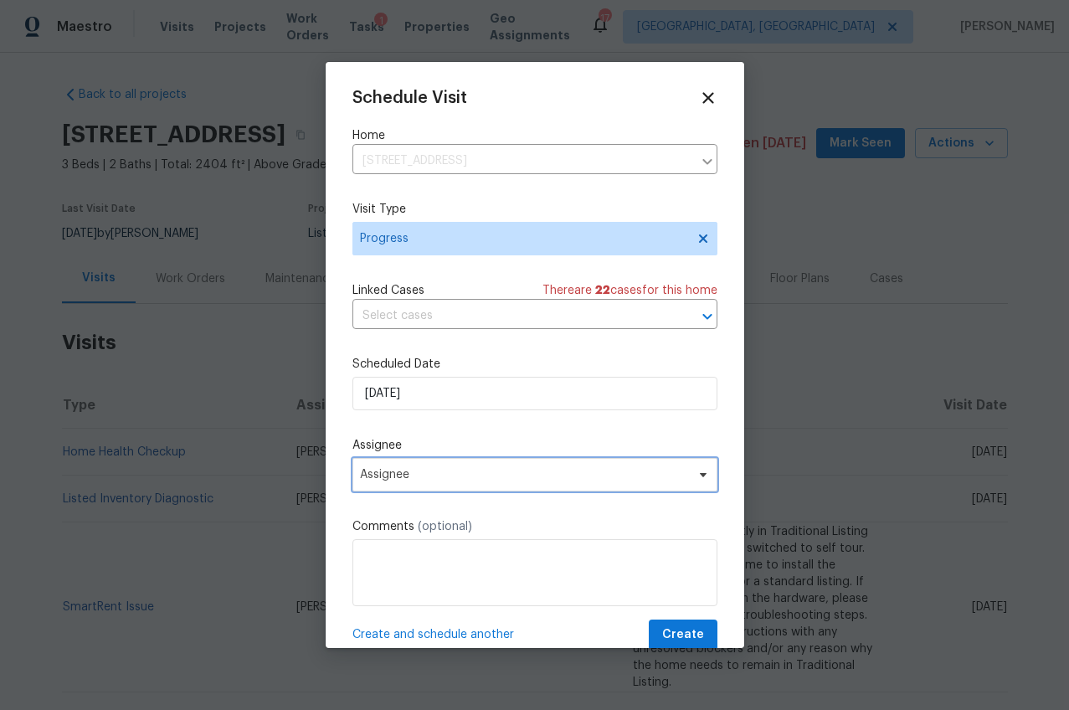
click at [425, 462] on span "Assignee" at bounding box center [534, 474] width 365 height 33
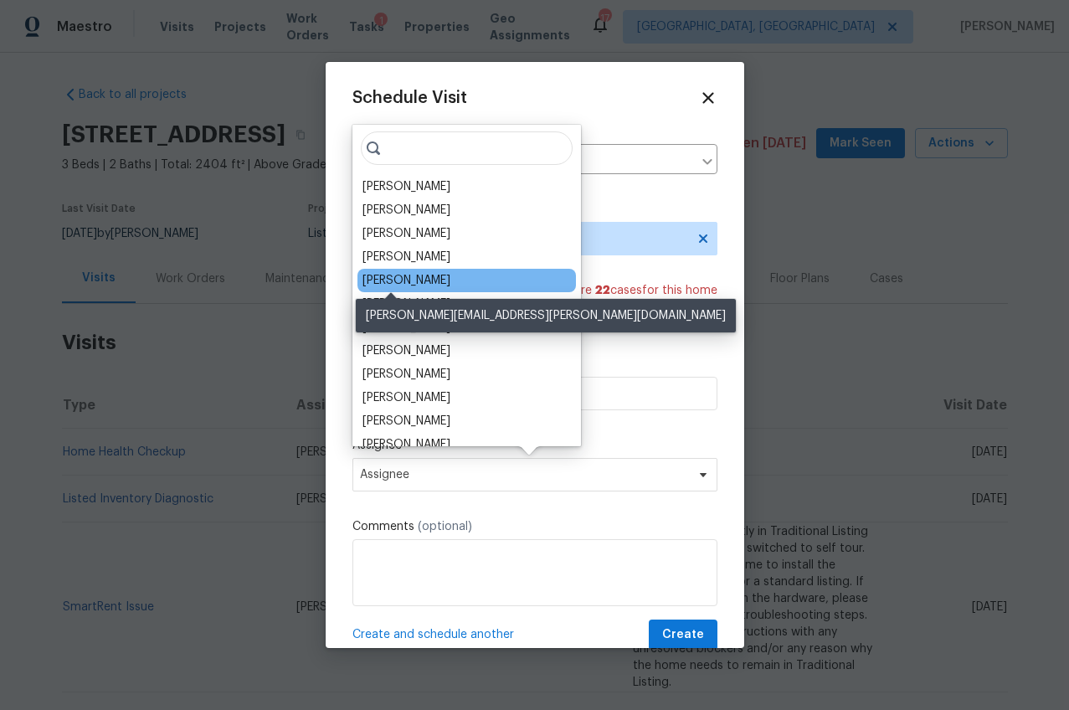
click at [406, 277] on div "[PERSON_NAME]" at bounding box center [406, 280] width 88 height 17
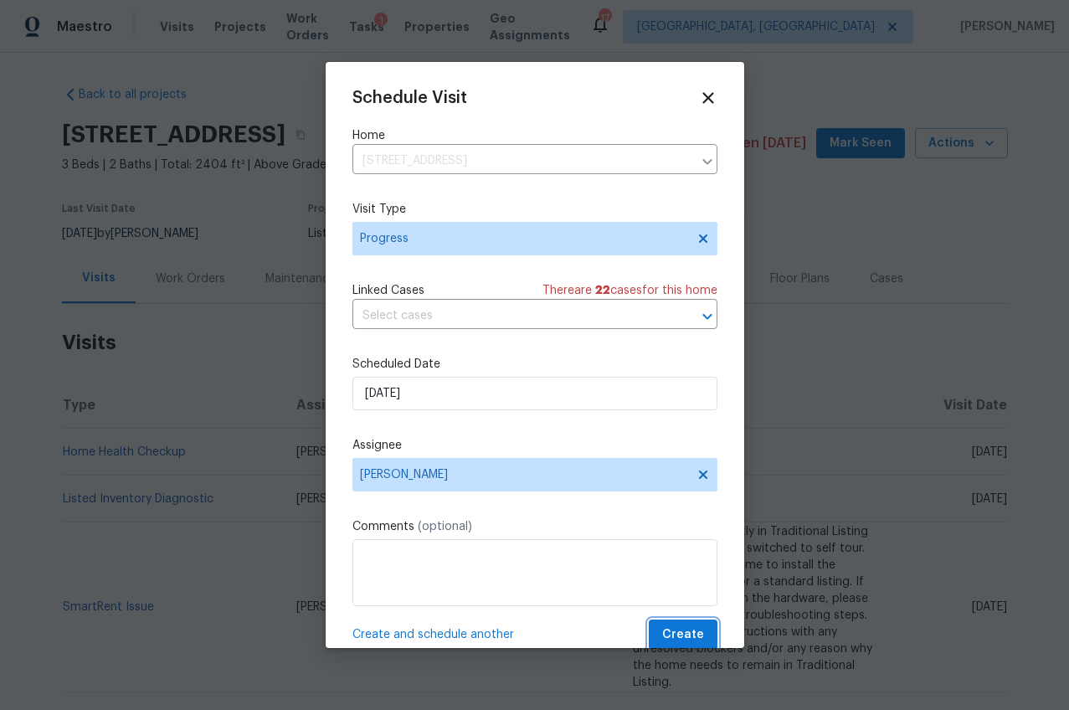
click at [662, 630] on span "Create" at bounding box center [683, 635] width 42 height 21
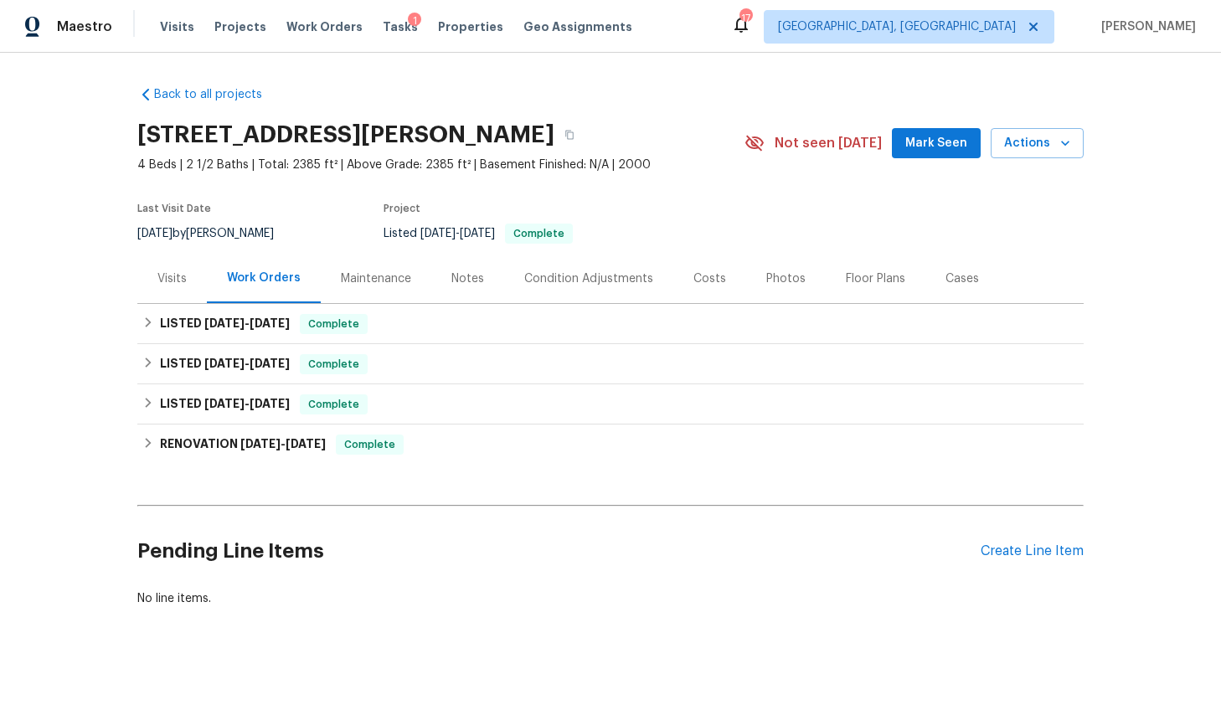
click at [157, 279] on div "Visits" at bounding box center [171, 278] width 29 height 17
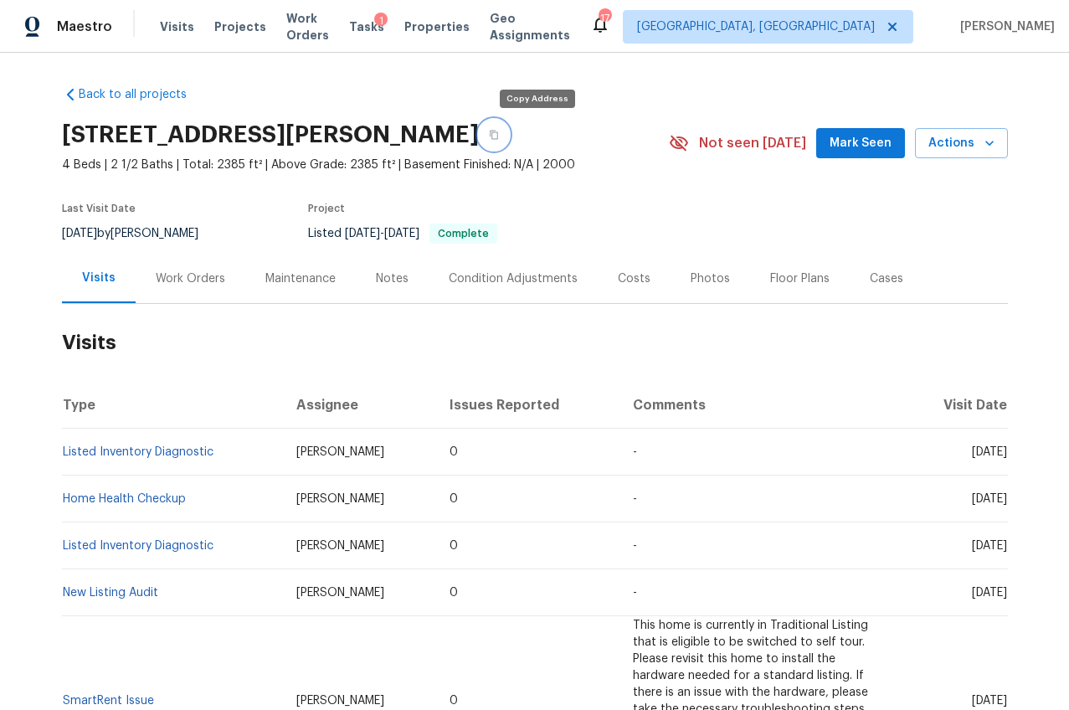
click at [509, 135] on button "button" at bounding box center [494, 135] width 30 height 30
click at [935, 148] on span "Actions" at bounding box center [961, 143] width 66 height 21
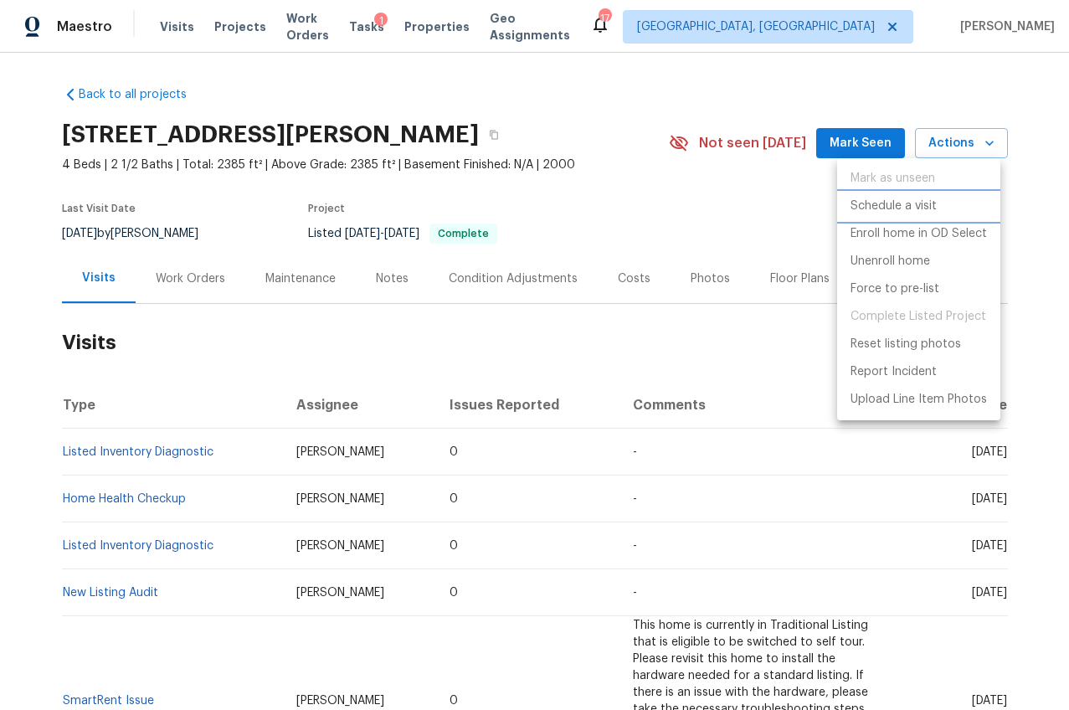
click at [903, 208] on p "Schedule a visit" at bounding box center [894, 207] width 86 height 18
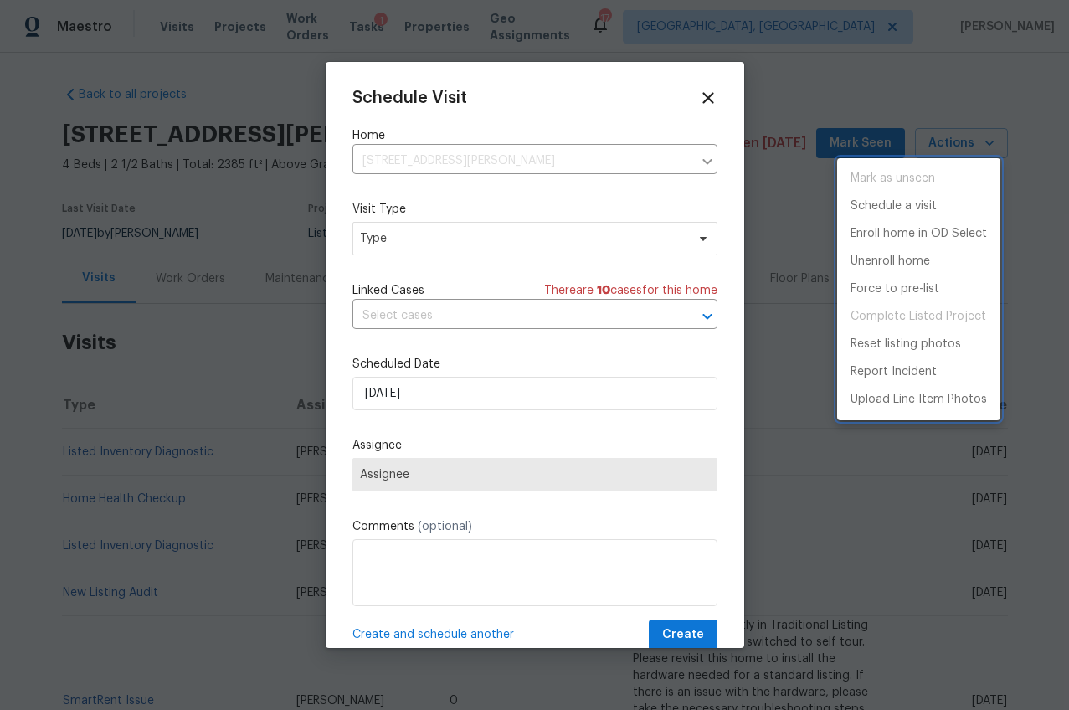
click at [465, 229] on div at bounding box center [534, 355] width 1069 height 710
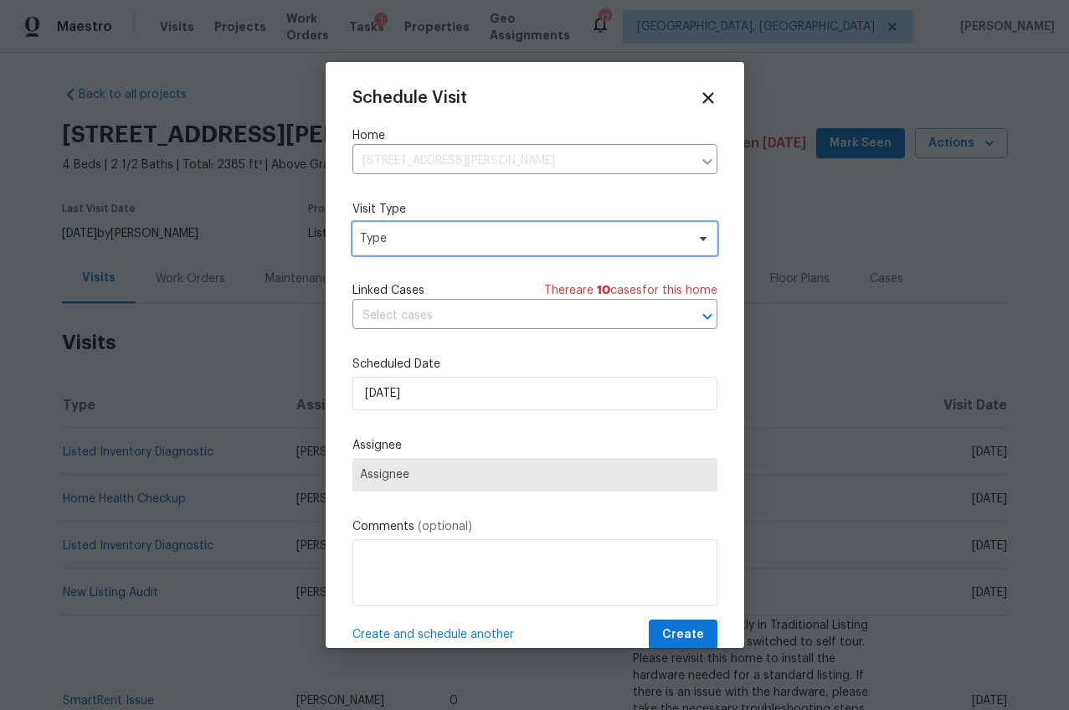
click at [458, 244] on span "Type" at bounding box center [523, 238] width 326 height 17
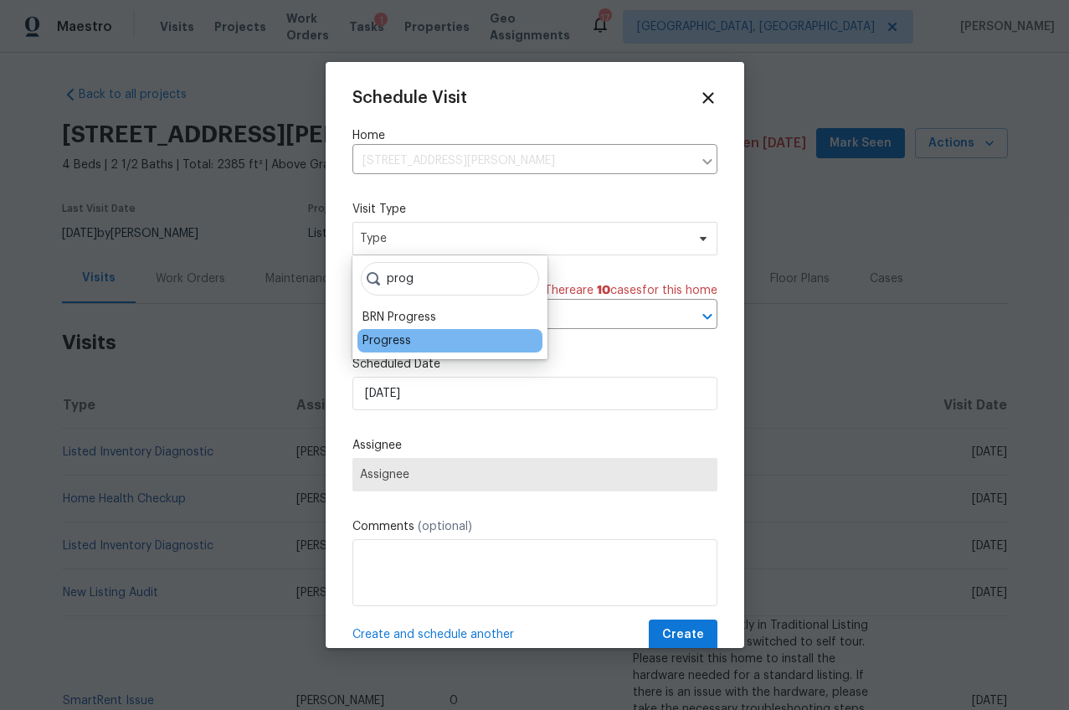
type input "prog"
click at [400, 340] on div "Progress" at bounding box center [386, 340] width 49 height 17
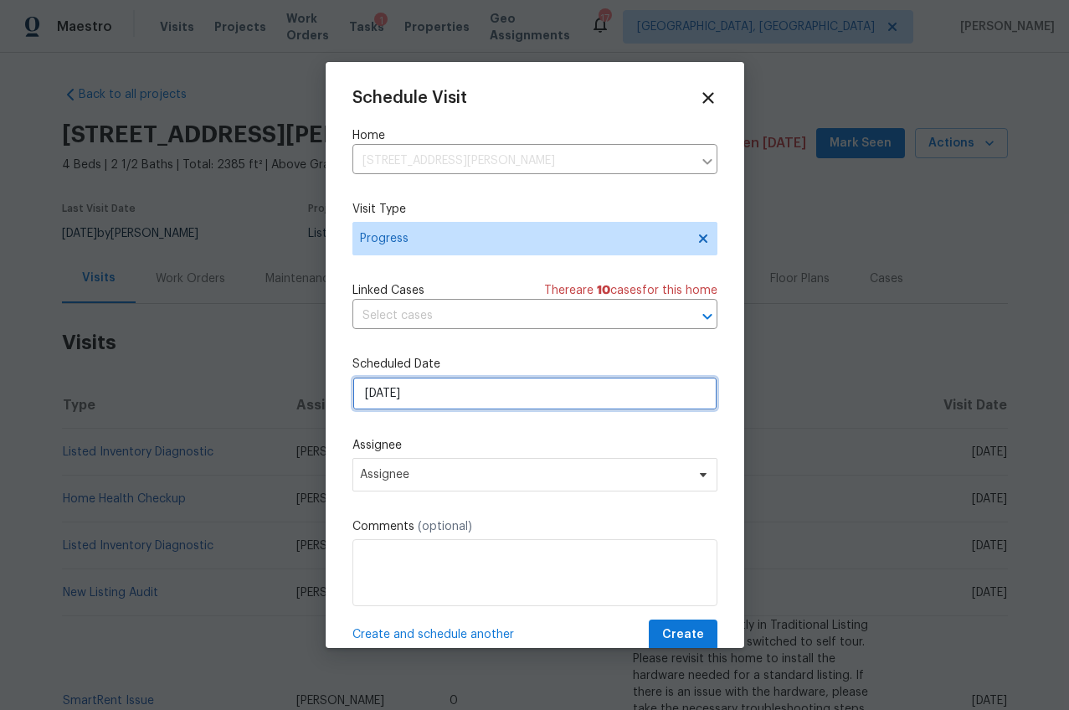
click at [380, 396] on input "10/1/2025" at bounding box center [534, 393] width 365 height 33
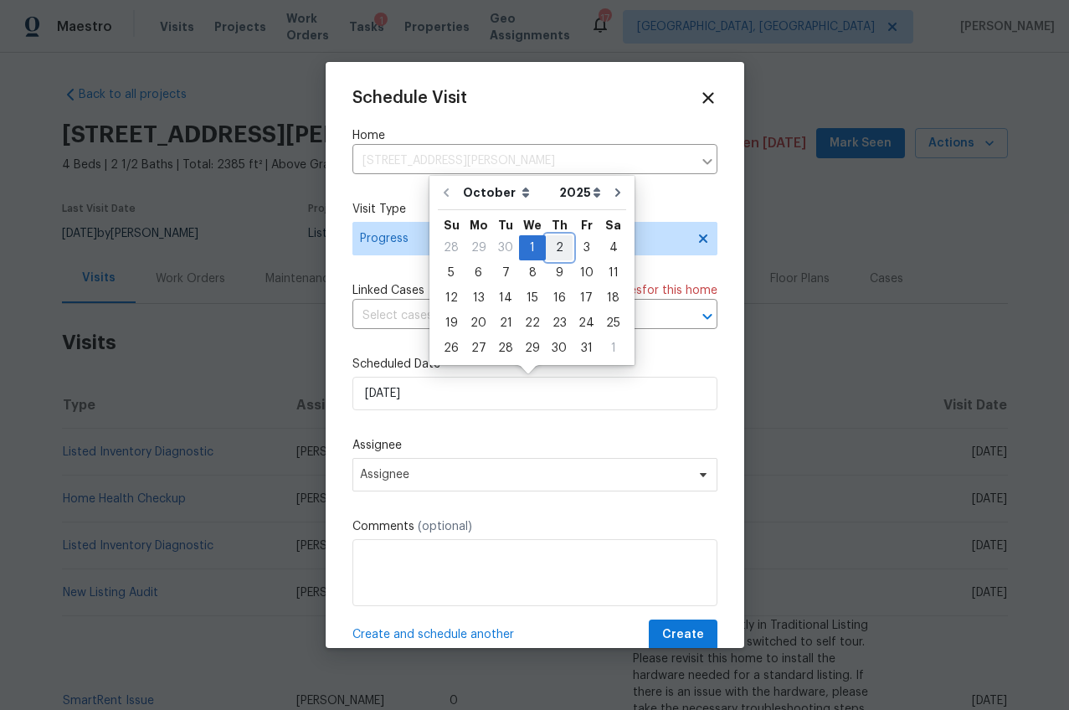
drag, startPoint x: 555, startPoint y: 247, endPoint x: 548, endPoint y: 256, distance: 11.4
click at [555, 247] on div "2" at bounding box center [559, 247] width 27 height 23
type input "[DATE]"
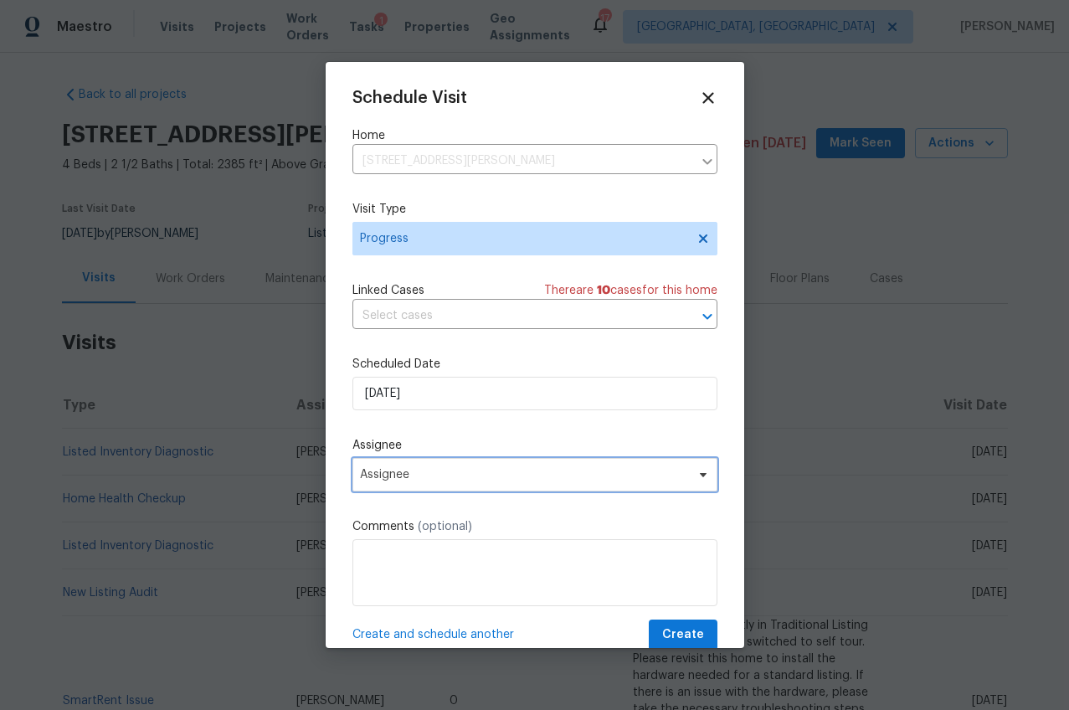
click at [445, 470] on span "Assignee" at bounding box center [524, 474] width 328 height 13
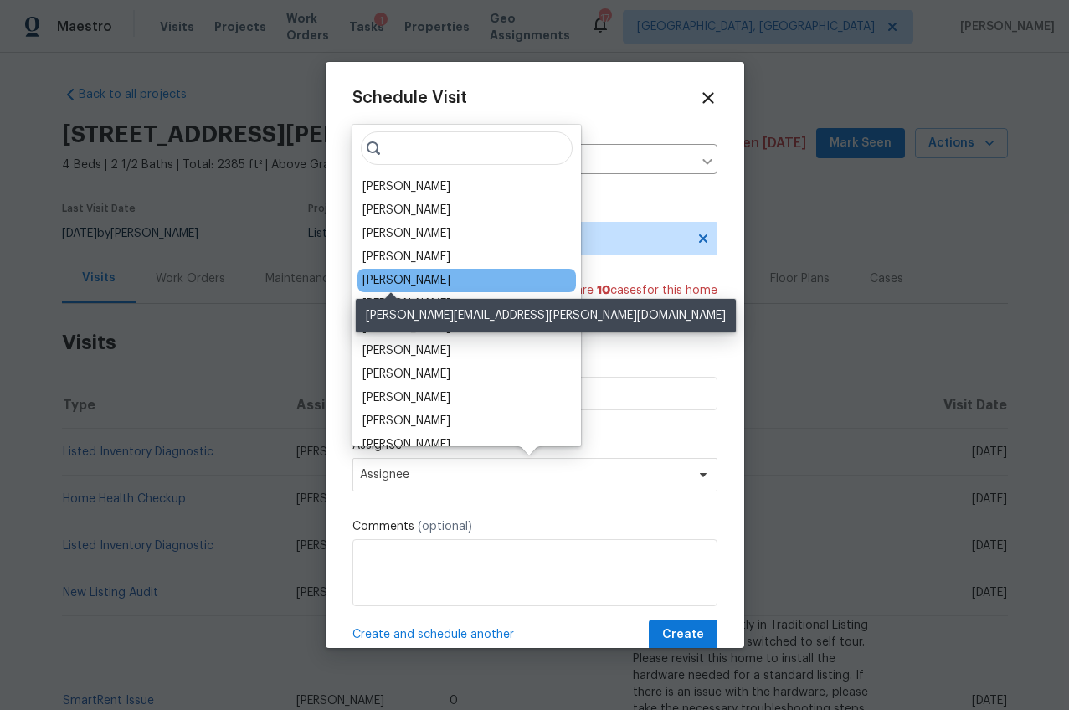
click at [398, 285] on div "[PERSON_NAME]" at bounding box center [406, 280] width 88 height 17
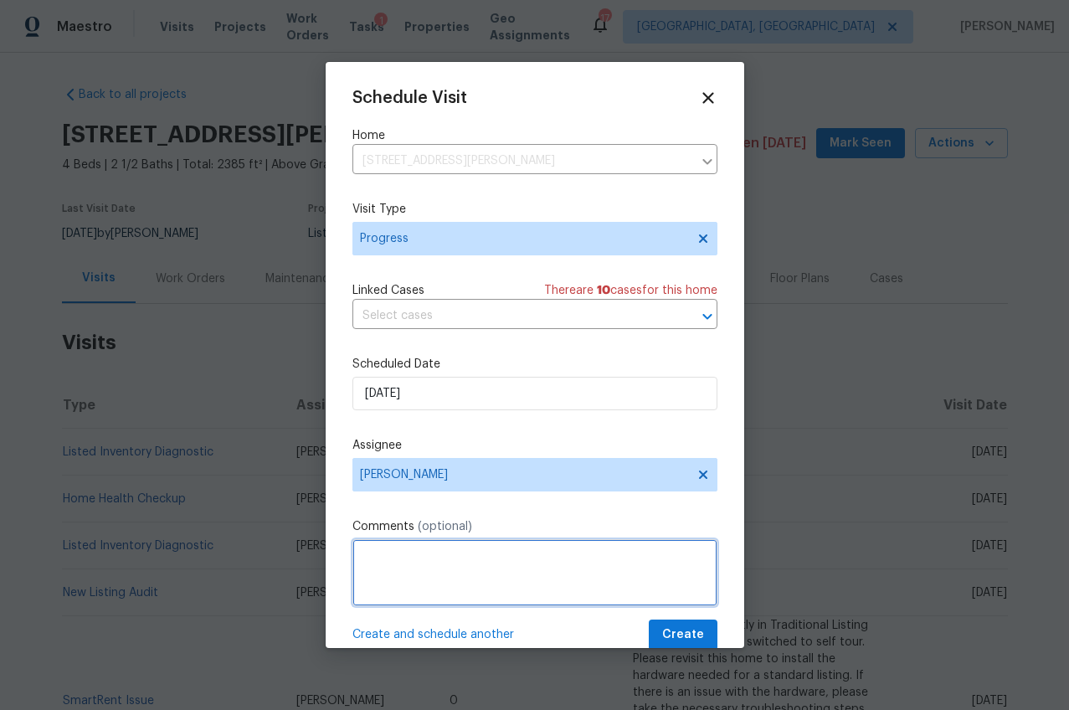
click at [584, 580] on textarea at bounding box center [534, 572] width 365 height 67
type textarea "Long DOM walk"
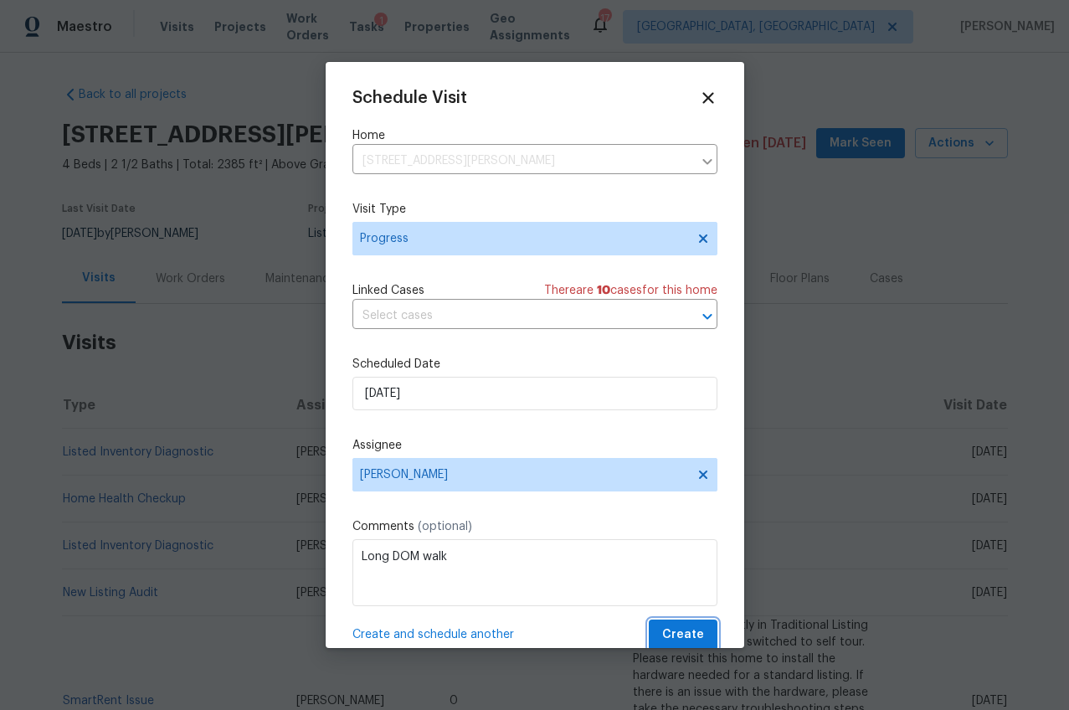
click at [682, 638] on span "Create" at bounding box center [683, 635] width 42 height 21
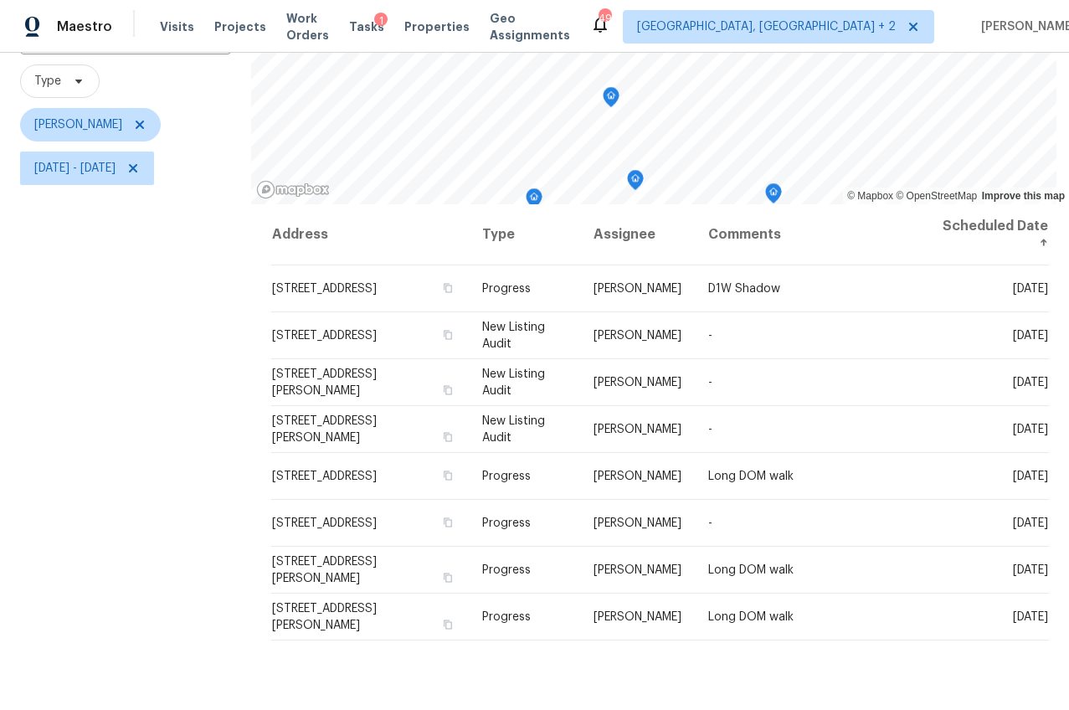
scroll to position [132, 0]
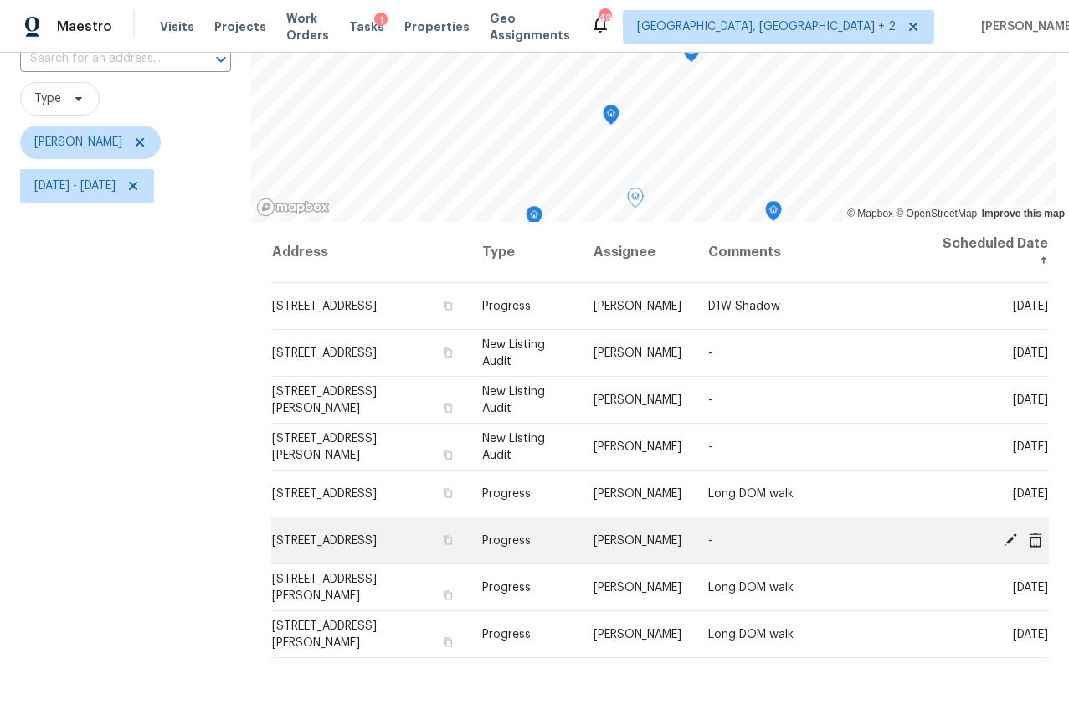
click at [1004, 539] on icon at bounding box center [1010, 538] width 13 height 13
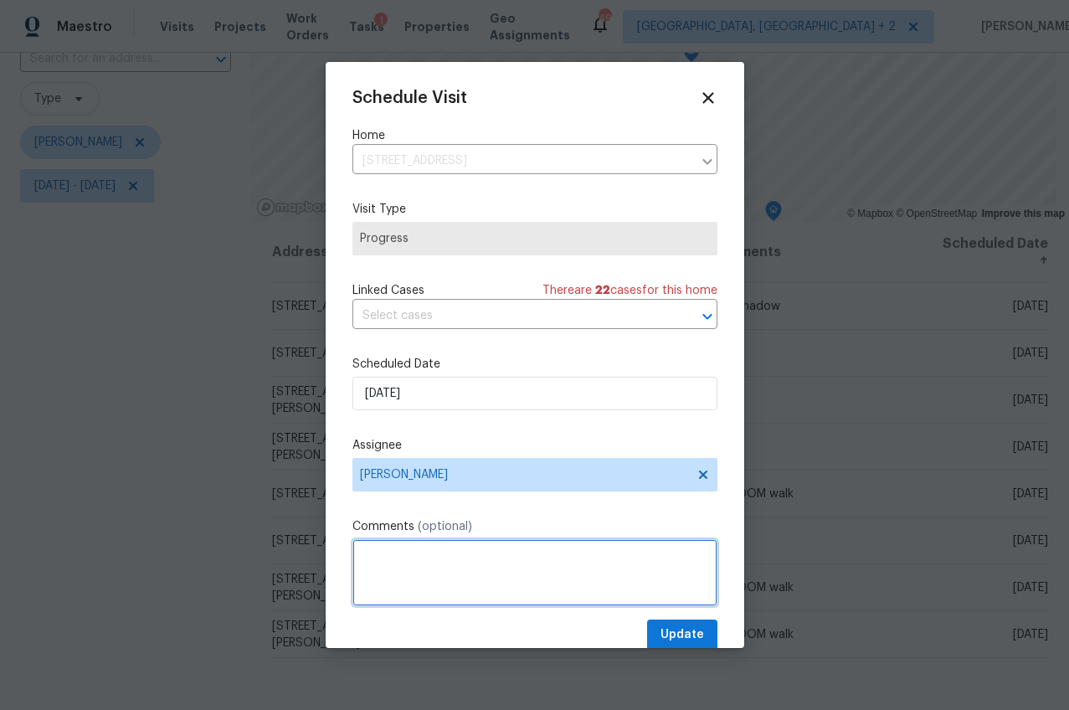
click at [475, 563] on textarea at bounding box center [534, 572] width 365 height 67
type textarea "Long DOM walk"
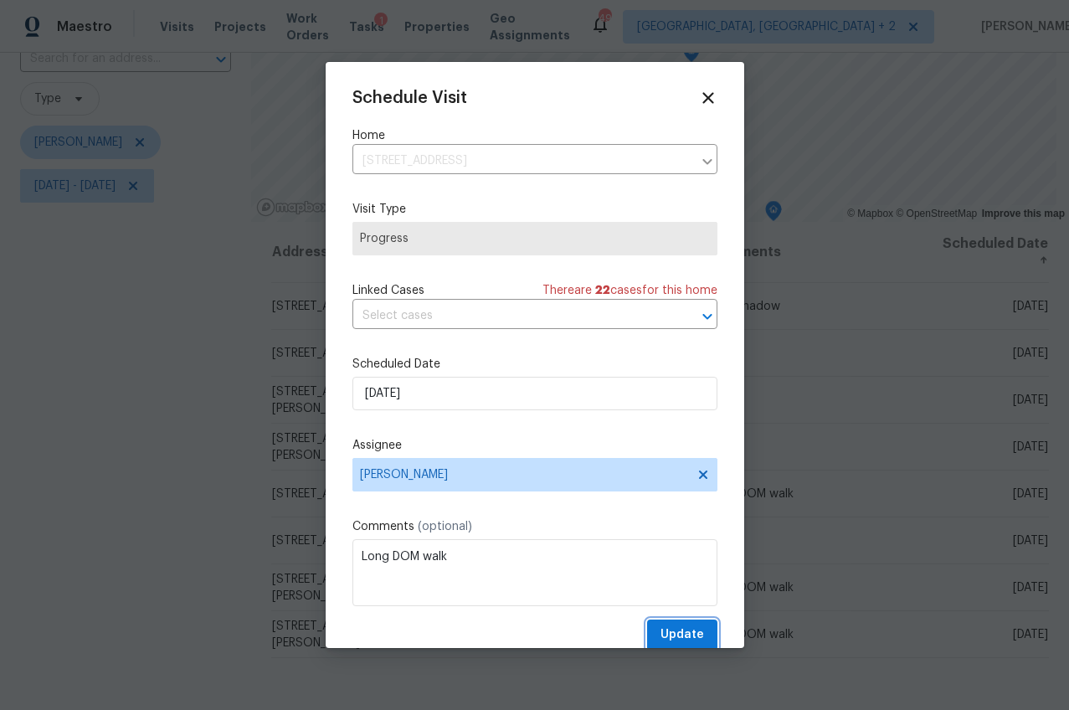
click at [672, 643] on span "Update" at bounding box center [683, 635] width 44 height 21
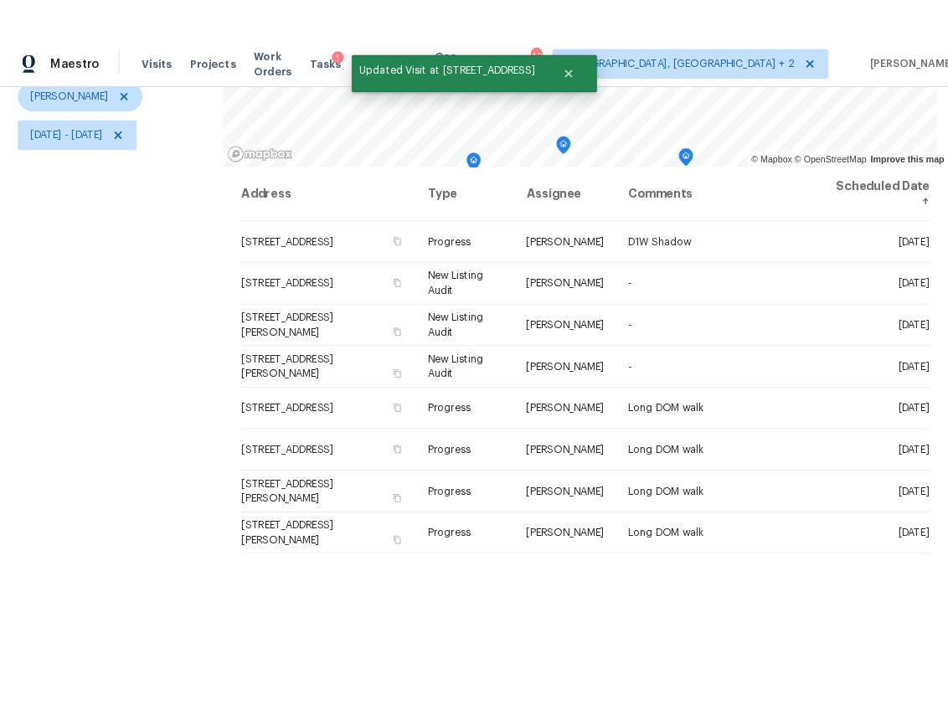
scroll to position [224, 0]
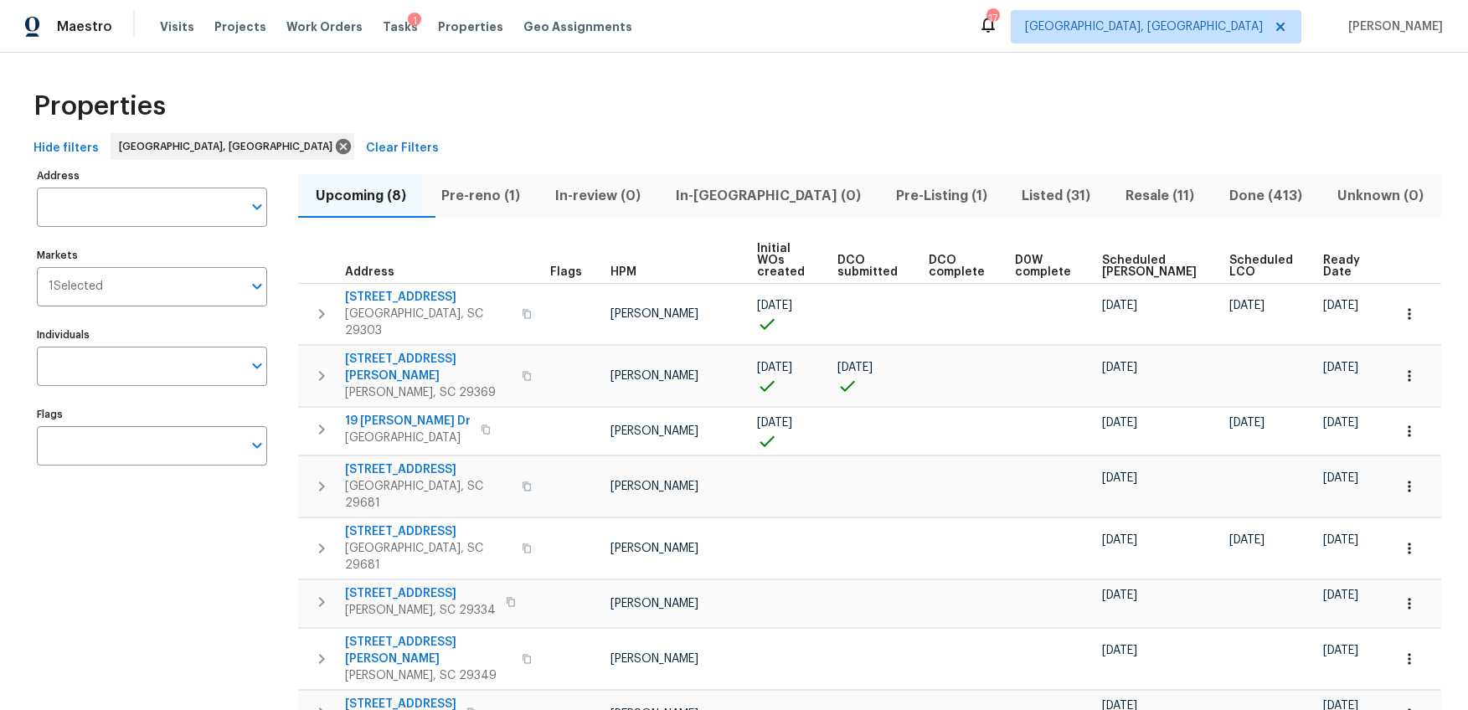
click at [1014, 191] on span "Listed (31)" at bounding box center [1056, 195] width 84 height 23
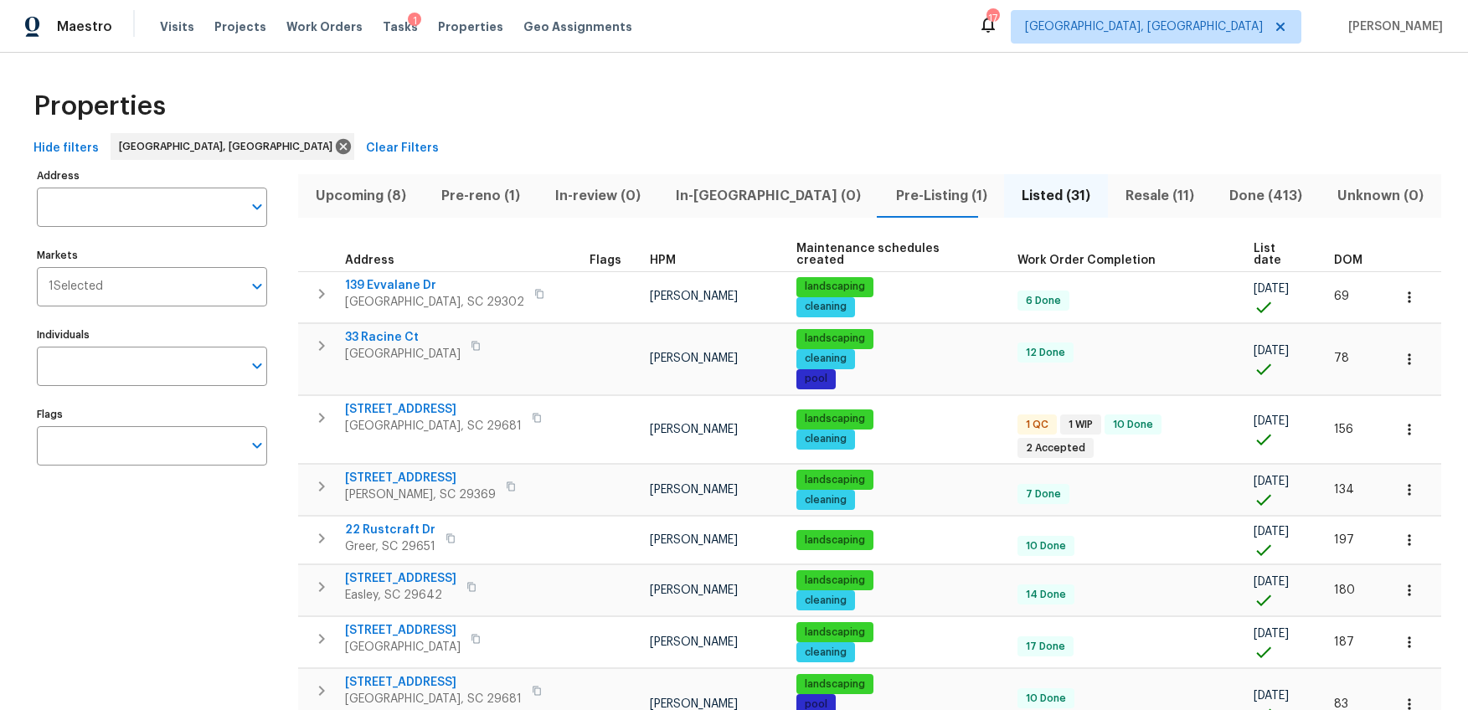
click at [1068, 240] on th "DOM" at bounding box center [1355, 255] width 57 height 34
click at [1068, 254] on span "DOM" at bounding box center [1348, 260] width 28 height 12
